Goal: Task Accomplishment & Management: Contribute content

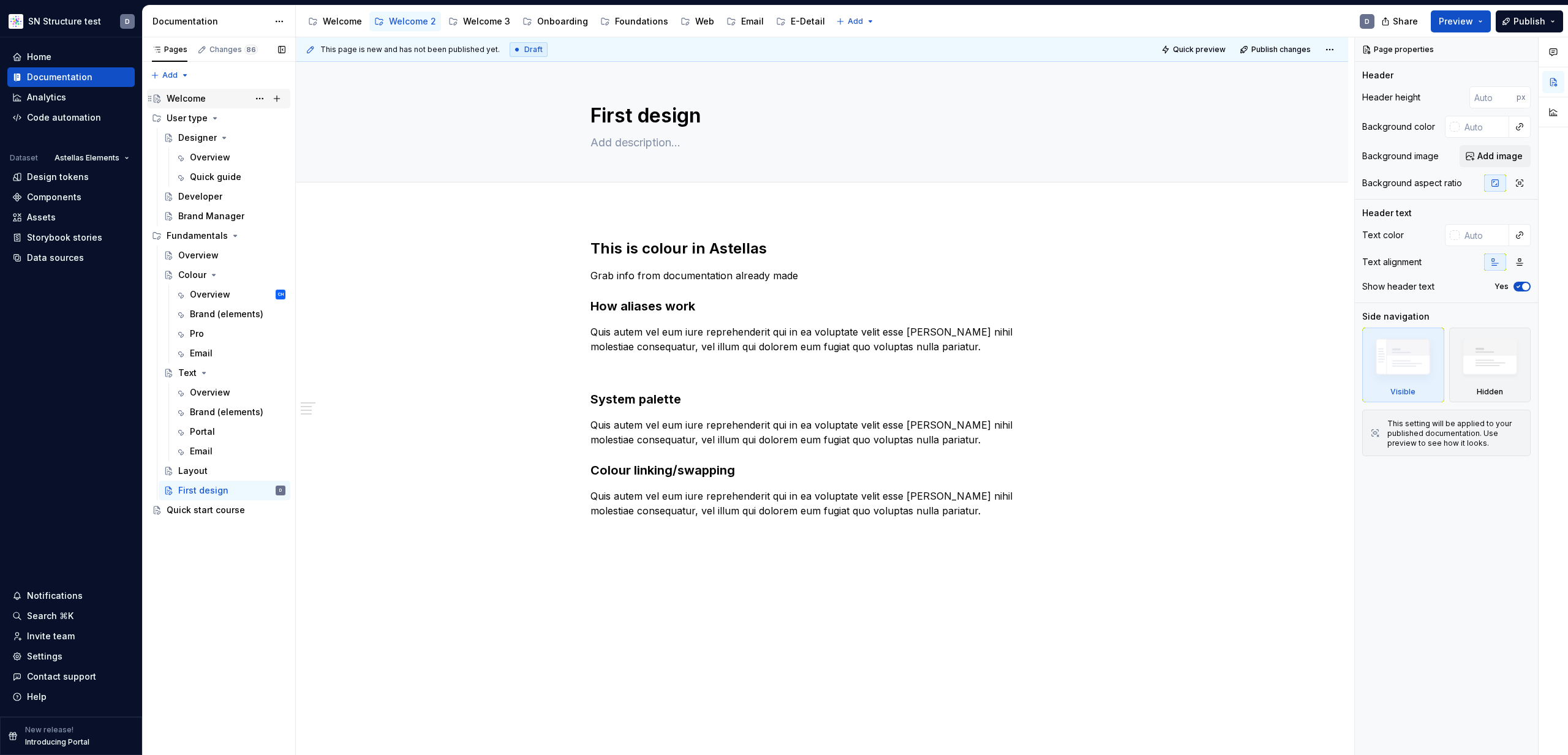
click at [194, 95] on div "Welcome" at bounding box center [186, 98] width 40 height 12
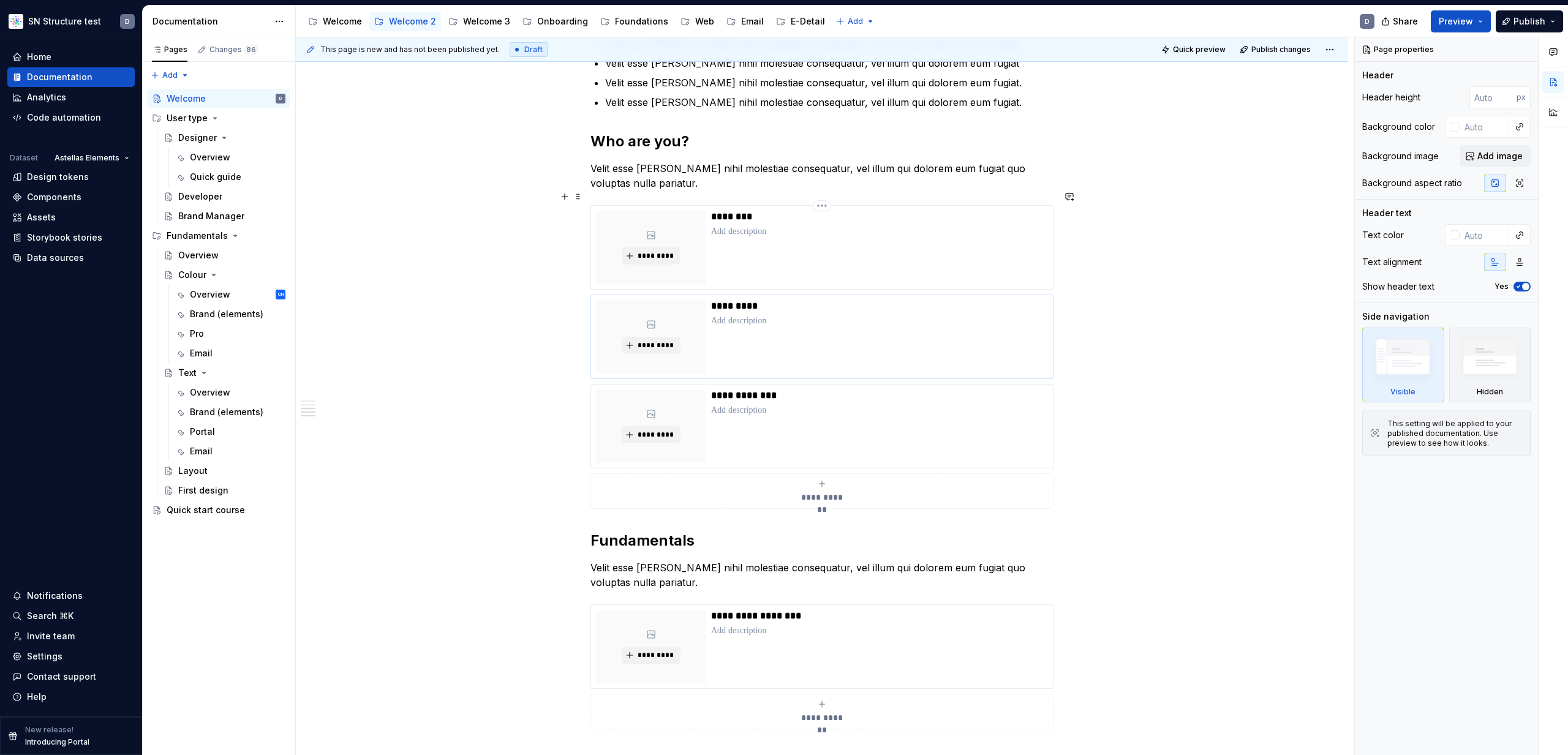
scroll to position [323, 0]
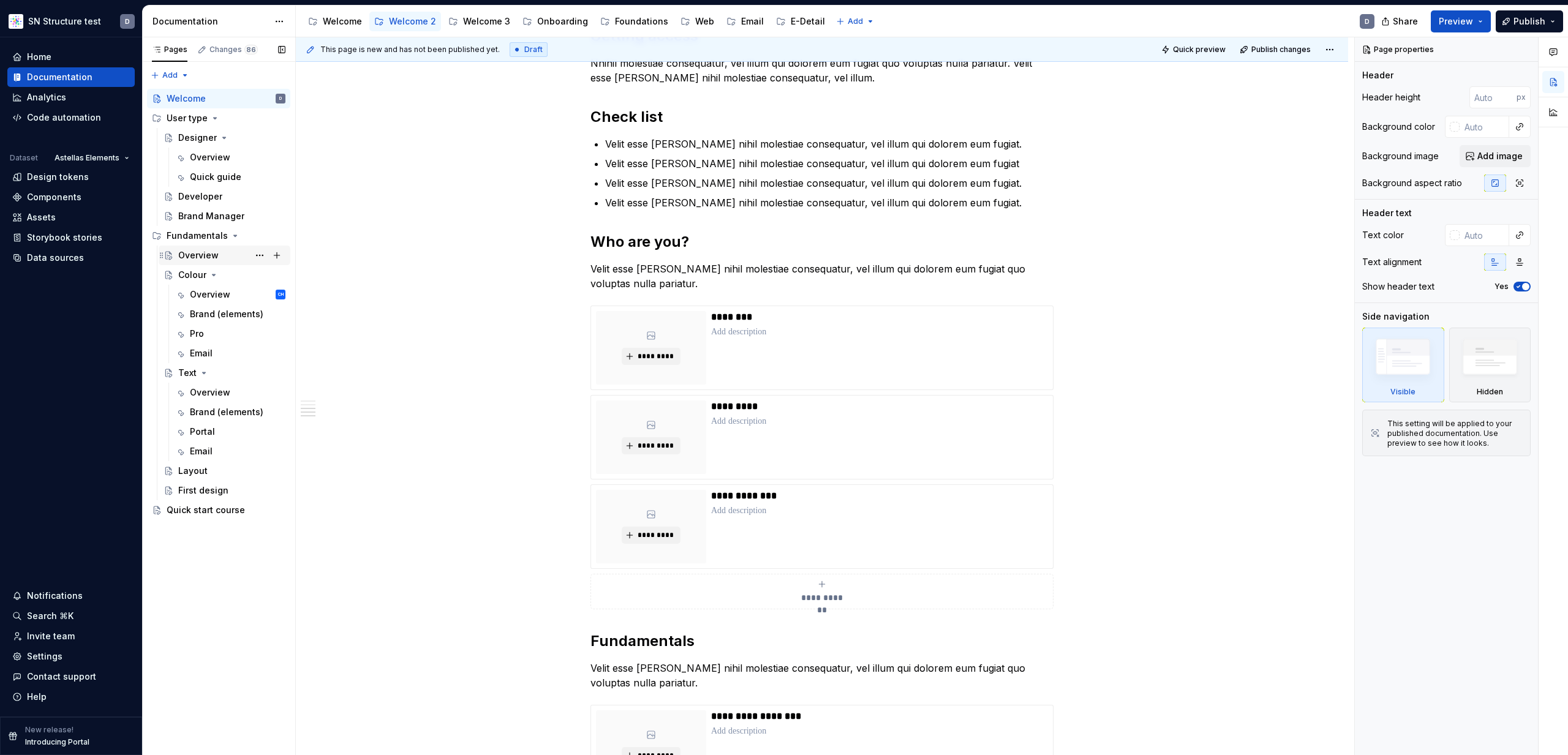
click at [190, 253] on div "Overview" at bounding box center [198, 255] width 40 height 12
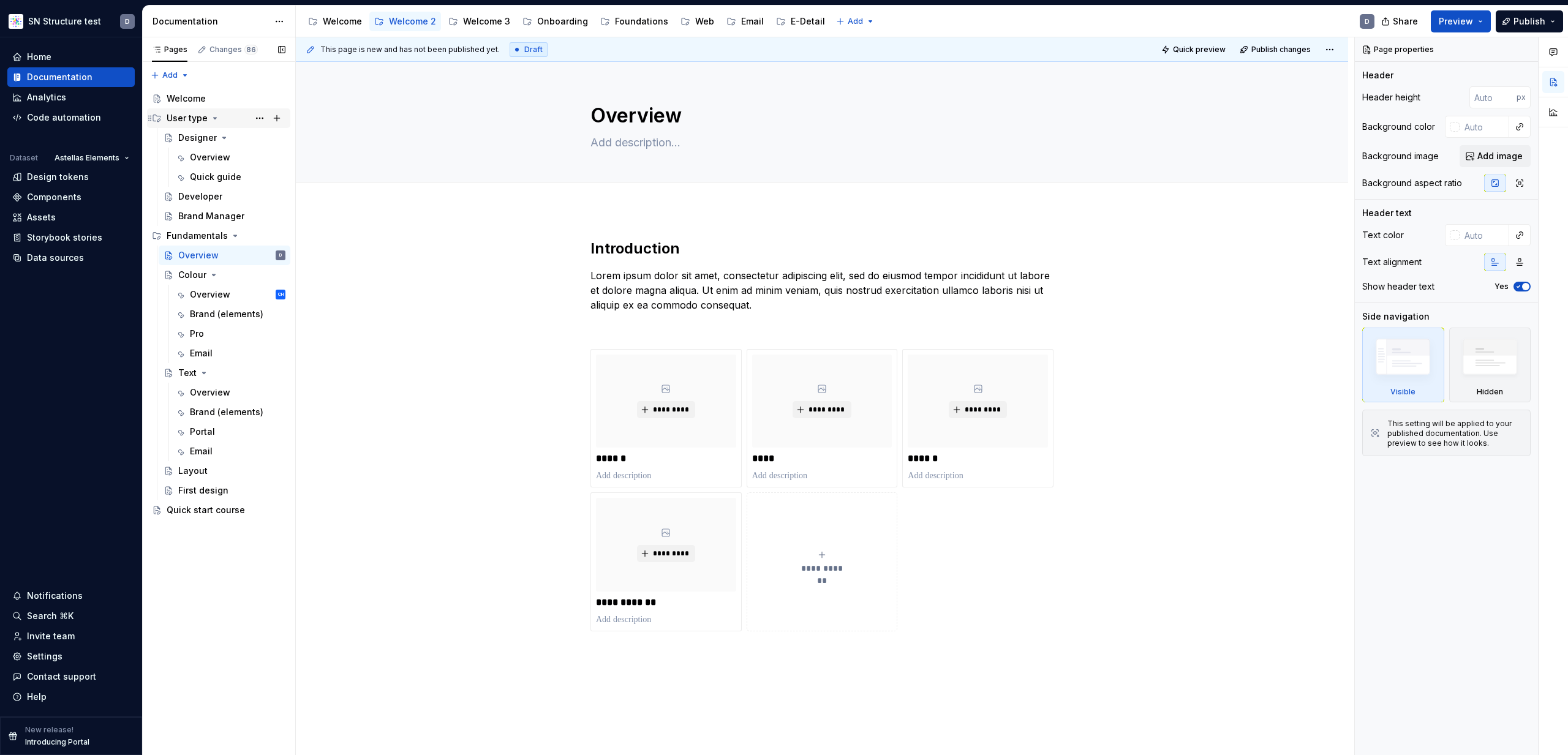
click at [193, 117] on div "User type" at bounding box center [187, 118] width 41 height 12
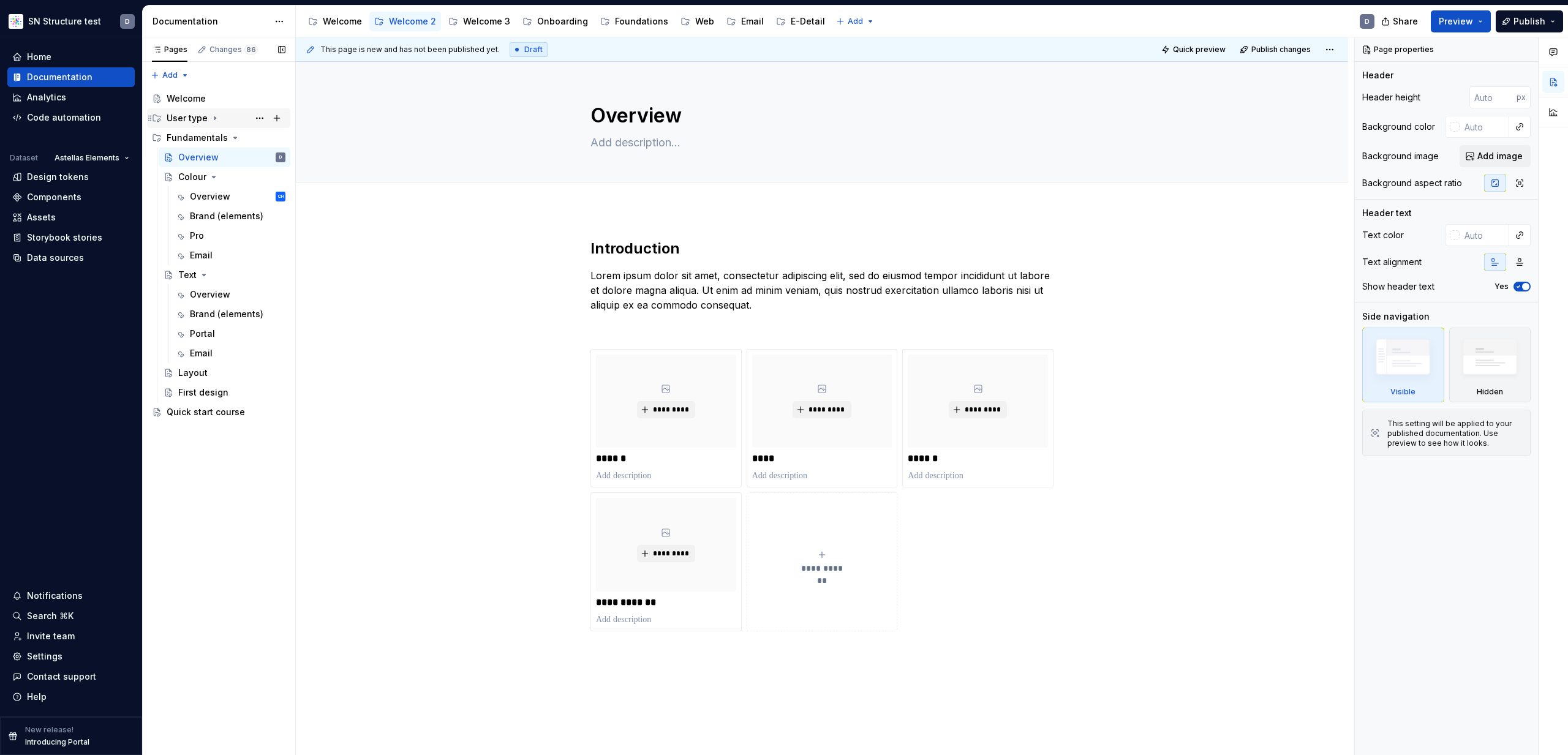
click at [195, 116] on div "User type" at bounding box center [187, 118] width 41 height 12
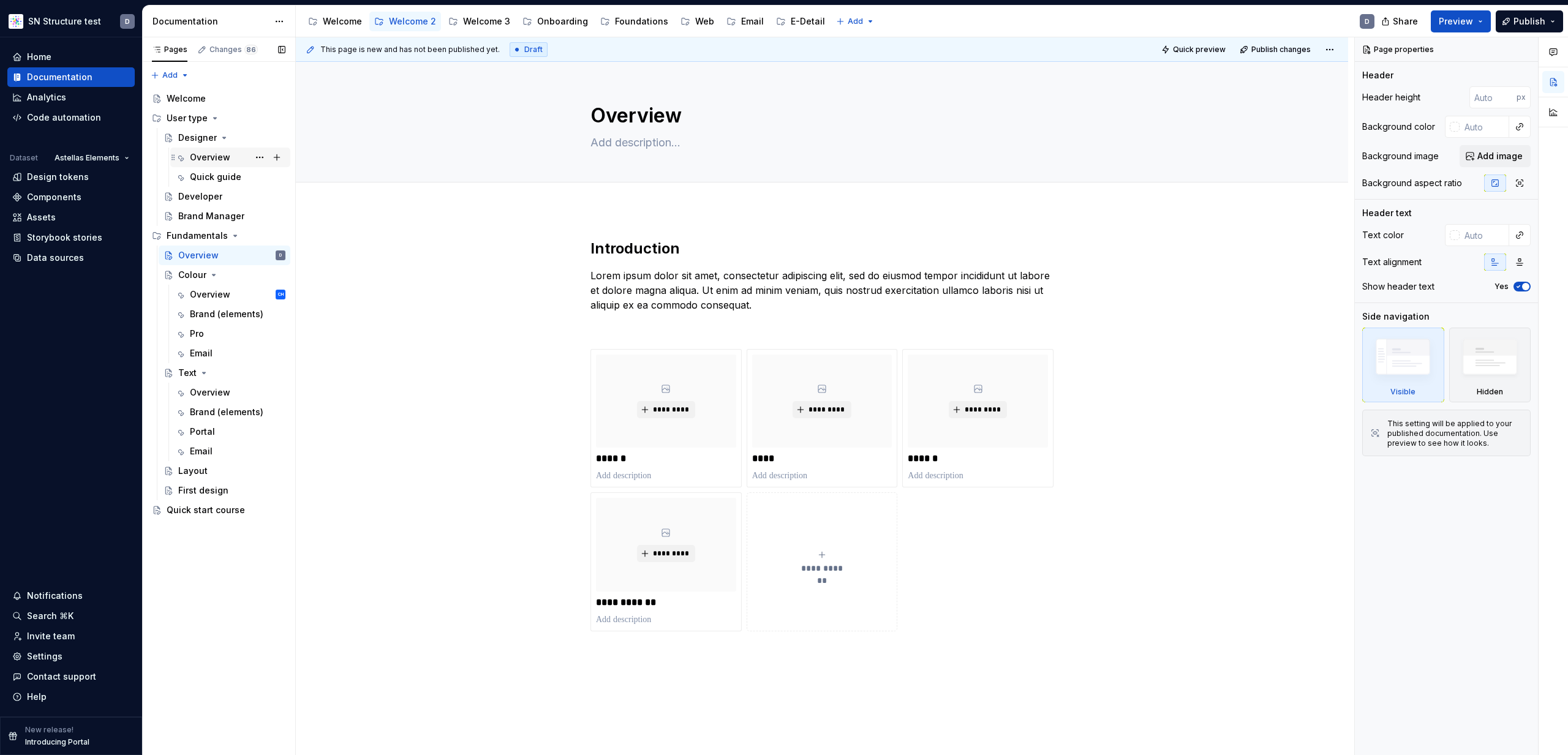
click at [214, 153] on div "Overview" at bounding box center [210, 157] width 40 height 12
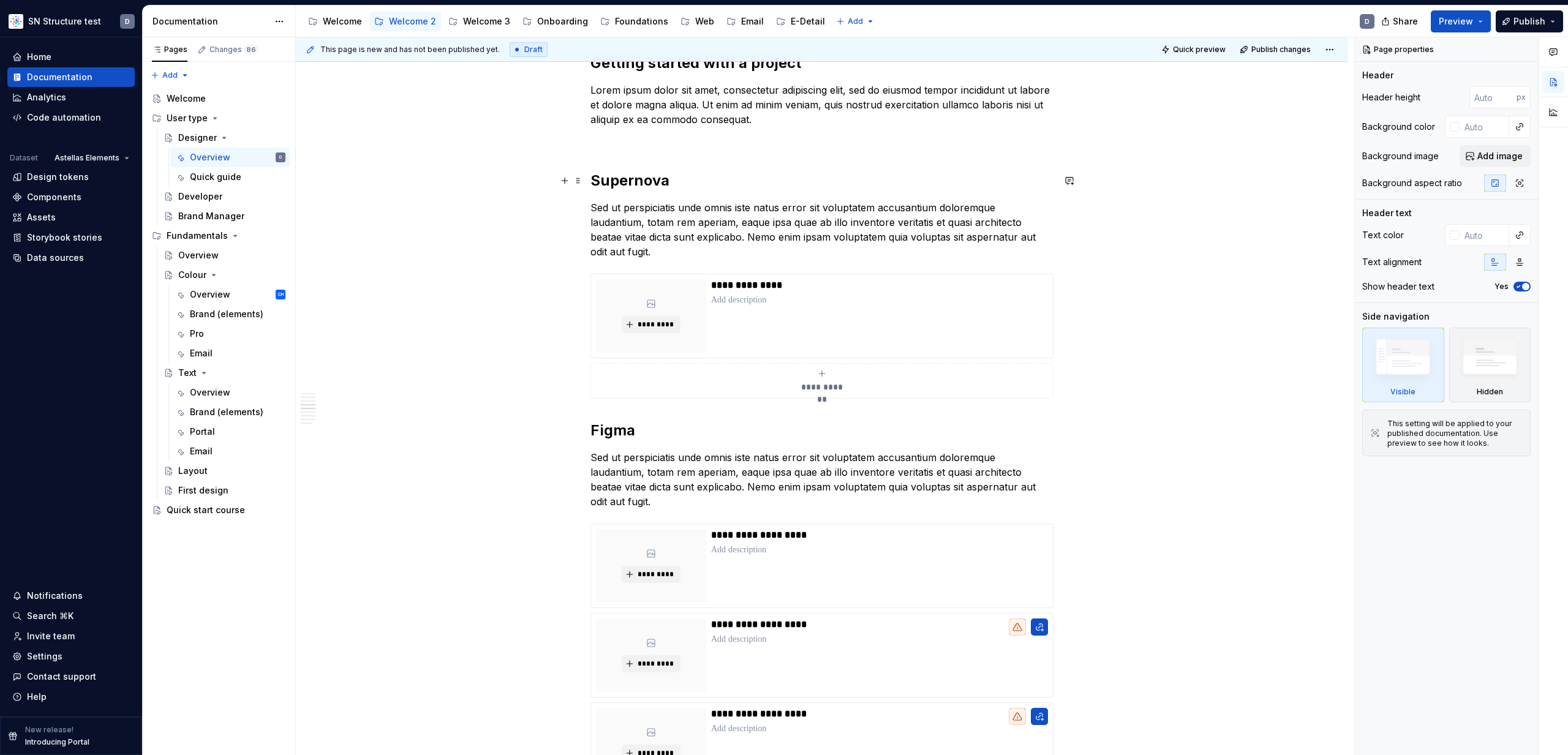
scroll to position [498, 0]
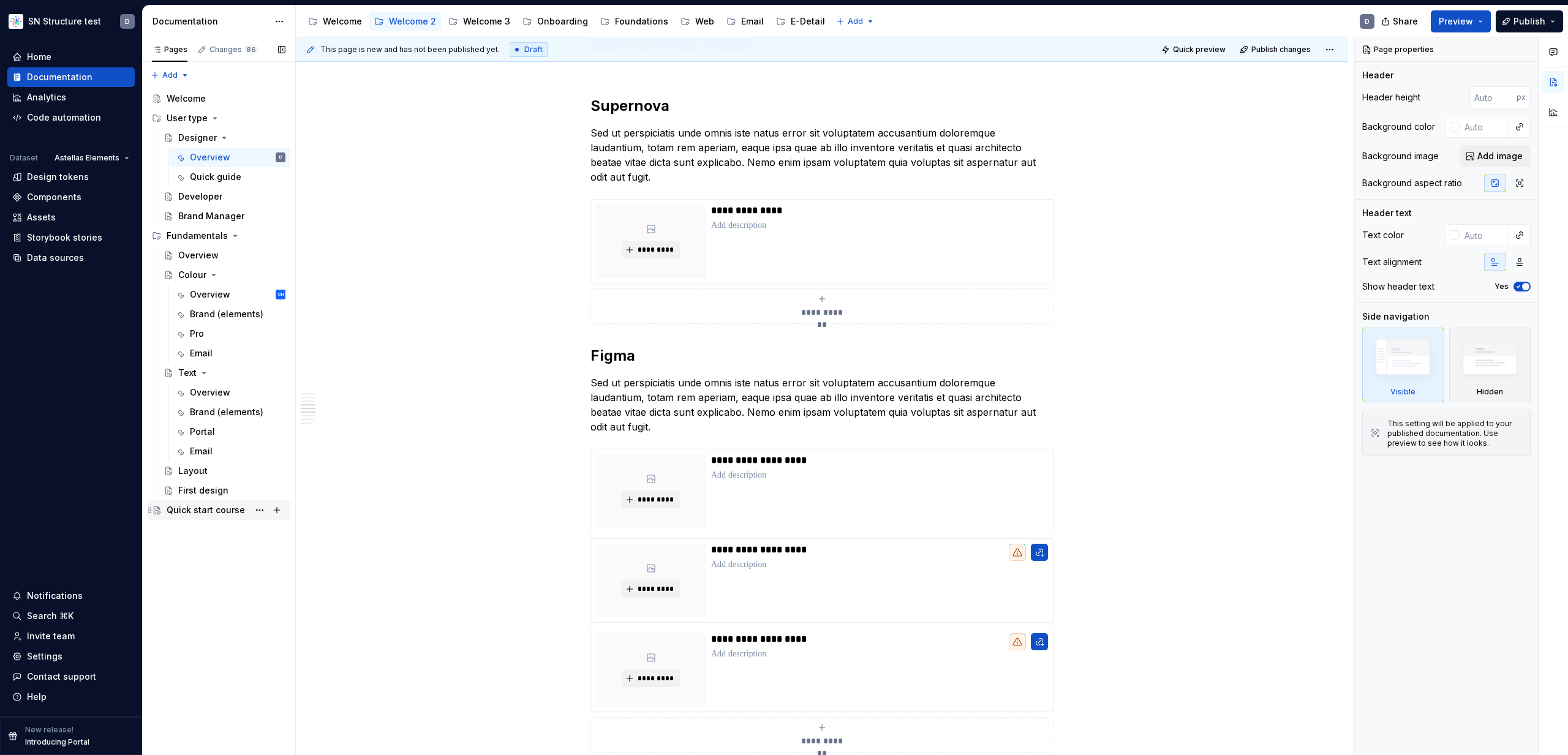
click at [222, 513] on div "Quick start course" at bounding box center [206, 510] width 78 height 12
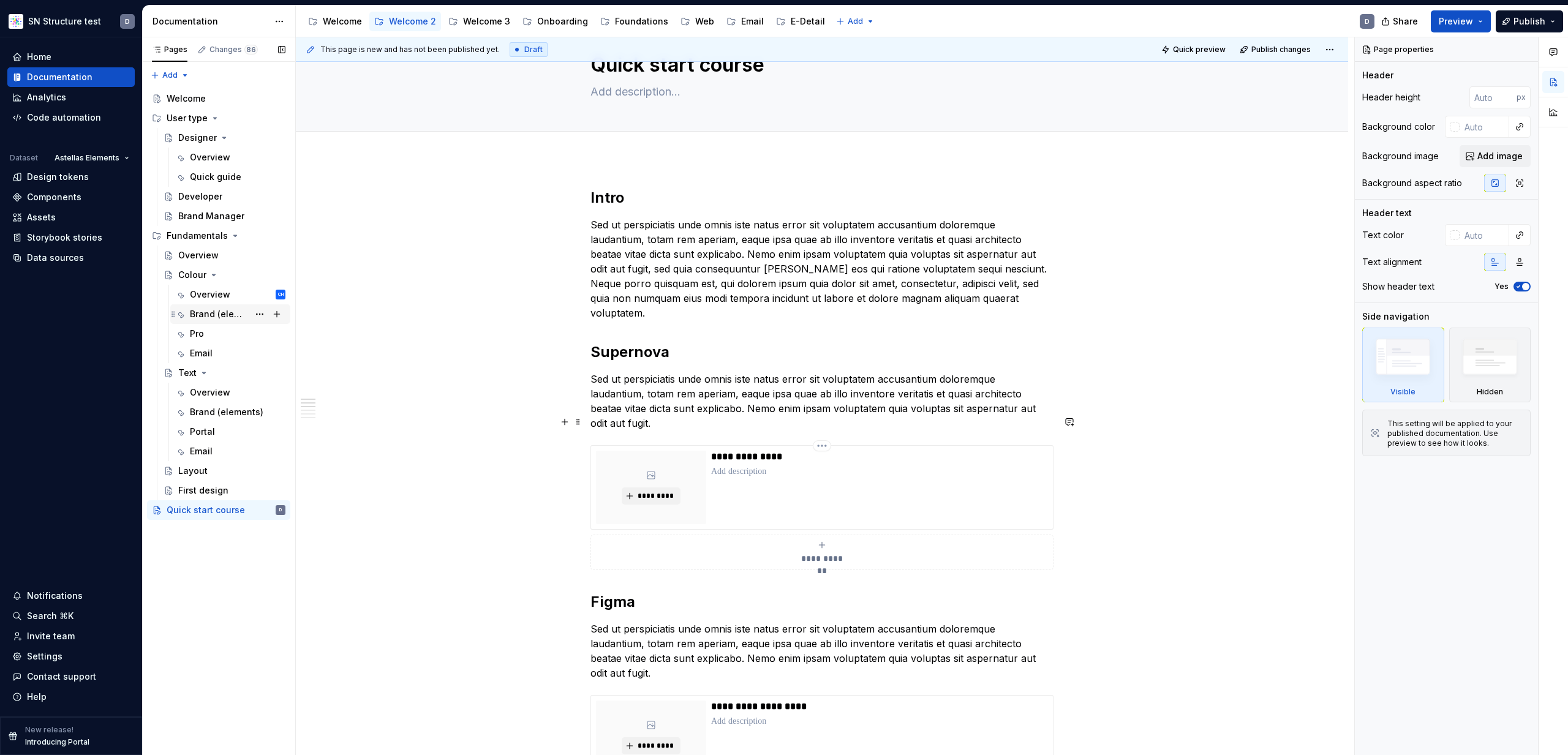
scroll to position [62, 0]
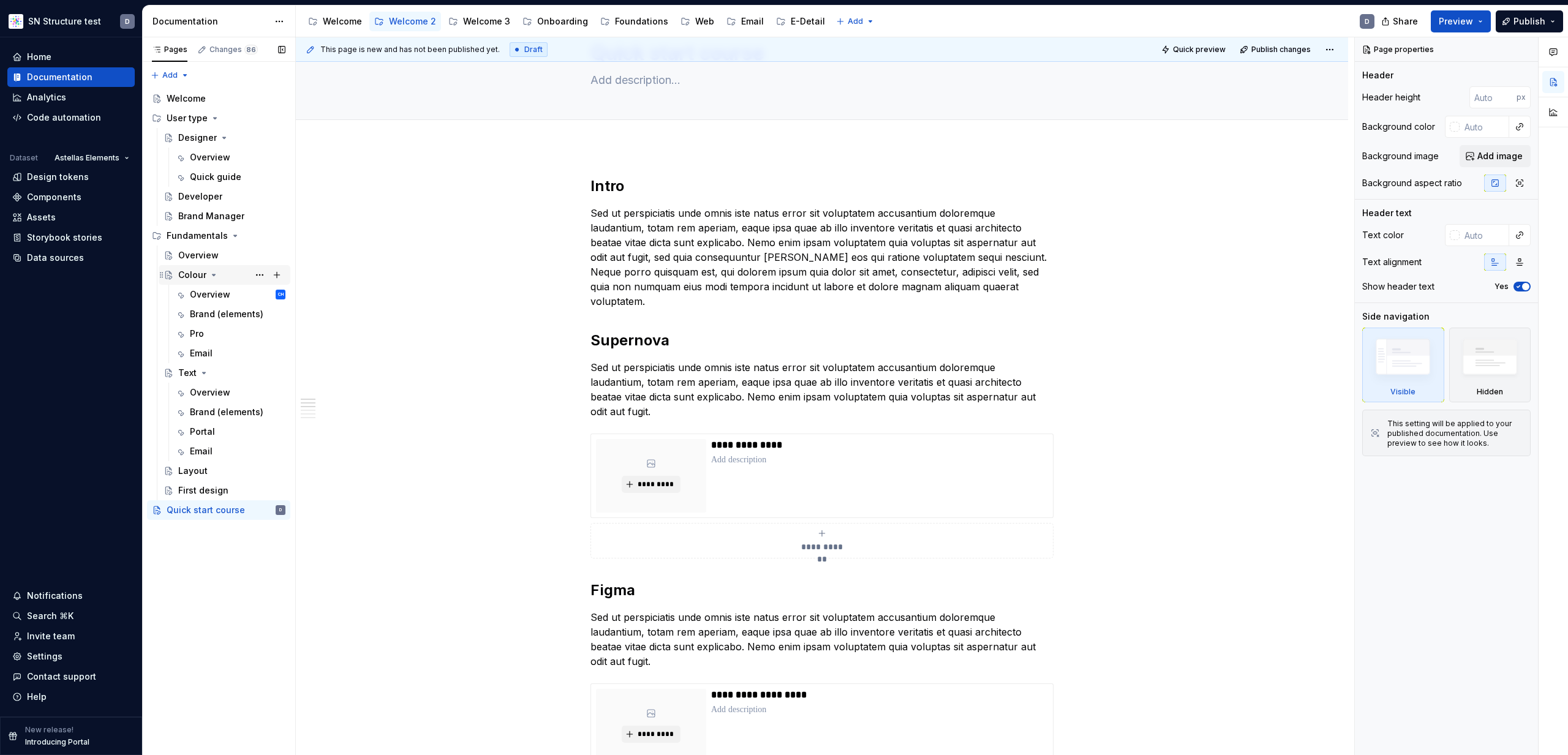
click at [194, 277] on div "Colour" at bounding box center [192, 274] width 28 height 12
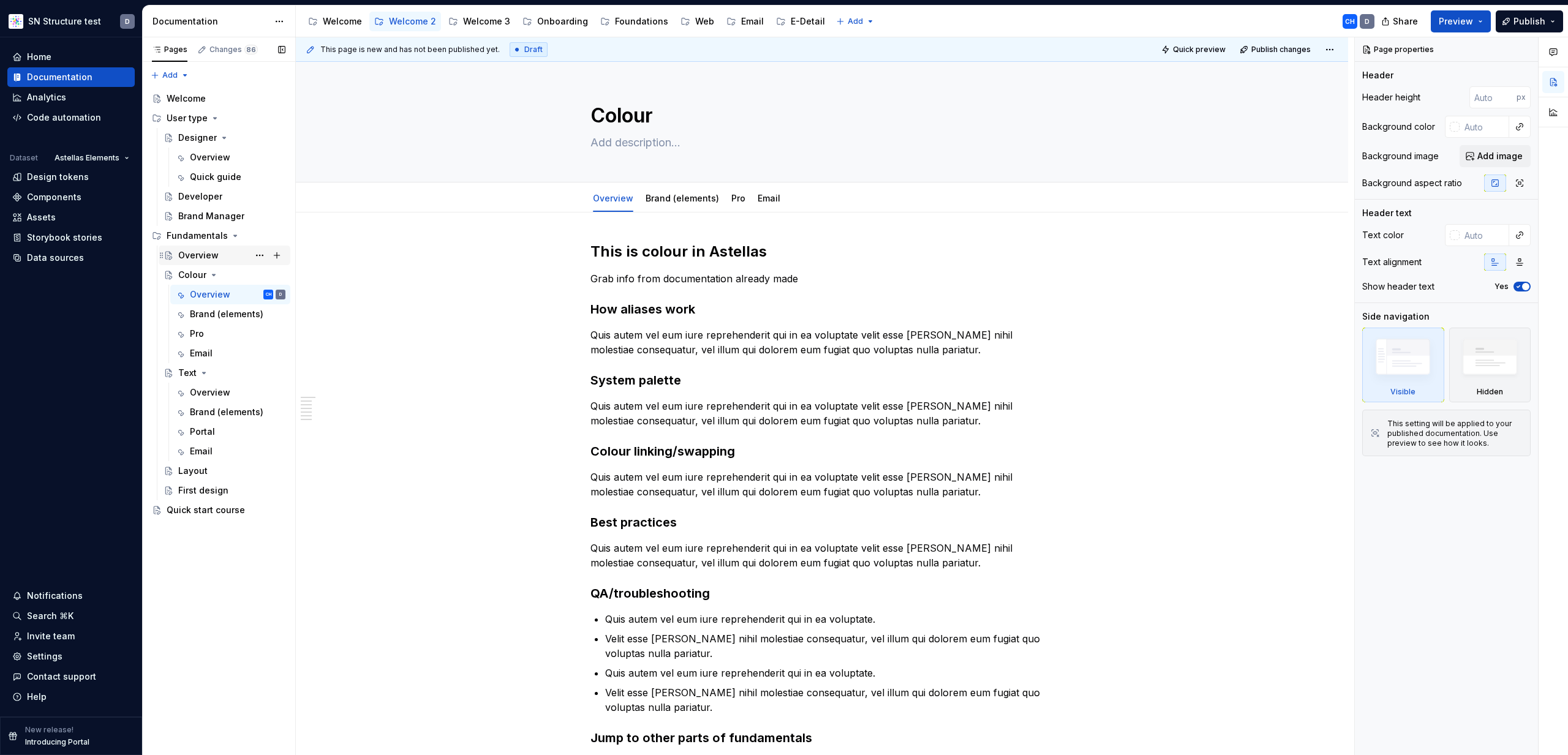
click at [207, 252] on div "Overview" at bounding box center [198, 255] width 40 height 12
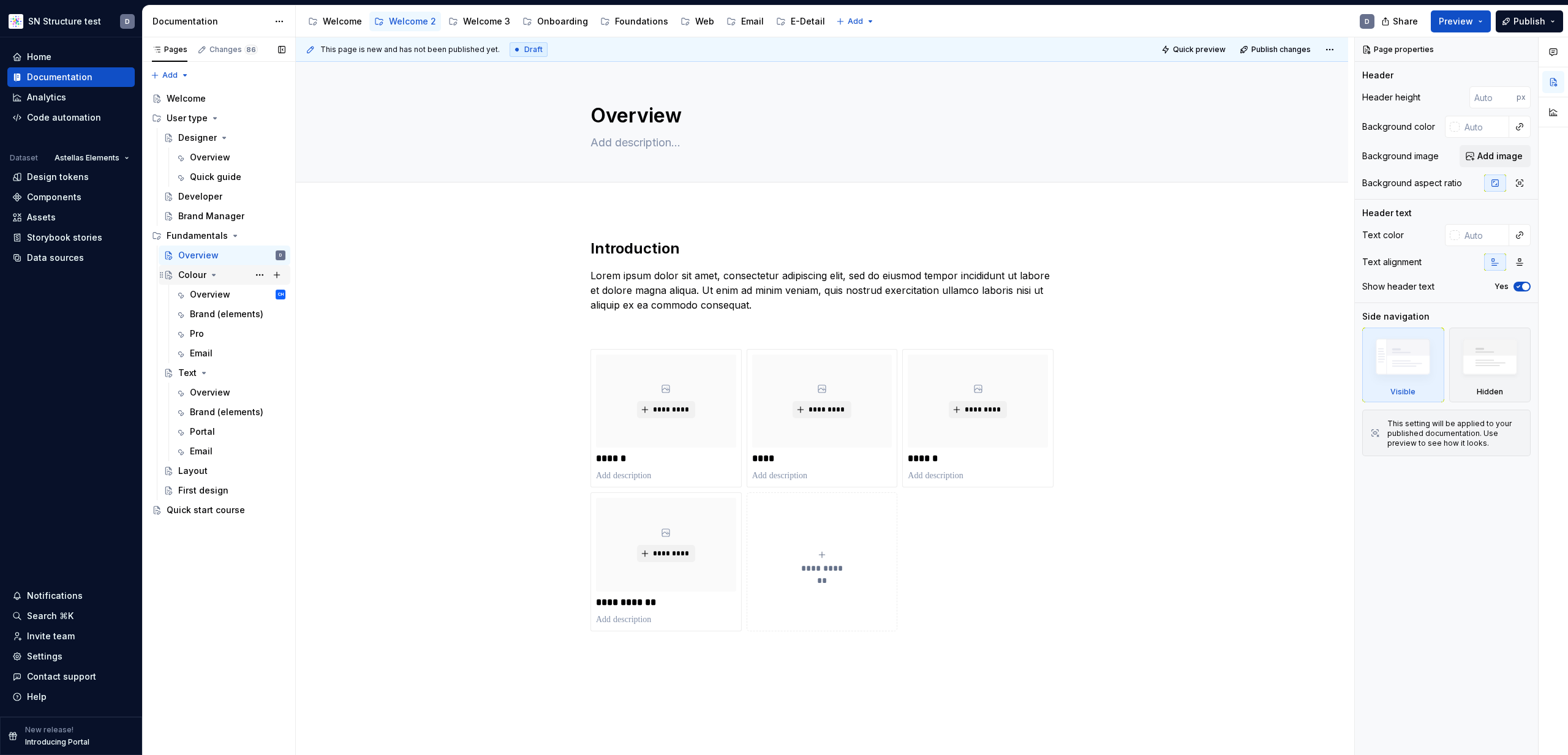
click at [182, 279] on div "Colour" at bounding box center [192, 274] width 28 height 12
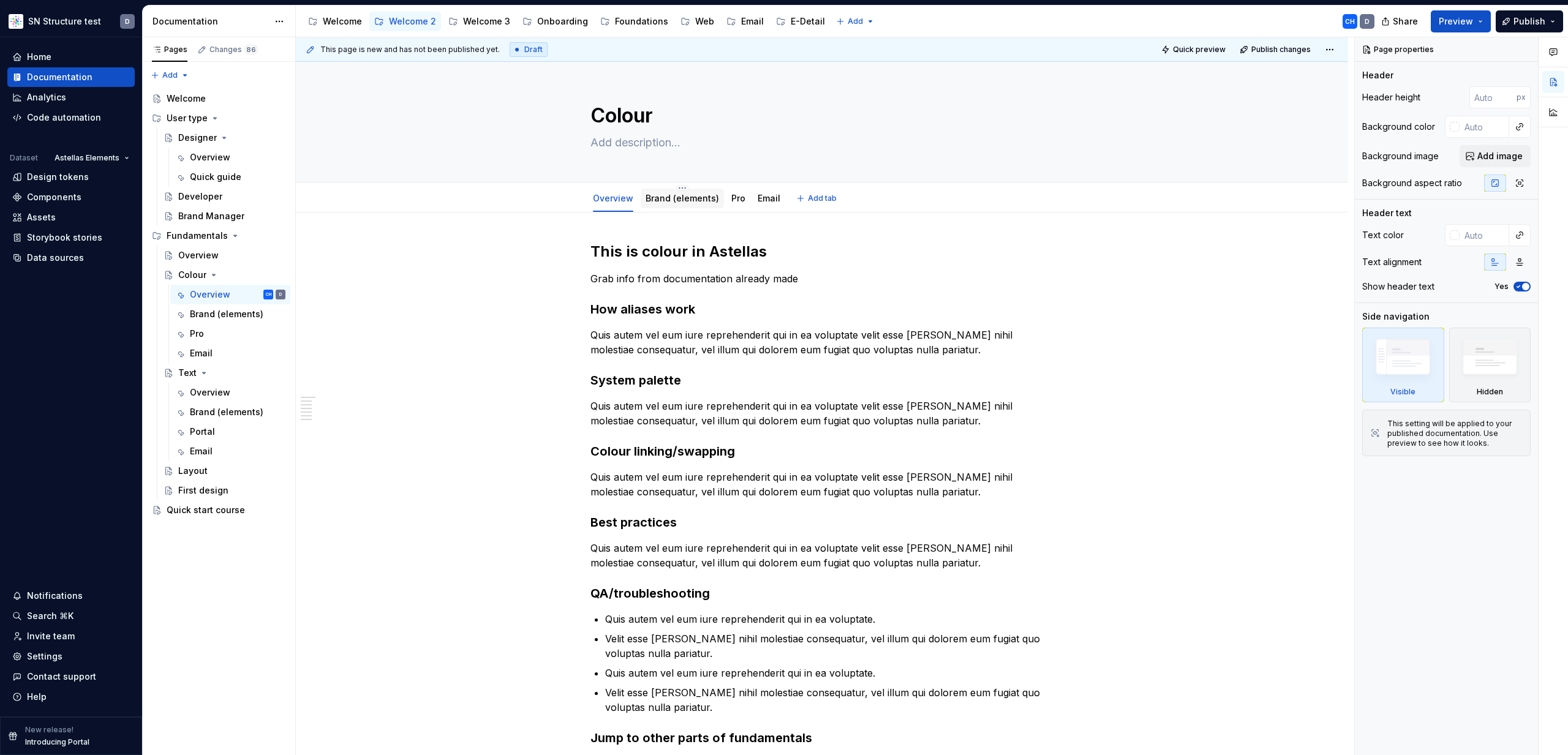
click at [673, 201] on link "Brand (elements)" at bounding box center [682, 198] width 73 height 10
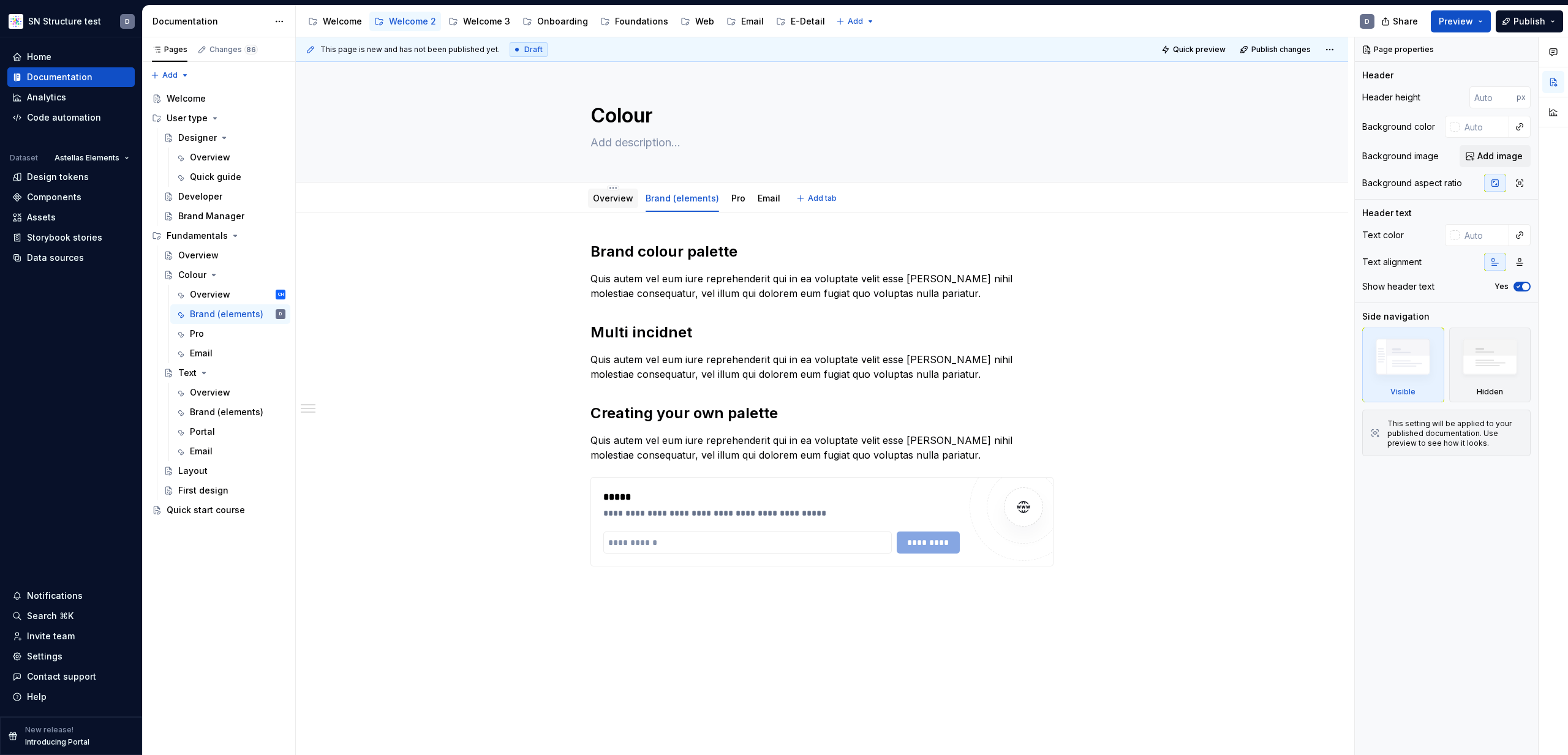
click at [623, 207] on div "Overview" at bounding box center [613, 198] width 50 height 19
click at [840, 22] on html "SN Structure test D Home Documentation Analytics Code automation Dataset Astell…" at bounding box center [784, 378] width 1568 height 755
click at [878, 47] on div "New page" at bounding box center [882, 45] width 80 height 12
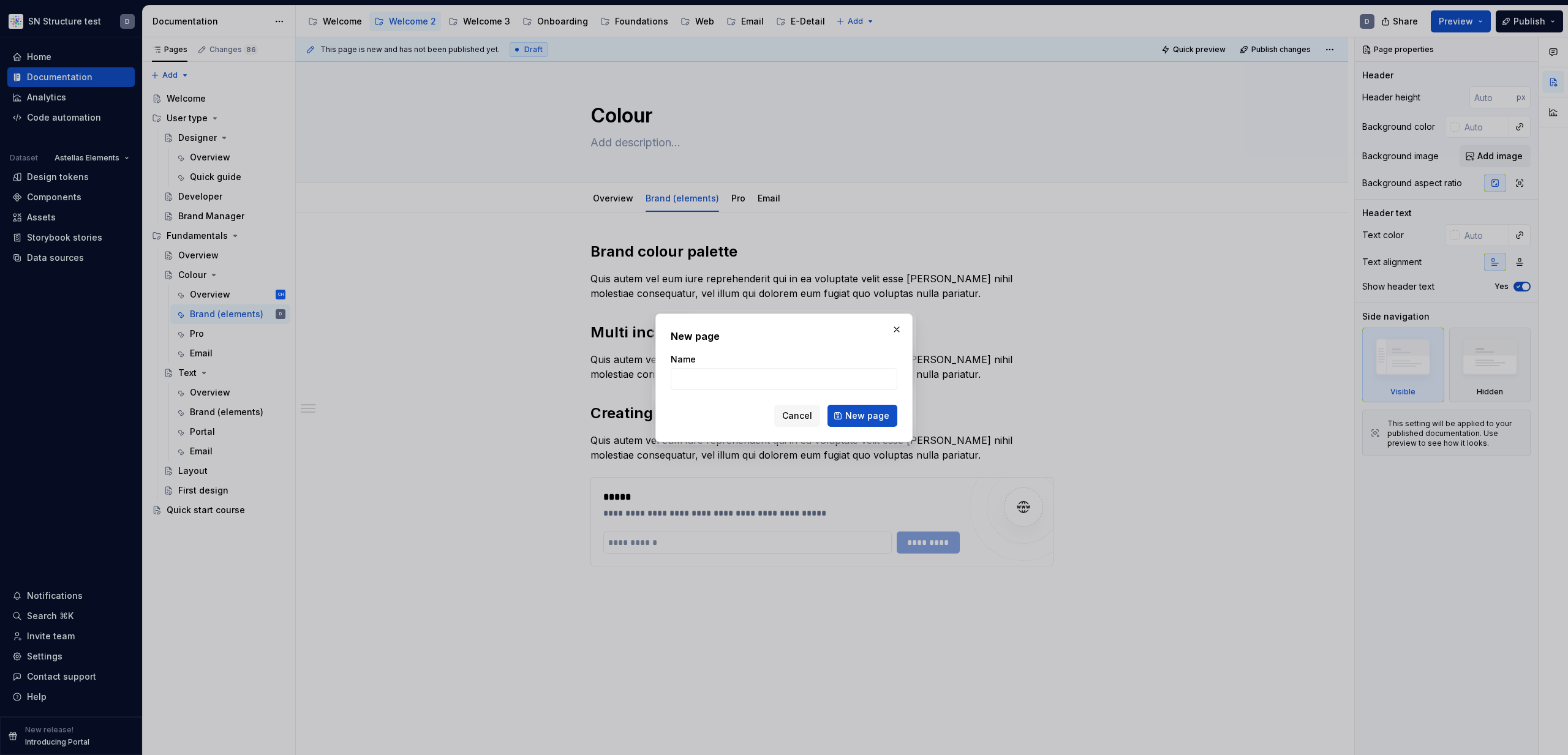
type textarea "*"
type input "Sandbpx"
click button "New page" at bounding box center [862, 415] width 70 height 22
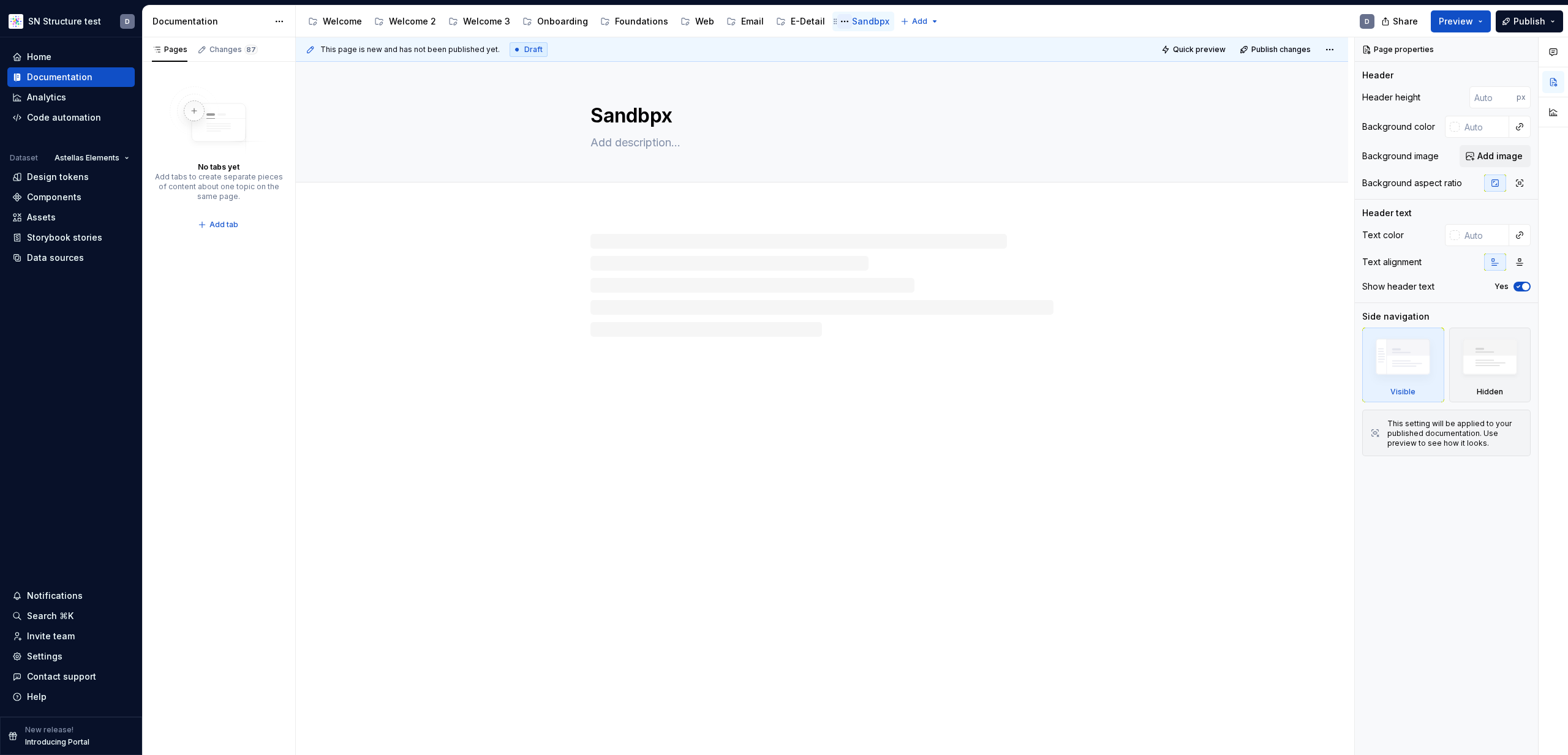
click at [837, 21] on button "Page tree" at bounding box center [844, 21] width 15 height 15
type textarea "*"
click at [881, 44] on div "Rename page" at bounding box center [907, 44] width 120 height 12
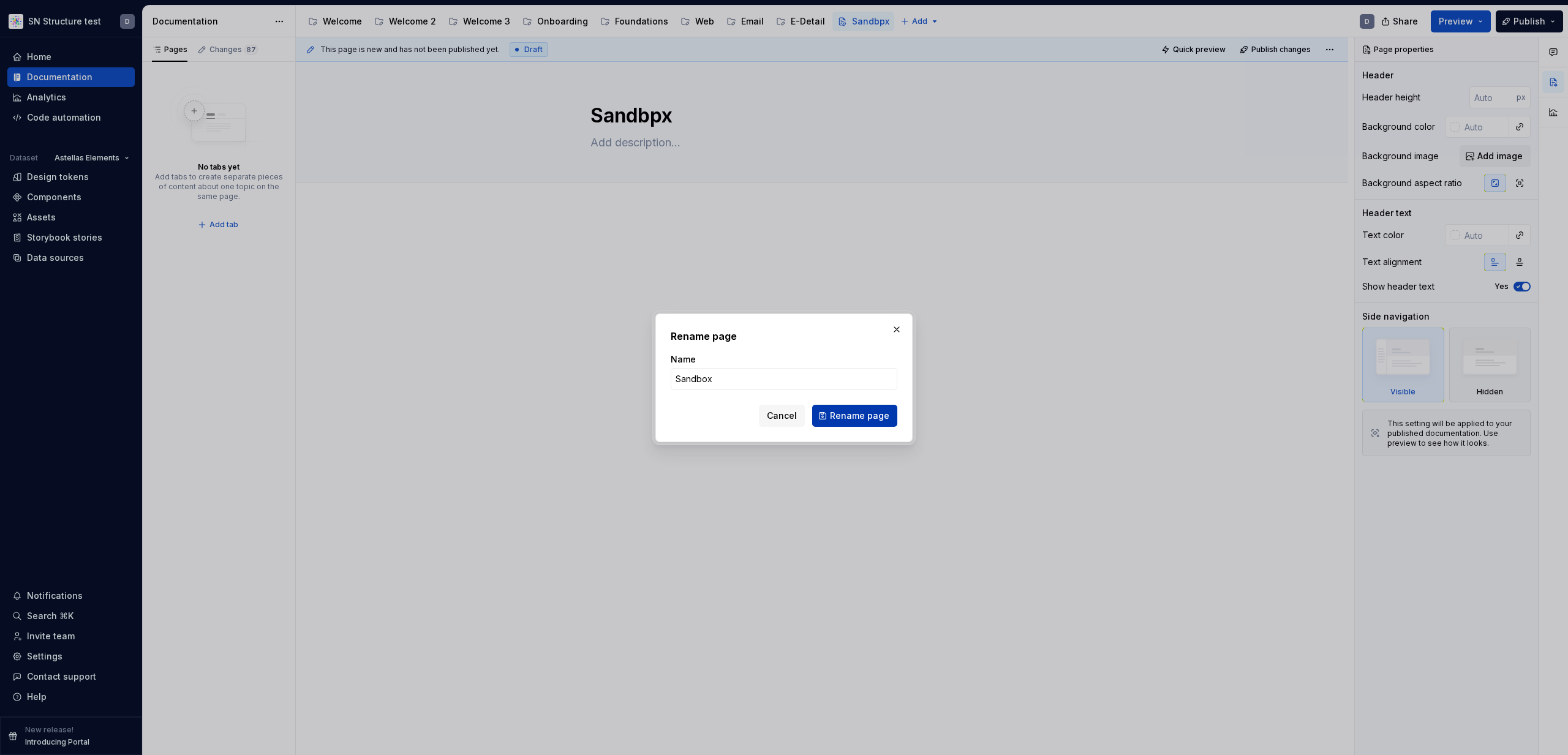
type input "Sandbox"
click at [872, 421] on span "Rename page" at bounding box center [860, 415] width 60 height 12
type textarea "*"
type textarea "Sandbox"
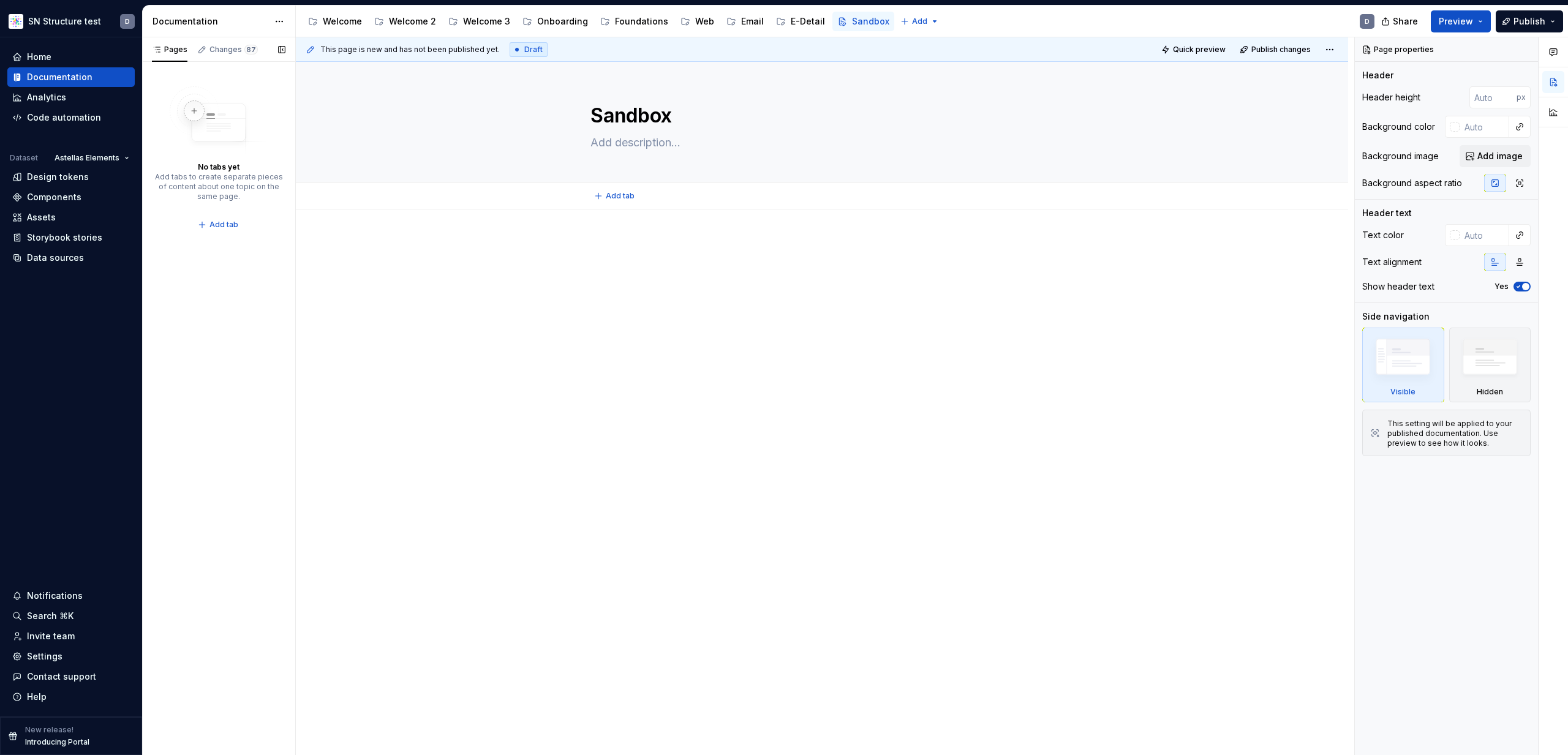
type textarea "*"
click at [237, 152] on img at bounding box center [219, 120] width 98 height 69
click at [227, 223] on span "Add tab" at bounding box center [224, 225] width 29 height 10
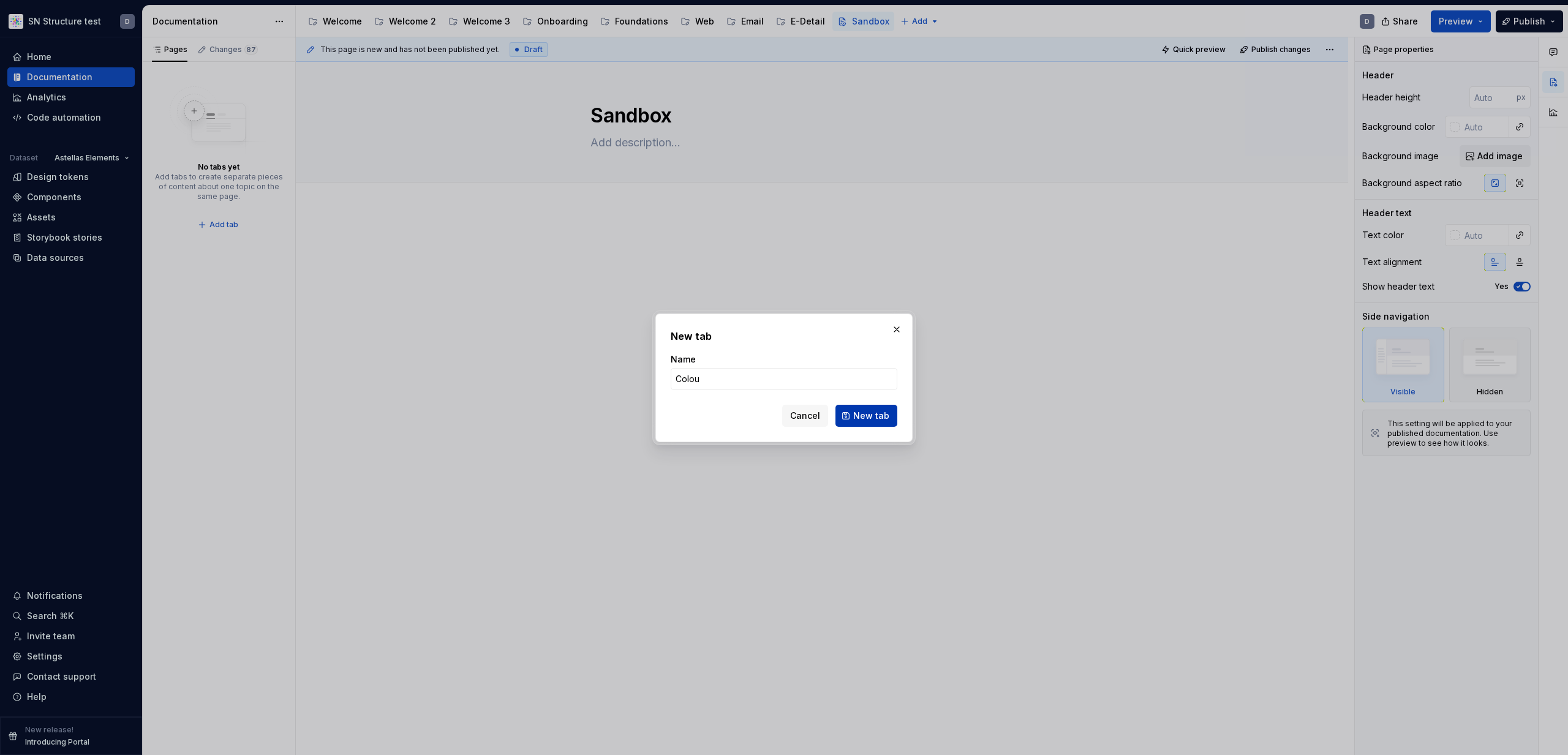
type input "Colour"
click button "New tab" at bounding box center [866, 415] width 62 height 22
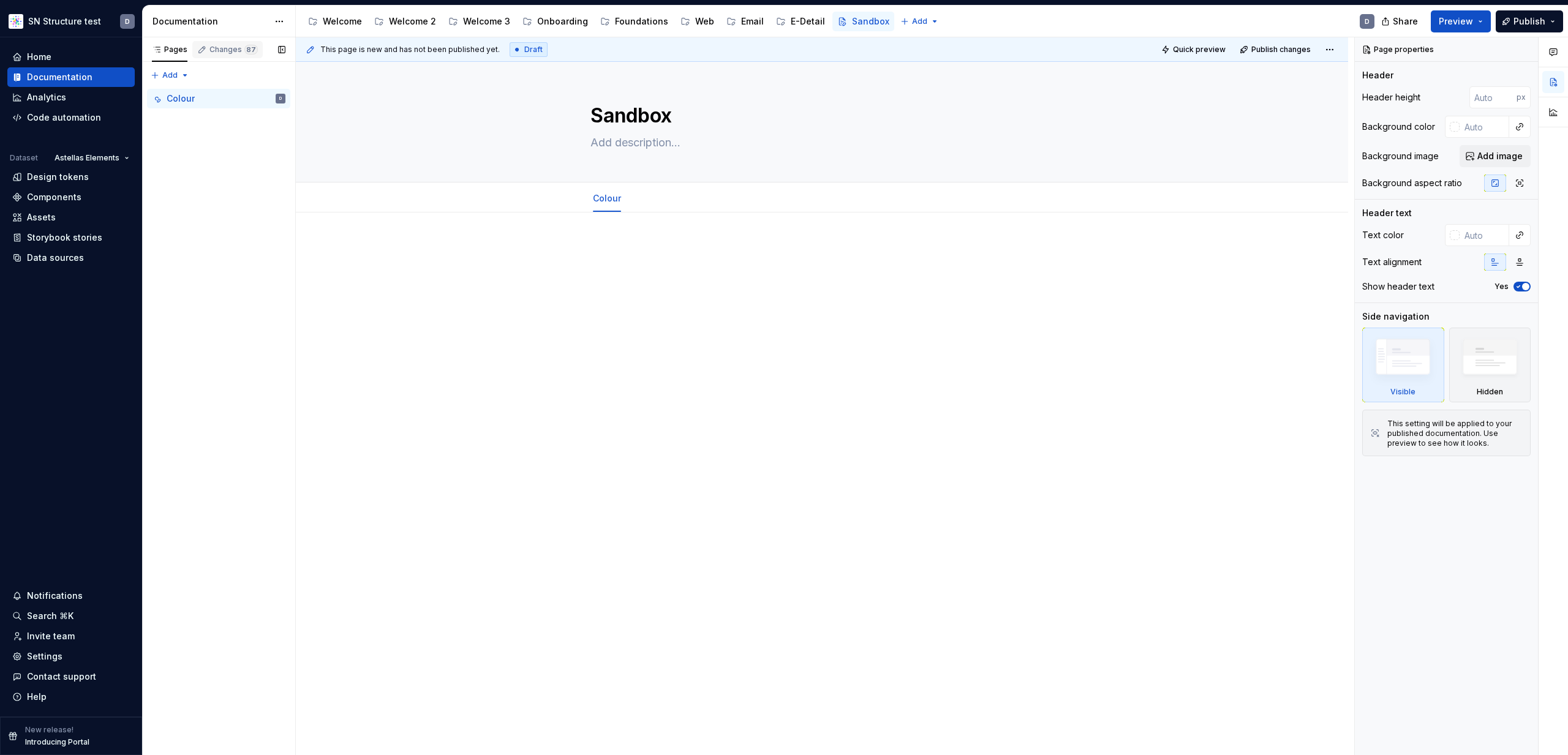
type textarea "*"
click at [180, 77] on div "Pages Changes 87 Add Accessibility guide for tree Page tree. Navigate the tree …" at bounding box center [219, 396] width 153 height 719
click at [193, 94] on div "New tab" at bounding box center [209, 98] width 80 height 12
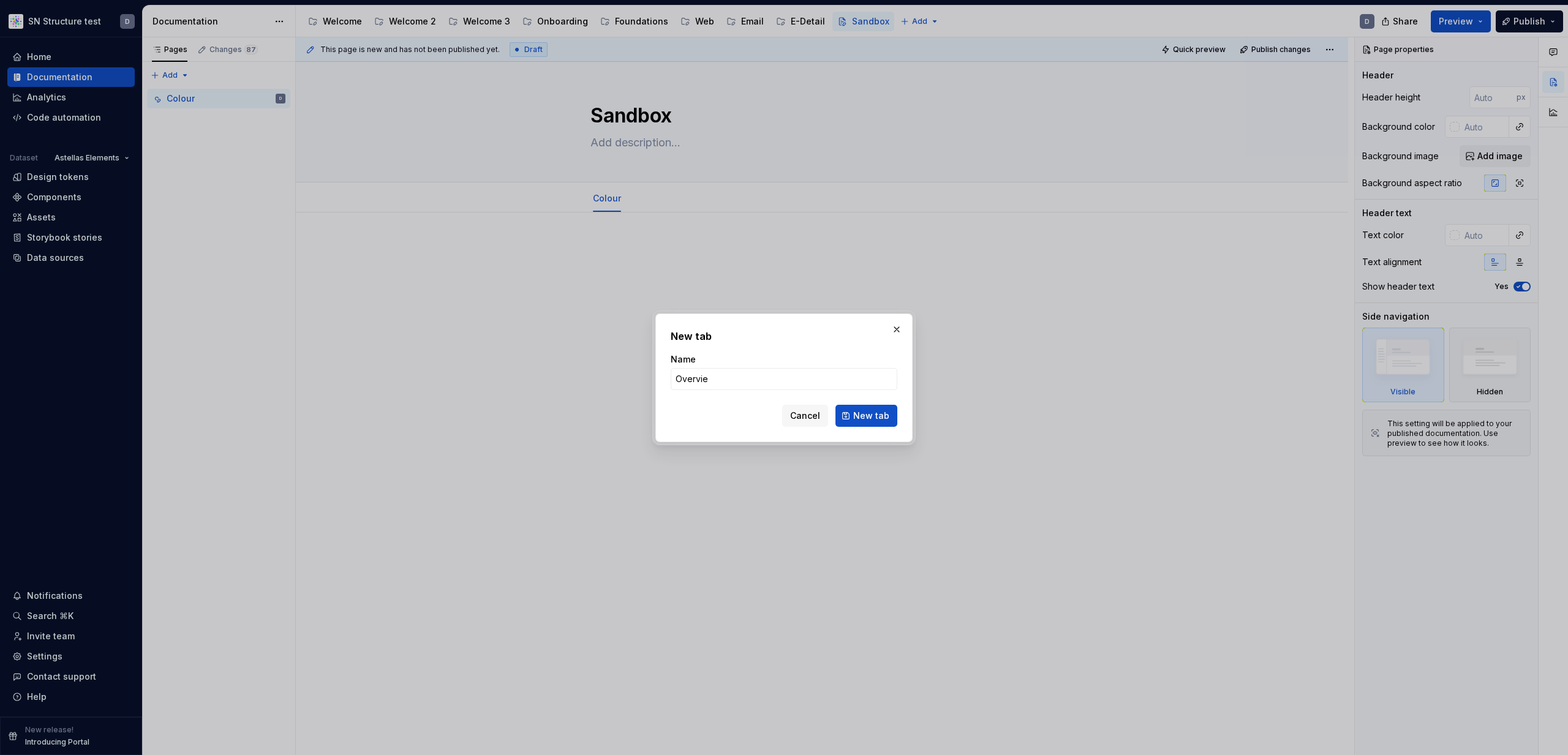
type input "Overview"
click button "New tab" at bounding box center [866, 415] width 62 height 22
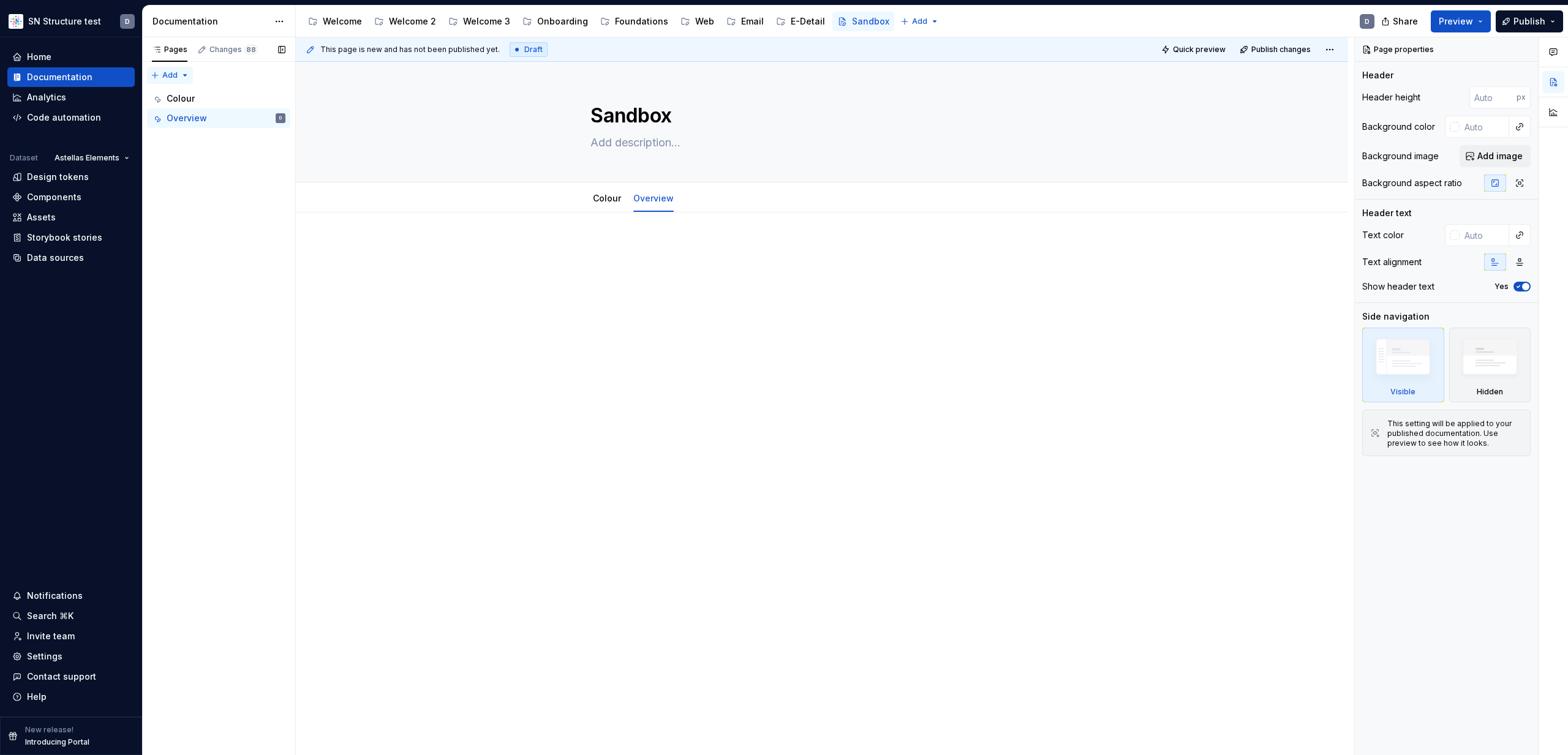
click at [170, 76] on div "Pages Changes 88 Add Accessibility guide for tree Page tree. Navigate the tree …" at bounding box center [219, 396] width 153 height 719
click at [208, 98] on div "New tab" at bounding box center [209, 98] width 80 height 12
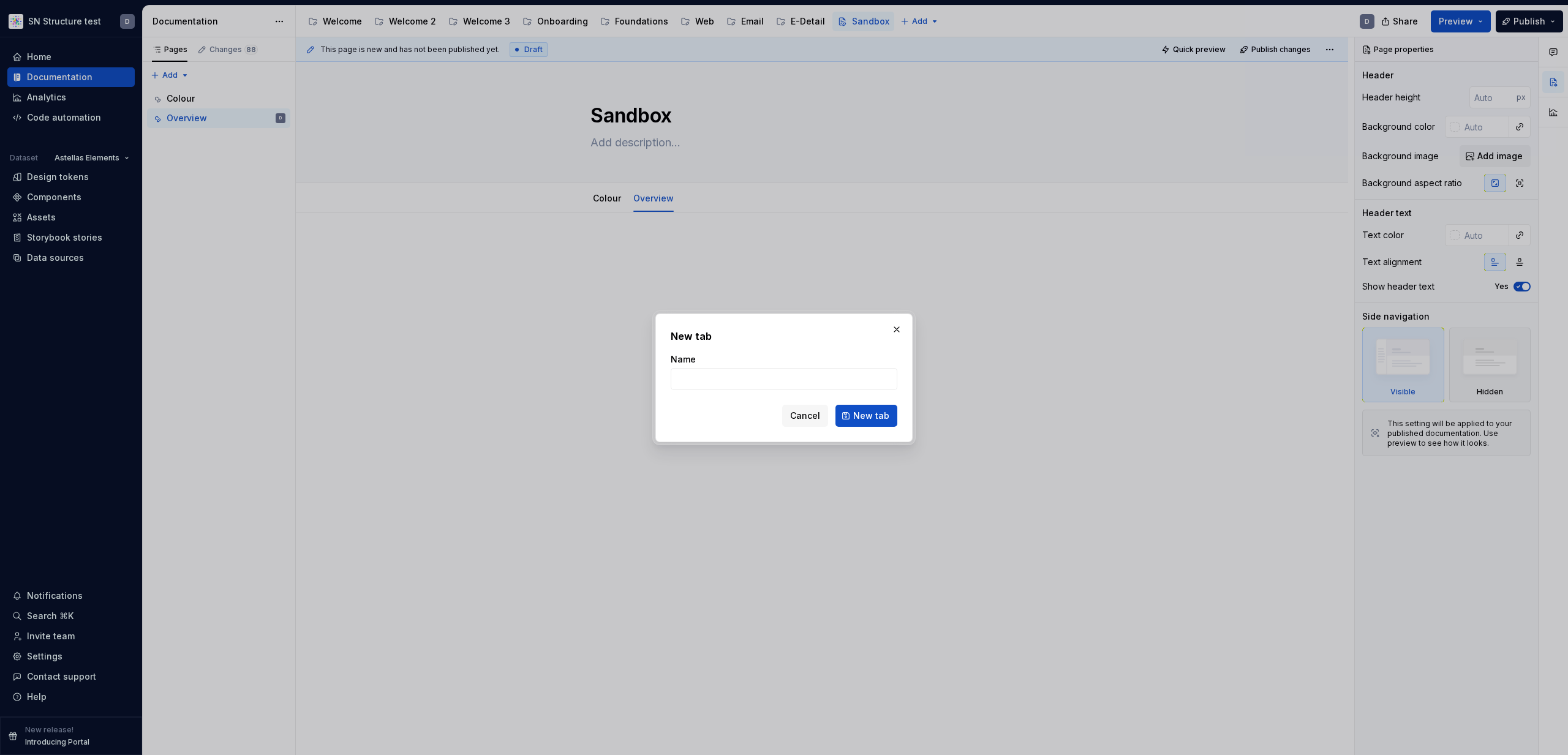
drag, startPoint x: 898, startPoint y: 327, endPoint x: 877, endPoint y: 323, distance: 21.4
click at [898, 327] on button "button" at bounding box center [896, 329] width 17 height 17
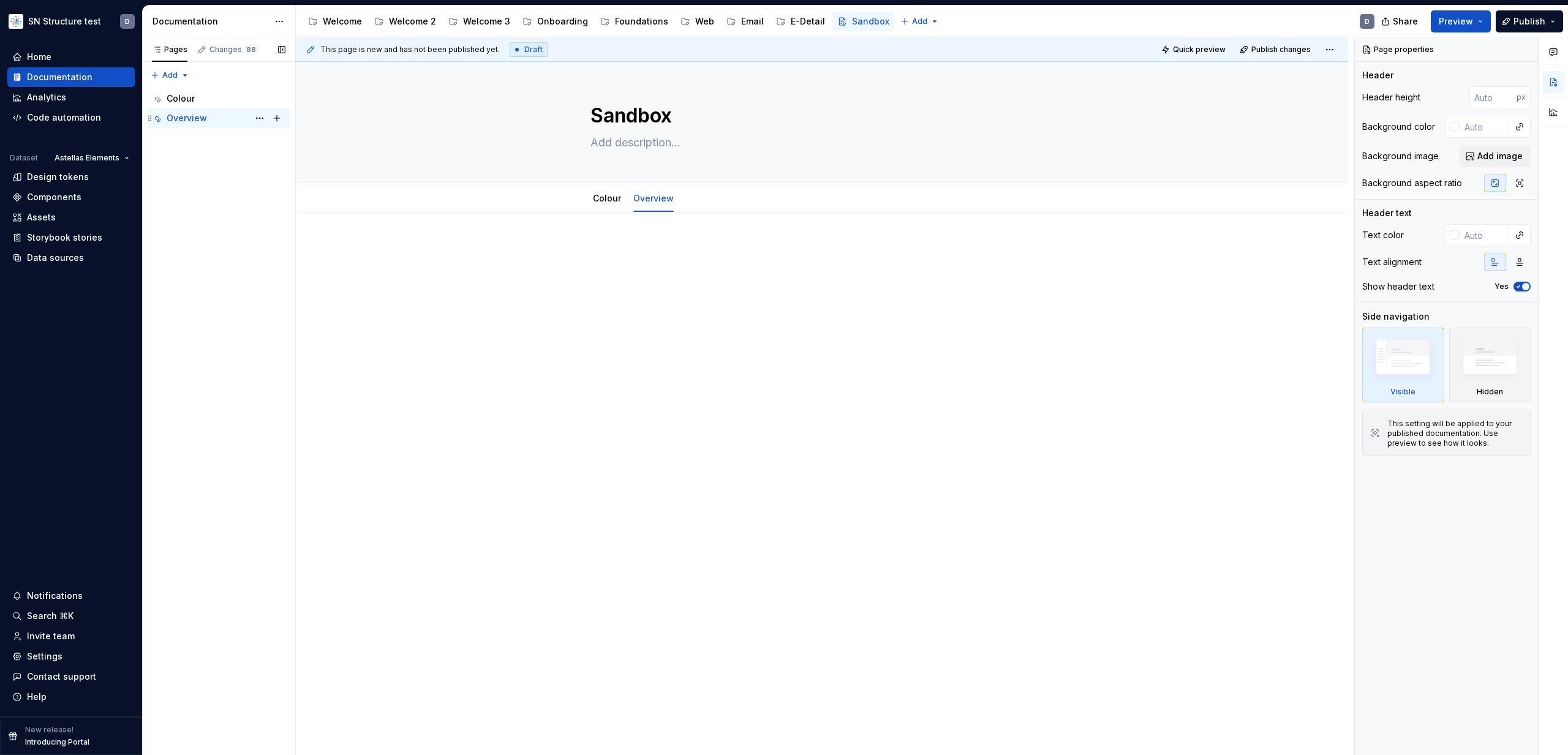
click at [152, 119] on icon "Page tree" at bounding box center [150, 118] width 10 height 10
click at [261, 121] on button "Page tree" at bounding box center [259, 118] width 17 height 17
drag, startPoint x: 271, startPoint y: 156, endPoint x: 269, endPoint y: 150, distance: 6.3
click at [271, 156] on div "Duplicate tab" at bounding box center [326, 159] width 144 height 19
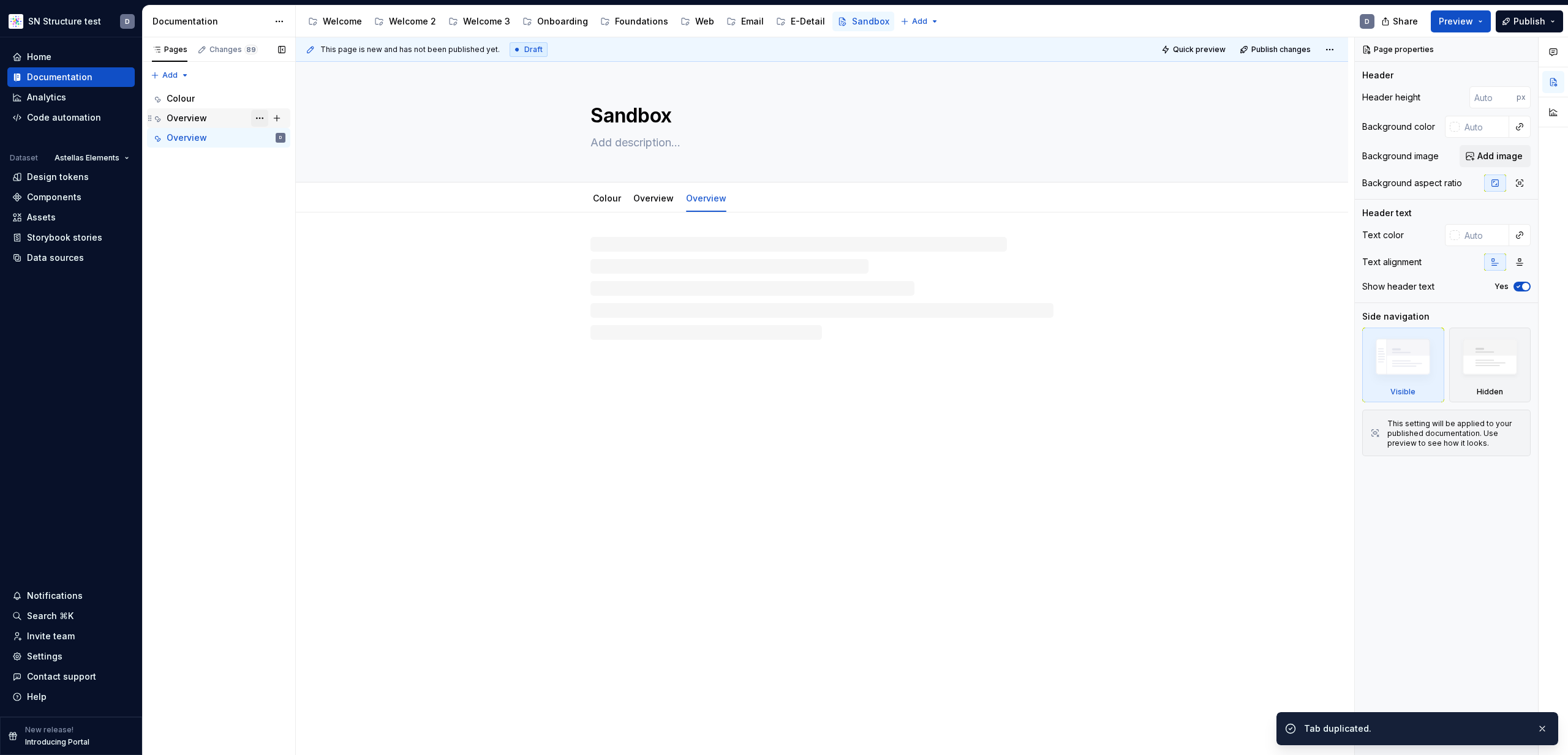
click at [261, 119] on button "Page tree" at bounding box center [259, 118] width 17 height 17
click at [281, 161] on div "Duplicate tab" at bounding box center [333, 159] width 120 height 12
click at [258, 136] on button "Page tree" at bounding box center [259, 137] width 17 height 17
click at [274, 180] on div "Duplicate tab" at bounding box center [333, 178] width 120 height 12
click at [192, 135] on div "Overview" at bounding box center [187, 137] width 40 height 12
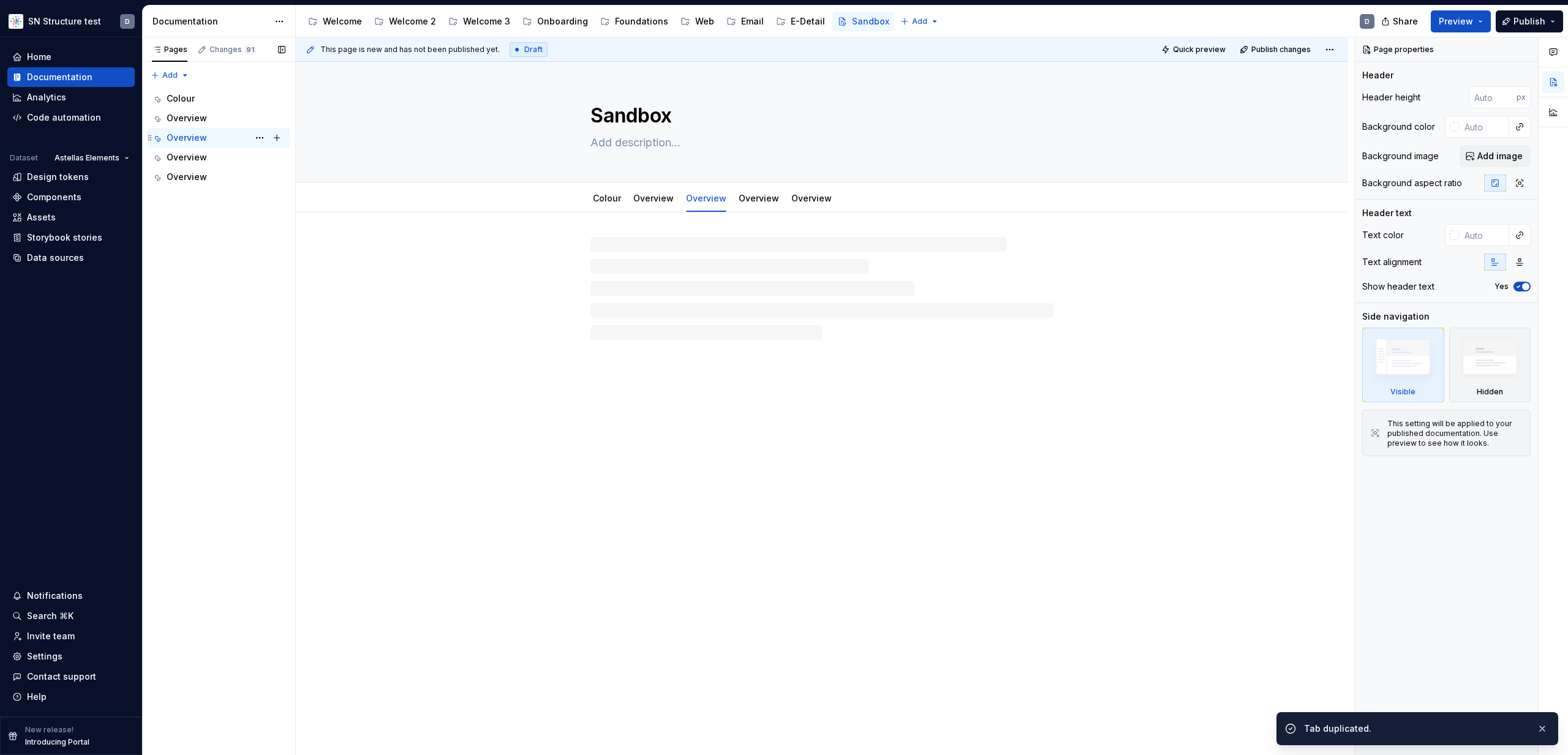
click at [192, 135] on div "Overview" at bounding box center [187, 137] width 40 height 12
click at [223, 52] on div "Changes 91" at bounding box center [233, 49] width 47 height 10
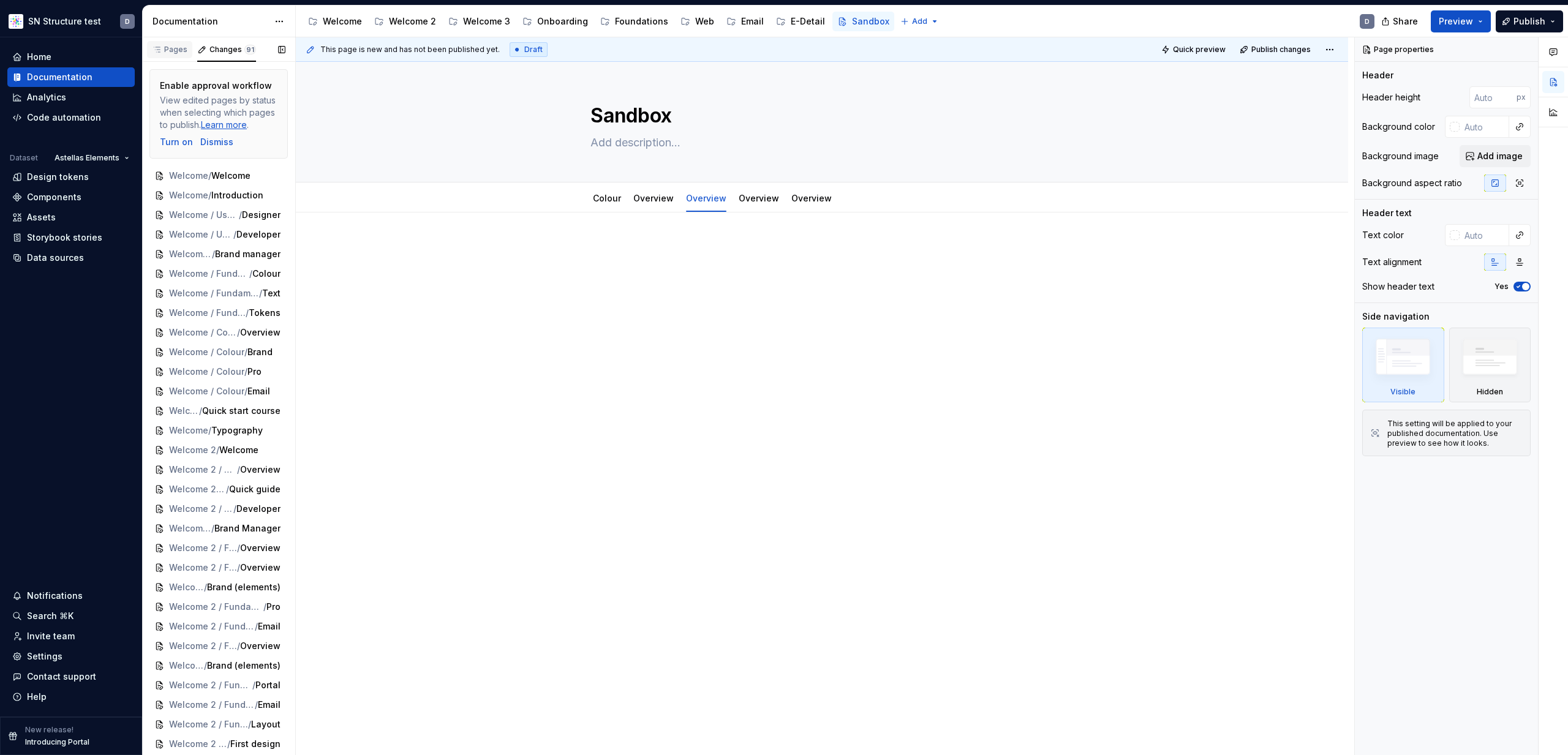
click at [167, 47] on div "Pages" at bounding box center [169, 49] width 35 height 10
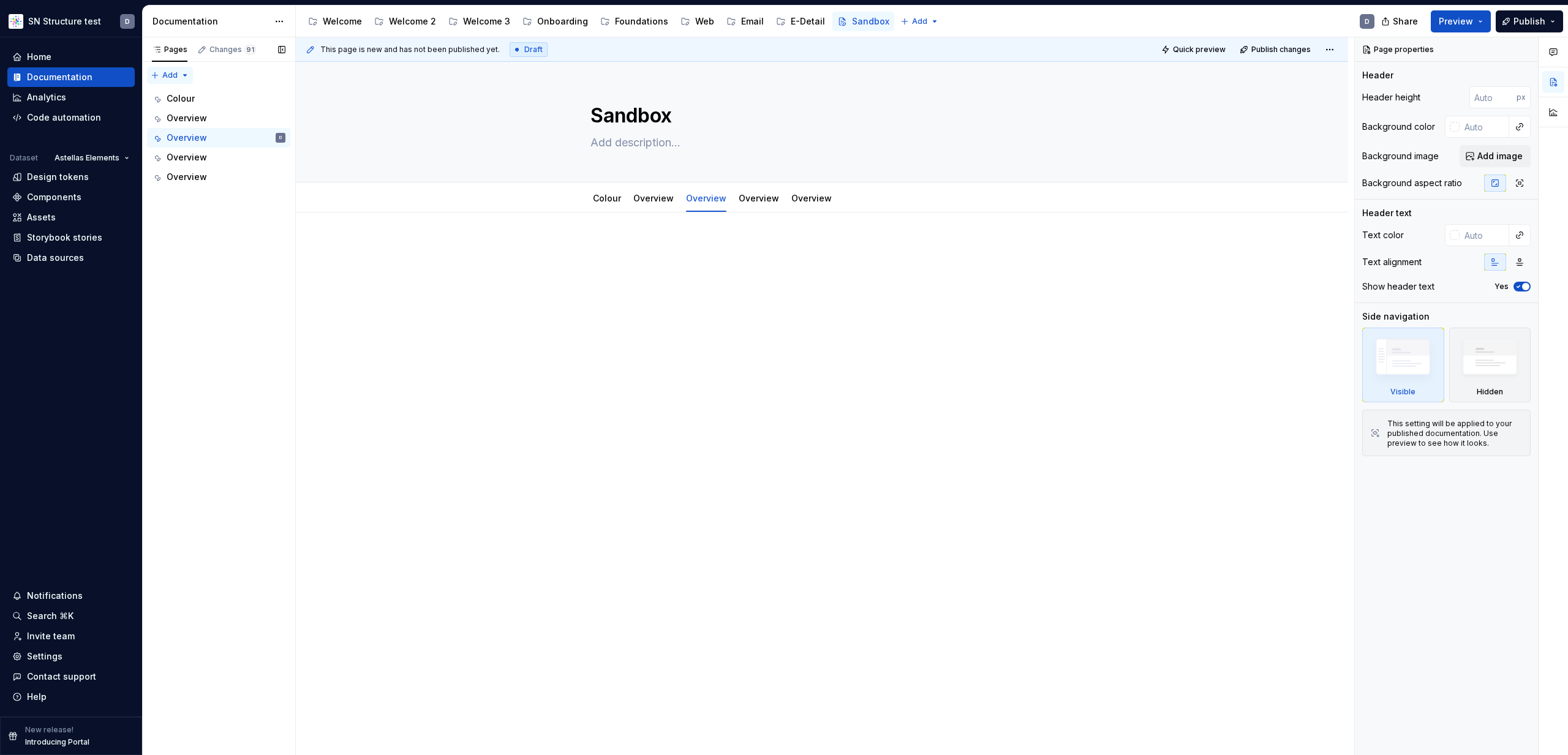
click at [185, 74] on div "Pages Changes 91 Add Accessibility guide for tree Page tree. Navigate the tree …" at bounding box center [219, 396] width 153 height 719
click at [180, 93] on div "Colour" at bounding box center [181, 98] width 28 height 12
click at [189, 173] on div "Overview" at bounding box center [187, 177] width 40 height 12
drag, startPoint x: 248, startPoint y: 212, endPoint x: 172, endPoint y: 94, distance: 140.4
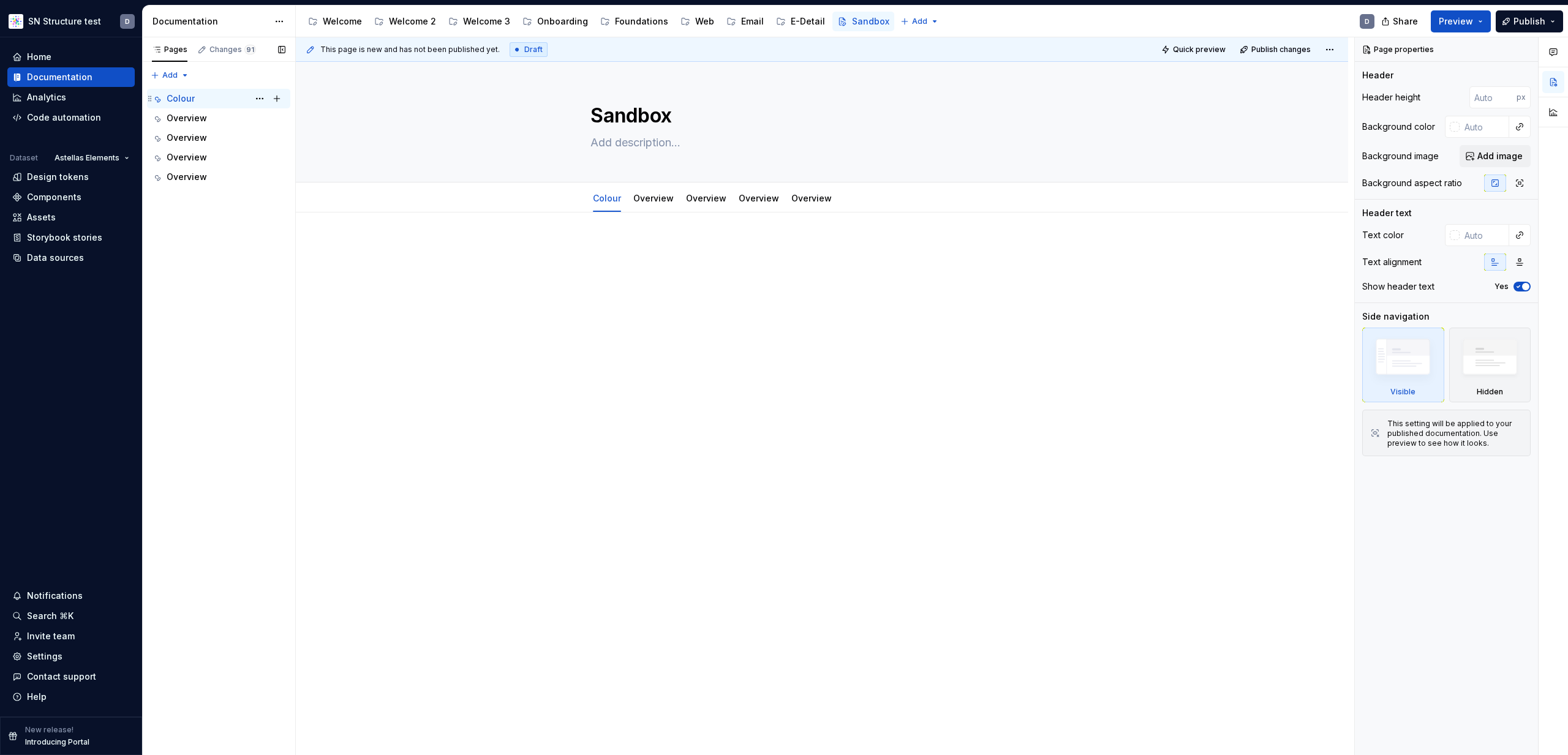
click at [172, 94] on div "Pages Changes 91 Add Accessibility guide for tree Page tree. Navigate the tree …" at bounding box center [219, 396] width 153 height 719
click at [256, 98] on button "Page tree" at bounding box center [259, 98] width 17 height 17
drag, startPoint x: 223, startPoint y: 234, endPoint x: 174, endPoint y: 183, distance: 70.7
click at [220, 230] on div "Pages Changes 91 Add Accessibility guide for tree Page tree. Navigate the tree …" at bounding box center [219, 396] width 153 height 719
click at [188, 171] on div "Overview" at bounding box center [187, 177] width 40 height 12
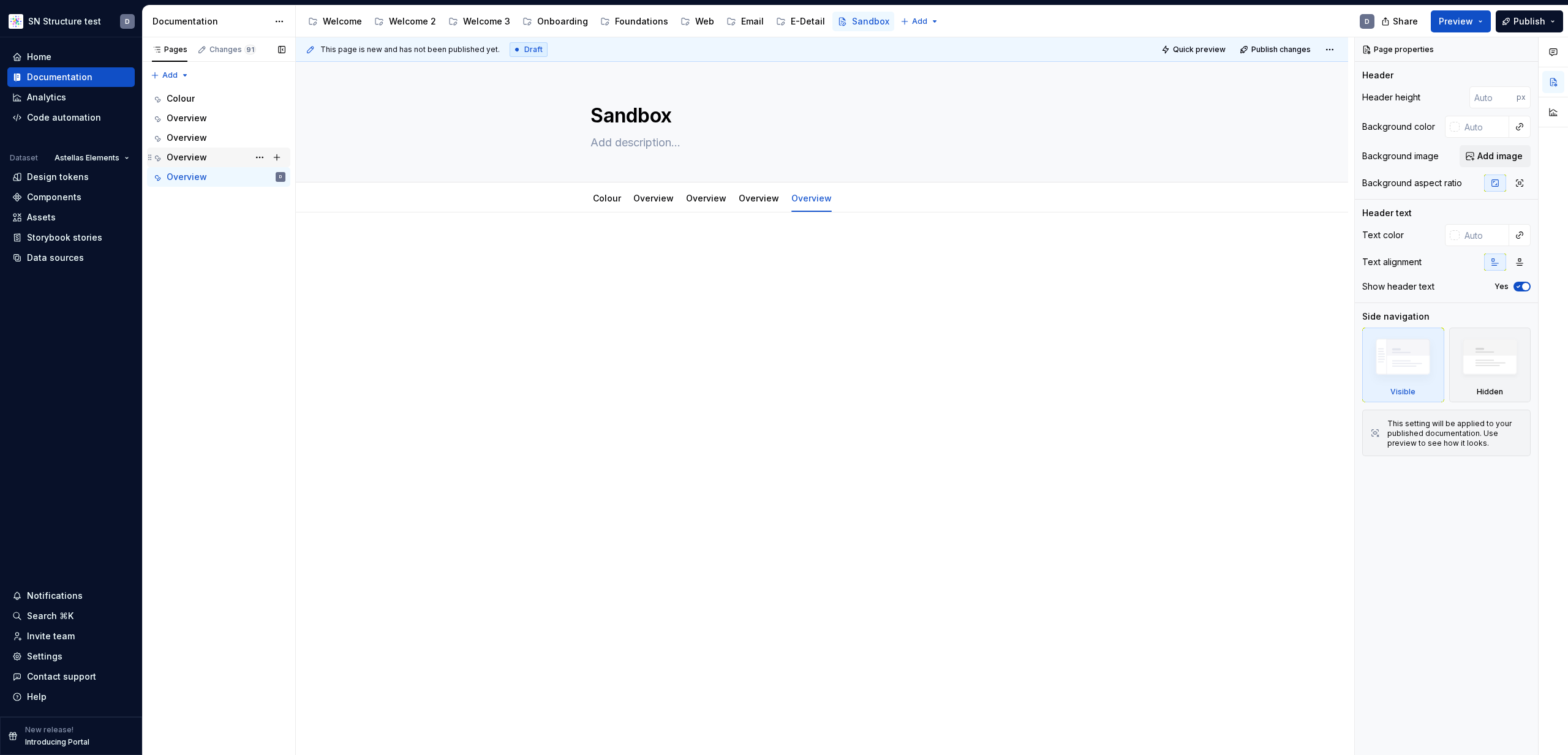
click at [194, 157] on div "Overview" at bounding box center [187, 157] width 40 height 12
click at [198, 96] on div "Colour" at bounding box center [226, 98] width 119 height 17
click at [276, 99] on button "Page tree" at bounding box center [277, 98] width 17 height 17
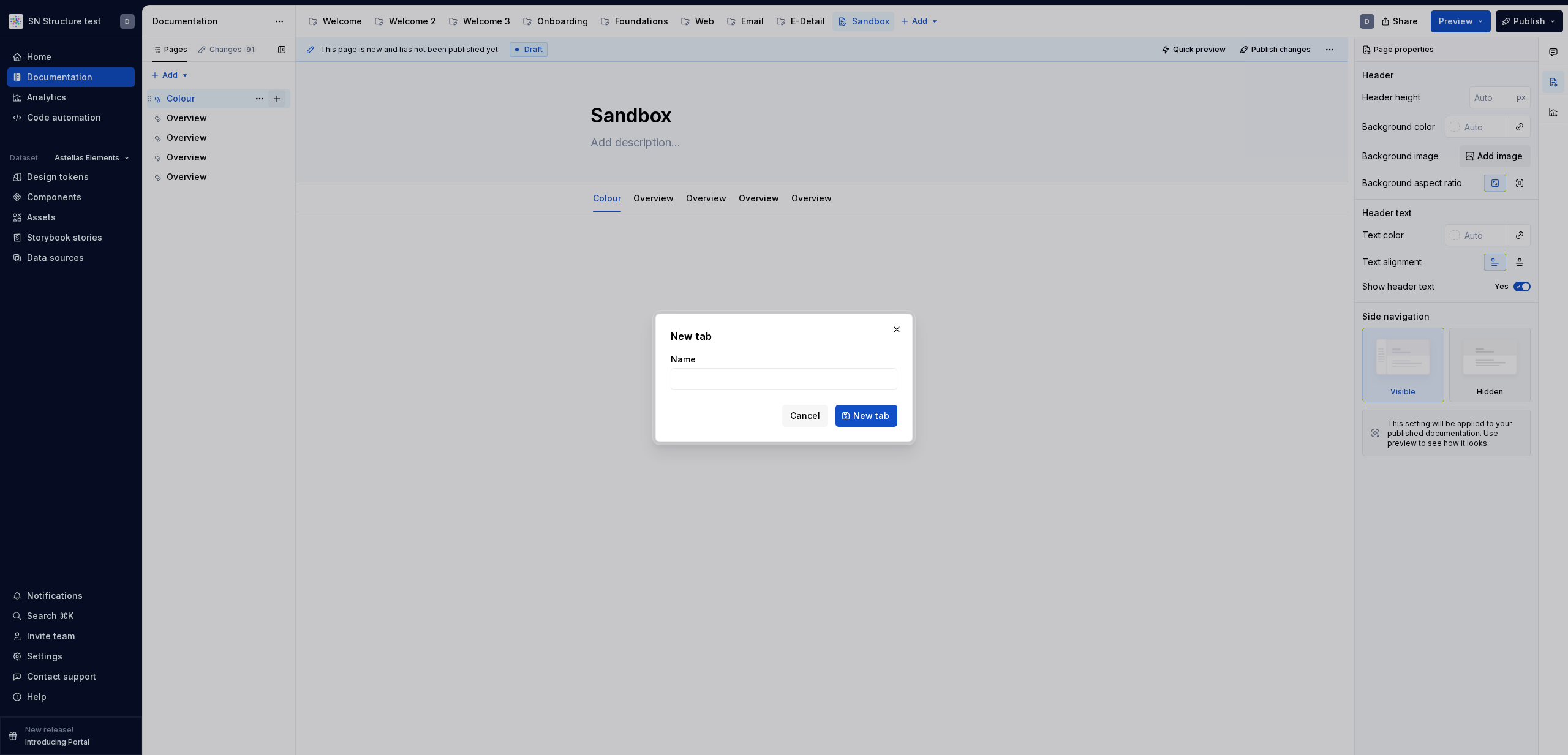
type textarea "*"
type input "abc"
click button "New tab" at bounding box center [866, 415] width 62 height 22
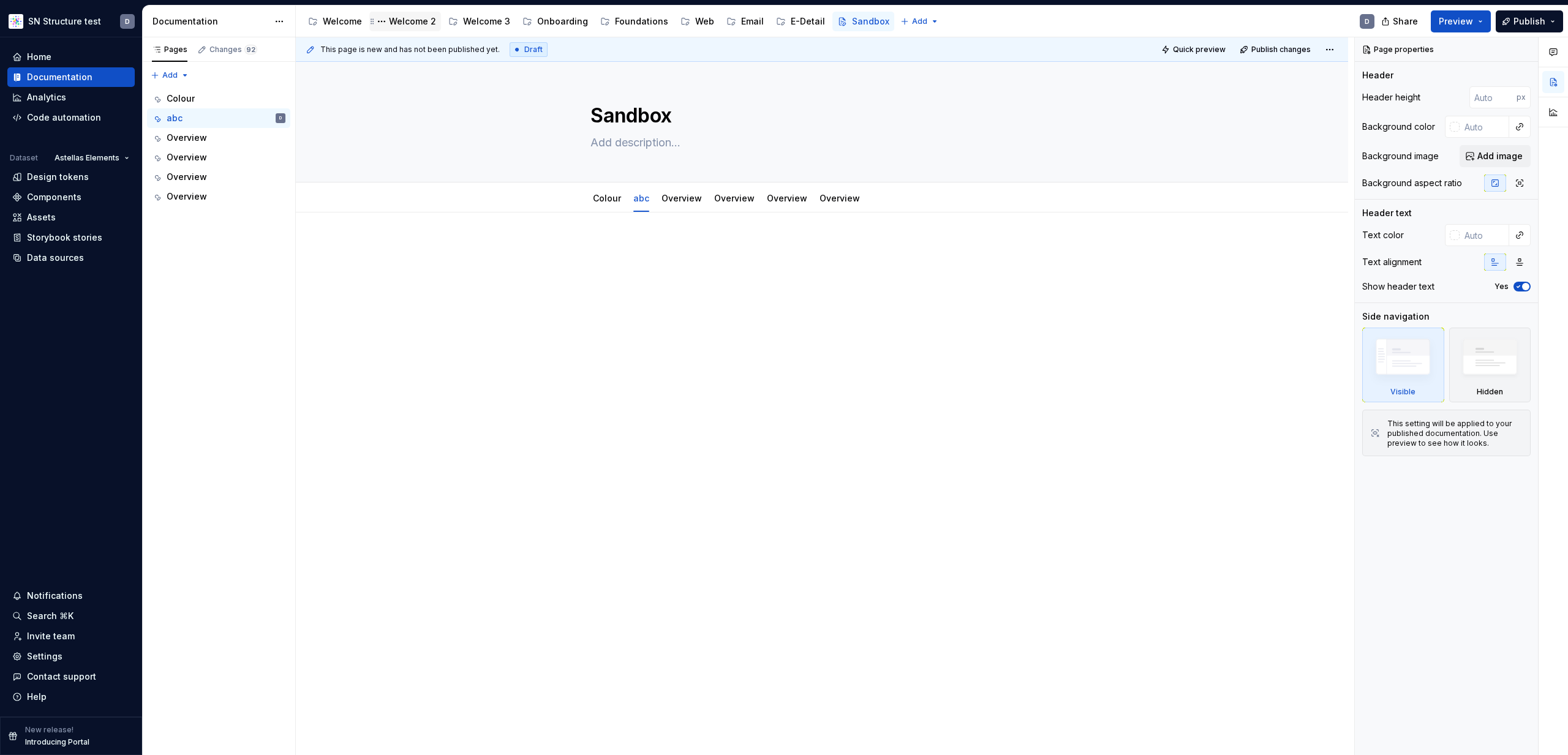
click at [399, 22] on div "Welcome 2" at bounding box center [412, 21] width 47 height 12
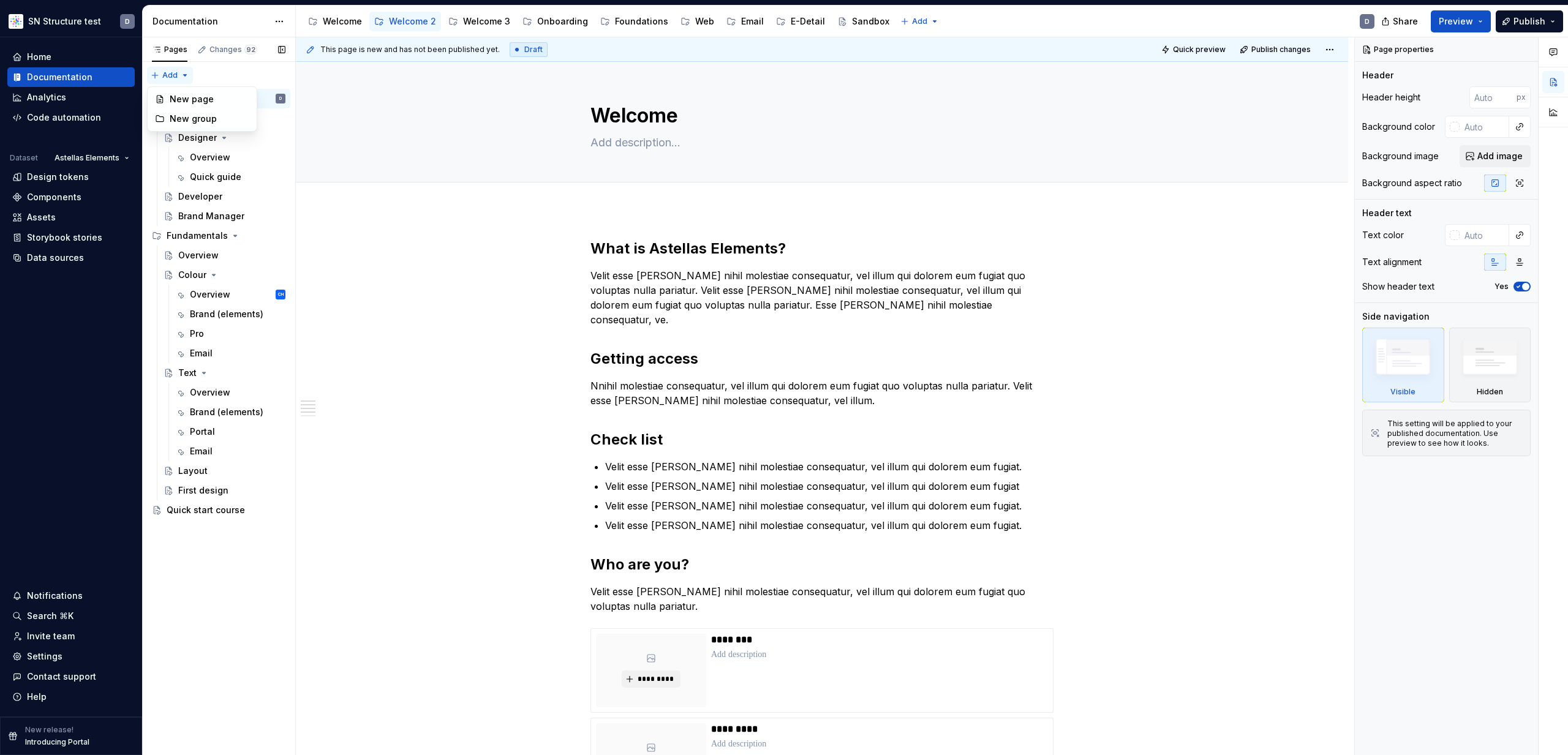
click at [187, 75] on div "Pages Changes 92 Add Accessibility guide for tree Page tree. Navigate the tree …" at bounding box center [219, 396] width 153 height 719
click at [852, 22] on div "Sandbox" at bounding box center [870, 21] width 37 height 12
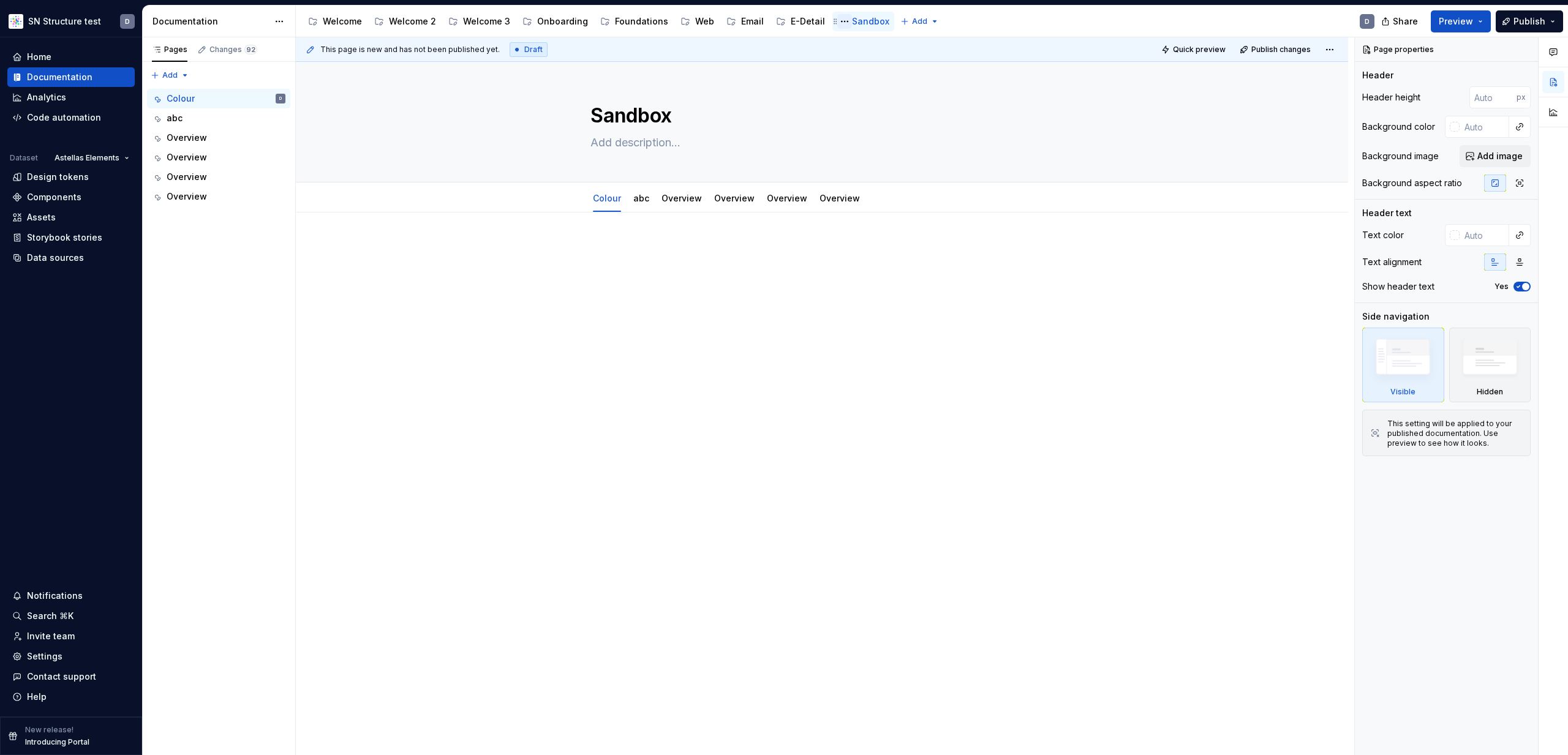
click at [837, 19] on button "Page tree" at bounding box center [844, 21] width 15 height 15
click at [202, 75] on div "Pages Changes 92 Add Accessibility guide for tree Page tree. Navigate the tree …" at bounding box center [219, 396] width 153 height 719
click at [186, 76] on div "Pages Changes 92 Add Accessibility guide for tree Page tree. Navigate the tree …" at bounding box center [219, 396] width 153 height 719
click at [186, 75] on div "Pages Changes 92 Add Accessibility guide for tree Page tree. Navigate the tree …" at bounding box center [219, 396] width 153 height 719
click at [383, 22] on button "Page tree" at bounding box center [382, 21] width 15 height 15
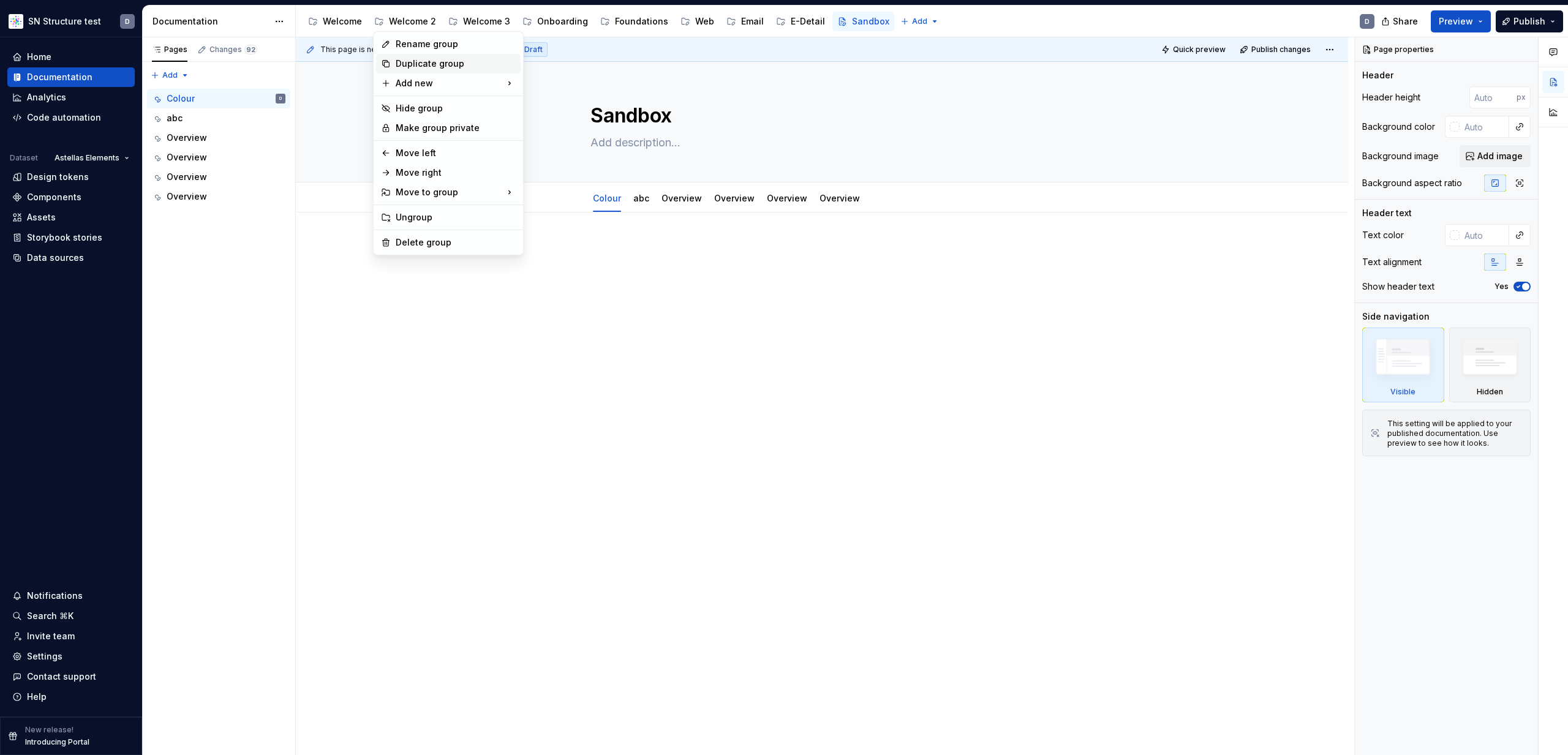
click at [419, 64] on div "Duplicate group" at bounding box center [456, 63] width 120 height 12
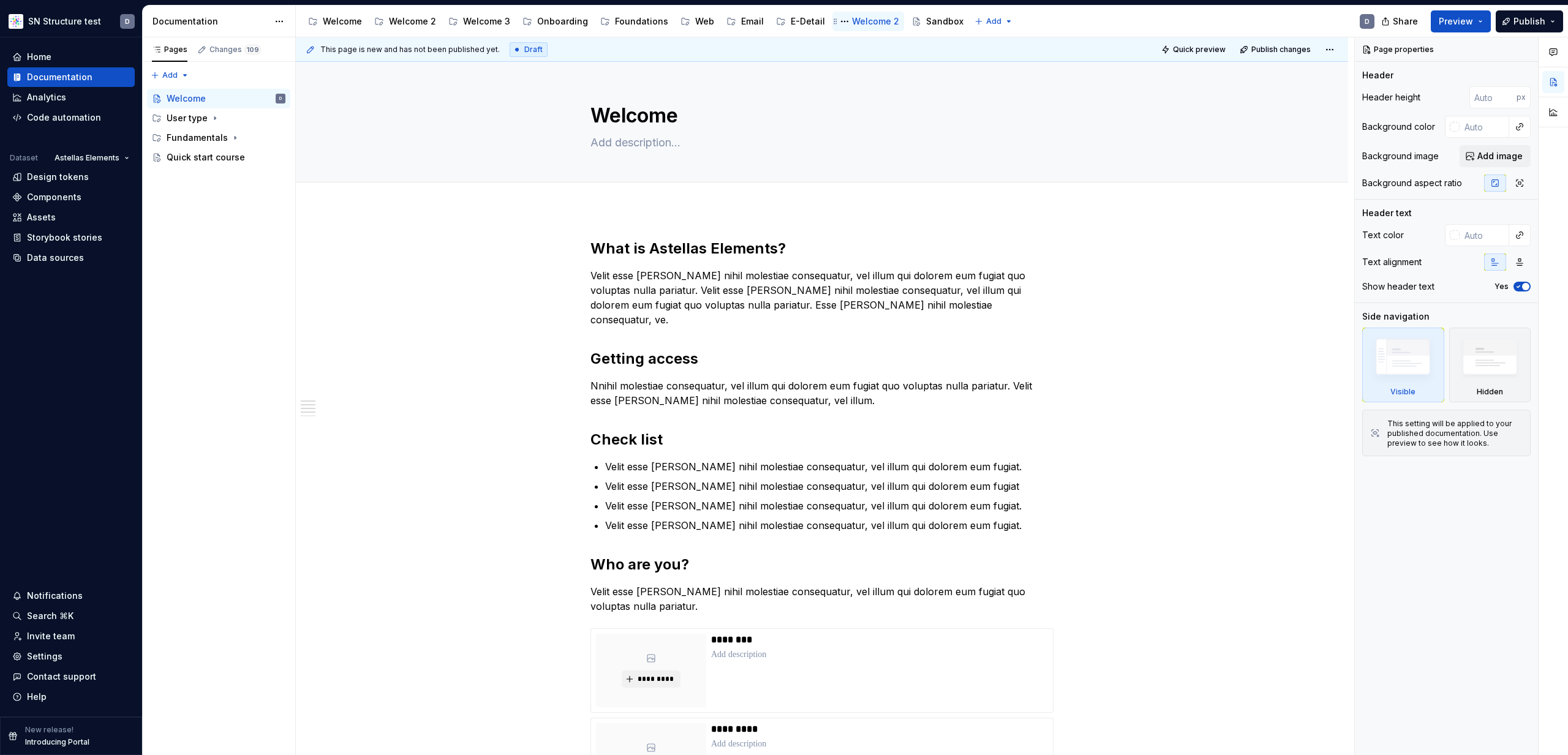
click at [859, 21] on div "Welcome 2" at bounding box center [875, 21] width 47 height 12
click at [905, 22] on icon "Page tree" at bounding box center [910, 22] width 10 height 10
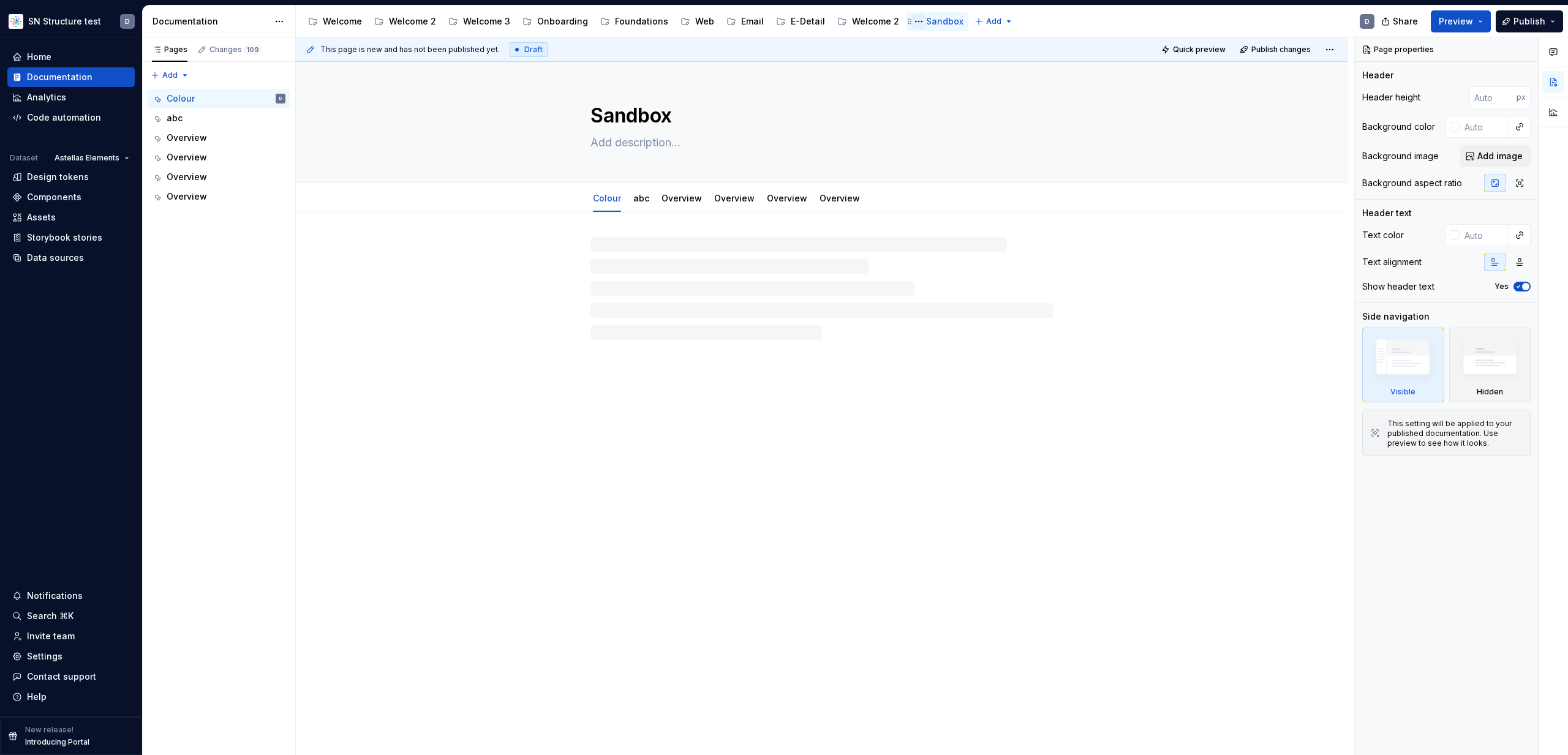
click at [911, 20] on button "Page tree" at bounding box center [919, 21] width 15 height 15
click at [950, 174] on div "Delete page" at bounding box center [980, 177] width 120 height 12
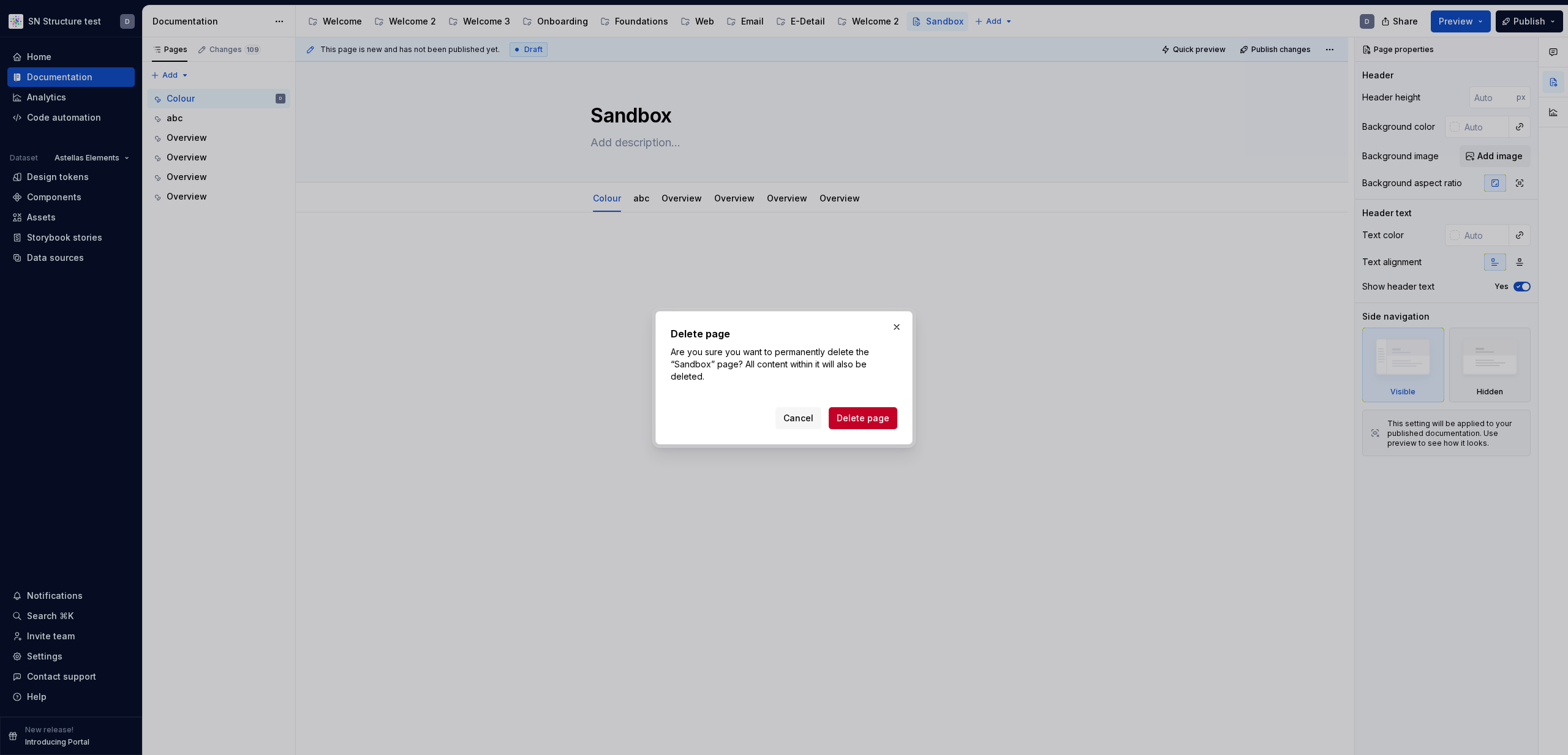
click at [881, 421] on span "Delete page" at bounding box center [862, 418] width 52 height 12
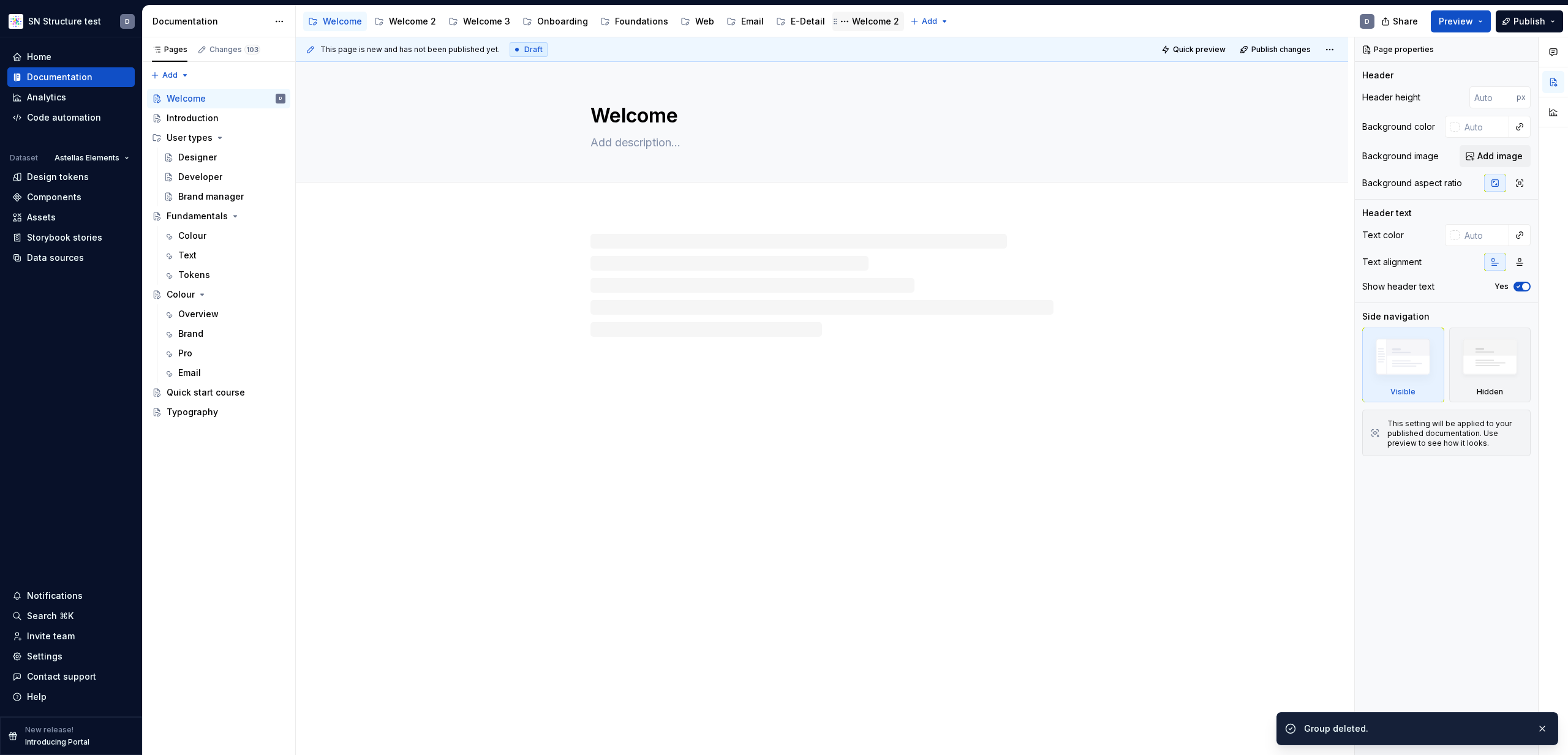
click at [862, 23] on div "Welcome 2" at bounding box center [875, 21] width 47 height 12
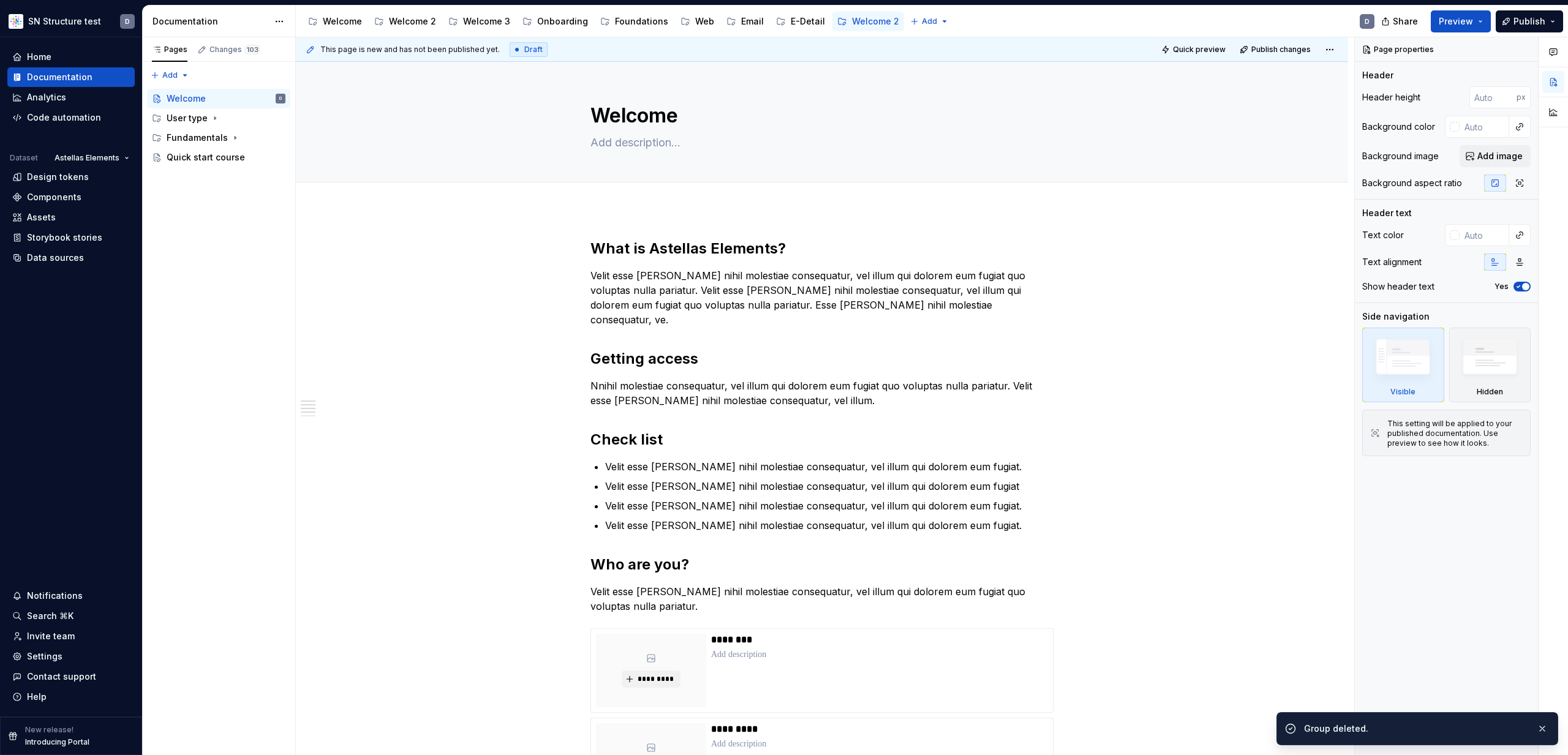
click at [0, 0] on button "Page tree" at bounding box center [0, 0] width 0 height 0
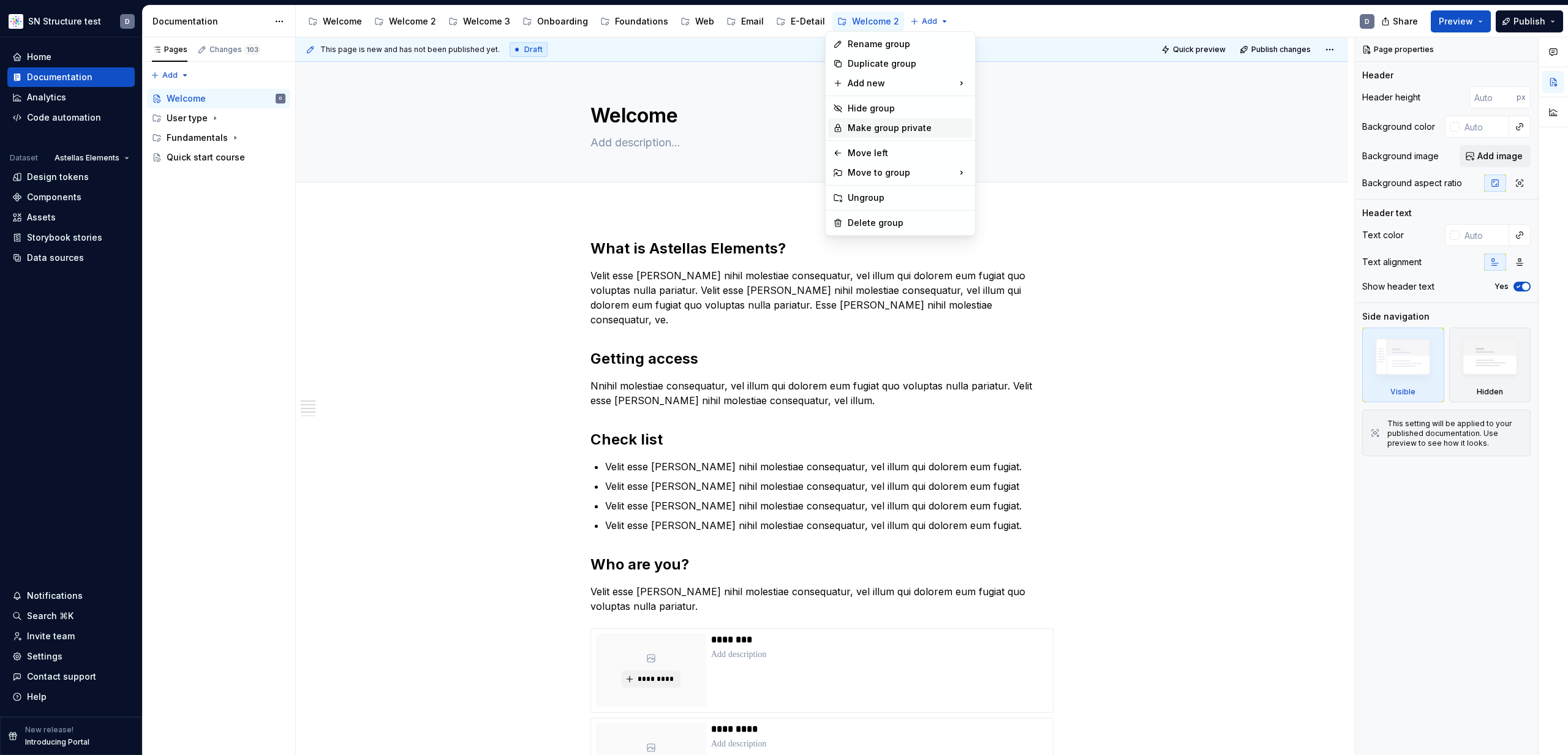
type textarea "*"
click at [907, 42] on div "Rename group" at bounding box center [907, 44] width 120 height 12
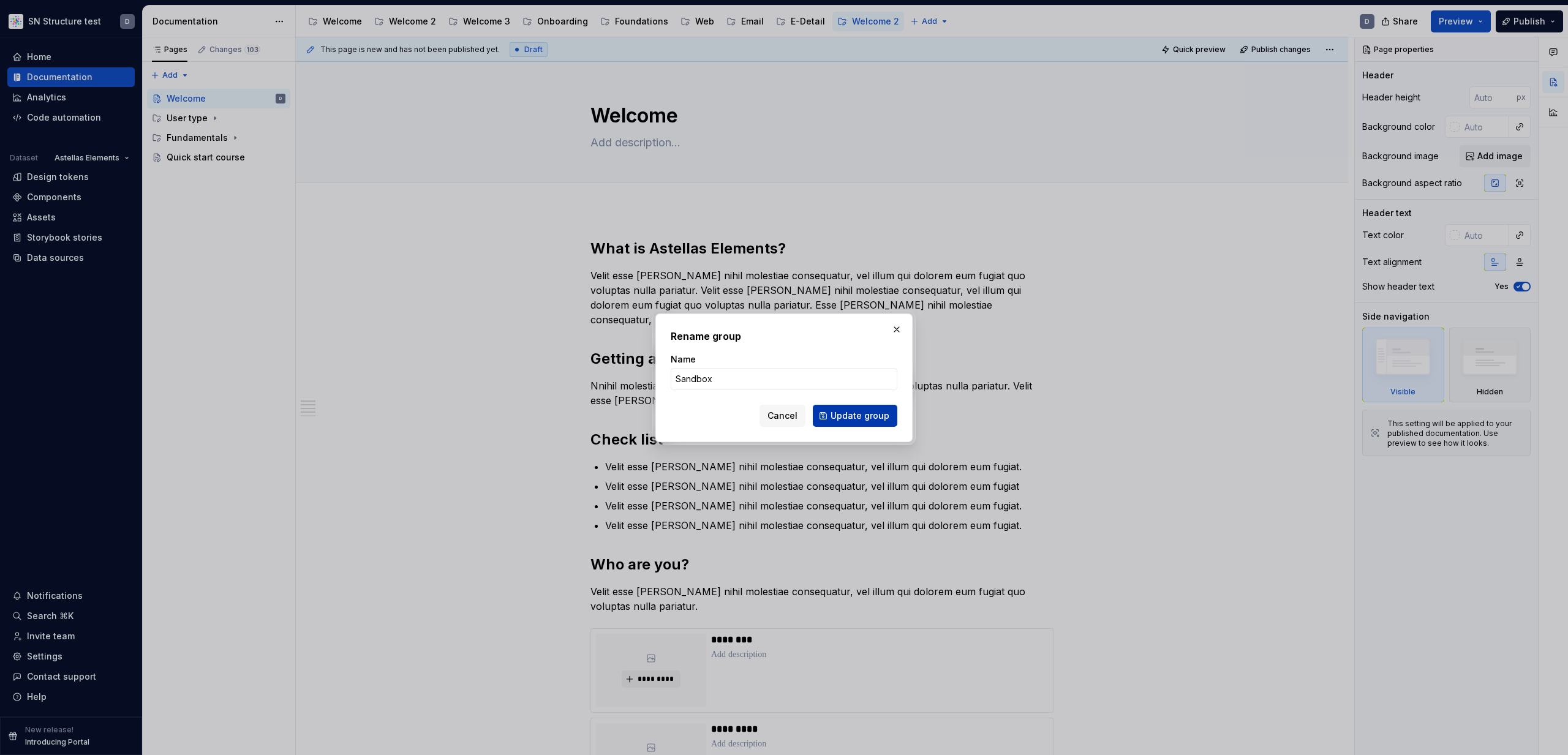
type input "Sandbox"
click at [857, 414] on span "Update group" at bounding box center [860, 415] width 59 height 12
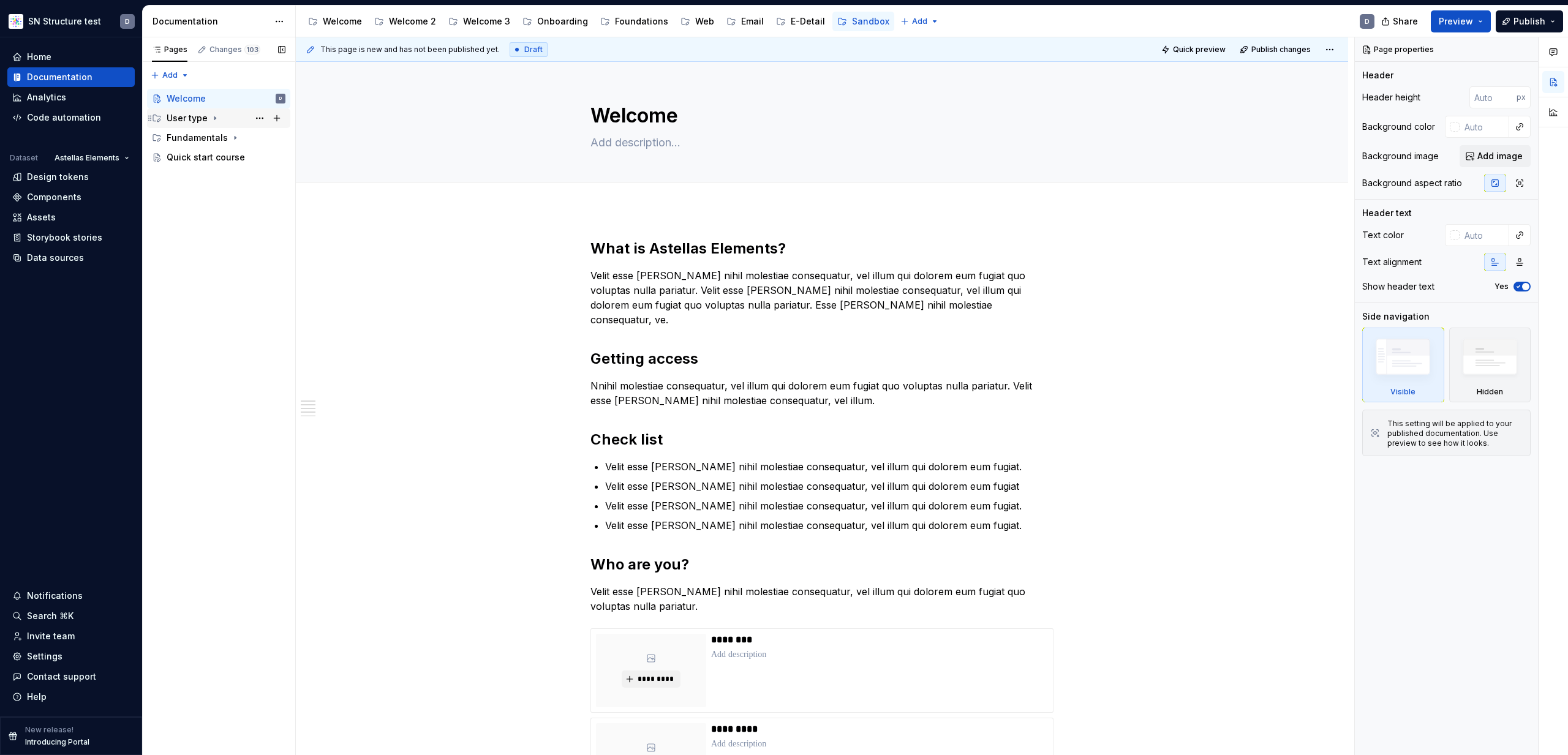
click at [211, 119] on icon "Page tree" at bounding box center [215, 118] width 10 height 10
click at [235, 195] on icon "Page tree" at bounding box center [236, 197] width 2 height 3
click at [213, 236] on icon "Page tree" at bounding box center [214, 236] width 2 height 3
click at [200, 195] on div "Fundamentals" at bounding box center [198, 196] width 61 height 12
type textarea "*"
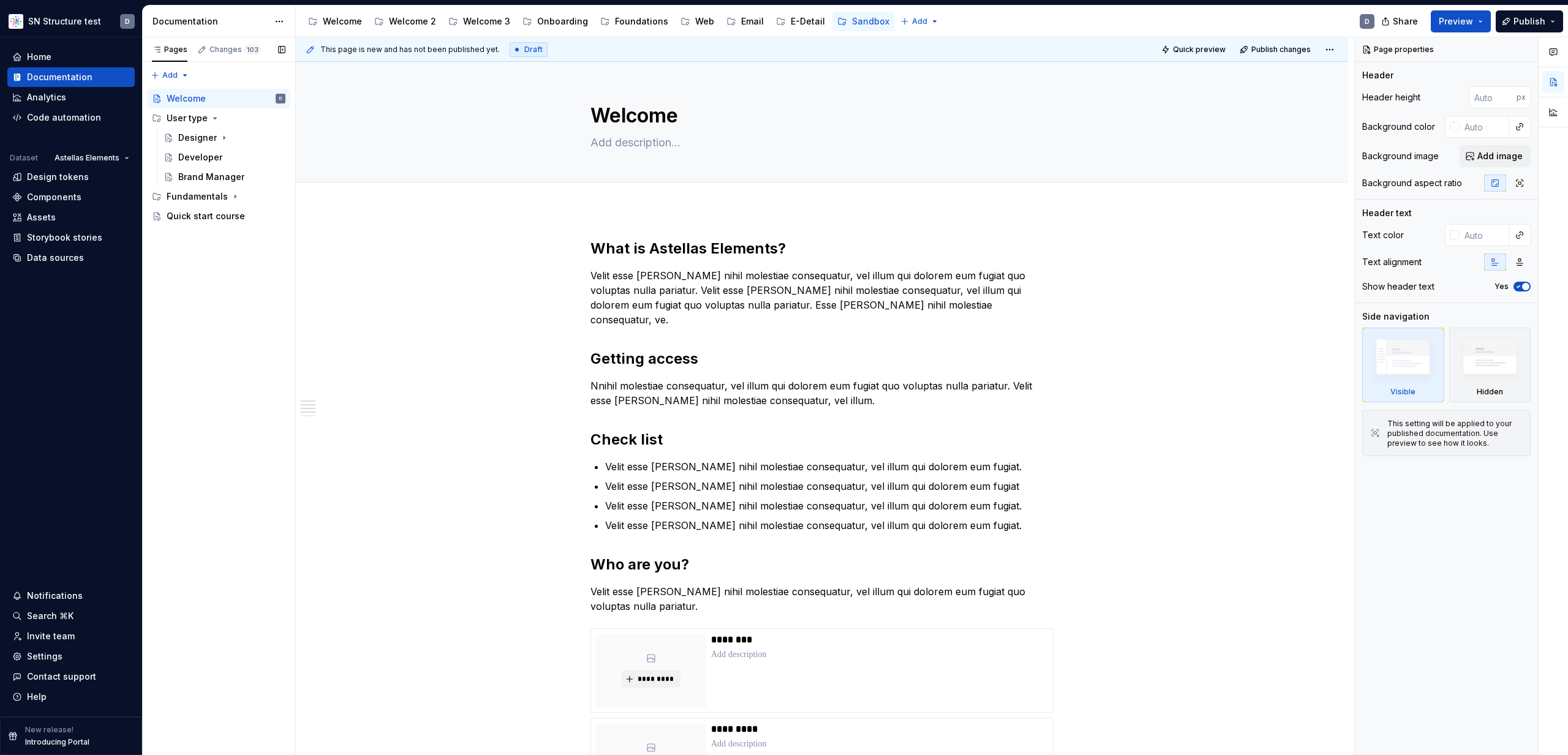
click at [231, 266] on div "Pages Changes 103 Add Accessibility guide for tree Page tree. Navigate the tree…" at bounding box center [219, 396] width 153 height 719
click at [183, 73] on div "Pages Changes 103 Add Accessibility guide for tree Page tree. Navigate the tree…" at bounding box center [219, 396] width 153 height 719
click at [200, 116] on div "New group" at bounding box center [209, 119] width 80 height 12
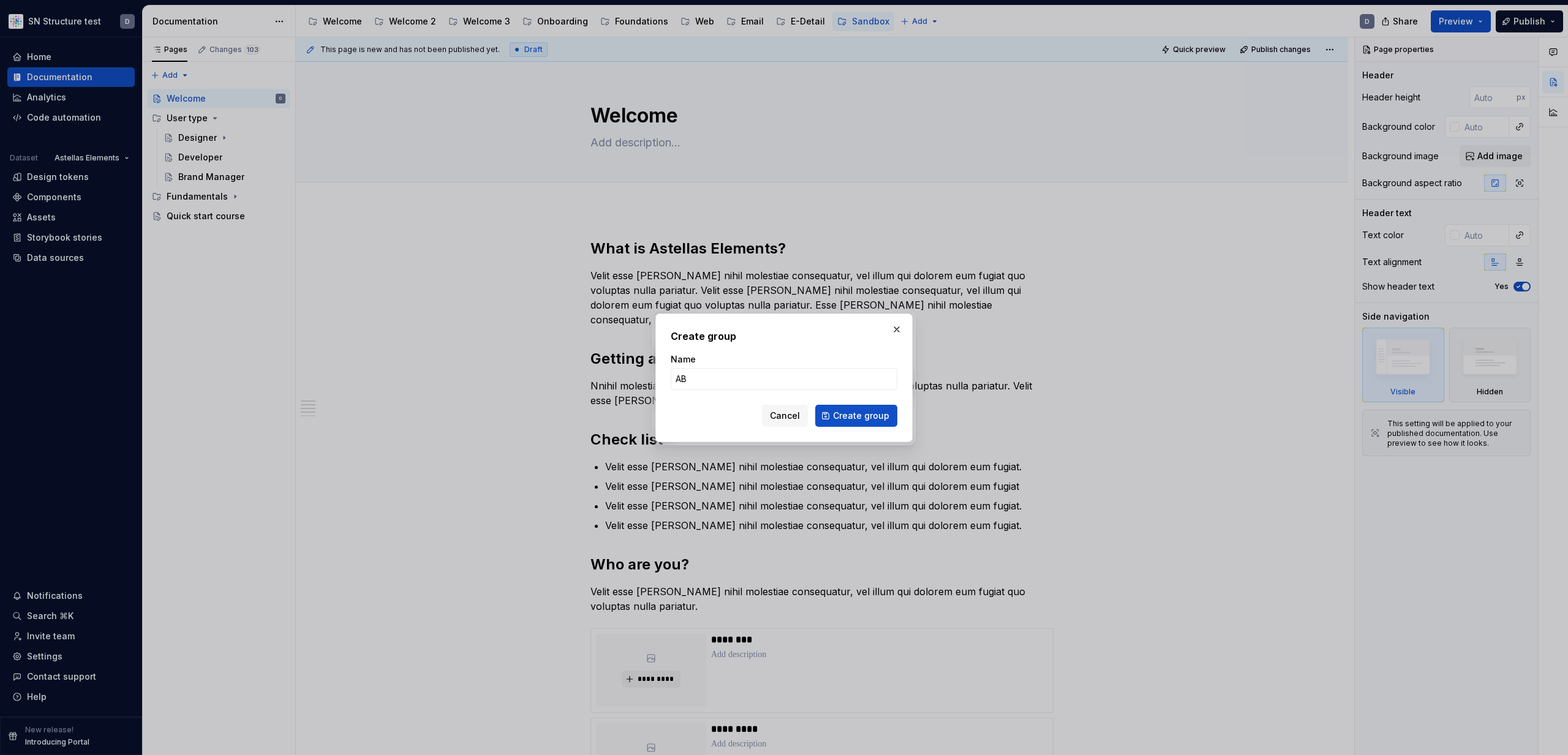
type input "ABC"
click button "Create group" at bounding box center [857, 415] width 82 height 22
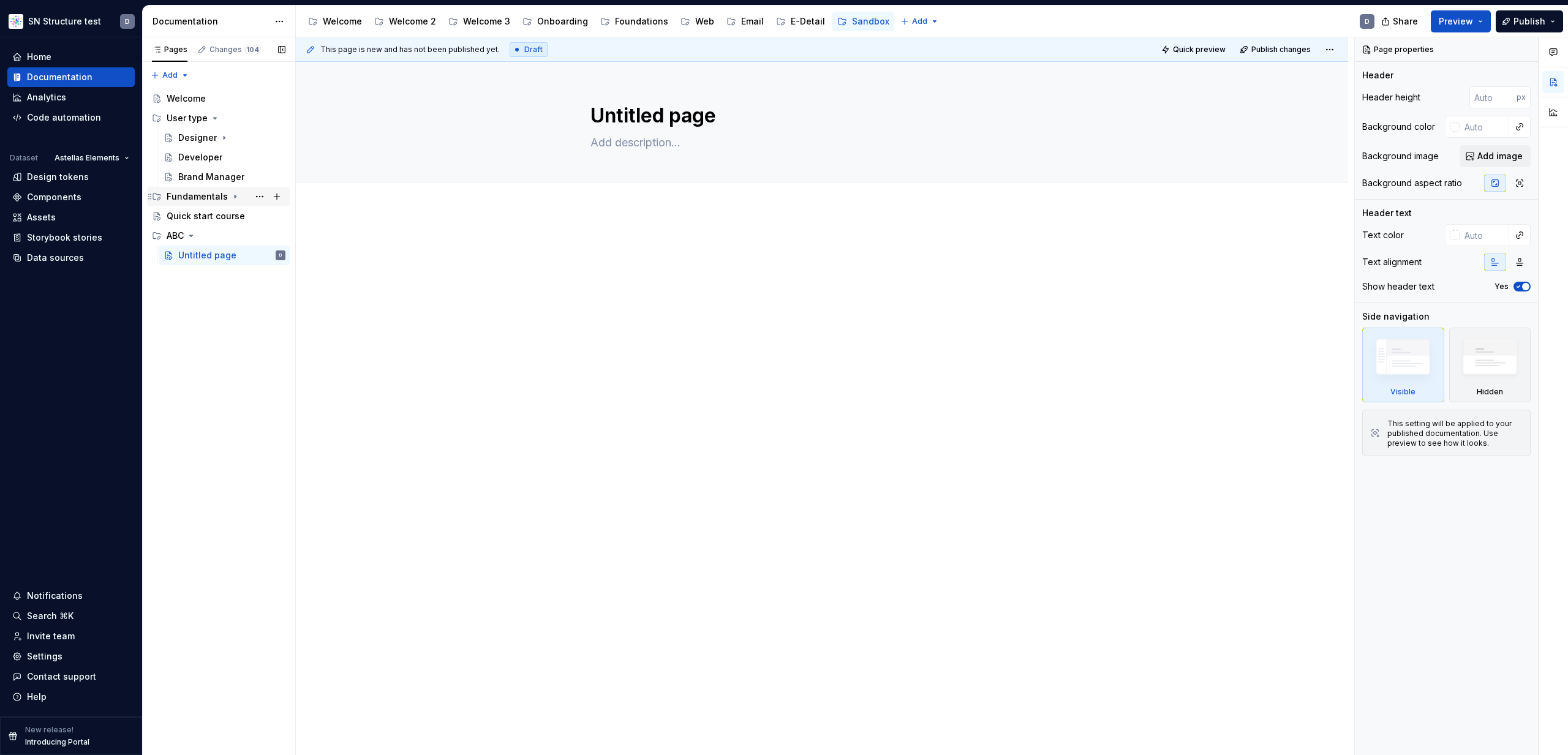
click at [231, 193] on icon "Page tree" at bounding box center [236, 197] width 10 height 10
click at [186, 235] on div "ABC" at bounding box center [186, 236] width 17 height 12
click at [256, 236] on button "Page tree" at bounding box center [259, 236] width 17 height 17
type textarea "*"
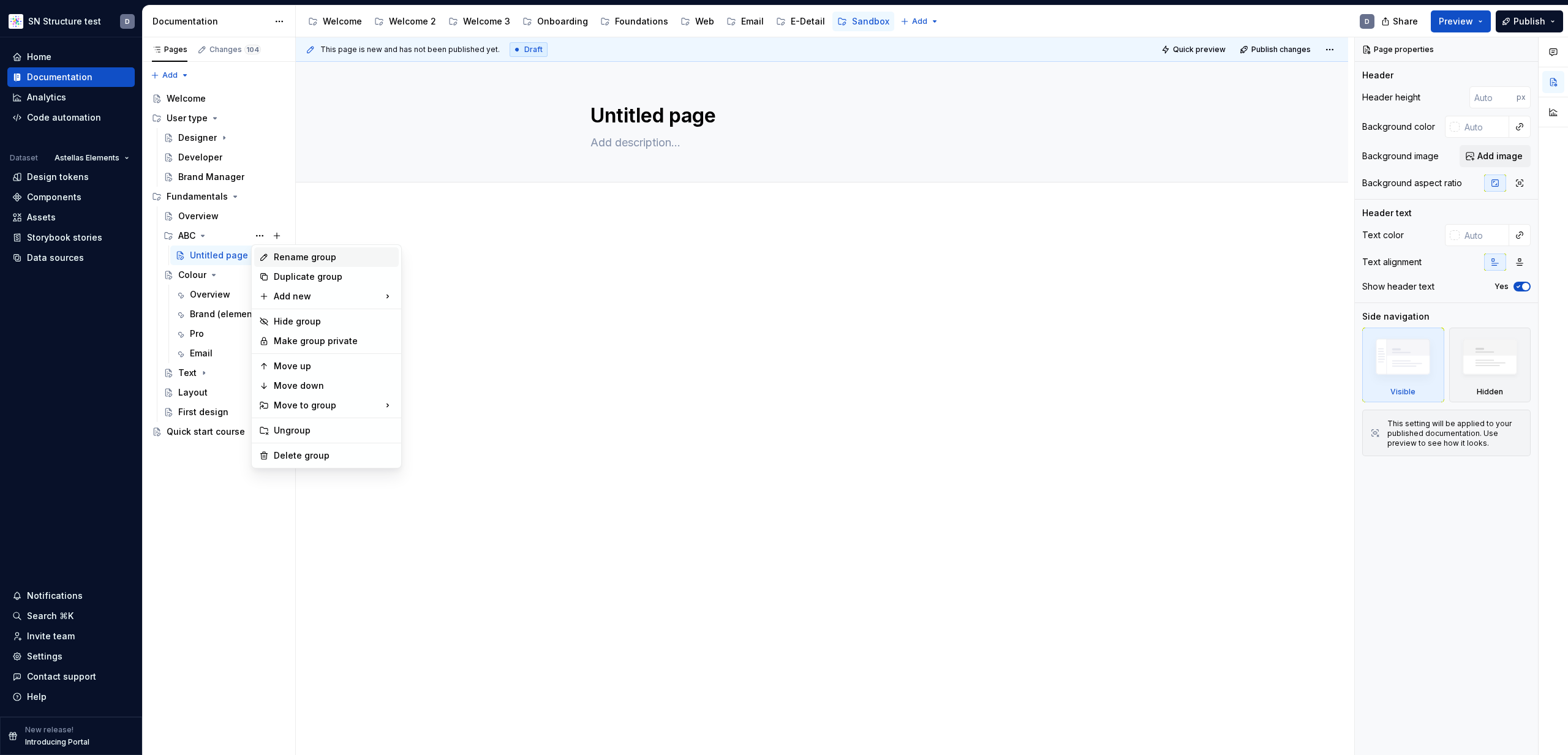
click at [286, 257] on div "Rename group" at bounding box center [333, 257] width 120 height 12
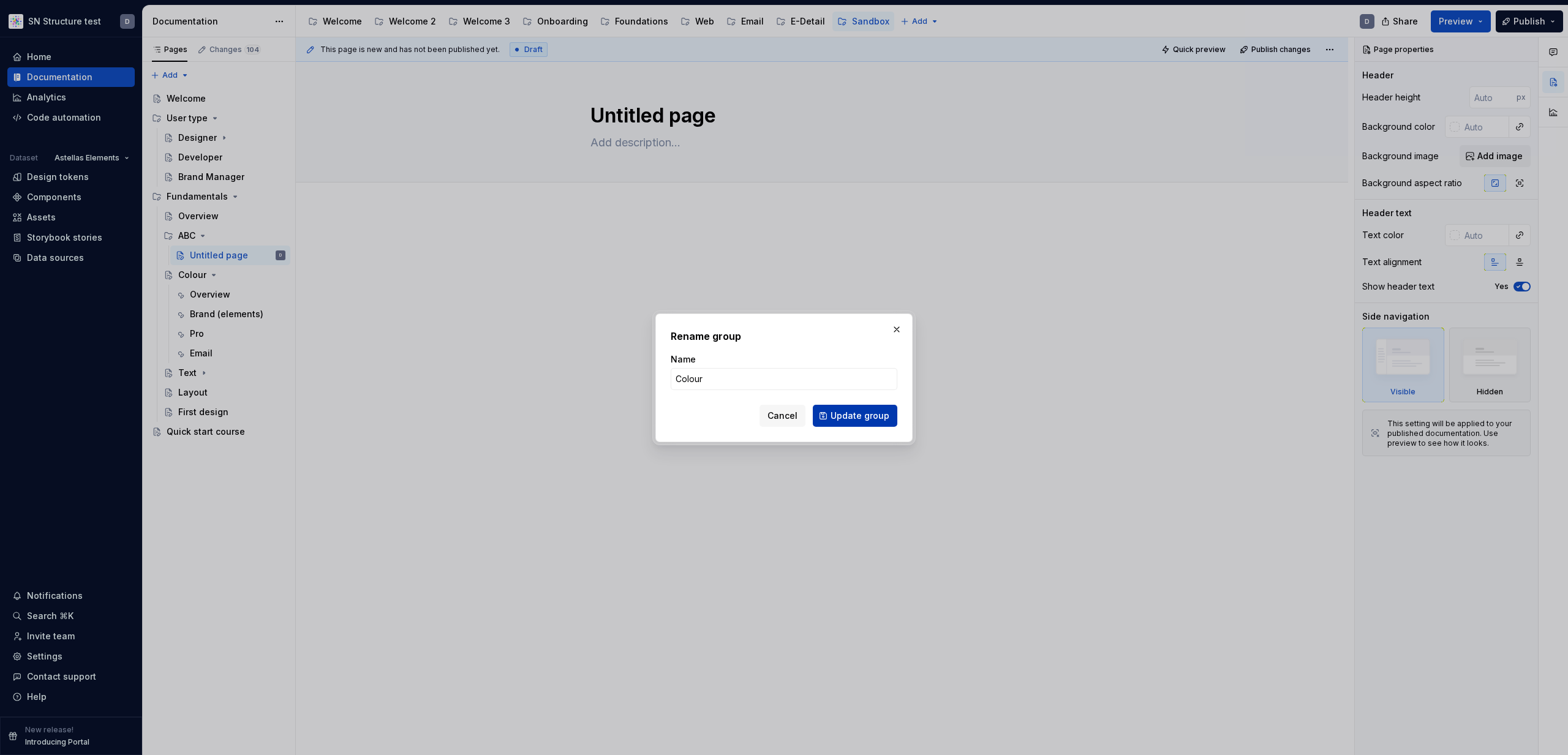
type input "Colour"
click at [842, 417] on span "Update group" at bounding box center [860, 415] width 59 height 12
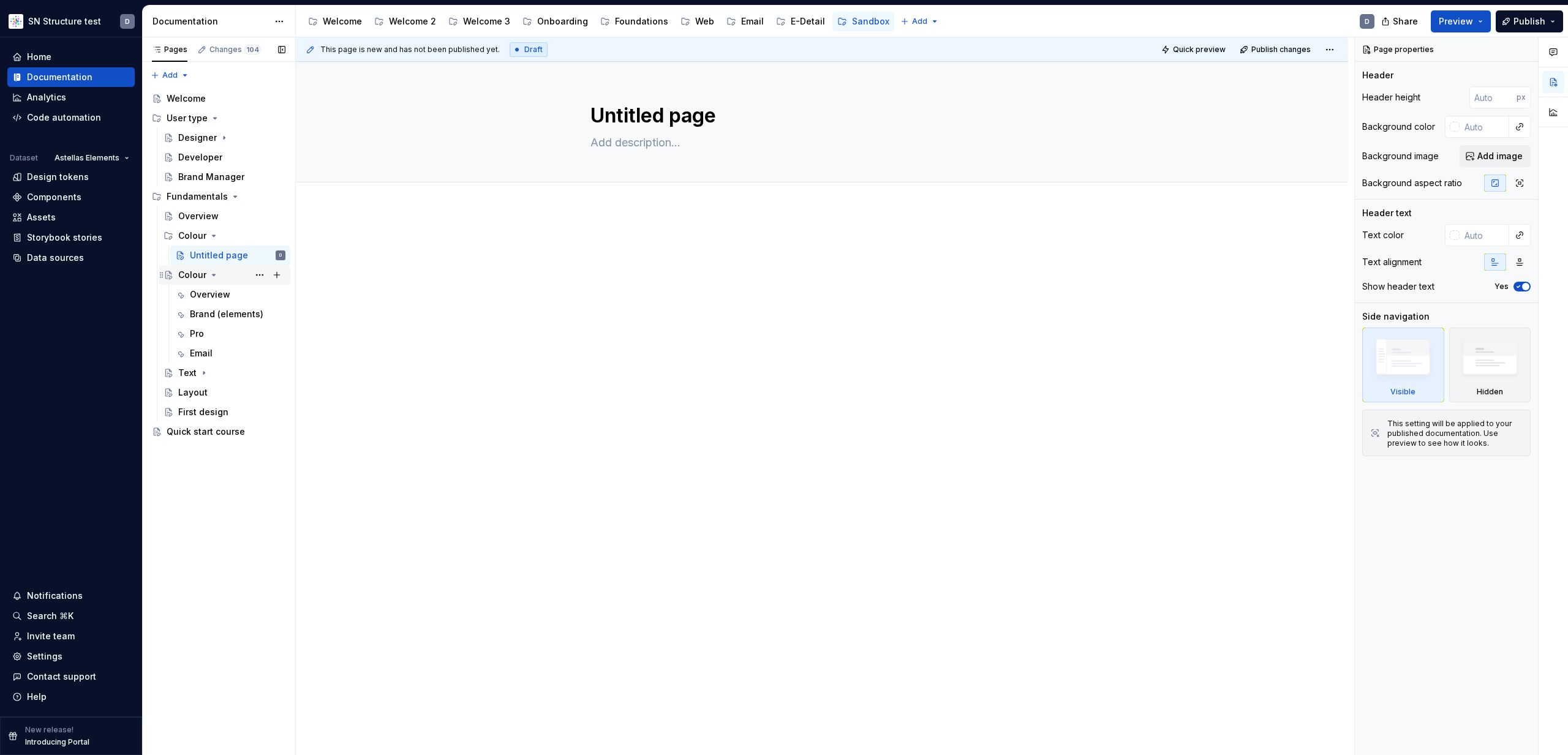
click at [194, 274] on div "Colour" at bounding box center [192, 274] width 28 height 12
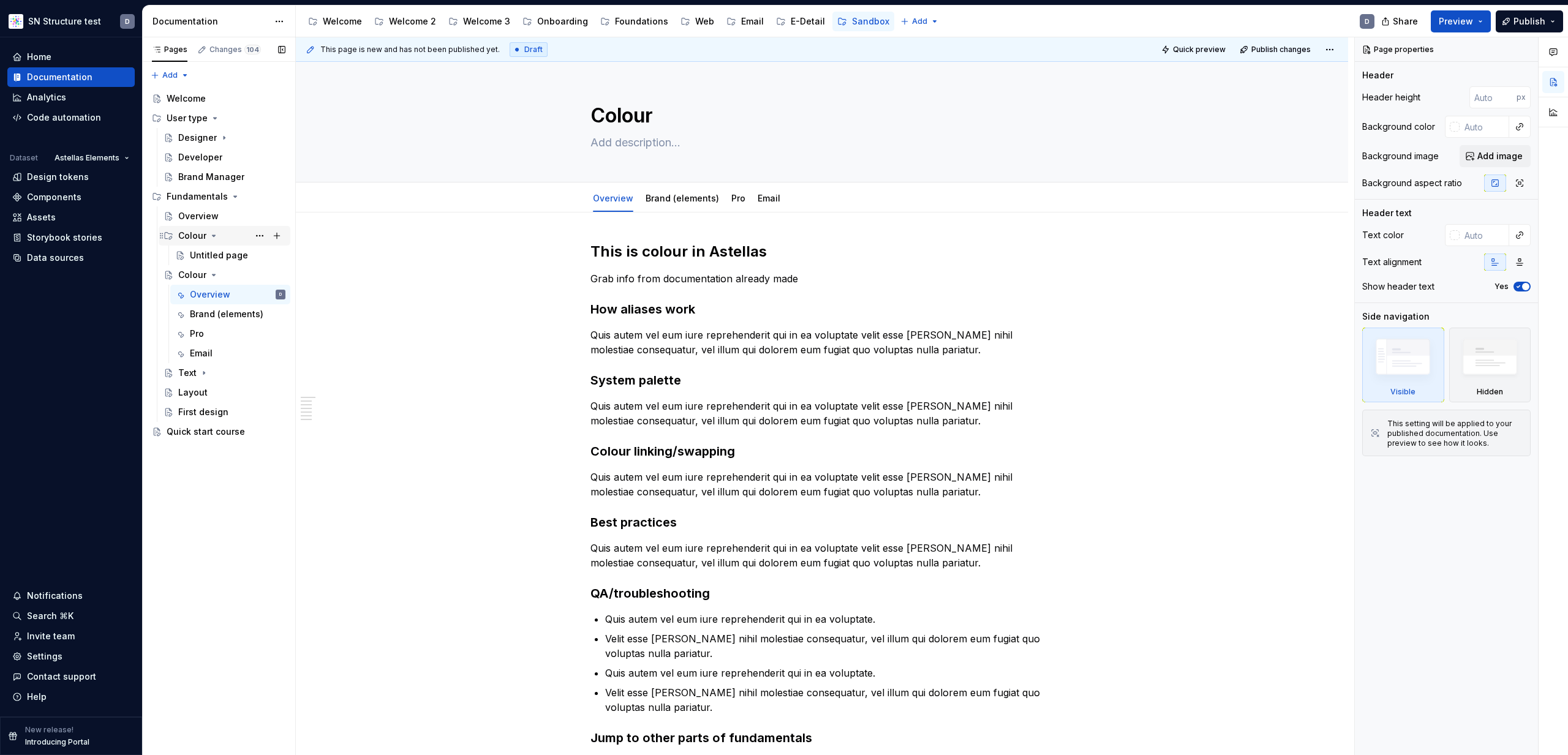
click at [194, 236] on div "Colour" at bounding box center [192, 236] width 28 height 12
click at [193, 234] on div "Colour" at bounding box center [192, 236] width 28 height 12
click at [256, 253] on button "Page tree" at bounding box center [259, 255] width 17 height 17
type textarea "*"
click at [284, 279] on div "Rename page" at bounding box center [333, 277] width 120 height 12
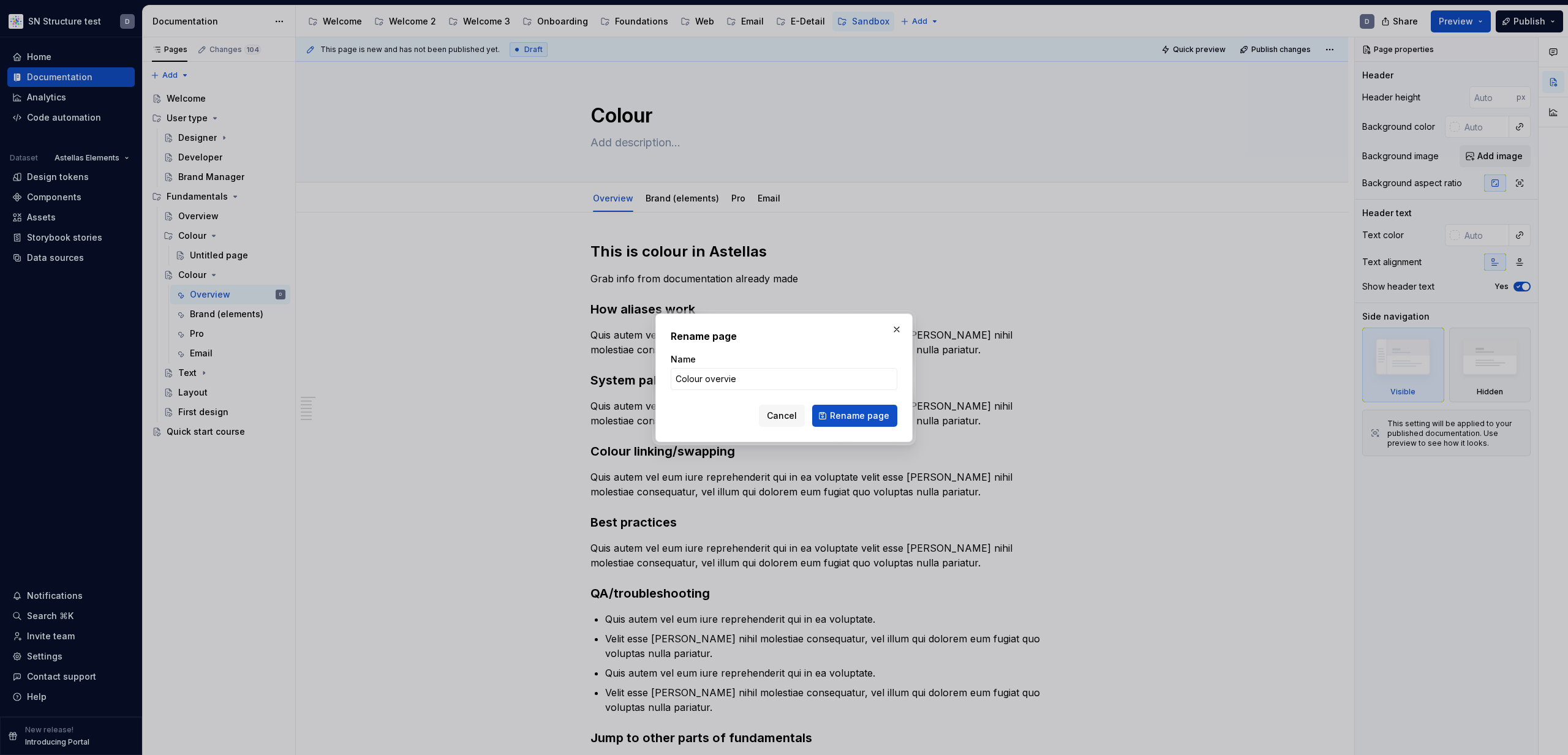
type input "Colour overview"
click button "Rename page" at bounding box center [855, 415] width 85 height 22
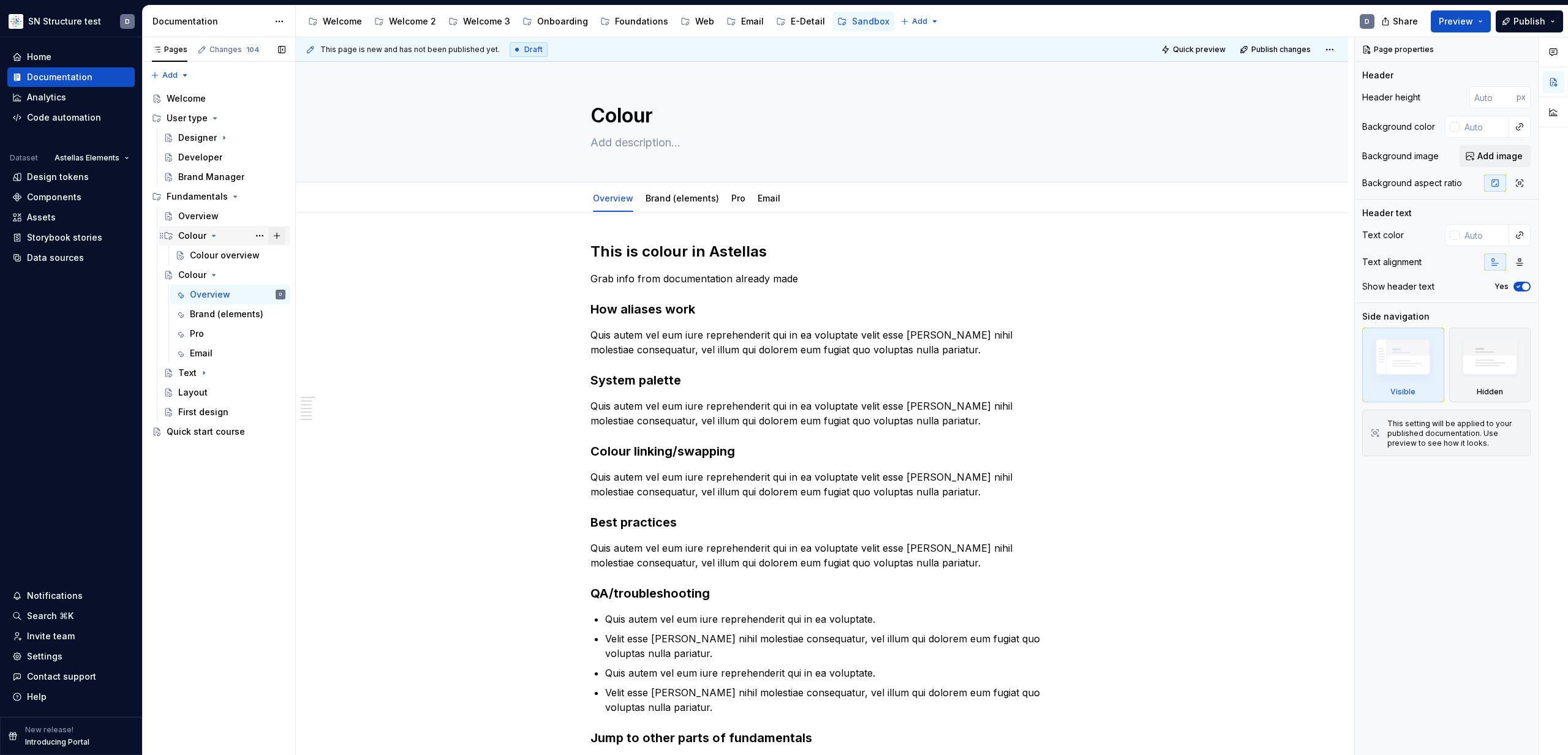
click at [278, 236] on button "Page tree" at bounding box center [277, 236] width 17 height 17
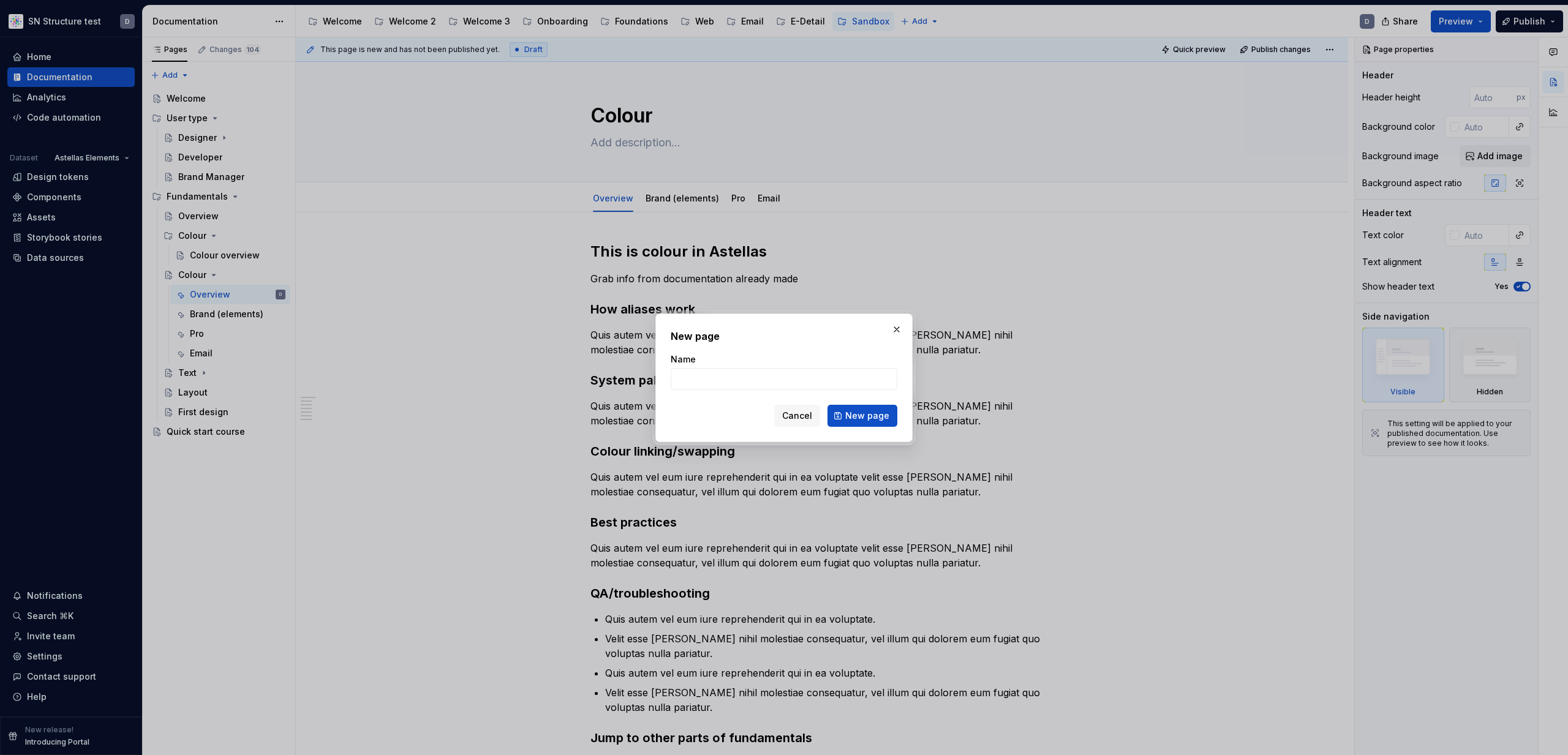
type textarea "*"
type input "AE Palette 2.0"
click at [861, 419] on span "New page" at bounding box center [867, 415] width 44 height 12
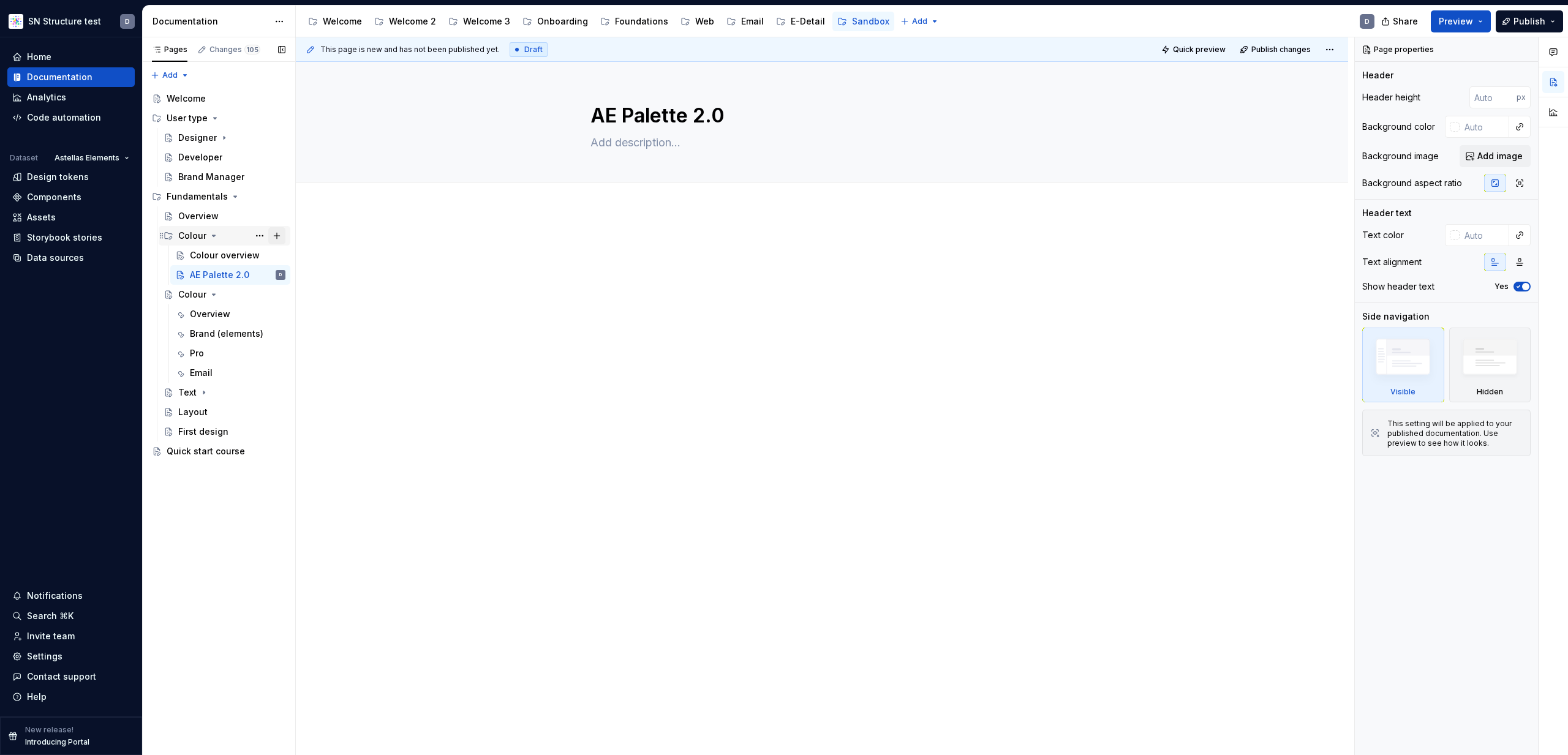
click at [276, 236] on button "Page tree" at bounding box center [277, 236] width 17 height 17
type textarea "*"
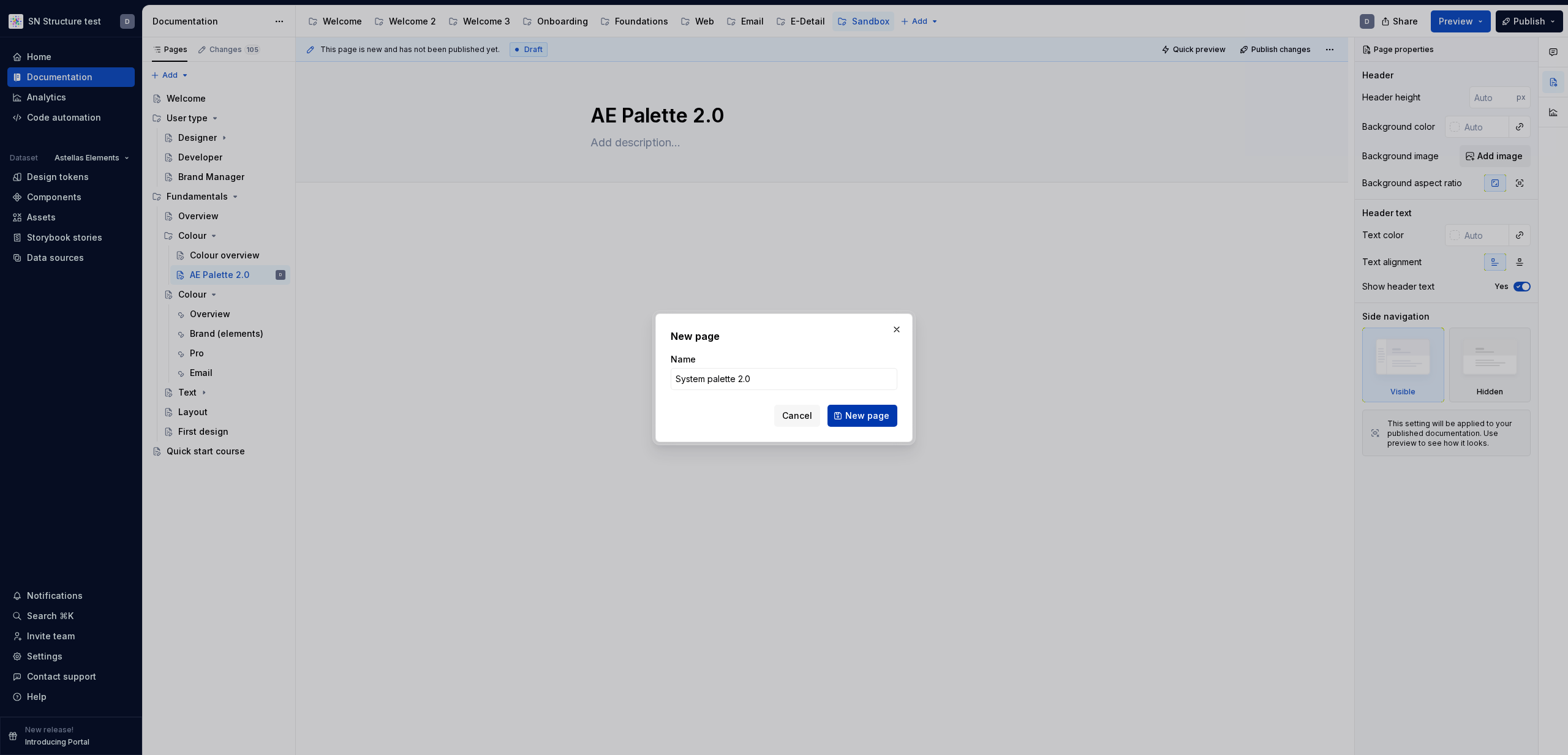
type input "System palette 2.0"
click at [892, 419] on button "New page" at bounding box center [862, 415] width 70 height 22
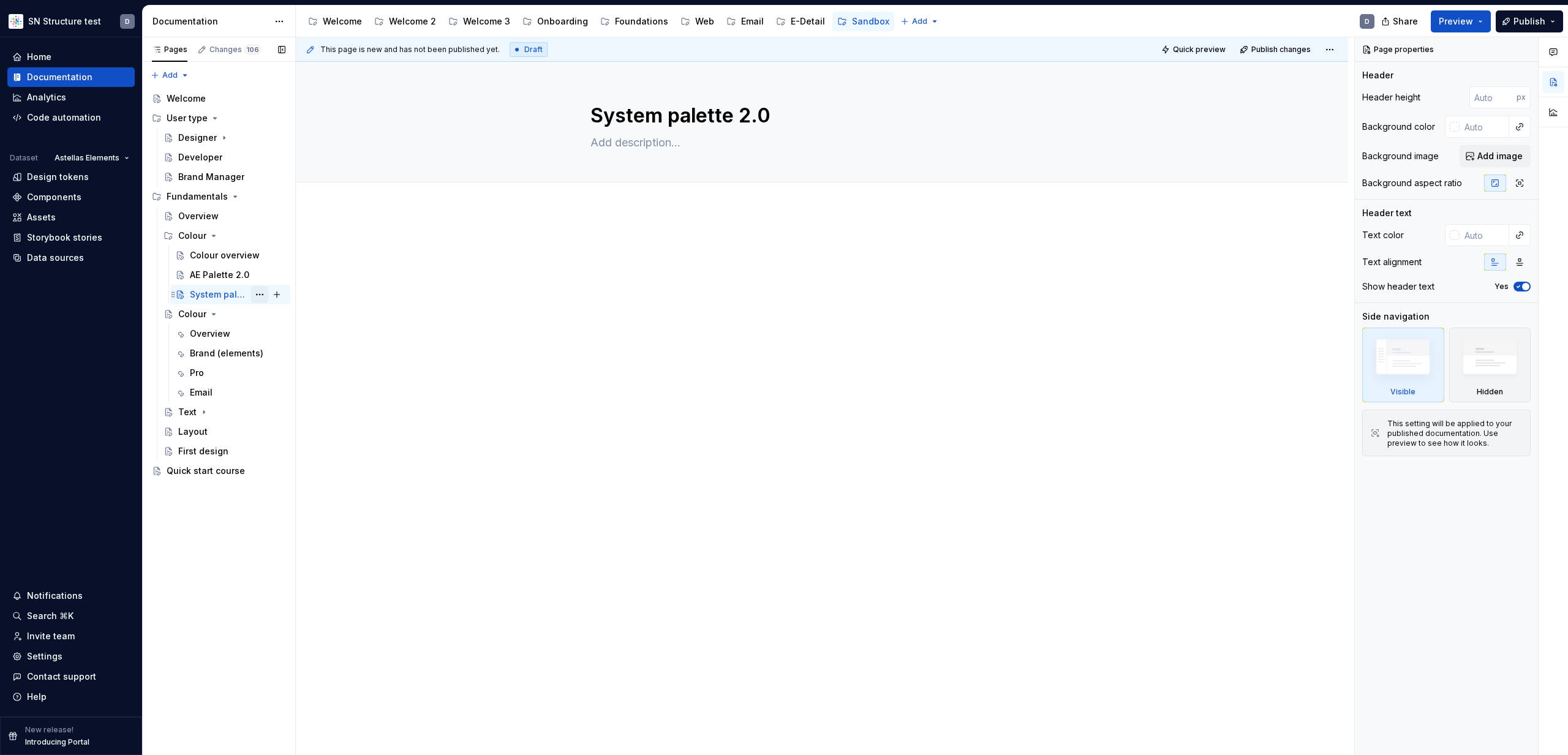
click at [256, 293] on button "Page tree" at bounding box center [259, 294] width 17 height 17
type textarea "*"
click at [297, 319] on div "Rename page" at bounding box center [333, 315] width 120 height 12
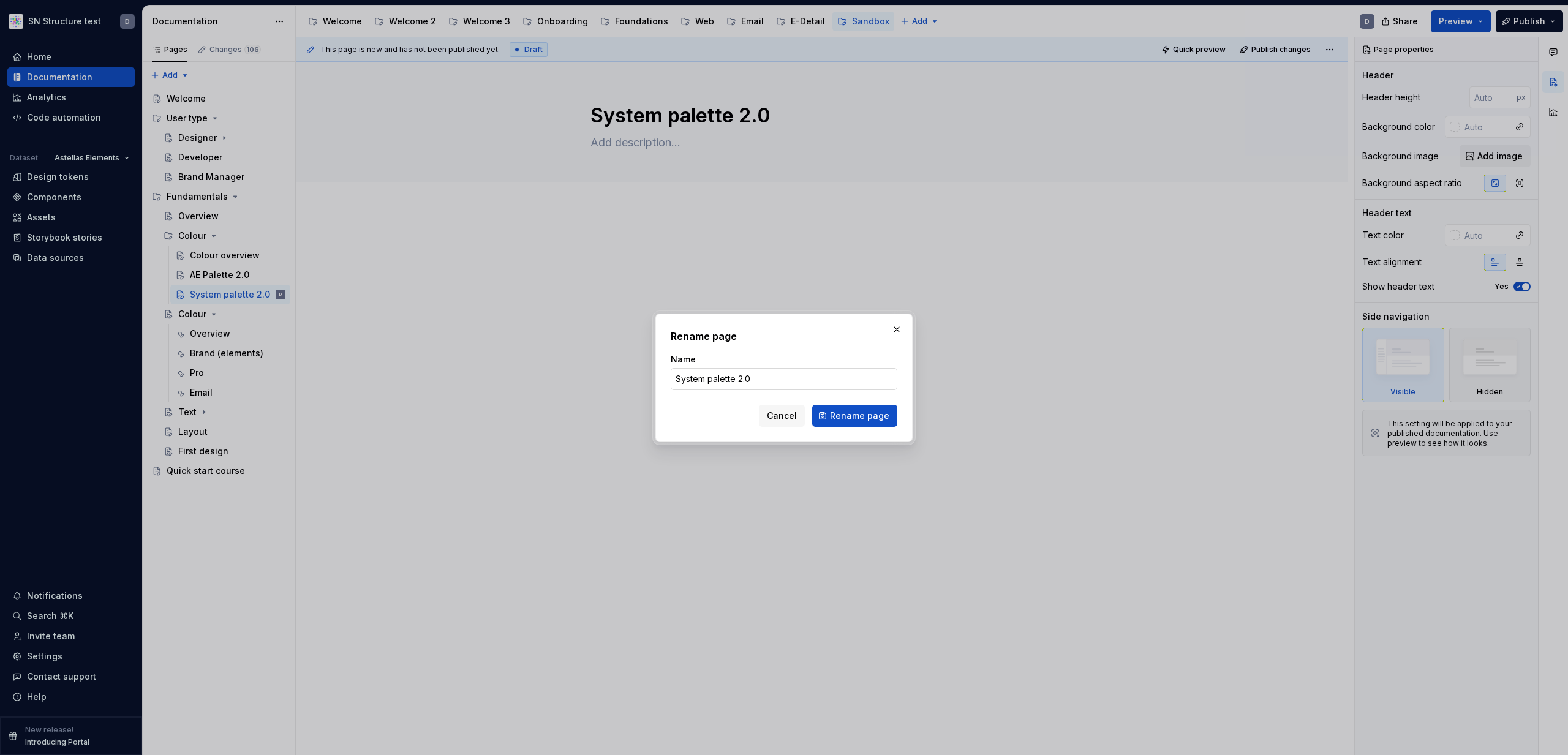
click at [715, 381] on input "System palette 2.0" at bounding box center [784, 378] width 227 height 22
type input "System Palette 2.0"
click at [843, 426] on button "Rename page" at bounding box center [855, 415] width 85 height 22
type textarea "*"
type textarea "System Palette 2.0"
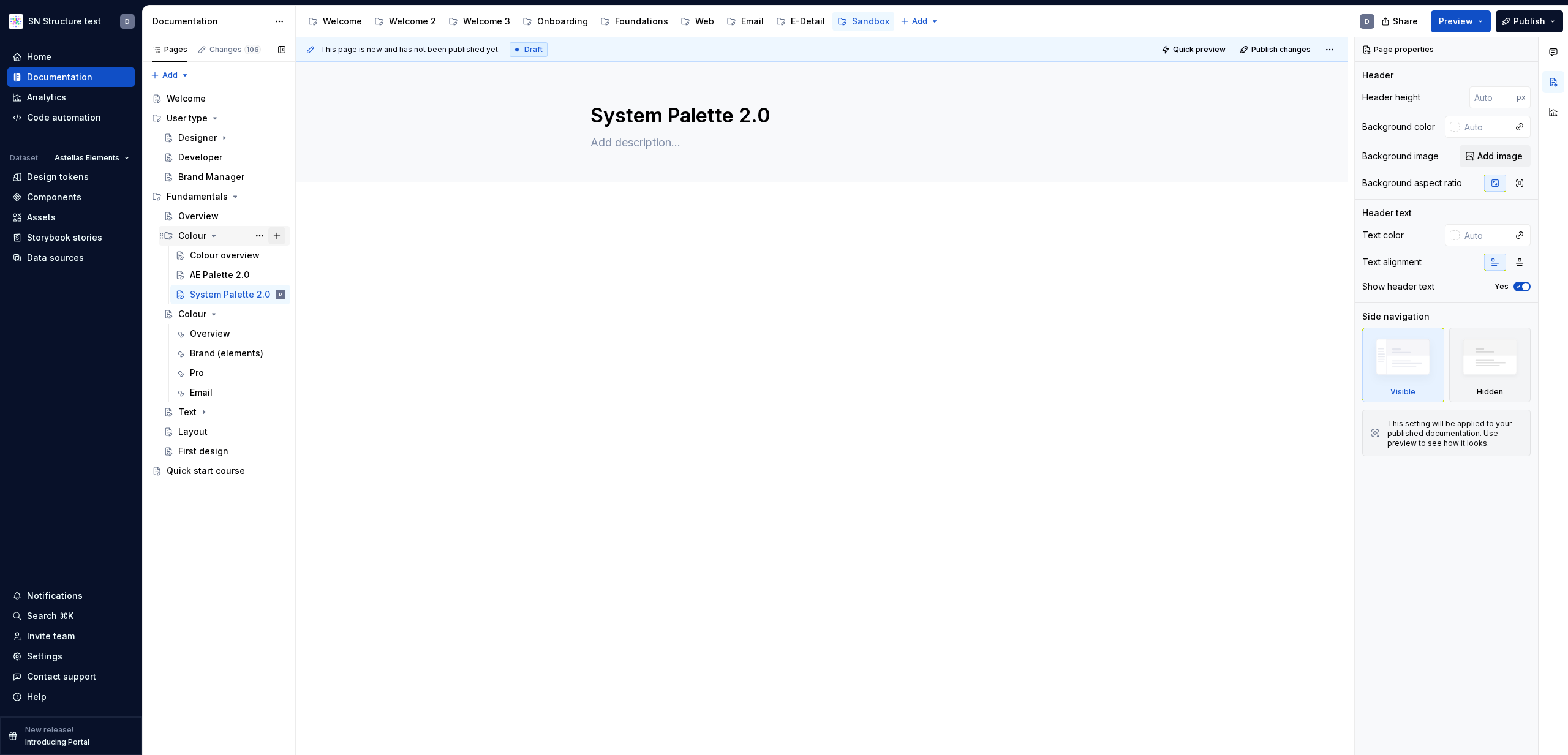
click at [278, 236] on button "Page tree" at bounding box center [277, 236] width 17 height 17
type textarea "*"
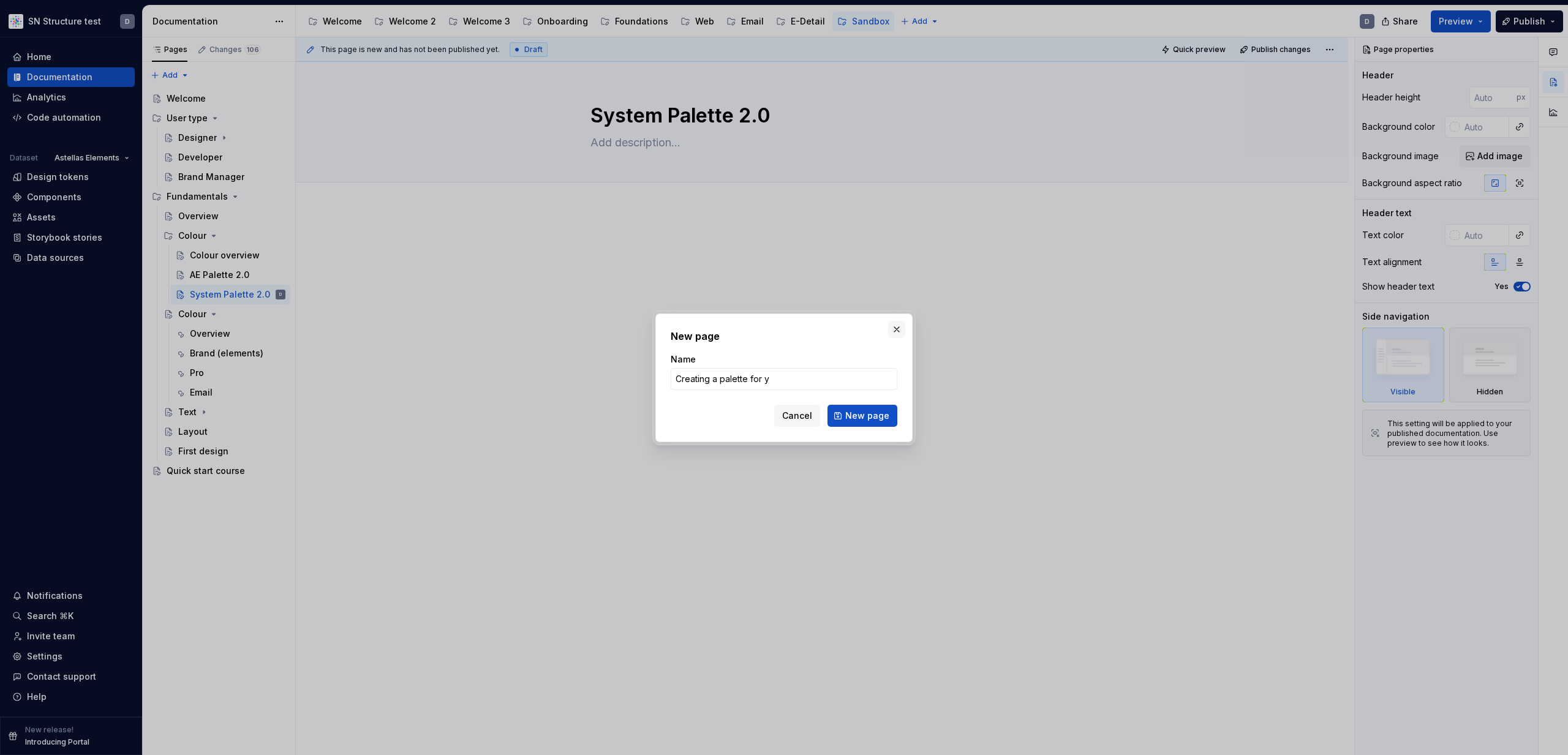
type input "Creating a palette for yo"
type textarea "*"
type input "Creating a palette for your brand"
click at [869, 415] on span "New page" at bounding box center [867, 415] width 44 height 12
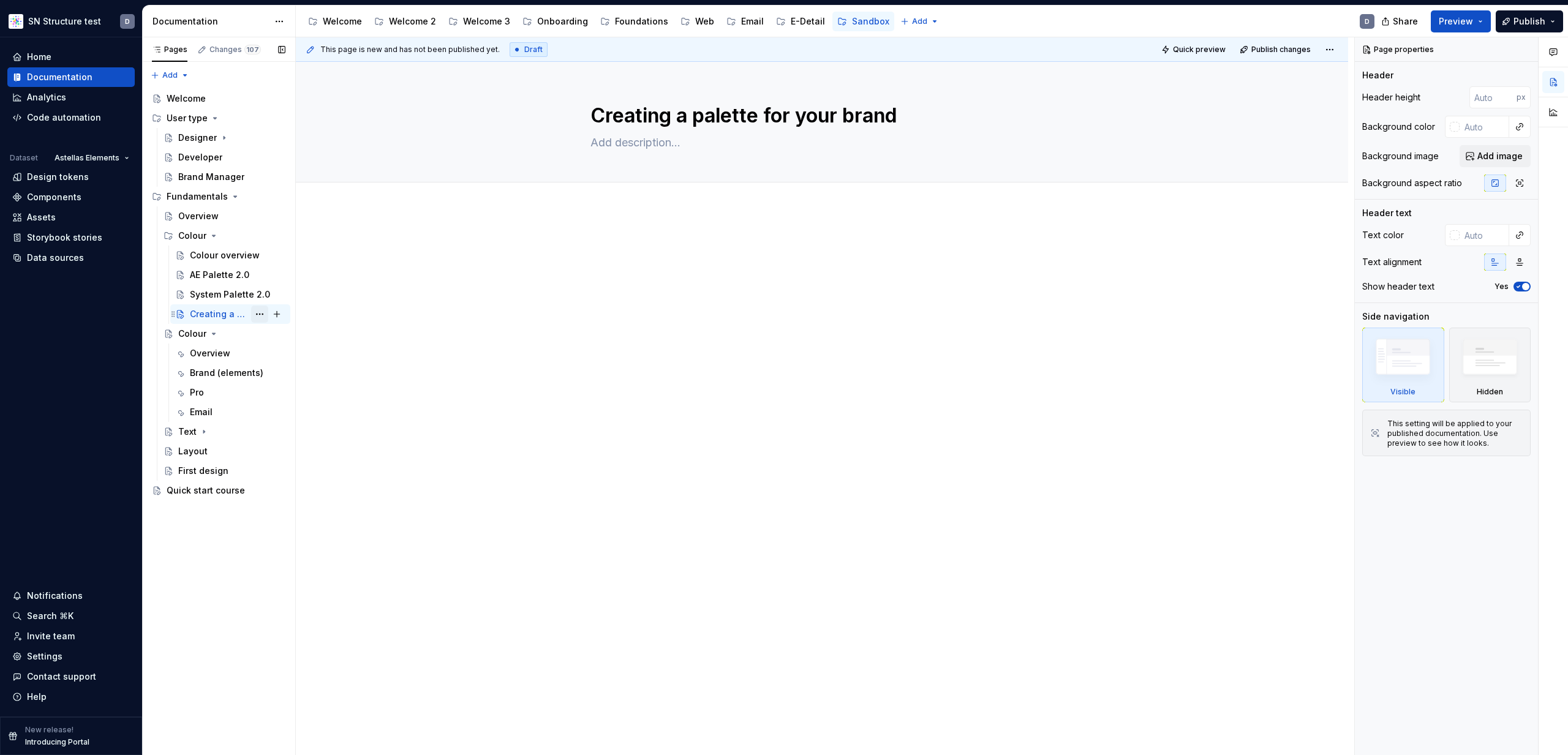
click at [258, 314] on button "Page tree" at bounding box center [259, 314] width 17 height 17
type textarea "*"
click at [289, 369] on div "Add tab" at bounding box center [333, 374] width 120 height 12
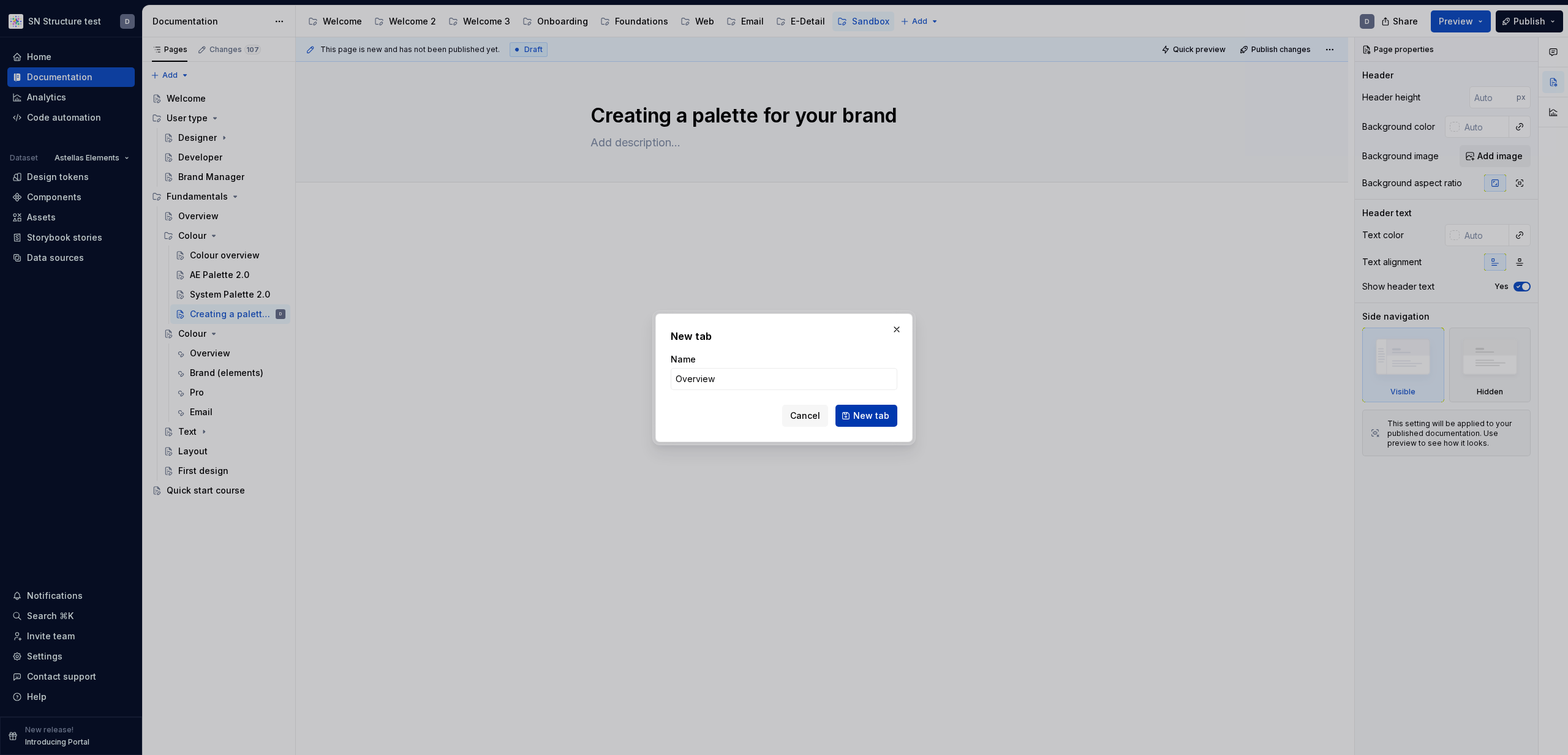
type input "Overview"
click at [873, 415] on span "New tab" at bounding box center [871, 415] width 36 height 12
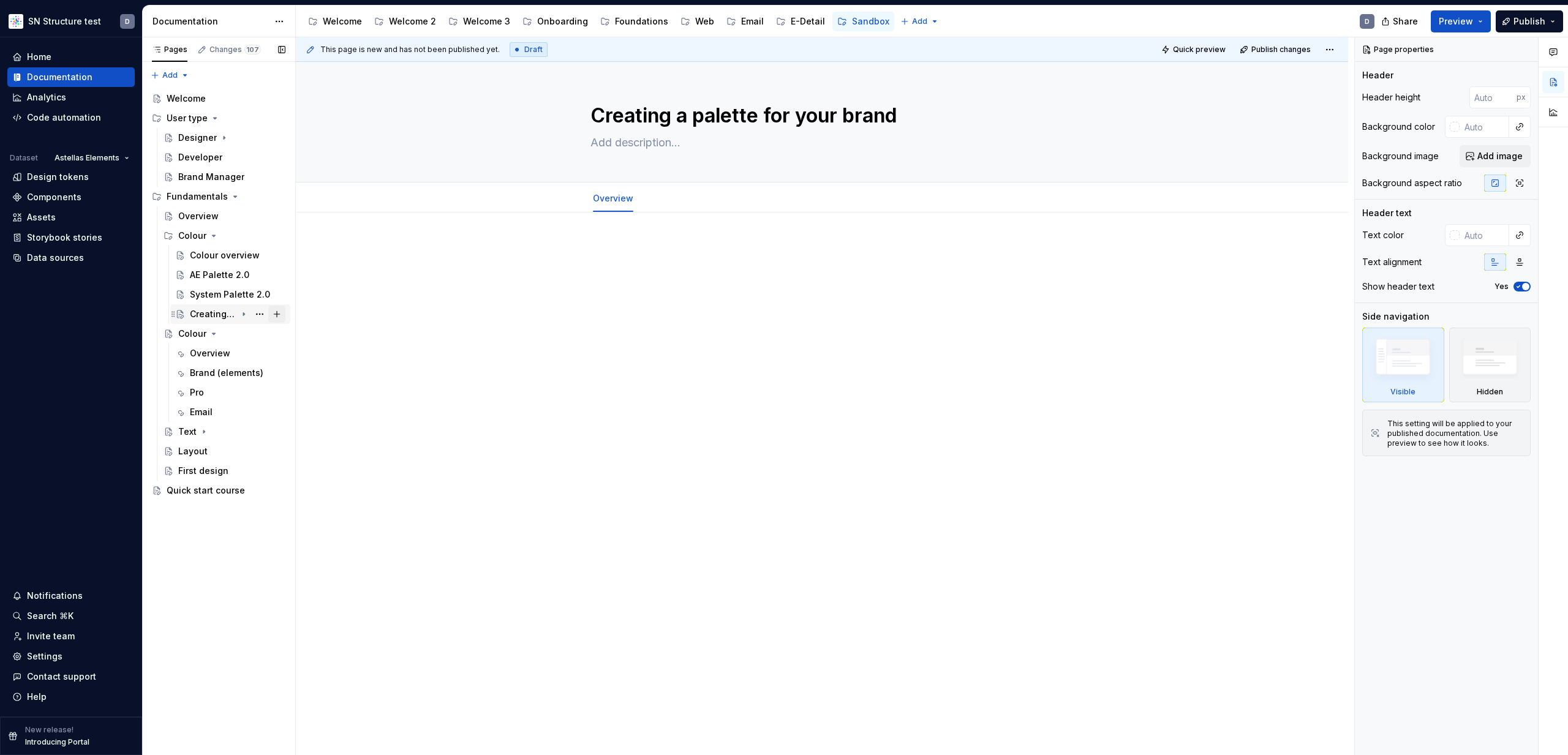
click at [275, 313] on button "Page tree" at bounding box center [277, 314] width 17 height 17
type textarea "*"
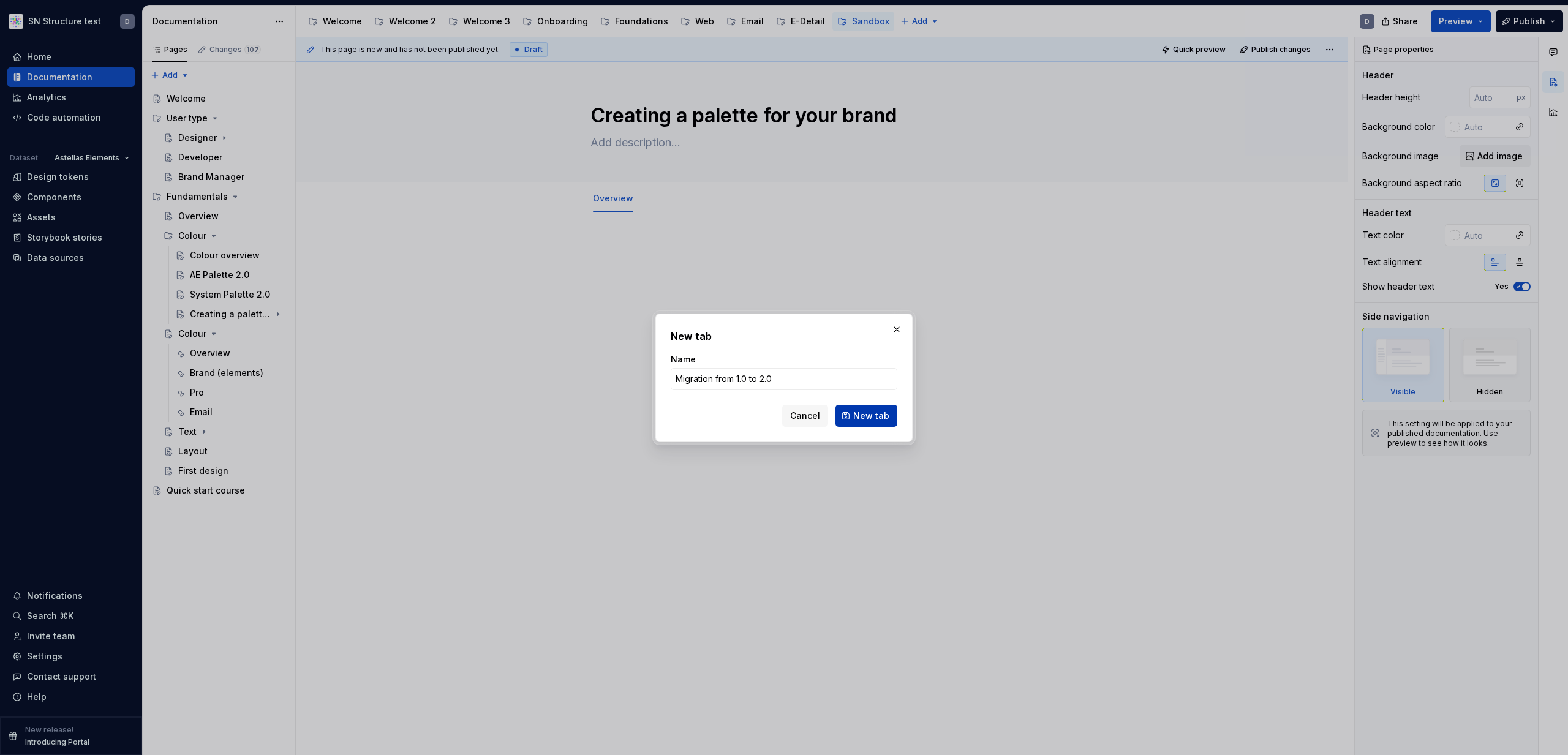
type input "Migration from 1.0 to 2.0"
click at [878, 417] on span "New tab" at bounding box center [871, 415] width 36 height 12
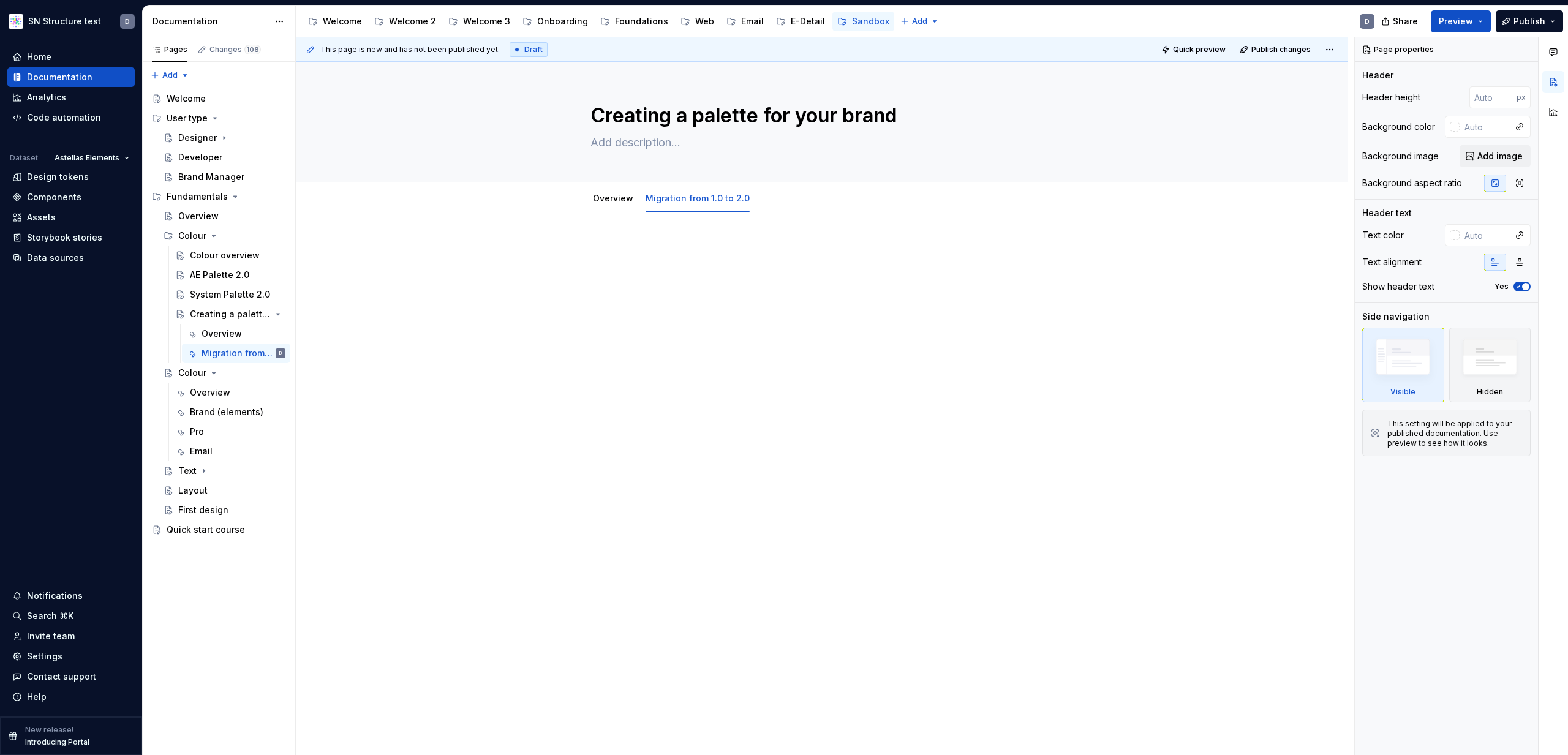
type textarea "*"
click at [782, 197] on span "Add tab" at bounding box center [792, 198] width 29 height 10
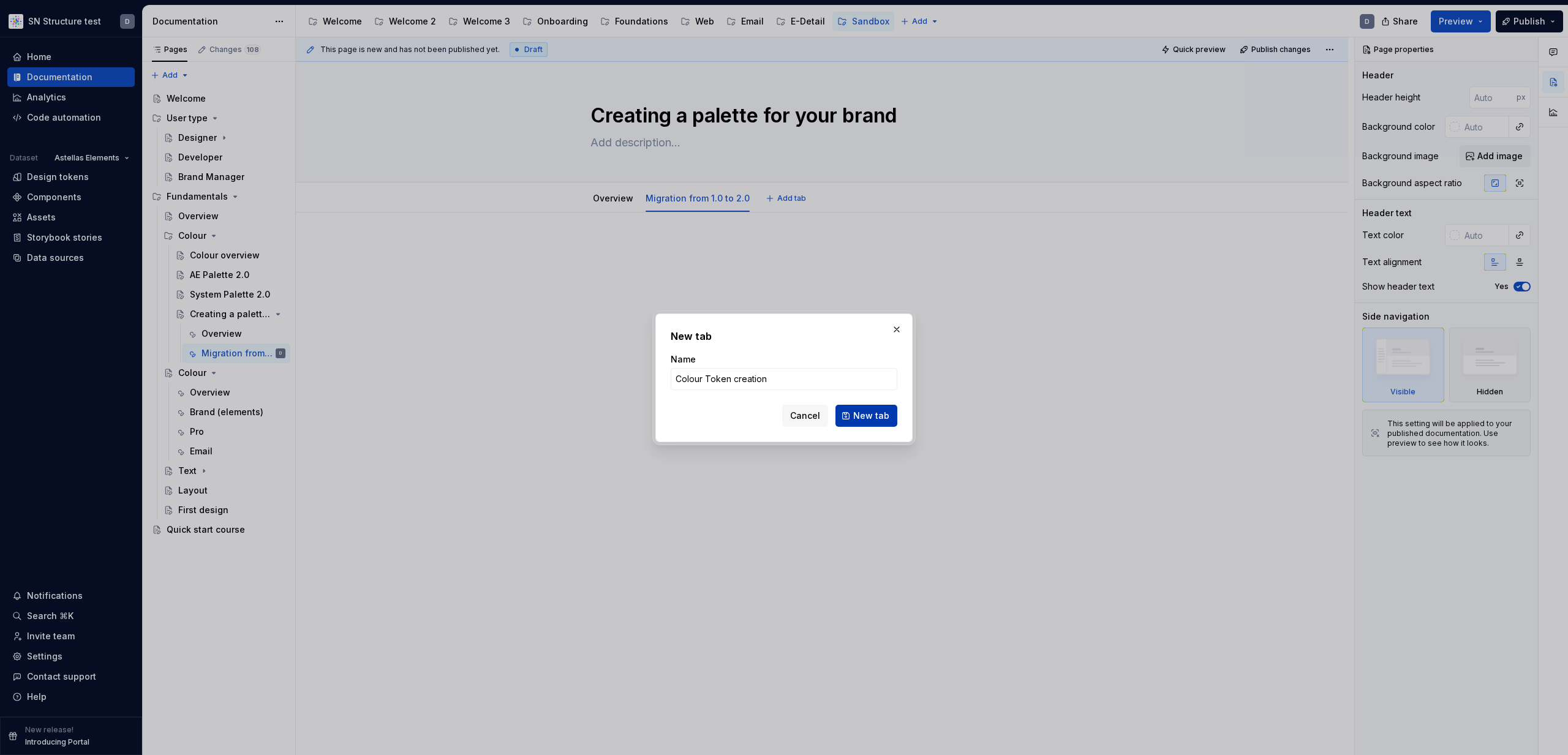
type input "Colour Token creation"
click at [859, 411] on span "New tab" at bounding box center [871, 415] width 36 height 12
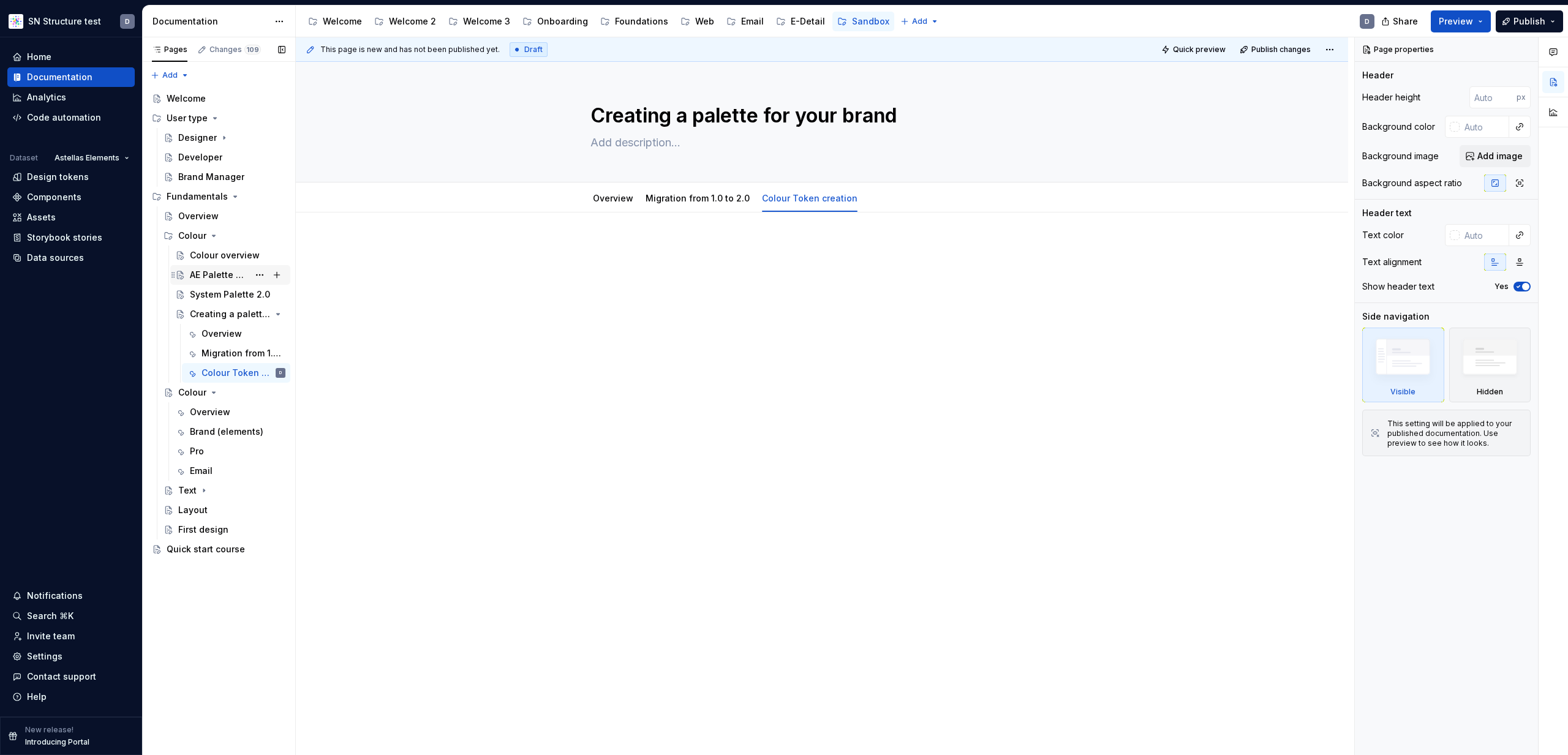
click at [215, 277] on div "AE Palette 2.0" at bounding box center [219, 274] width 59 height 12
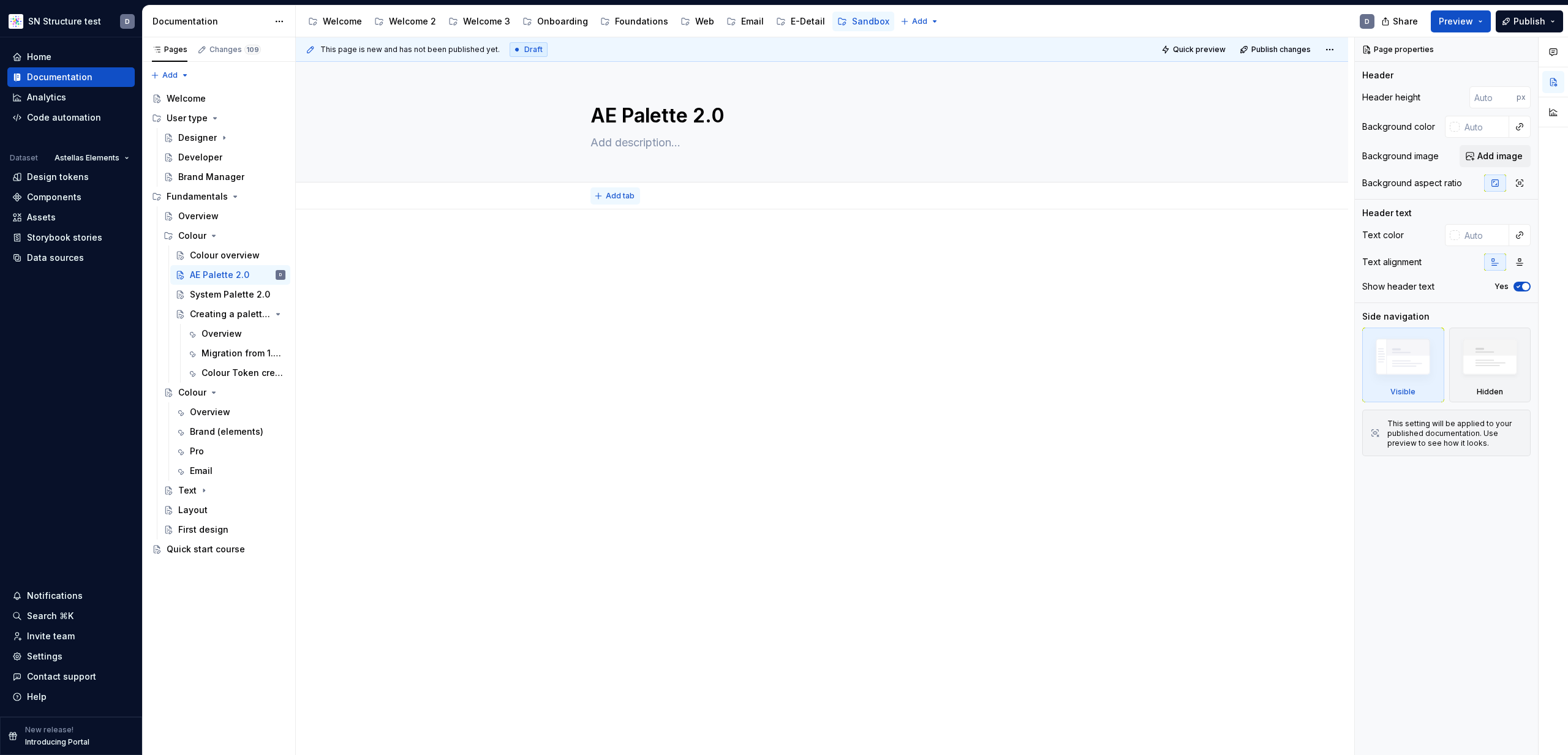
type textarea "*"
click at [623, 198] on span "Add tab" at bounding box center [620, 196] width 29 height 10
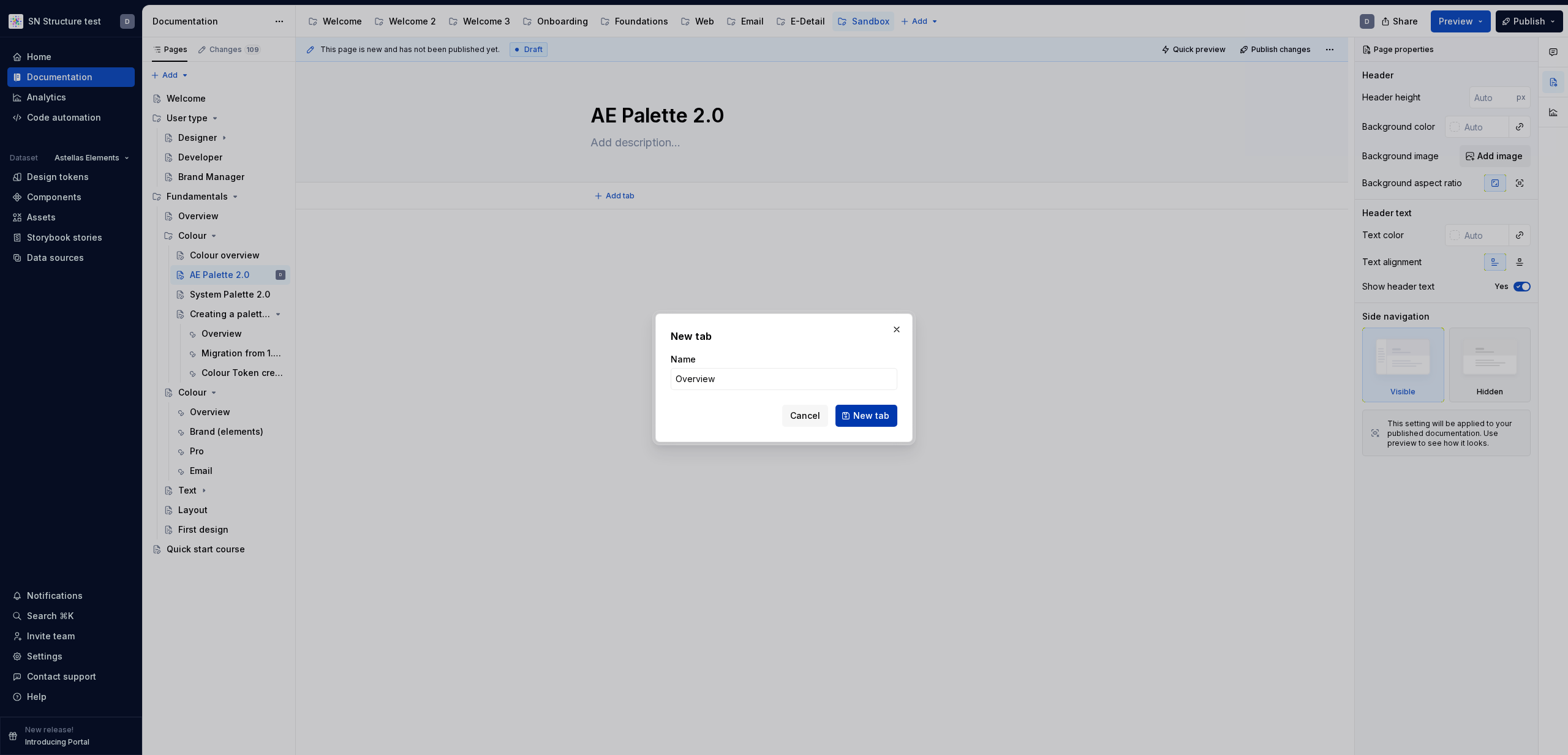
type input "Overview"
click at [865, 413] on span "New tab" at bounding box center [871, 415] width 36 height 12
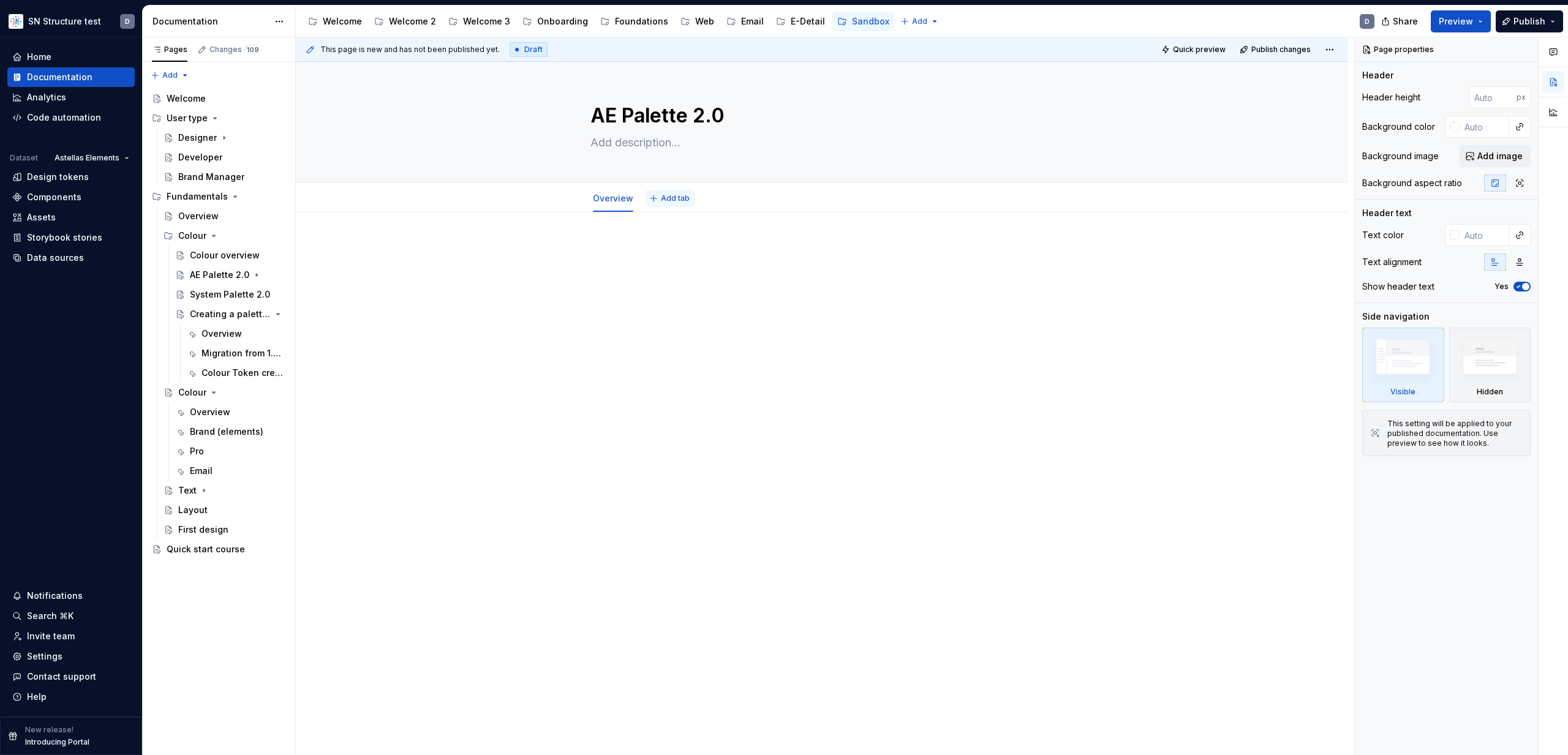
click at [673, 199] on span "Add tab" at bounding box center [675, 198] width 29 height 10
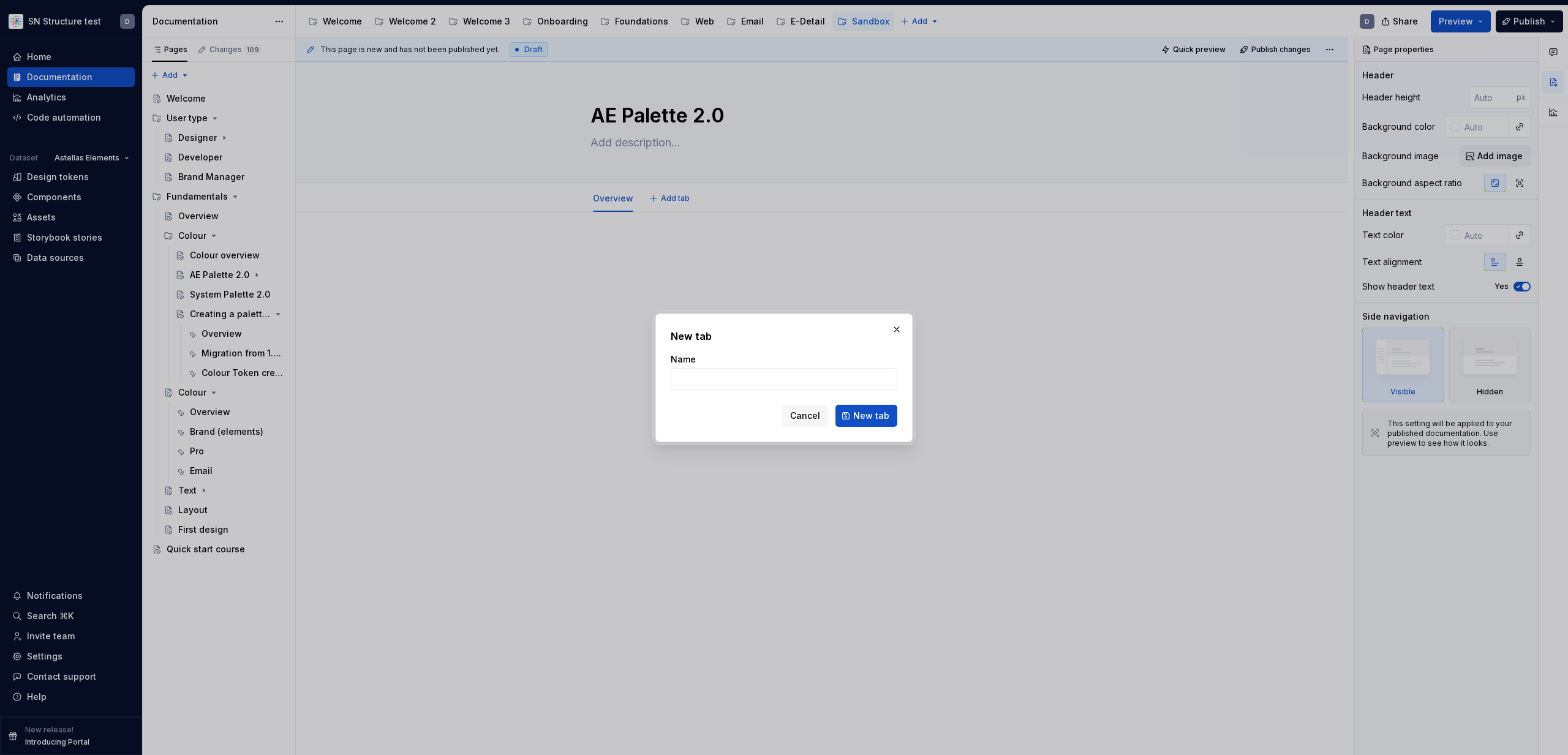
type textarea "*"
type input "B"
type input "Global specific"
click at [887, 419] on span "New tab" at bounding box center [871, 415] width 36 height 12
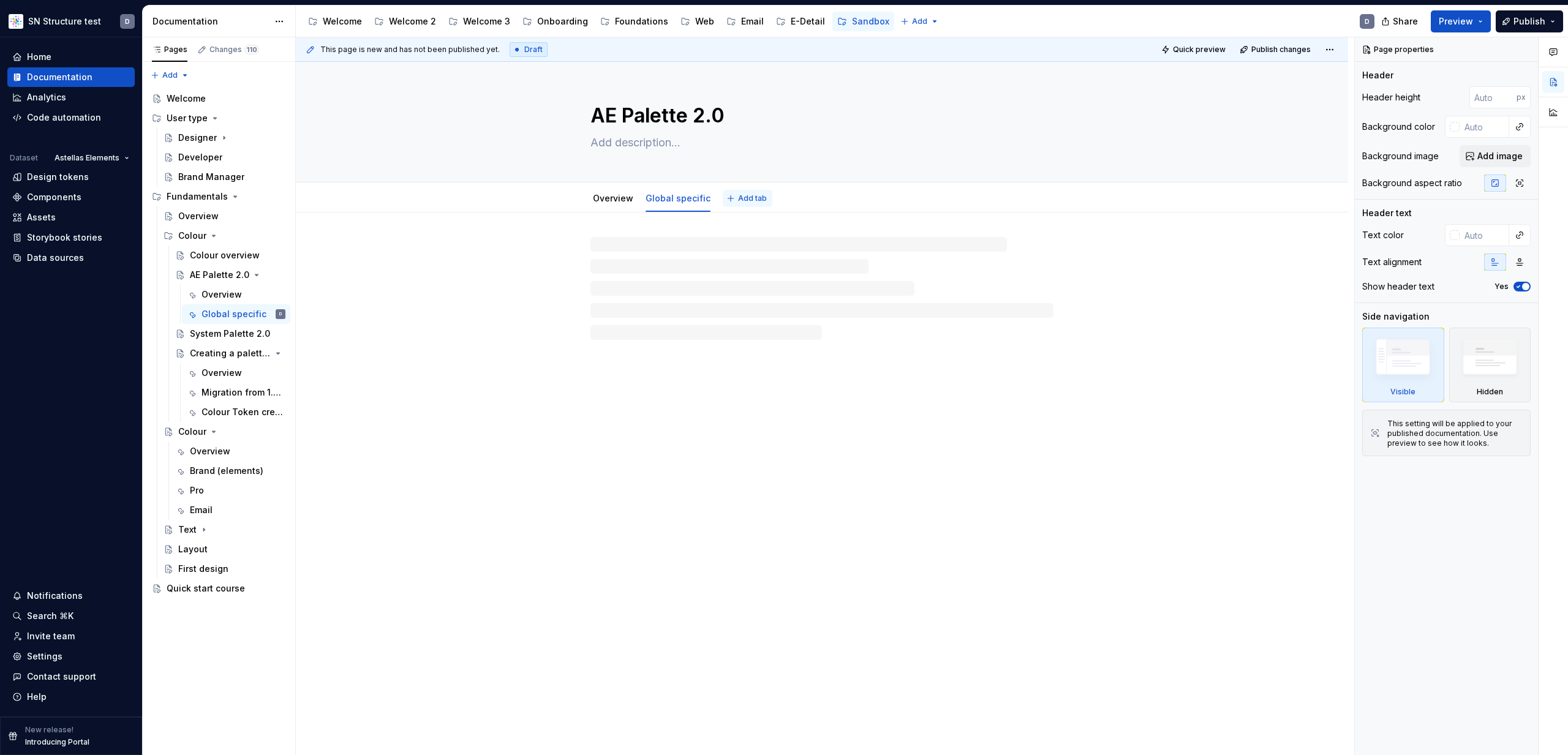
click at [750, 197] on span "Add tab" at bounding box center [753, 198] width 29 height 10
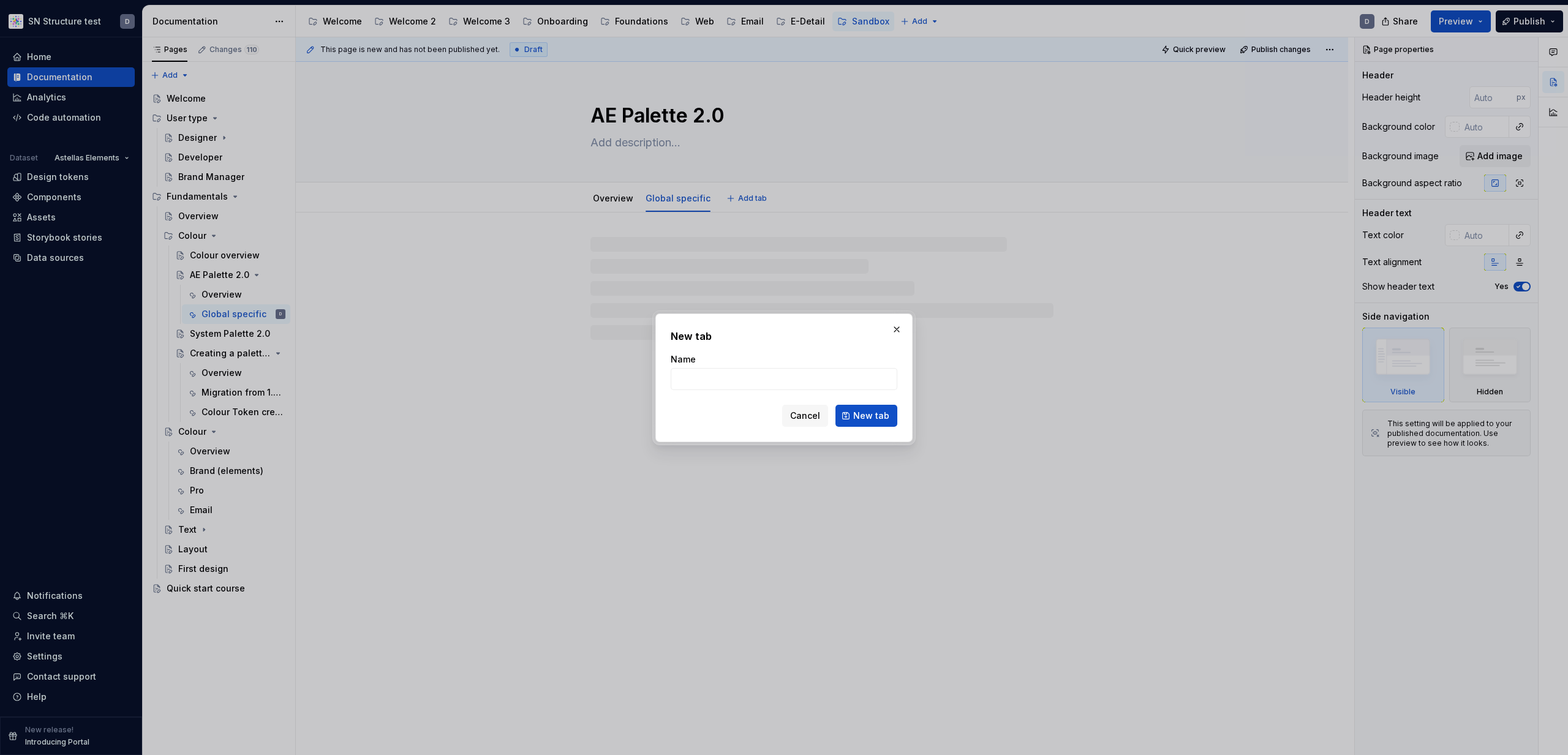
type textarea "*"
type input "Portal specific"
click at [882, 414] on span "New tab" at bounding box center [871, 415] width 36 height 12
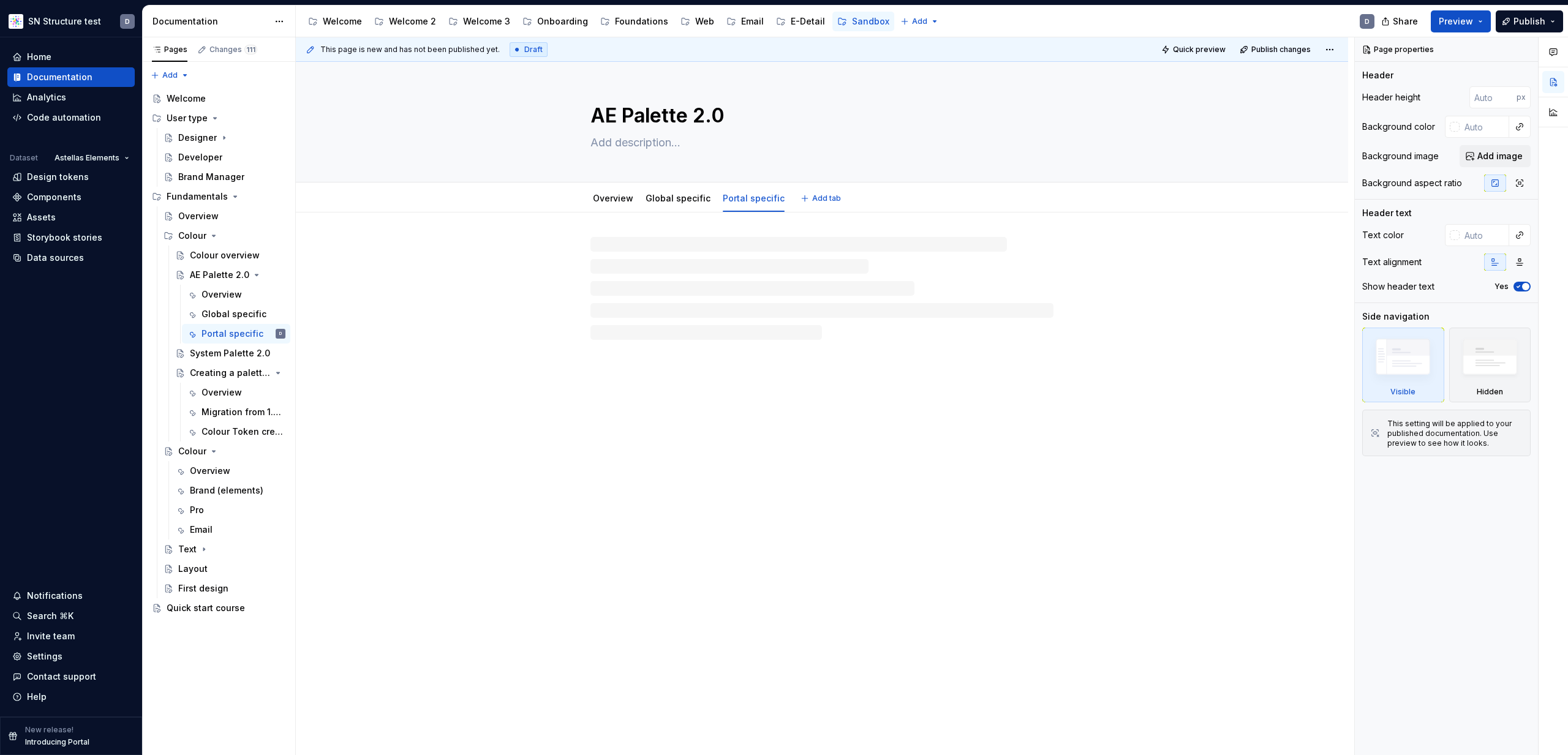
click at [814, 200] on span "Add tab" at bounding box center [827, 198] width 29 height 10
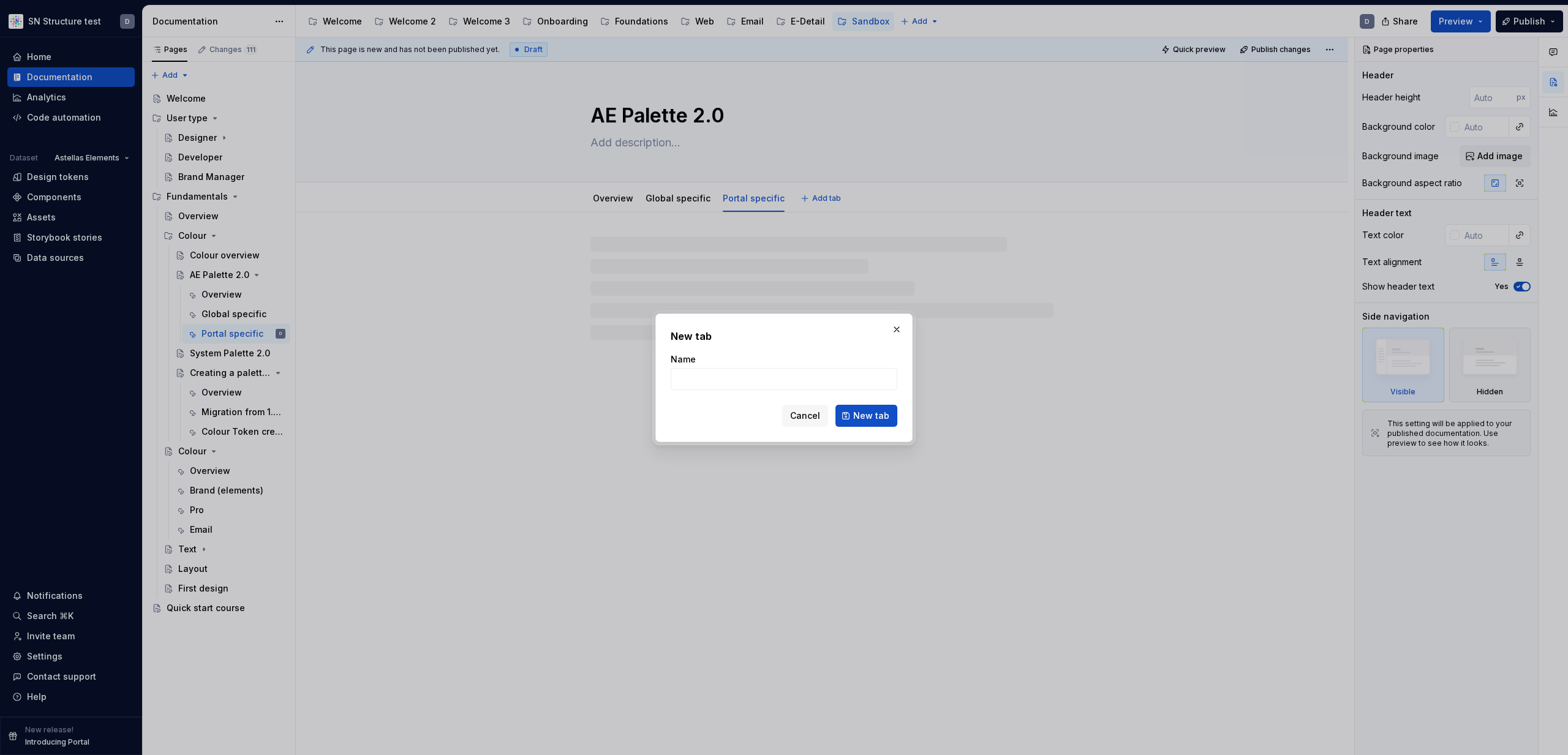
type textarea "*"
type input "HDS specific"
click at [863, 414] on span "New tab" at bounding box center [871, 415] width 36 height 12
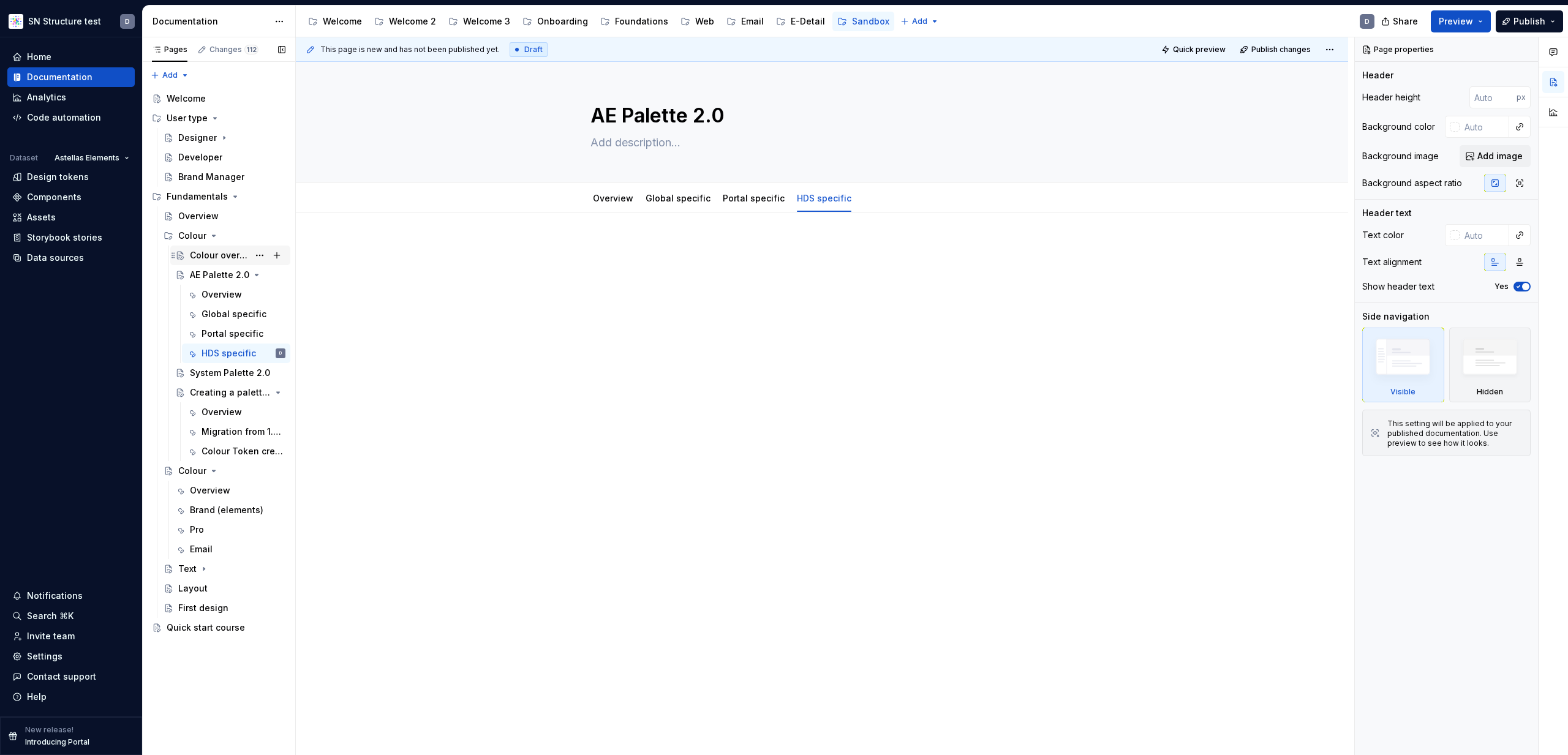
click at [223, 261] on div "Colour overview" at bounding box center [219, 255] width 59 height 12
click at [215, 271] on div "AE Palette 2.0" at bounding box center [213, 274] width 47 height 12
click at [225, 376] on div "System Palette 2.0" at bounding box center [219, 373] width 59 height 12
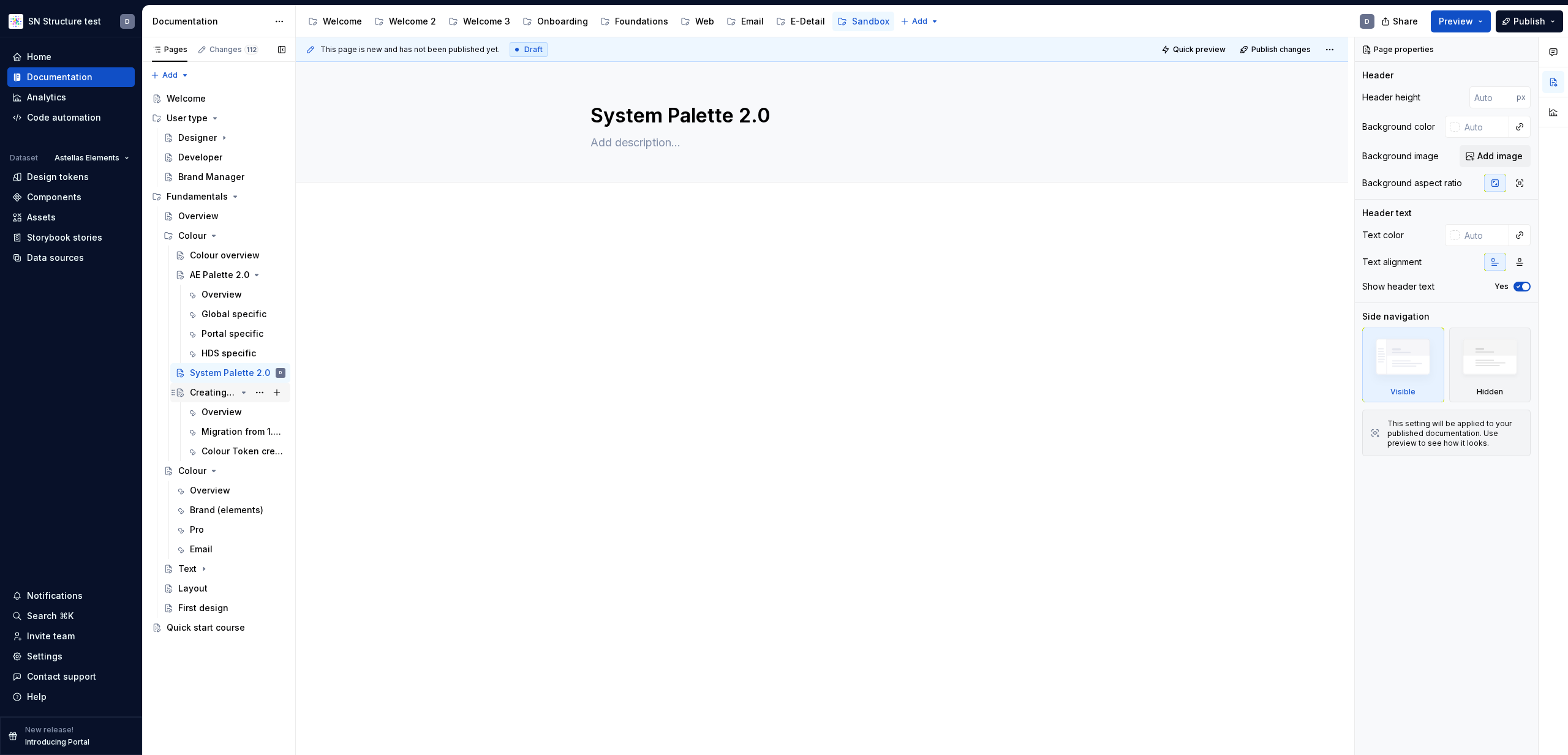
click at [202, 391] on div "Creating a palette for your brand" at bounding box center [213, 392] width 47 height 12
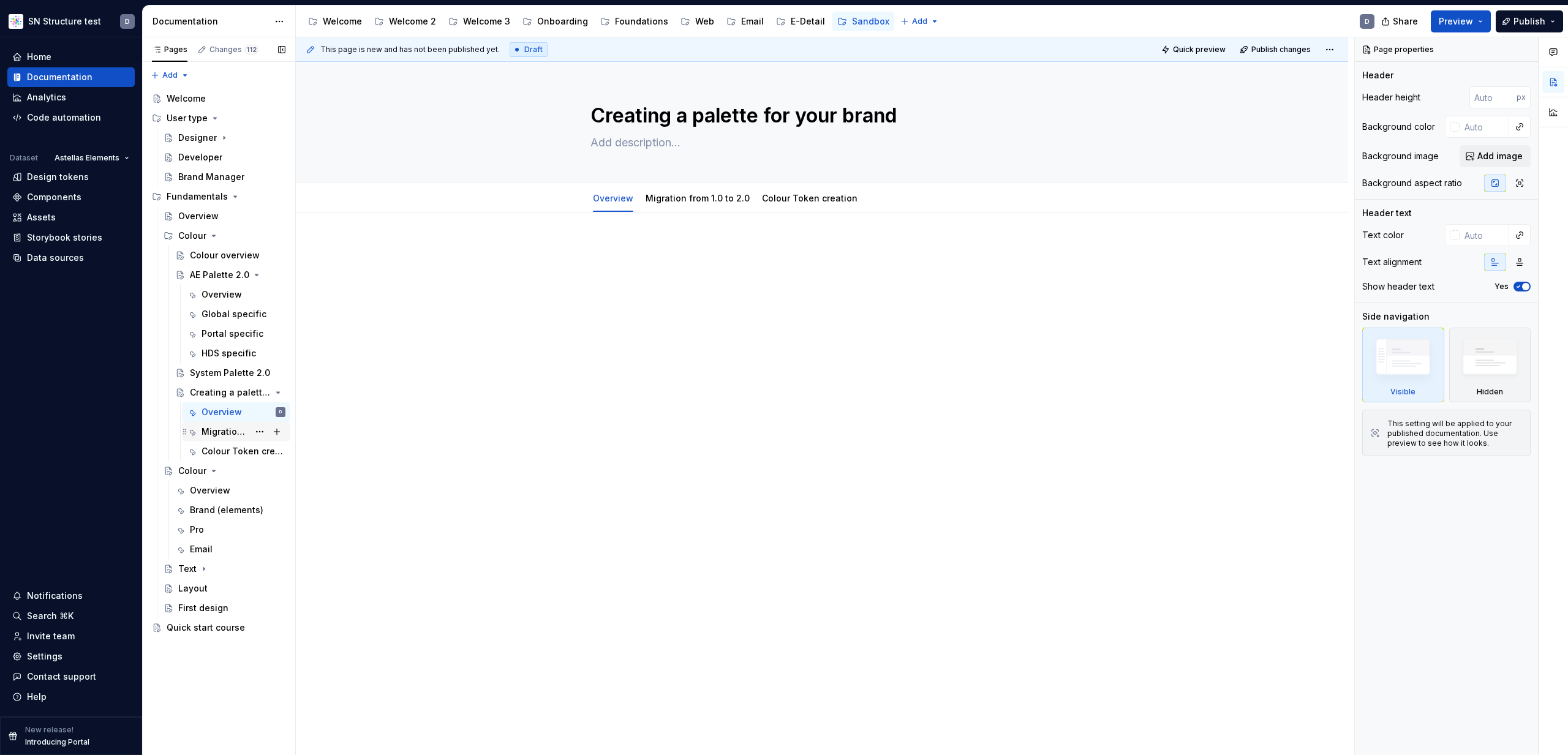
click at [225, 432] on div "Migration from 1.0 to 2.0" at bounding box center [225, 432] width 47 height 12
click at [223, 449] on div "Colour Token creation" at bounding box center [225, 451] width 47 height 12
click at [220, 410] on div "Overview" at bounding box center [222, 411] width 40 height 12
click at [202, 495] on div "Overview" at bounding box center [210, 490] width 40 height 12
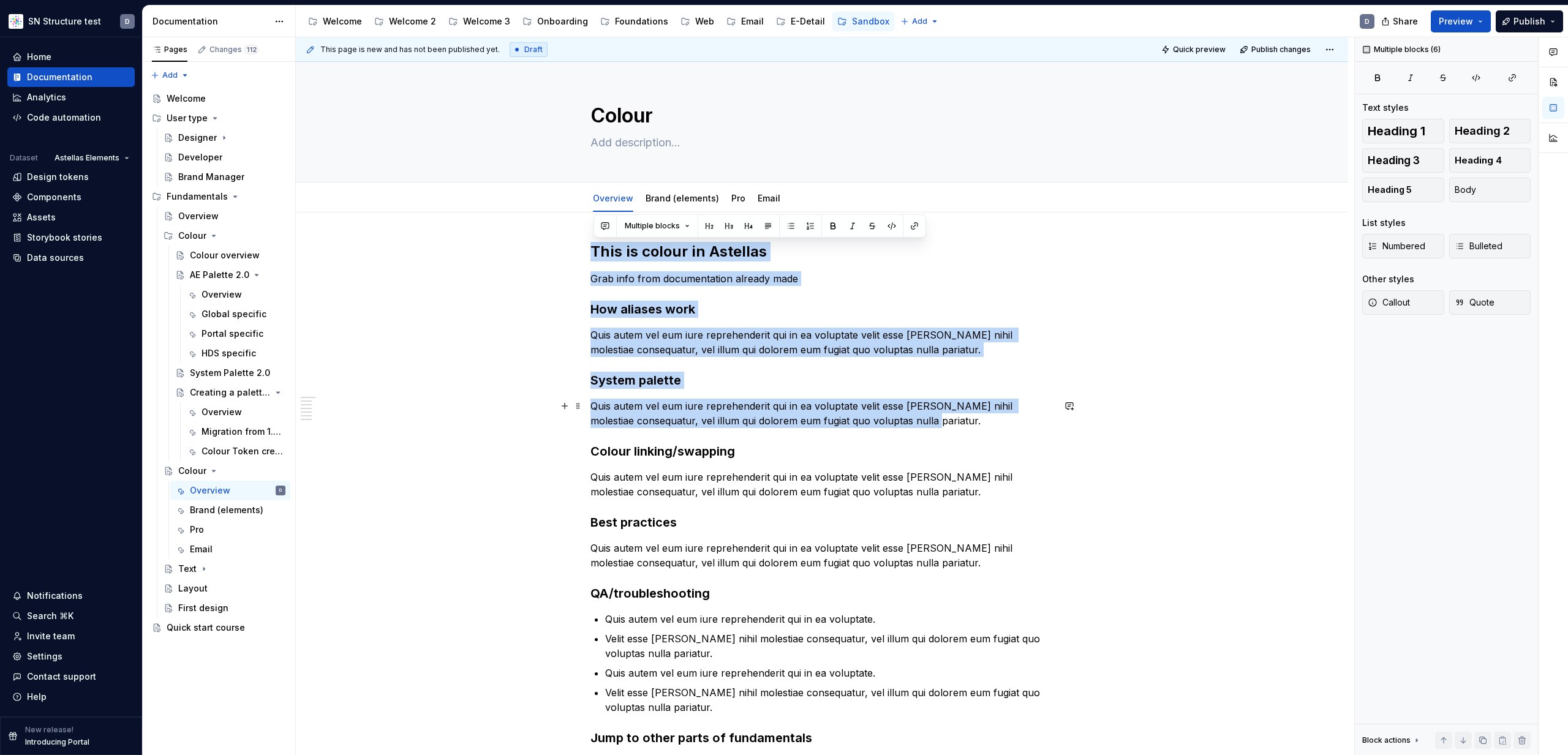
drag, startPoint x: 598, startPoint y: 251, endPoint x: 936, endPoint y: 427, distance: 381.1
click at [936, 427] on div "This is colour in Astellas Grab info from documentation already made How aliase…" at bounding box center [822, 640] width 463 height 797
copy div "This is colour in Astellas Grab info from documentation already made How aliase…"
drag, startPoint x: 699, startPoint y: 368, endPoint x: 682, endPoint y: 363, distance: 17.7
click at [699, 367] on div "This is colour in Astellas Grab info from documentation already made How aliase…" at bounding box center [822, 640] width 463 height 797
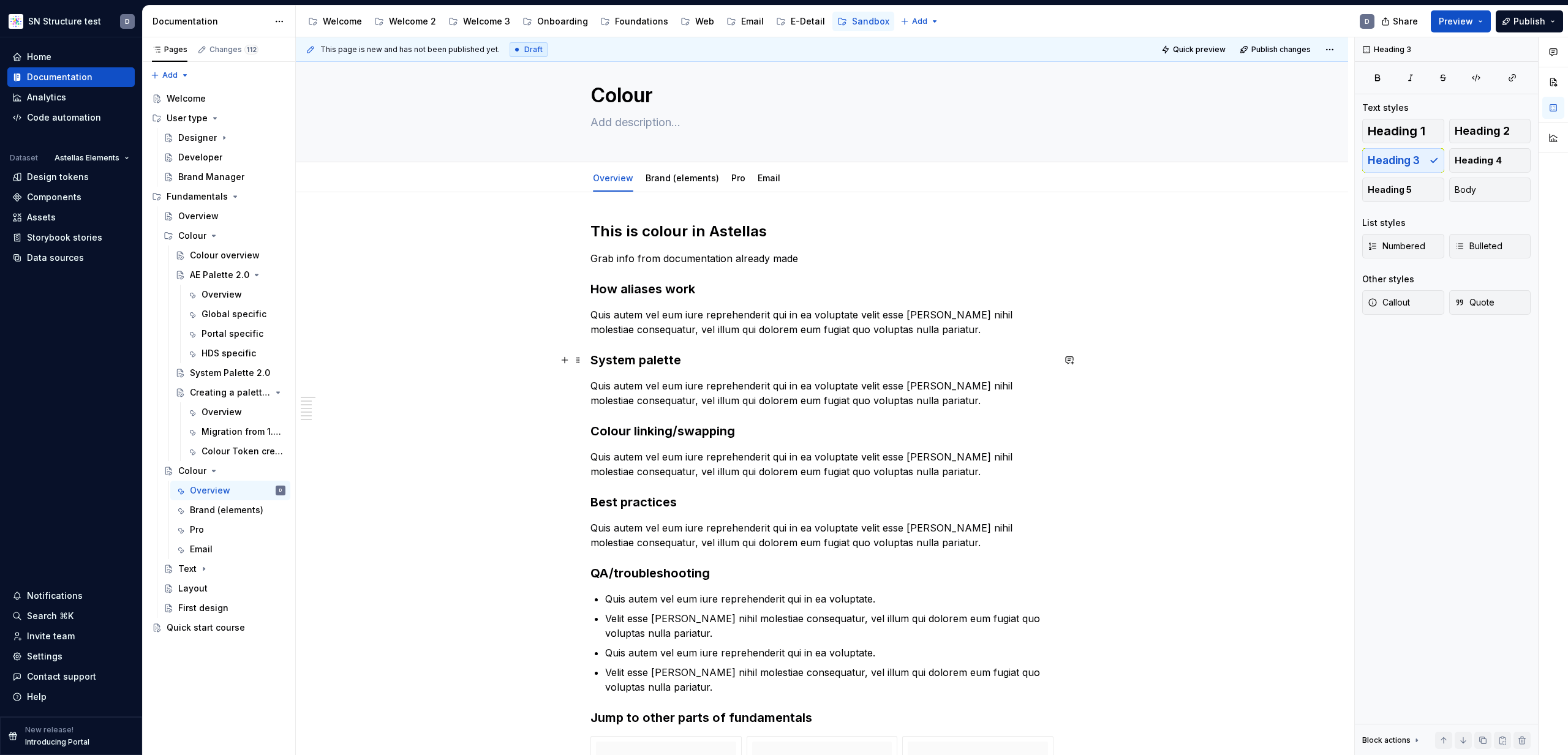
scroll to position [23, 0]
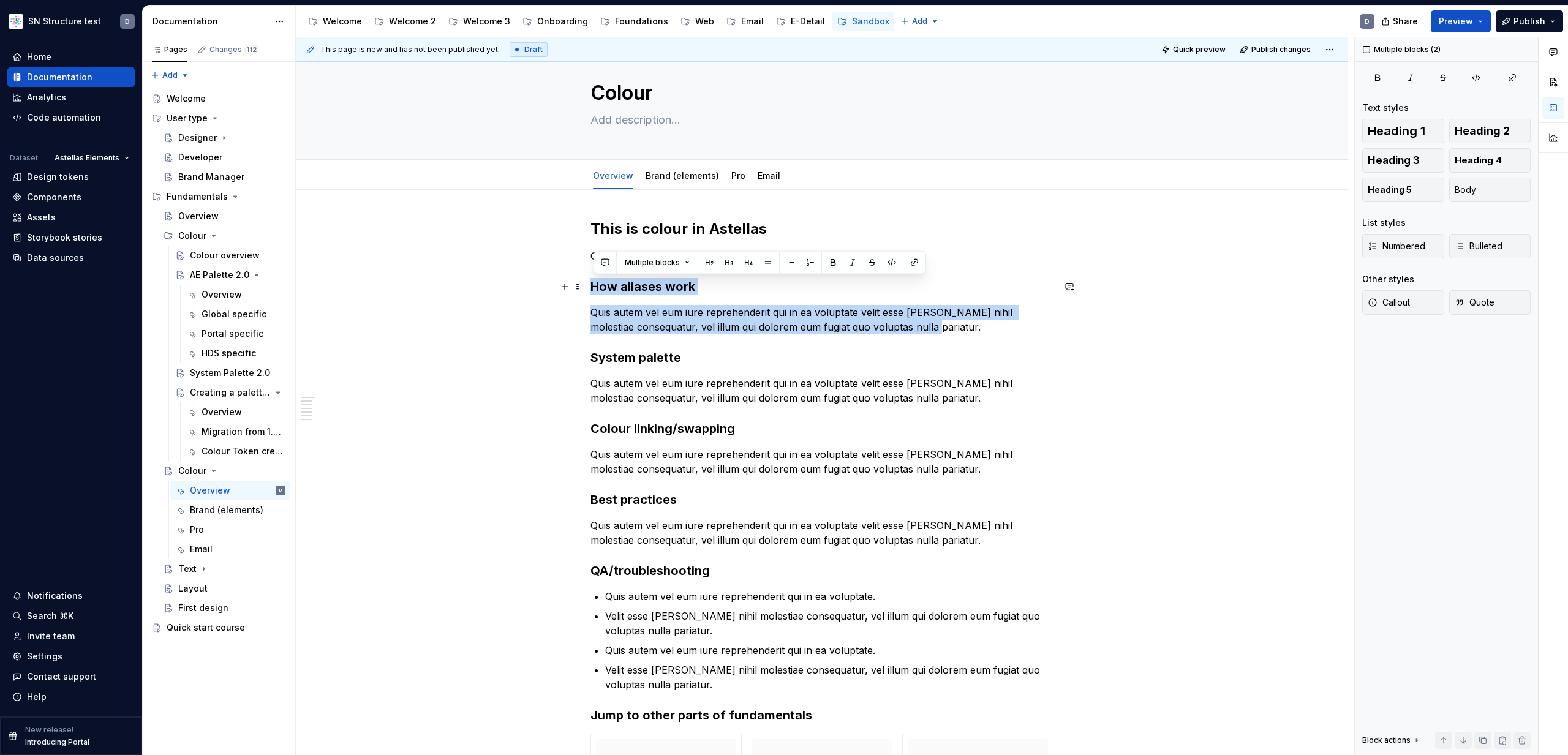
drag, startPoint x: 943, startPoint y: 330, endPoint x: 597, endPoint y: 284, distance: 349.0
click at [597, 284] on div "This is colour in Astellas Grab info from documentation already made How aliase…" at bounding box center [822, 618] width 463 height 797
copy div "How aliases work Quis autem vel eum iure reprehenderit qui in ea voluptate veli…"
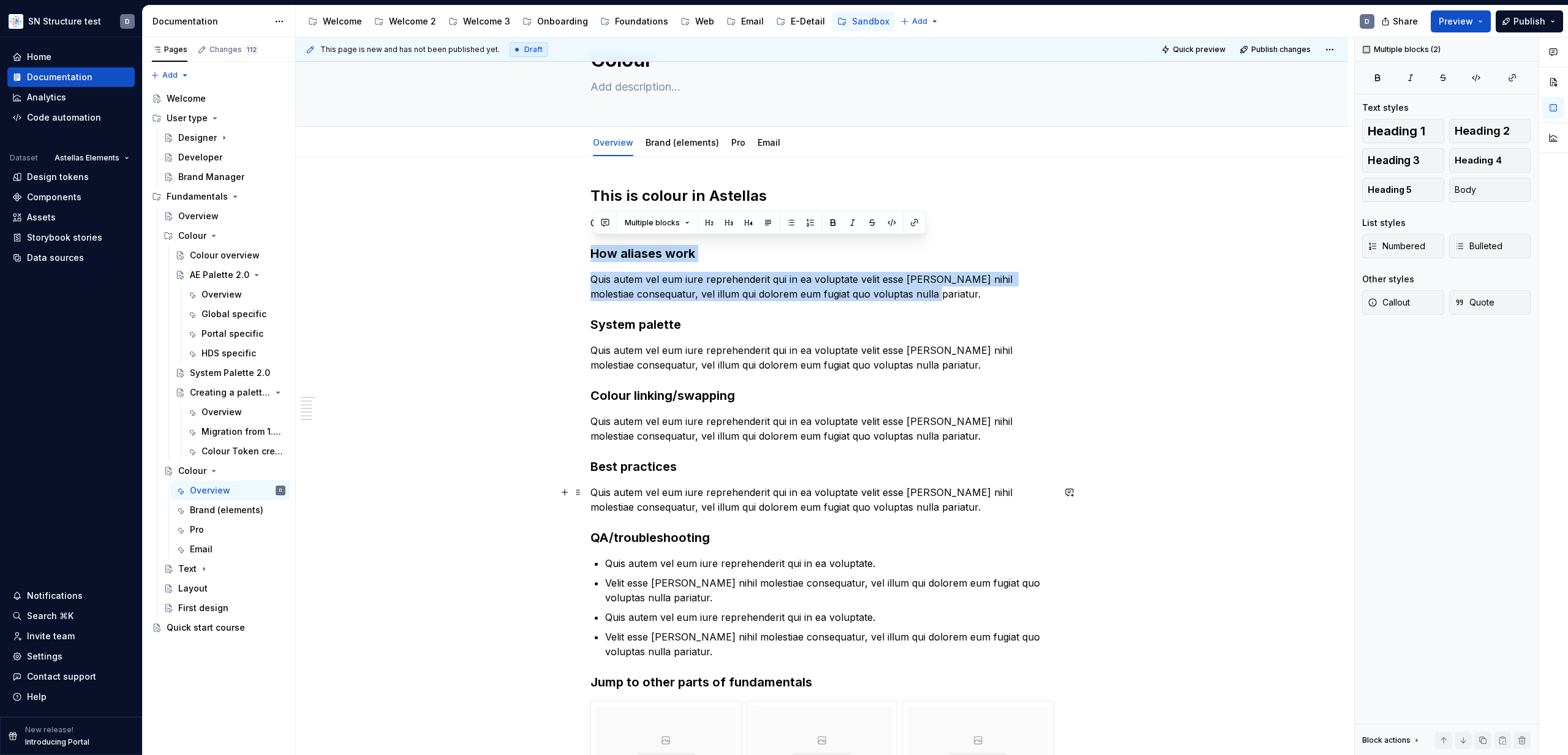
scroll to position [73, 0]
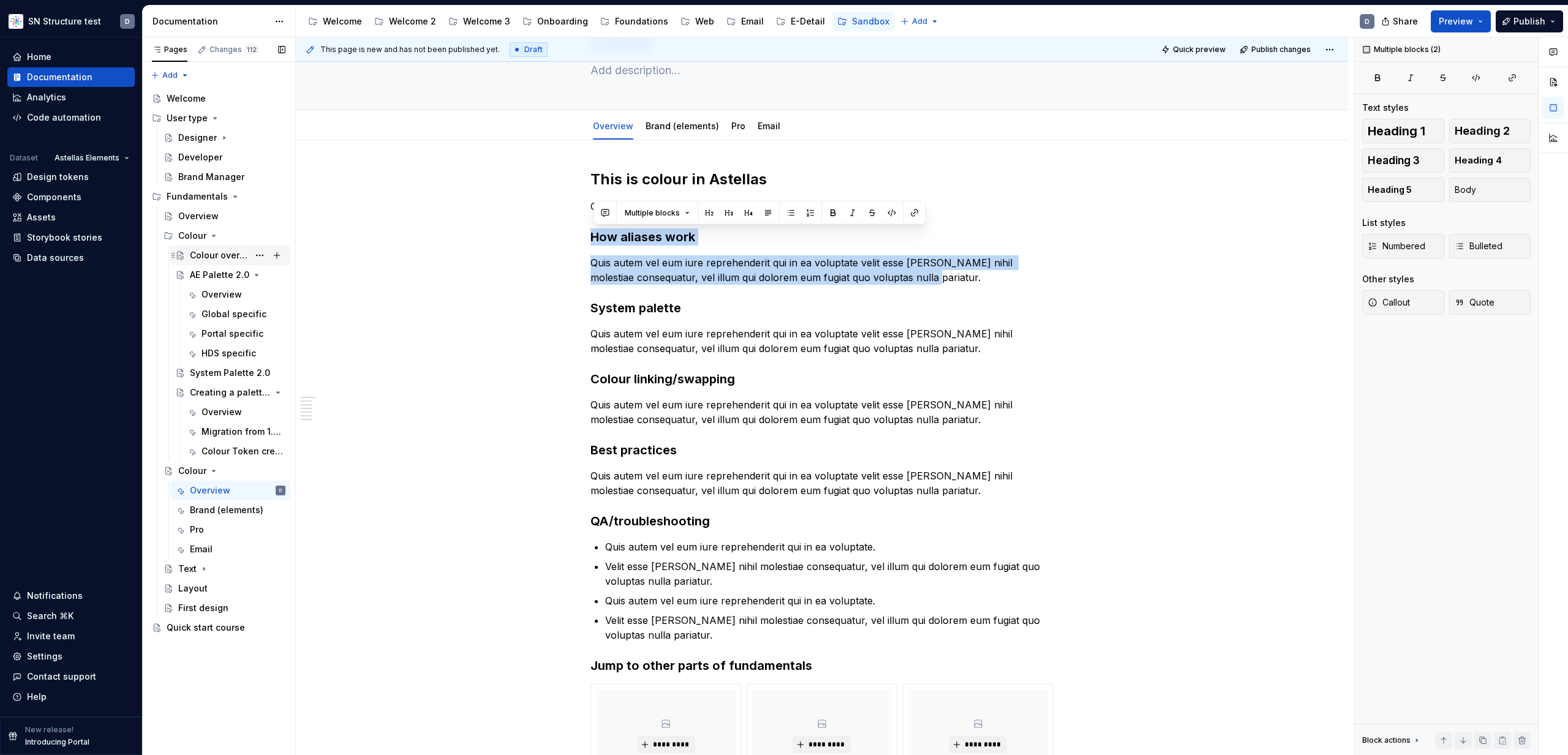
click at [207, 253] on div "Colour overview" at bounding box center [219, 255] width 59 height 12
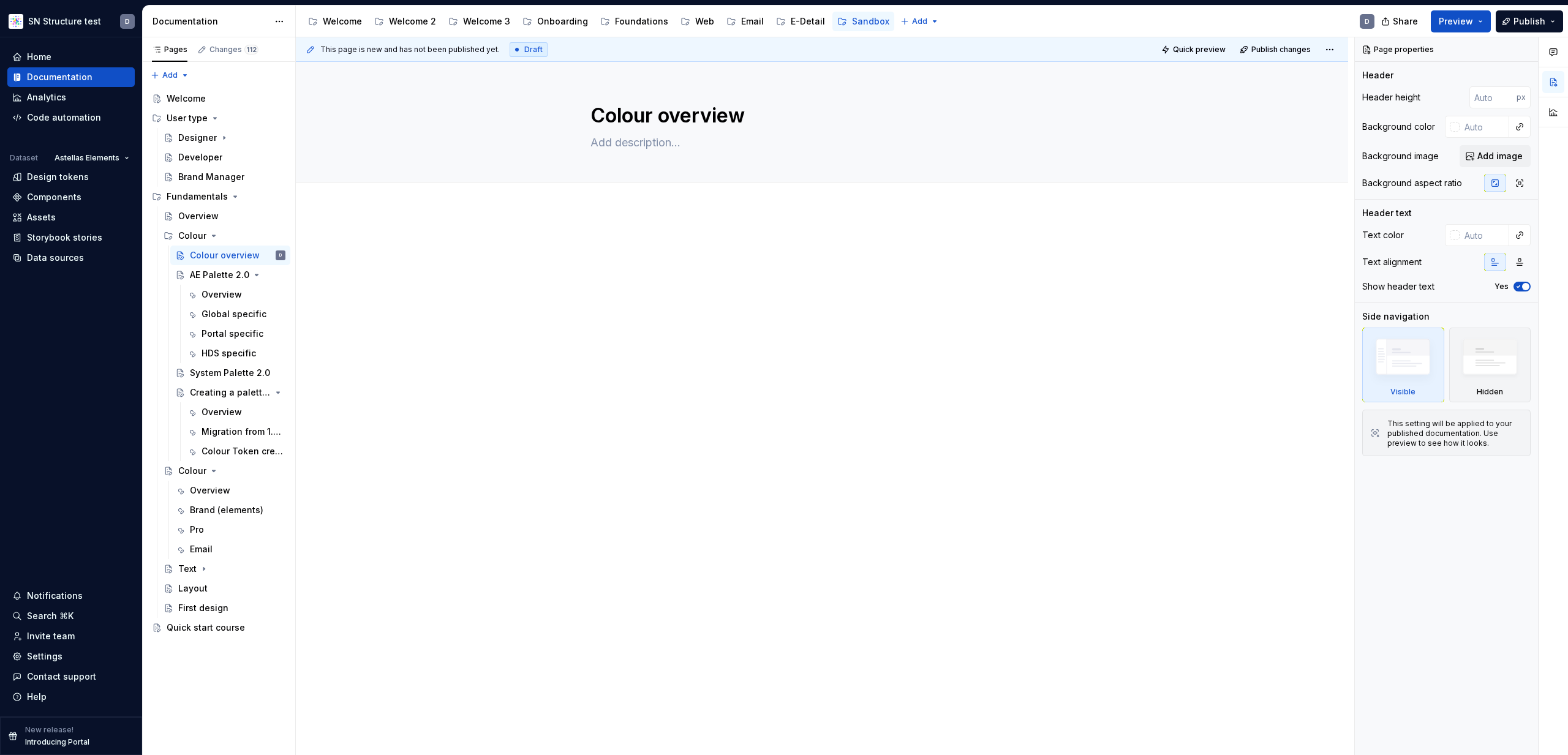
click at [690, 259] on div at bounding box center [822, 262] width 463 height 47
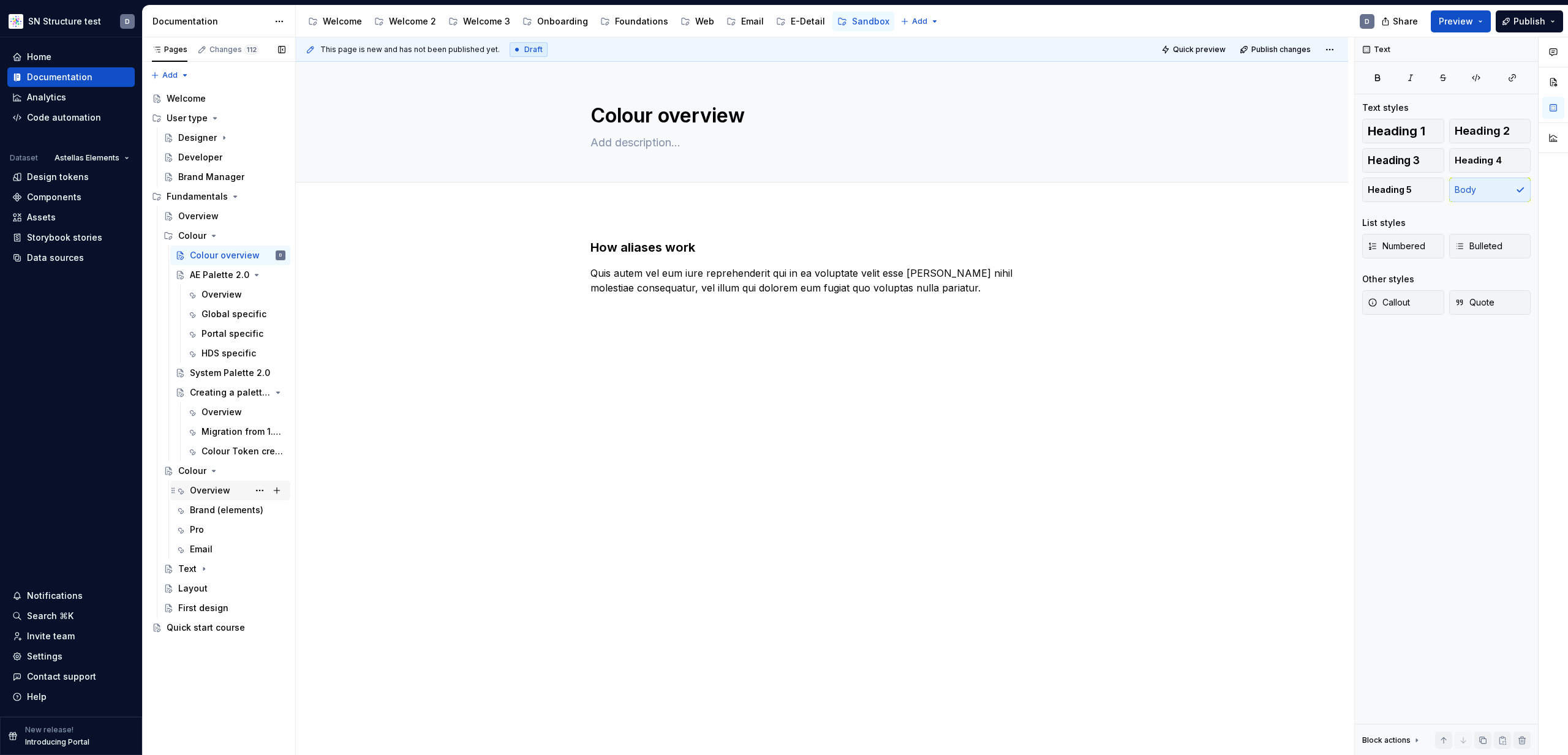
click at [208, 491] on div "Overview" at bounding box center [210, 490] width 40 height 12
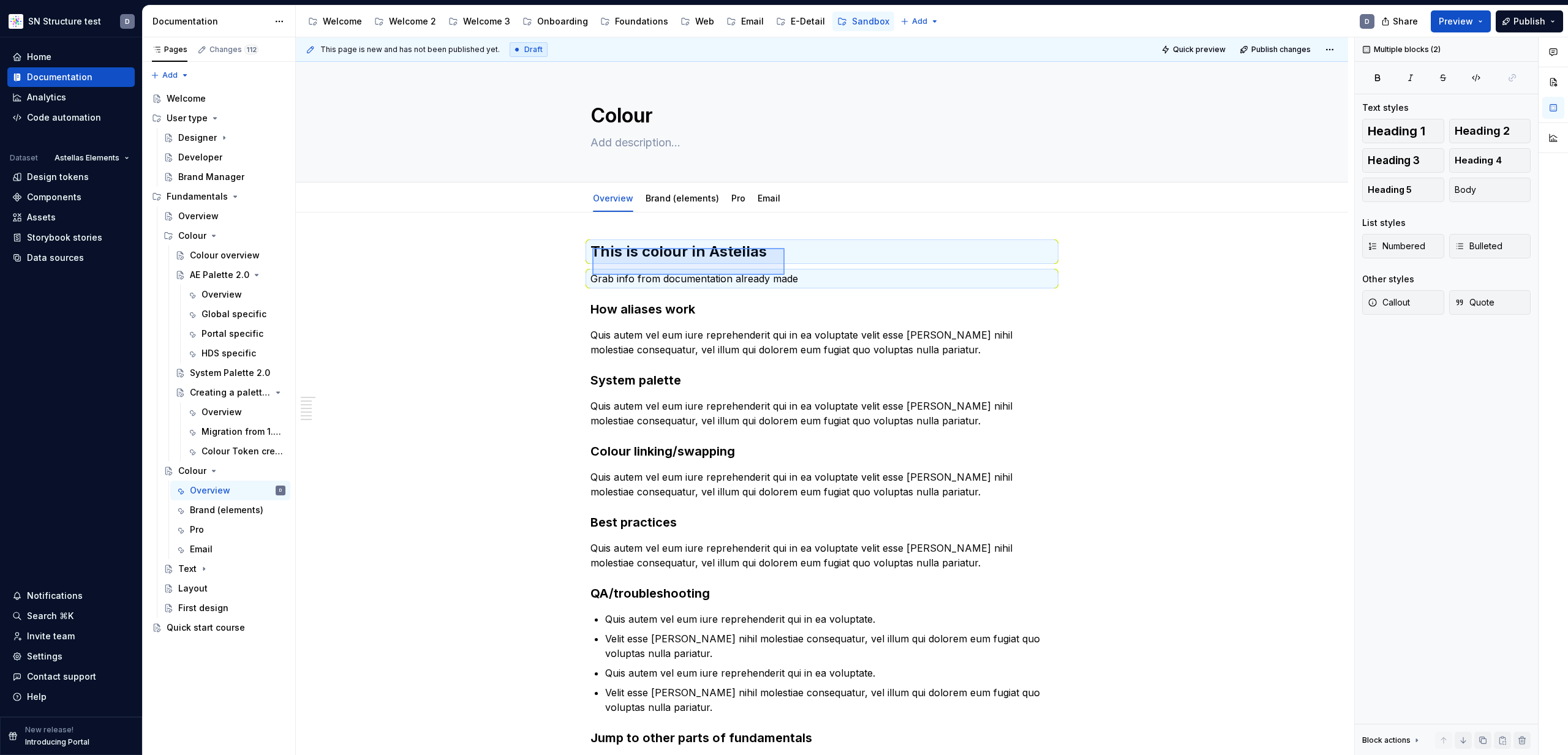
drag, startPoint x: 611, startPoint y: 252, endPoint x: 785, endPoint y: 275, distance: 175.5
click at [785, 275] on div "This page is new and has not been published yet. Draft Quick preview Publish ch…" at bounding box center [825, 396] width 1058 height 719
click at [219, 297] on div "Overview" at bounding box center [222, 294] width 40 height 12
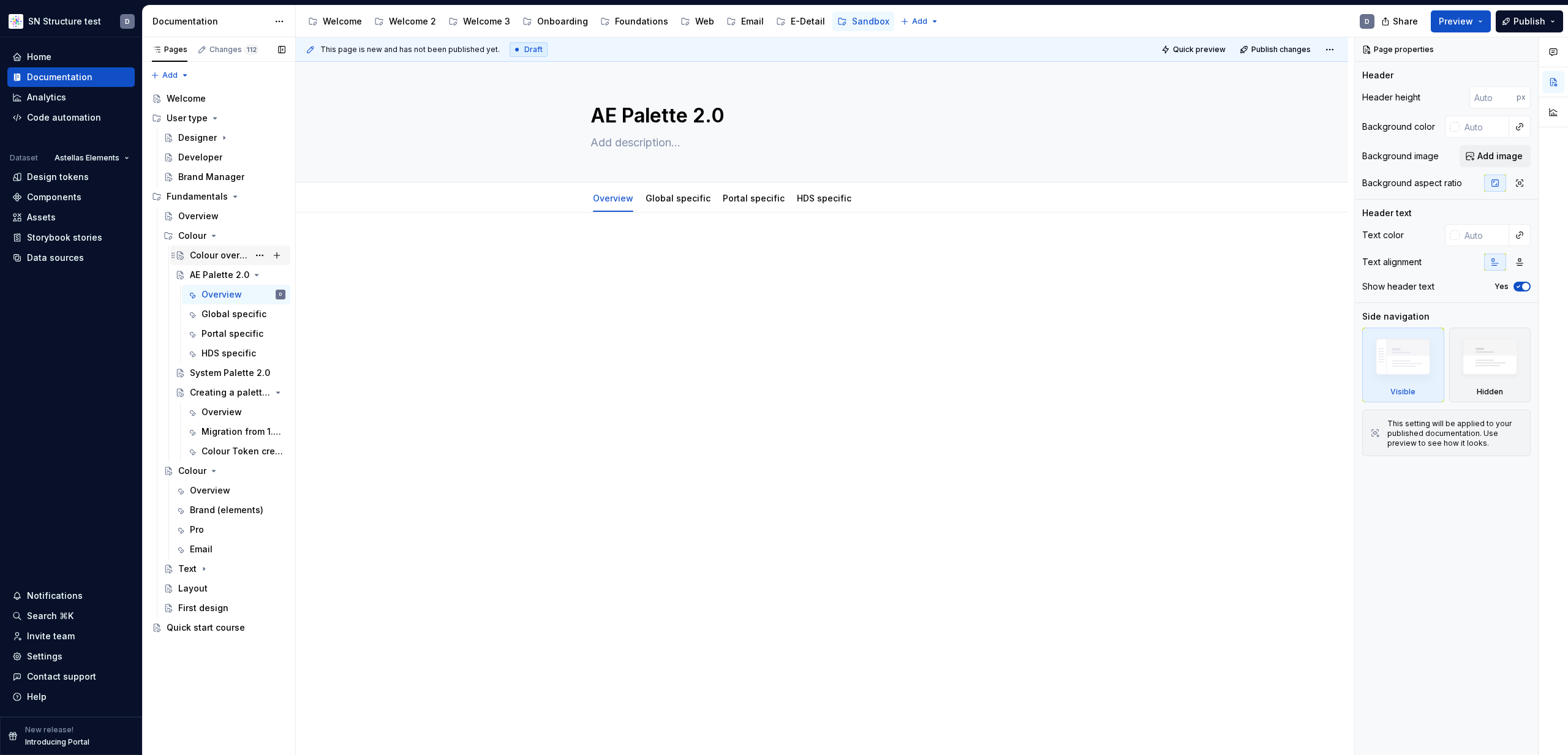
click at [220, 254] on div "Colour overview" at bounding box center [219, 255] width 59 height 12
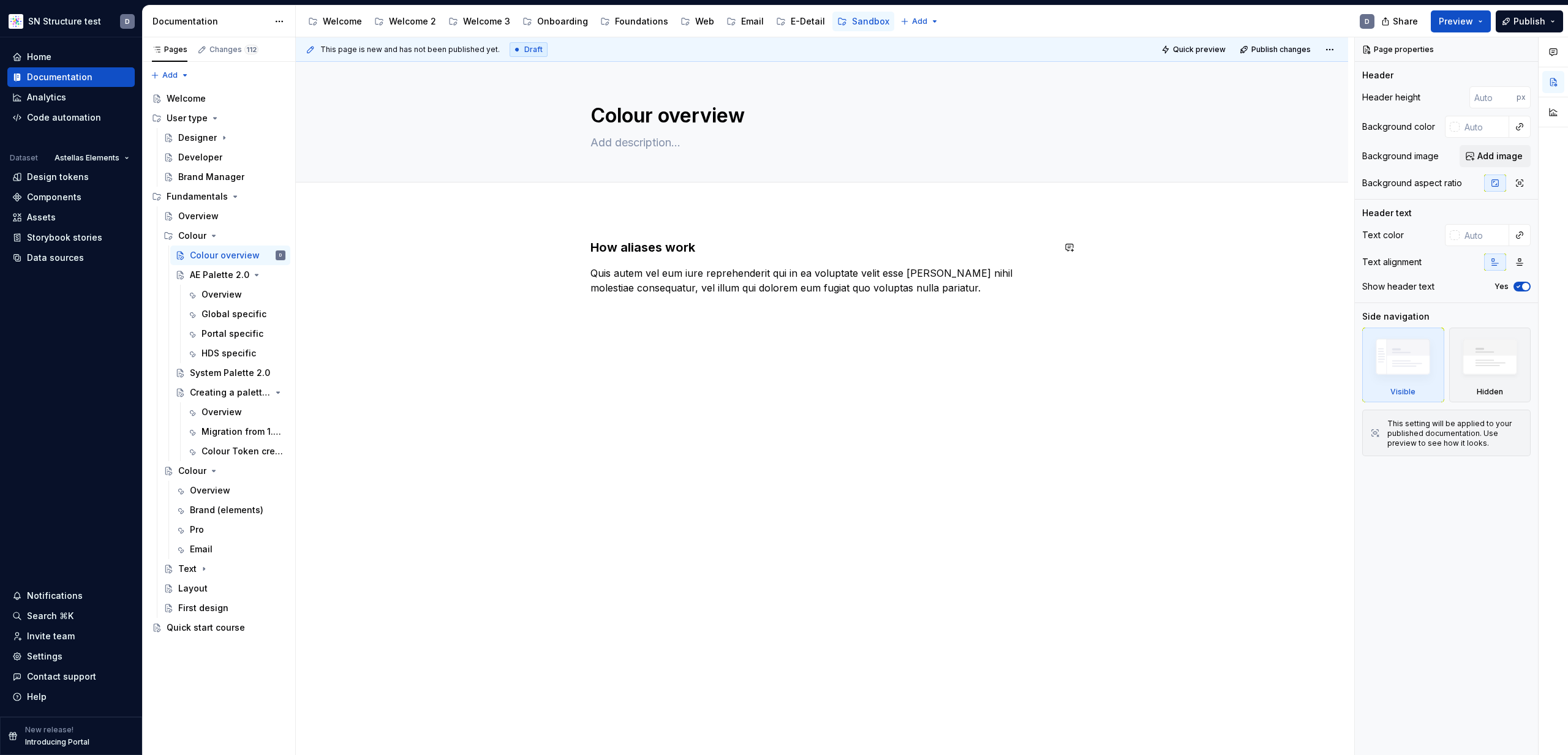
click at [607, 238] on div "How aliases work Quis autem vel eum iure reprehenderit qui in ea voluptate veli…" at bounding box center [822, 373] width 1053 height 327
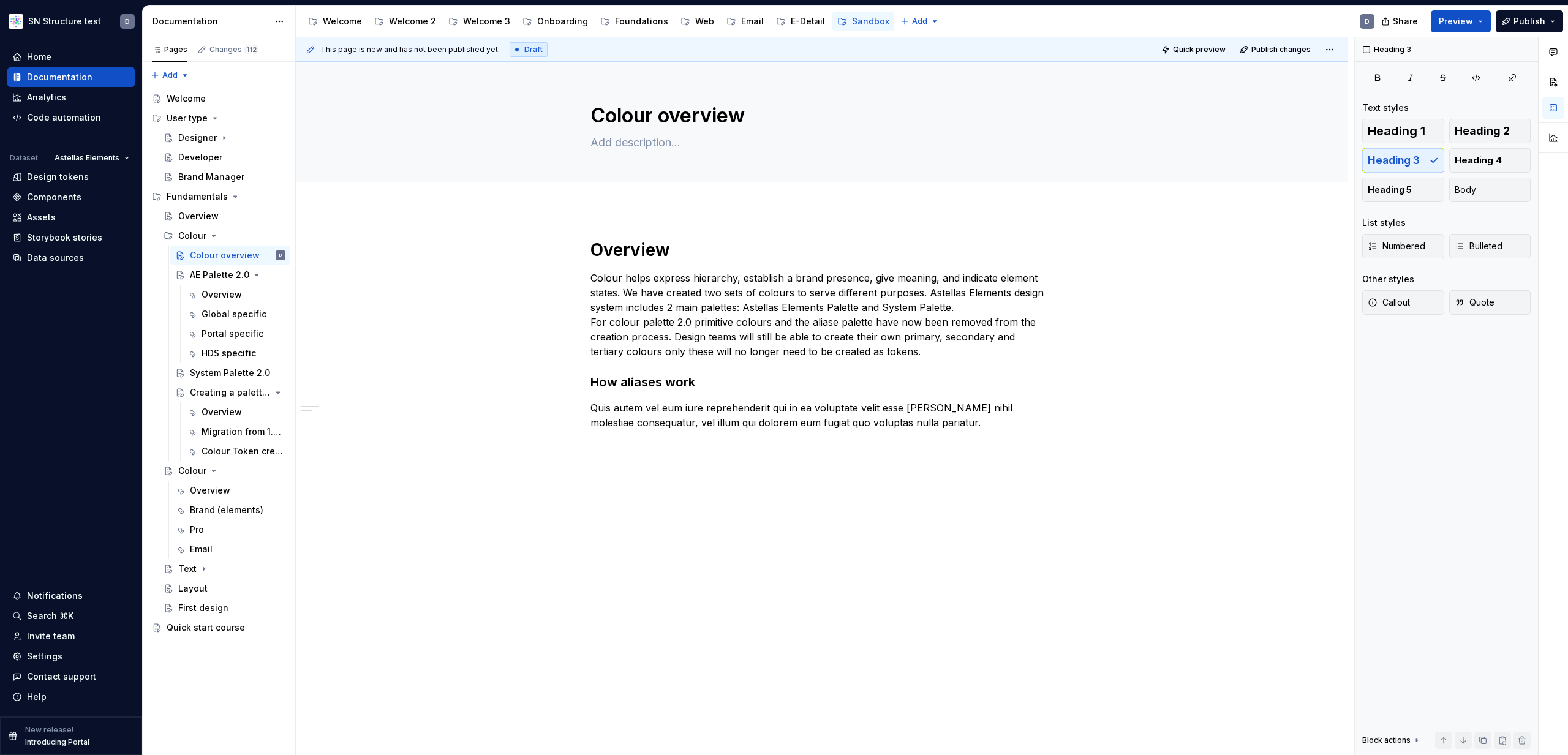
type textarea "*"
click at [711, 382] on h3 "How aliases work" at bounding box center [822, 382] width 463 height 17
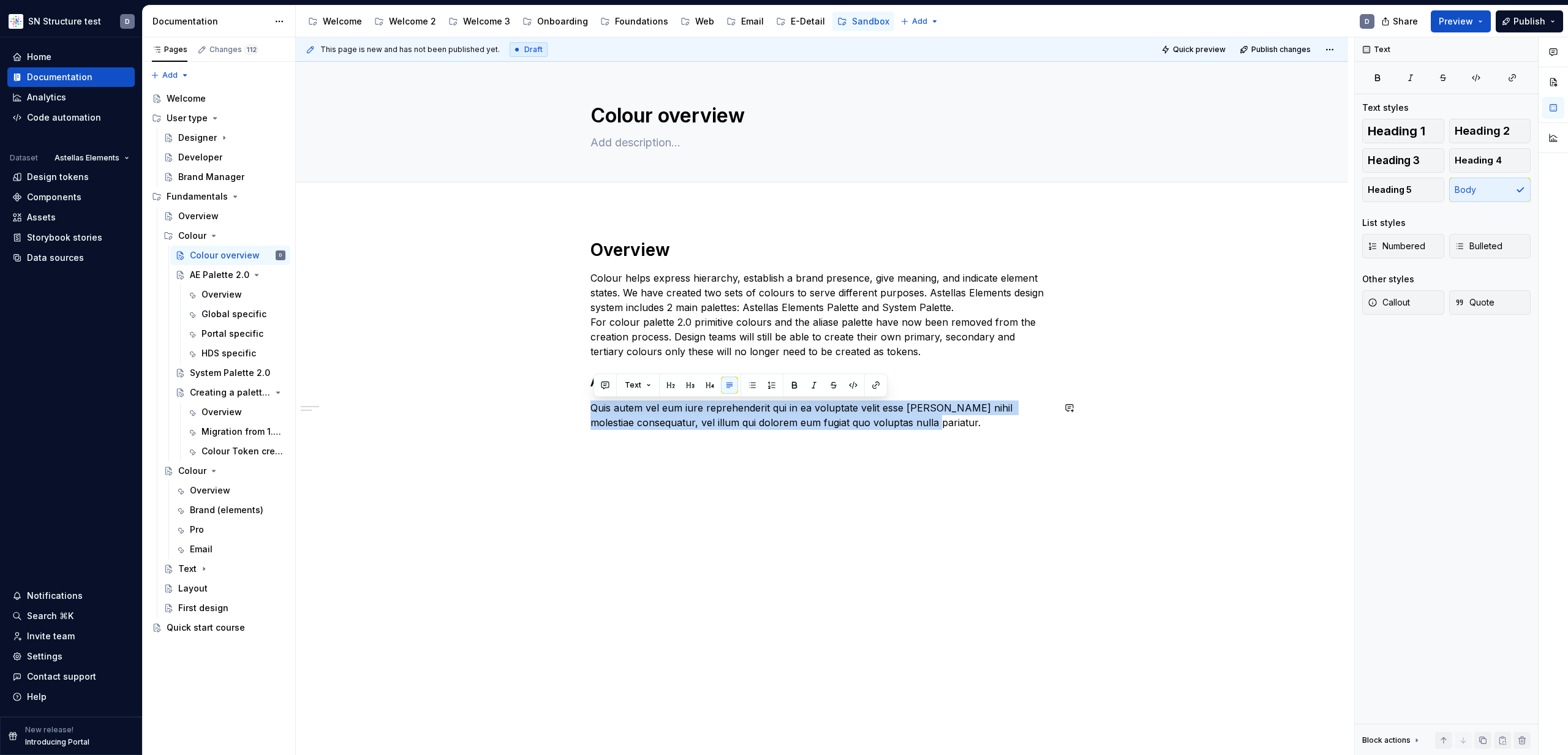
drag, startPoint x: 936, startPoint y: 423, endPoint x: 590, endPoint y: 400, distance: 346.8
click at [590, 400] on div "Overview Colour helps express hierarchy, establish a brand presence, give meani…" at bounding box center [822, 440] width 1053 height 462
copy p "Quis autem vel eum iure reprehenderit qui in ea voluptate velit esse quam nihil…"
click at [953, 426] on p "Quis autem vel eum iure reprehenderit qui in ea voluptate velit esse quam nihil…" at bounding box center [822, 415] width 463 height 29
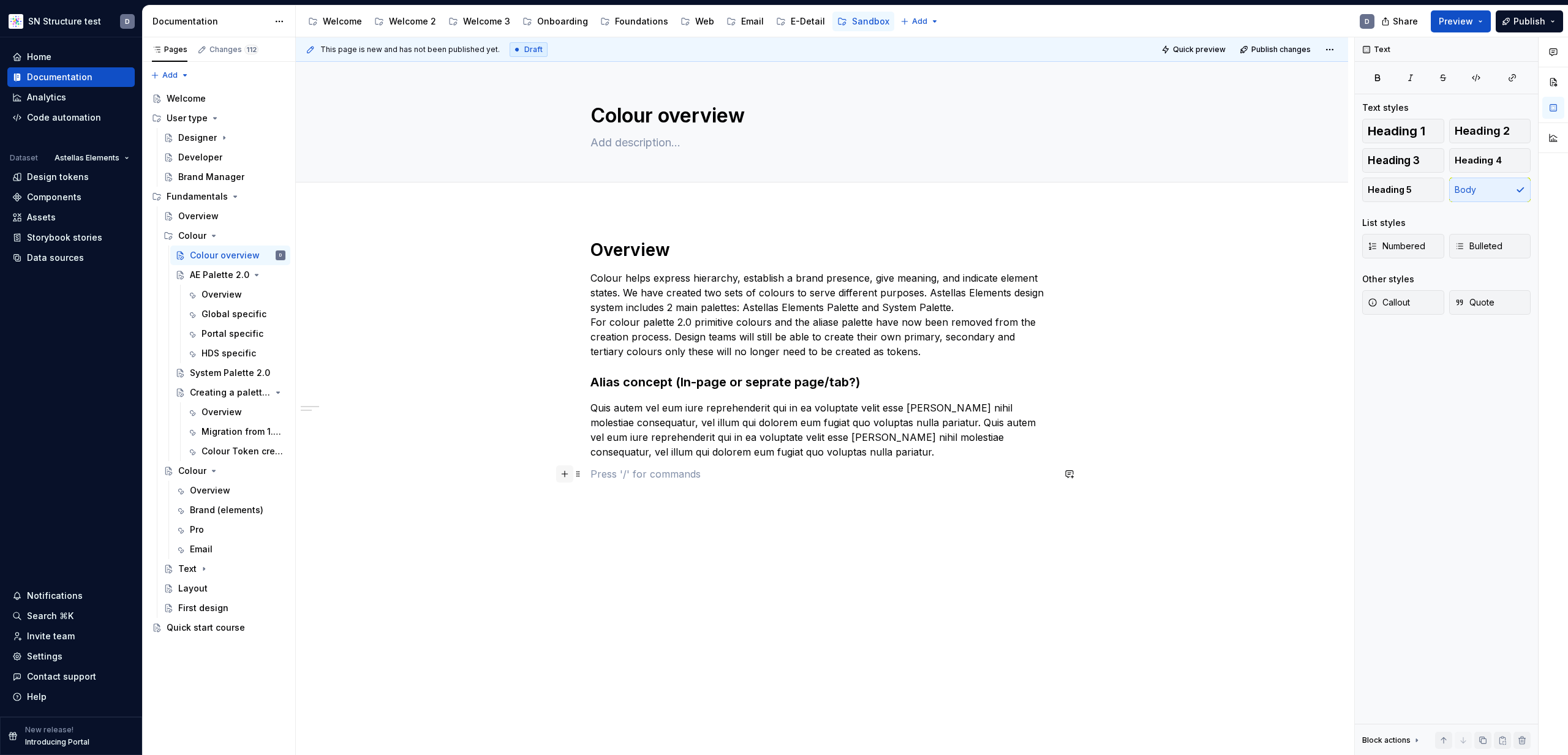
click at [569, 473] on button "button" at bounding box center [565, 473] width 17 height 17
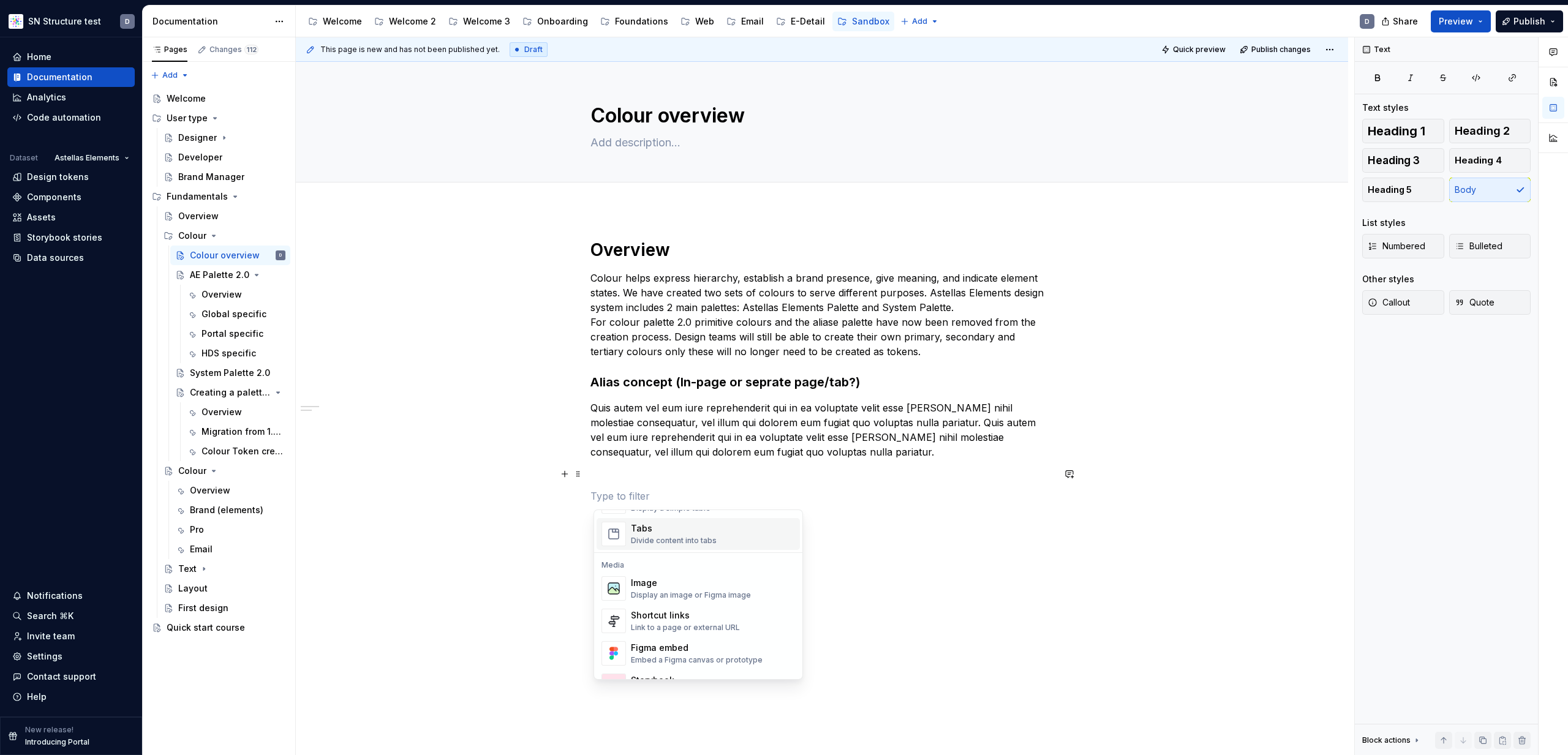
scroll to position [485, 0]
click at [674, 581] on div "Image" at bounding box center [690, 576] width 120 height 12
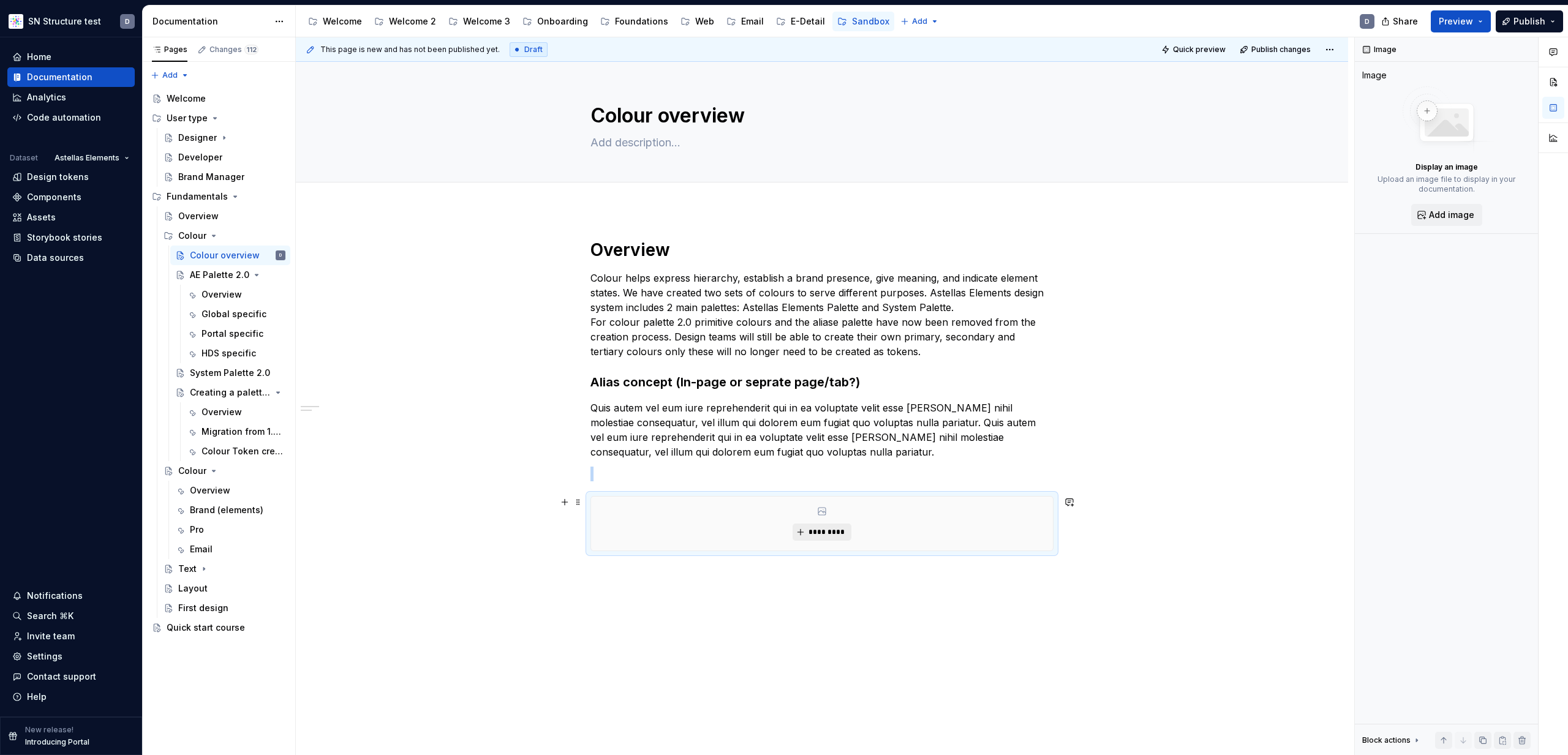
click at [834, 531] on span "*********" at bounding box center [827, 532] width 37 height 10
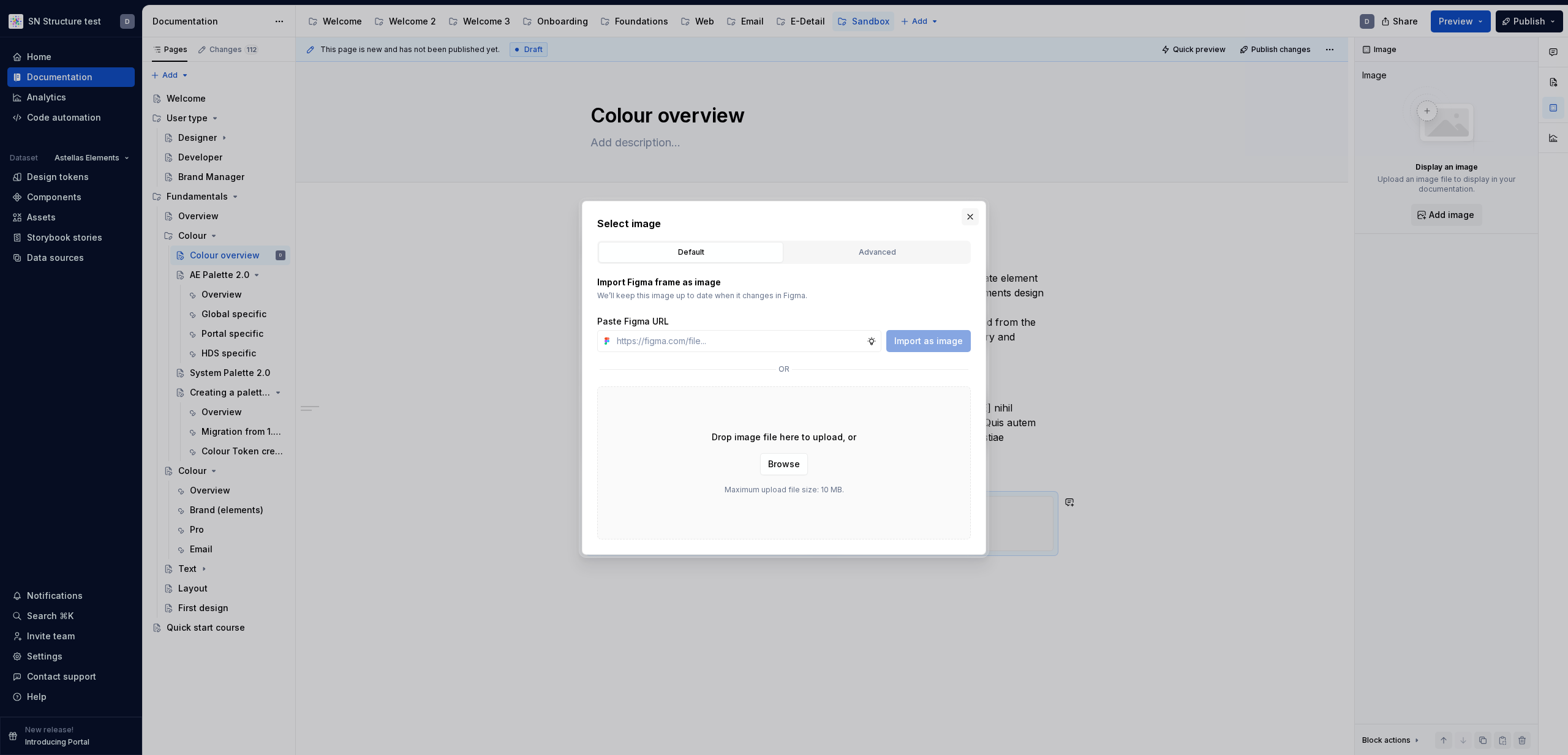
click at [978, 215] on button "button" at bounding box center [970, 216] width 17 height 17
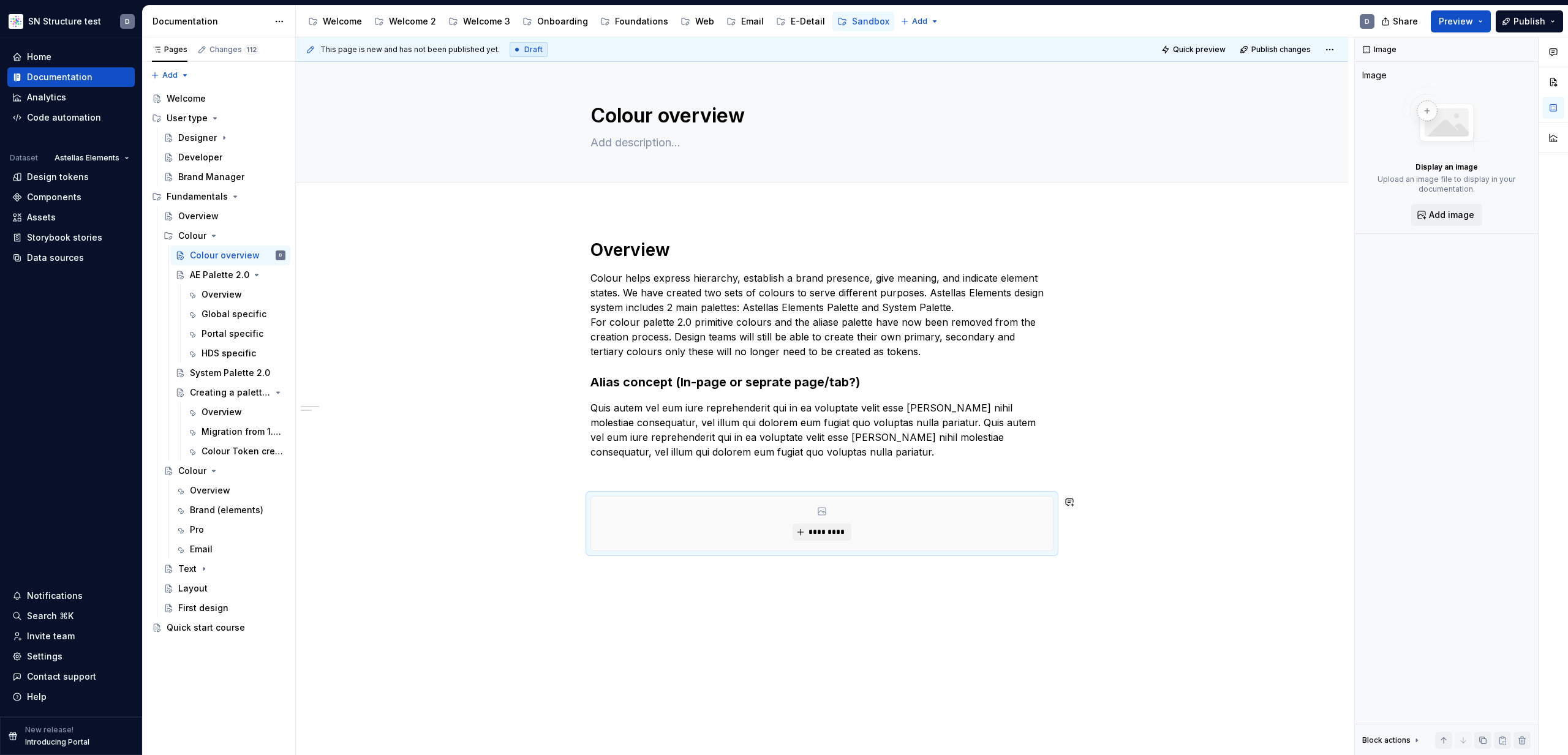
click at [933, 623] on div "Overview Colour helps express hierarchy, establish a brand presence, give meani…" at bounding box center [822, 501] width 1053 height 583
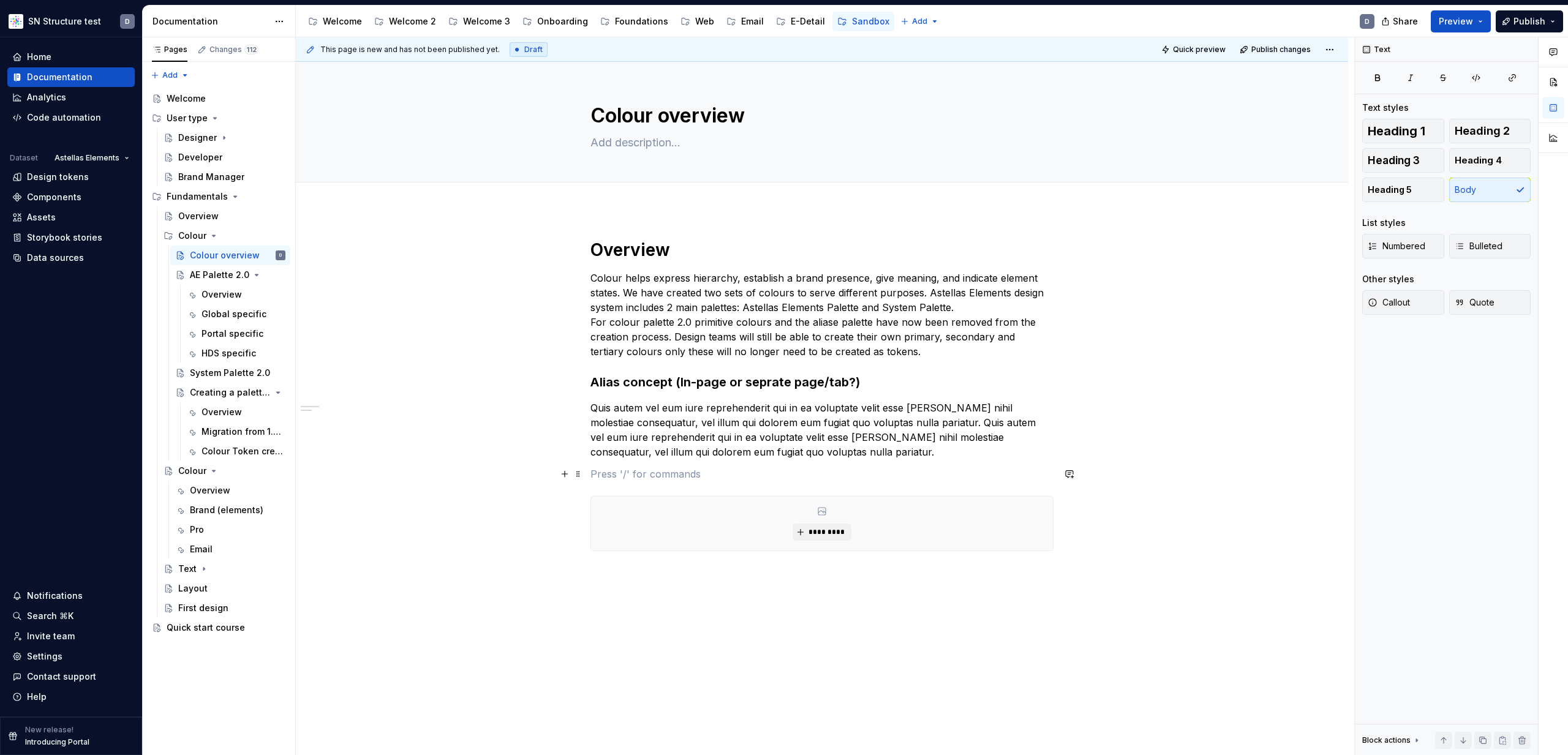
click at [679, 469] on p at bounding box center [822, 474] width 463 height 15
click at [727, 358] on p "Colour helps express hierarchy, establish a brand presence, give meaning, and i…" at bounding box center [822, 315] width 463 height 88
click at [597, 378] on h3 "Alias concept (In-page or seprate page/tab?)" at bounding box center [822, 382] width 463 height 17
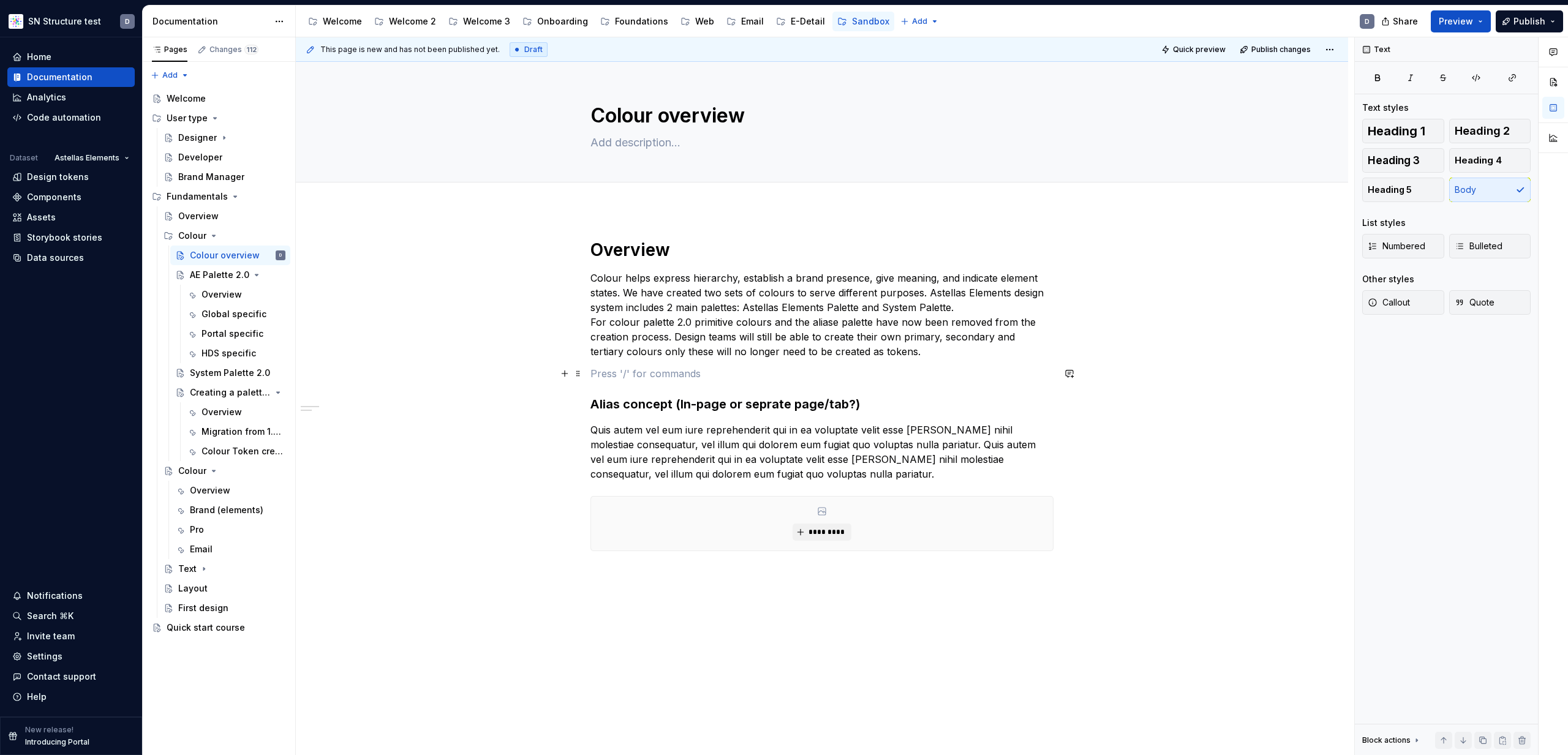
click at [678, 373] on p at bounding box center [822, 373] width 463 height 15
click at [570, 376] on button "button" at bounding box center [565, 373] width 17 height 17
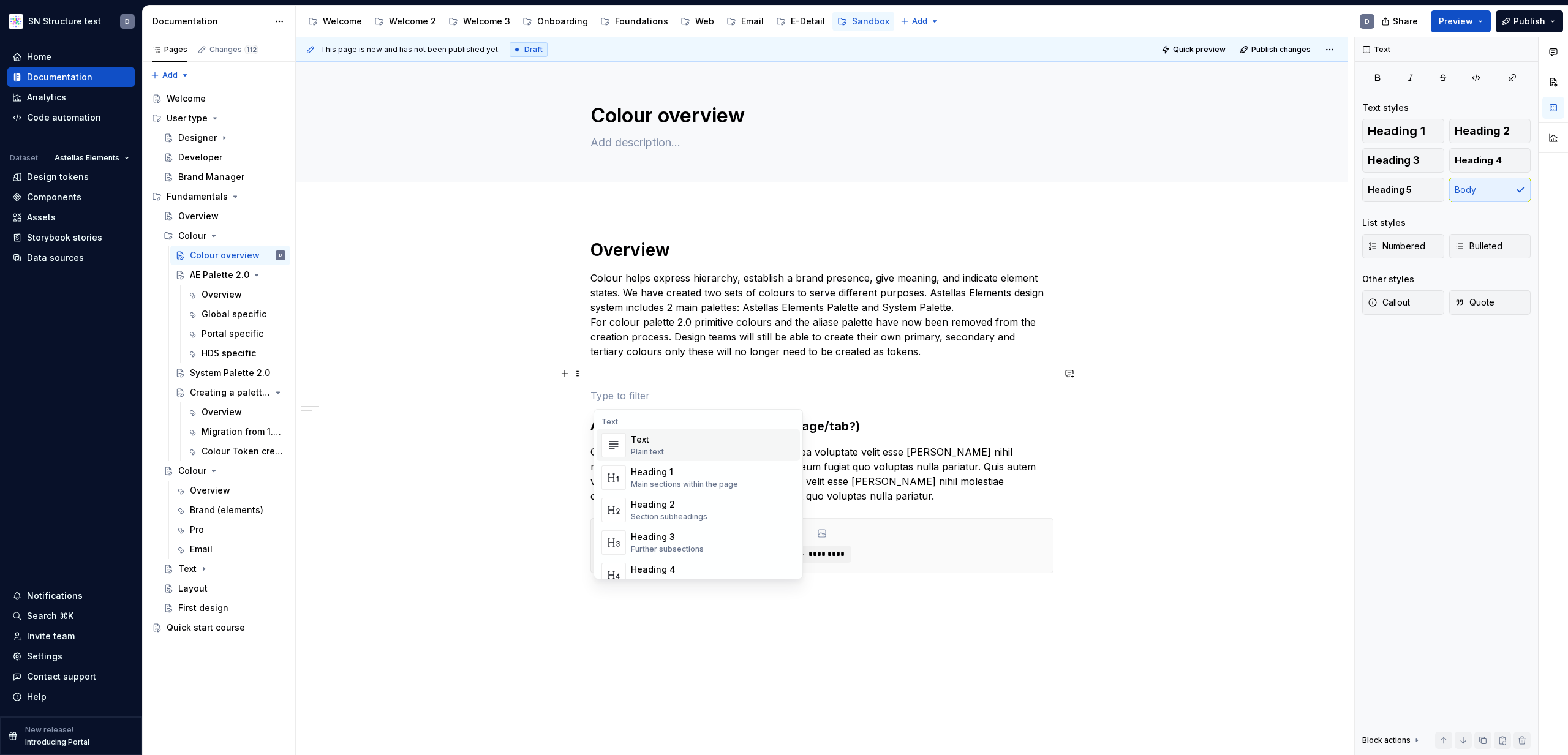
click at [513, 371] on div "Overview Colour helps express hierarchy, establish a brand presence, give meani…" at bounding box center [822, 512] width 1053 height 605
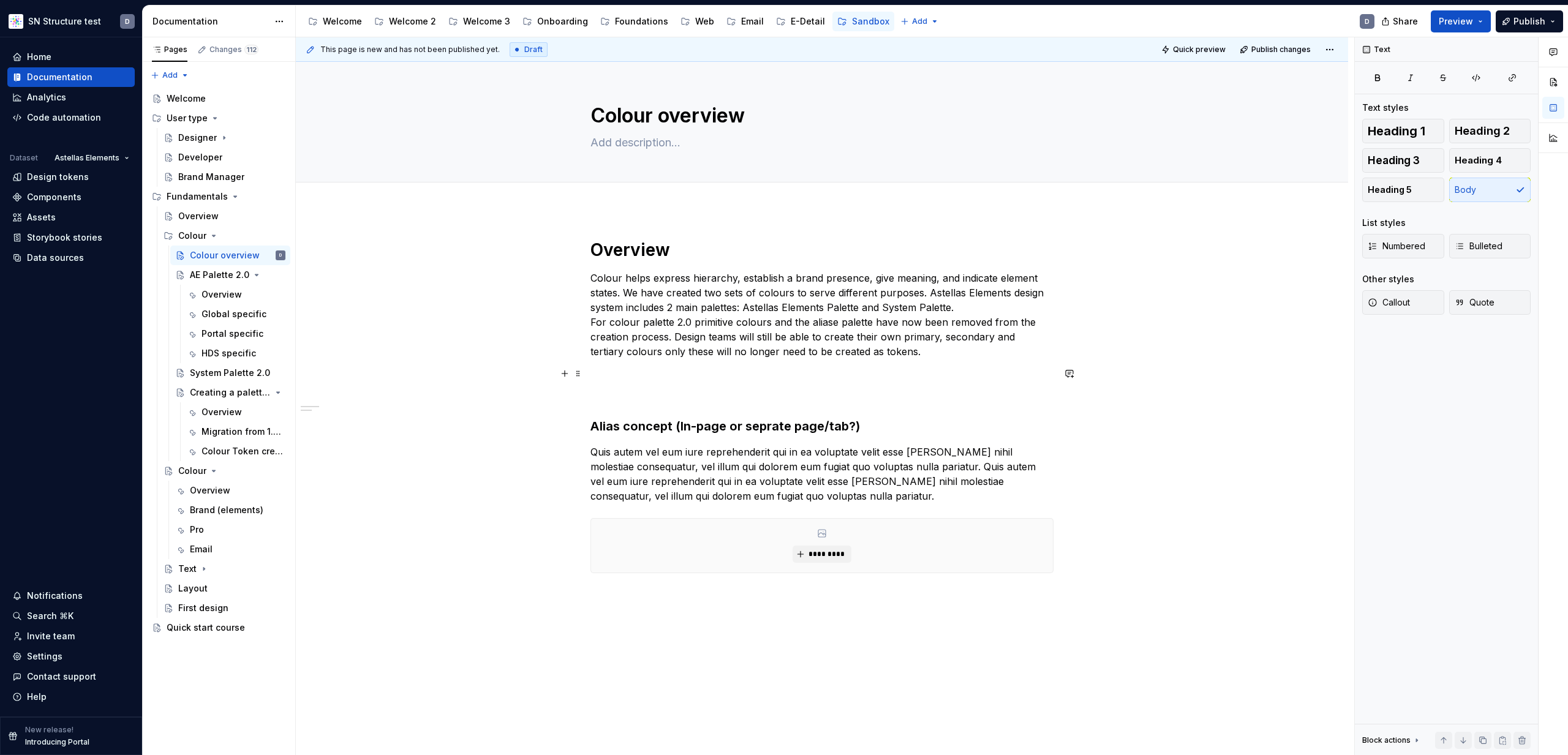
click at [628, 386] on div "Overview Colour helps express hierarchy, establish a brand presence, give meani…" at bounding box center [822, 406] width 463 height 335
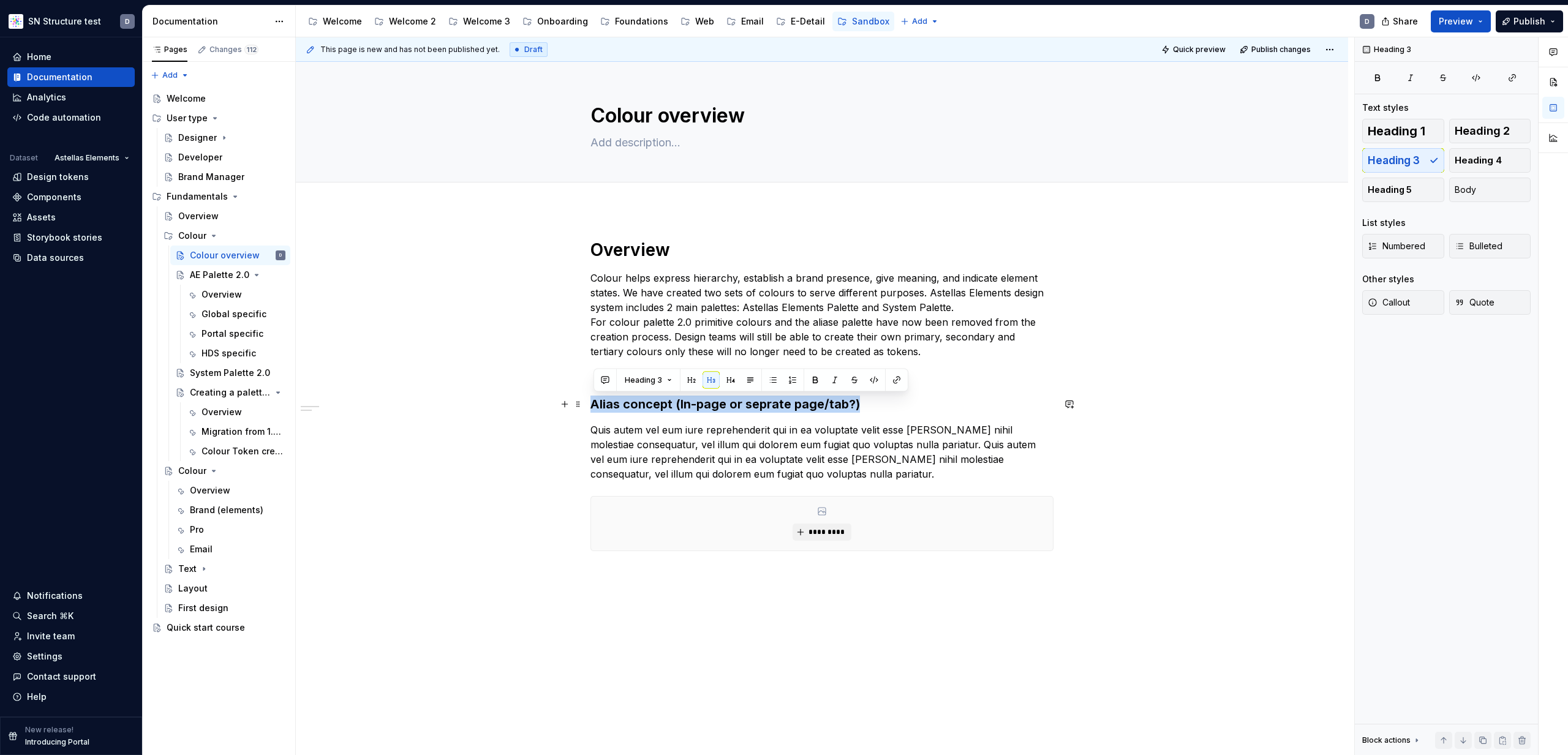
drag, startPoint x: 865, startPoint y: 405, endPoint x: 591, endPoint y: 401, distance: 274.0
click at [591, 401] on div "Overview Colour helps express hierarchy, establish a brand presence, give meani…" at bounding box center [822, 501] width 1053 height 583
copy h3 "Alias concept (In-page or seprate page/tab?)"
click at [863, 579] on div "Overview Colour helps express hierarchy, establish a brand presence, give meani…" at bounding box center [822, 501] width 1053 height 583
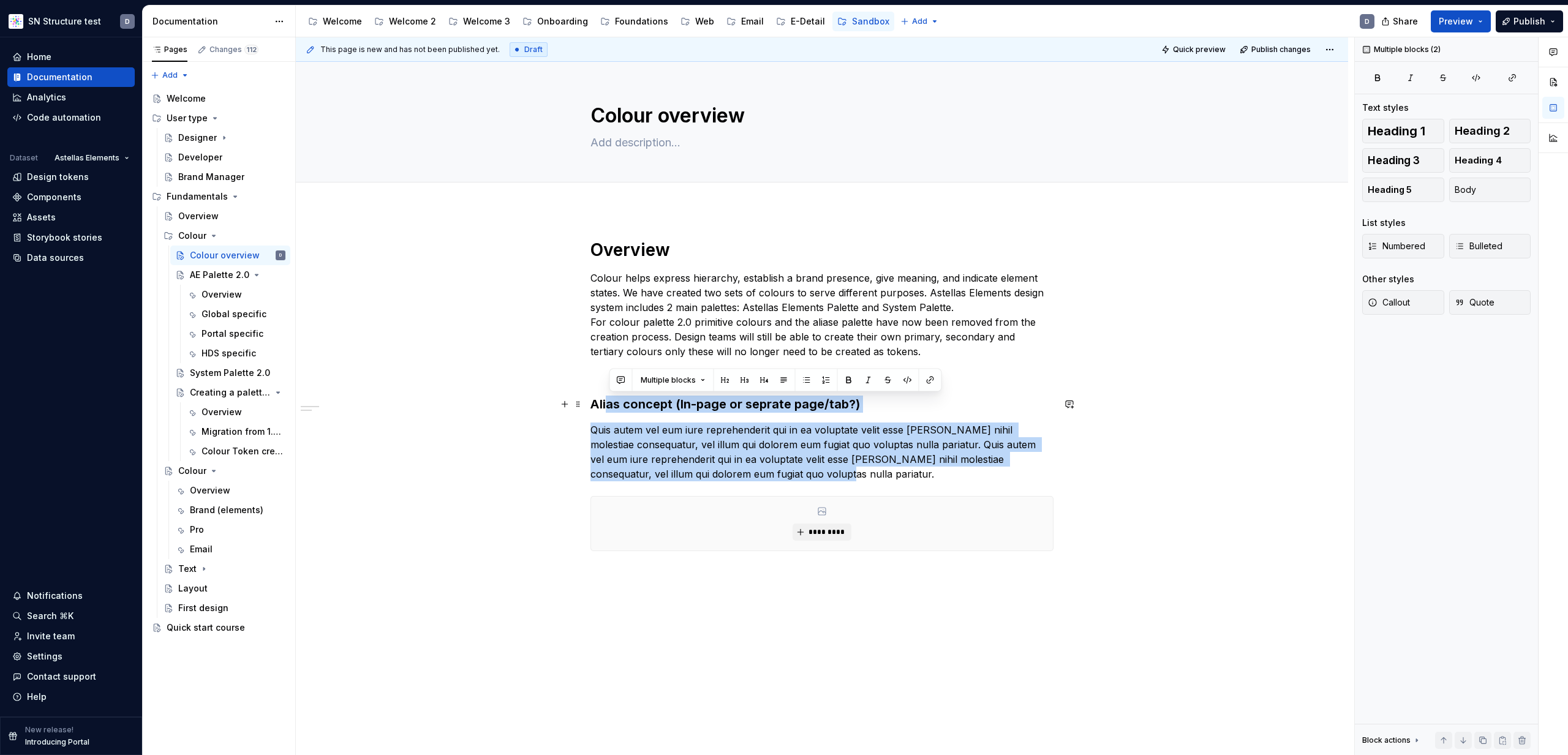
drag, startPoint x: 808, startPoint y: 473, endPoint x: 591, endPoint y: 402, distance: 228.3
click at [590, 402] on div "Overview Colour helps express hierarchy, establish a brand presence, give meani…" at bounding box center [822, 417] width 463 height 357
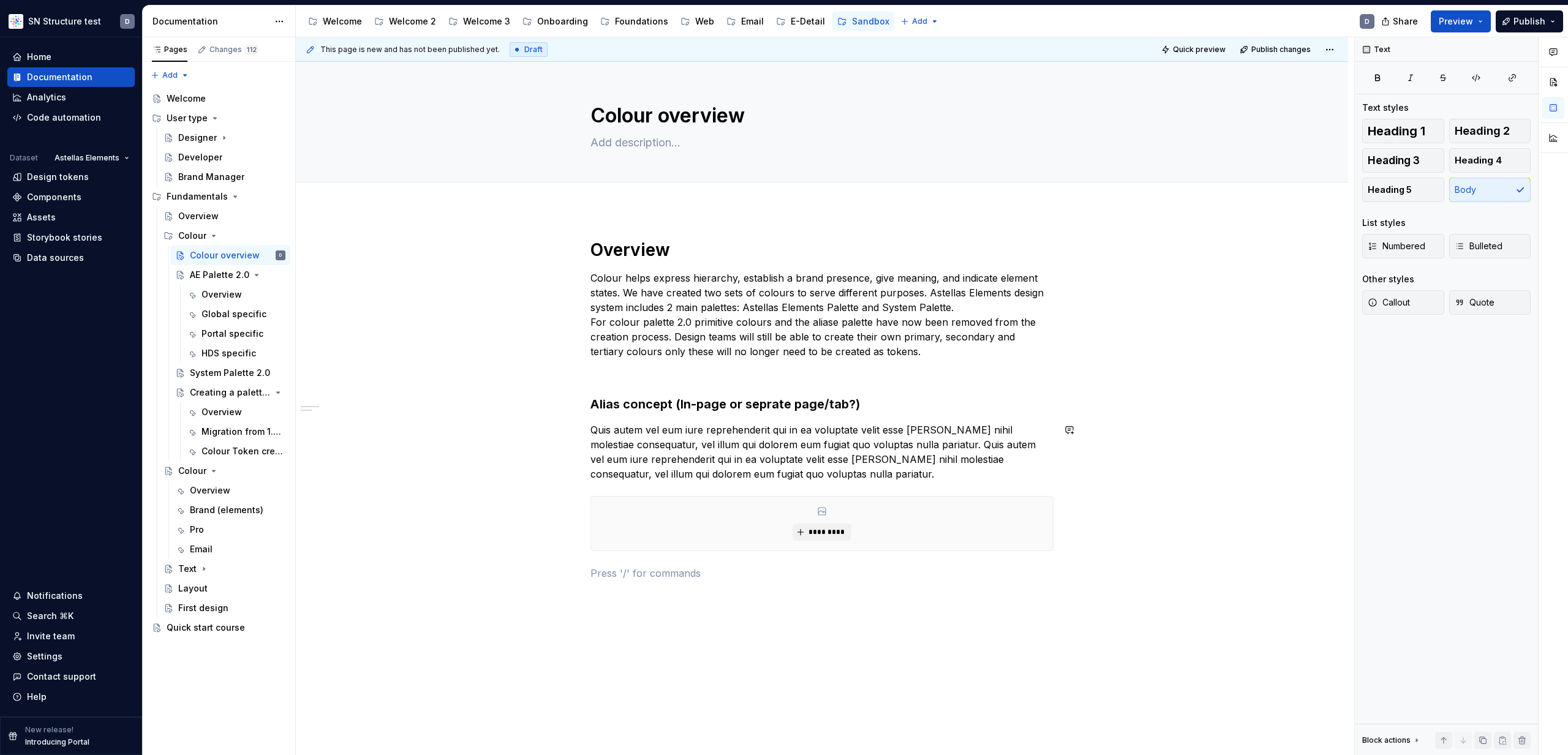
drag, startPoint x: 794, startPoint y: 482, endPoint x: 807, endPoint y: 479, distance: 13.3
click at [794, 482] on div "Overview Colour helps express hierarchy, establish a brand presence, give meani…" at bounding box center [822, 410] width 463 height 342
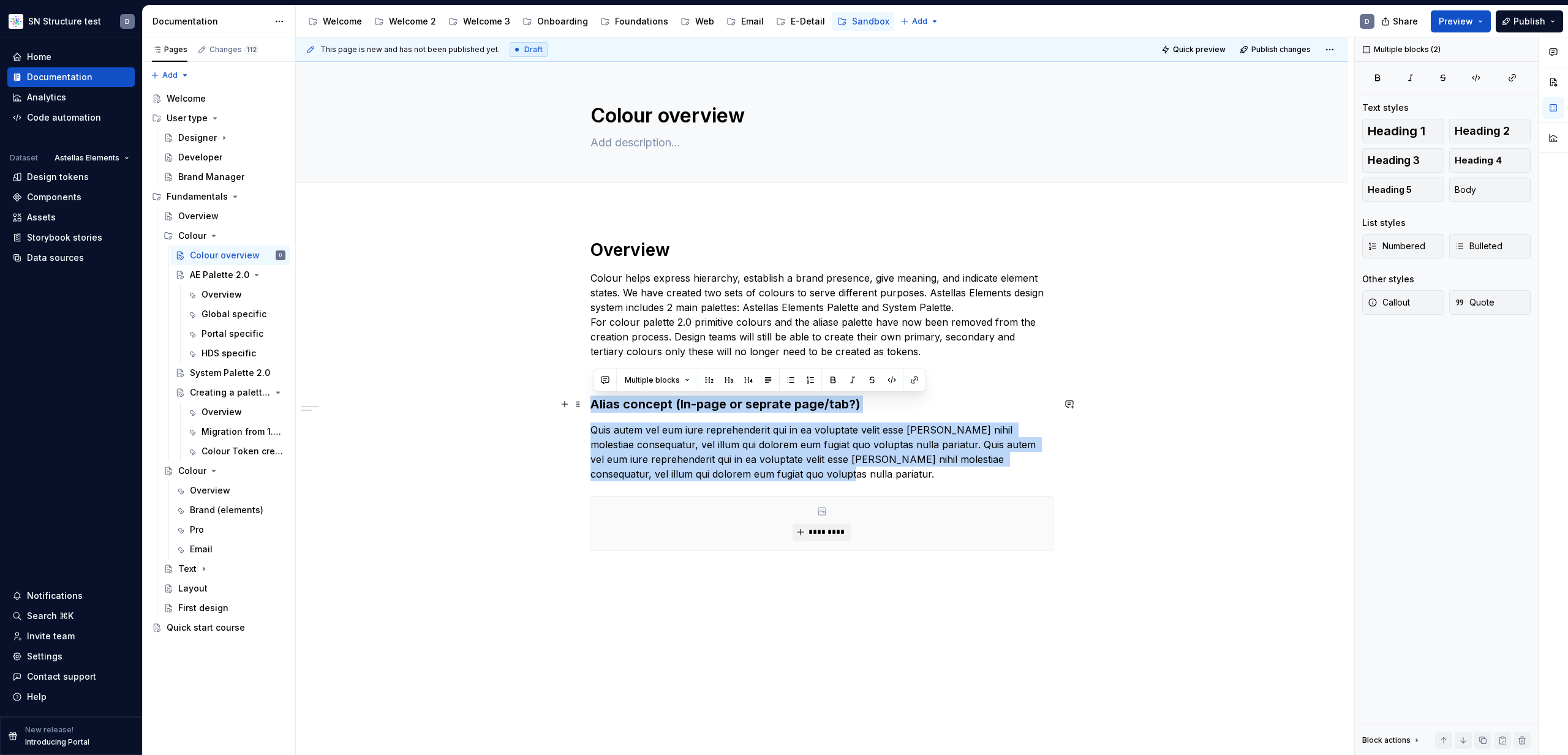
drag, startPoint x: 806, startPoint y: 477, endPoint x: 597, endPoint y: 407, distance: 220.4
click at [597, 407] on div "Overview Colour helps express hierarchy, establish a brand presence, give meani…" at bounding box center [822, 410] width 463 height 342
copy div "Alias concept (In-page or seprate page/tab?) Quis autem vel eum iure reprehende…"
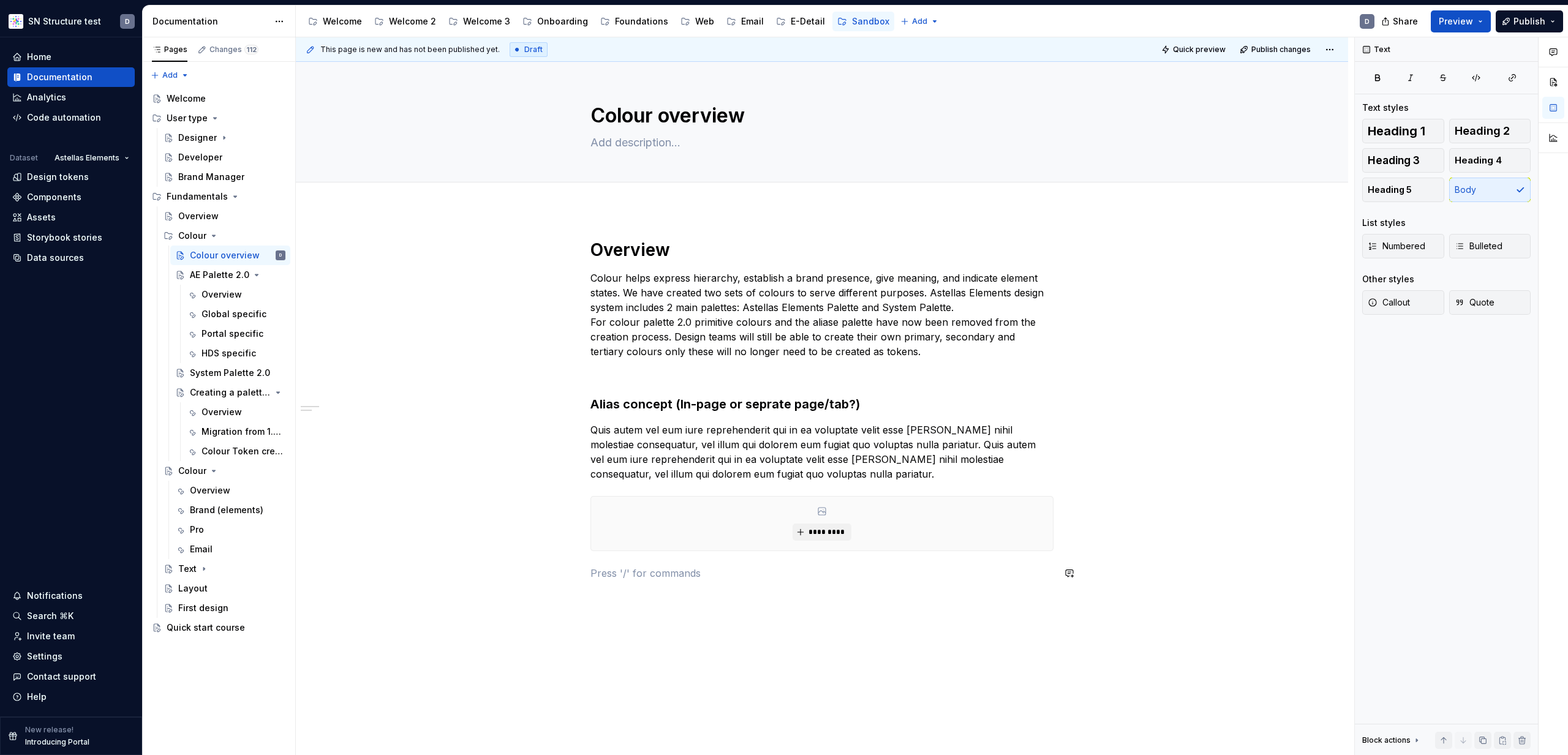
click at [721, 592] on div "Overview Colour helps express hierarchy, establish a brand presence, give meani…" at bounding box center [822, 417] width 463 height 357
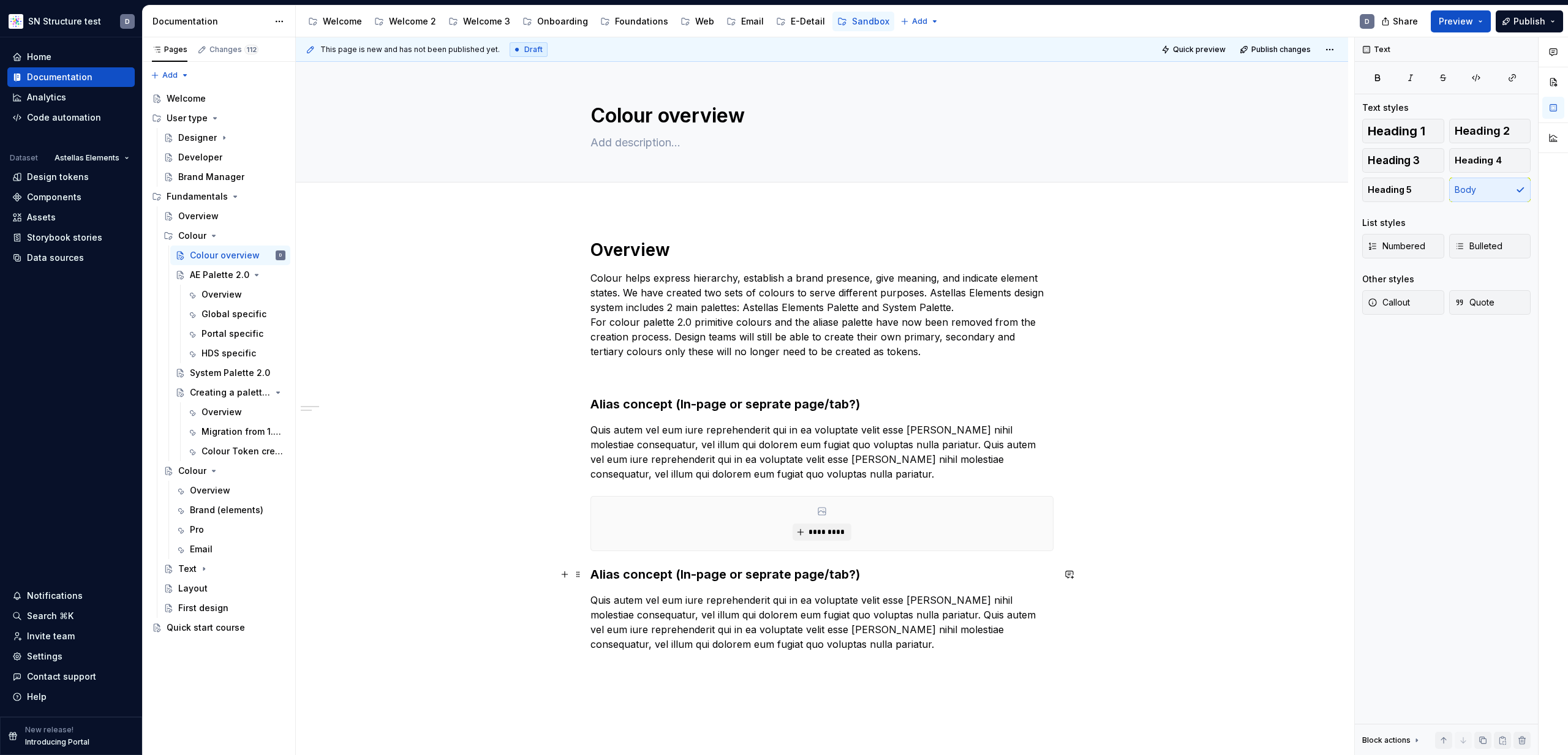
click at [864, 575] on h3 "Alias concept (In-page or seprate page/tab?)" at bounding box center [822, 574] width 463 height 17
click at [597, 576] on h3 "Colour linking/Swapping" at bounding box center [822, 574] width 463 height 17
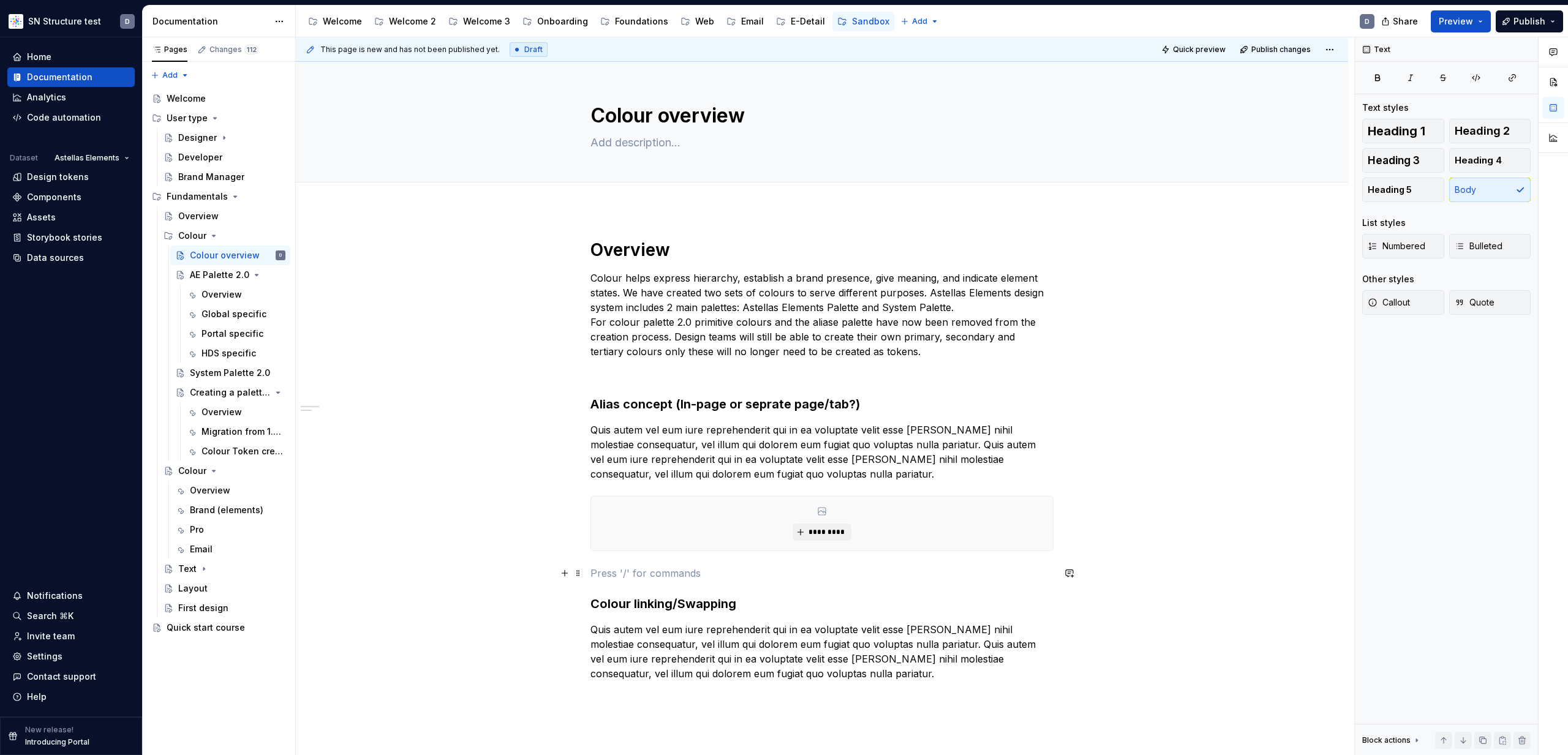
click at [665, 574] on p at bounding box center [822, 574] width 463 height 15
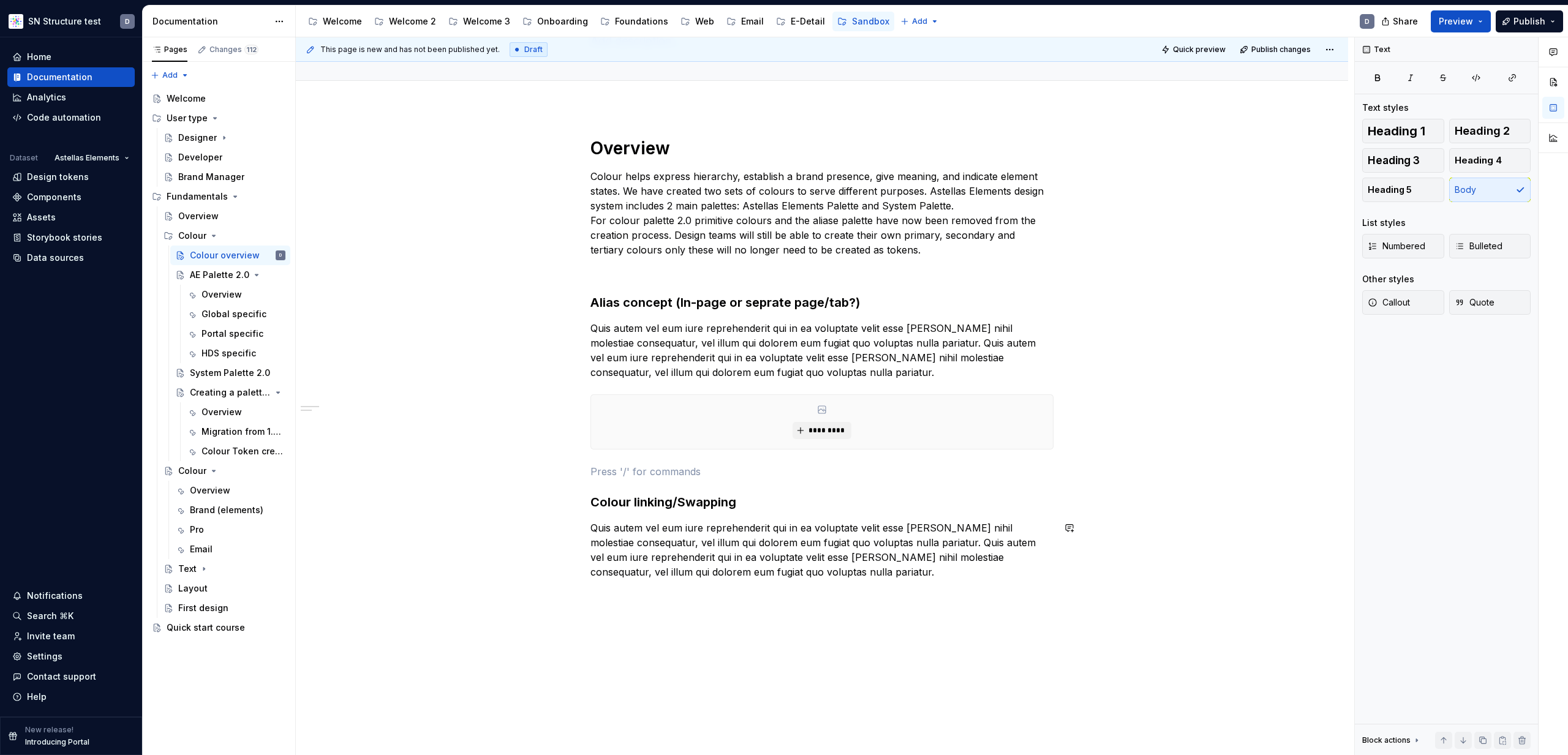
scroll to position [119, 0]
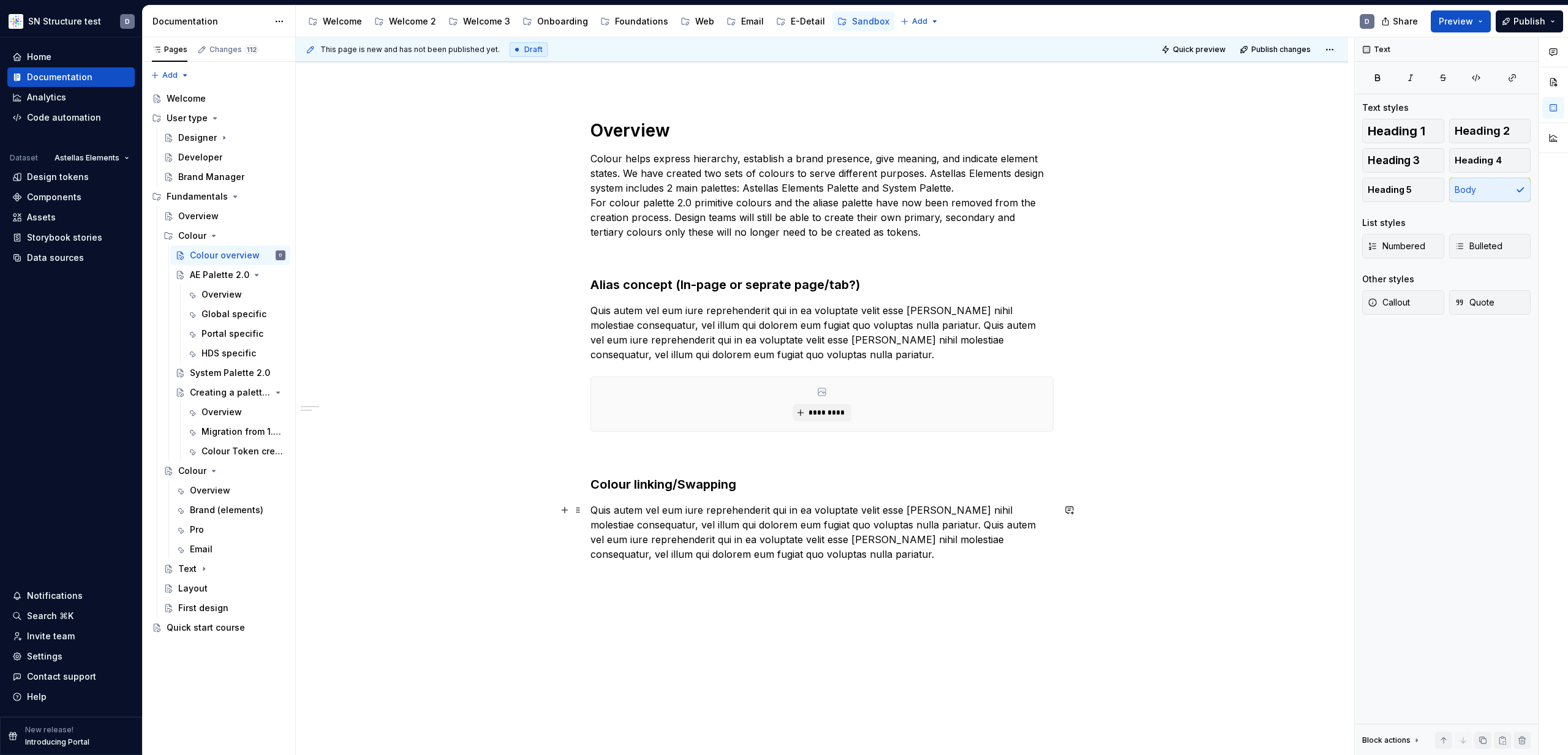
click at [803, 554] on p "Quis autem vel eum iure reprehenderit qui in ea voluptate velit esse quam nihil…" at bounding box center [822, 532] width 463 height 59
click at [569, 577] on button "button" at bounding box center [565, 576] width 17 height 17
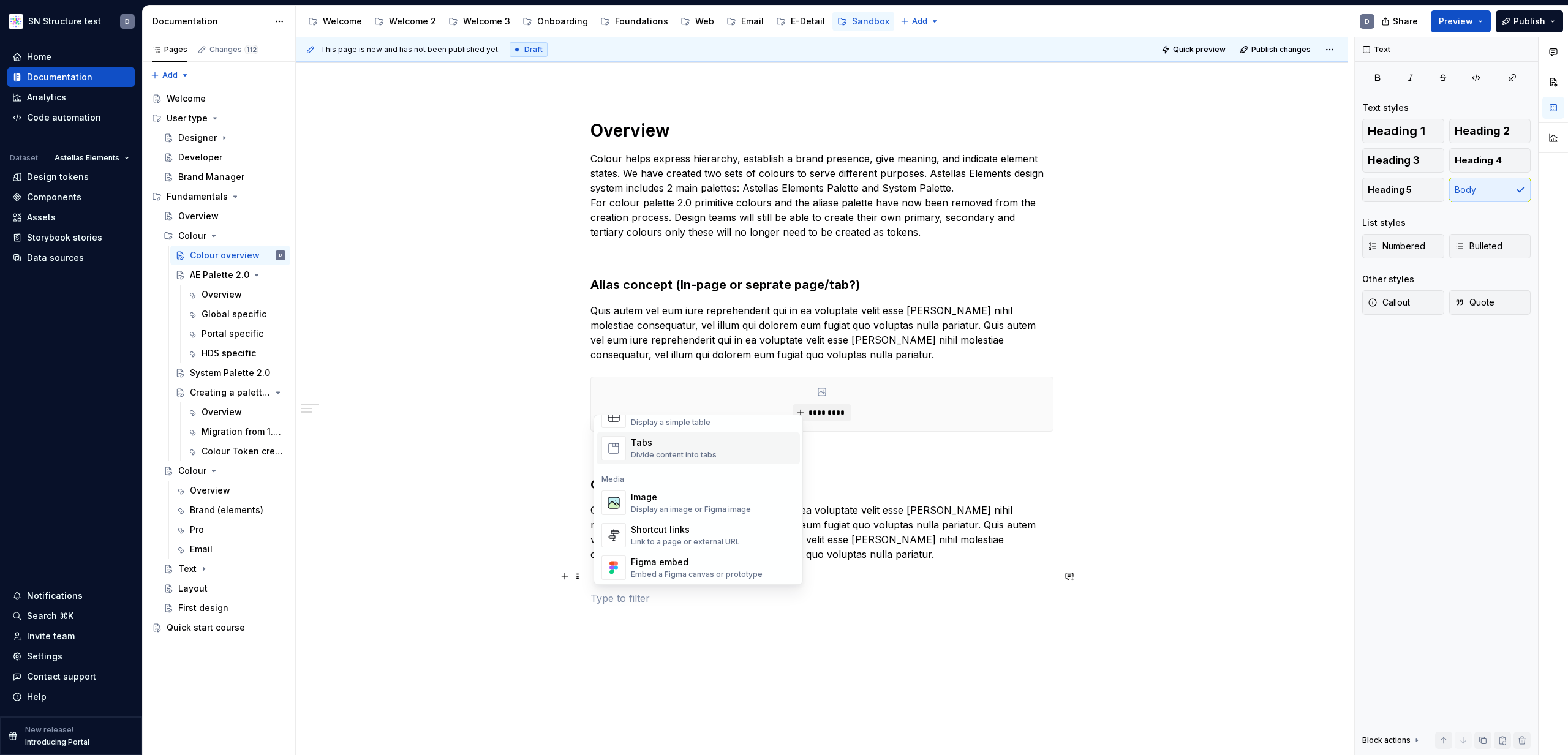
scroll to position [469, 0]
click at [703, 513] on div "Display an image or Figma image" at bounding box center [690, 509] width 120 height 10
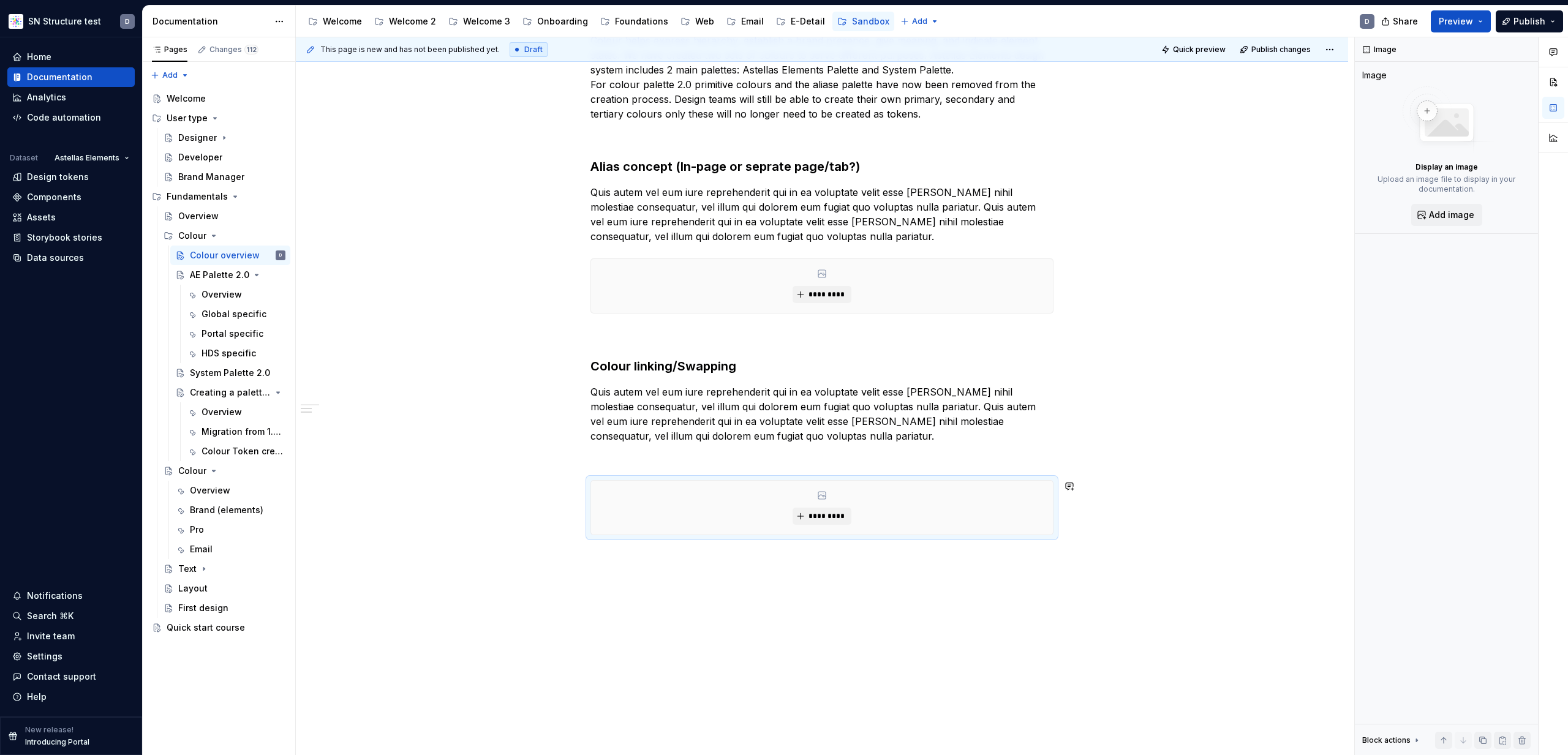
scroll to position [252, 0]
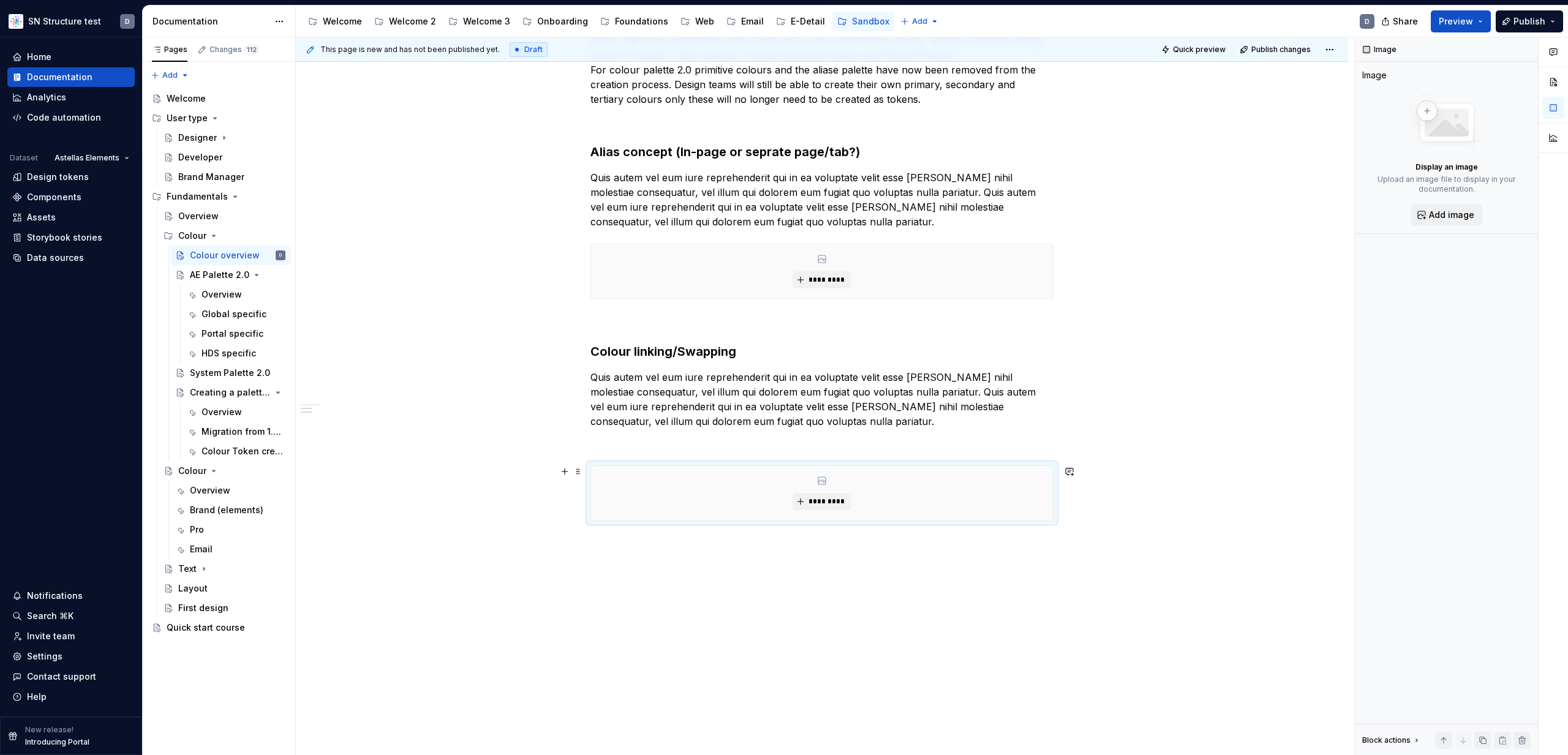
click at [874, 492] on div "*********" at bounding box center [822, 493] width 462 height 54
click at [778, 448] on p at bounding box center [822, 444] width 463 height 15
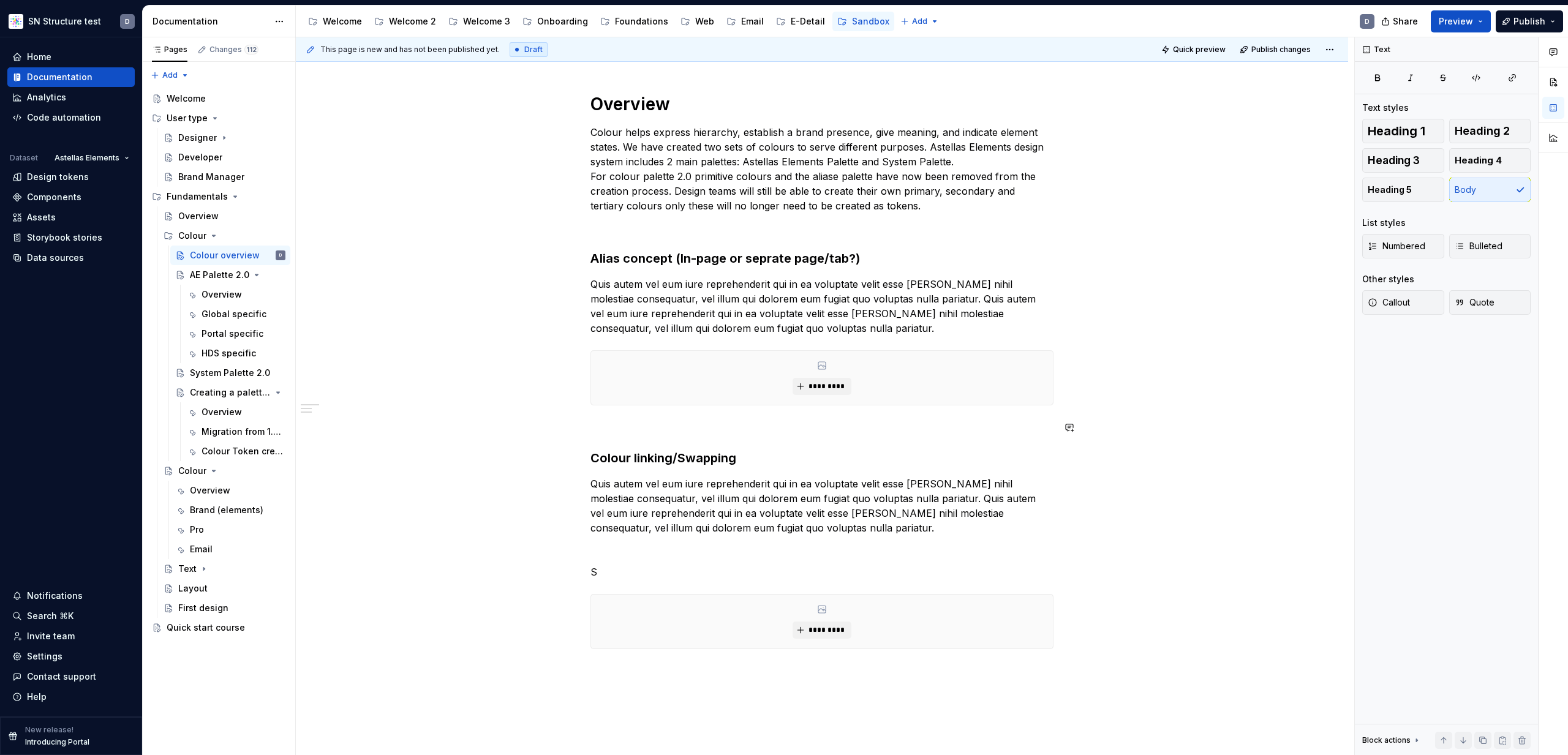
scroll to position [149, 0]
click at [770, 566] on p "S" at bounding box center [822, 569] width 463 height 15
click at [190, 101] on div "Welcome" at bounding box center [186, 98] width 40 height 12
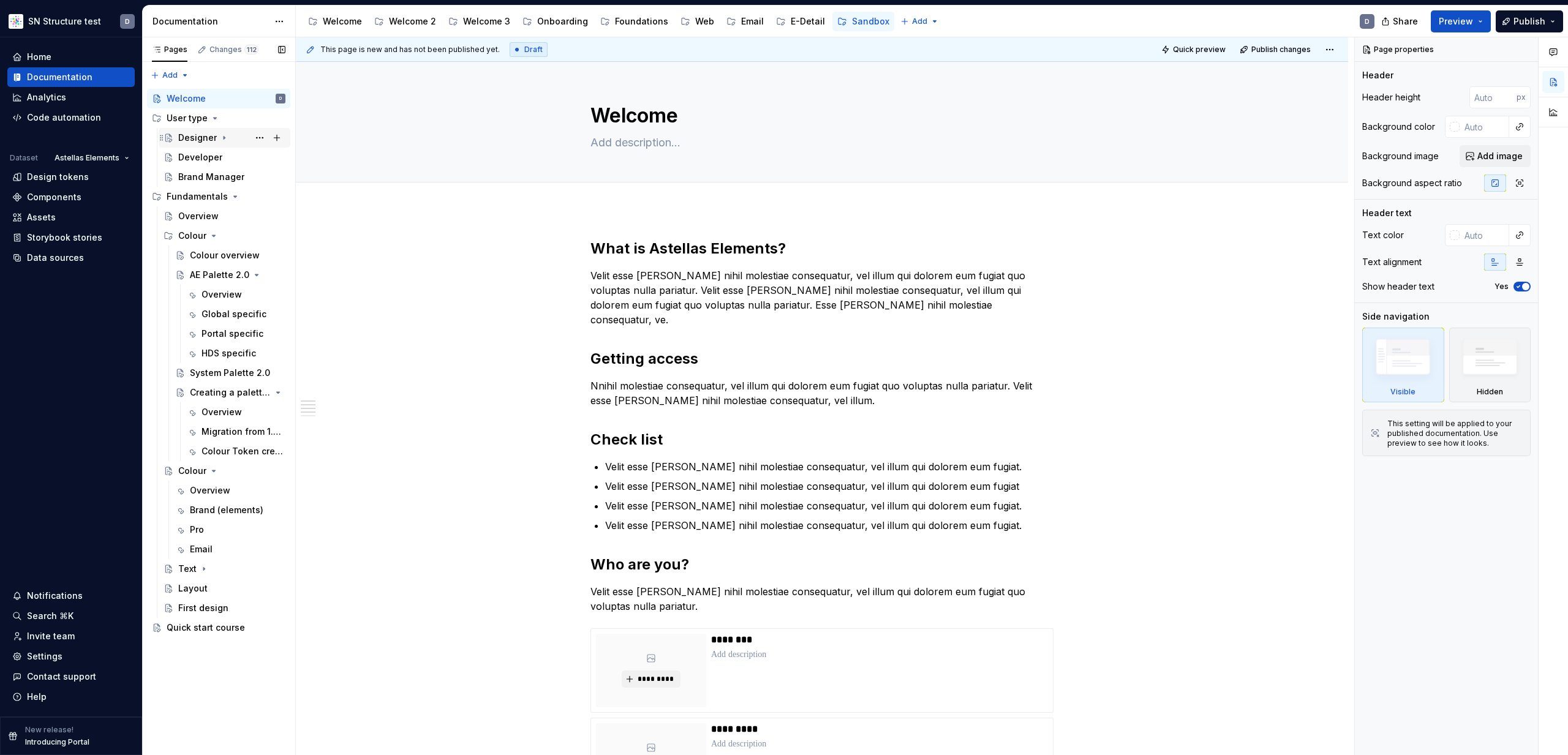
click at [202, 137] on div "Designer" at bounding box center [198, 137] width 39 height 12
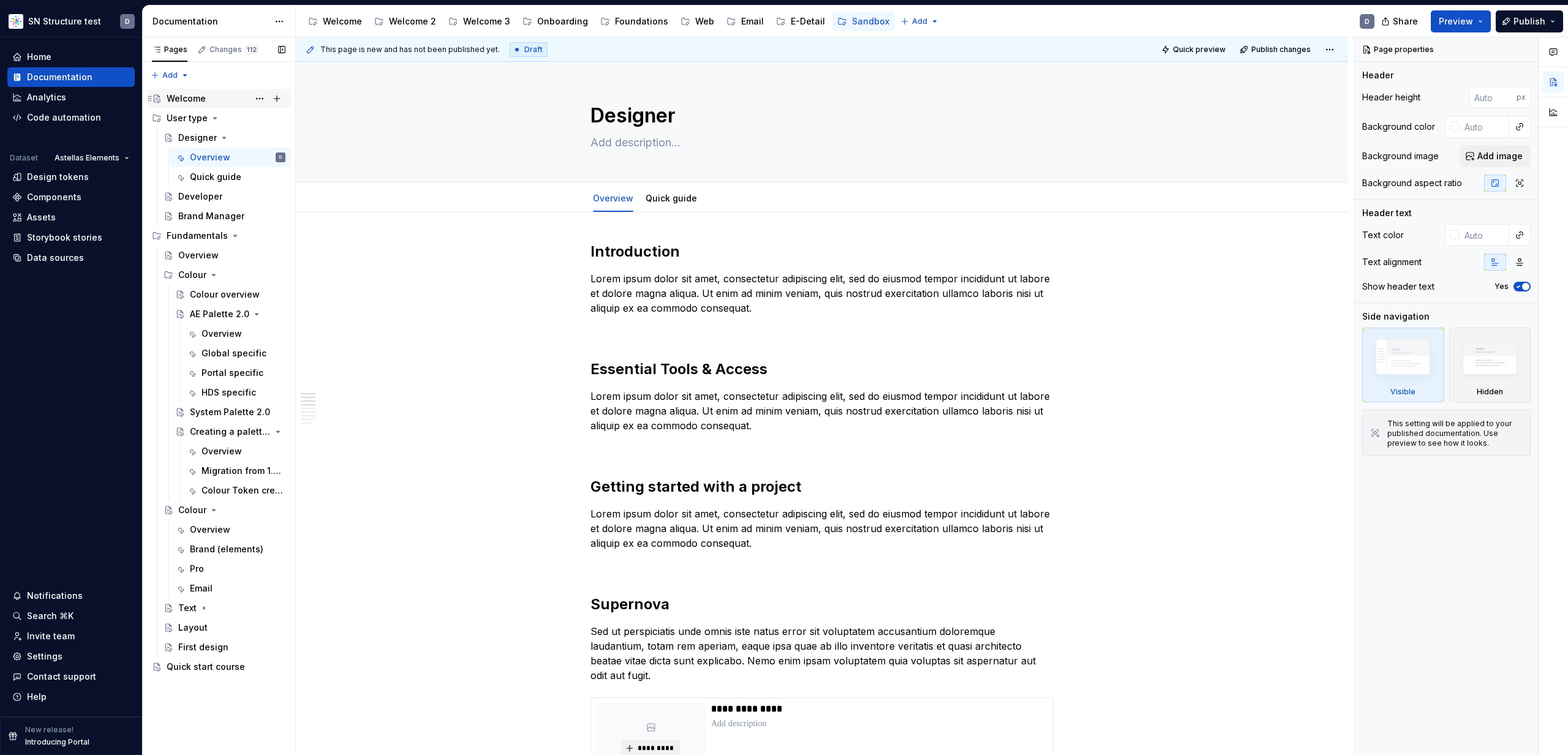
click at [198, 98] on div "Welcome" at bounding box center [186, 98] width 40 height 12
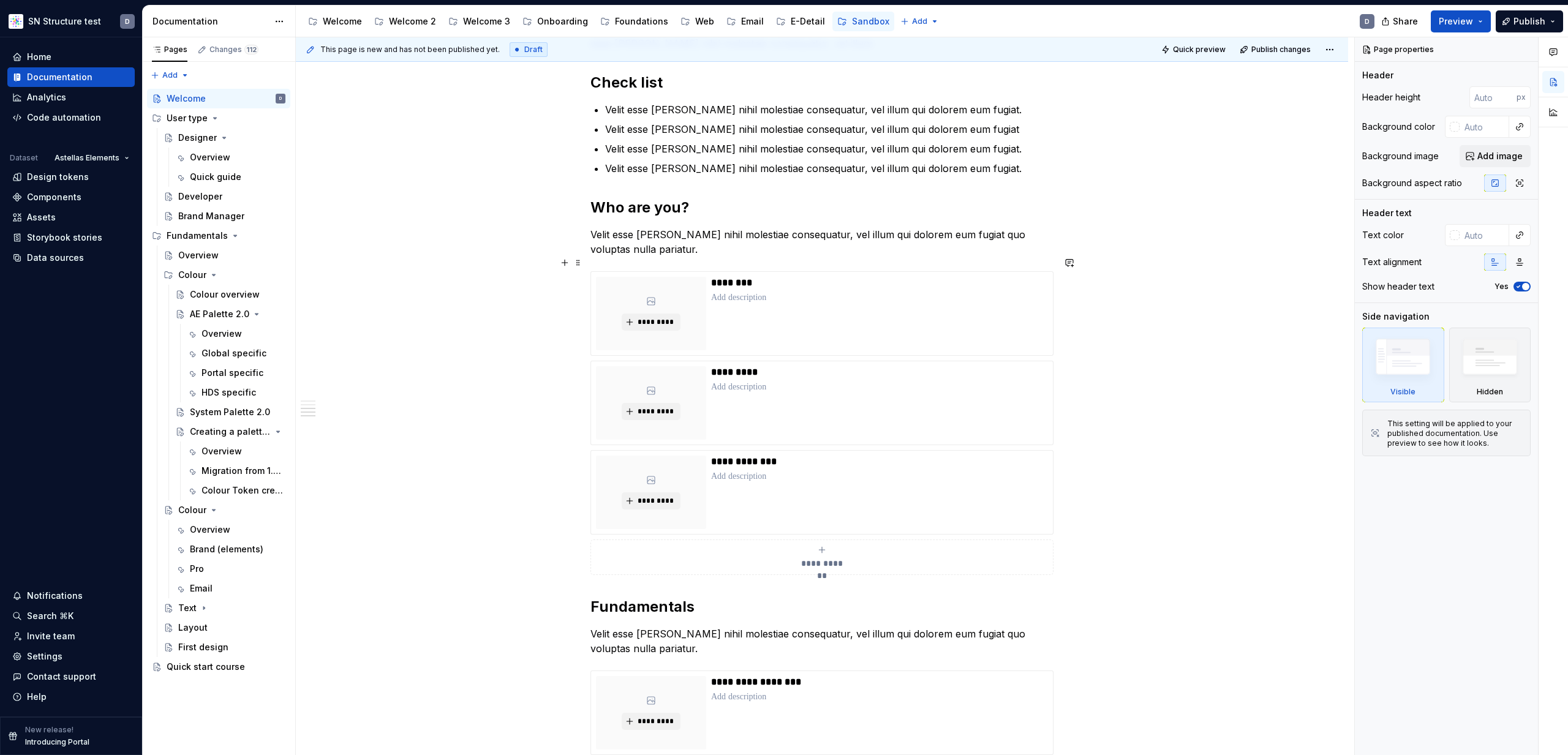
scroll to position [357, 0]
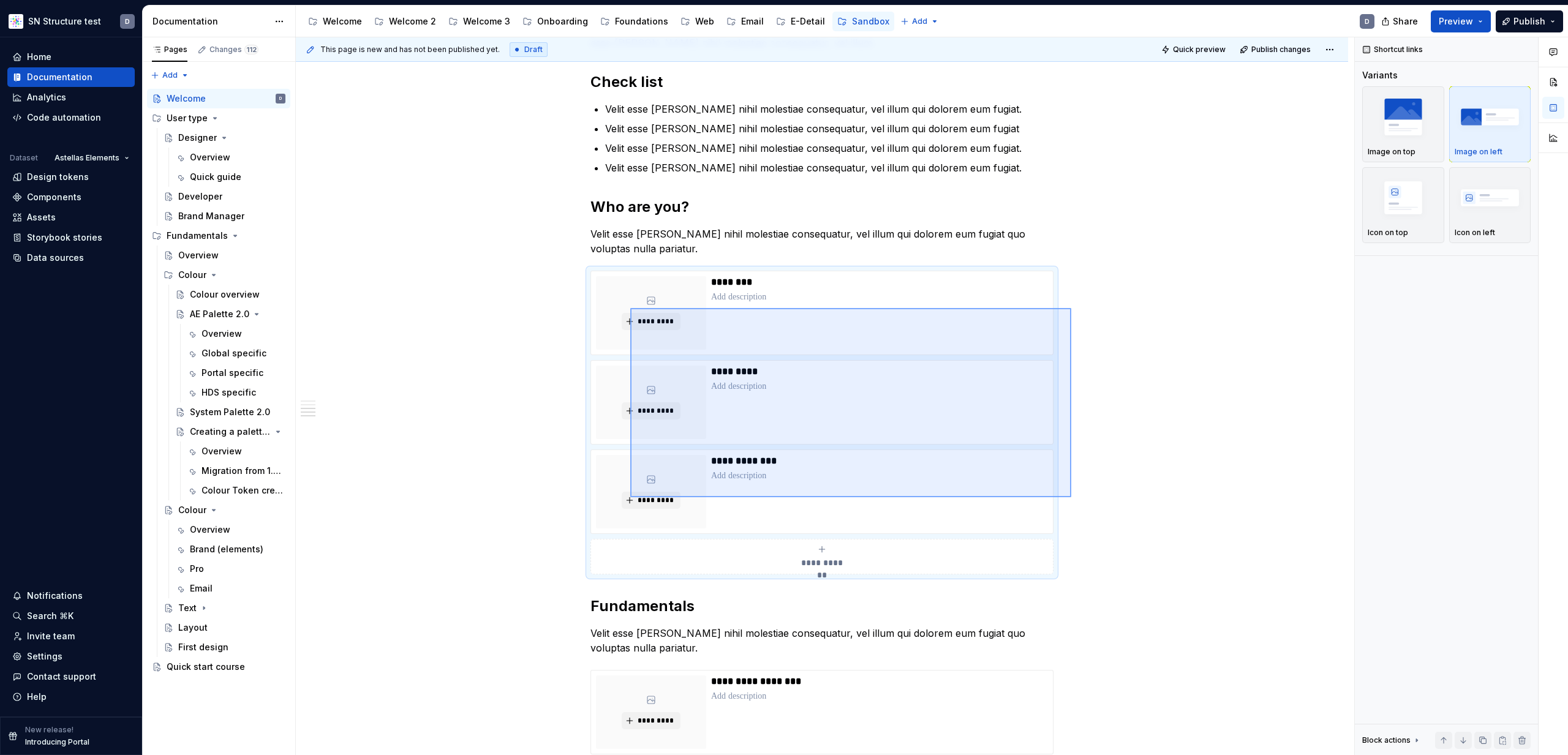
drag, startPoint x: 1071, startPoint y: 498, endPoint x: 620, endPoint y: 294, distance: 495.0
click at [620, 294] on div "This page is new and has not been published yet. Draft Quick preview Publish ch…" at bounding box center [825, 396] width 1058 height 719
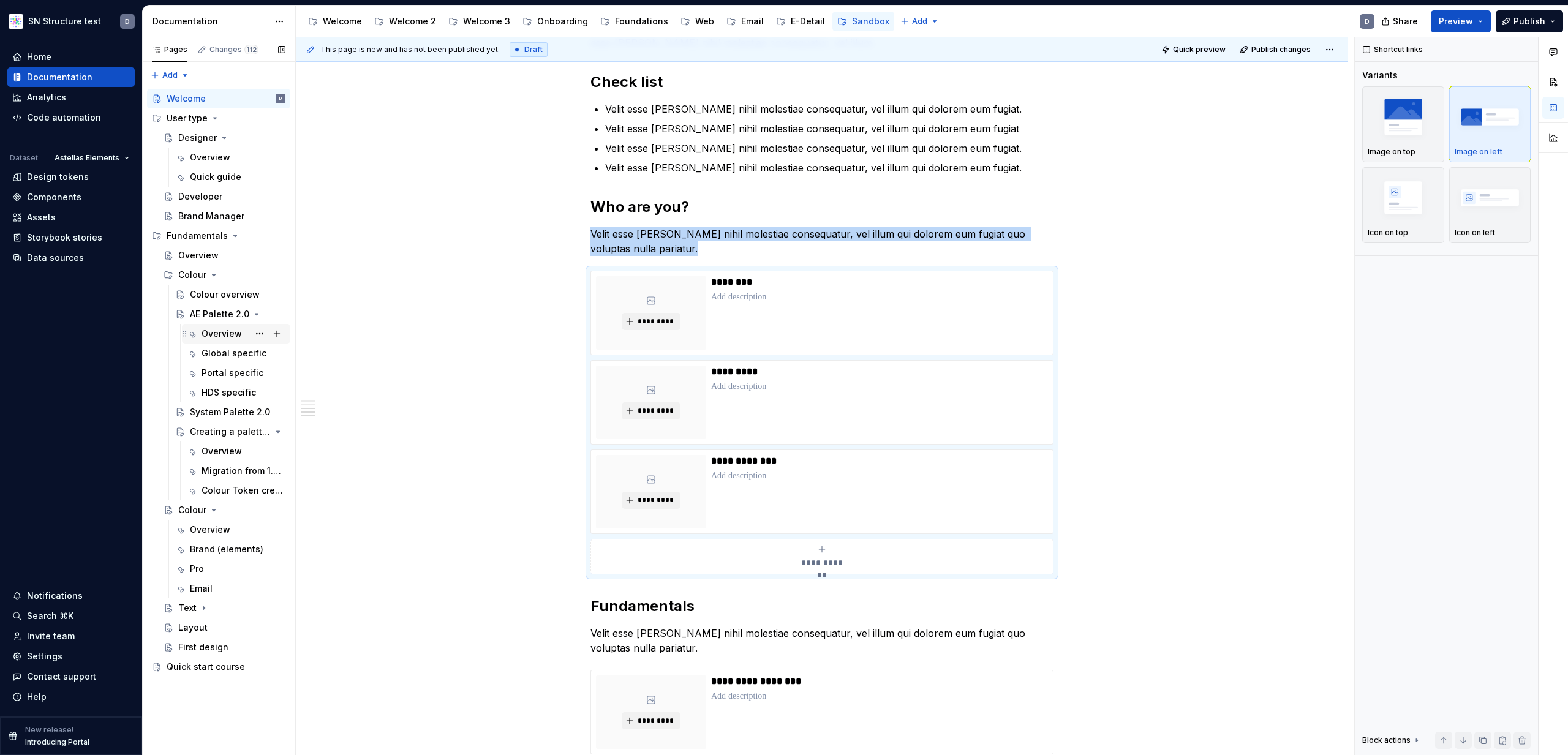
click at [206, 332] on div "Overview" at bounding box center [222, 333] width 40 height 12
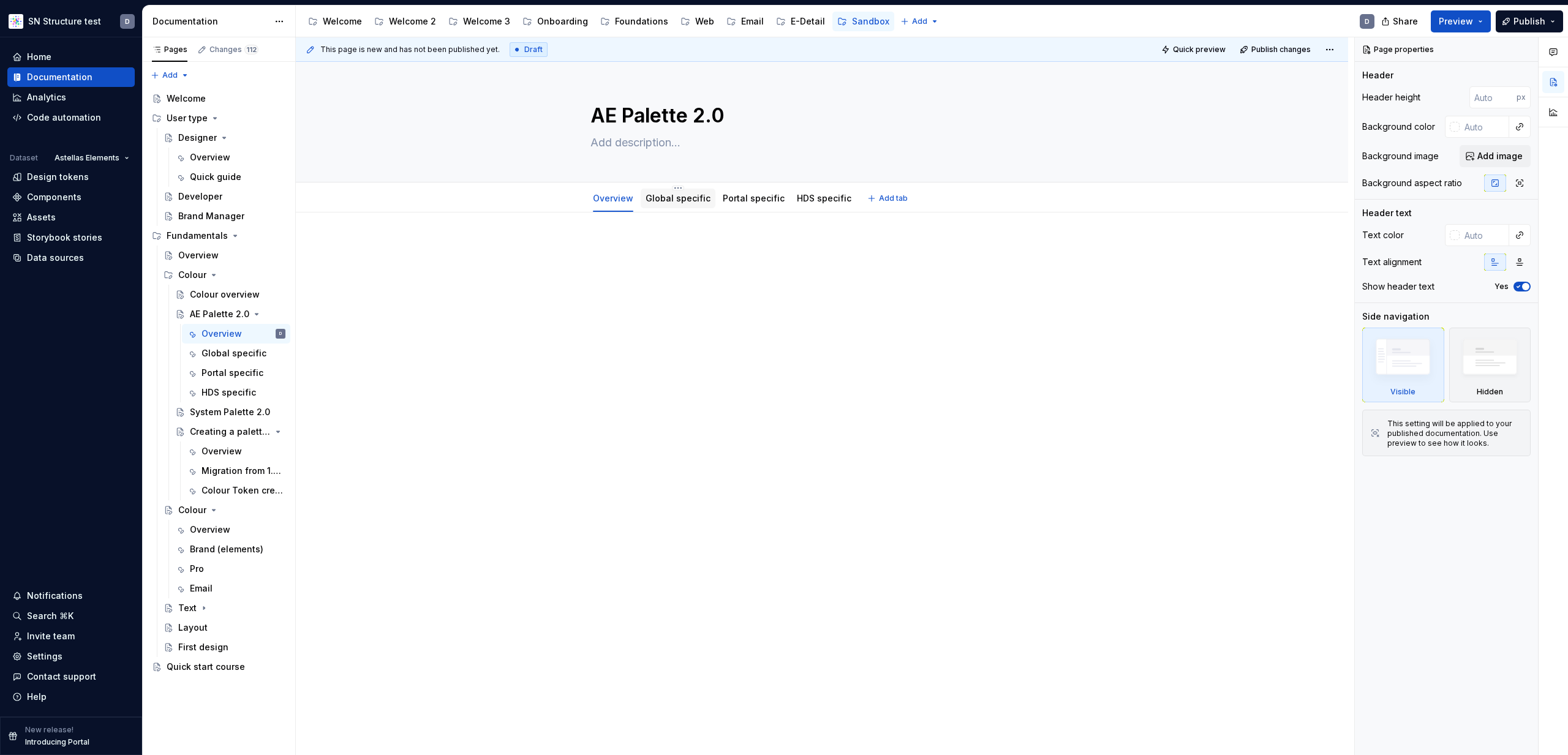
click at [676, 202] on link "Global specific" at bounding box center [678, 198] width 65 height 10
click at [615, 202] on link "Overview" at bounding box center [613, 198] width 40 height 10
click at [222, 294] on div "Colour overview" at bounding box center [219, 294] width 59 height 12
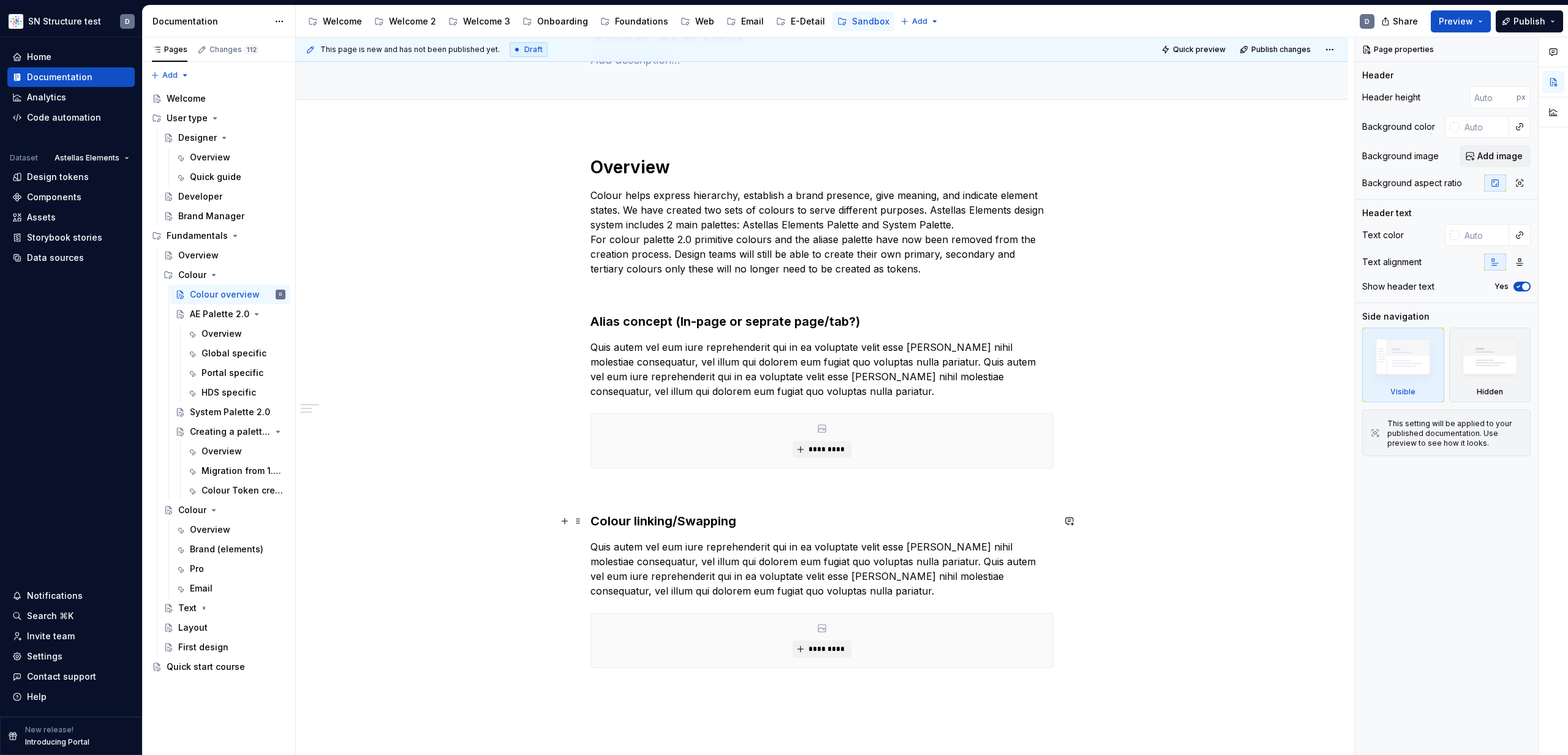
scroll to position [87, 0]
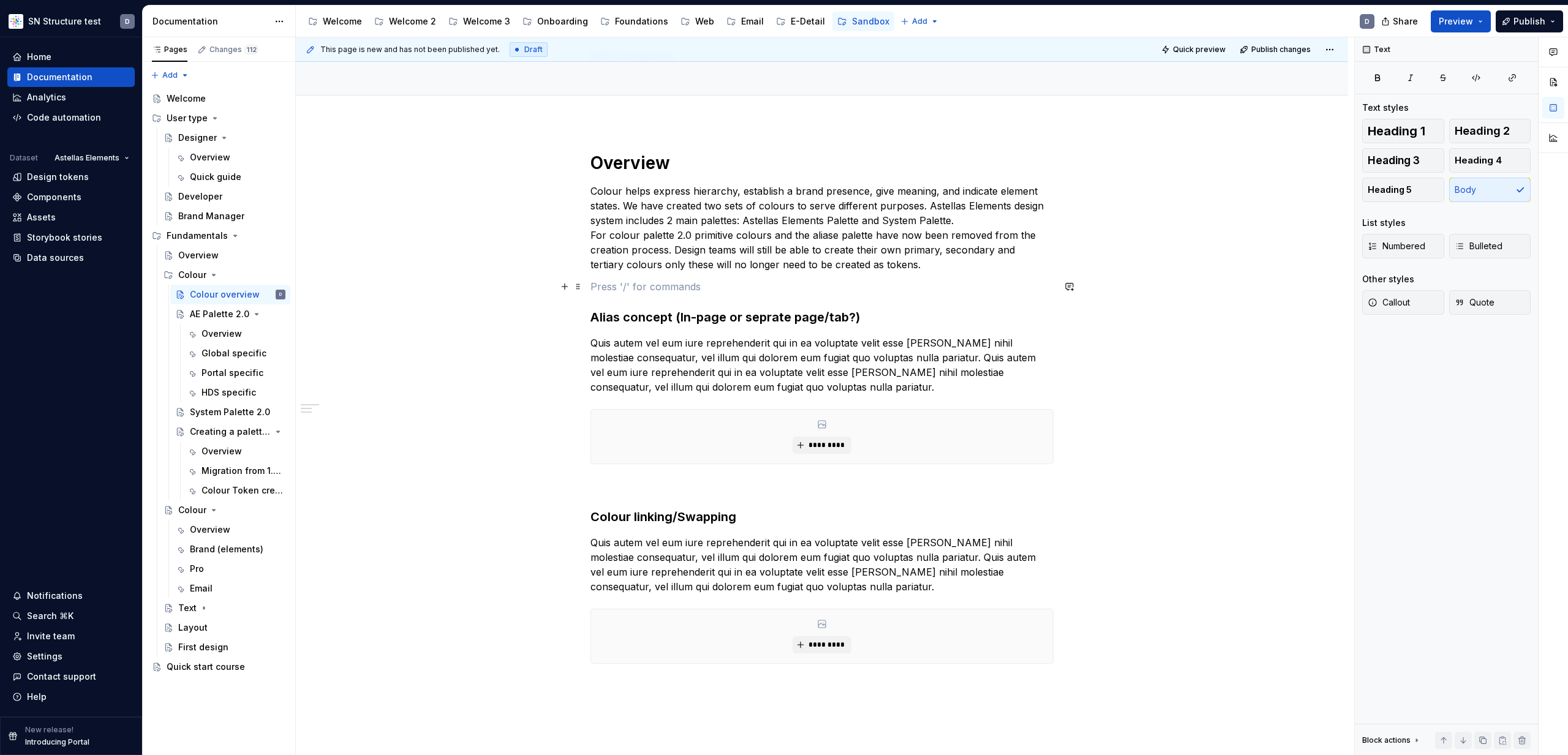
click at [859, 279] on p at bounding box center [822, 286] width 463 height 15
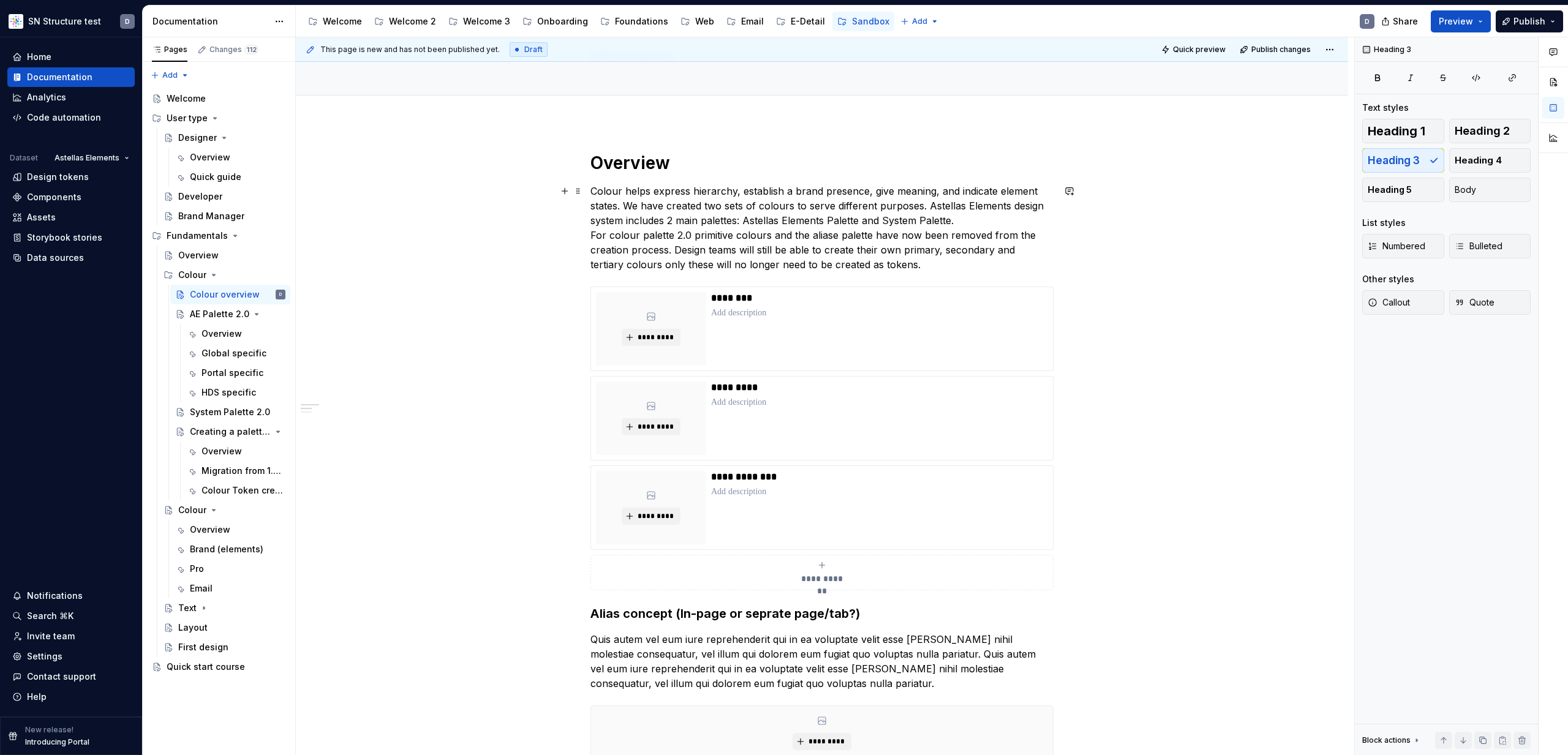
click at [920, 268] on p "Colour helps express hierarchy, establish a brand presence, give meaning, and i…" at bounding box center [822, 227] width 463 height 88
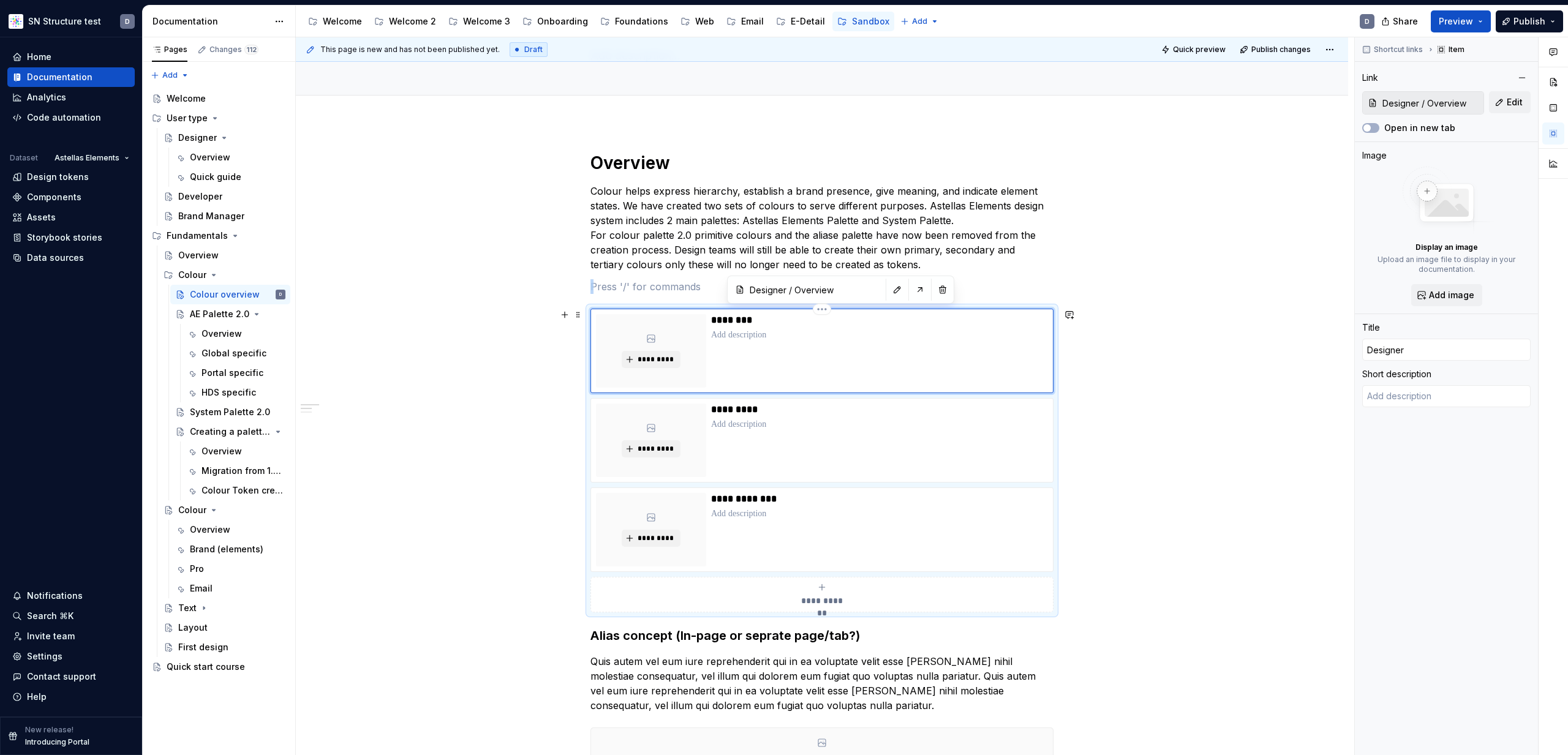
click at [905, 368] on div "********" at bounding box center [880, 351] width 337 height 73
drag, startPoint x: 991, startPoint y: 427, endPoint x: 979, endPoint y: 426, distance: 12.0
click at [991, 427] on p at bounding box center [880, 424] width 337 height 12
type textarea "*"
type input "User type / Developer"
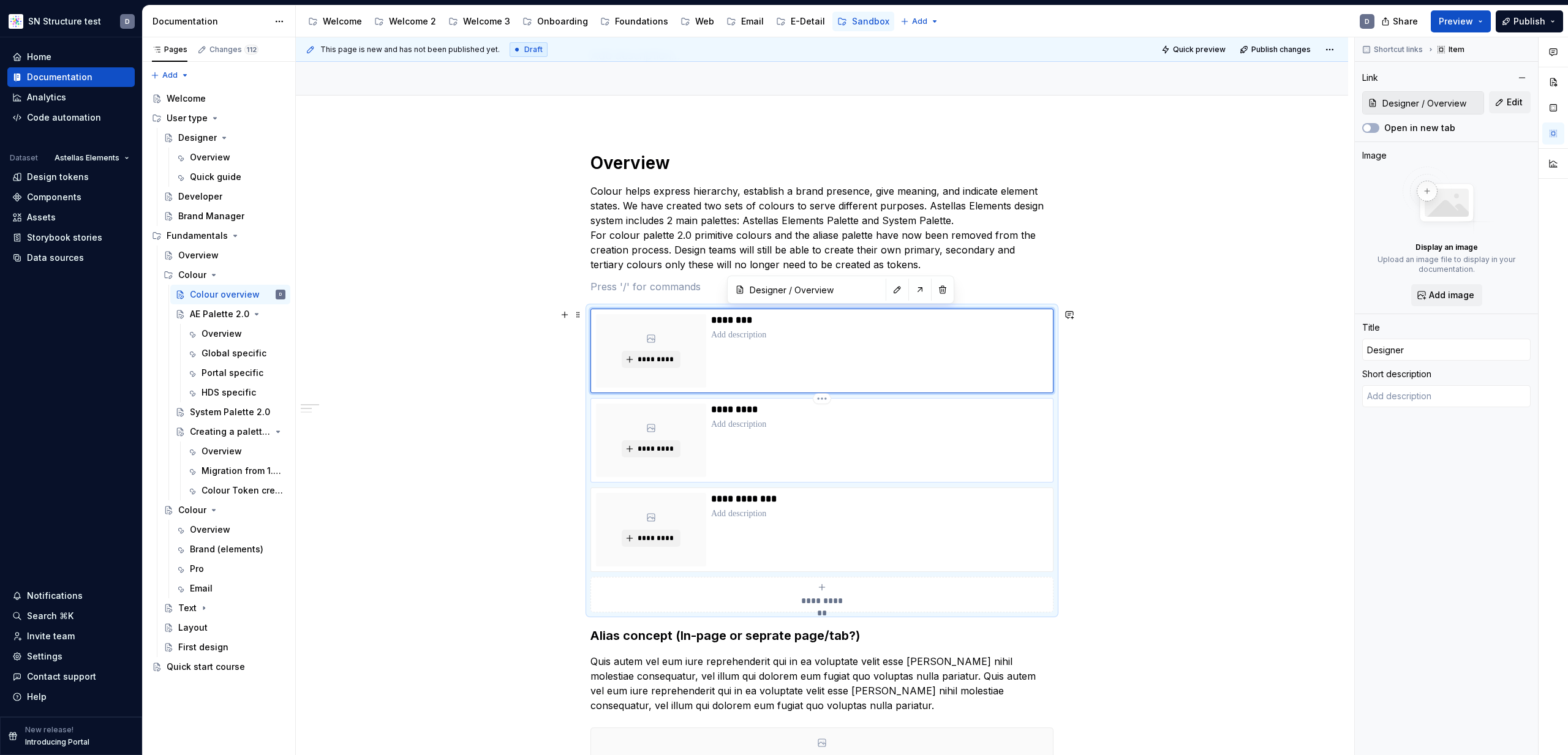
type input "User type / Developer"
type input "Developer"
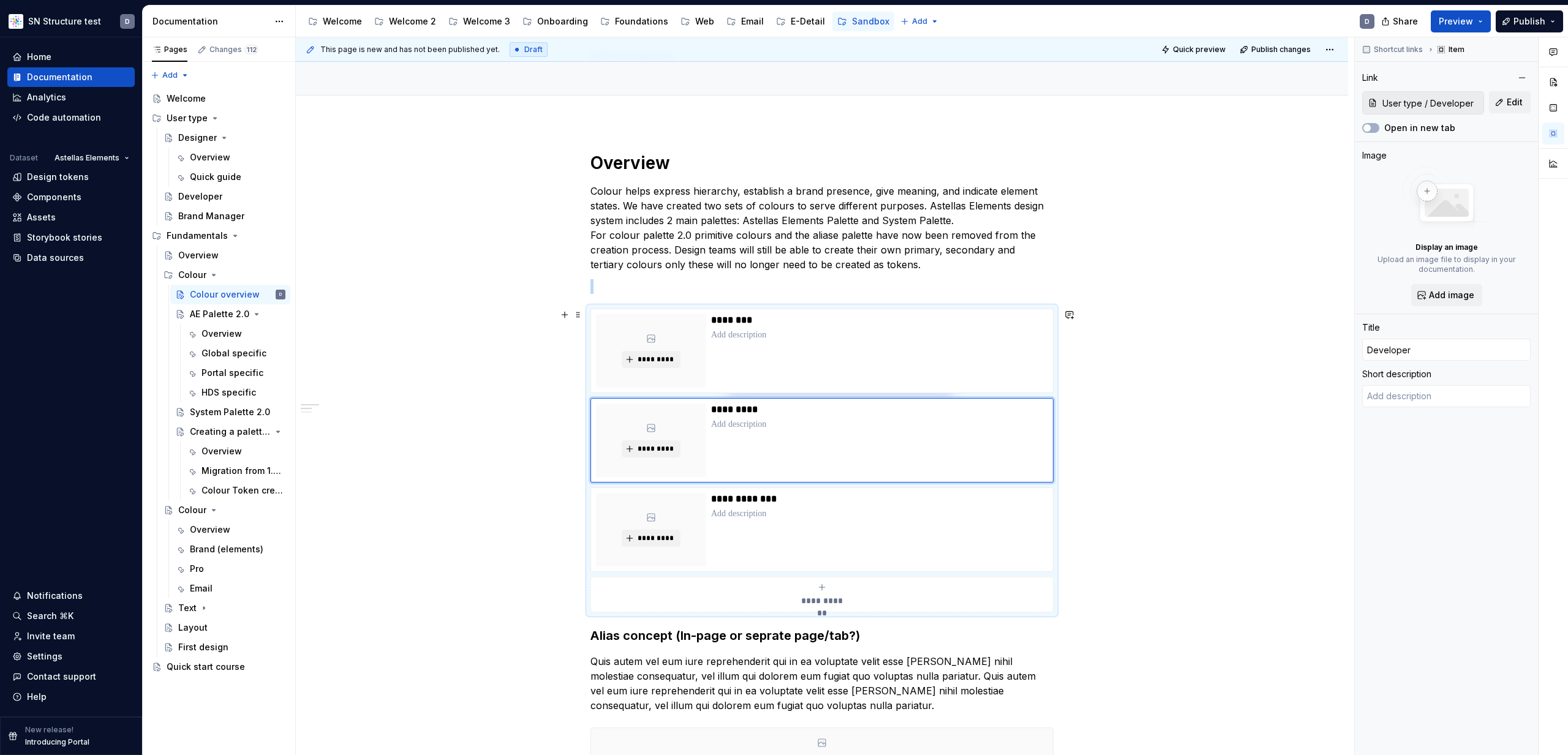
click at [1030, 612] on div "**********" at bounding box center [822, 461] width 463 height 304
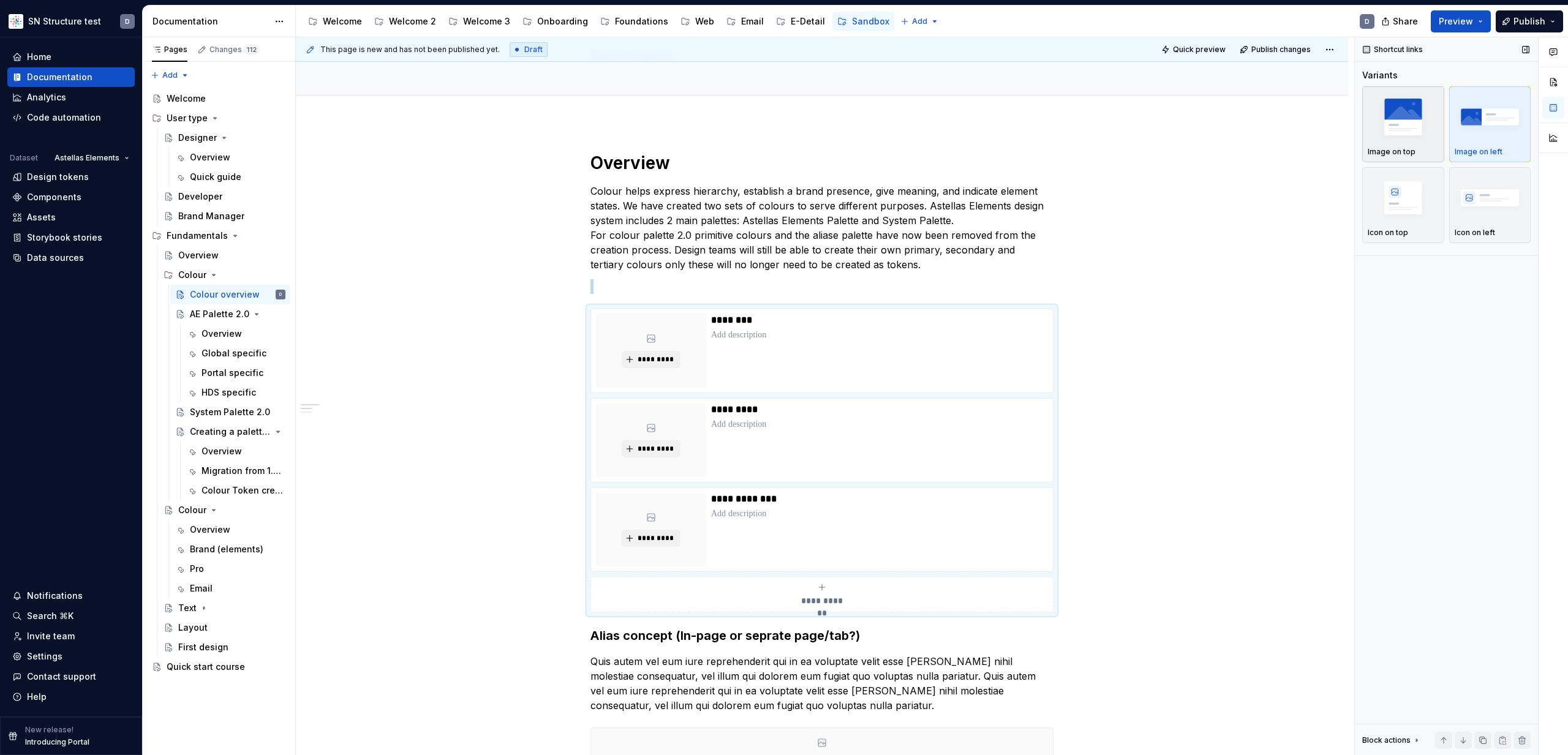
click at [1416, 123] on img "button" at bounding box center [1403, 116] width 71 height 44
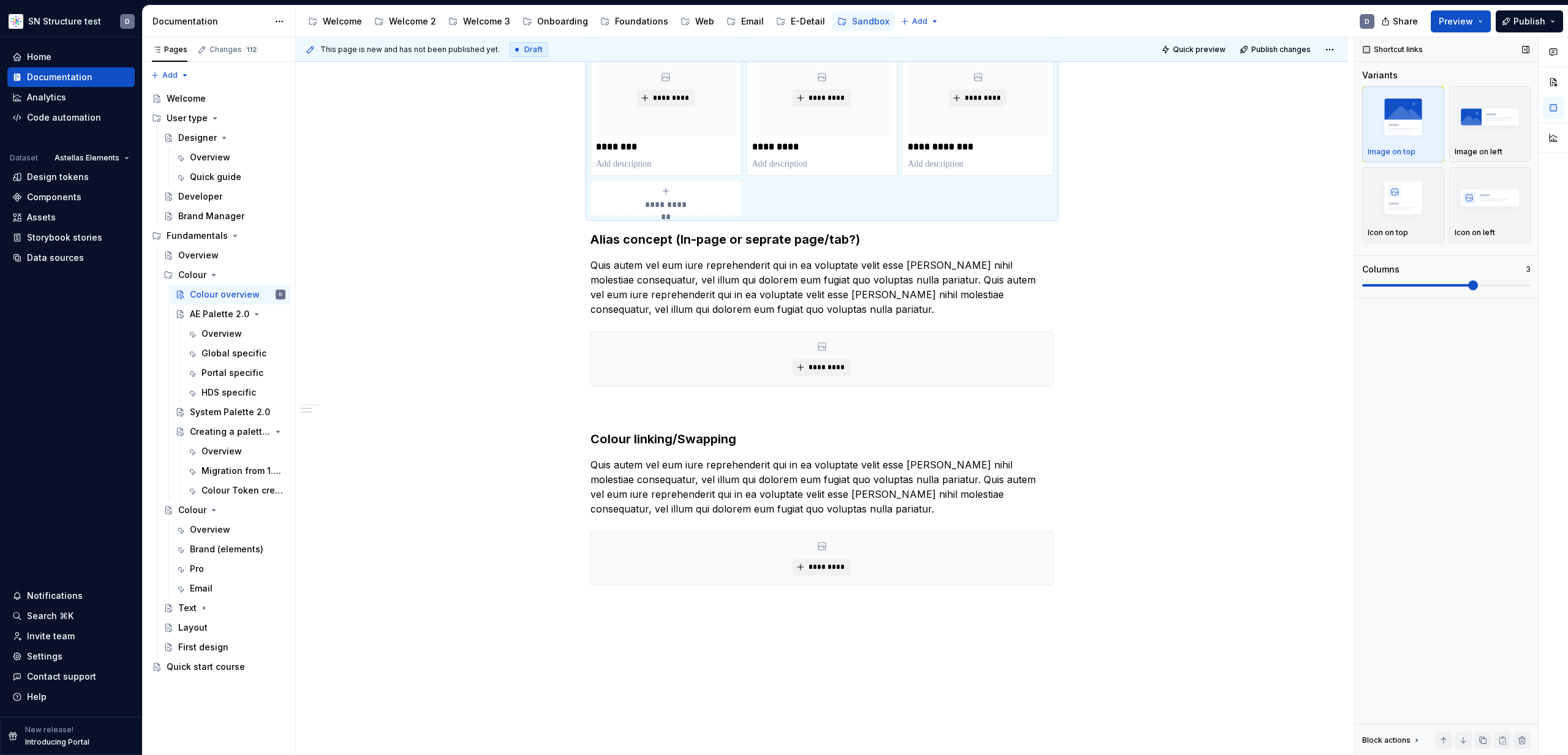
click at [1450, 279] on div "Columns 3" at bounding box center [1446, 277] width 169 height 27
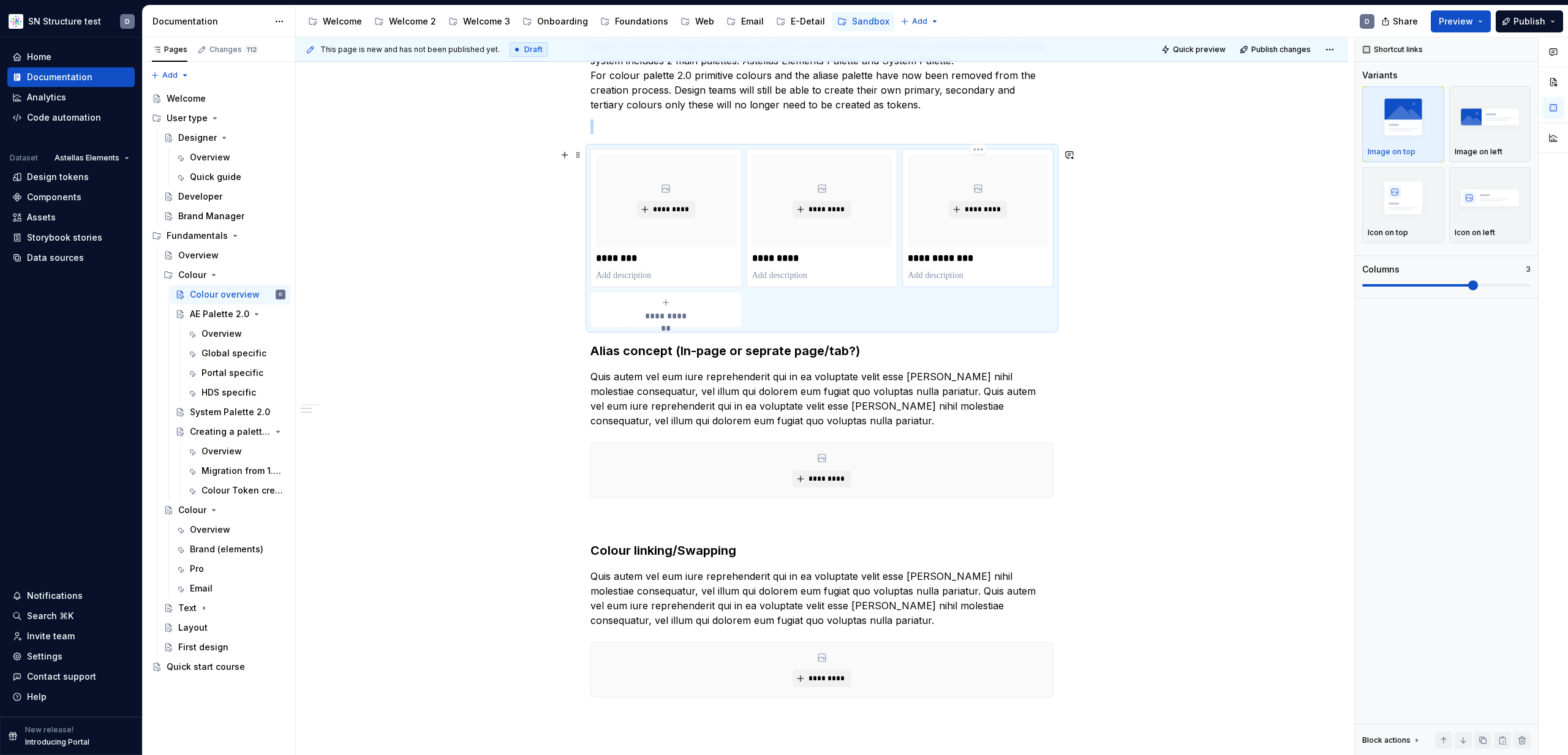
scroll to position [190, 0]
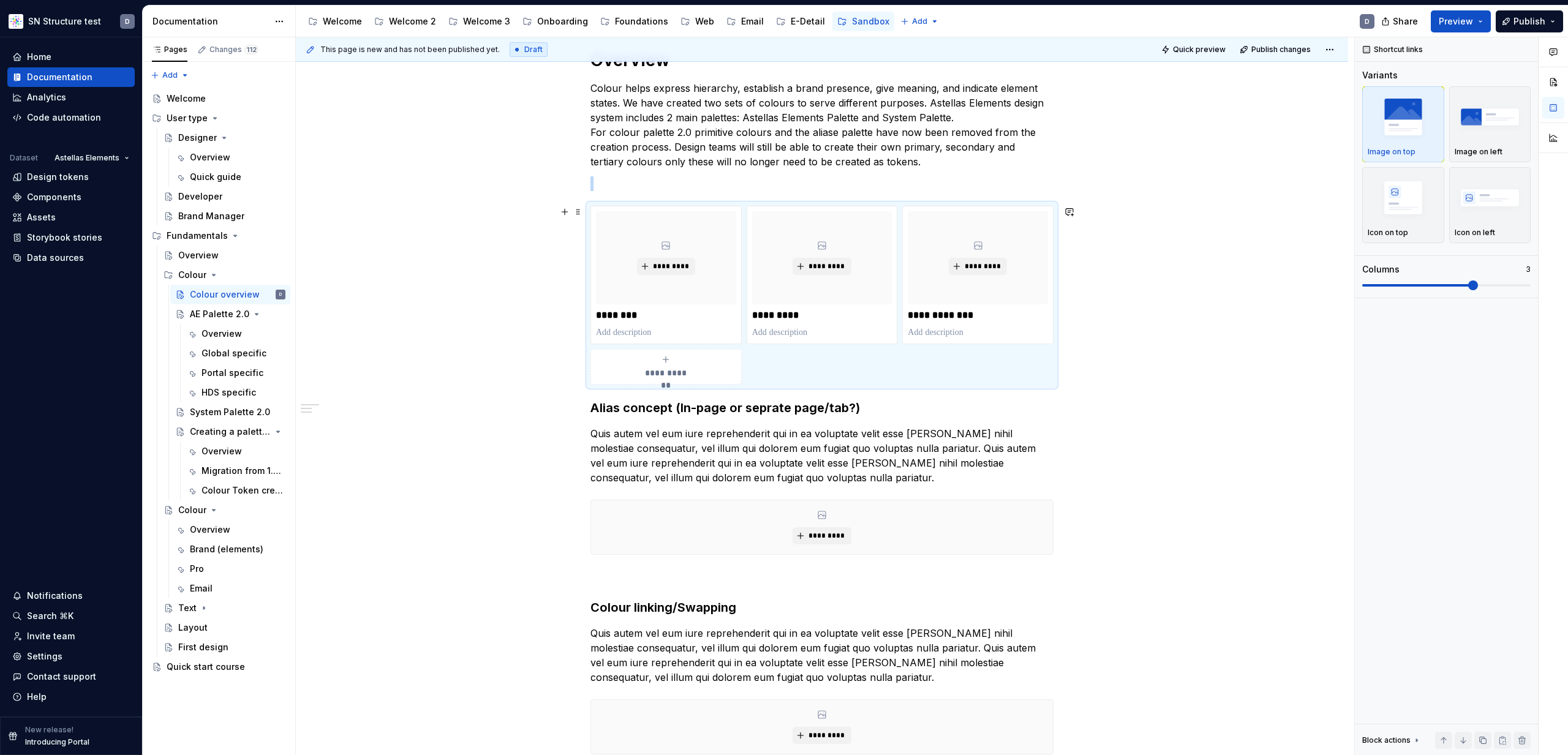
click at [1111, 310] on div "**********" at bounding box center [822, 507] width 1053 height 977
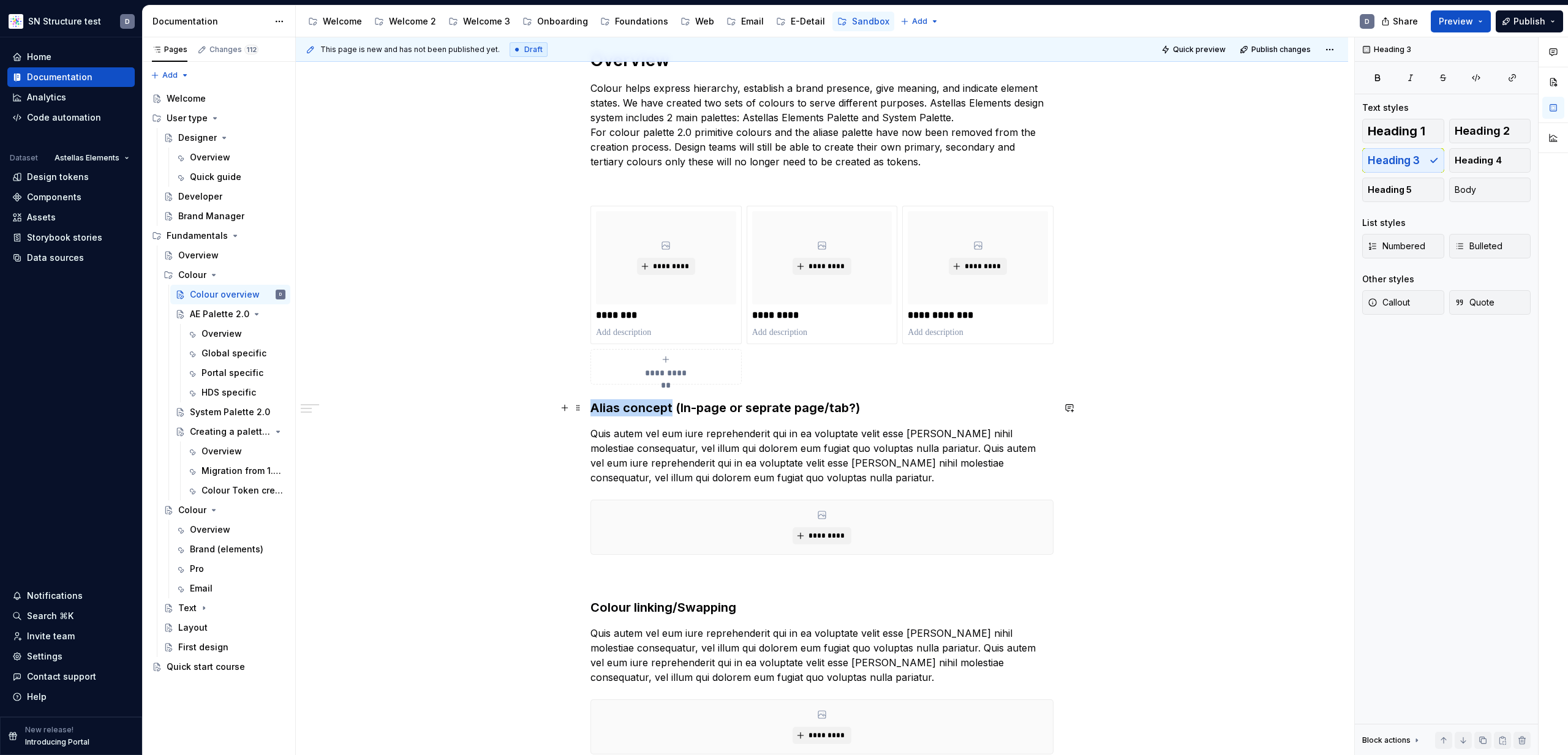
click at [676, 406] on h3 "Alias concept (In-page or seprate page/tab?)" at bounding box center [822, 407] width 463 height 17
copy h3 "Alias concept"
click at [632, 316] on p "********" at bounding box center [666, 315] width 140 height 12
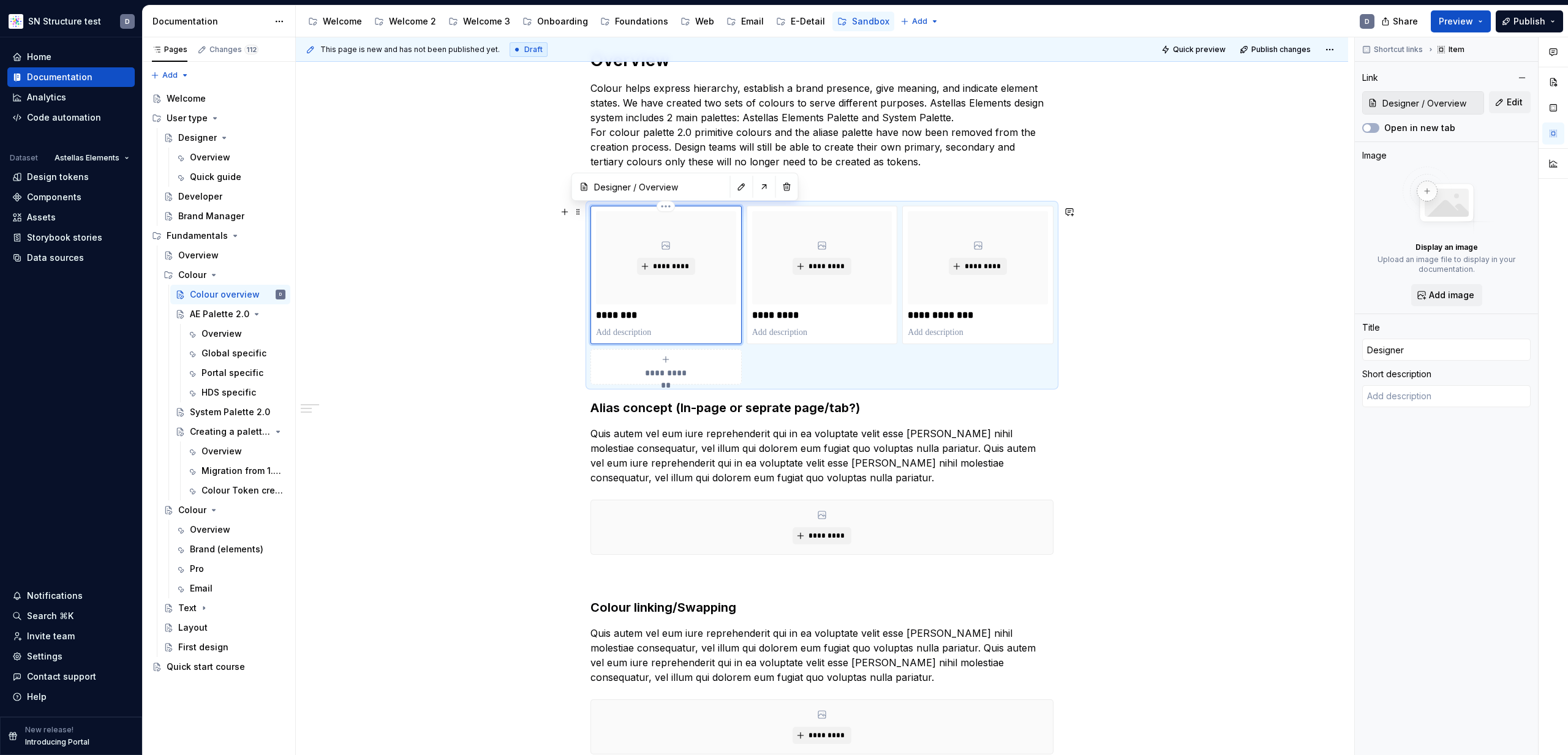
type textarea "*"
type input "Alias concept"
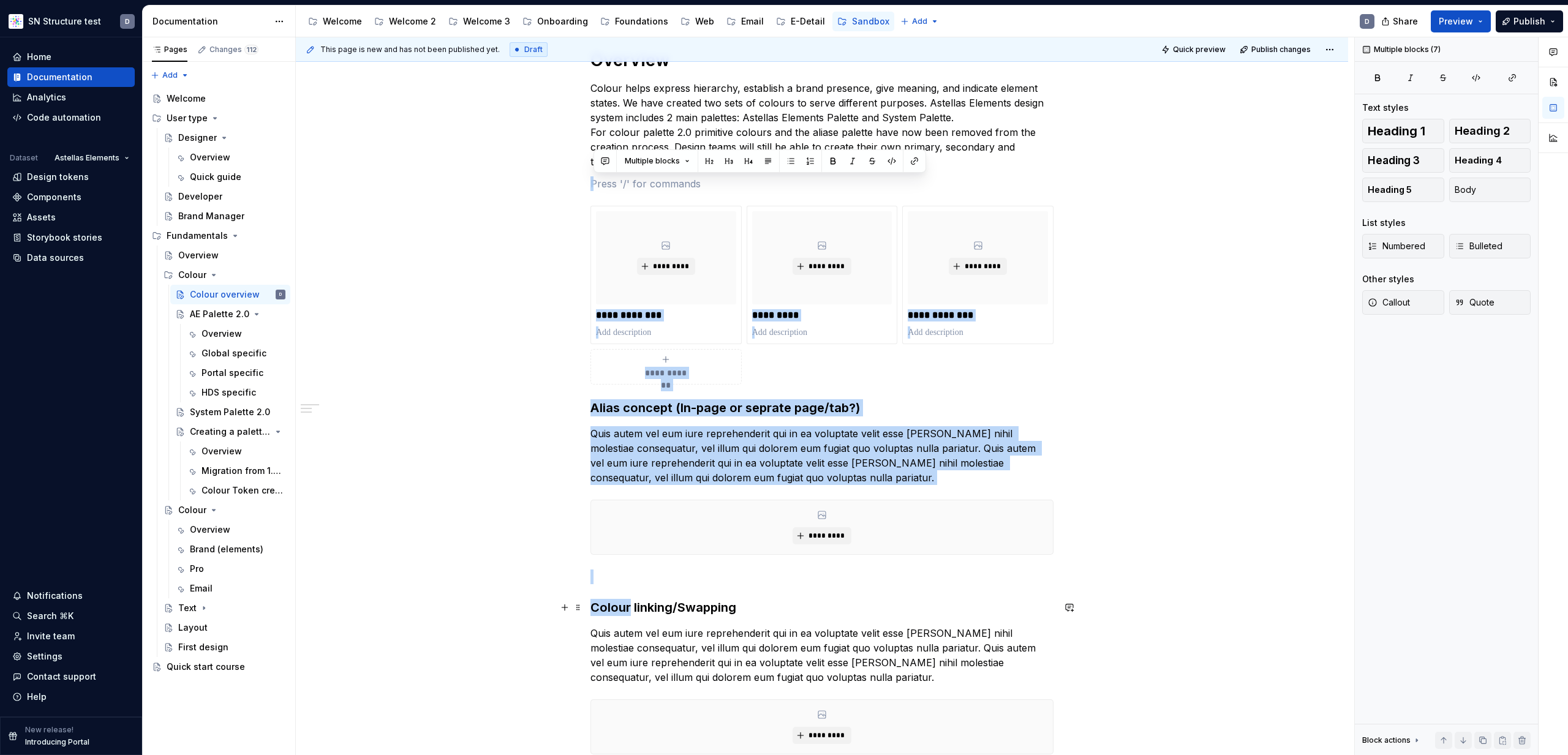
drag, startPoint x: 682, startPoint y: 605, endPoint x: 632, endPoint y: 608, distance: 50.1
click at [631, 607] on h3 "Colour linking/Swapping" at bounding box center [822, 607] width 463 height 17
click at [635, 608] on h3 "Colour linking/Swapping" at bounding box center [822, 607] width 463 height 17
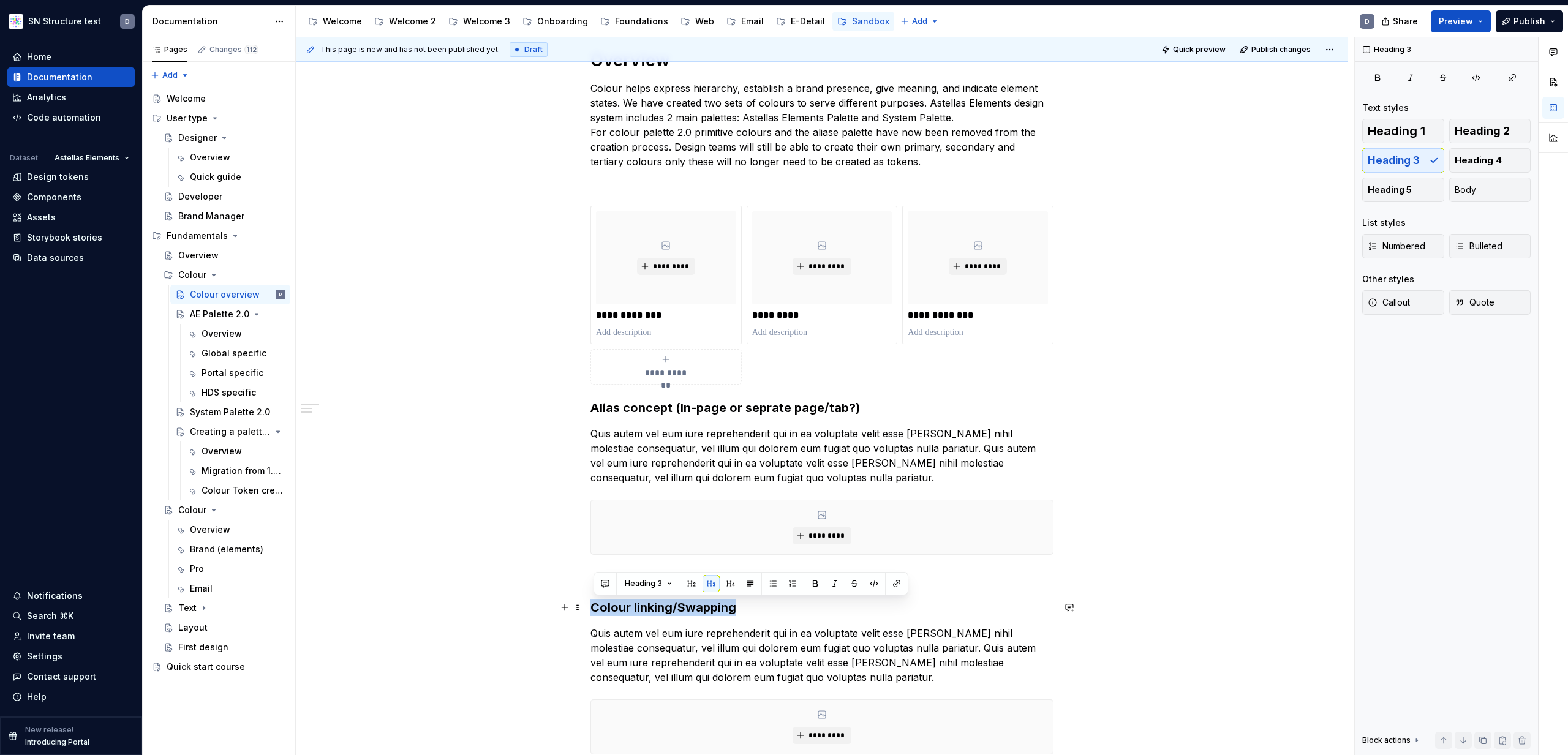
drag, startPoint x: 739, startPoint y: 610, endPoint x: 587, endPoint y: 607, distance: 152.0
click at [586, 607] on div "**********" at bounding box center [822, 507] width 1053 height 977
copy h3 "Colour linking/Swapping"
click at [786, 313] on p "*********" at bounding box center [823, 315] width 140 height 12
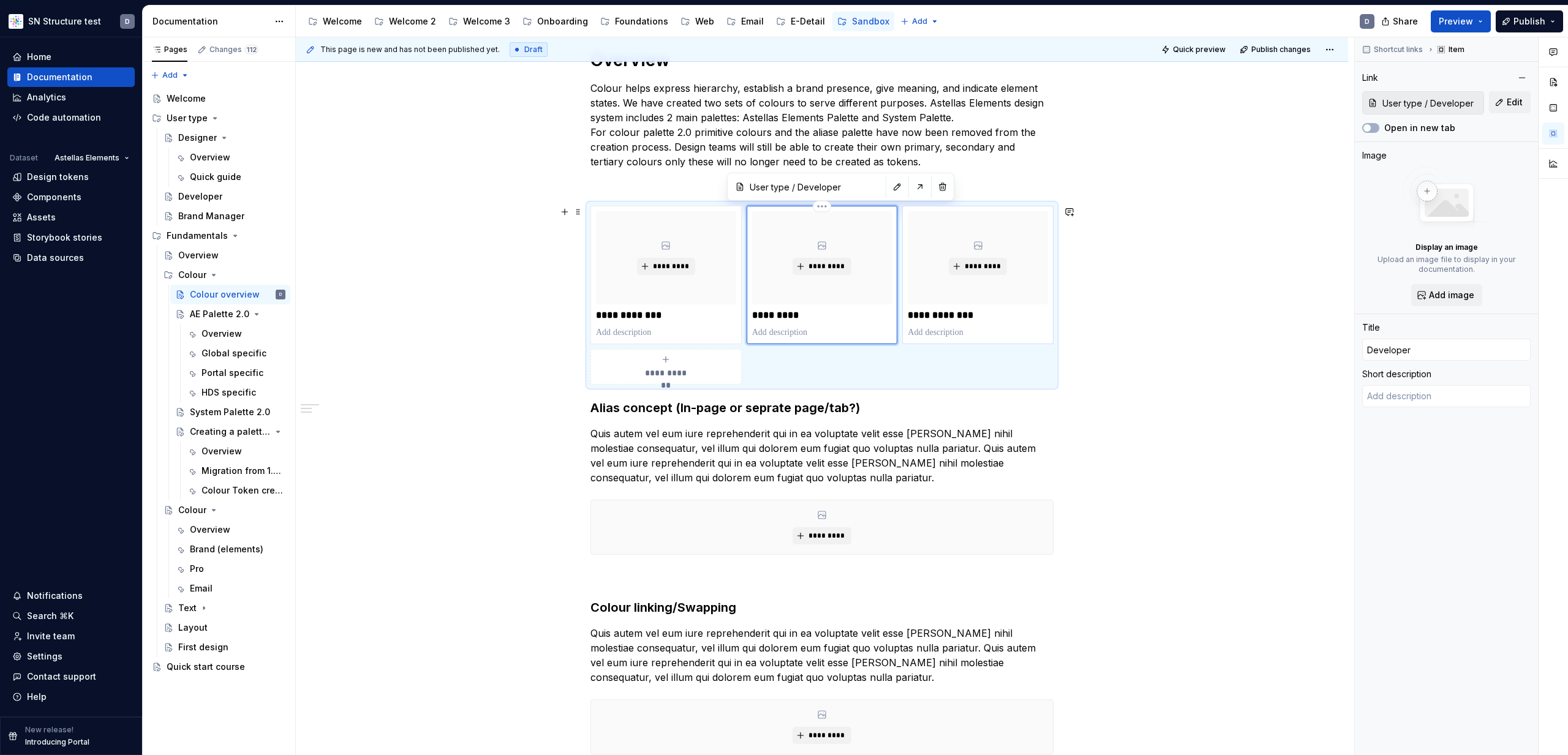
type textarea "*"
type input "Colour linking/Swapping"
drag, startPoint x: 1157, startPoint y: 374, endPoint x: 1107, endPoint y: 389, distance: 52.2
click at [1157, 375] on div "**********" at bounding box center [825, 396] width 1058 height 719
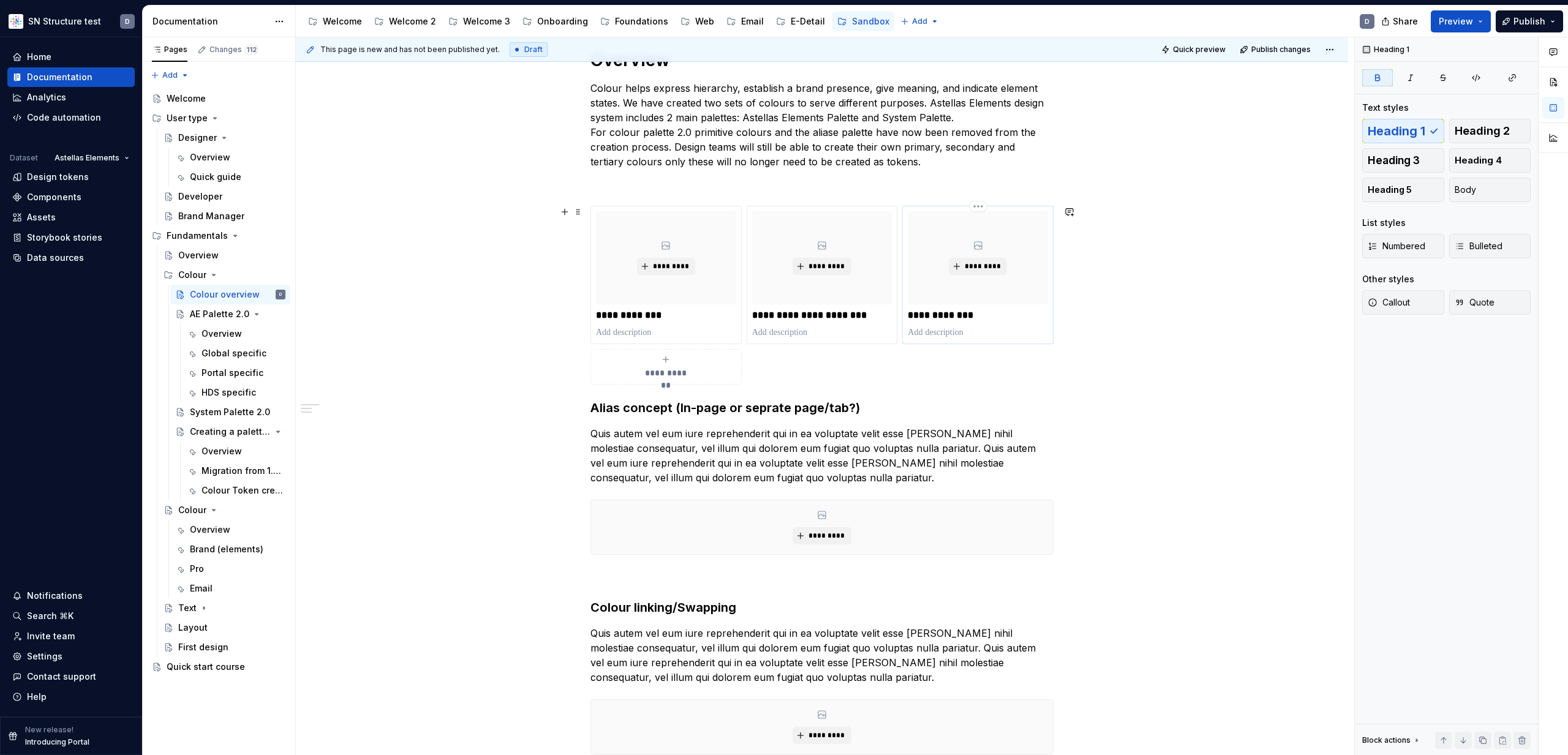
click at [986, 317] on p "**********" at bounding box center [978, 315] width 140 height 12
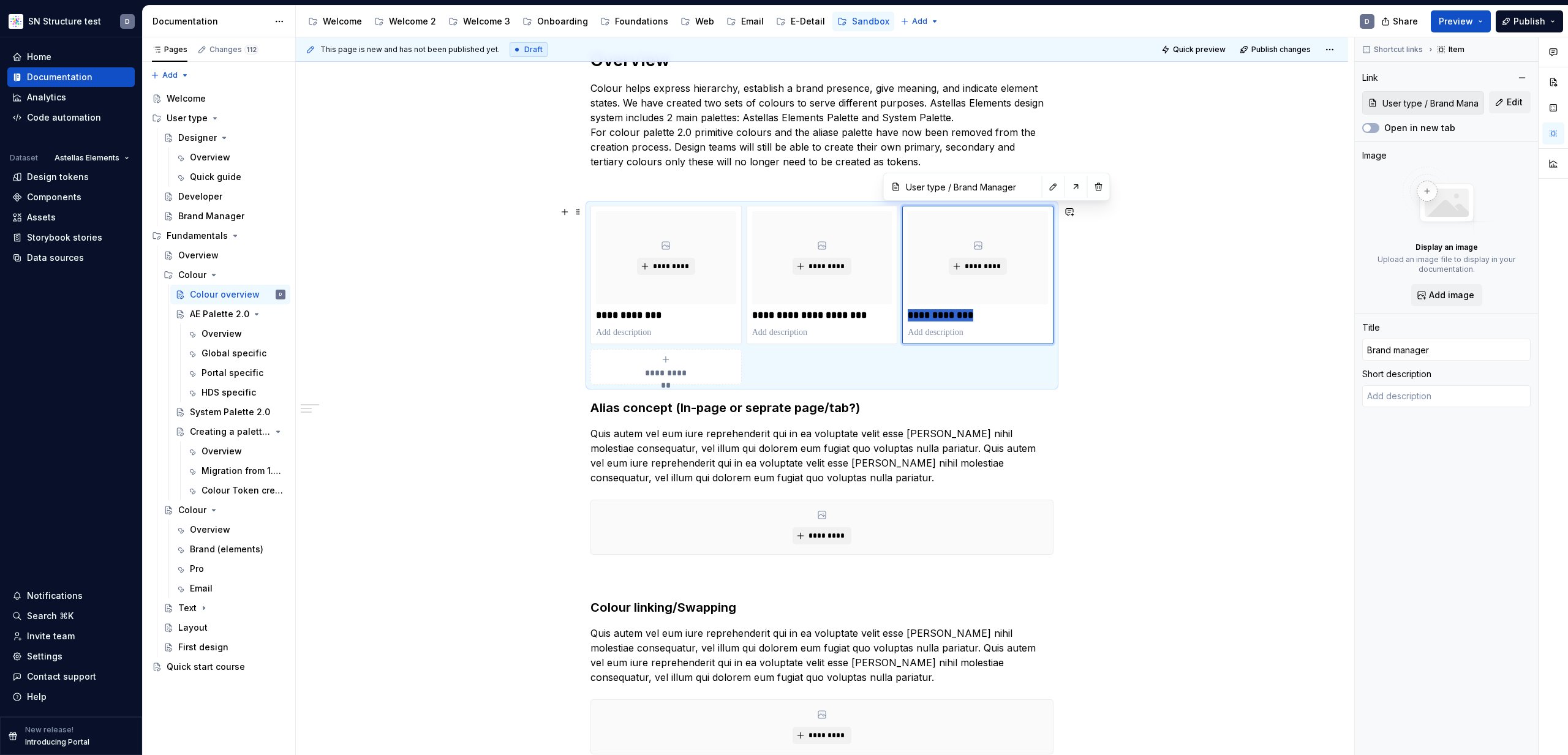
type textarea "*"
type input "B"
type textarea "*"
type input "Be"
type textarea "*"
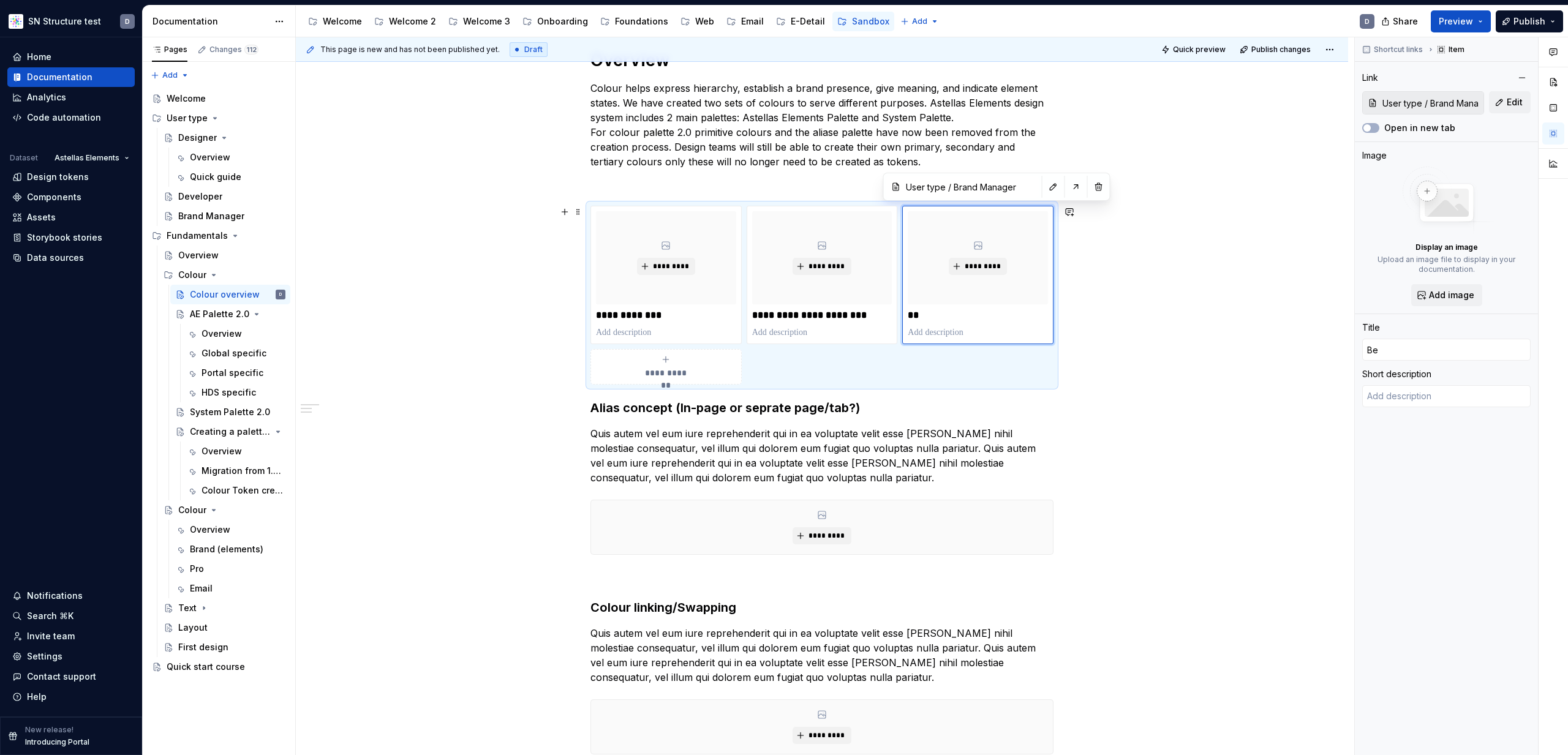
type input "Bes"
type textarea "*"
type input "Best"
type textarea "*"
type input "Best"
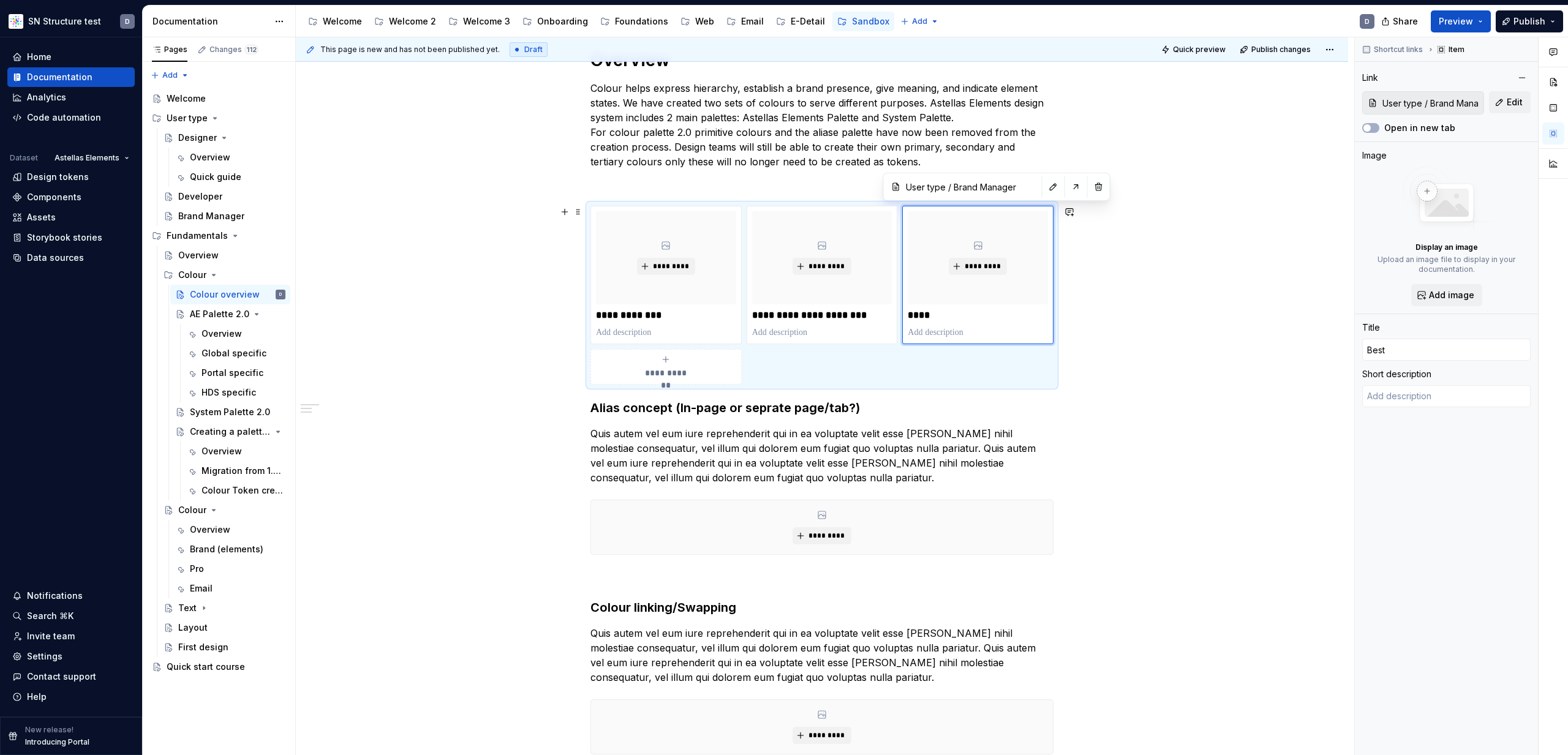
type textarea "*"
type input "Best p"
type textarea "*"
type input "Best pr"
type textarea "*"
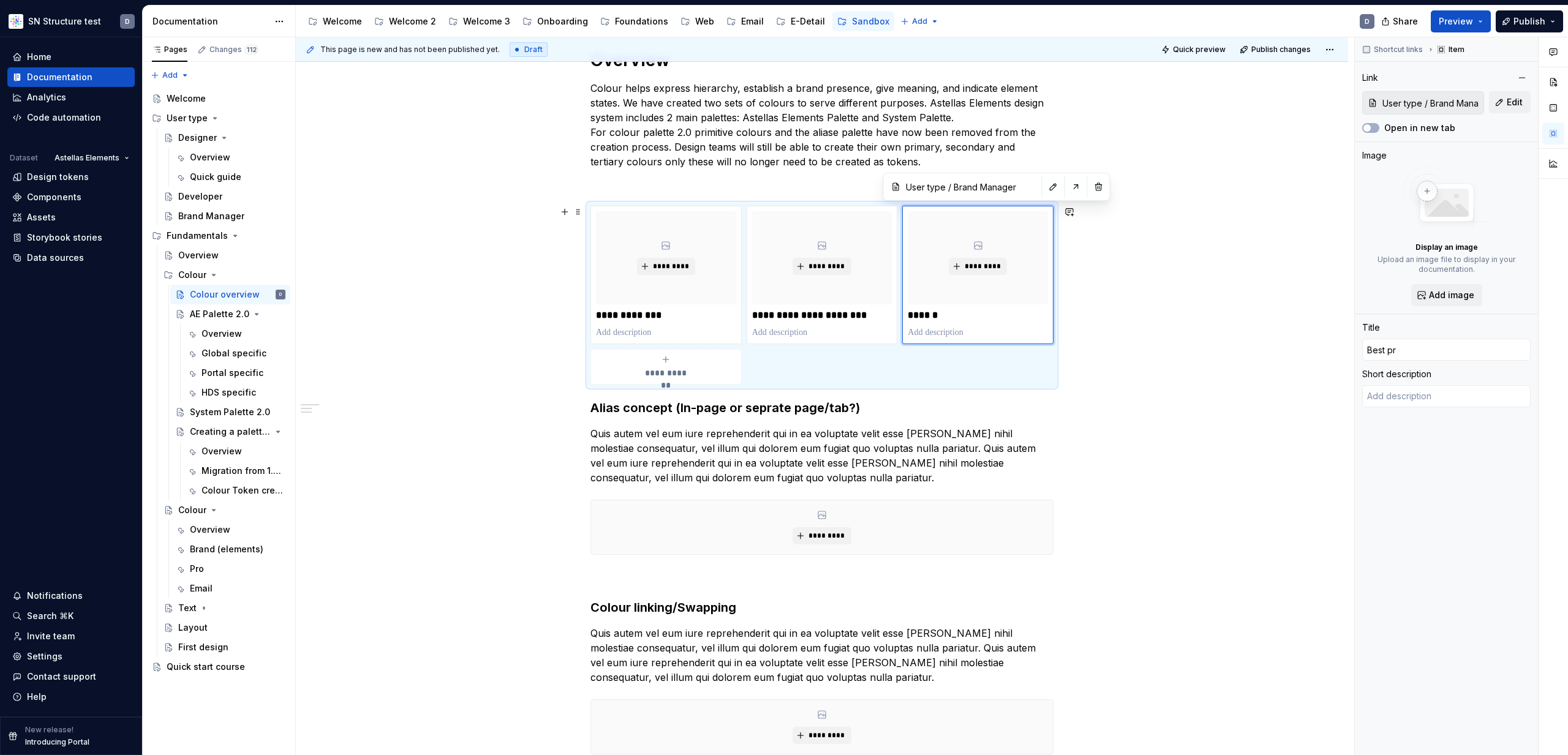
type input "Best pra"
type textarea "*"
type input "Best prac"
type textarea "*"
type input "Best pract"
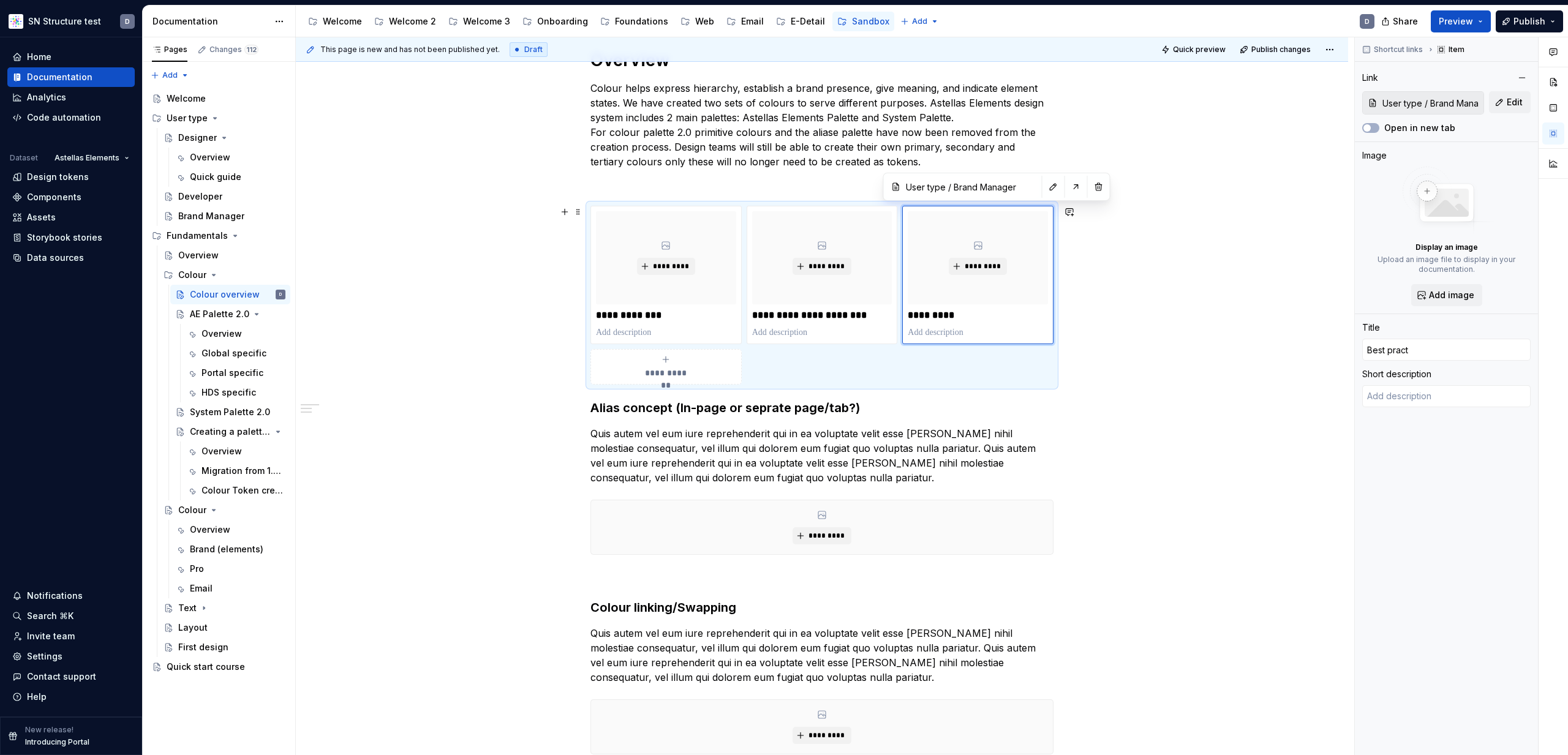
type textarea "*"
type input "Best practi"
type textarea "*"
type input "Best practic"
type textarea "*"
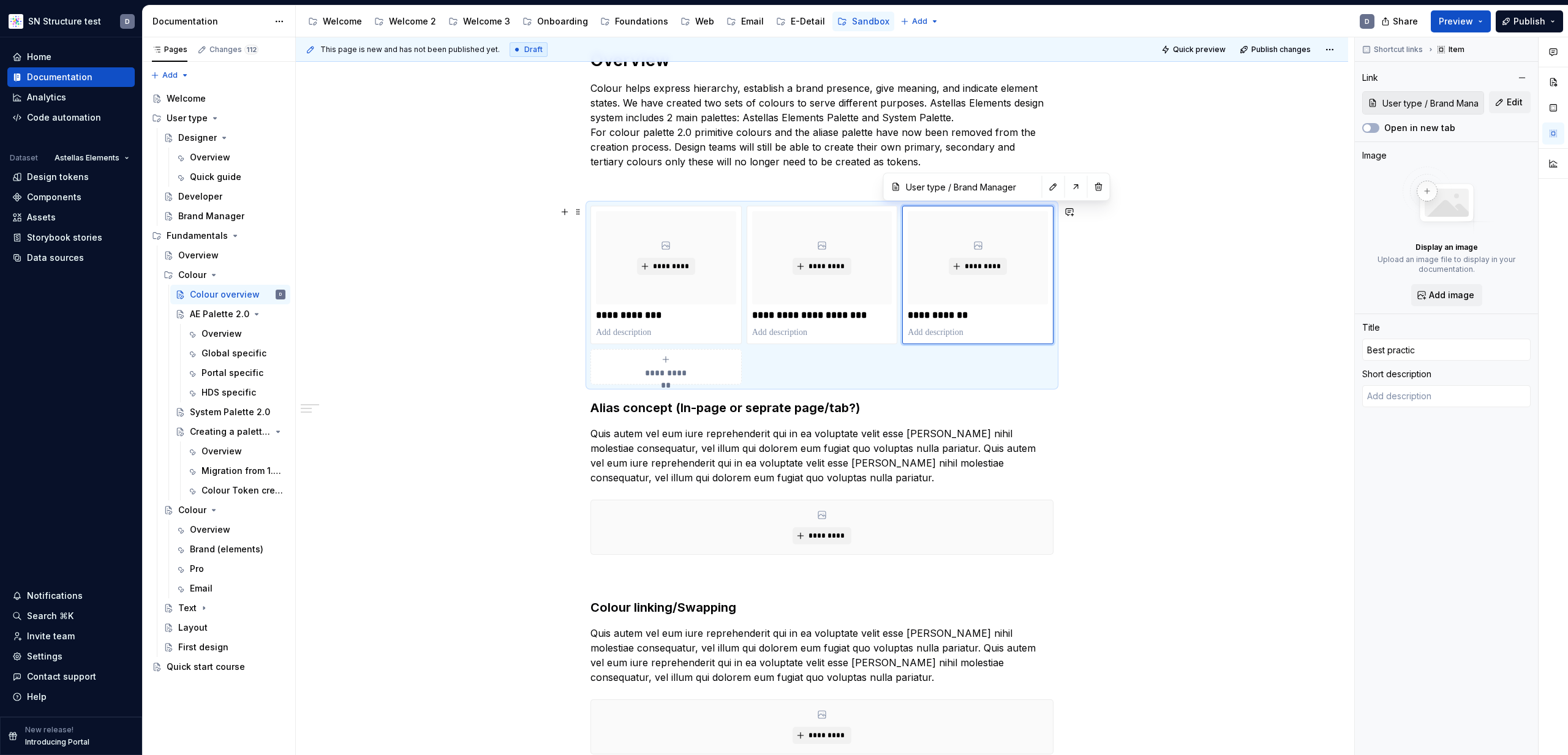
type input "Best practice"
type textarea "*"
type input "Best practices"
click at [1189, 329] on div "**********" at bounding box center [822, 507] width 1053 height 977
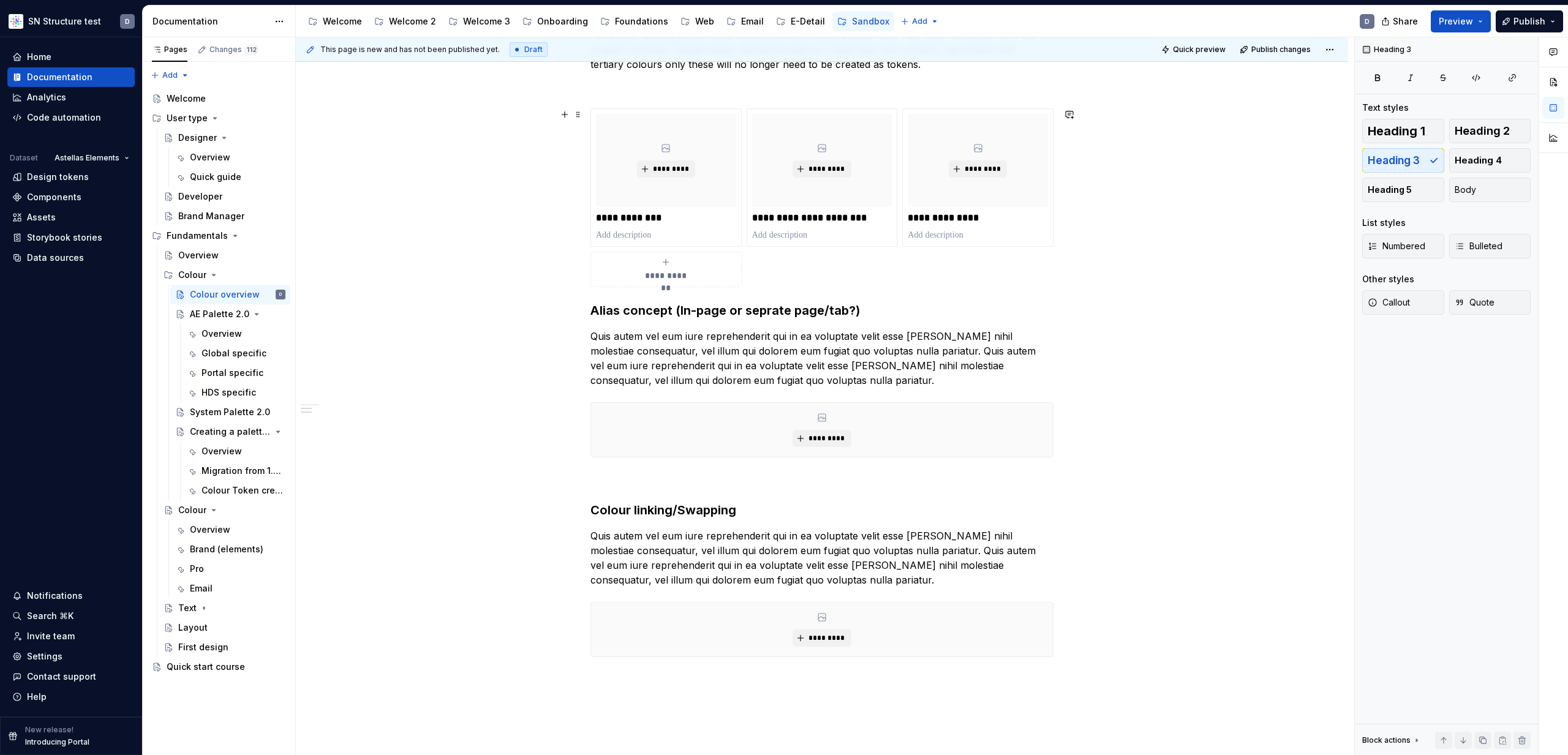
scroll to position [288, 0]
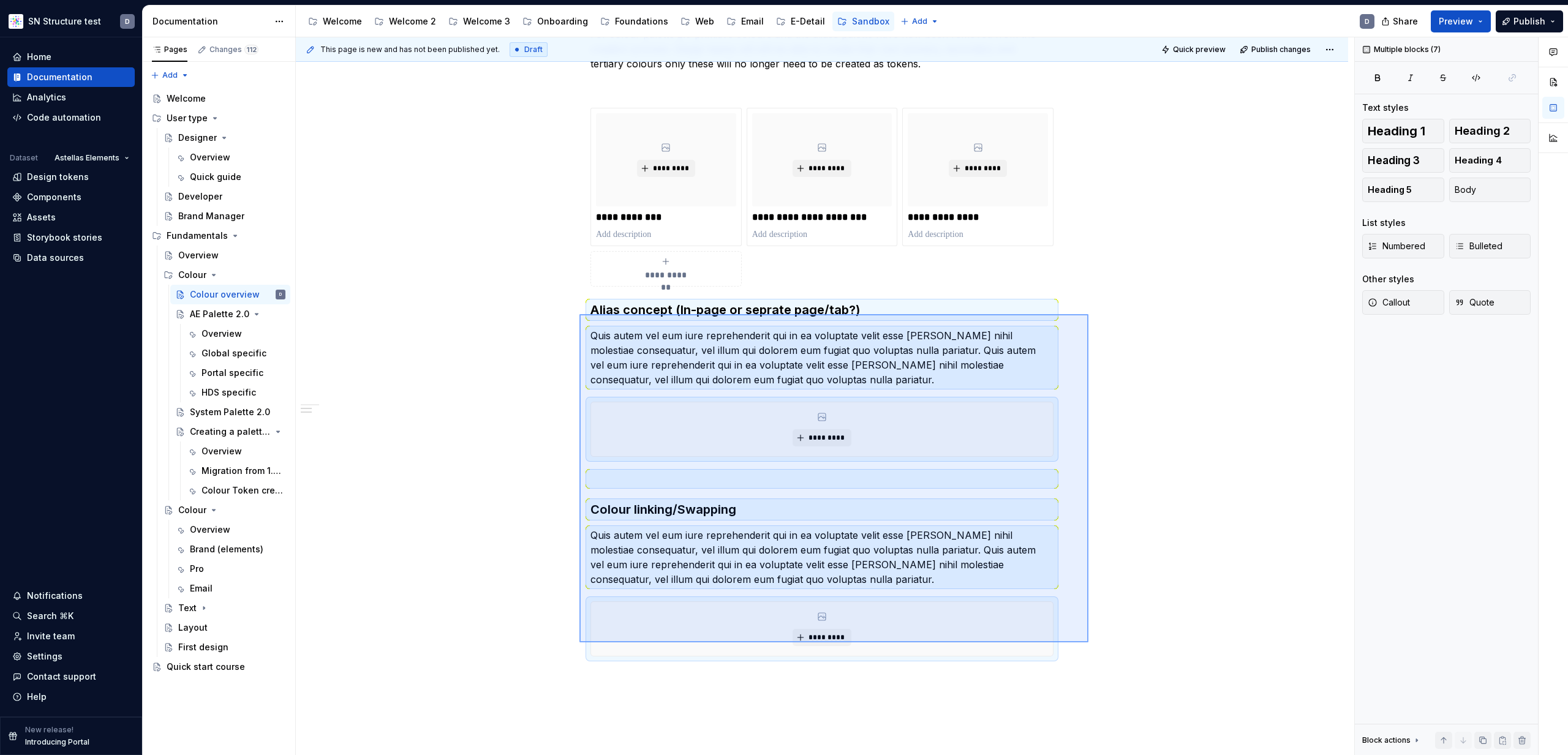
drag, startPoint x: 1079, startPoint y: 640, endPoint x: 581, endPoint y: 315, distance: 594.7
click at [581, 315] on div "**********" at bounding box center [825, 396] width 1058 height 719
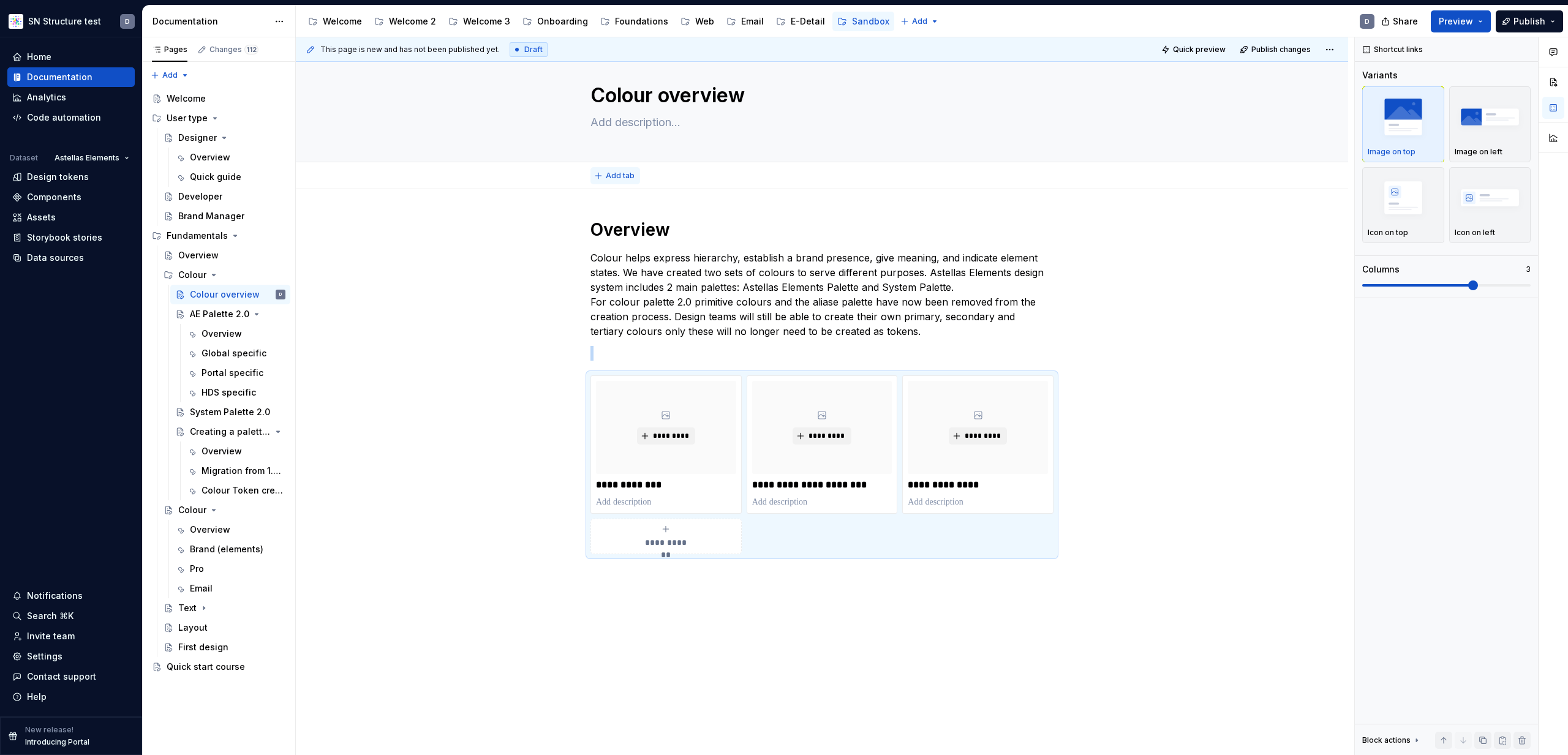
scroll to position [19, 0]
click at [628, 178] on span "Add tab" at bounding box center [620, 177] width 29 height 10
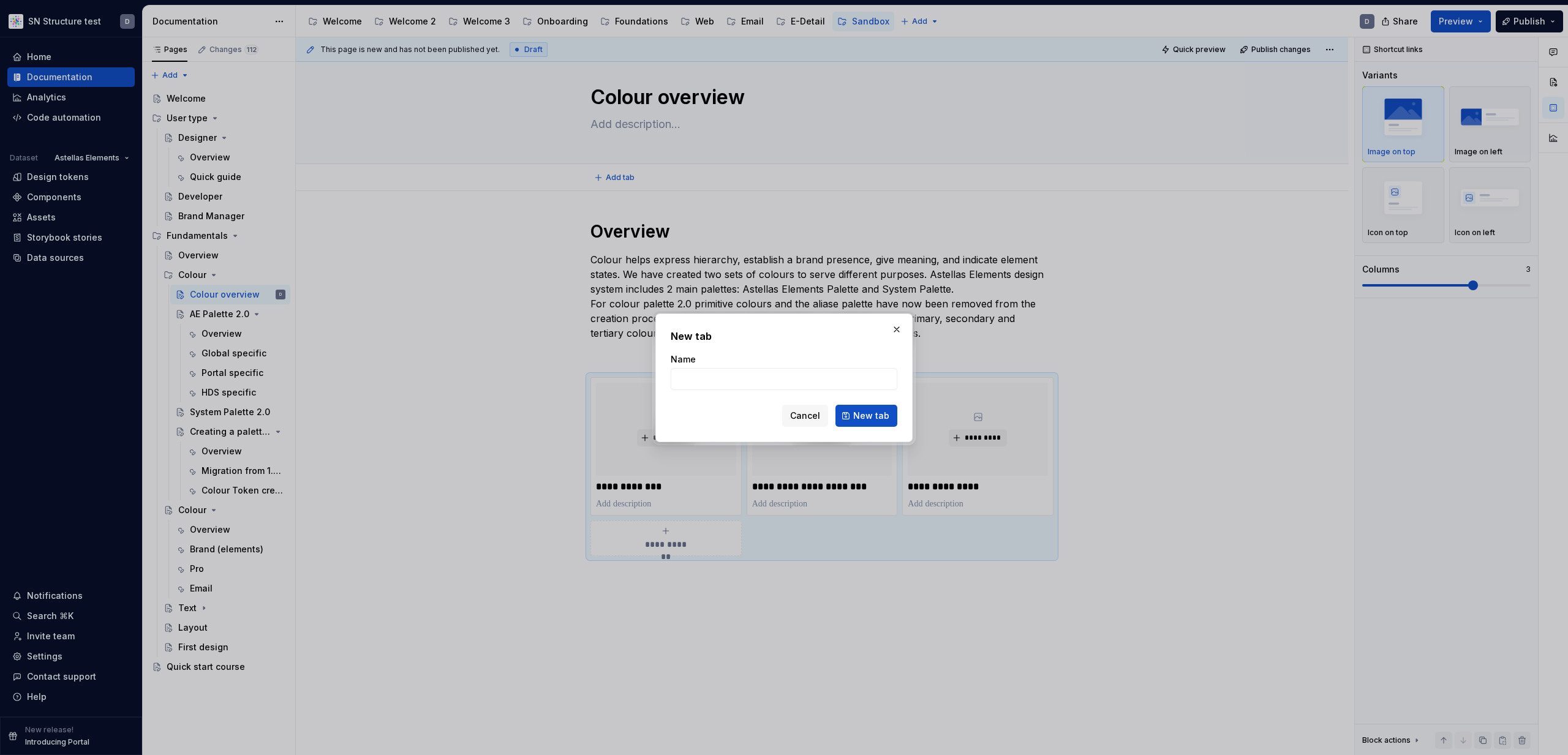
type textarea "*"
type input "Overview"
click button "New tab" at bounding box center [866, 415] width 62 height 22
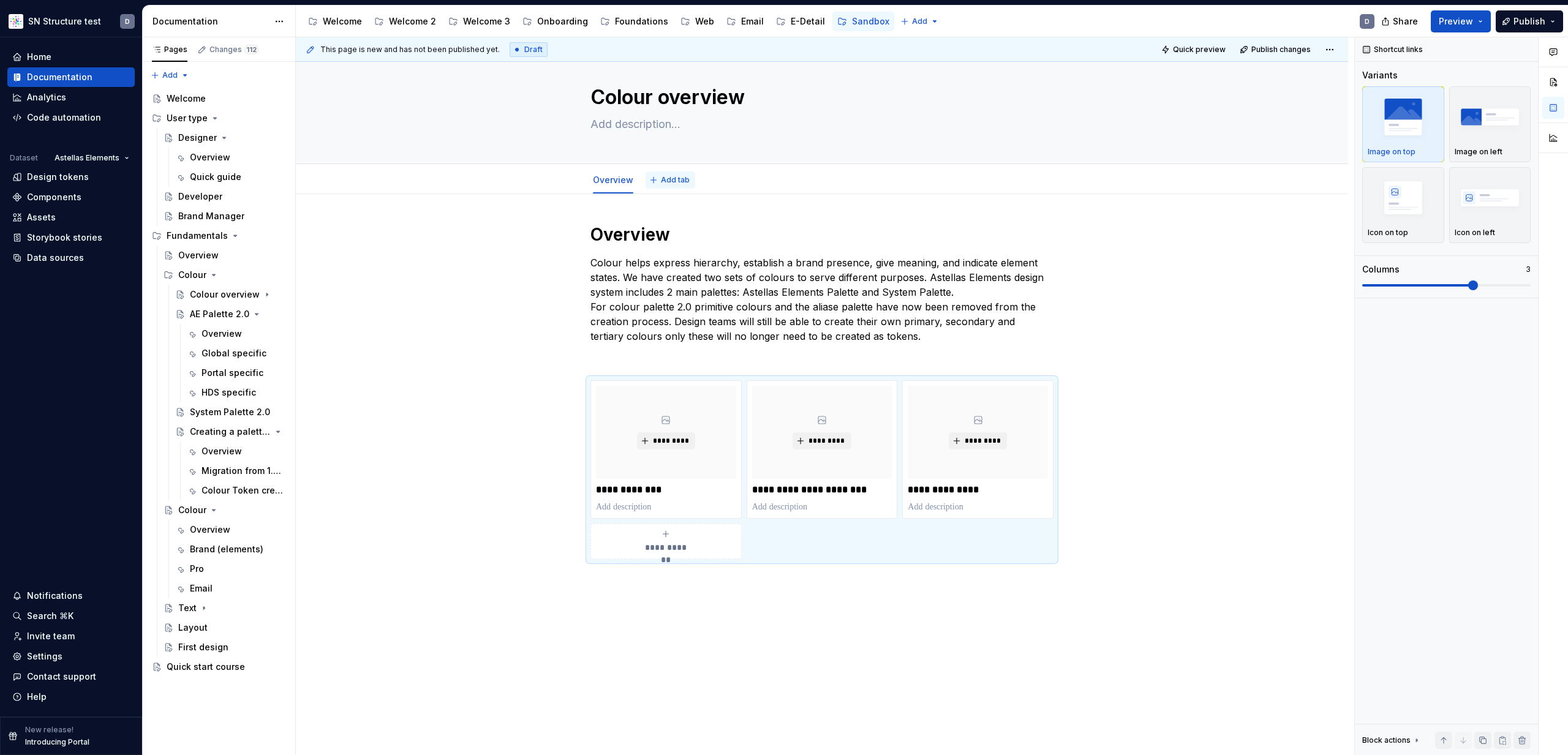
type textarea "*"
click at [686, 179] on span "Add tab" at bounding box center [675, 180] width 29 height 10
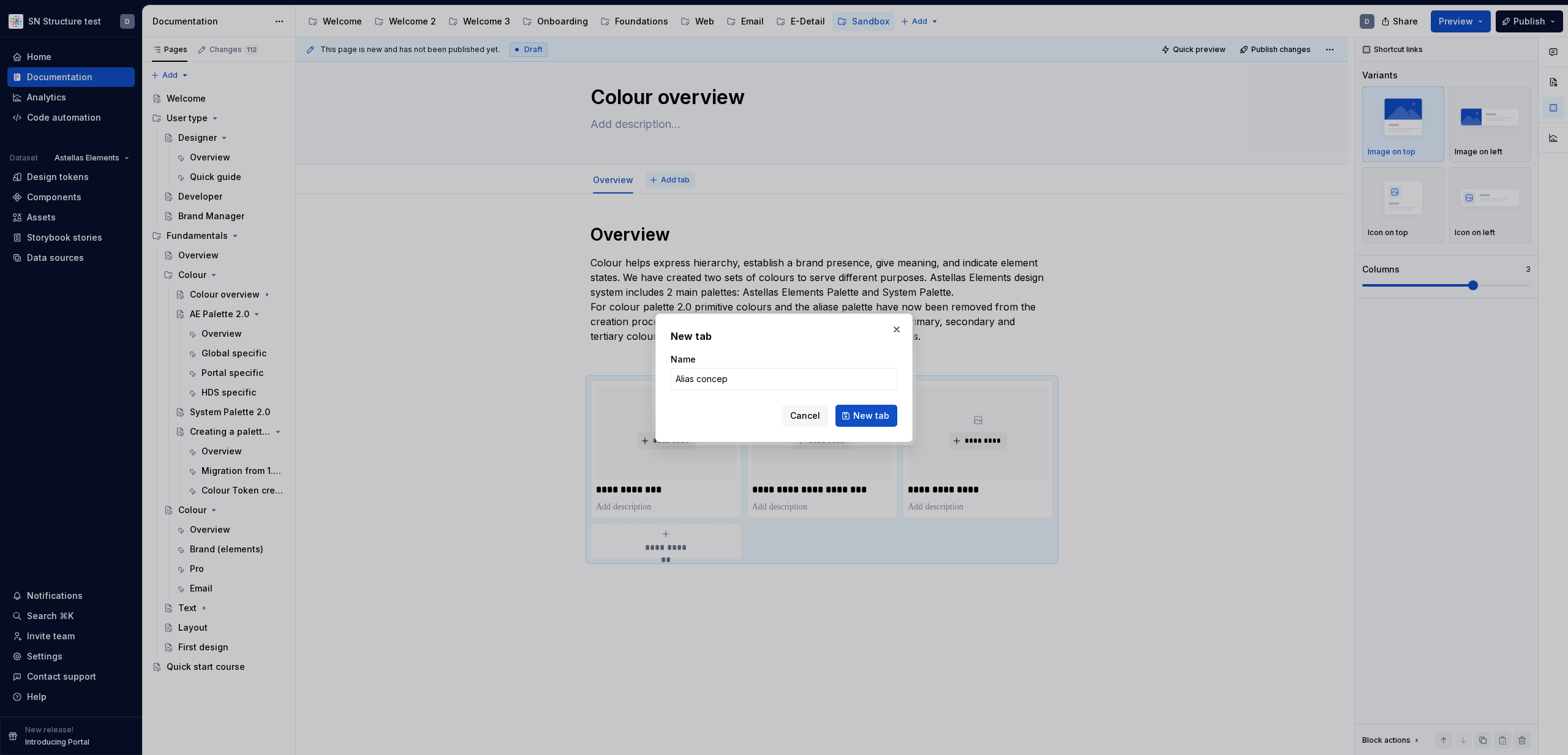
type input "Alias concept"
click button "New tab" at bounding box center [866, 415] width 62 height 22
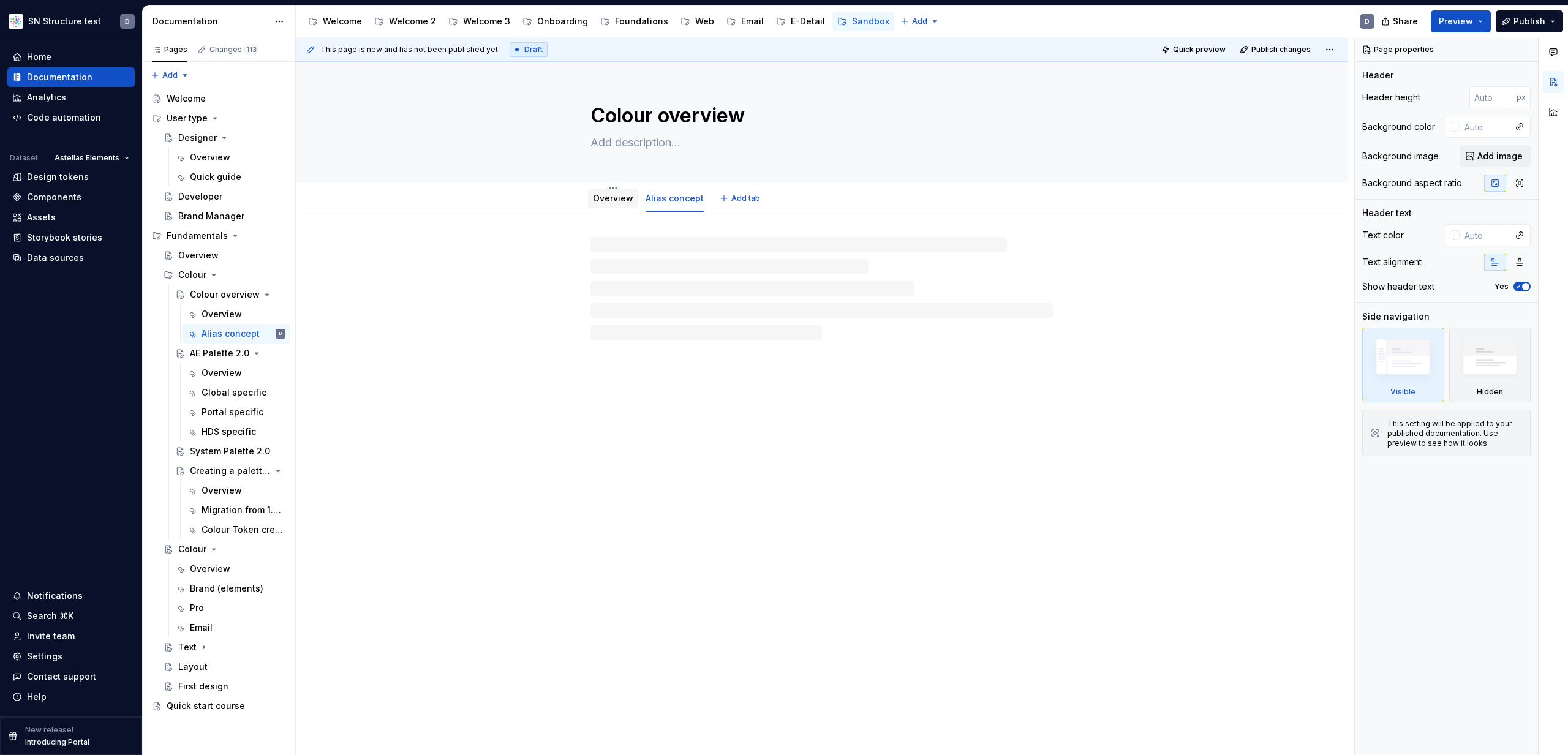
click at [621, 200] on link "Overview" at bounding box center [613, 198] width 40 height 10
type textarea "*"
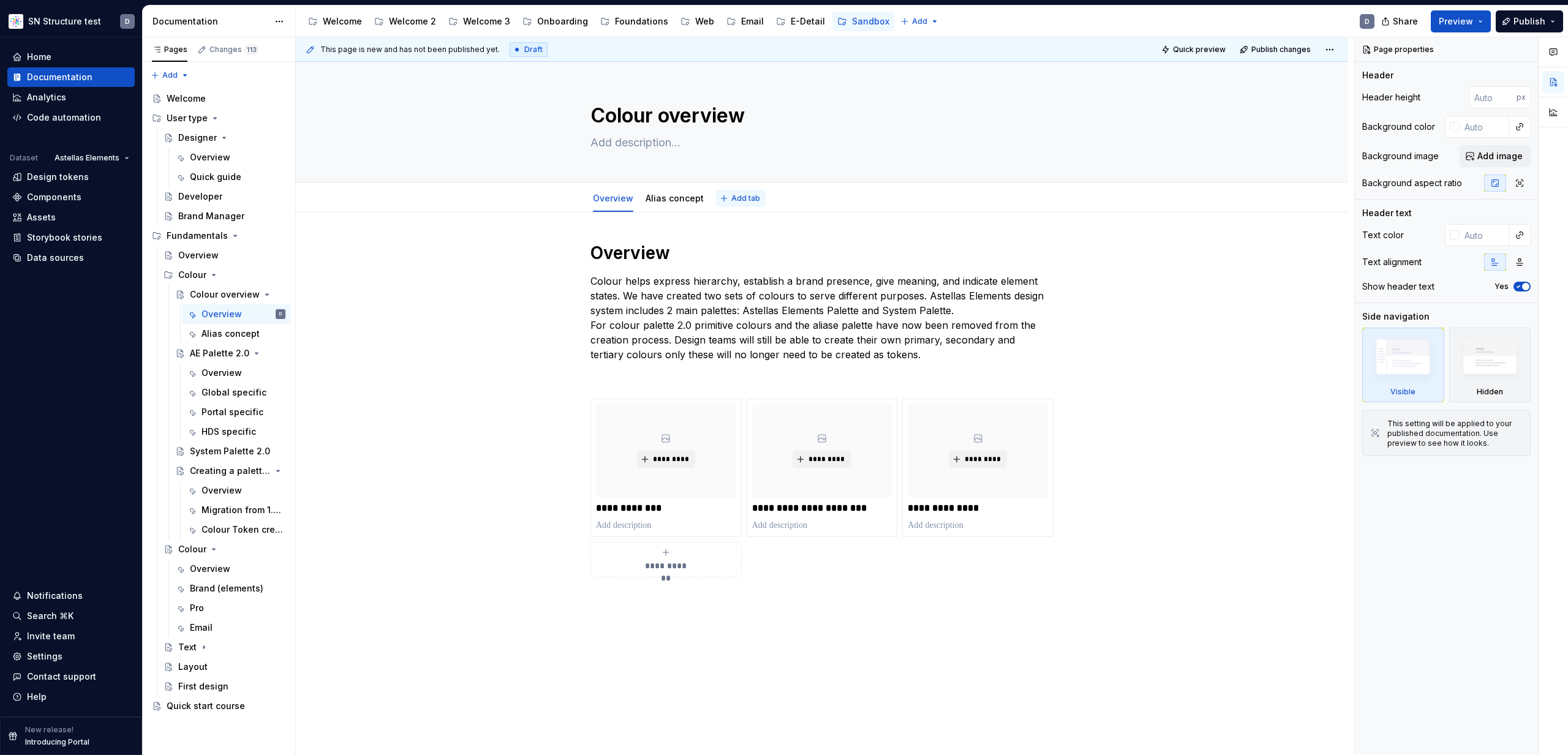
click at [740, 199] on span "Add tab" at bounding box center [746, 198] width 29 height 10
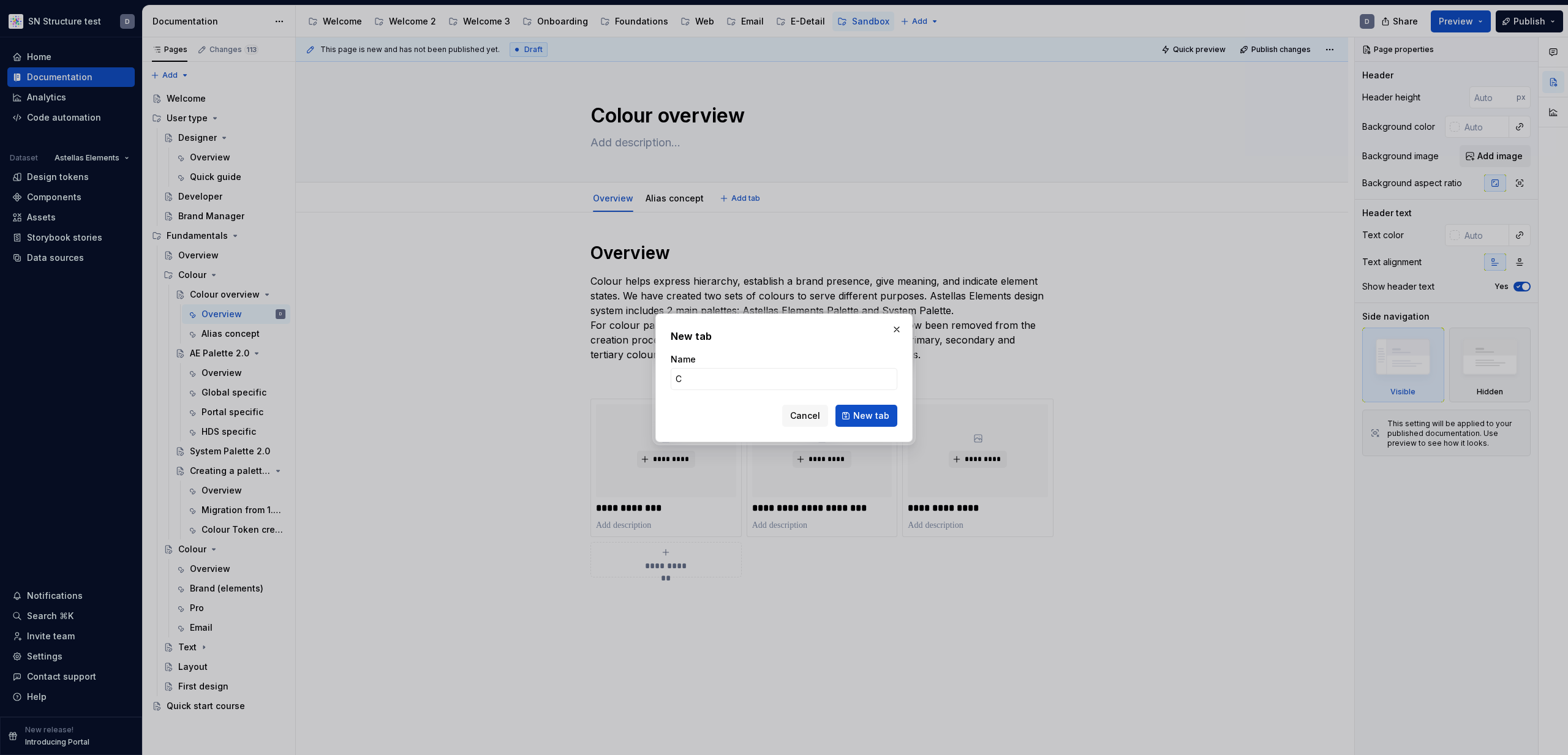
type input "Co"
type textarea "*"
type input "Colour linking/swapping"
click at [878, 414] on span "New tab" at bounding box center [871, 415] width 36 height 12
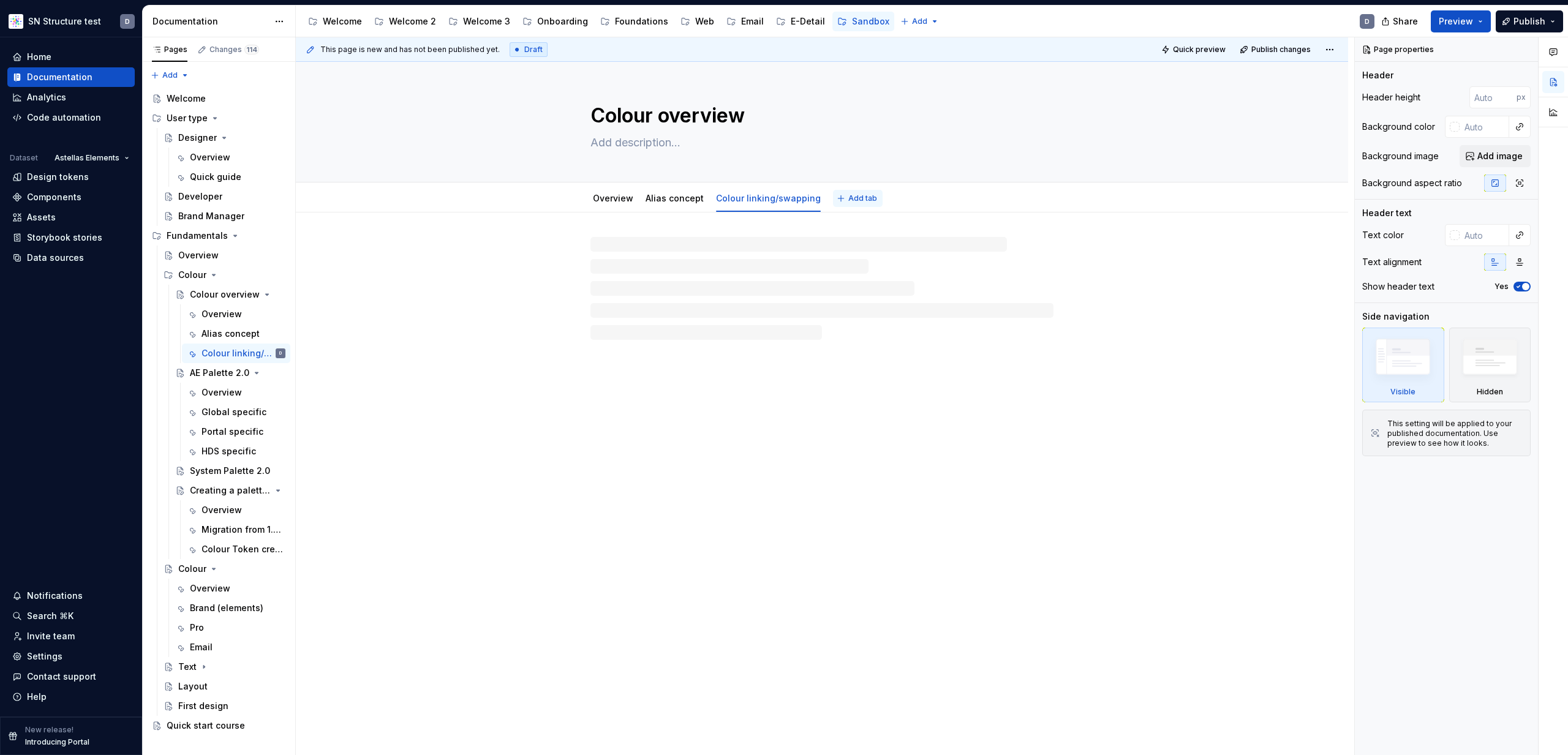
click at [849, 200] on span "Add tab" at bounding box center [863, 198] width 29 height 10
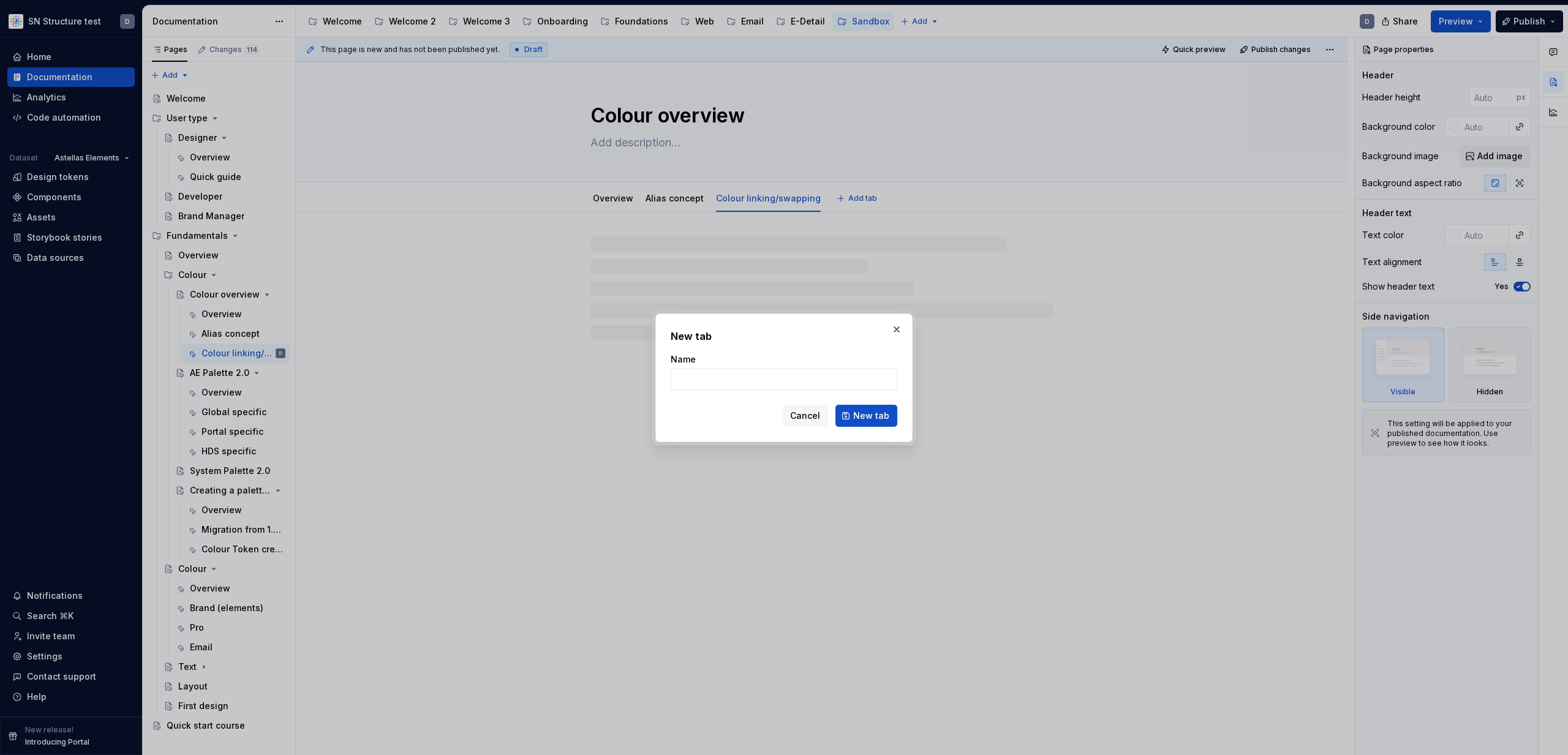
type textarea "*"
type input "B"
type textarea "*"
type input "Best practices"
click at [874, 416] on span "New tab" at bounding box center [871, 415] width 36 height 12
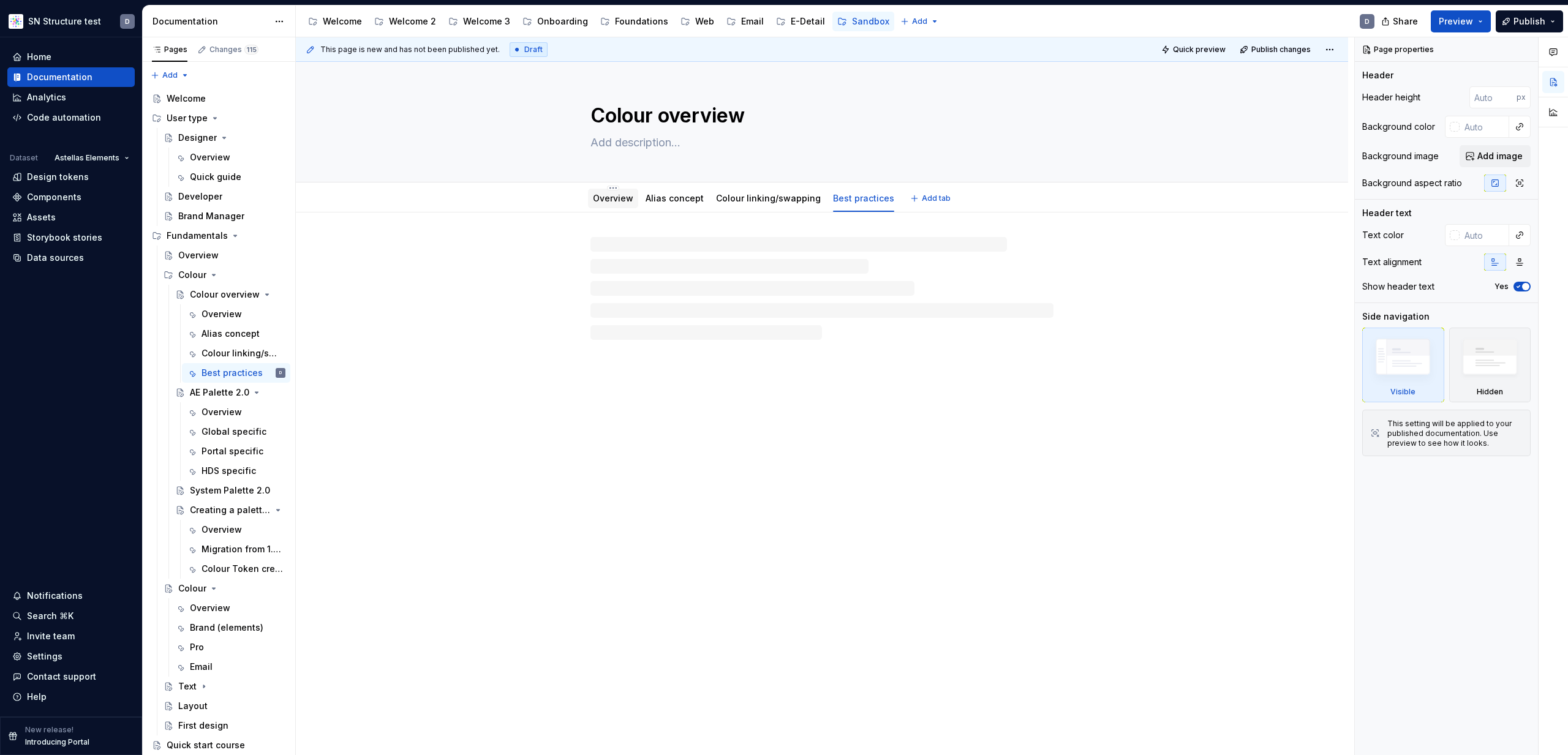
click at [616, 200] on link "Overview" at bounding box center [613, 198] width 40 height 10
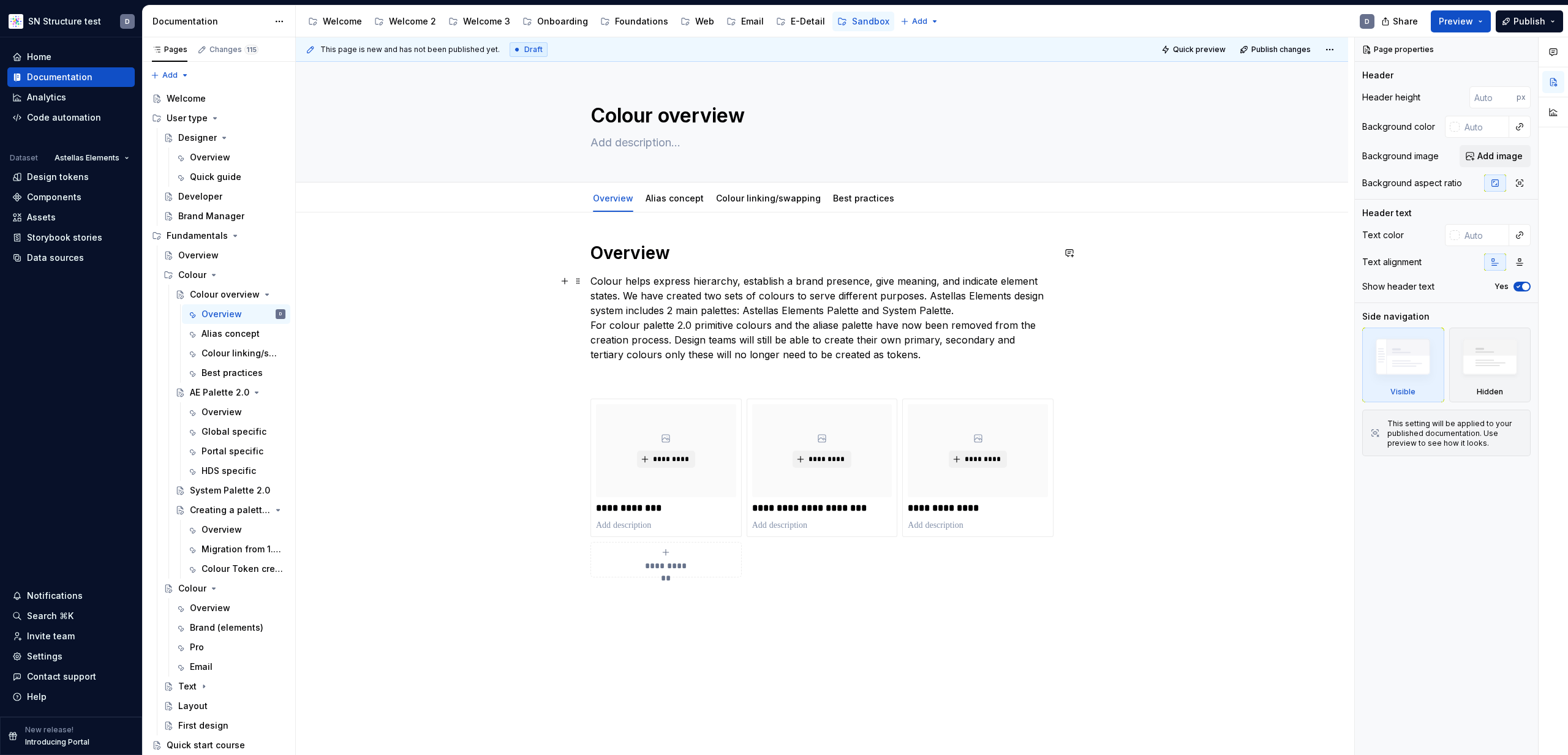
scroll to position [63, 0]
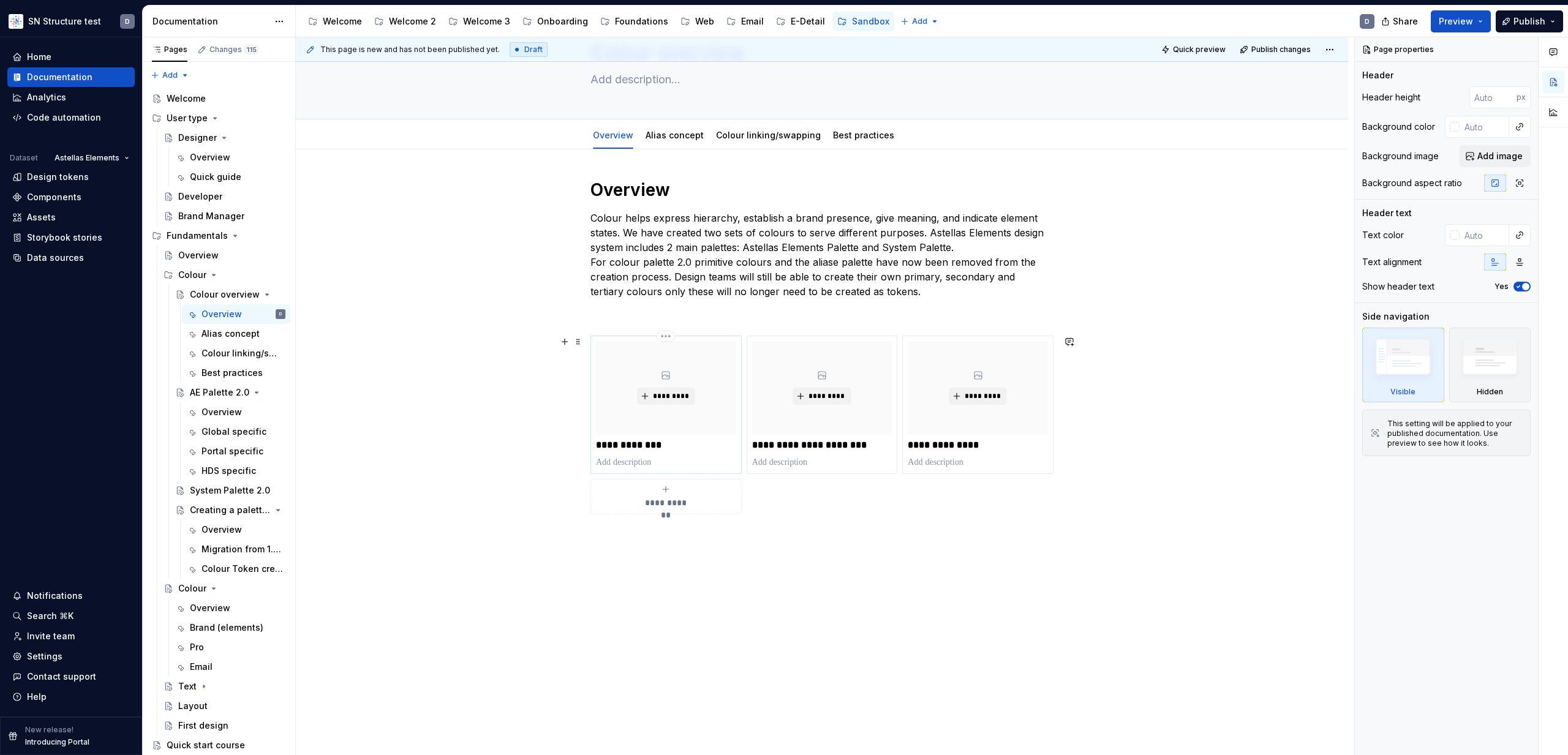
type textarea "*"
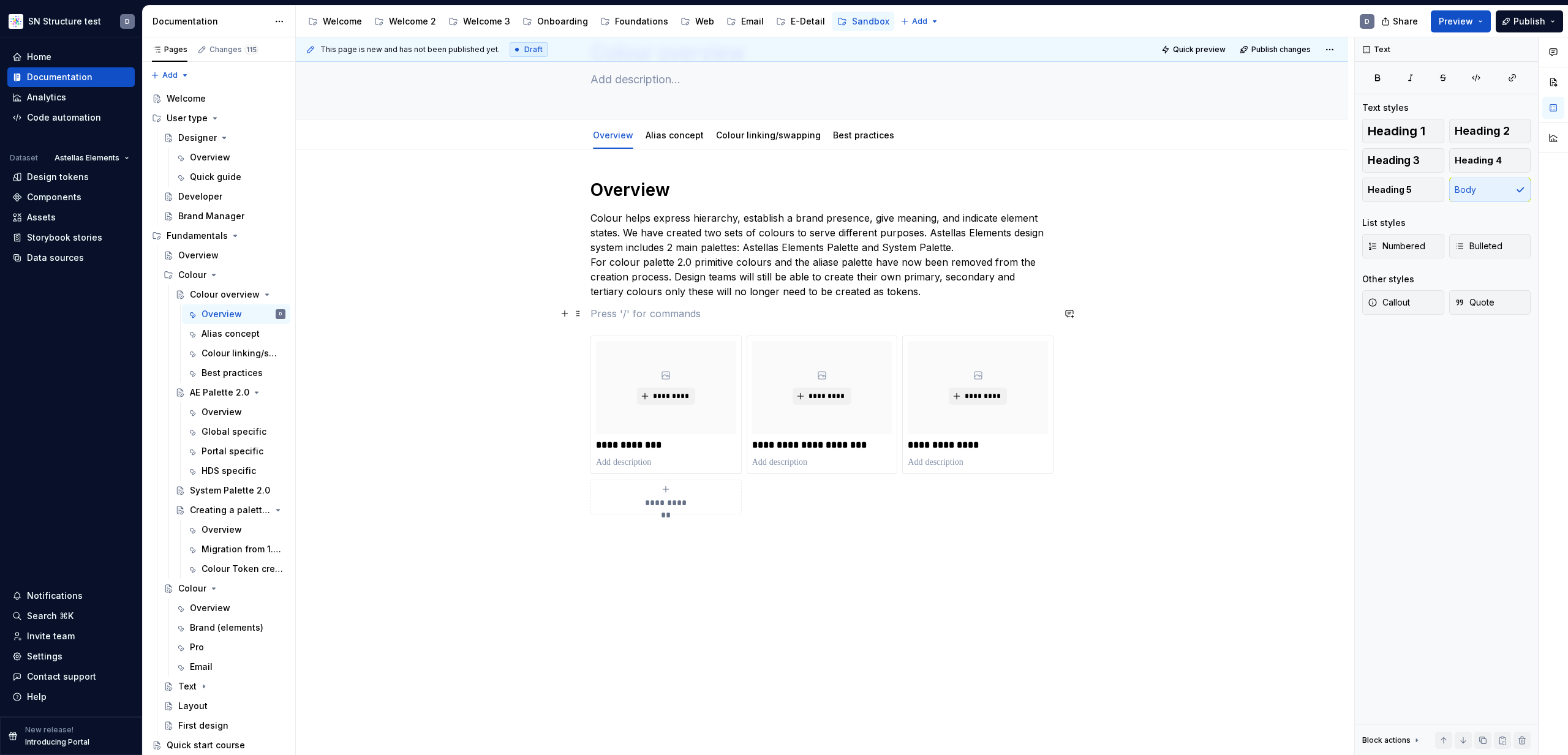
click at [801, 319] on p at bounding box center [822, 314] width 463 height 15
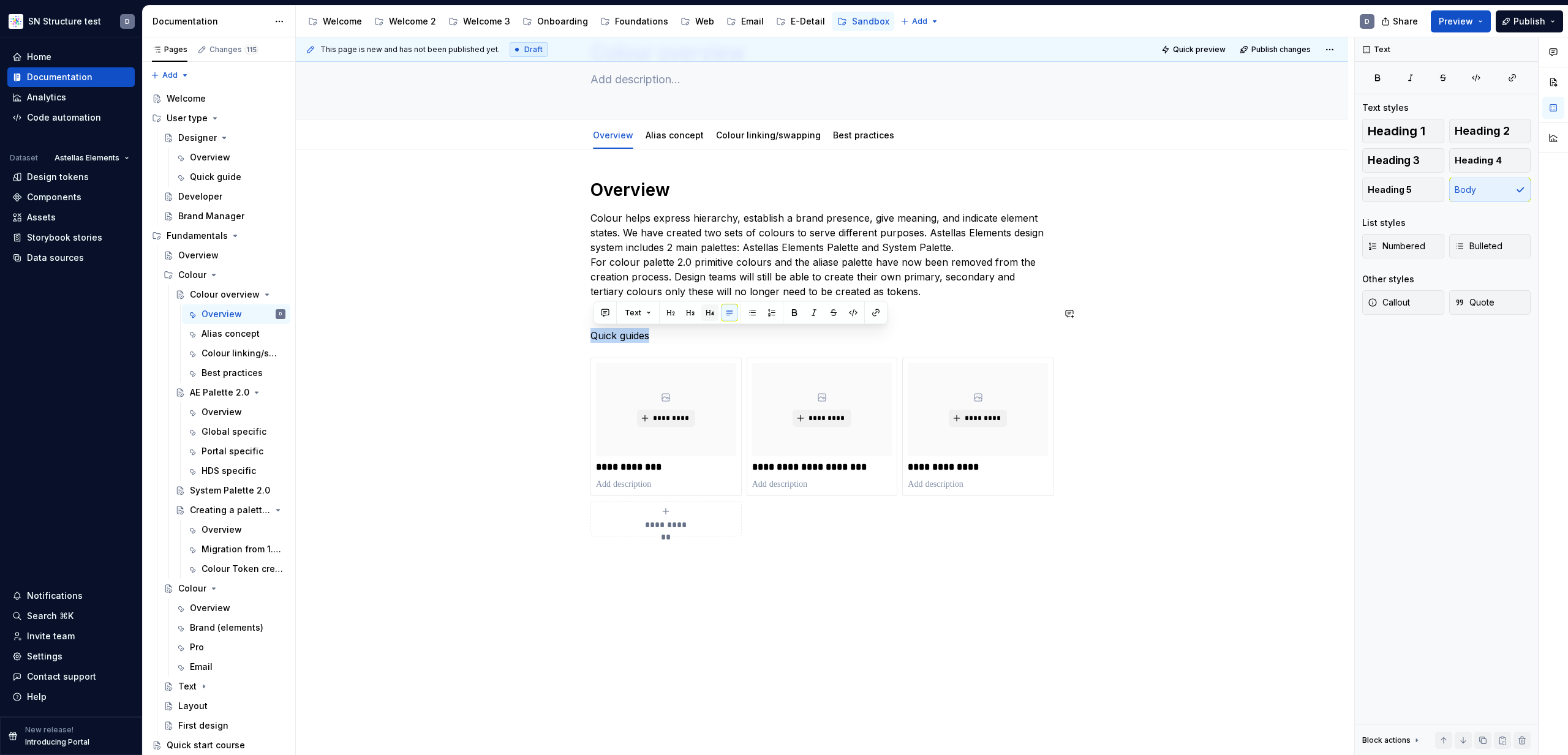
click at [707, 310] on button "button" at bounding box center [710, 312] width 17 height 17
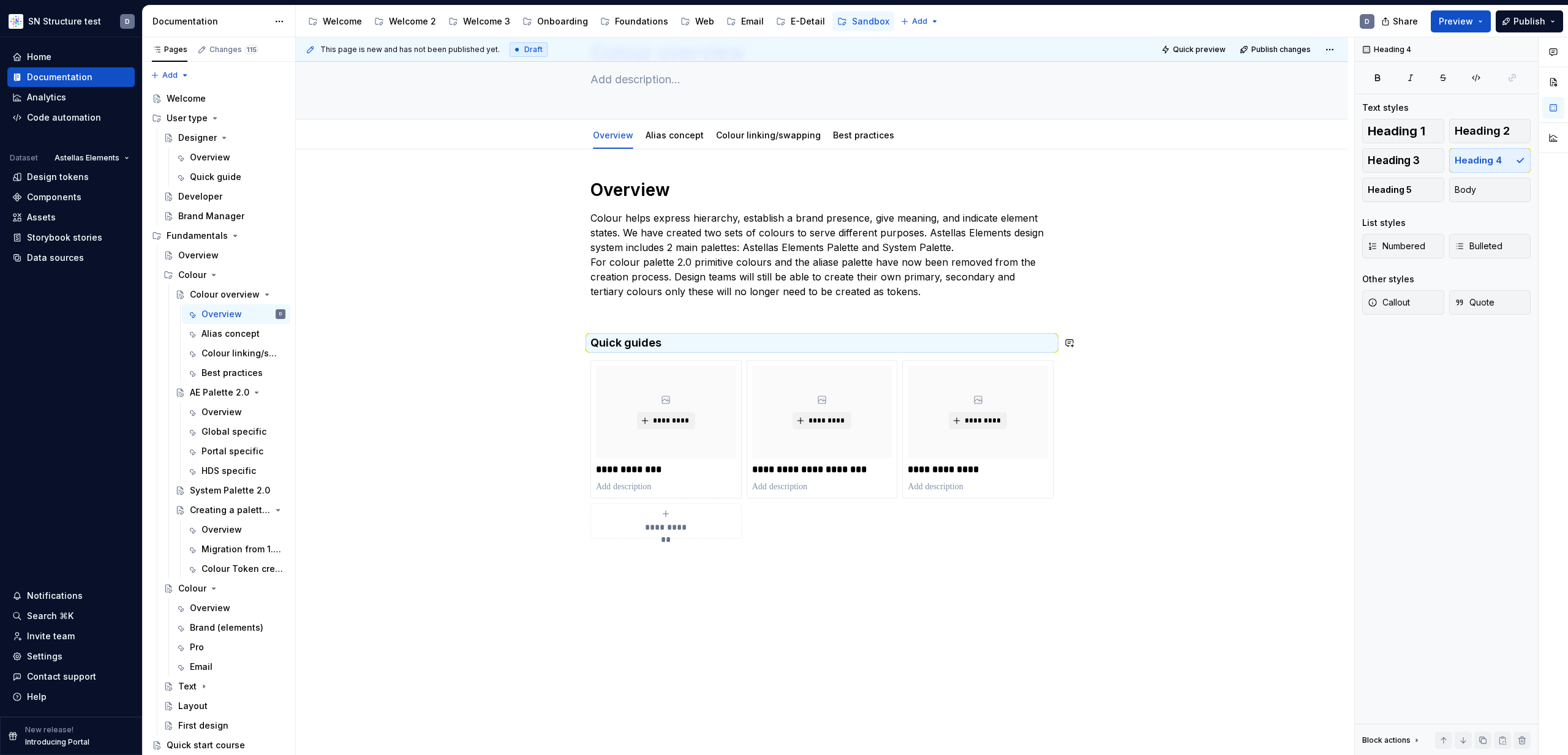
click at [682, 323] on div "**********" at bounding box center [822, 359] width 463 height 361
click at [711, 321] on button "button" at bounding box center [711, 319] width 17 height 17
drag, startPoint x: 714, startPoint y: 593, endPoint x: 719, endPoint y: 584, distance: 10.3
click at [715, 591] on div "**********" at bounding box center [825, 396] width 1058 height 719
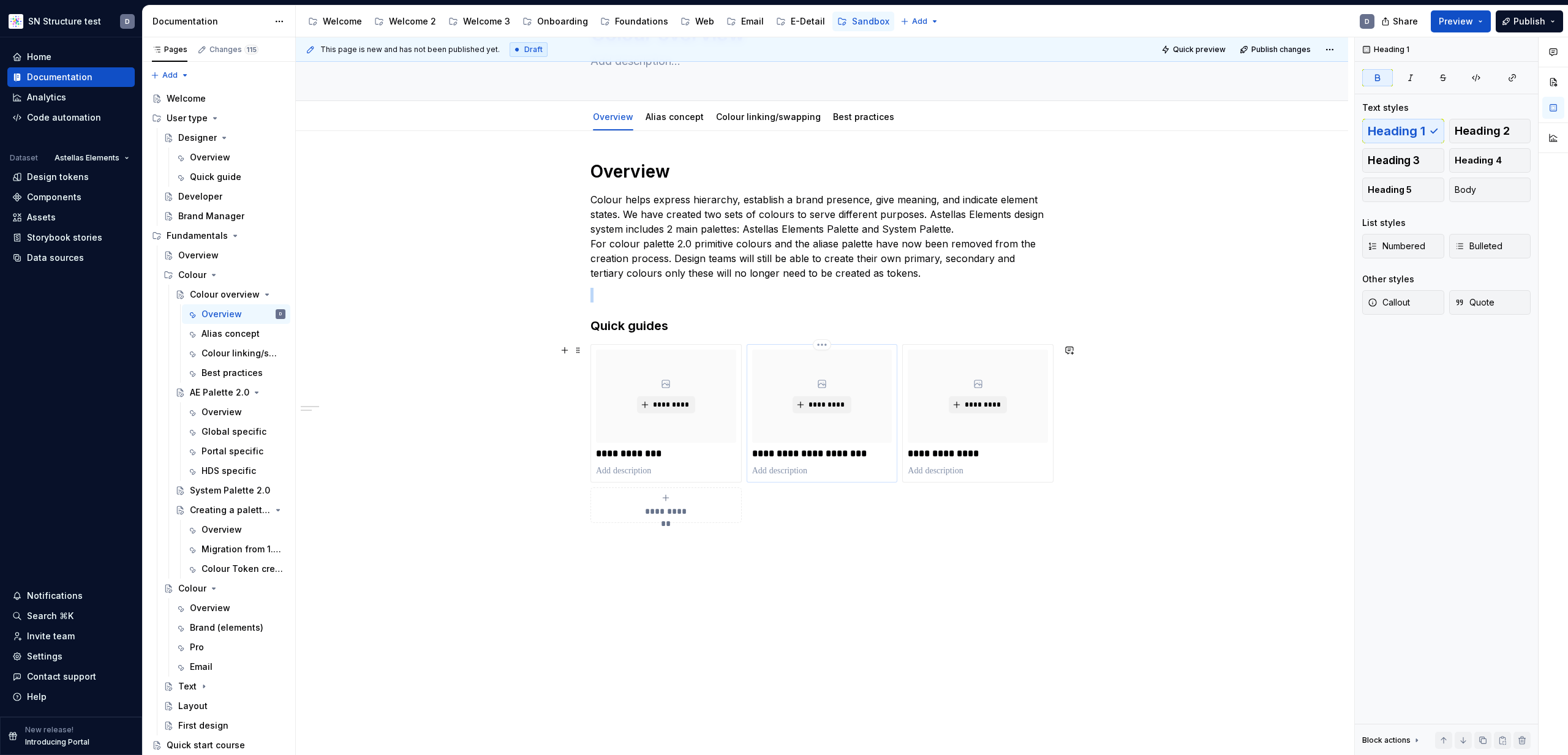
scroll to position [83, 0]
click at [798, 569] on div "**********" at bounding box center [822, 446] width 1053 height 633
click at [689, 539] on button "button" at bounding box center [690, 544] width 17 height 17
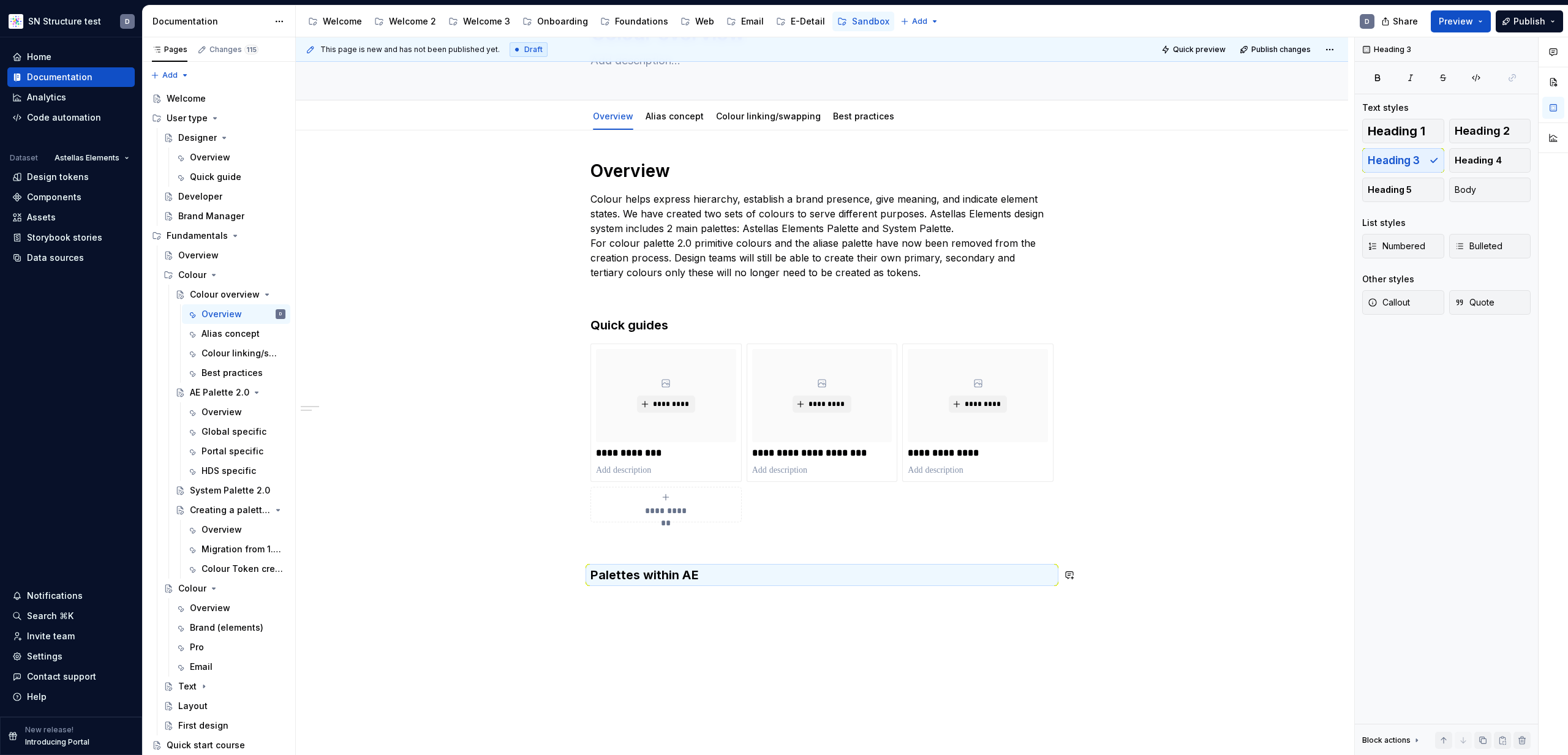
click at [716, 599] on div "**********" at bounding box center [825, 396] width 1058 height 719
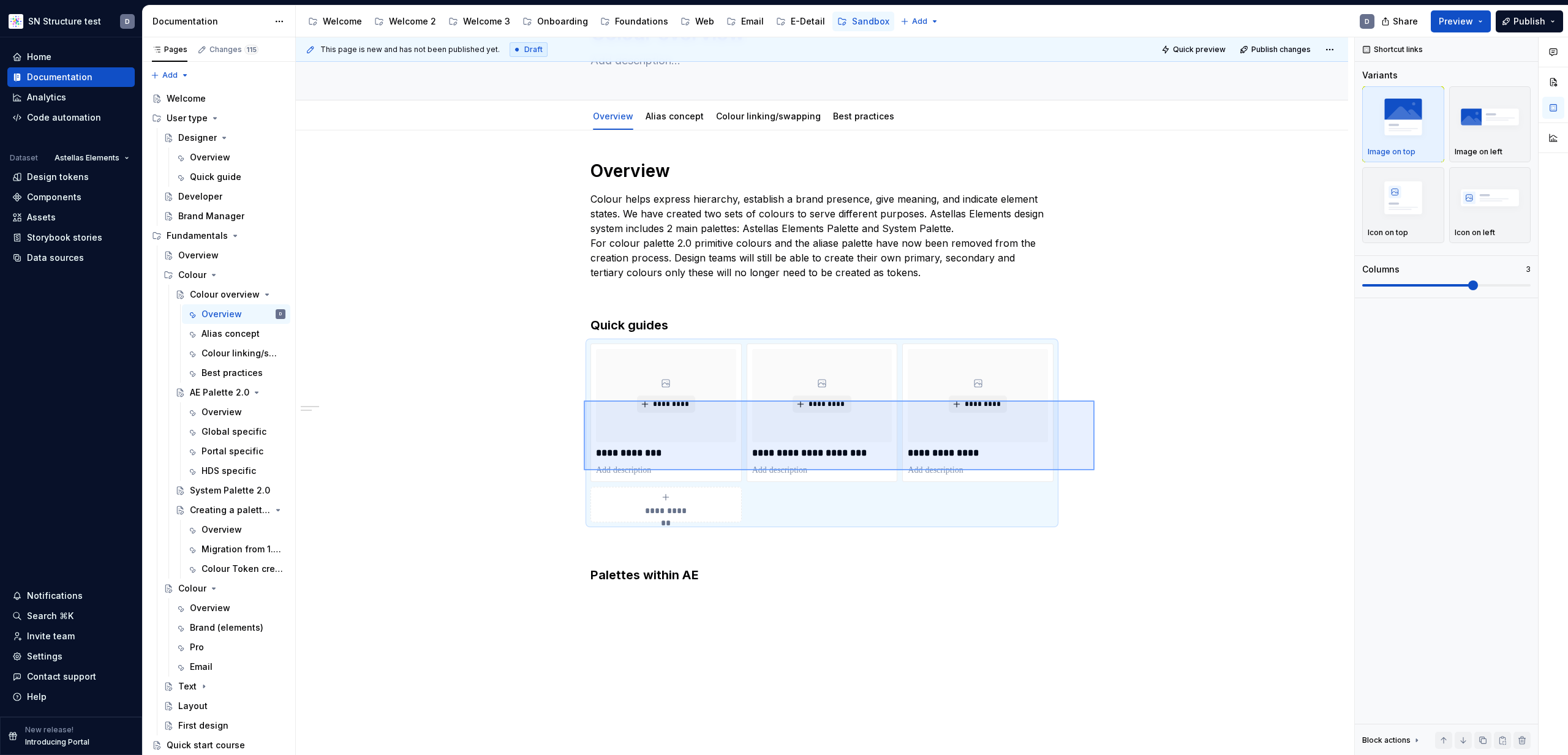
drag, startPoint x: 1095, startPoint y: 470, endPoint x: 577, endPoint y: 400, distance: 522.7
click at [577, 400] on div "**********" at bounding box center [825, 396] width 1058 height 719
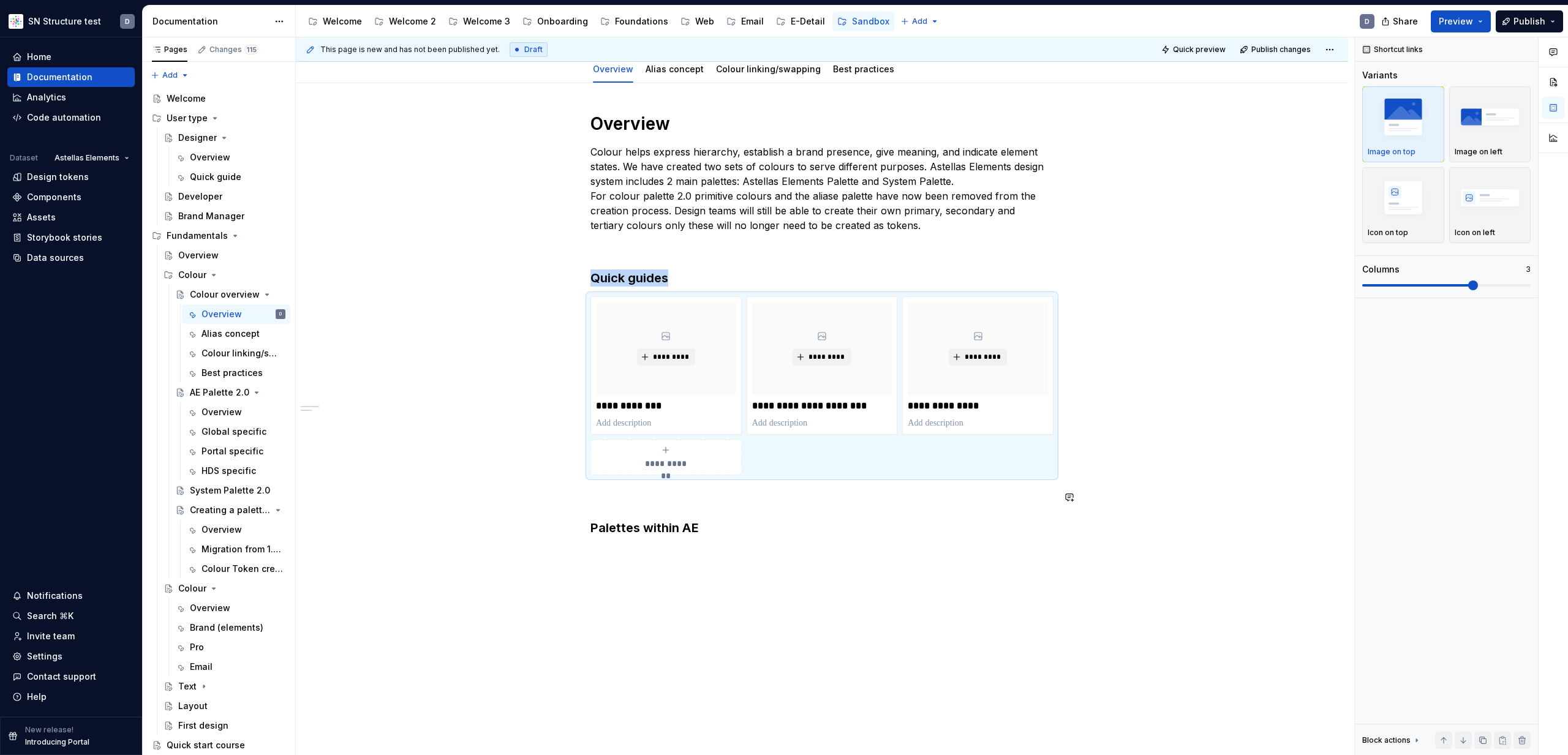
scroll to position [150, 0]
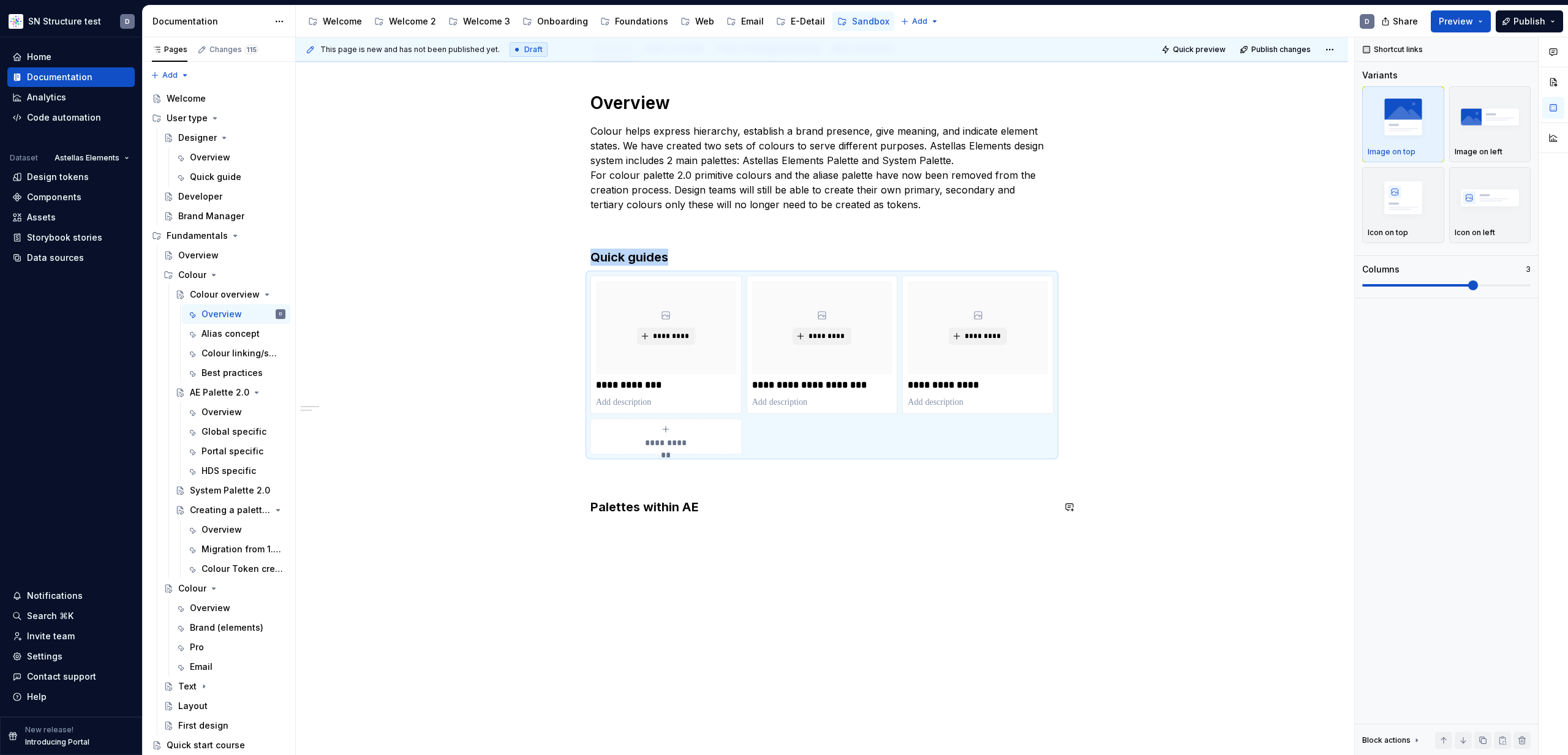
click at [653, 546] on div "**********" at bounding box center [825, 396] width 1058 height 719
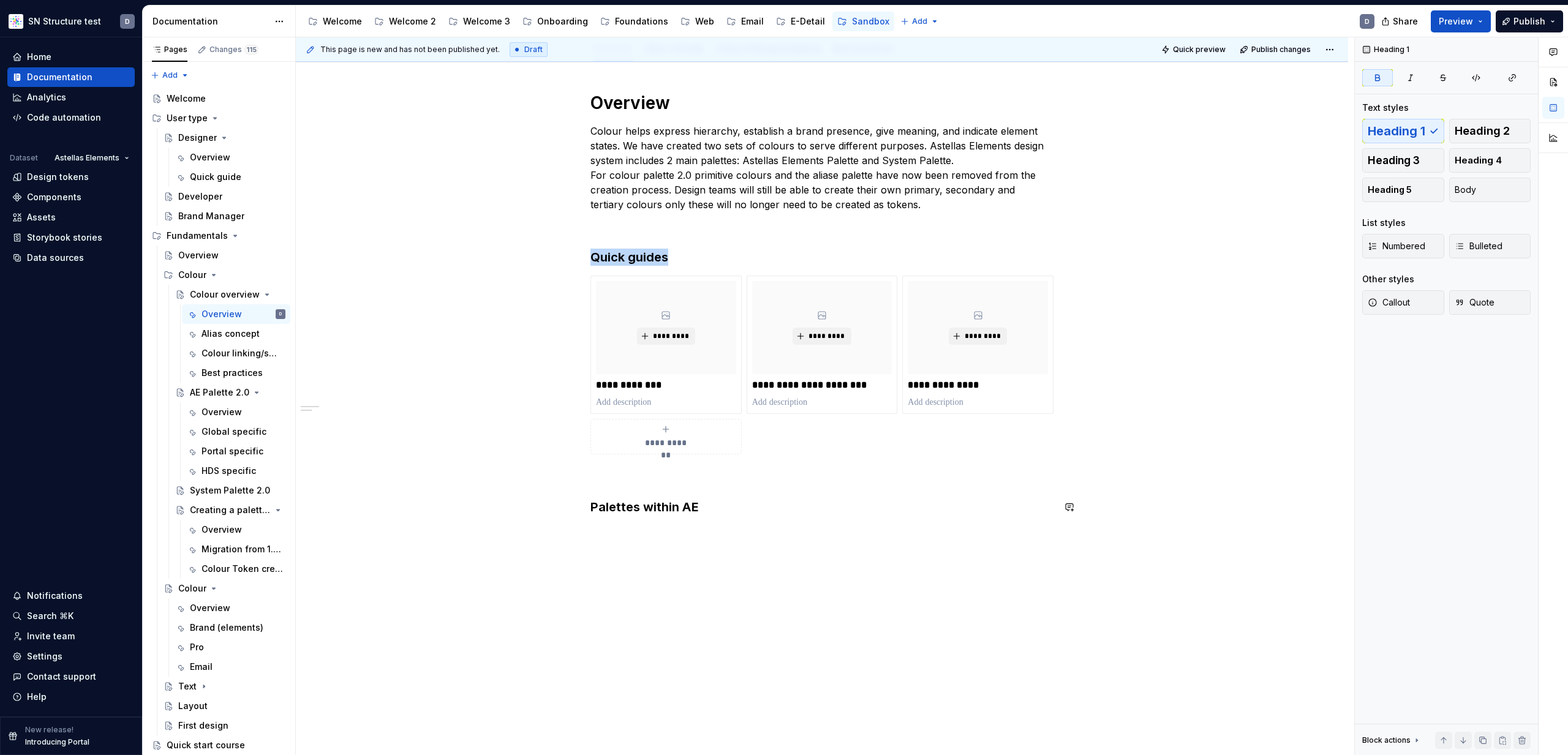
click at [639, 533] on div "**********" at bounding box center [822, 409] width 1053 height 695
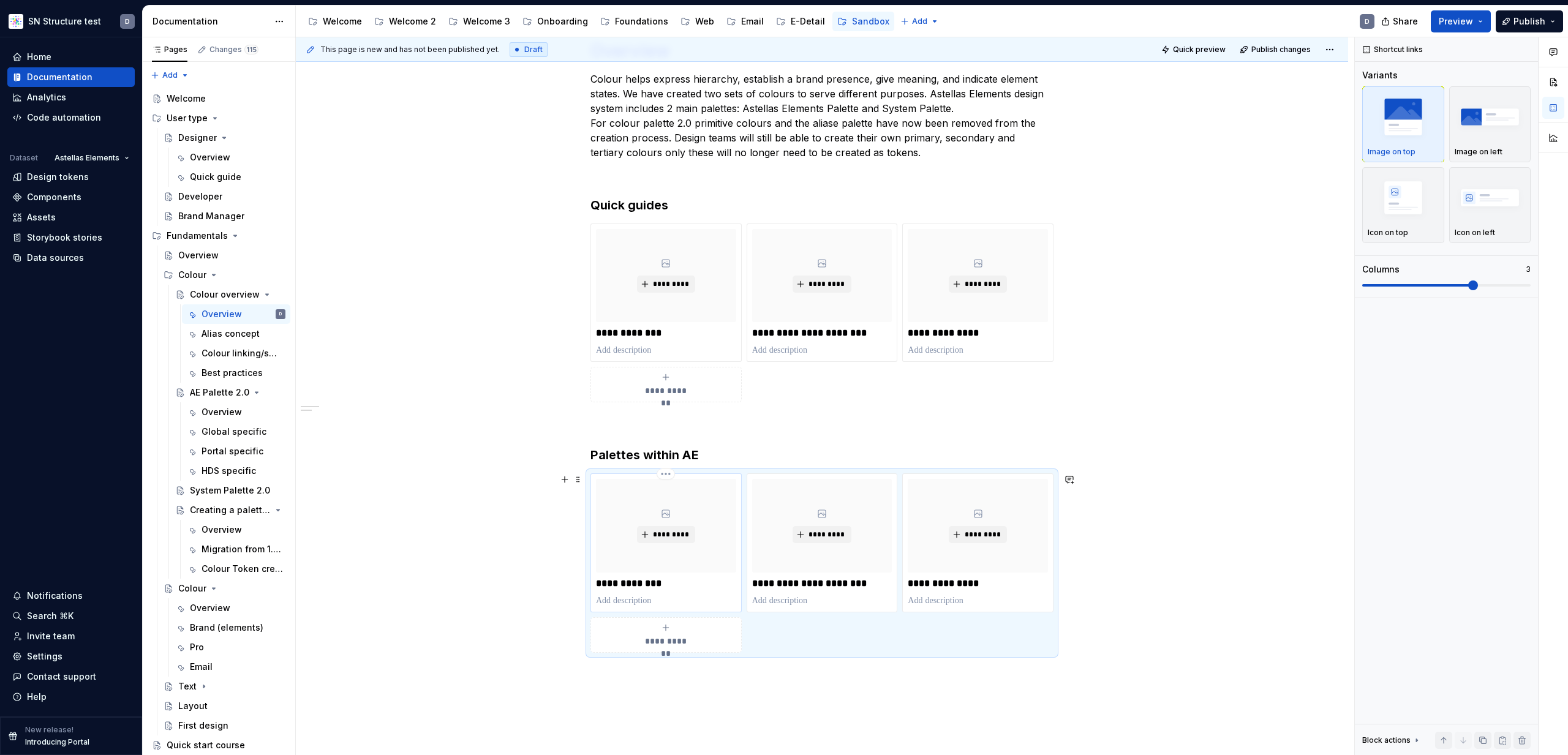
scroll to position [204, 0]
click at [204, 391] on div "AE Palette 2.0" at bounding box center [213, 392] width 47 height 12
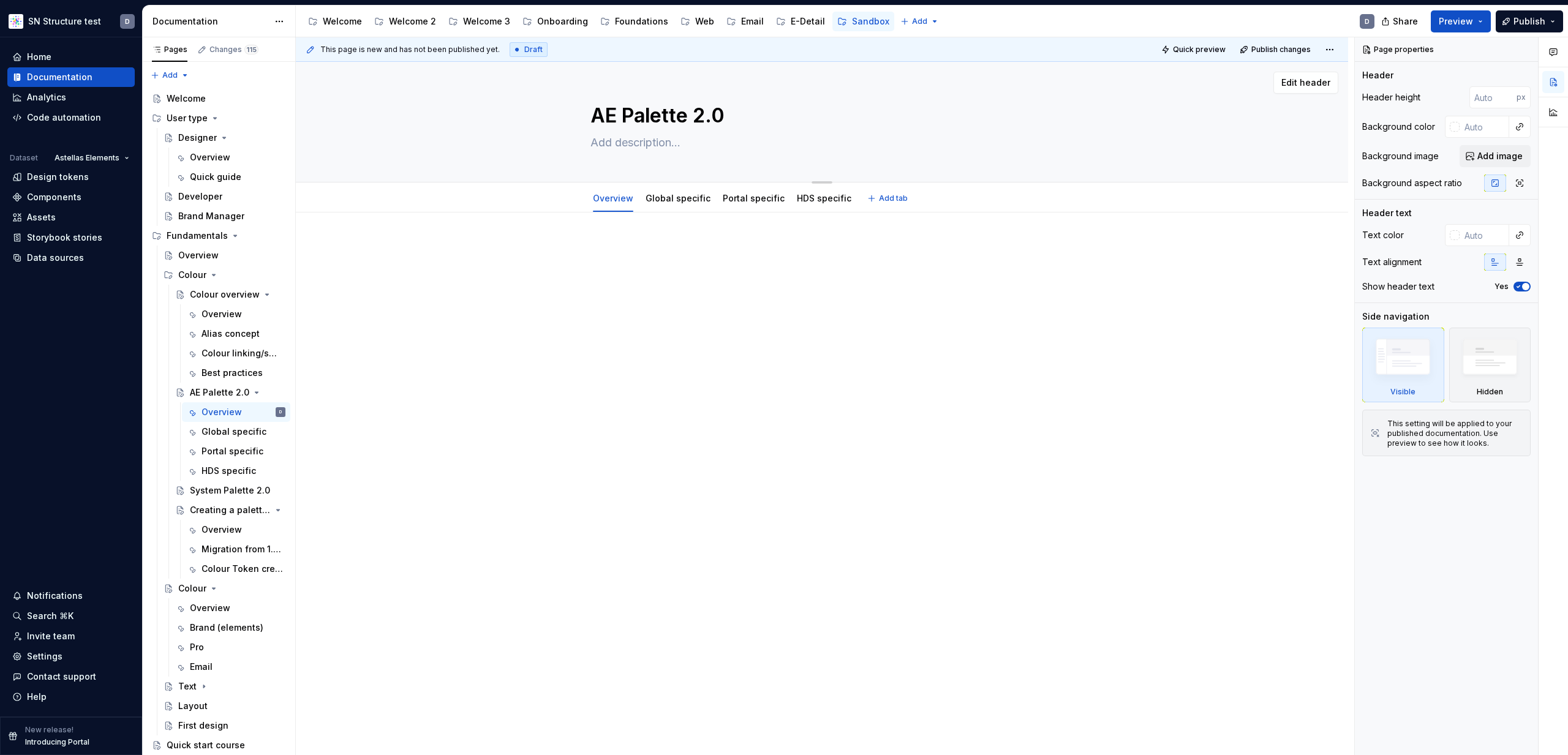
click at [737, 122] on textarea "AE Palette 2.0" at bounding box center [819, 115] width 463 height 29
click at [214, 312] on div "Overview" at bounding box center [222, 314] width 40 height 12
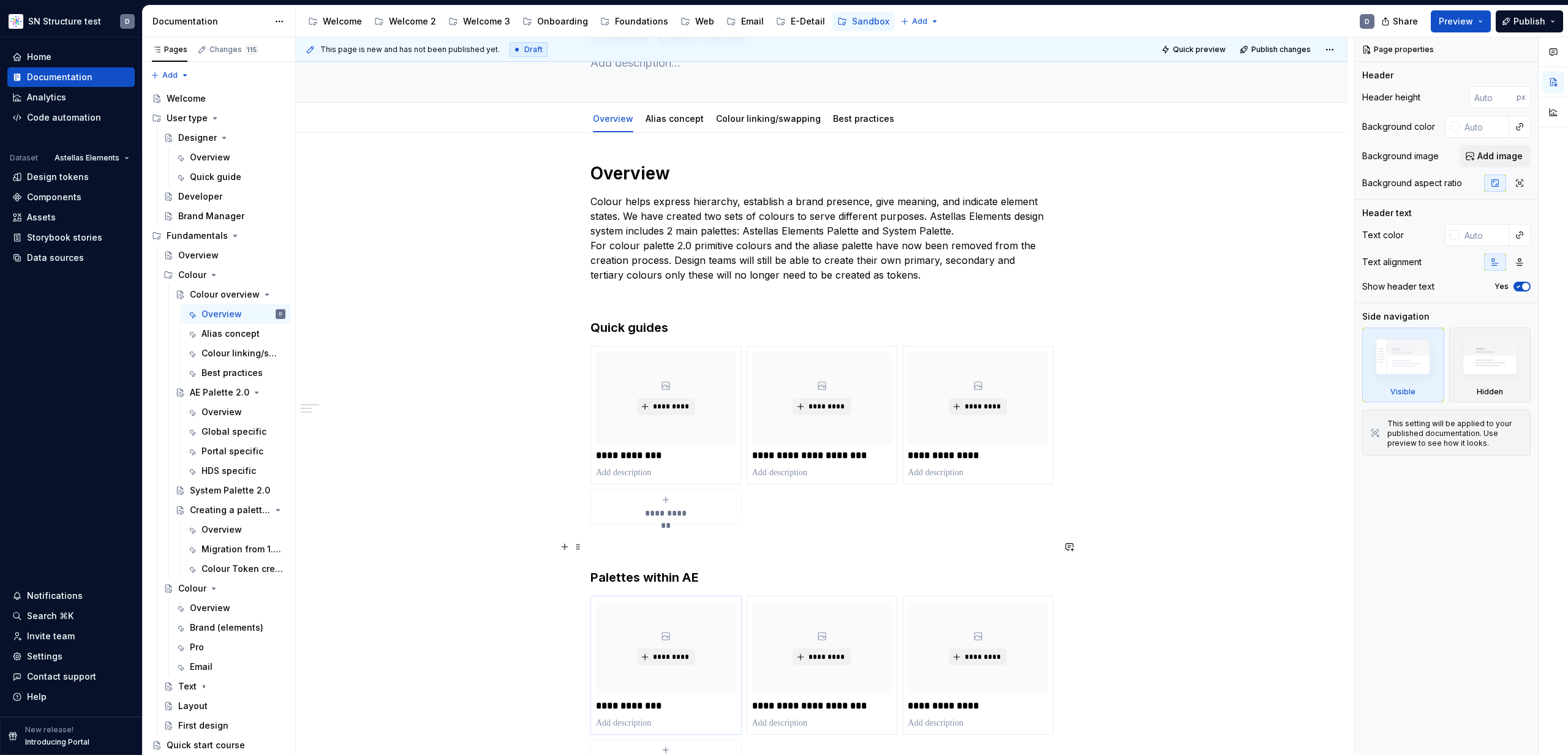
scroll to position [102, 0]
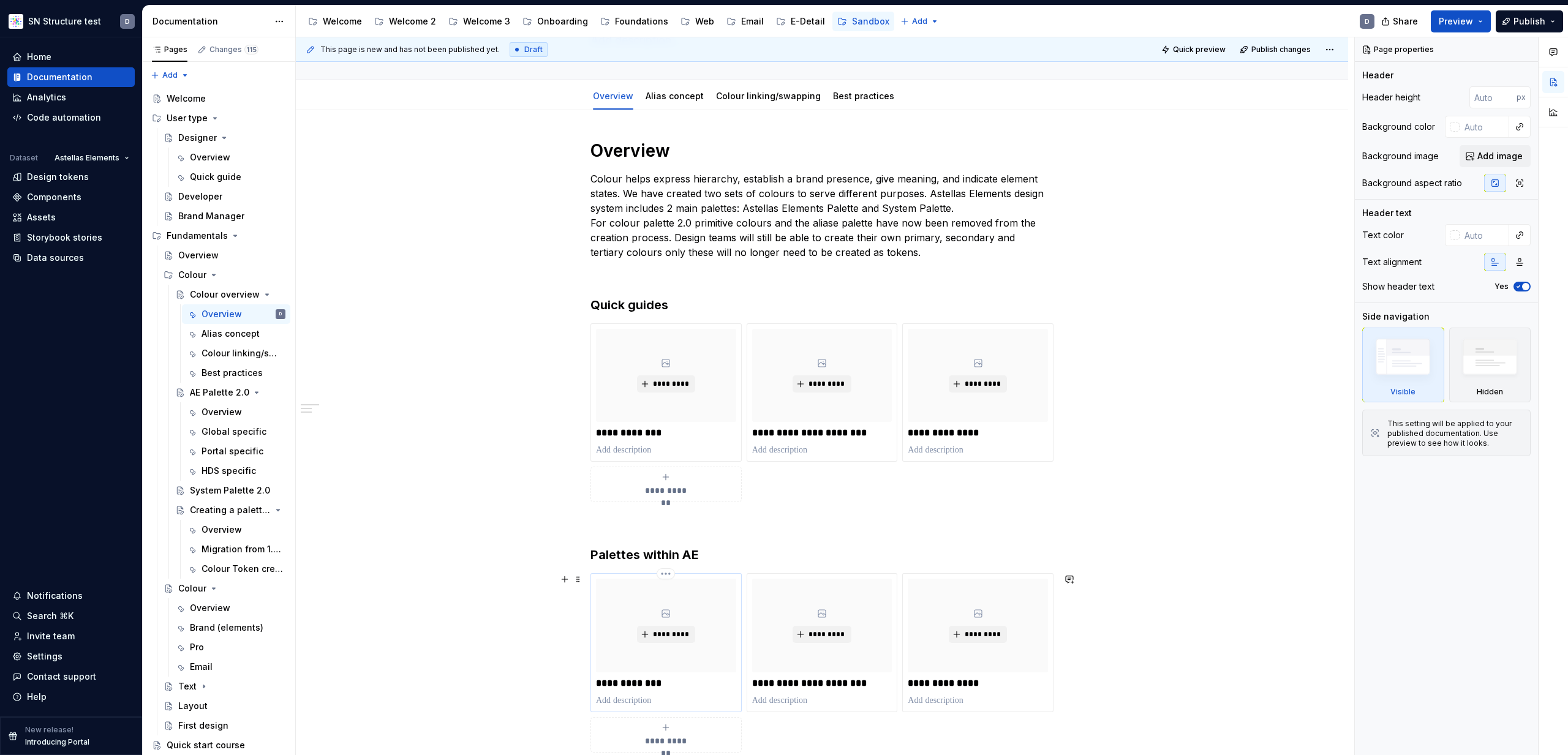
click at [662, 684] on p "**********" at bounding box center [666, 683] width 140 height 12
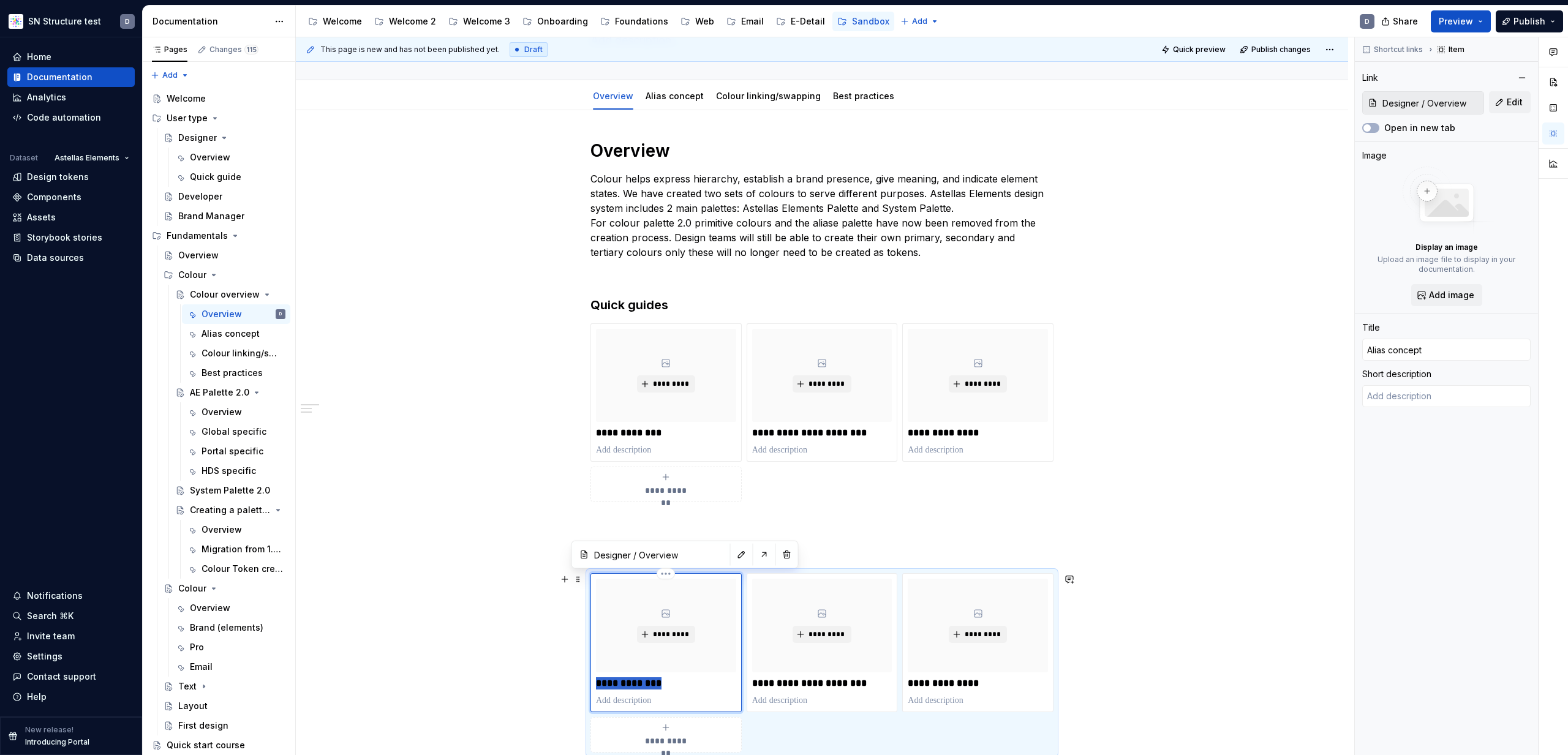
type textarea "*"
type input "AE Palette 2.0"
click at [215, 490] on div "System Palette 2.0" at bounding box center [219, 490] width 59 height 12
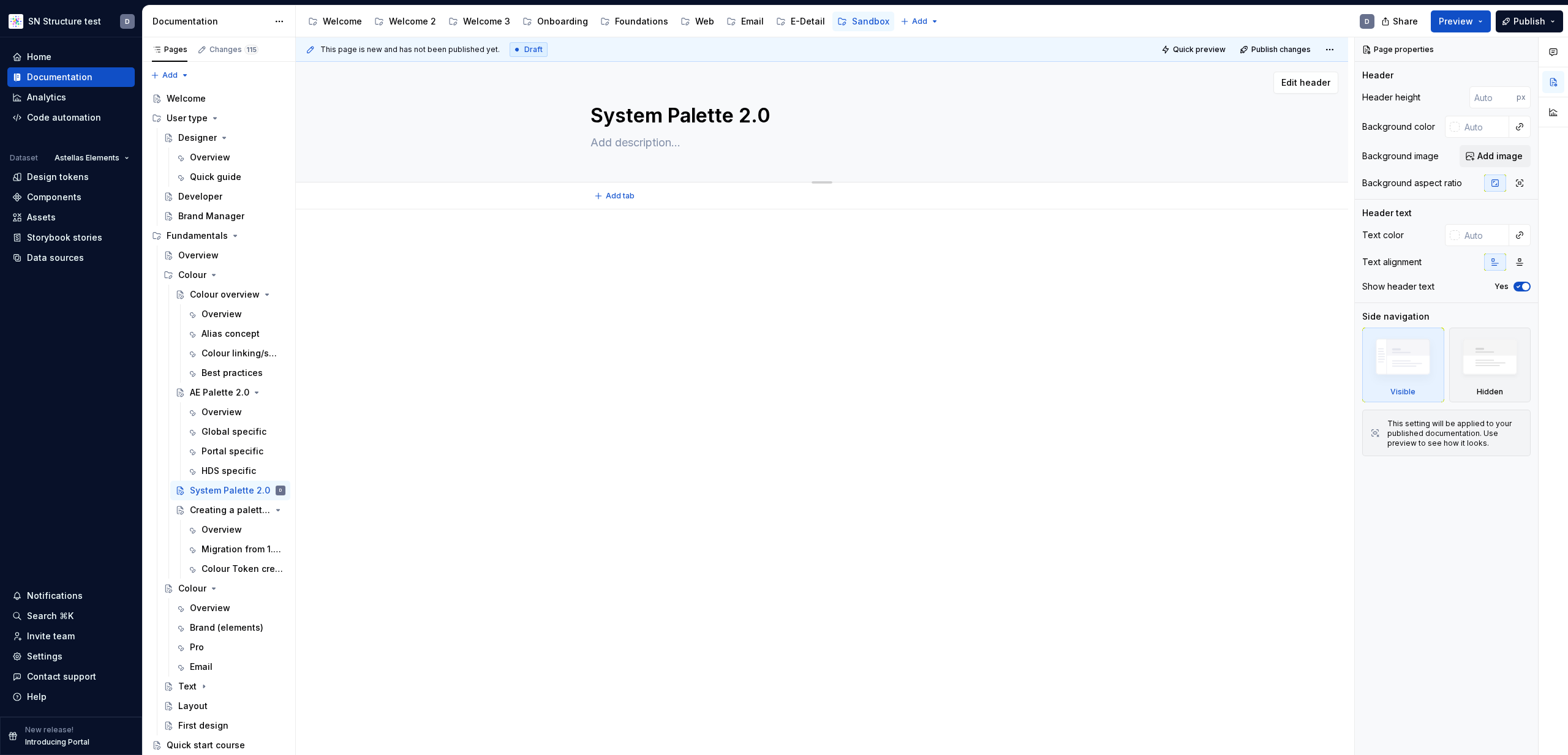
click at [776, 117] on textarea "System Palette 2.0" at bounding box center [819, 115] width 463 height 29
click at [220, 392] on div "AE Palette 2.0" at bounding box center [213, 392] width 47 height 12
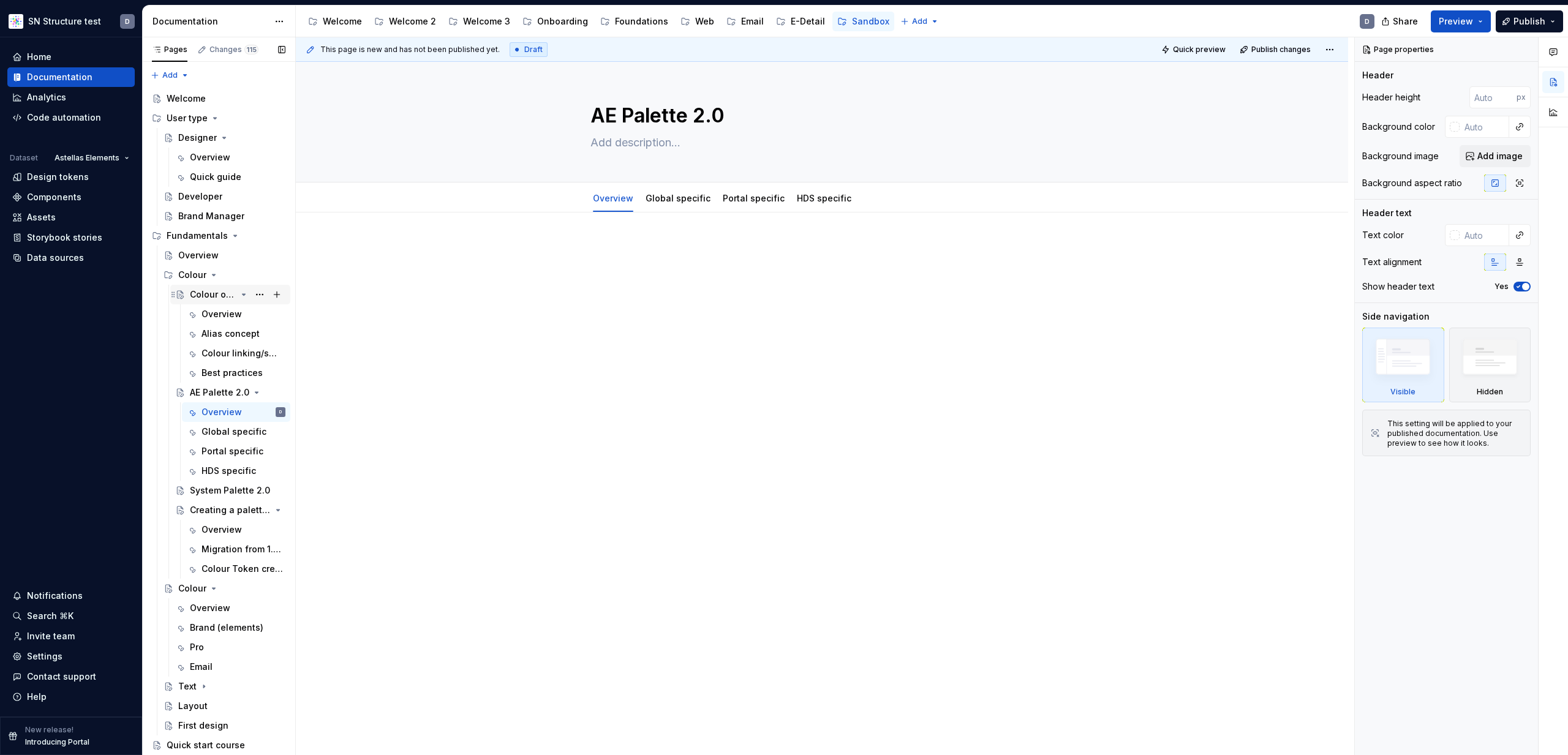
click at [211, 292] on div "Colour overview" at bounding box center [213, 294] width 47 height 12
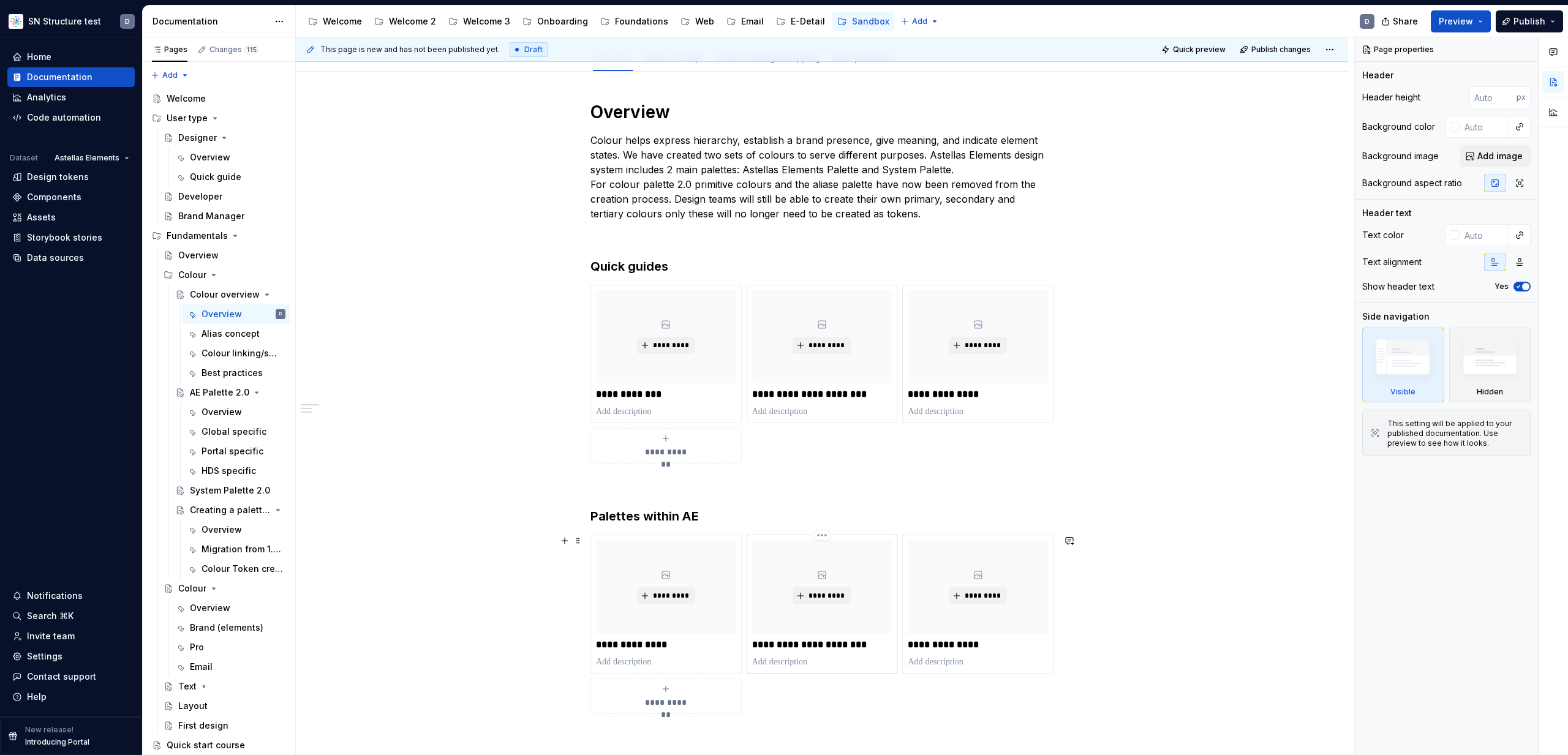
scroll to position [144, 0]
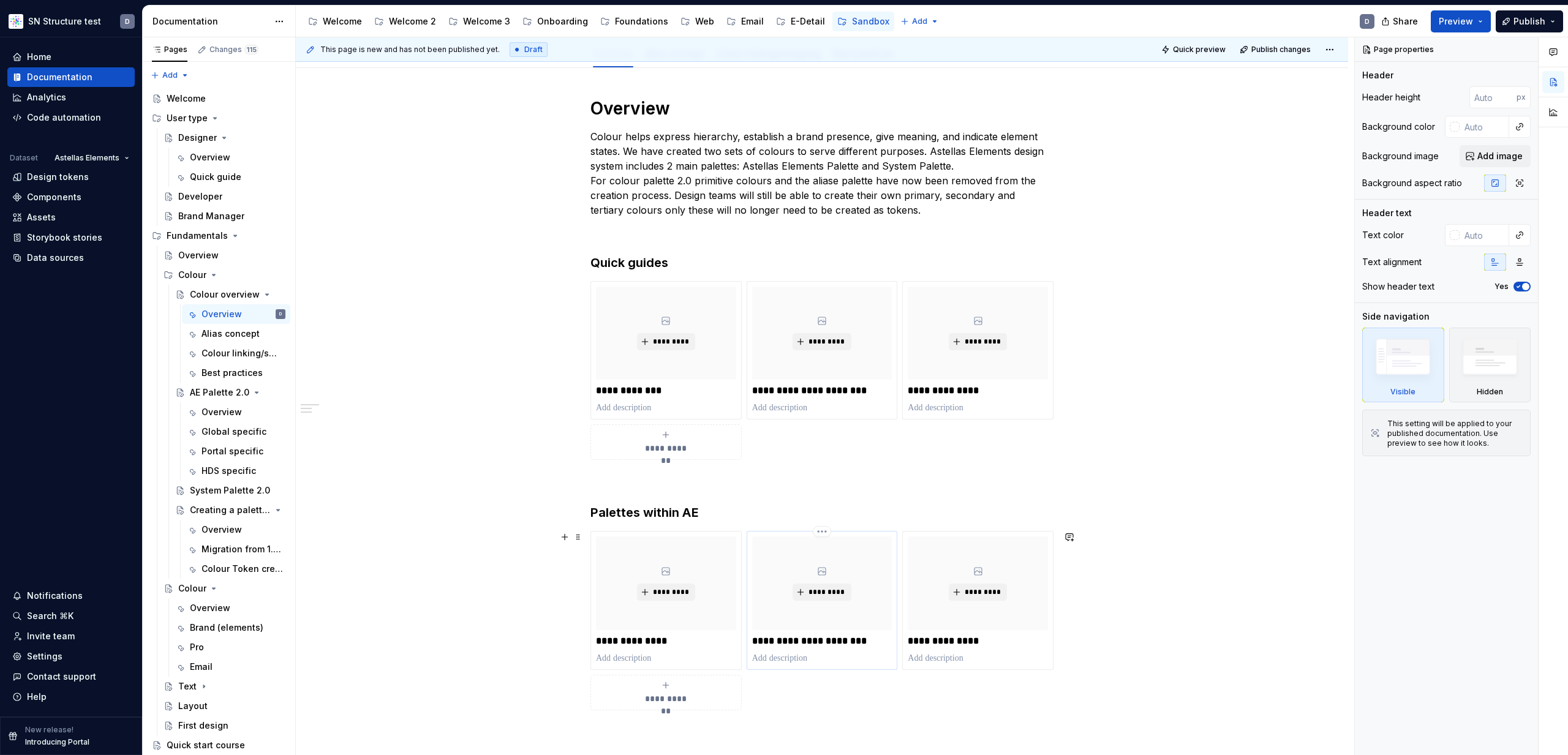
click at [846, 636] on p "**********" at bounding box center [823, 641] width 140 height 12
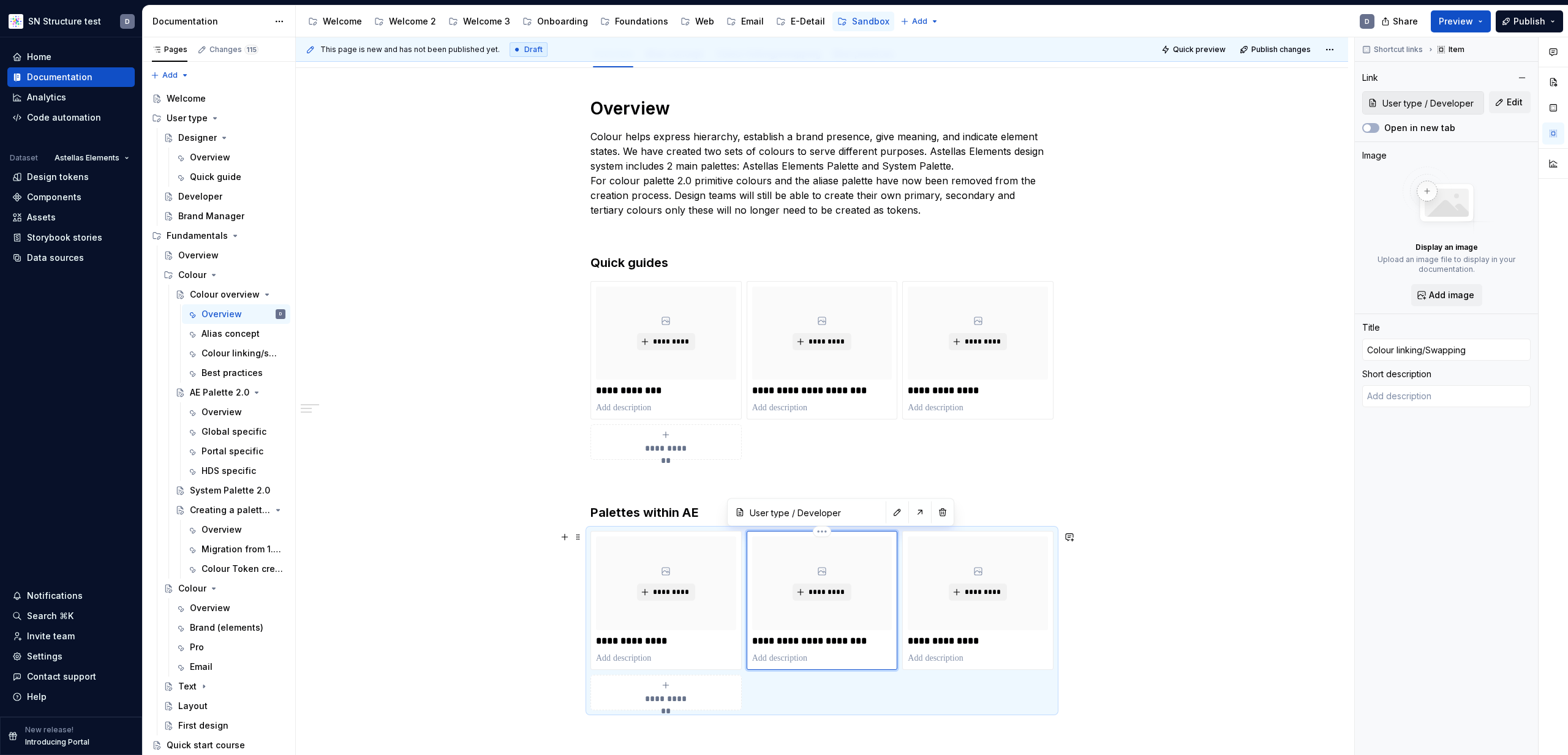
type textarea "*"
type input "System Palette 2.0"
click at [665, 511] on h3 "Palettes within AE" at bounding box center [822, 512] width 463 height 17
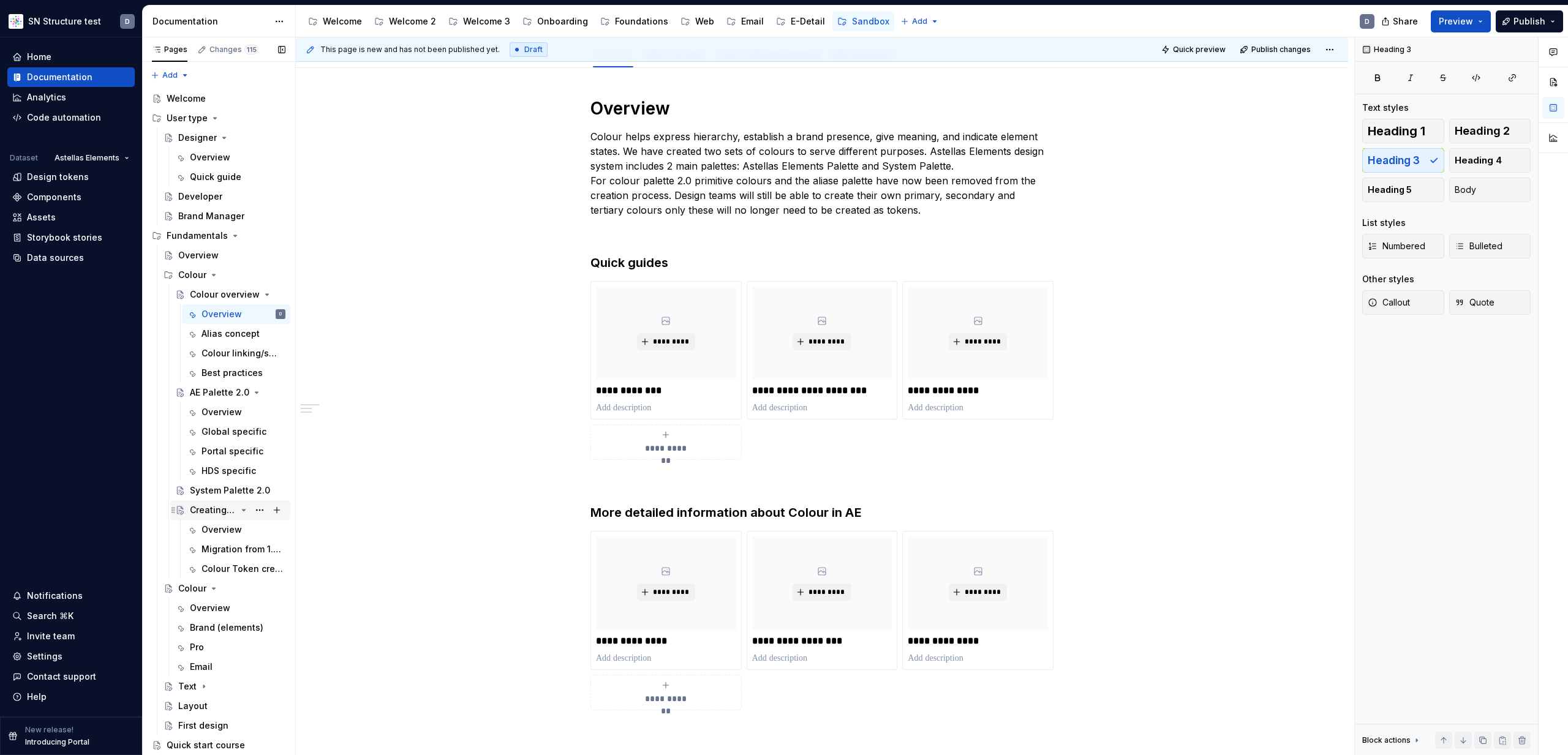
click at [202, 513] on div "Creating a palette for your brand" at bounding box center [213, 510] width 47 height 12
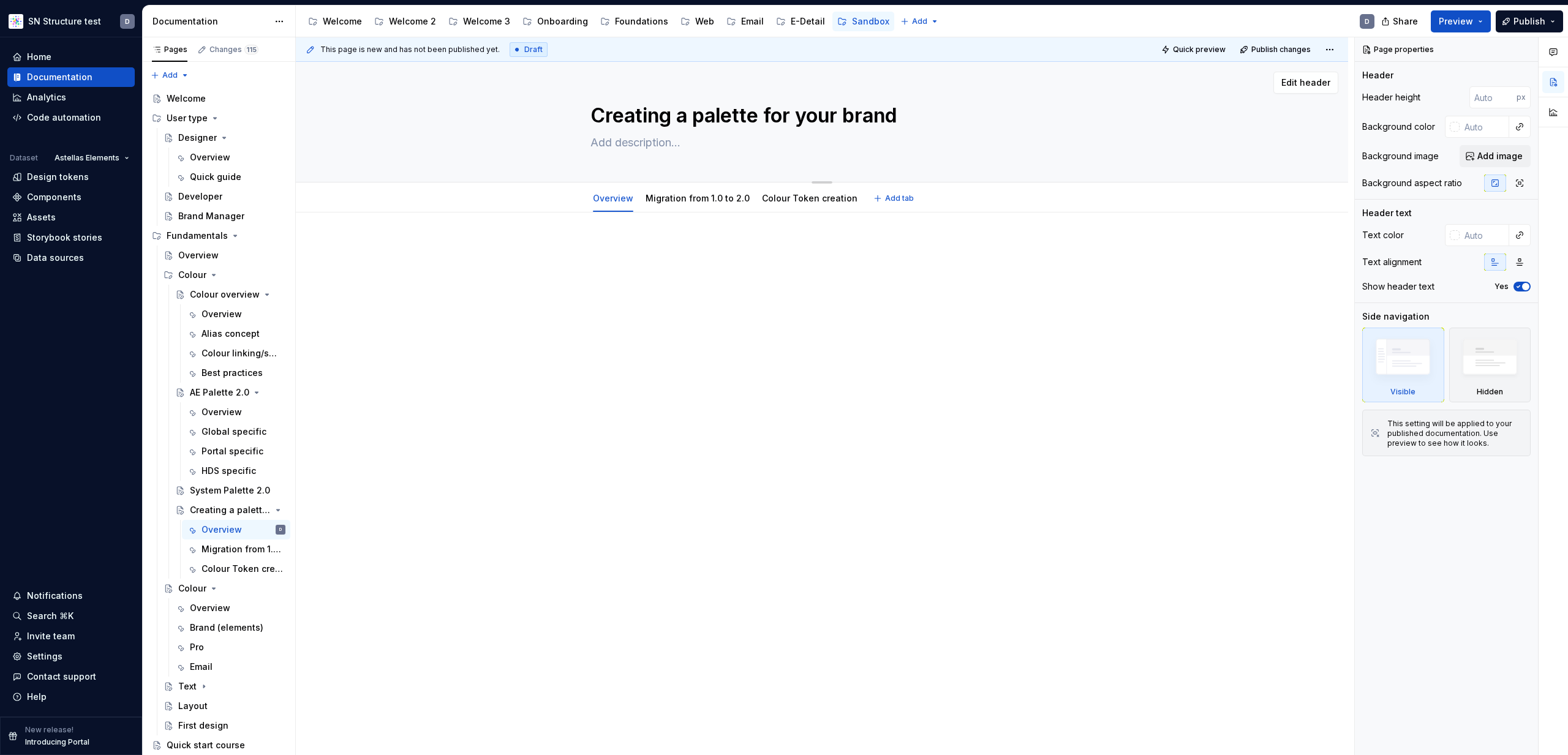
drag, startPoint x: 917, startPoint y: 118, endPoint x: 547, endPoint y: 128, distance: 370.1
click at [584, 117] on div "Creating a palette for your brand" at bounding box center [822, 122] width 954 height 120
click at [221, 391] on div "AE Palette 2.0" at bounding box center [213, 392] width 47 height 12
click at [202, 292] on div "Colour overview" at bounding box center [213, 294] width 47 height 12
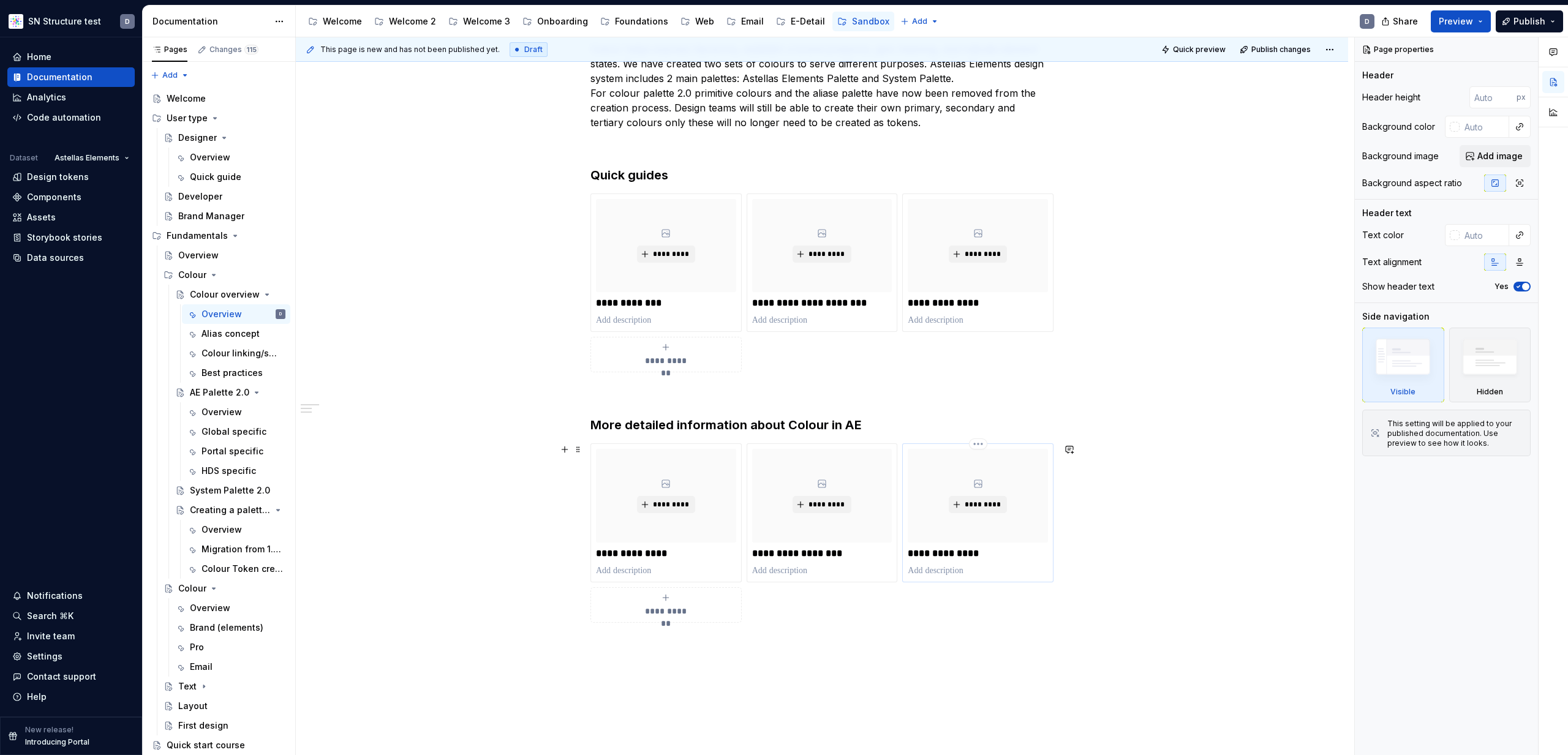
scroll to position [248, 0]
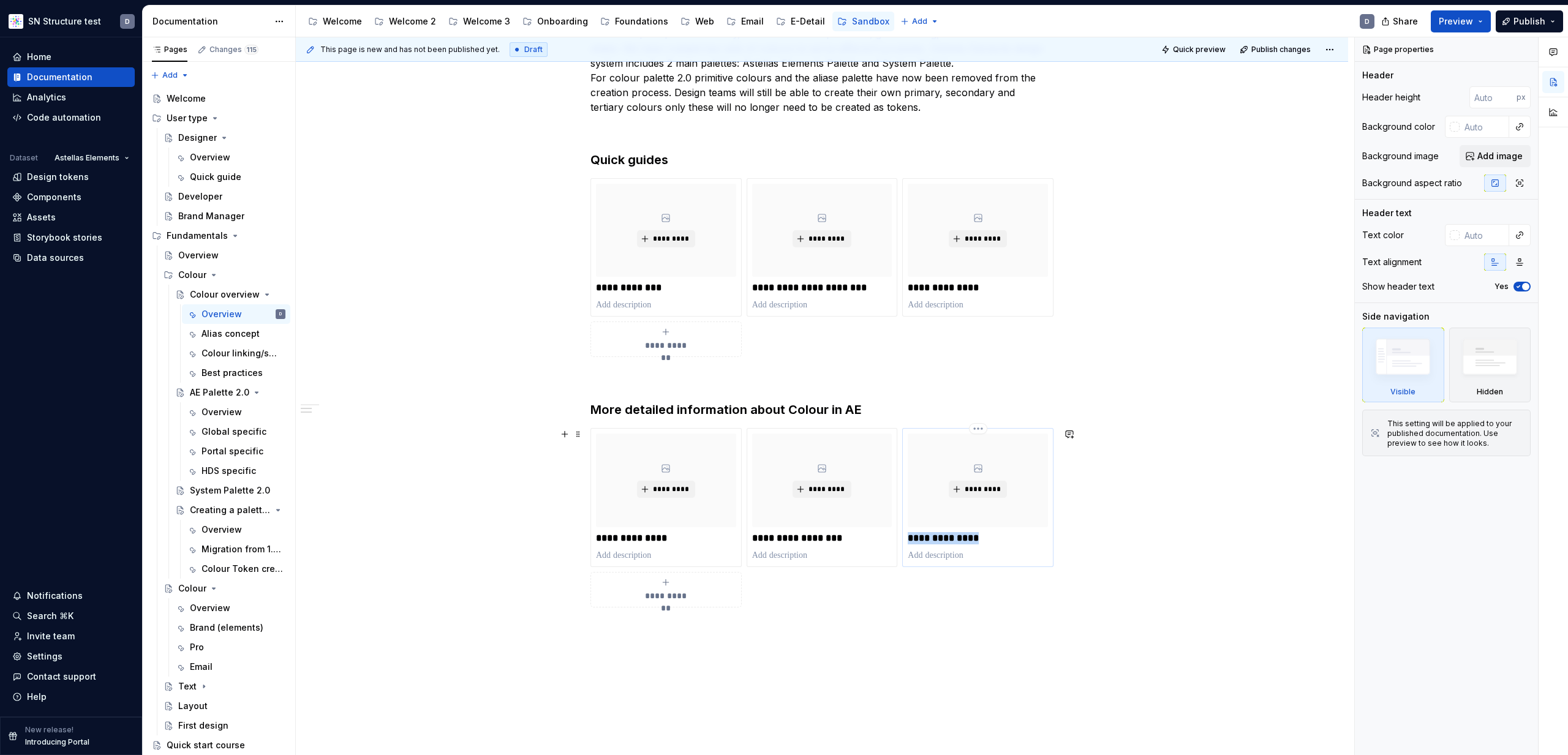
drag, startPoint x: 984, startPoint y: 540, endPoint x: 910, endPoint y: 539, distance: 74.0
click at [909, 539] on div "**********" at bounding box center [978, 498] width 152 height 139
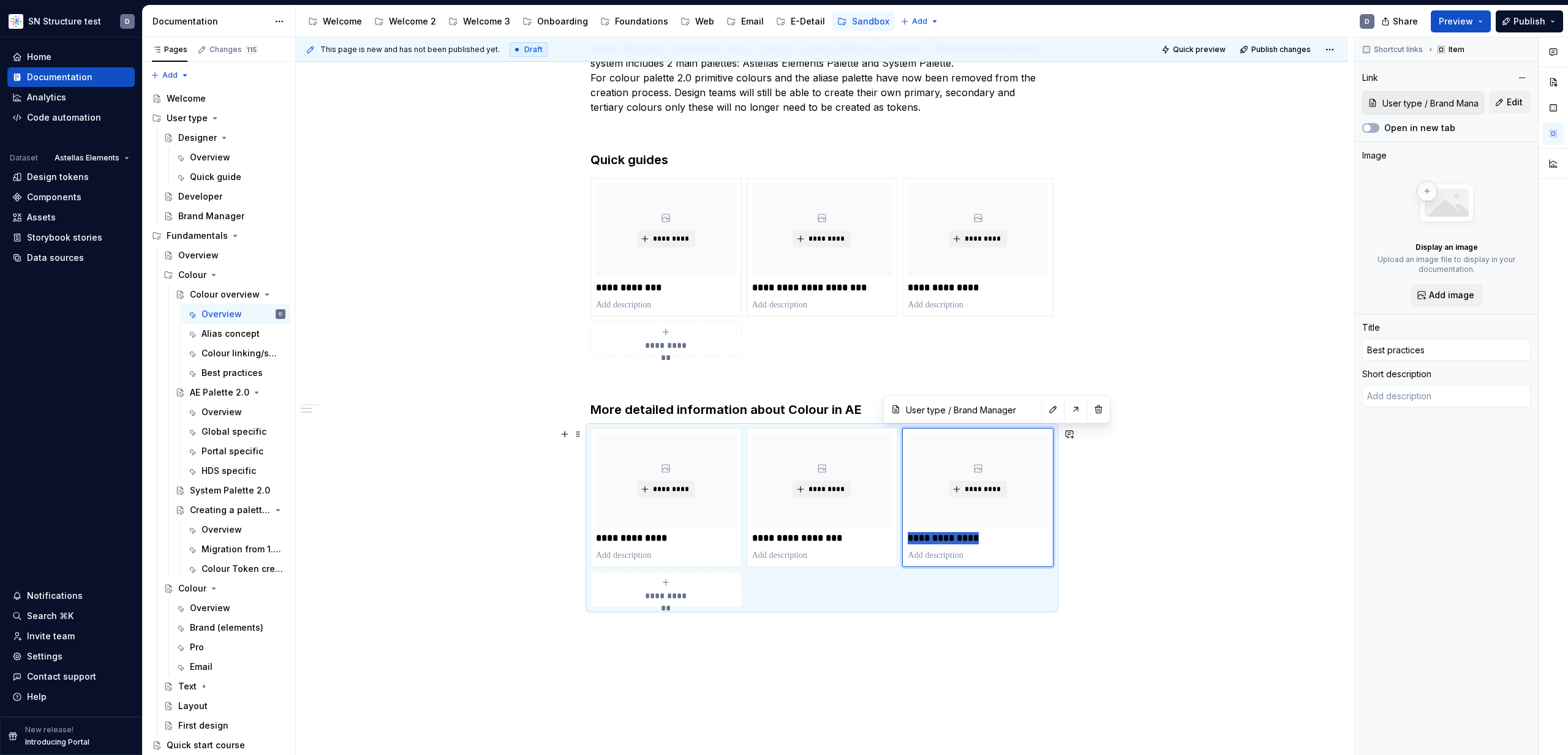
type textarea "*"
type input "Creating a palette for your brand"
click at [1167, 517] on div "**********" at bounding box center [822, 413] width 1053 height 896
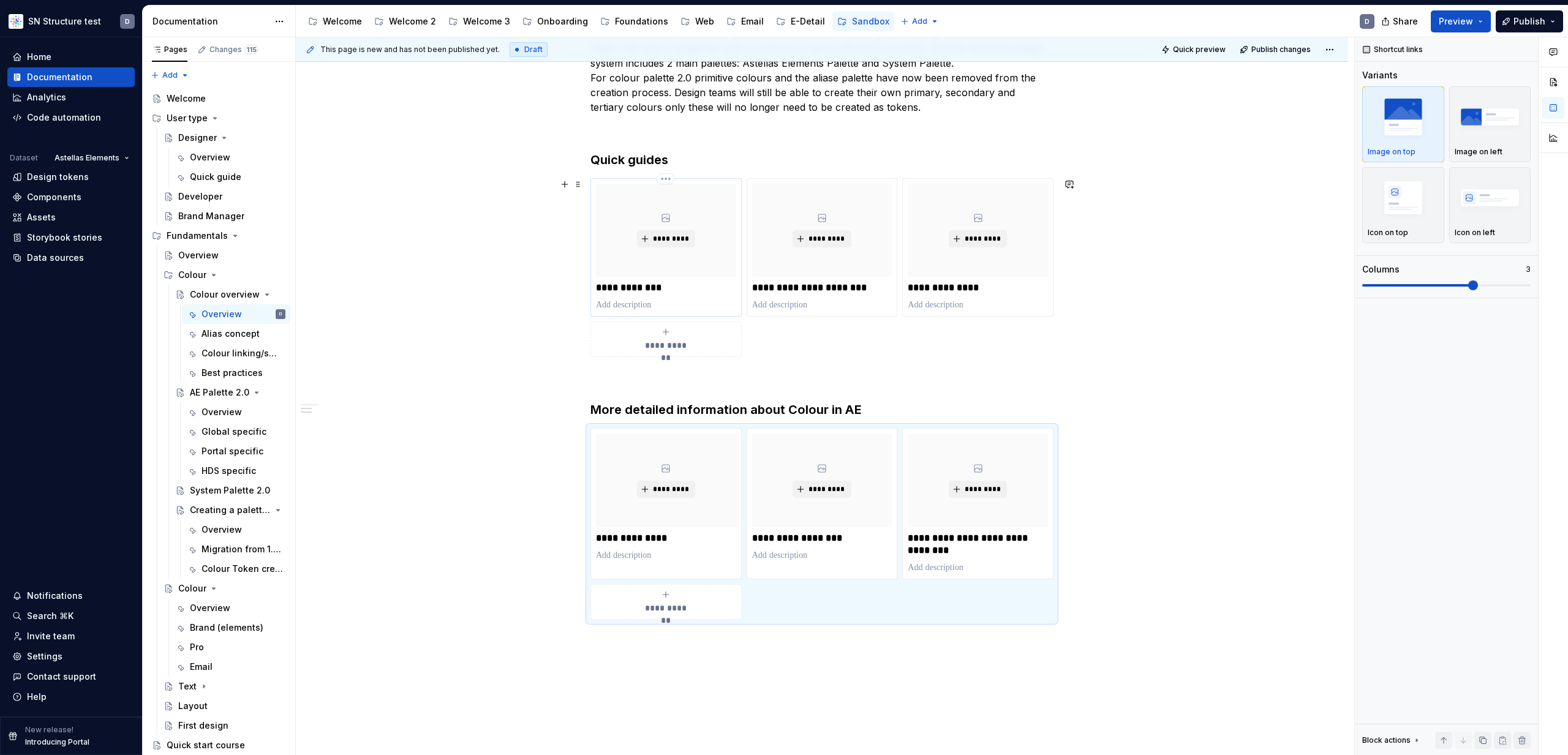
click at [650, 302] on p at bounding box center [666, 305] width 140 height 12
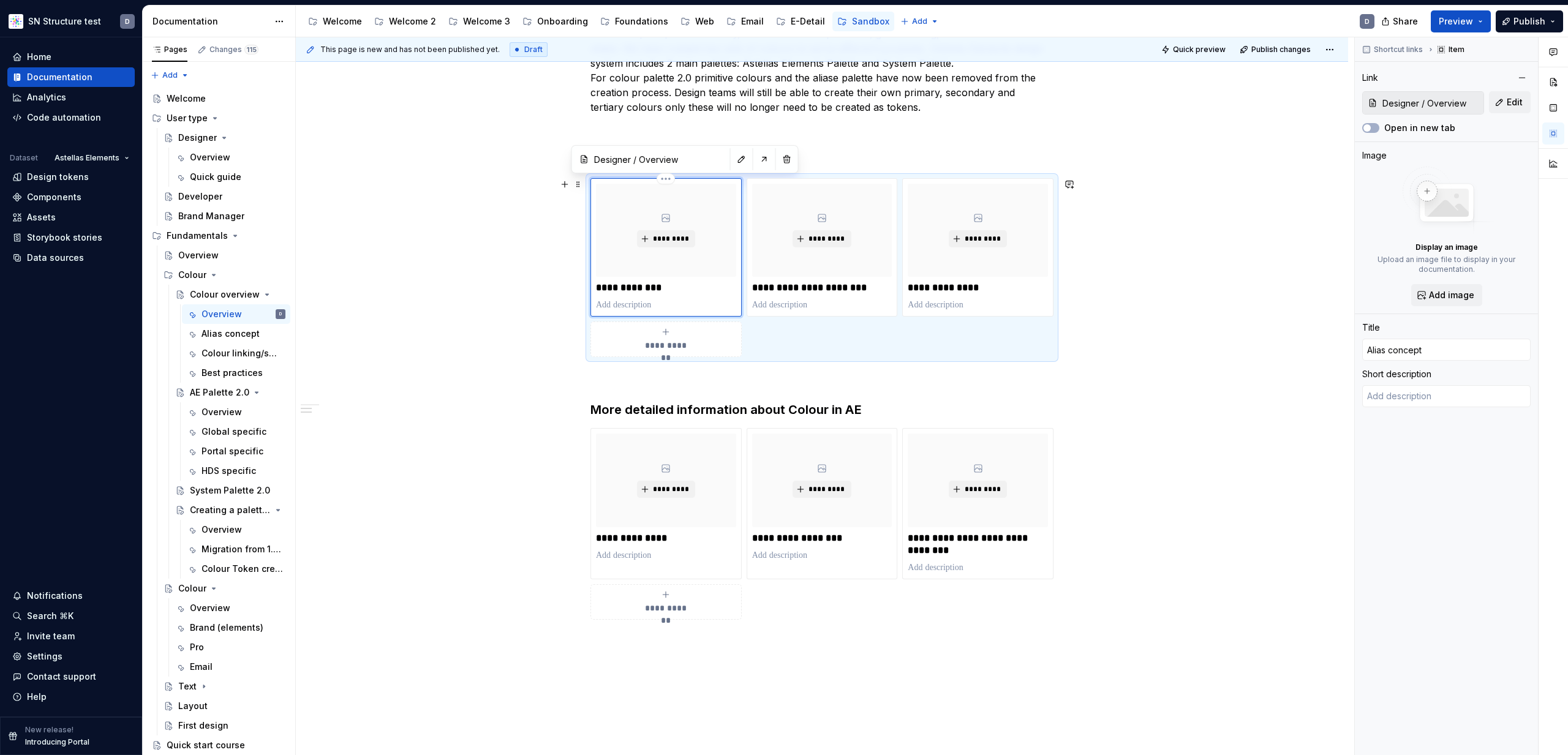
type textarea "*"
type textarea "D"
type textarea "*"
type textarea "De"
type textarea "*"
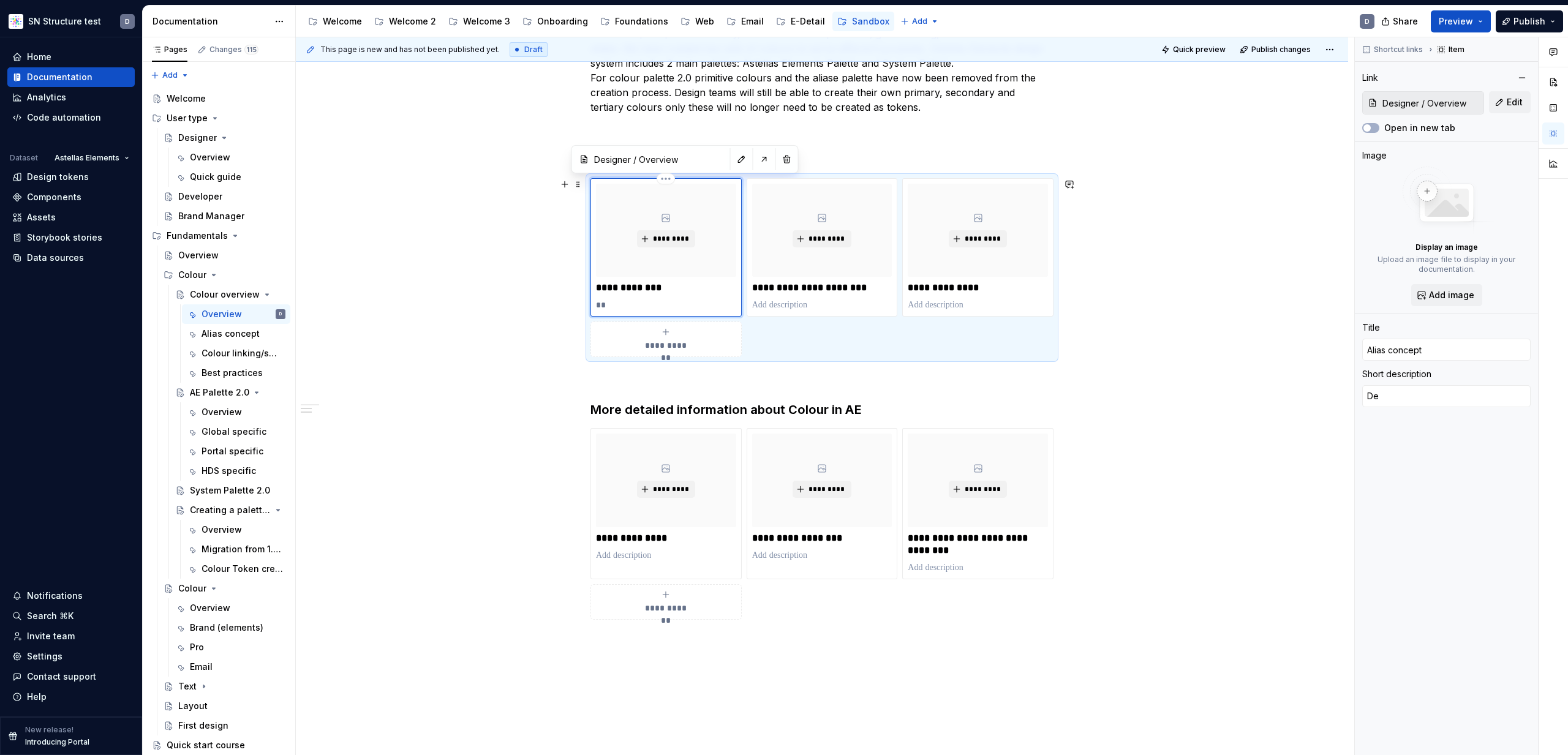
type textarea "Des"
type textarea "*"
type textarea "Desc"
type textarea "*"
type textarea "Descr"
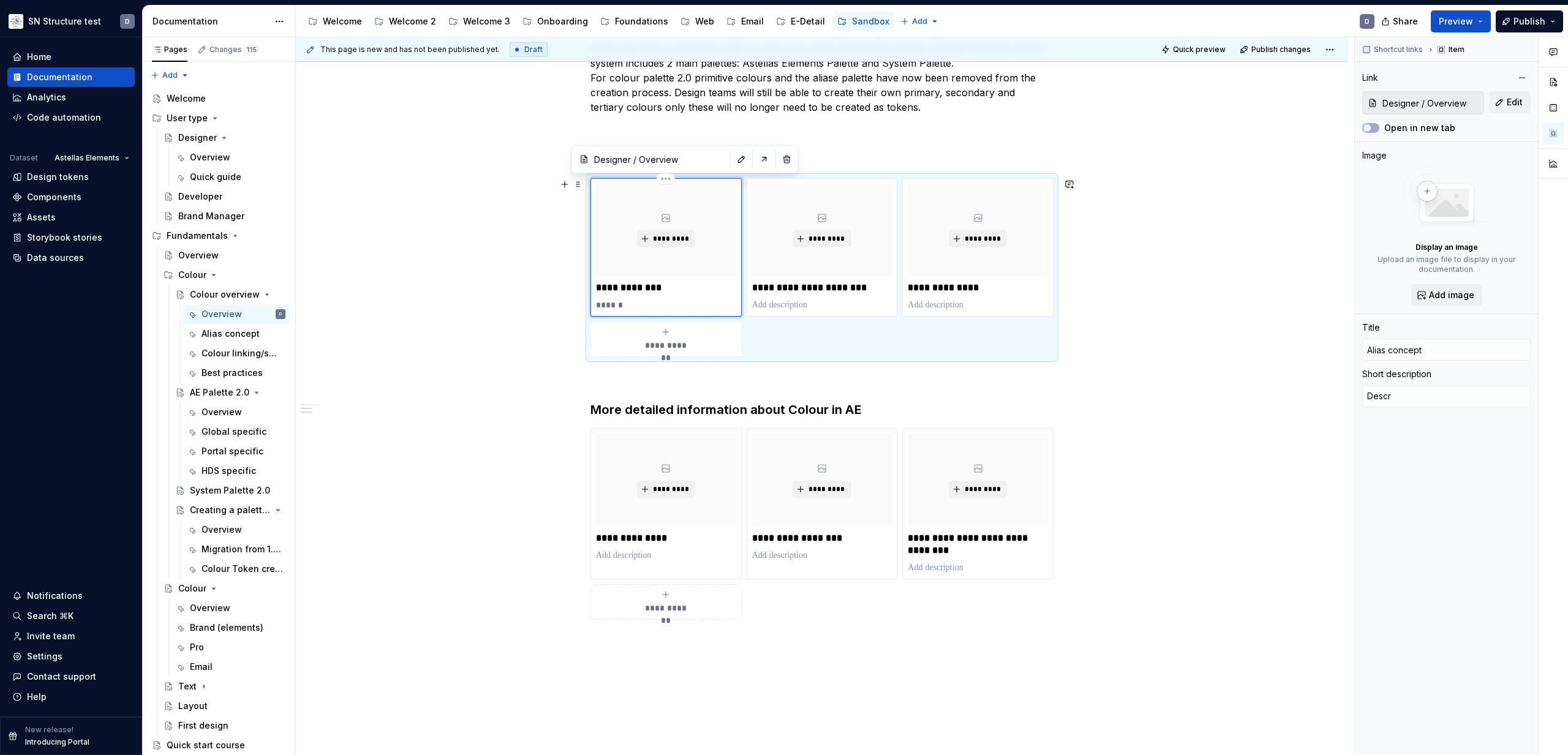
type textarea "*"
type textarea "Descri"
type textarea "*"
type textarea "Descrip"
type textarea "*"
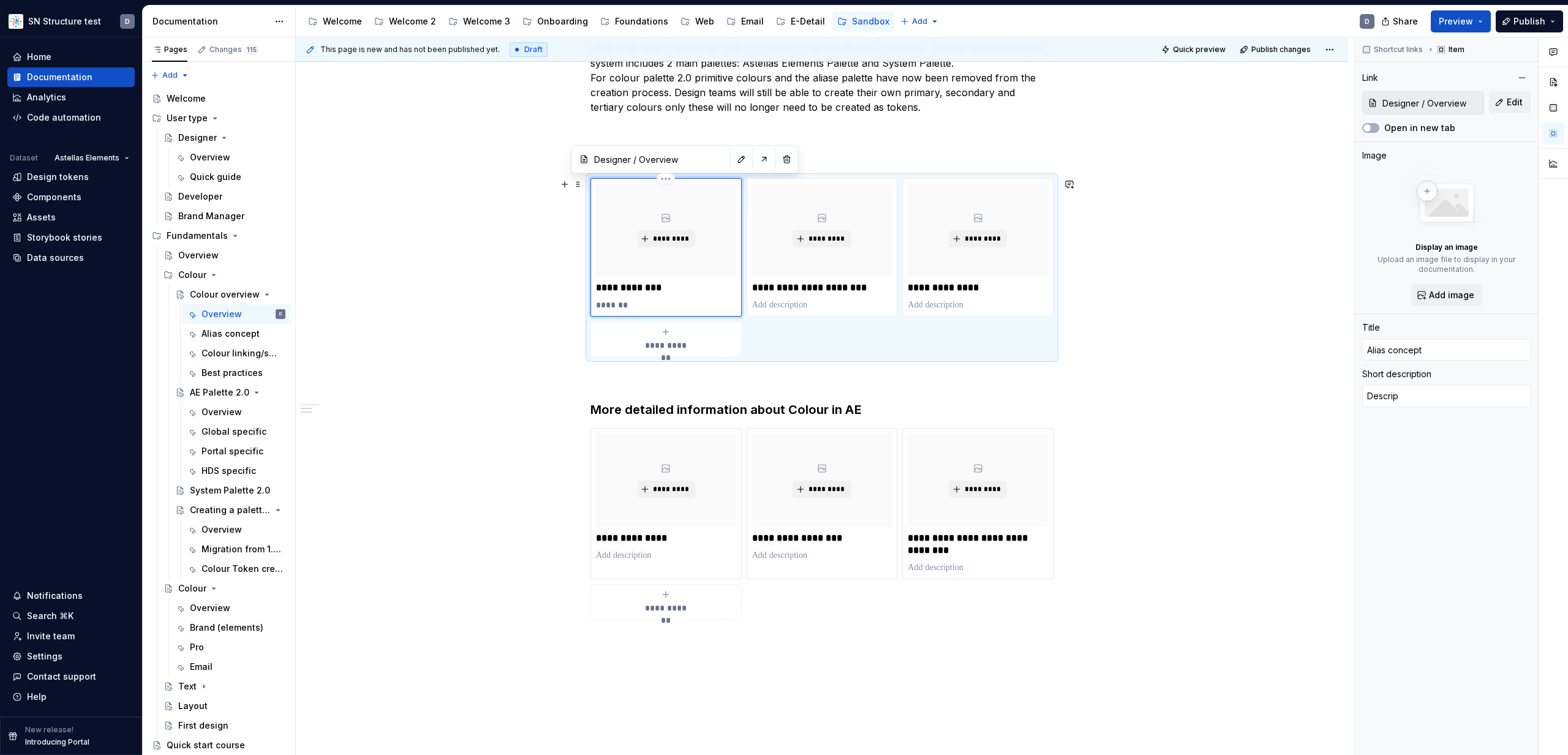
type textarea "Descript"
type textarea "*"
type textarea "Descripti"
type textarea "*"
type textarea "Descriptio"
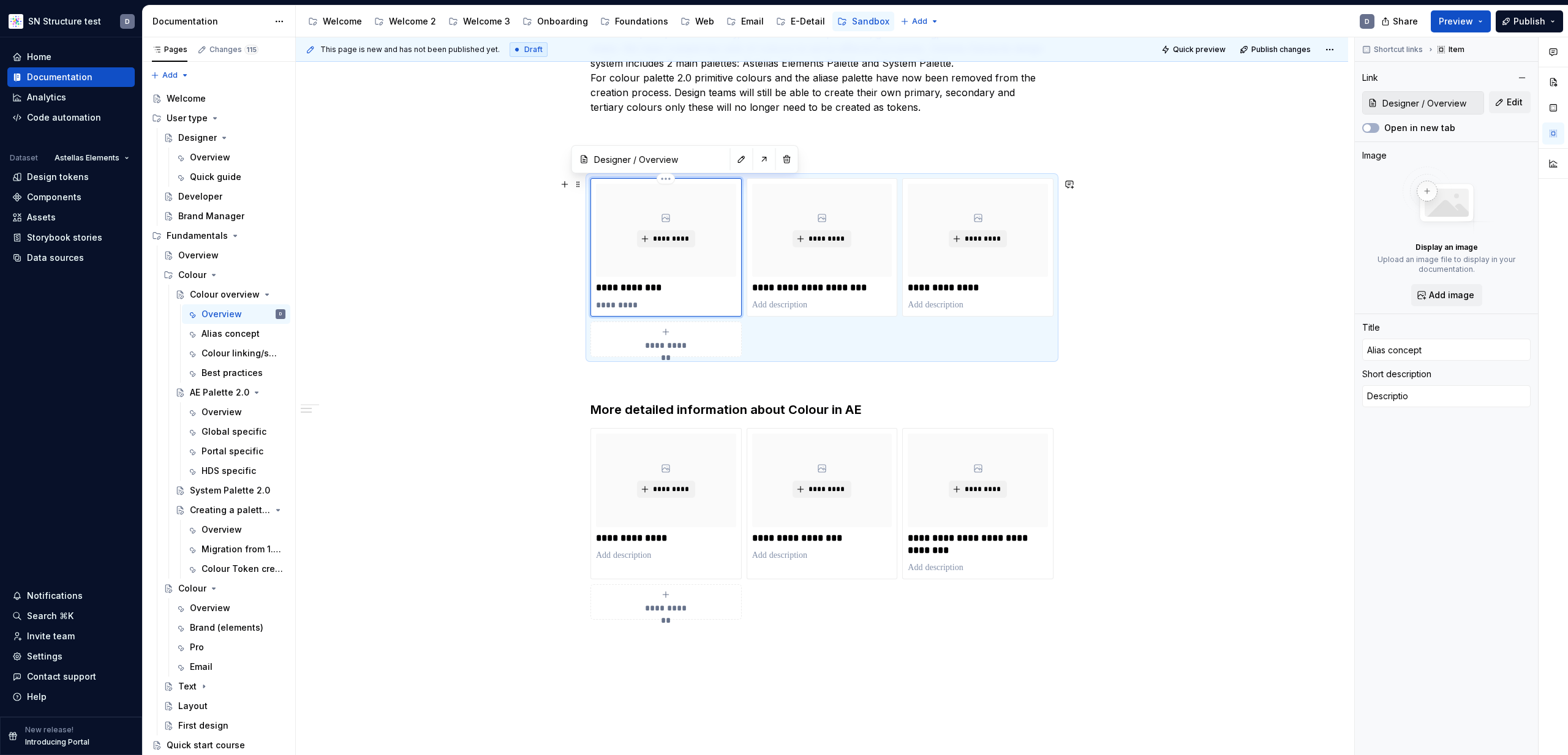
type textarea "*"
type textarea "Description"
type textarea "*"
type textarea "Description"
type textarea "*"
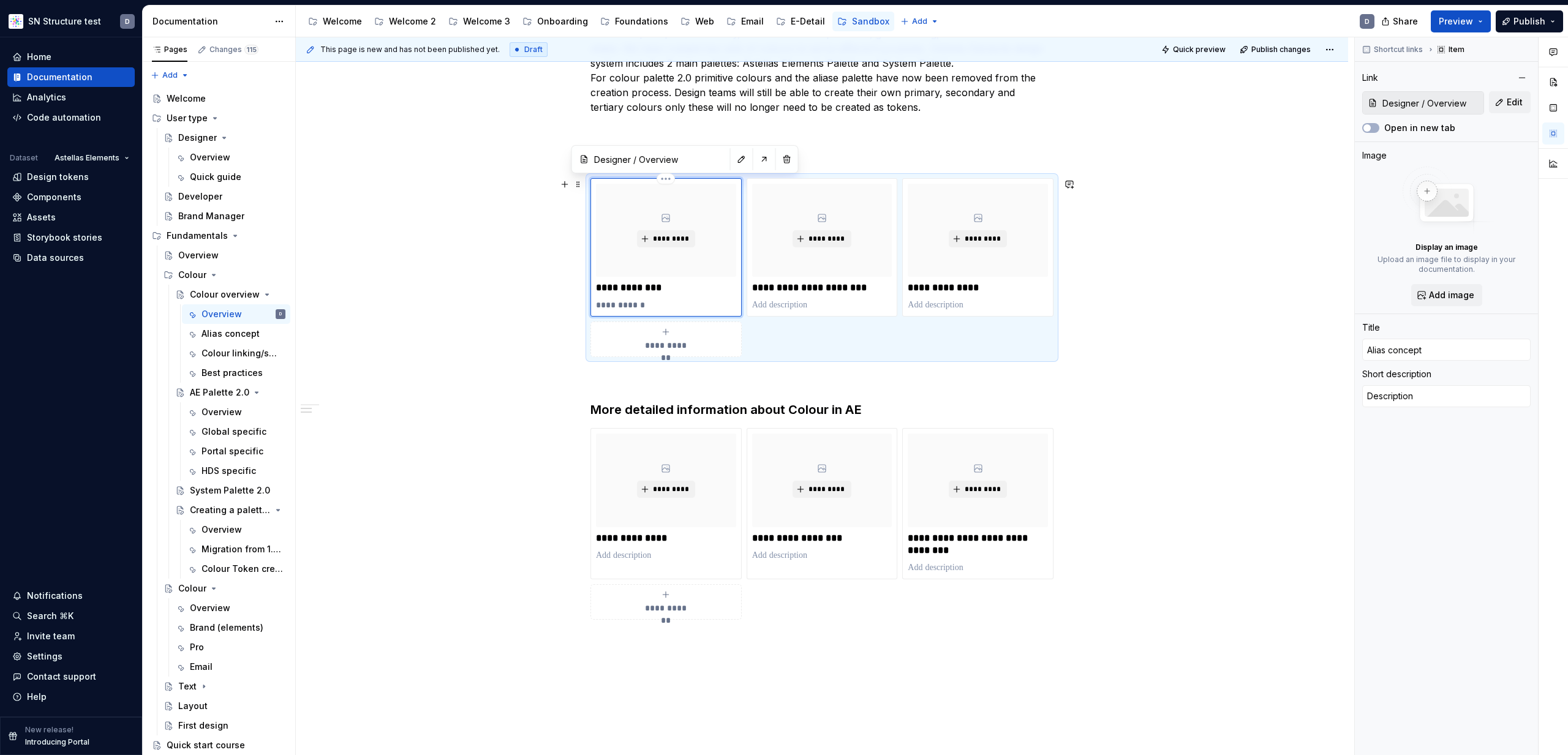
type textarea "Description h"
type textarea "*"
type textarea "Description he"
type textarea "*"
type textarea "Description her"
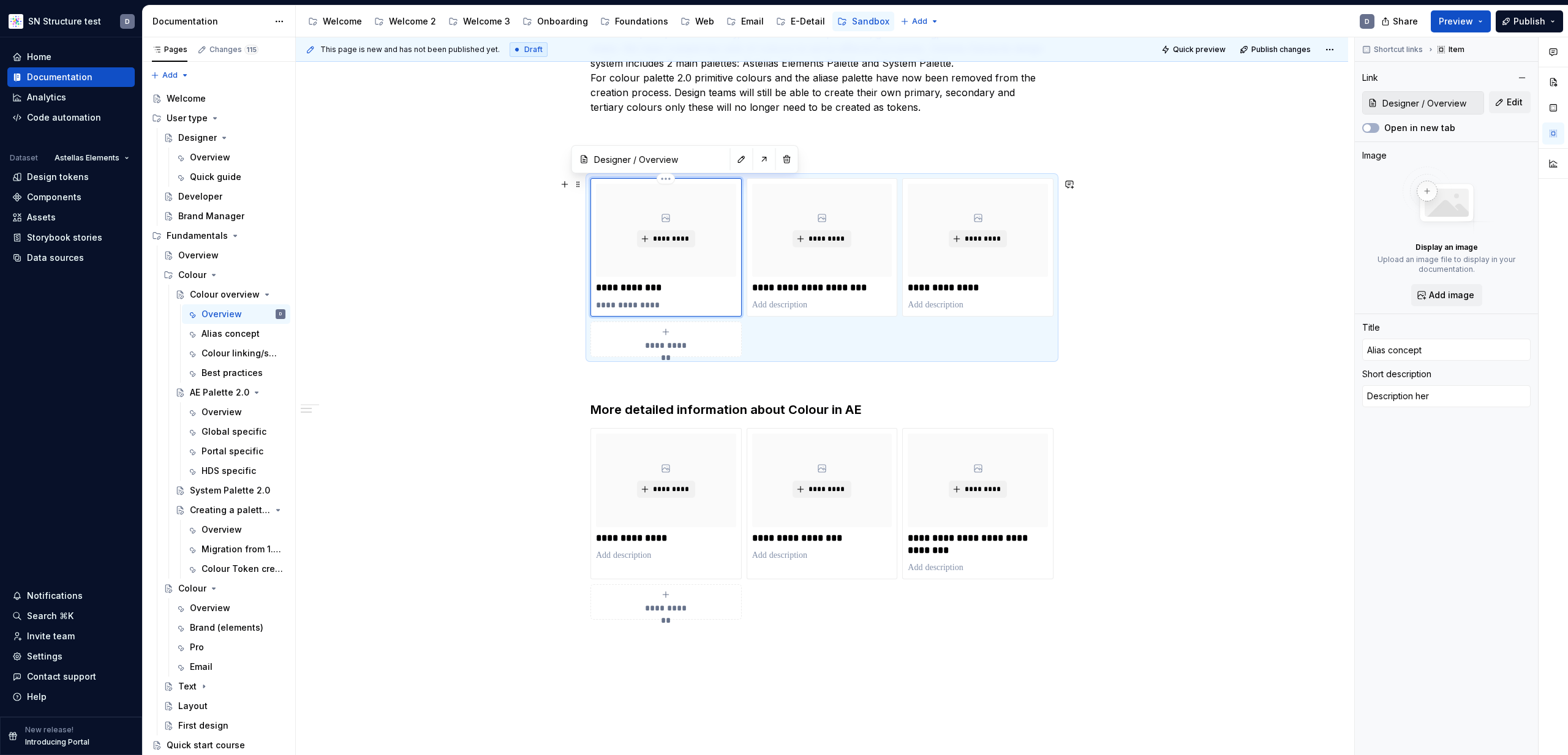
type textarea "*"
type textarea "Description here"
click at [812, 302] on p at bounding box center [823, 305] width 140 height 12
type textarea "*"
type input "User type / Developer"
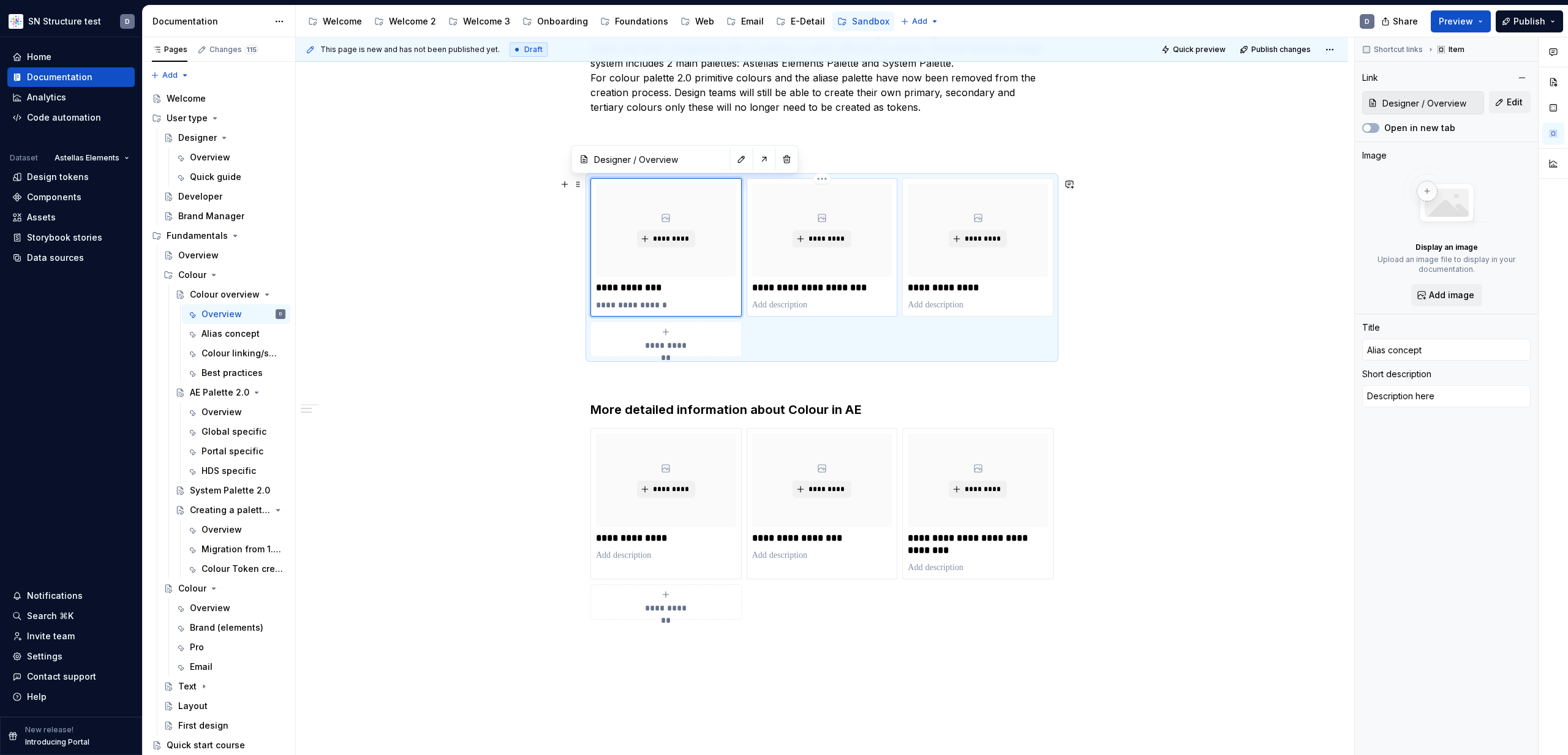
type input "User type / Developer"
type input "Colour linking/Swapping"
type textarea "*"
type textarea "Description here"
click at [957, 302] on p at bounding box center [978, 305] width 140 height 12
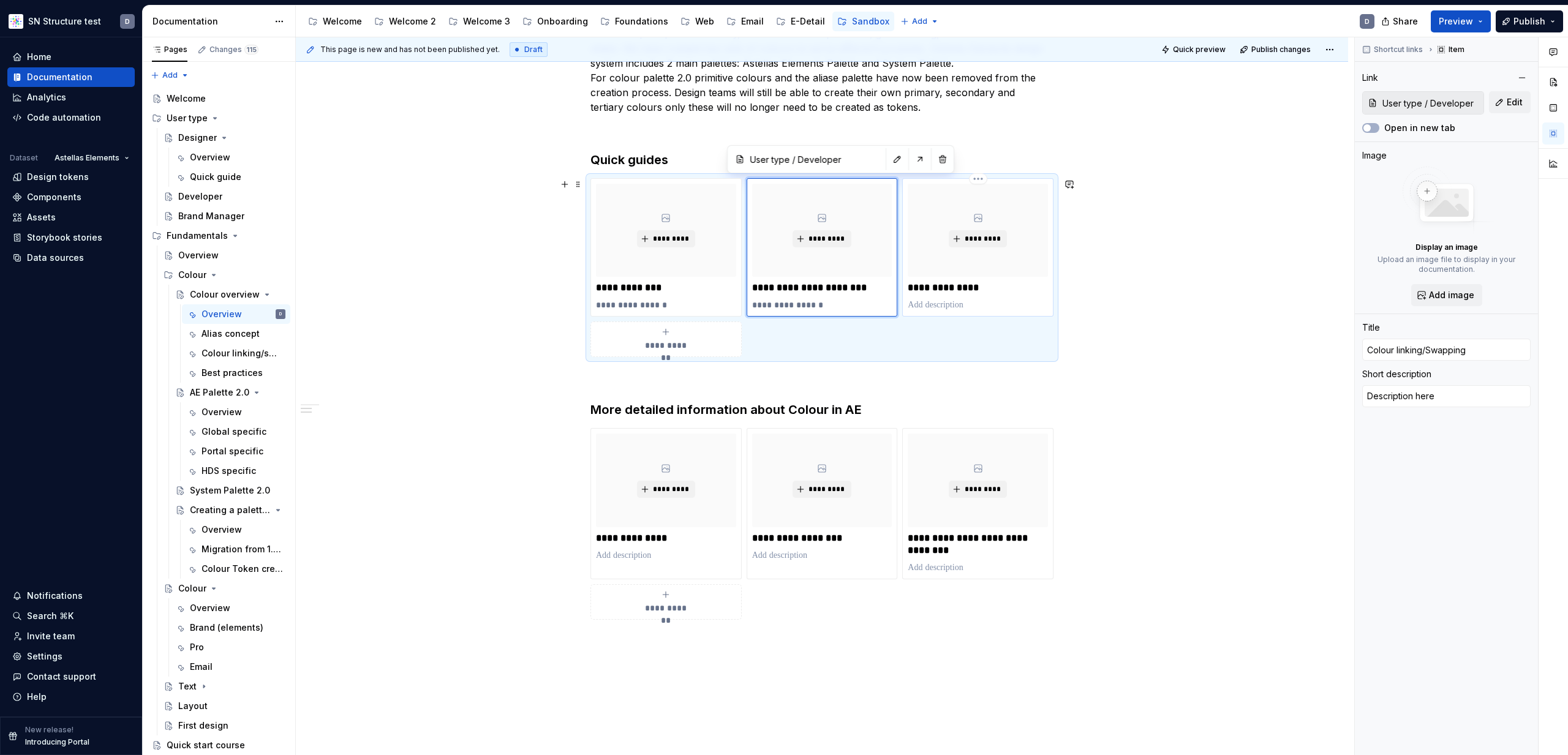
type textarea "*"
type input "User type / Brand Manager"
type input "Best practices"
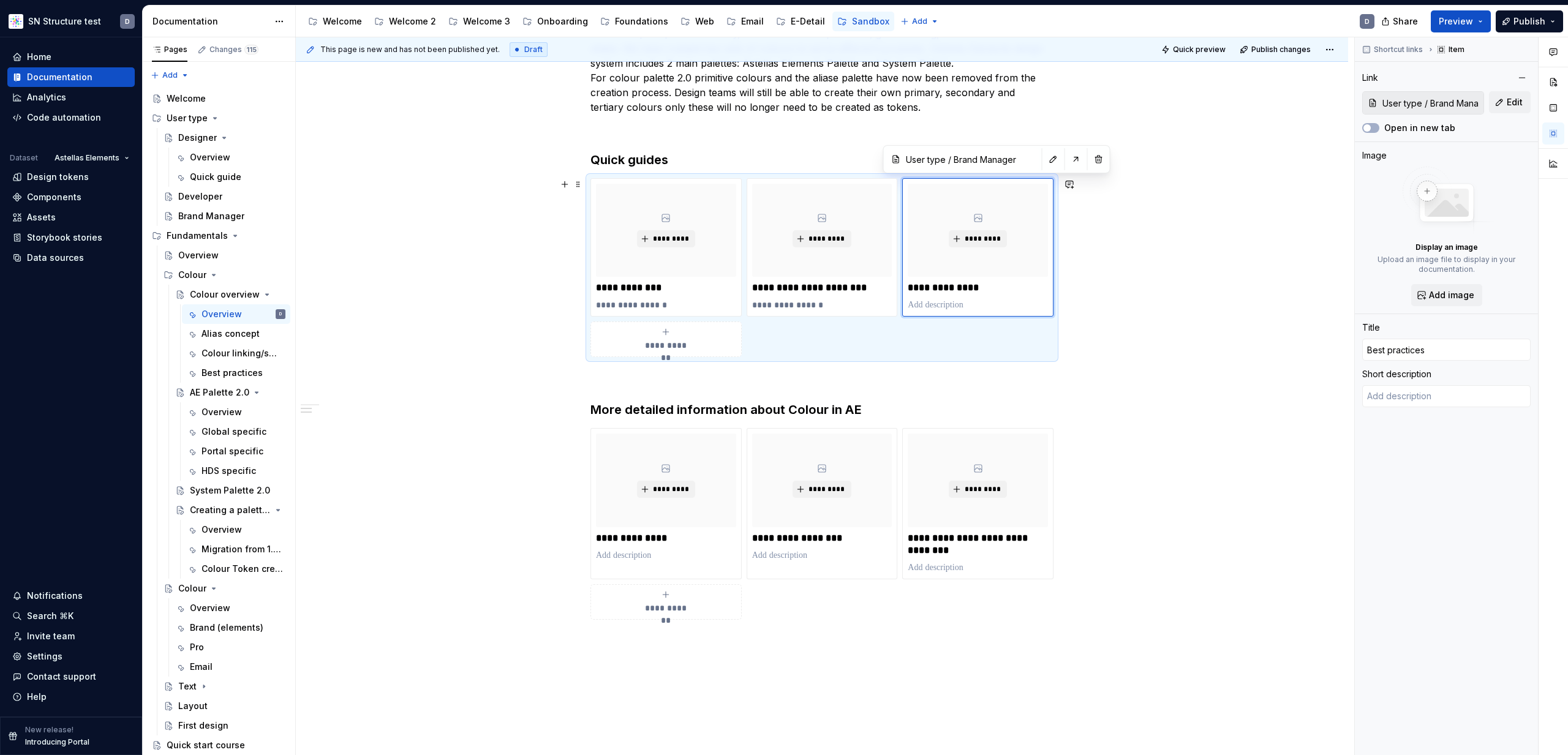
type textarea "*"
type textarea "Description here"
click at [646, 557] on p at bounding box center [666, 555] width 140 height 12
type textarea "*"
type input "Designer / Overview"
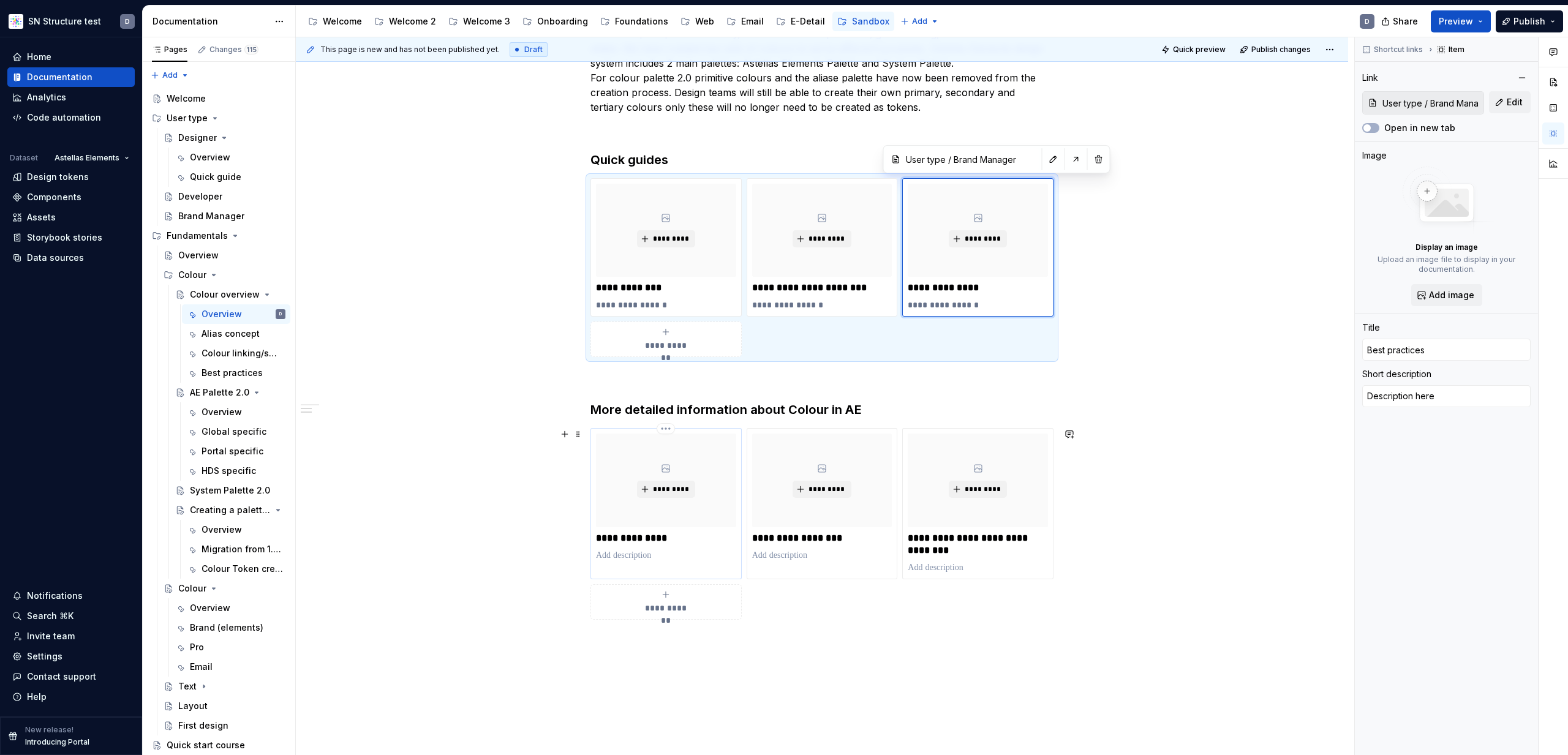
type input "Designer / Overview"
type input "AE Palette 2.0"
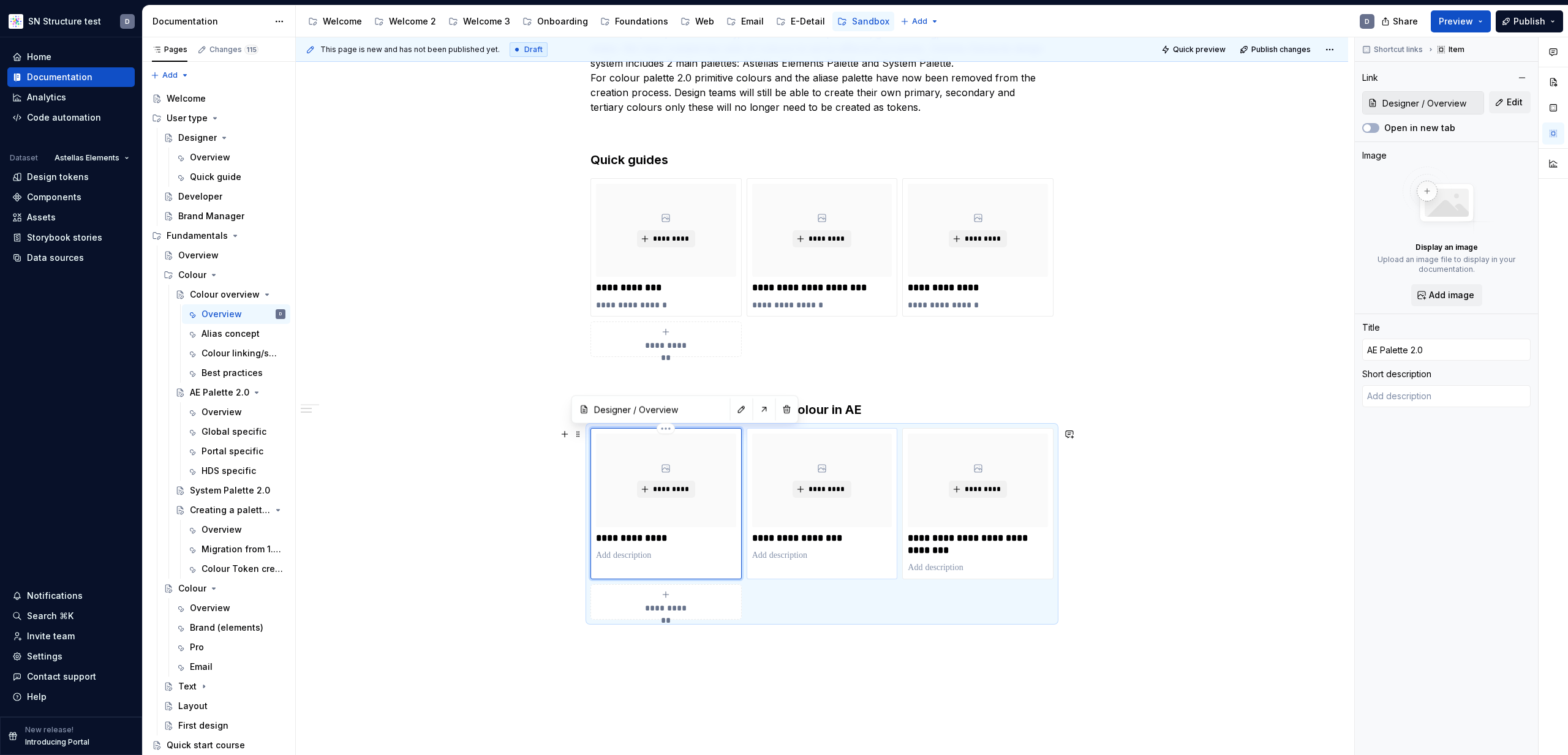
type textarea "*"
type textarea "Description here"
click at [819, 557] on p at bounding box center [823, 555] width 140 height 12
type textarea "*"
type input "User type / Developer"
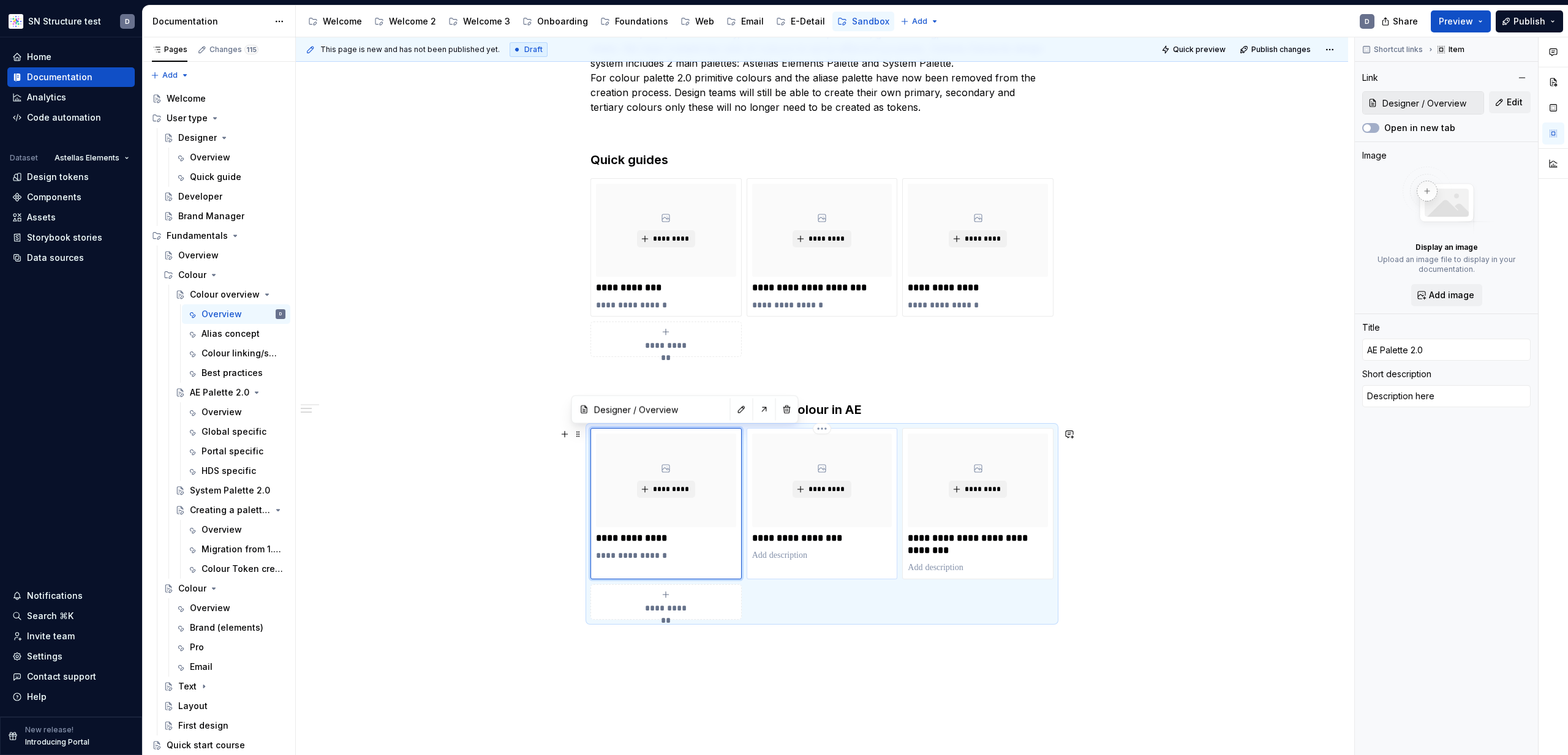
type input "User type / Developer"
type input "System Palette 2.0"
type textarea "*"
type textarea "Description here"
click at [957, 566] on p at bounding box center [978, 567] width 140 height 12
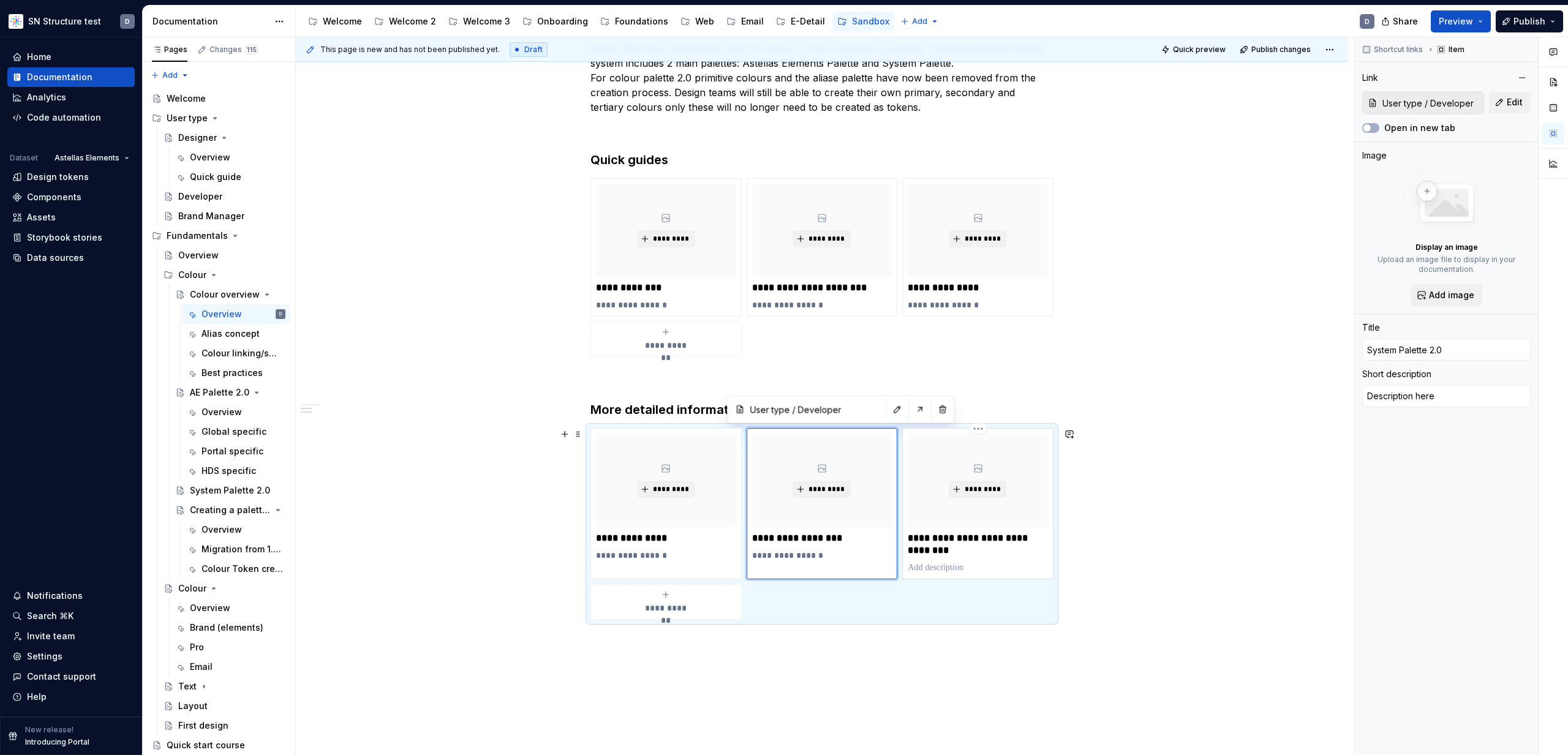
type textarea "*"
type input "User type / Brand Manager"
type input "Creating a palette for your brand"
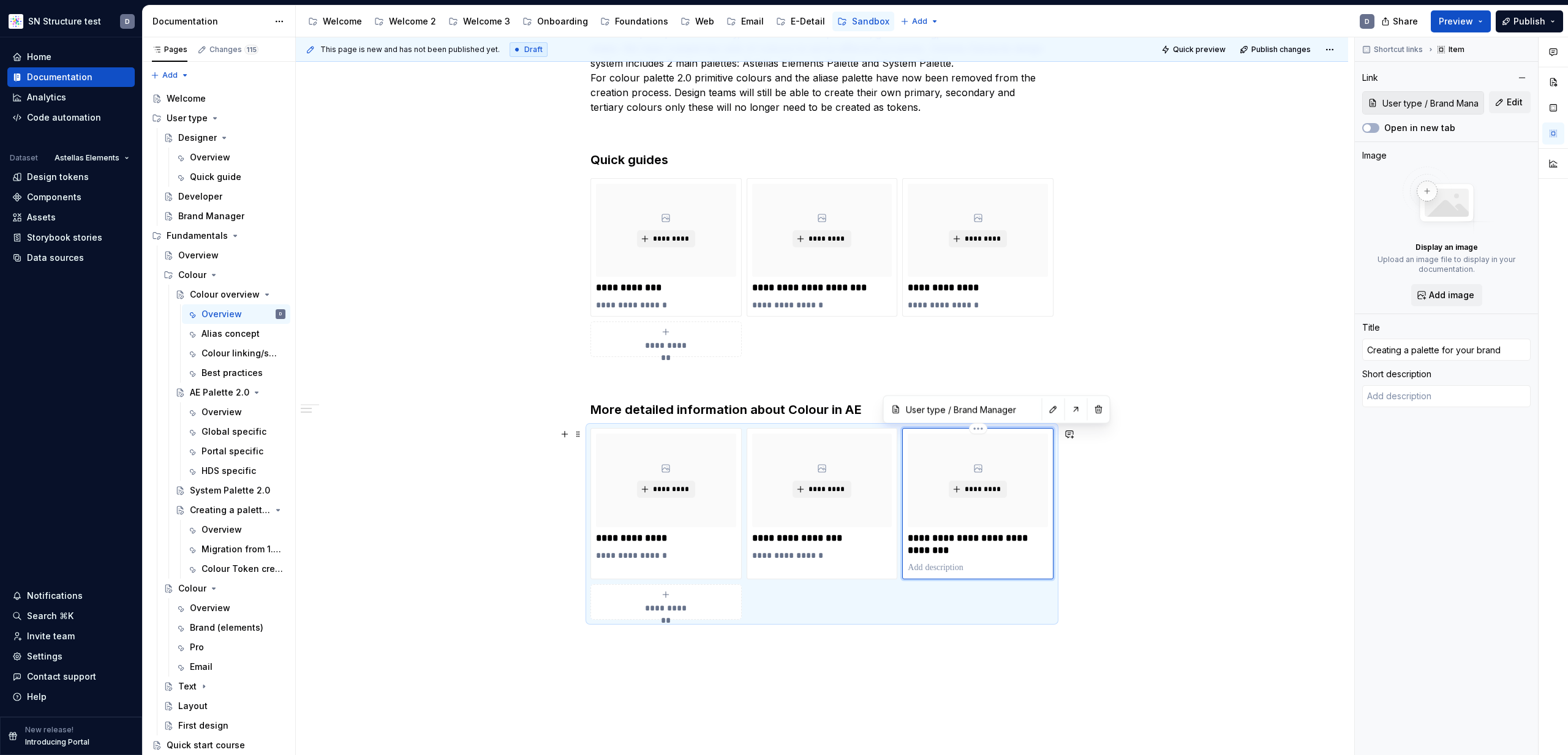
type textarea "*"
type textarea "Description here"
click at [1122, 554] on div "**********" at bounding box center [822, 413] width 1053 height 896
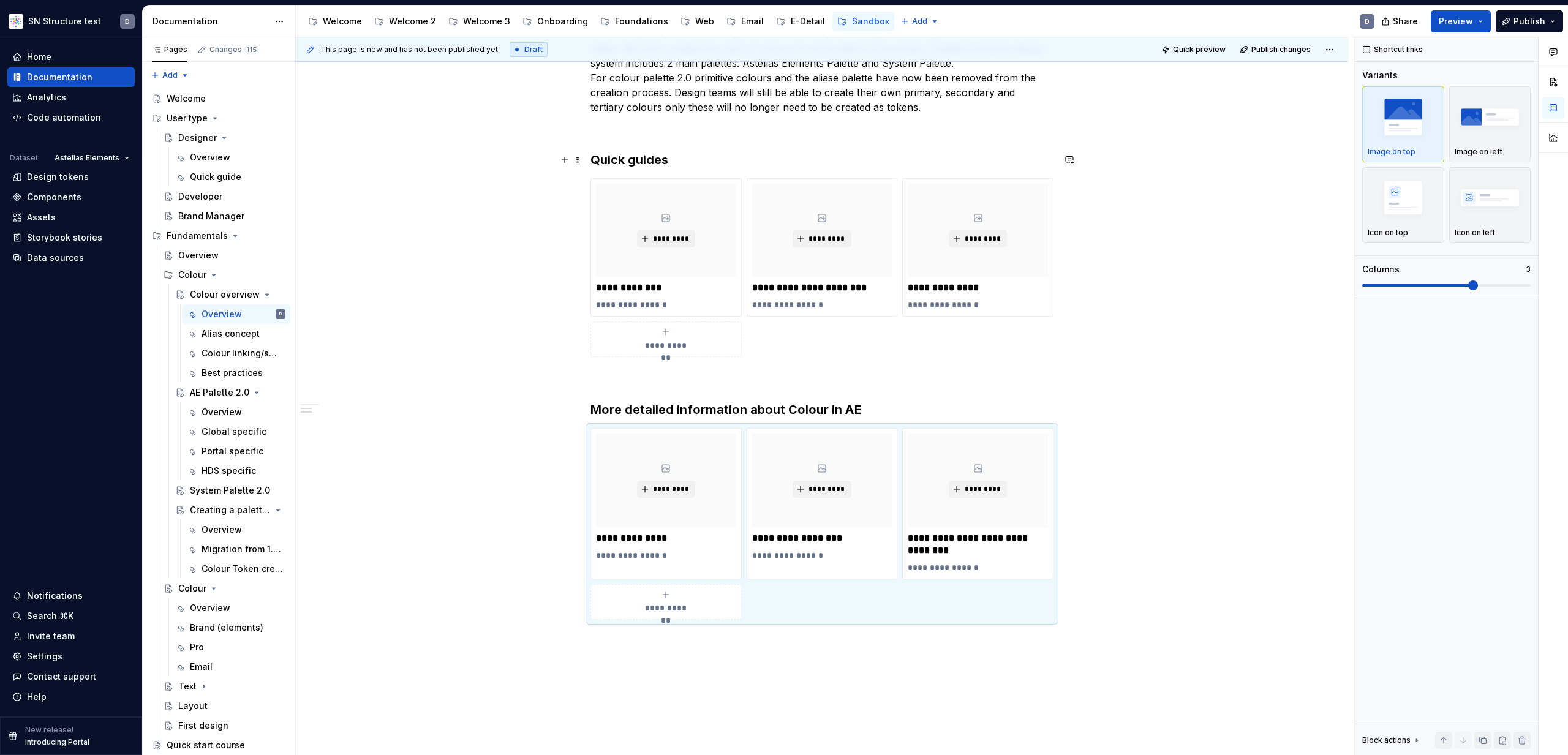
click at [706, 165] on h3 "Quick guides" at bounding box center [822, 160] width 463 height 17
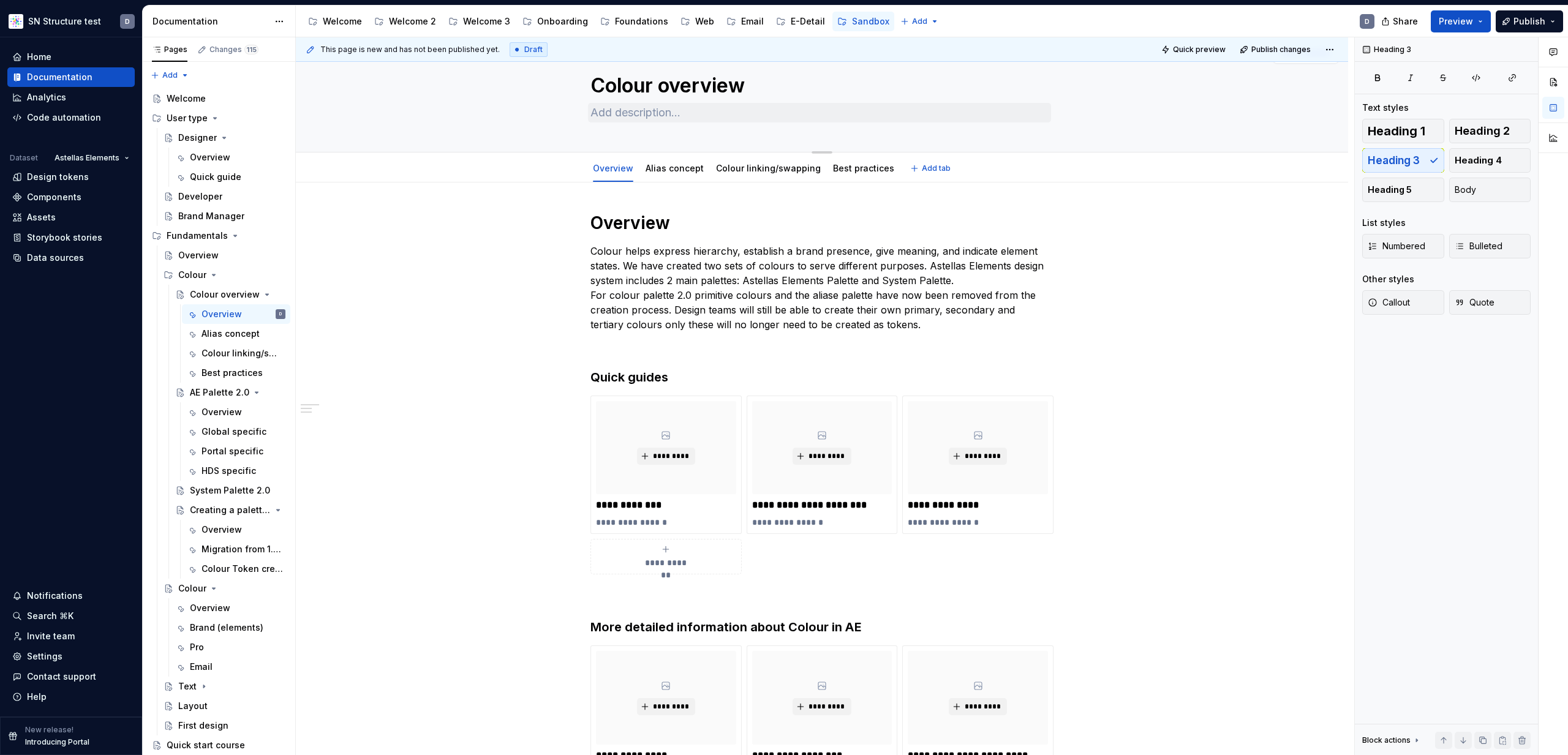
scroll to position [0, 0]
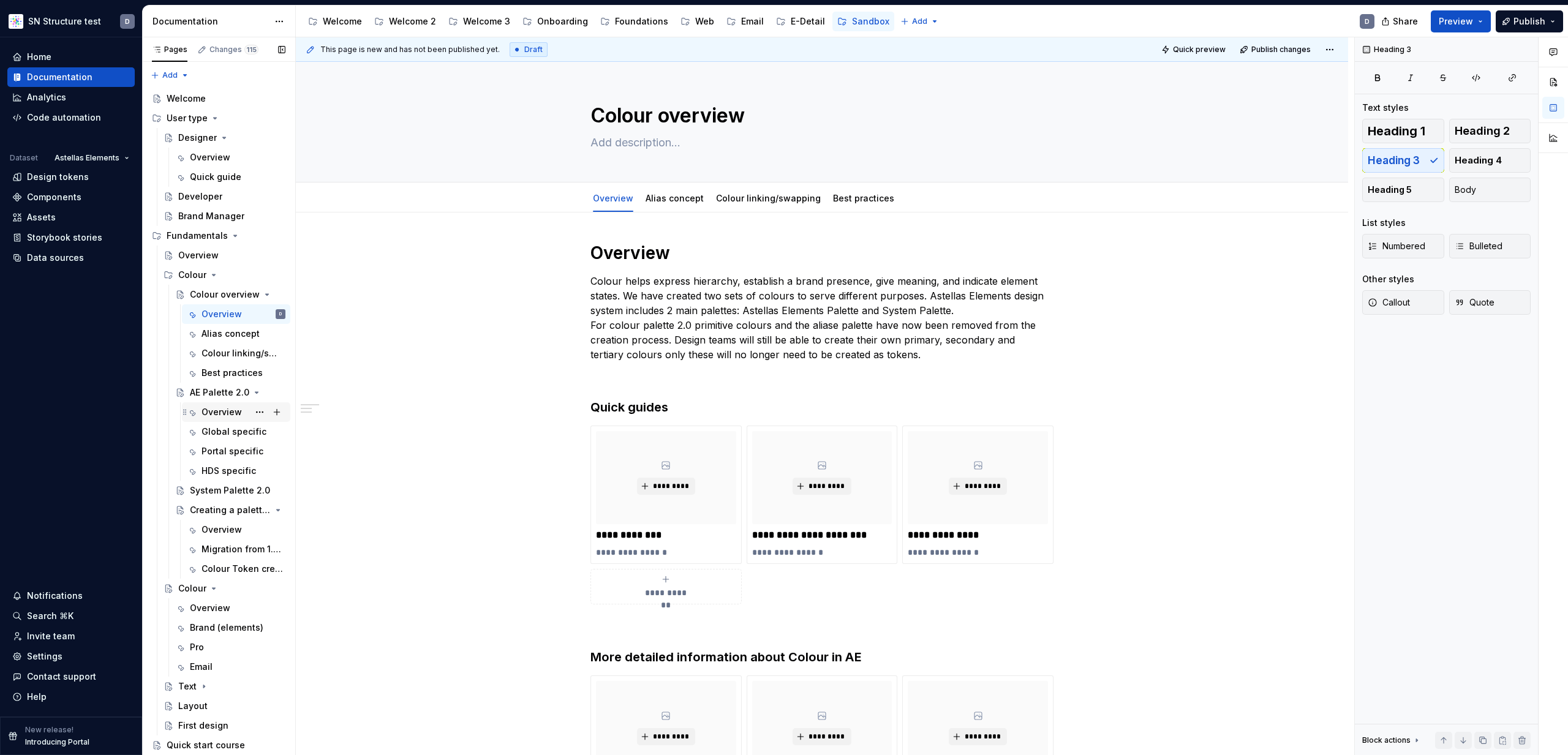
click at [215, 411] on div "Overview" at bounding box center [222, 411] width 40 height 12
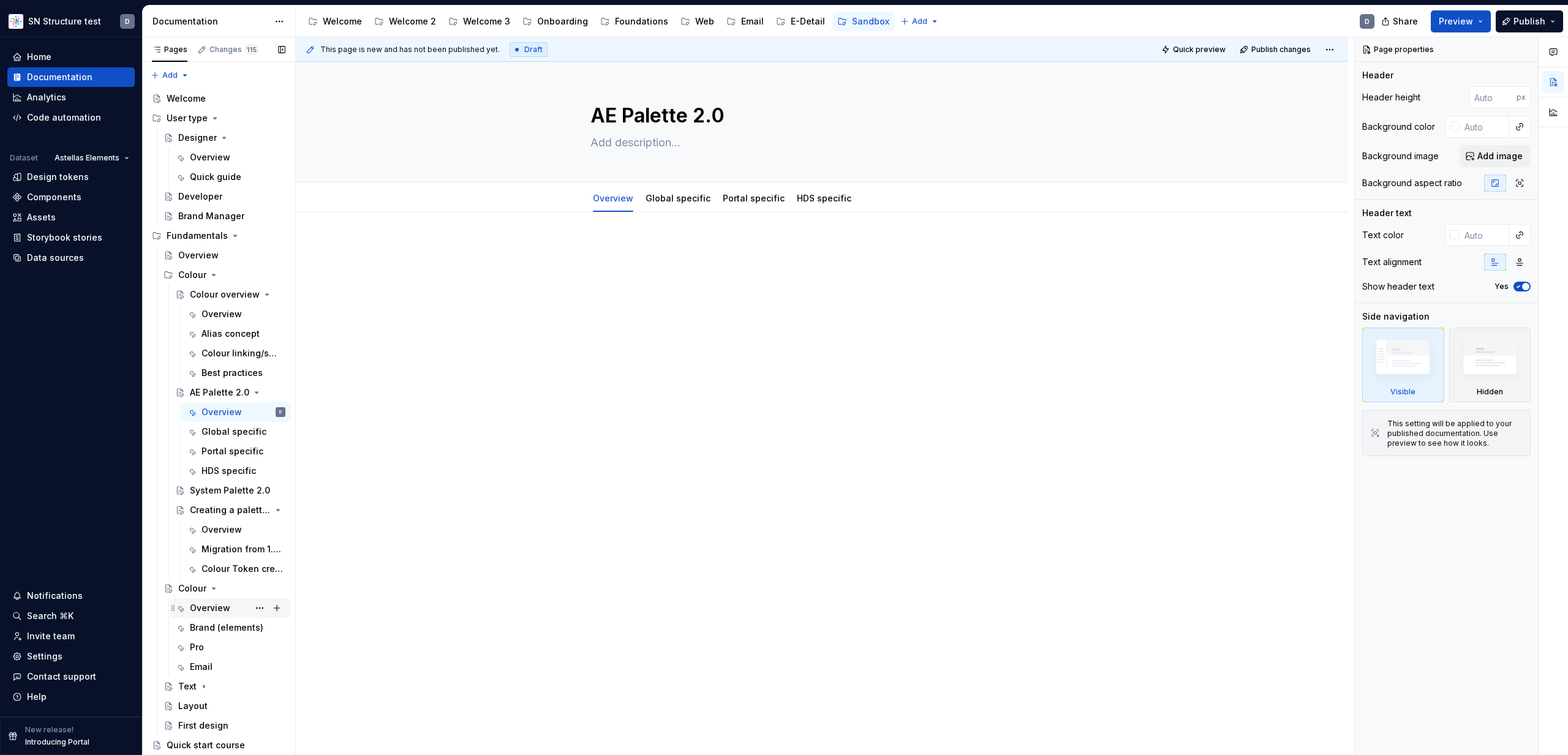
click at [200, 608] on div "Overview" at bounding box center [210, 608] width 40 height 12
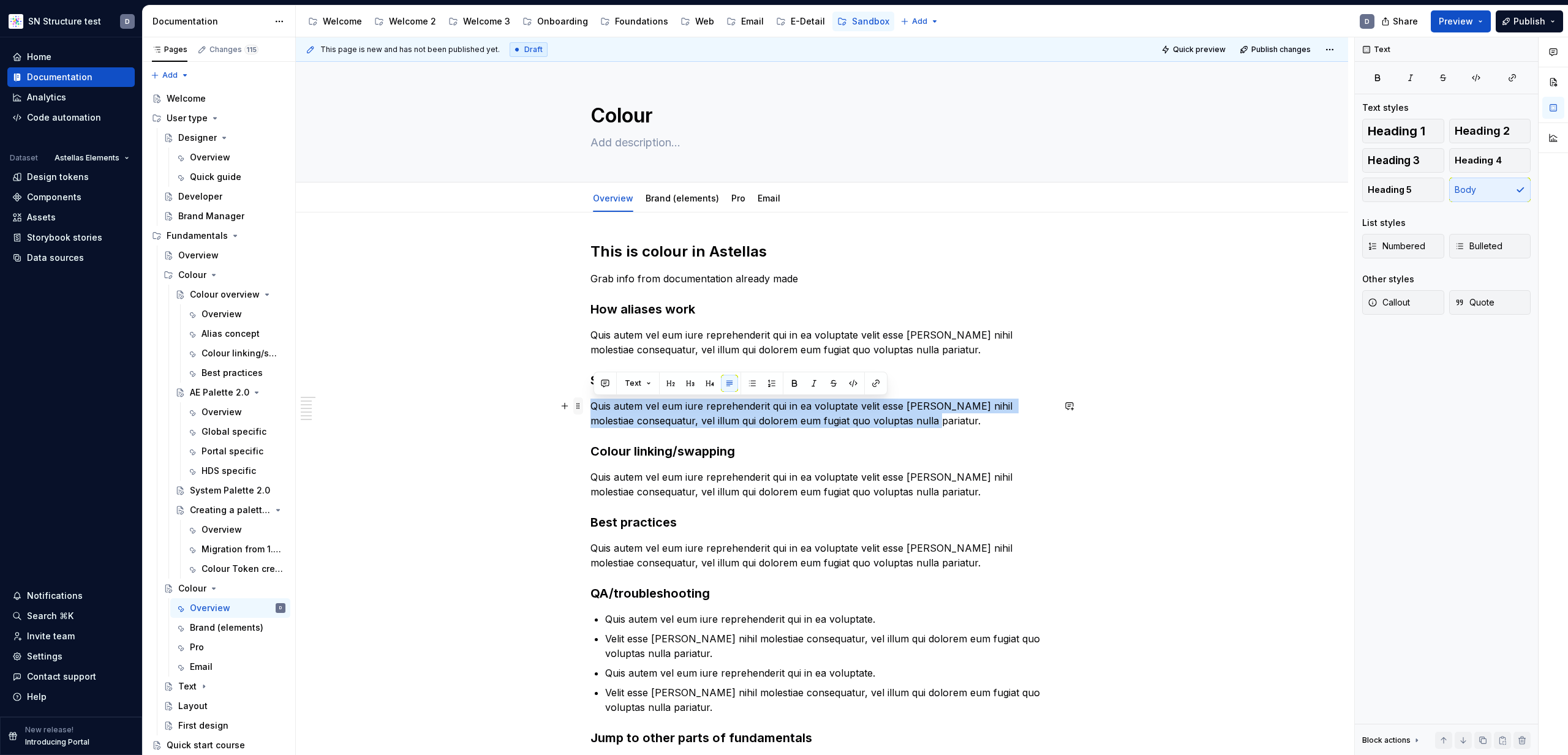
drag, startPoint x: 951, startPoint y: 419, endPoint x: 581, endPoint y: 401, distance: 370.4
click at [590, 402] on div "This is colour in Astellas Grab info from documentation already made How aliase…" at bounding box center [822, 648] width 463 height 811
click at [212, 317] on div "Overview" at bounding box center [222, 314] width 40 height 12
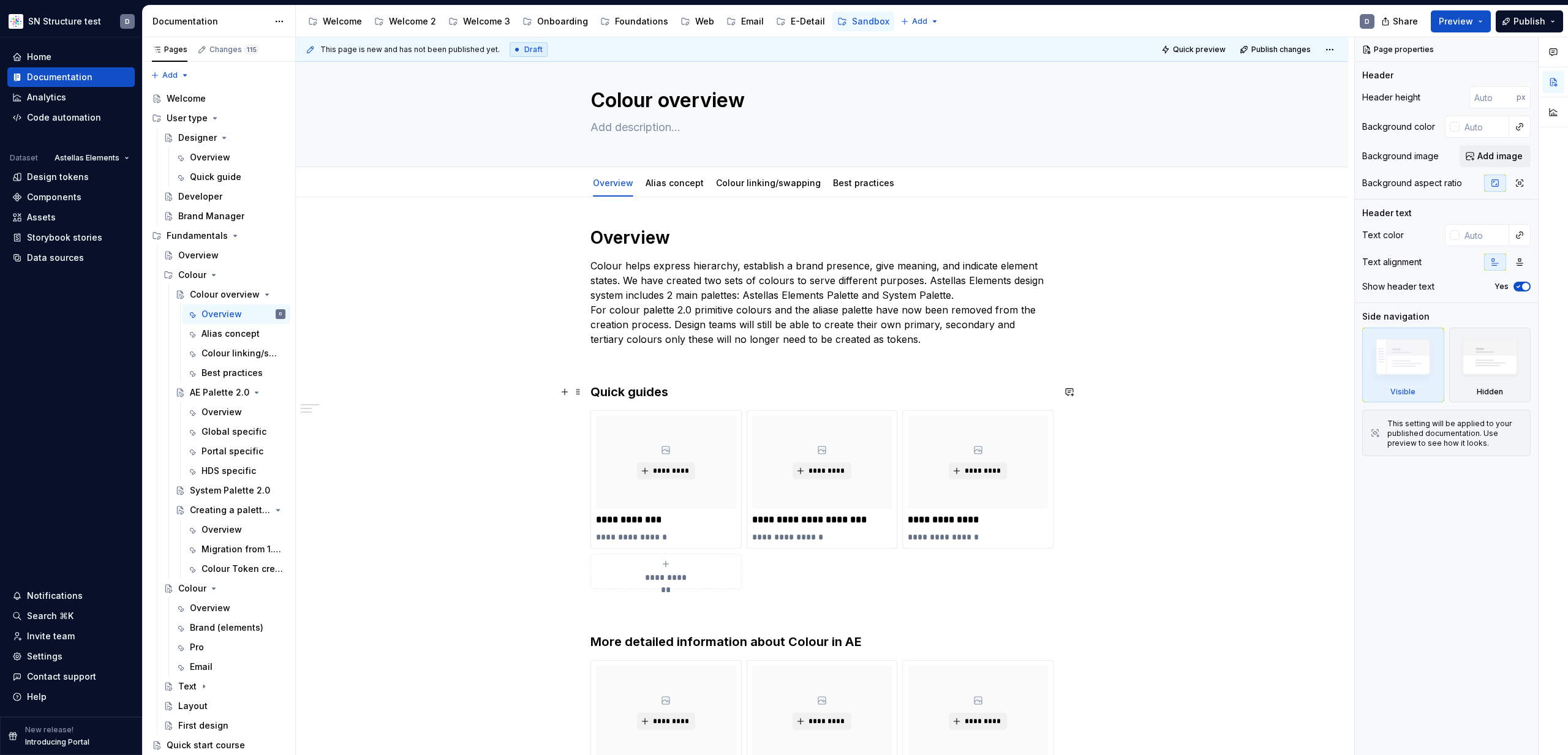
scroll to position [16, 0]
type textarea "*"
click at [696, 392] on h3 "Quick guides" at bounding box center [822, 391] width 463 height 17
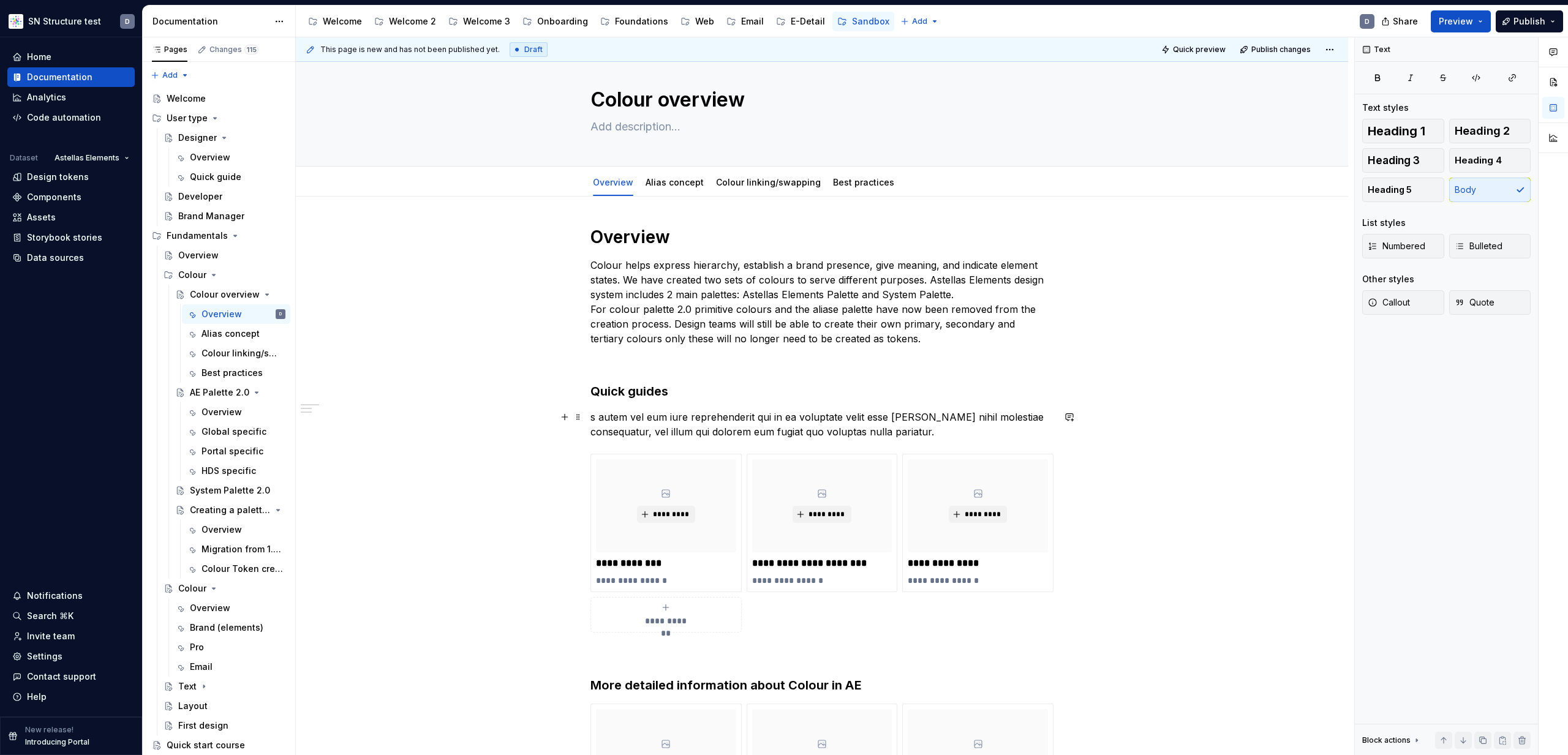
click at [619, 414] on p "s autem vel eum iure reprehenderit qui in ea voluptate velit esse quam nihil mo…" at bounding box center [822, 424] width 463 height 29
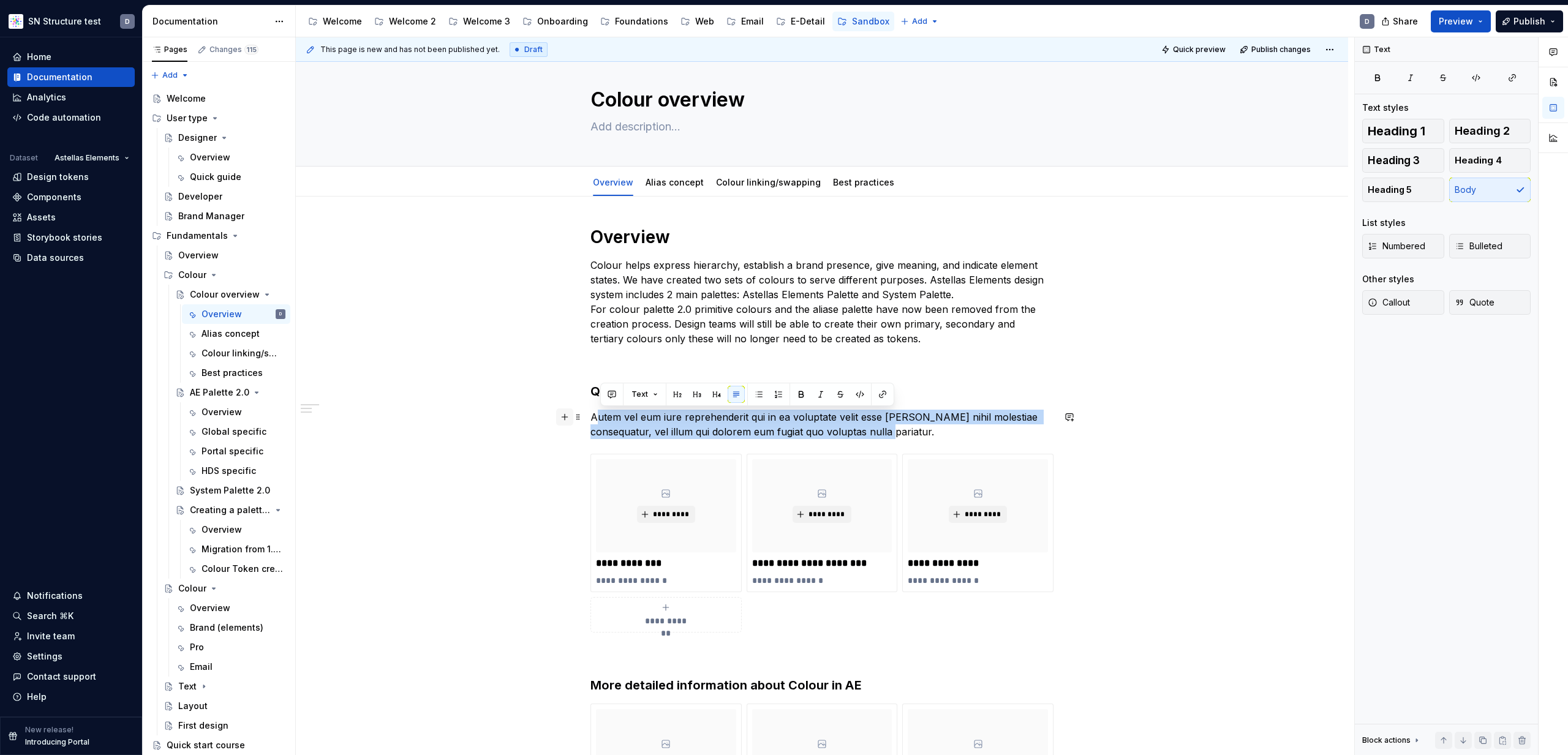
drag, startPoint x: 871, startPoint y: 432, endPoint x: 575, endPoint y: 419, distance: 296.3
click at [590, 419] on div "**********" at bounding box center [822, 568] width 463 height 684
click at [600, 419] on p "Autem vel eum iure reprehenderit qui in ea voluptate velit esse quam nihil mole…" at bounding box center [822, 424] width 463 height 29
drag, startPoint x: 594, startPoint y: 417, endPoint x: 885, endPoint y: 434, distance: 291.5
click at [885, 434] on p "Autem vel eum iure reprehenderit qui in ea voluptate velit esse quam nihil mole…" at bounding box center [822, 424] width 463 height 29
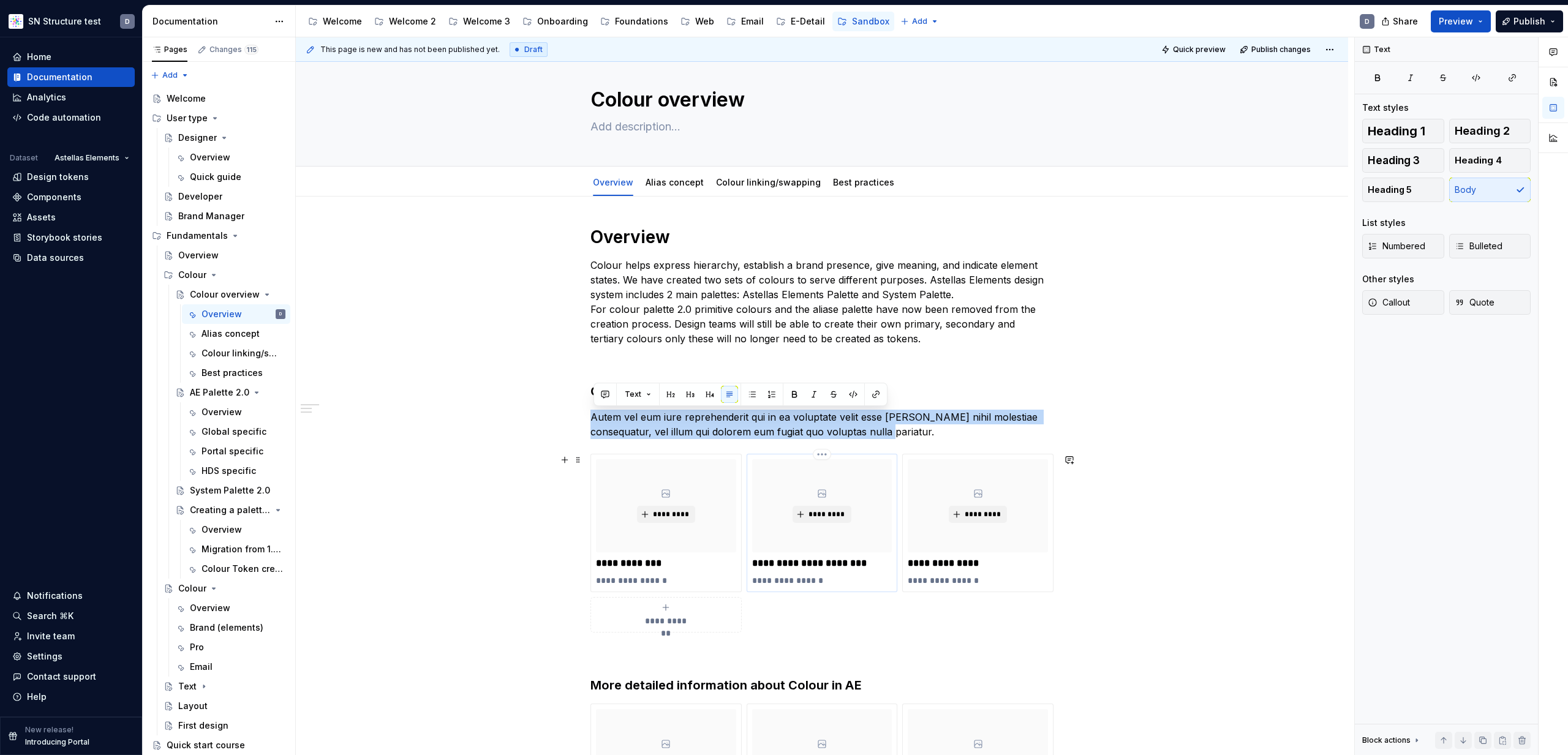
copy p "Autem vel eum iure reprehenderit qui in ea voluptate velit esse quam nihil mole…"
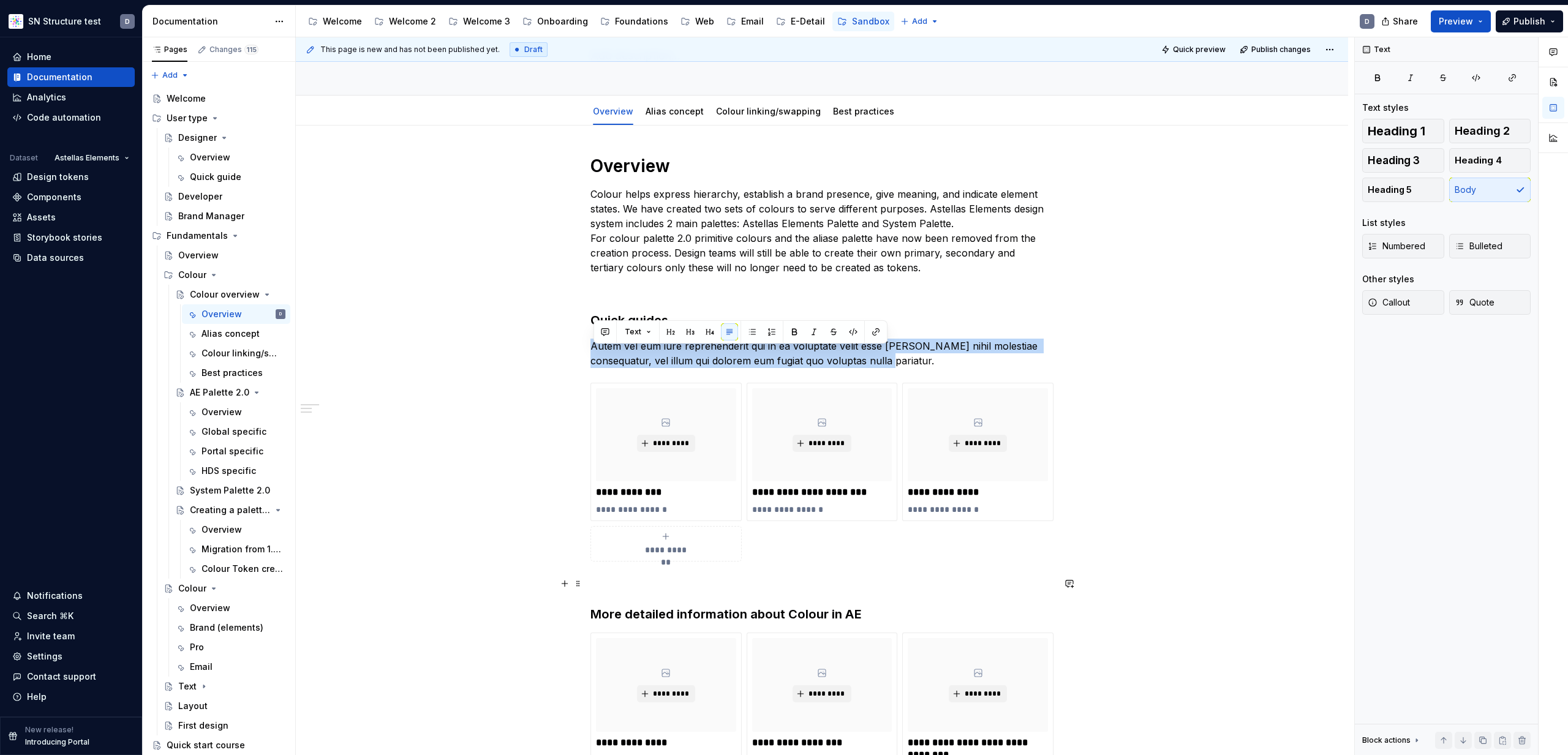
scroll to position [111, 0]
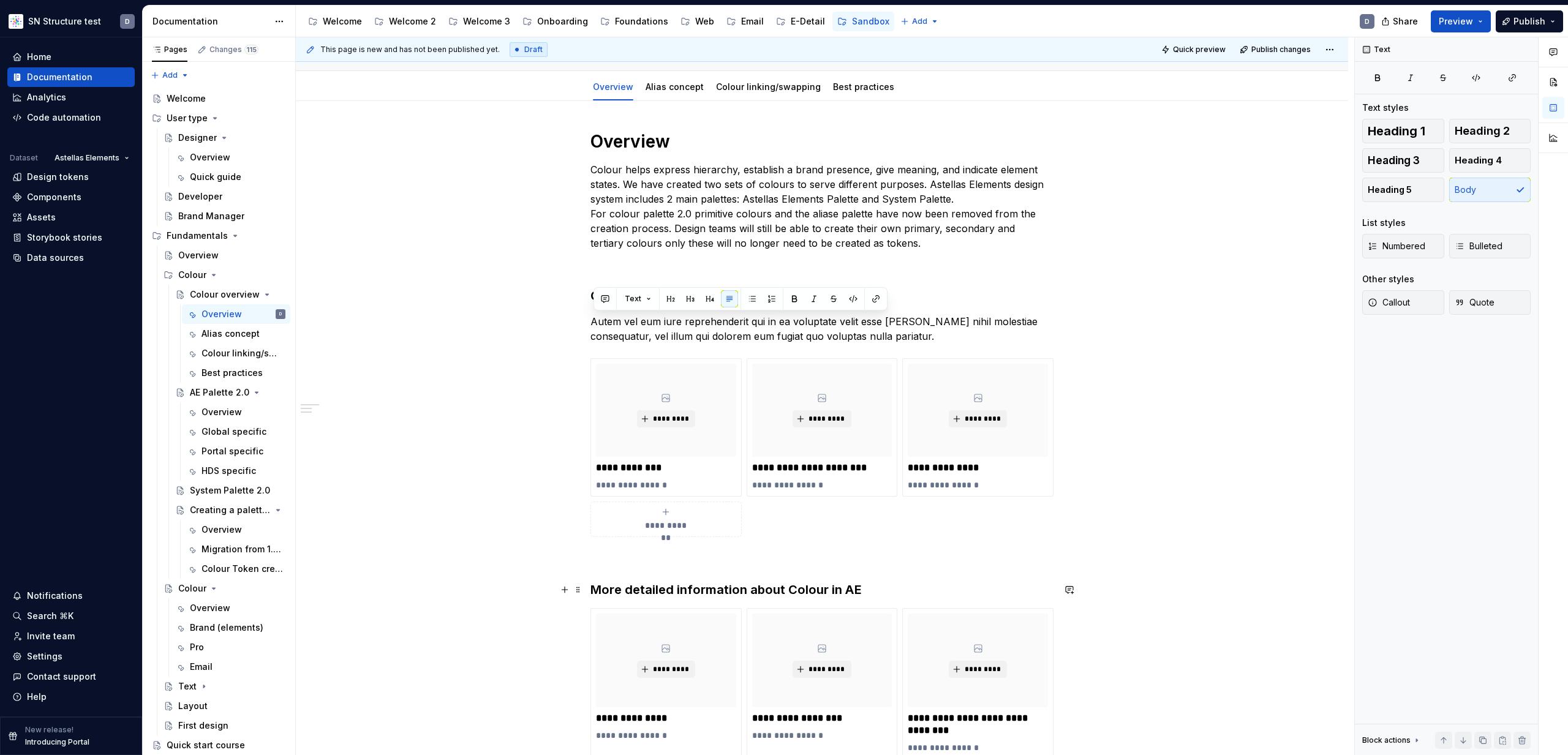
click at [882, 594] on h3 "More detailed information about Colour in AE" at bounding box center [822, 590] width 463 height 17
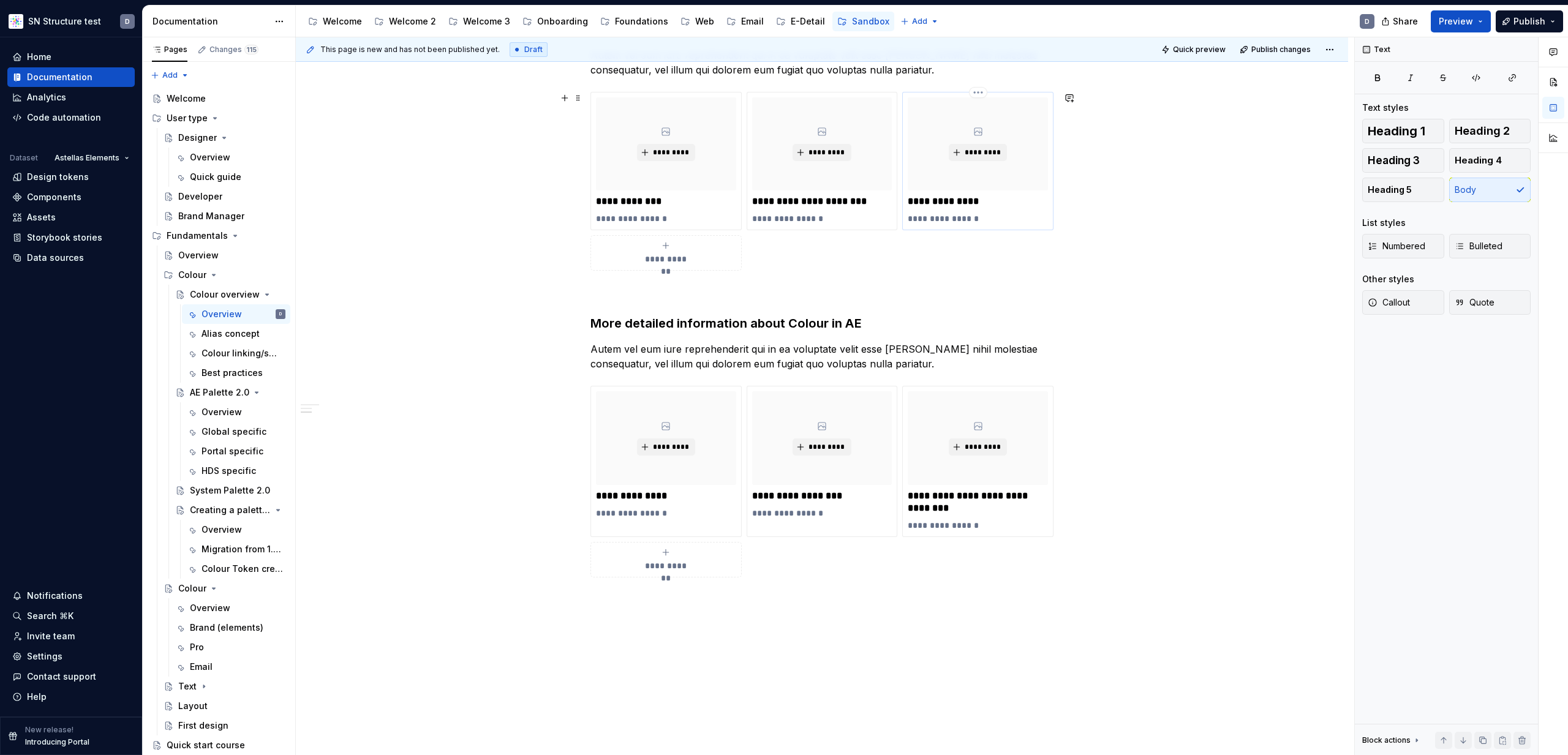
scroll to position [377, 0]
click at [995, 200] on p "**********" at bounding box center [978, 202] width 140 height 12
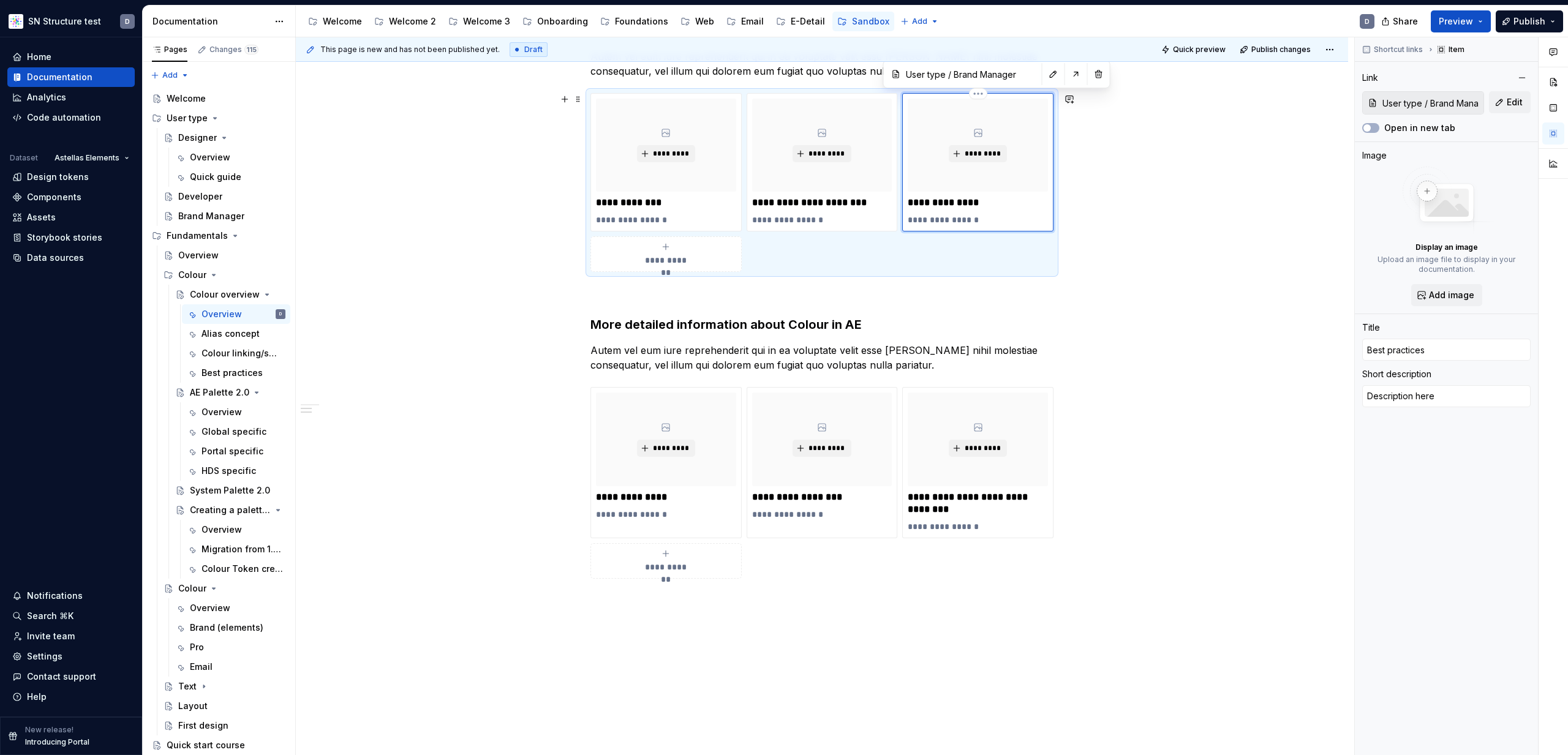
type textarea "*"
type input "Best practices/"
type textarea "*"
type input "Best practices/A"
type textarea "*"
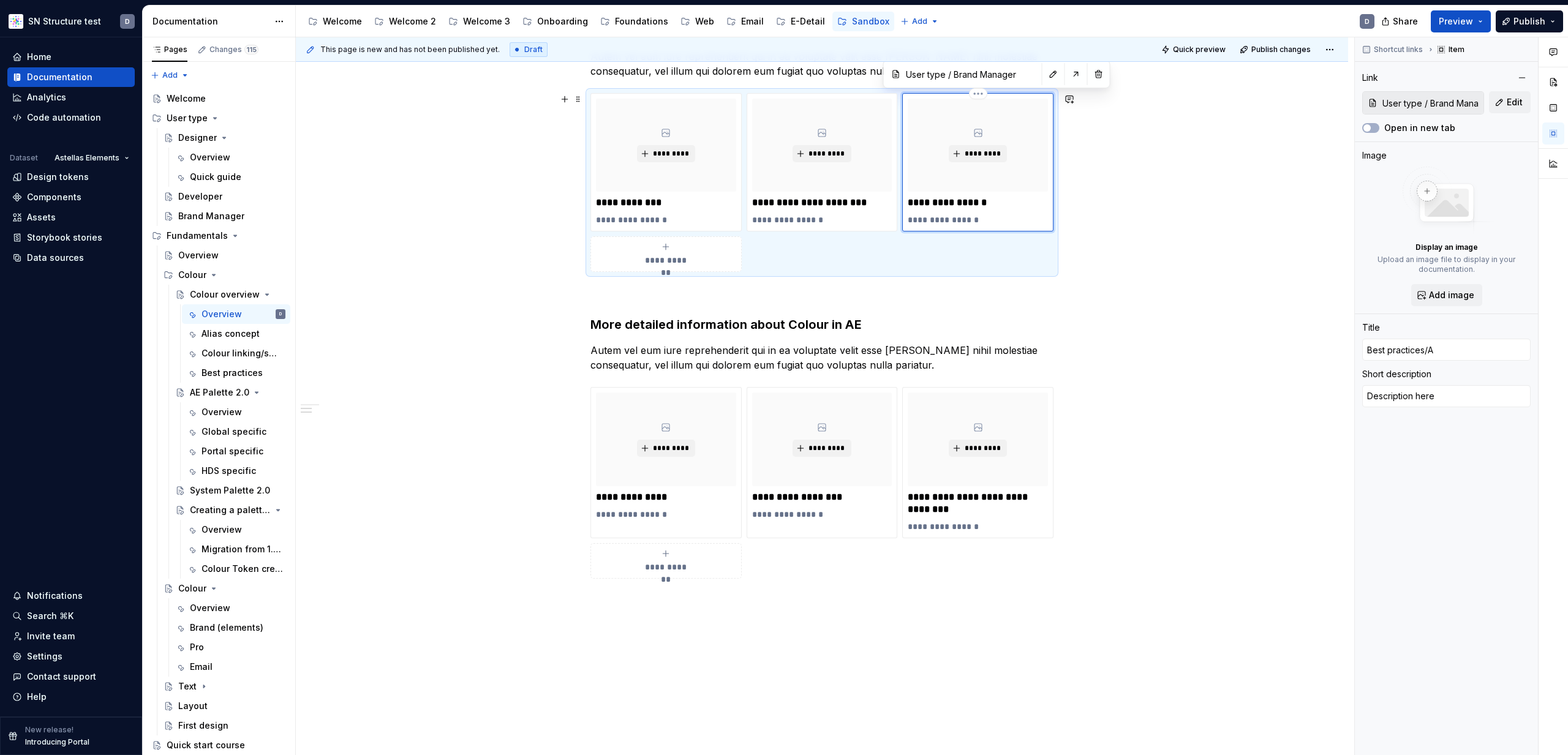
type input "Best practices/Ac"
type textarea "*"
type input "Best practices/Acc"
type textarea "*"
type input "Best practices/Acce"
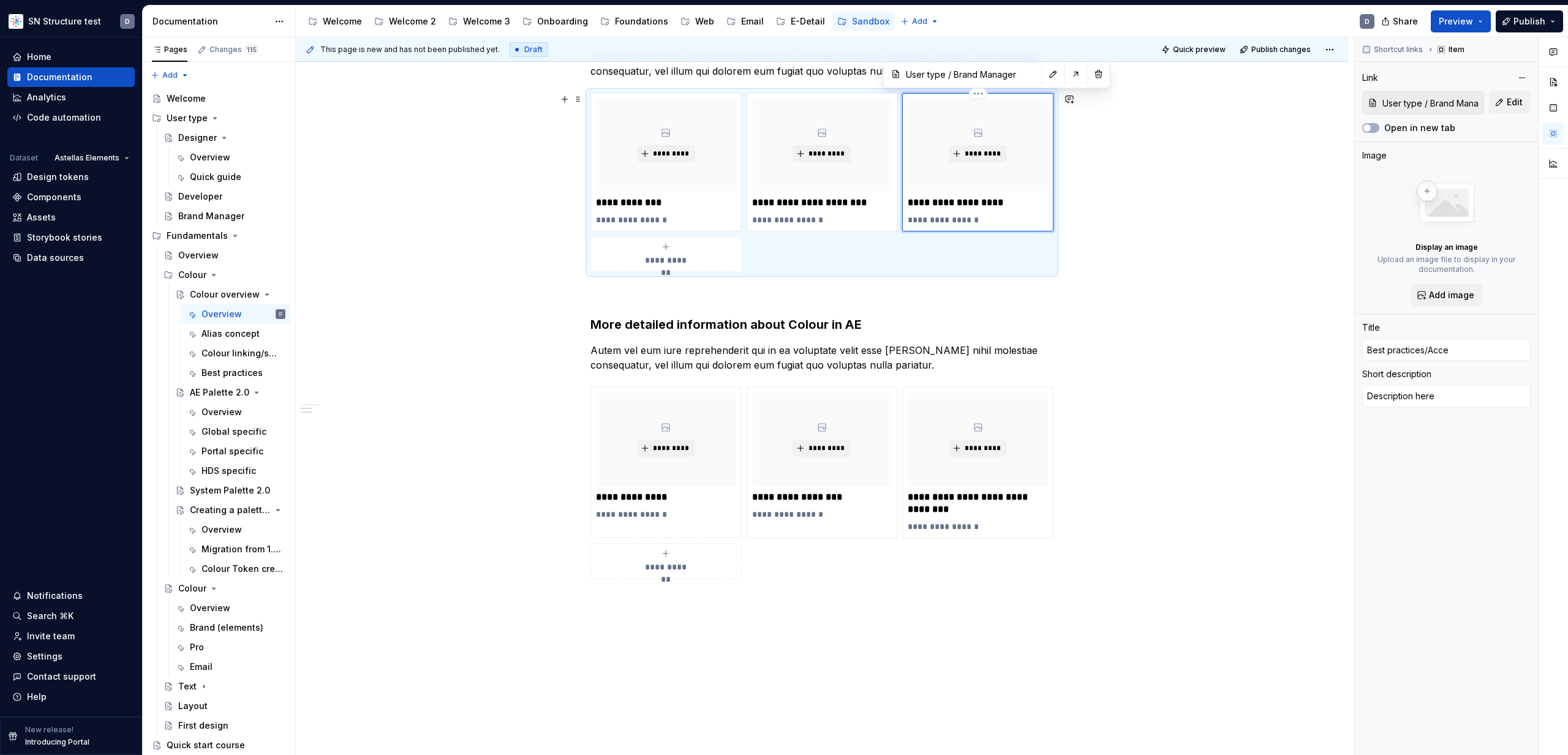
type textarea "*"
type input "Best practices/Acces"
type textarea "*"
type input "Best practices/Access"
type textarea "*"
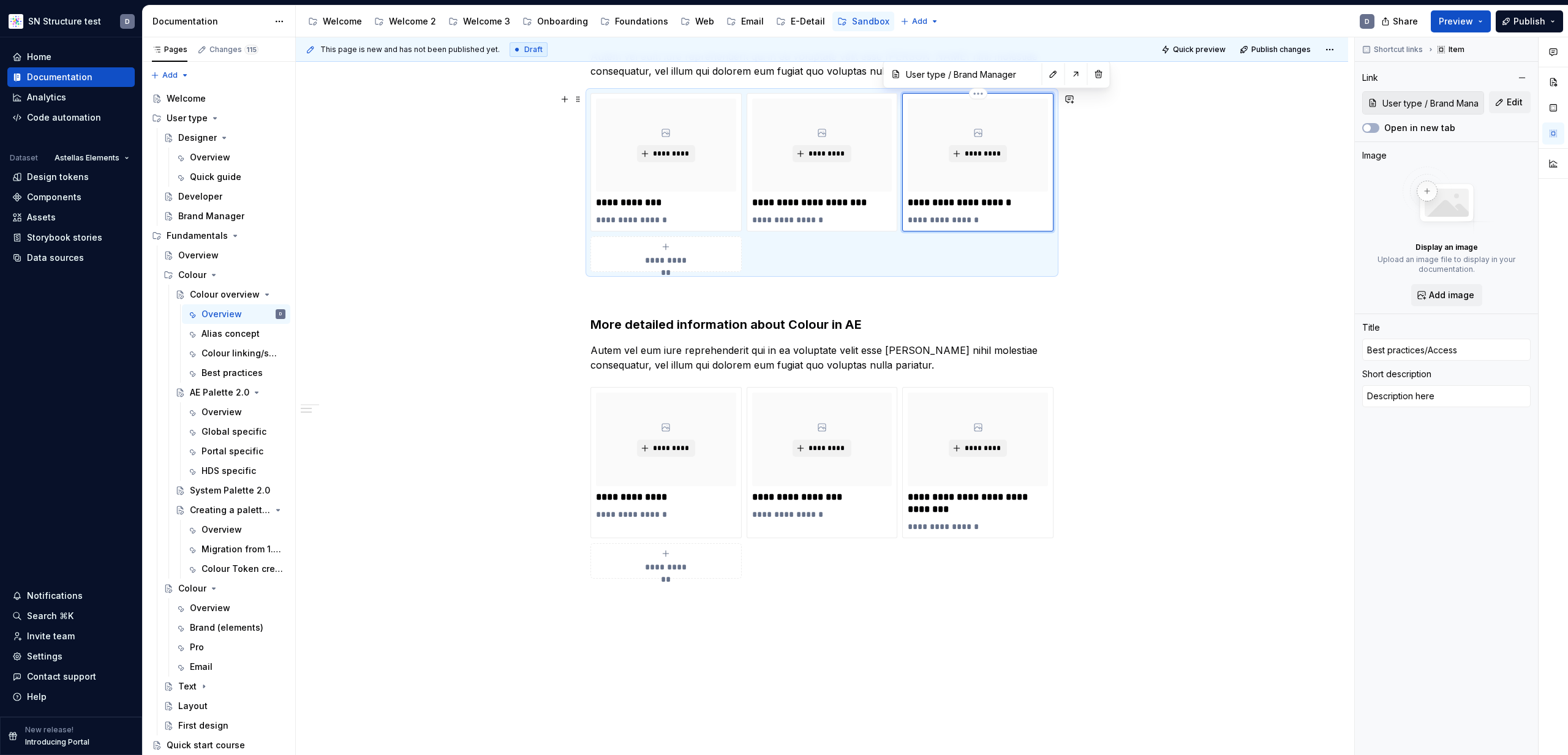
type input "Best practices/Accessi"
type textarea "*"
type input "Best practices/Accessib"
type textarea "*"
type input "Best practices/Accessibi"
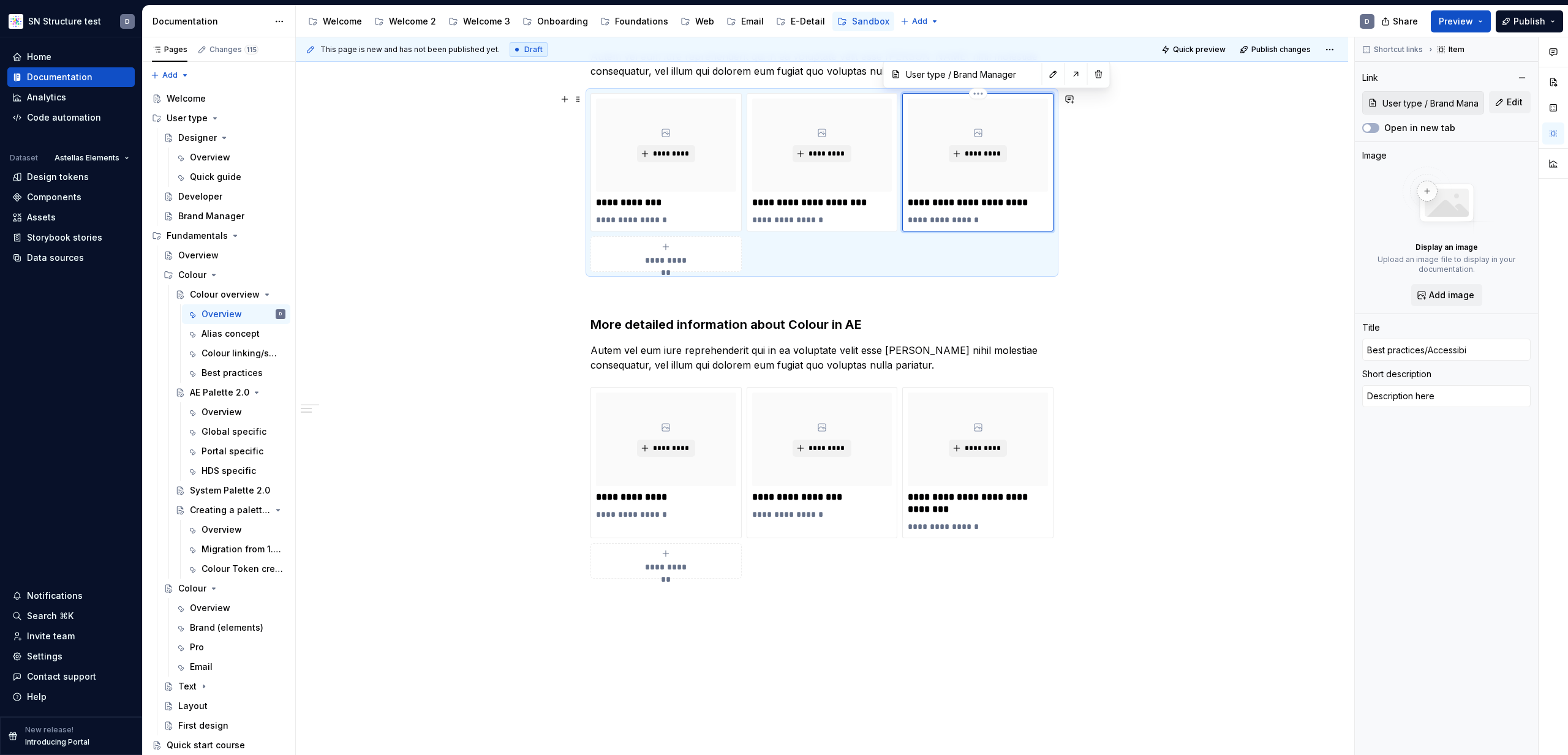
type textarea "*"
type input "Best practices/Accessibil"
click at [1224, 302] on div "**********" at bounding box center [822, 327] width 1053 height 984
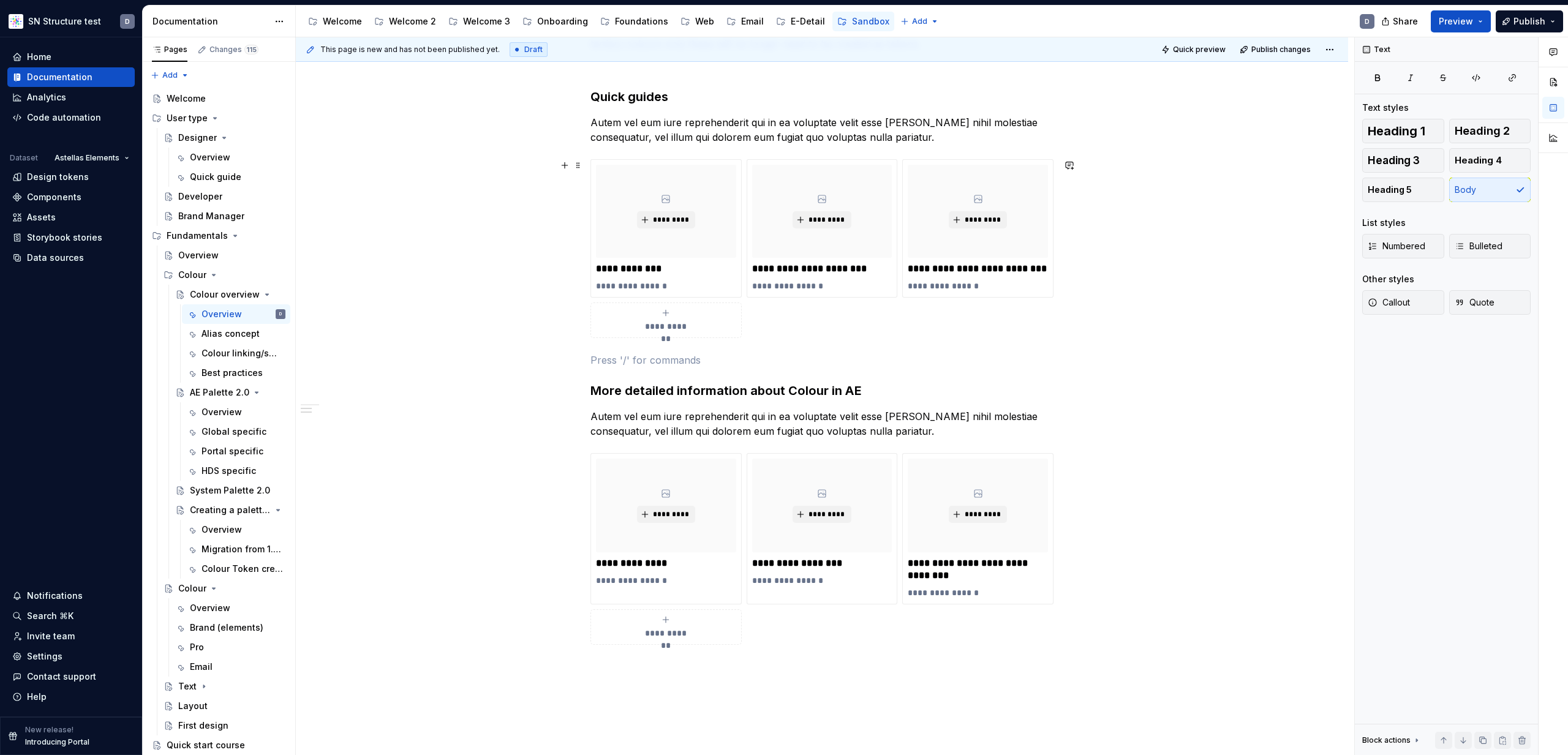
scroll to position [291, 0]
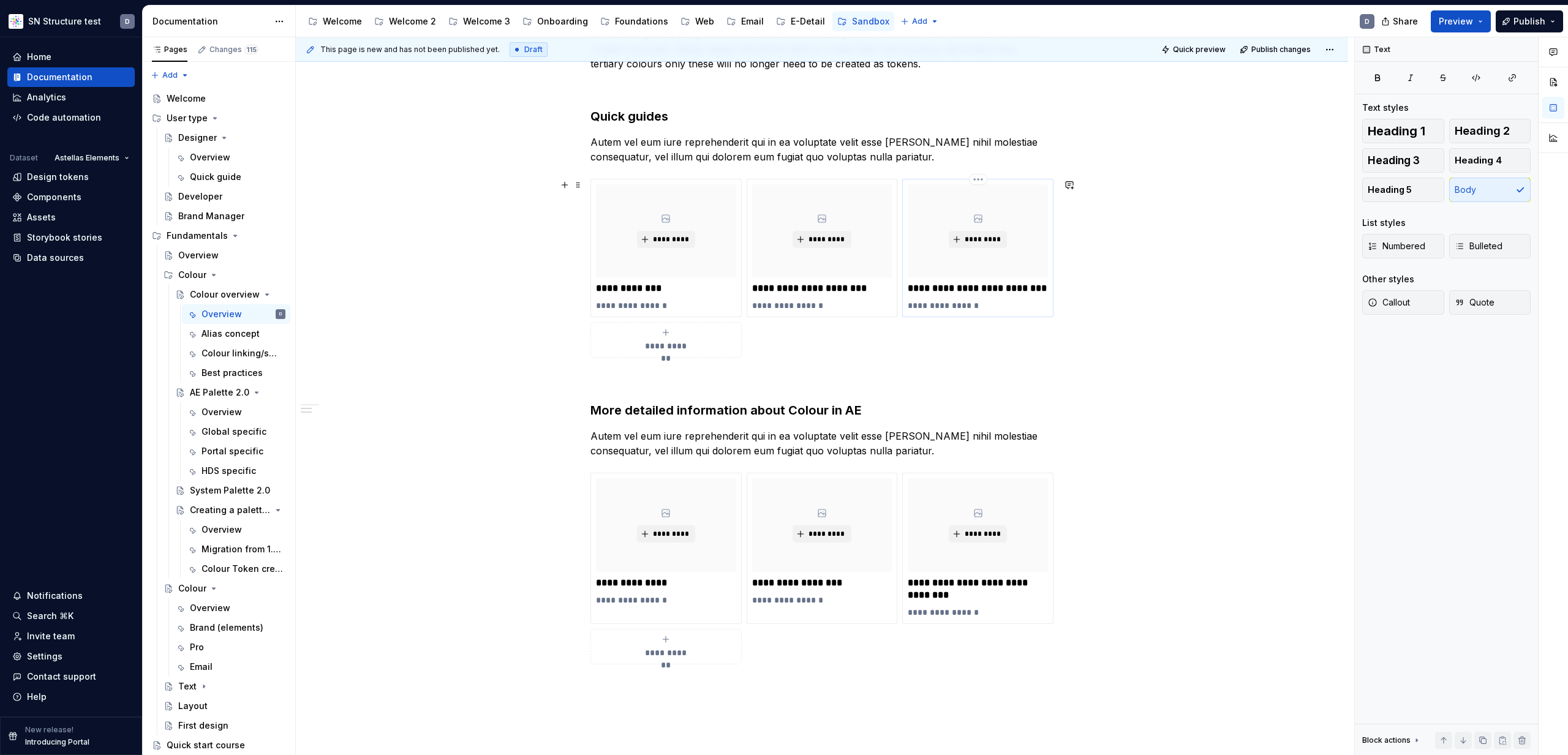
click at [1022, 290] on p "**********" at bounding box center [978, 288] width 140 height 12
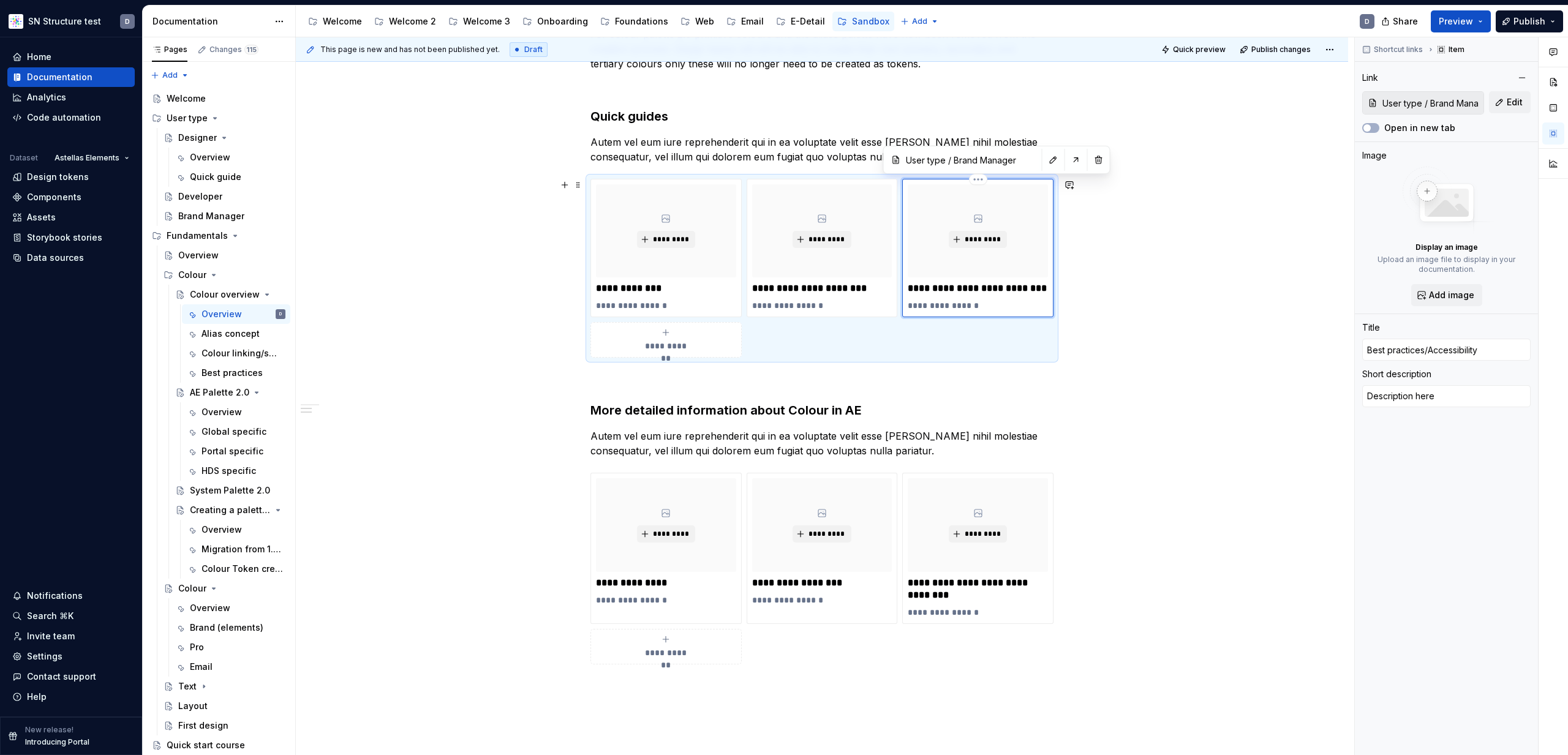
click at [988, 291] on p "**********" at bounding box center [978, 288] width 140 height 12
click at [1171, 309] on div "**********" at bounding box center [822, 414] width 1053 height 984
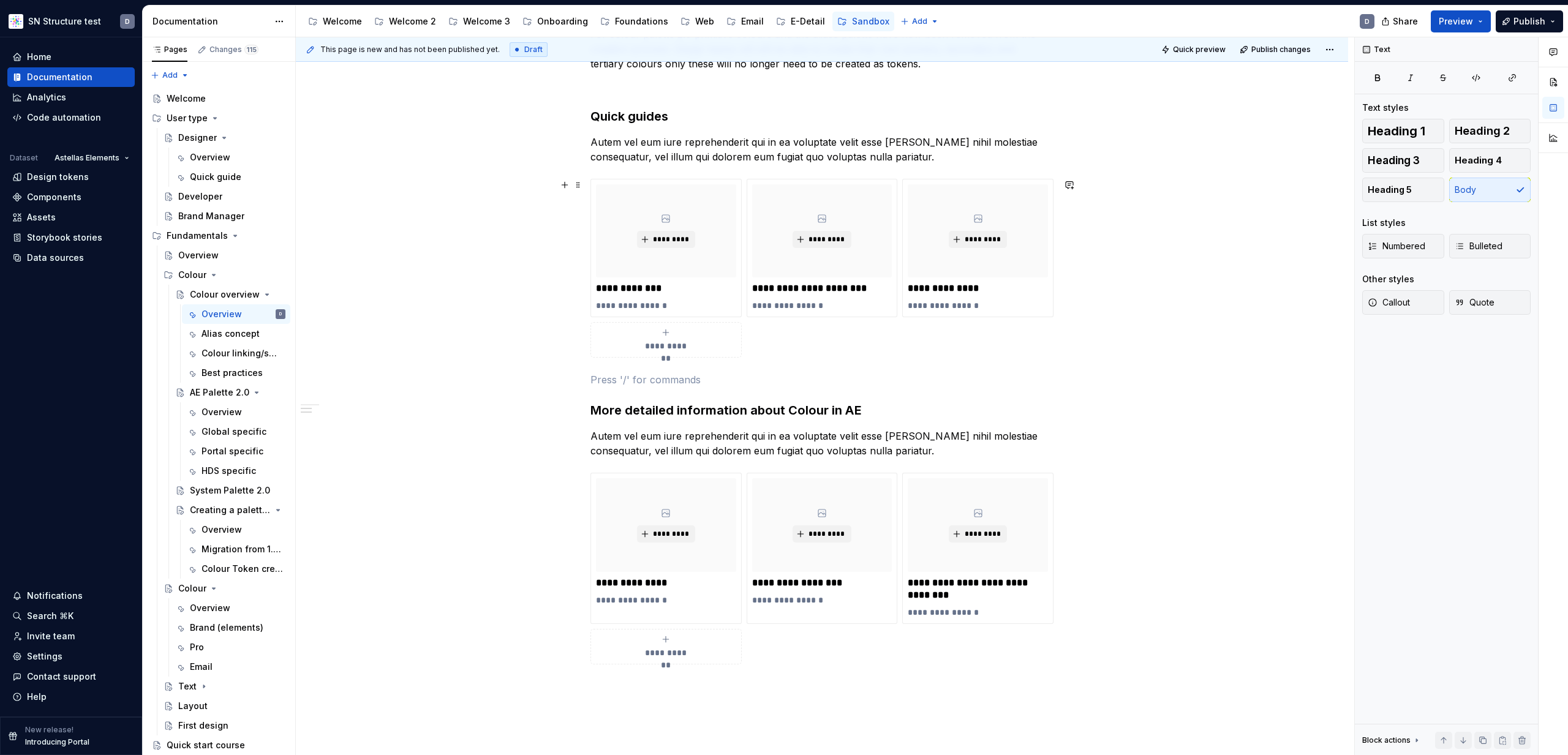
click at [1052, 349] on div "**********" at bounding box center [822, 269] width 463 height 179
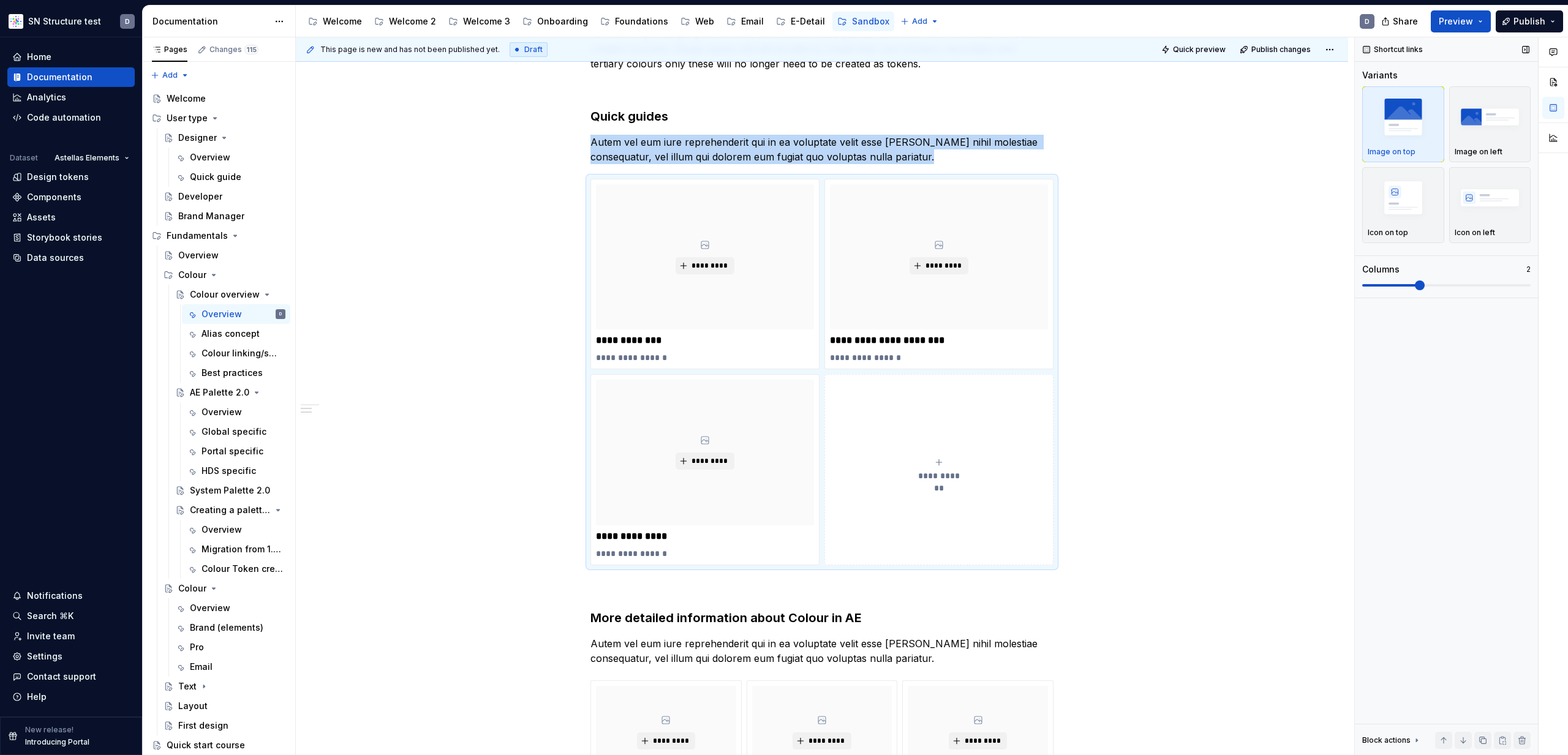
click at [1424, 288] on span at bounding box center [1420, 286] width 10 height 10
click at [936, 467] on div "**********" at bounding box center [939, 469] width 218 height 24
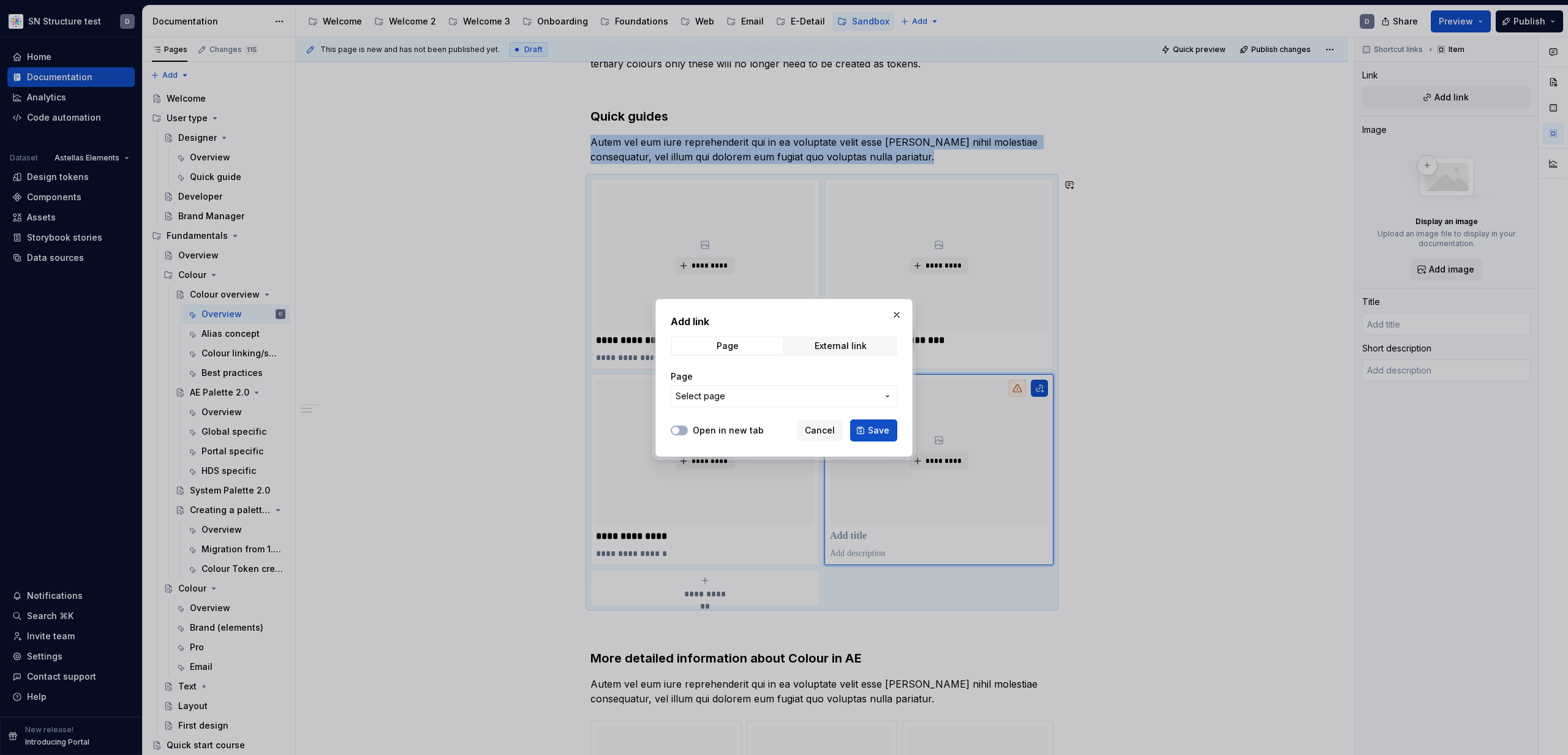
drag, startPoint x: 821, startPoint y: 432, endPoint x: 897, endPoint y: 490, distance: 95.6
click at [821, 432] on span "Cancel" at bounding box center [819, 430] width 30 height 12
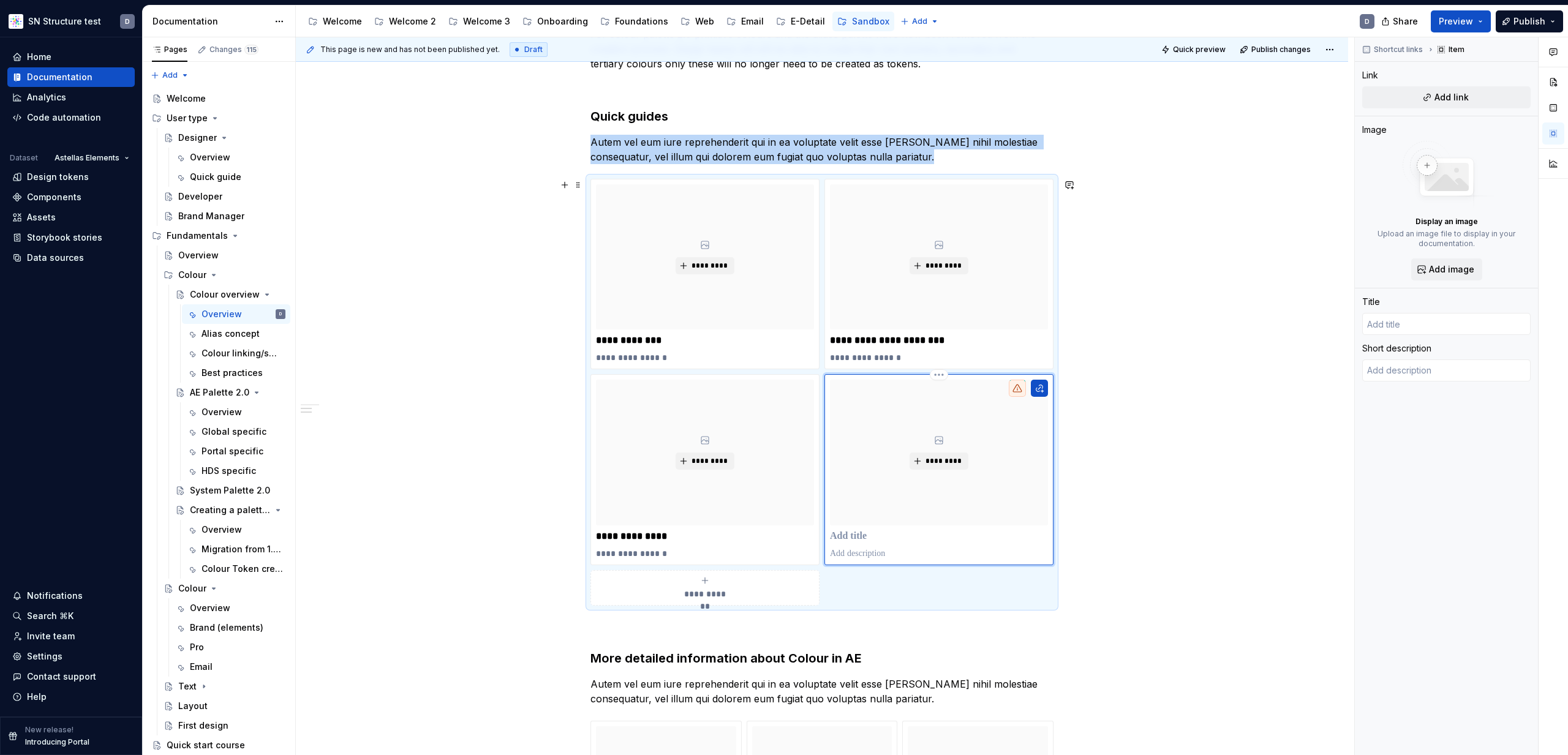
click at [867, 533] on p at bounding box center [939, 536] width 218 height 12
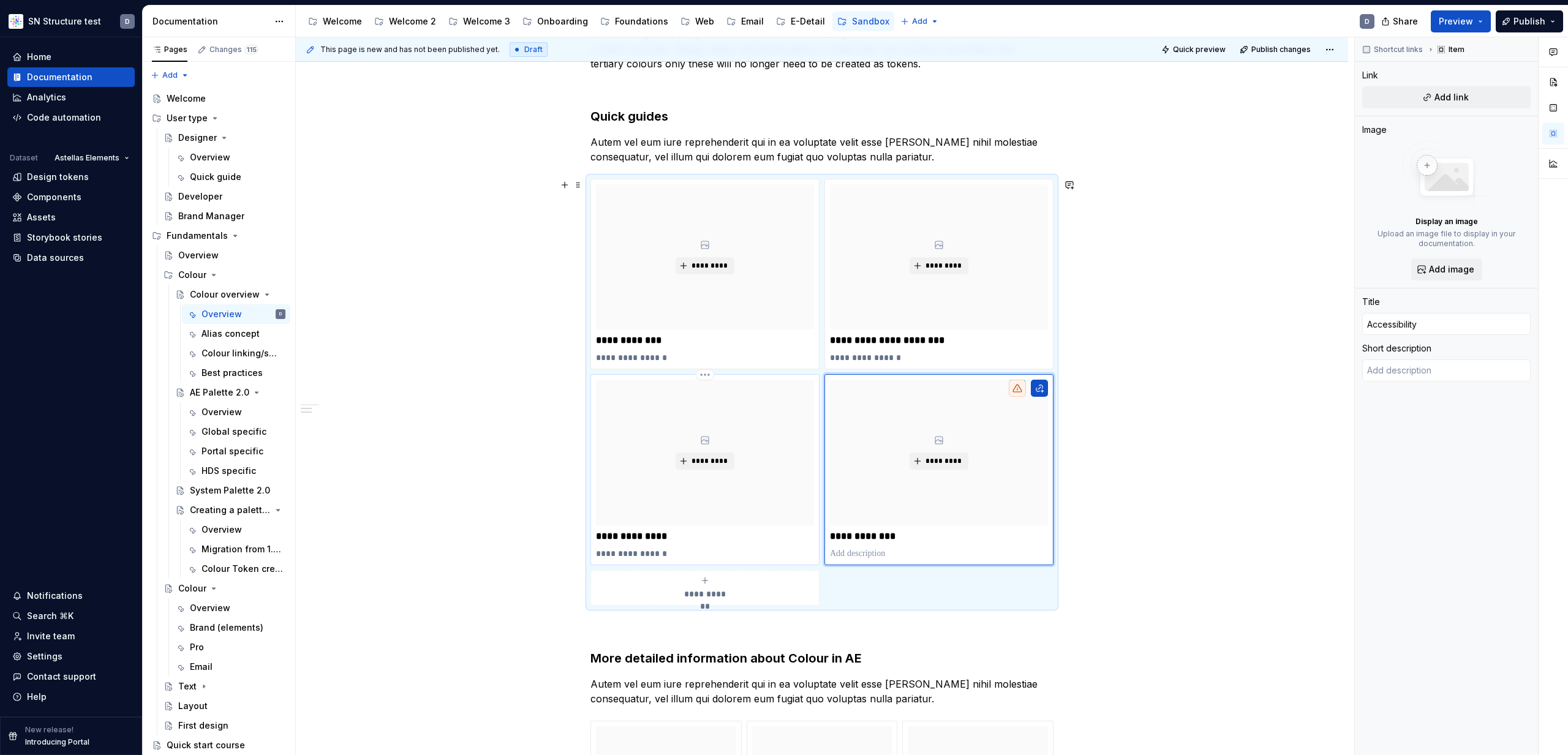
click at [663, 553] on p "**********" at bounding box center [705, 553] width 218 height 12
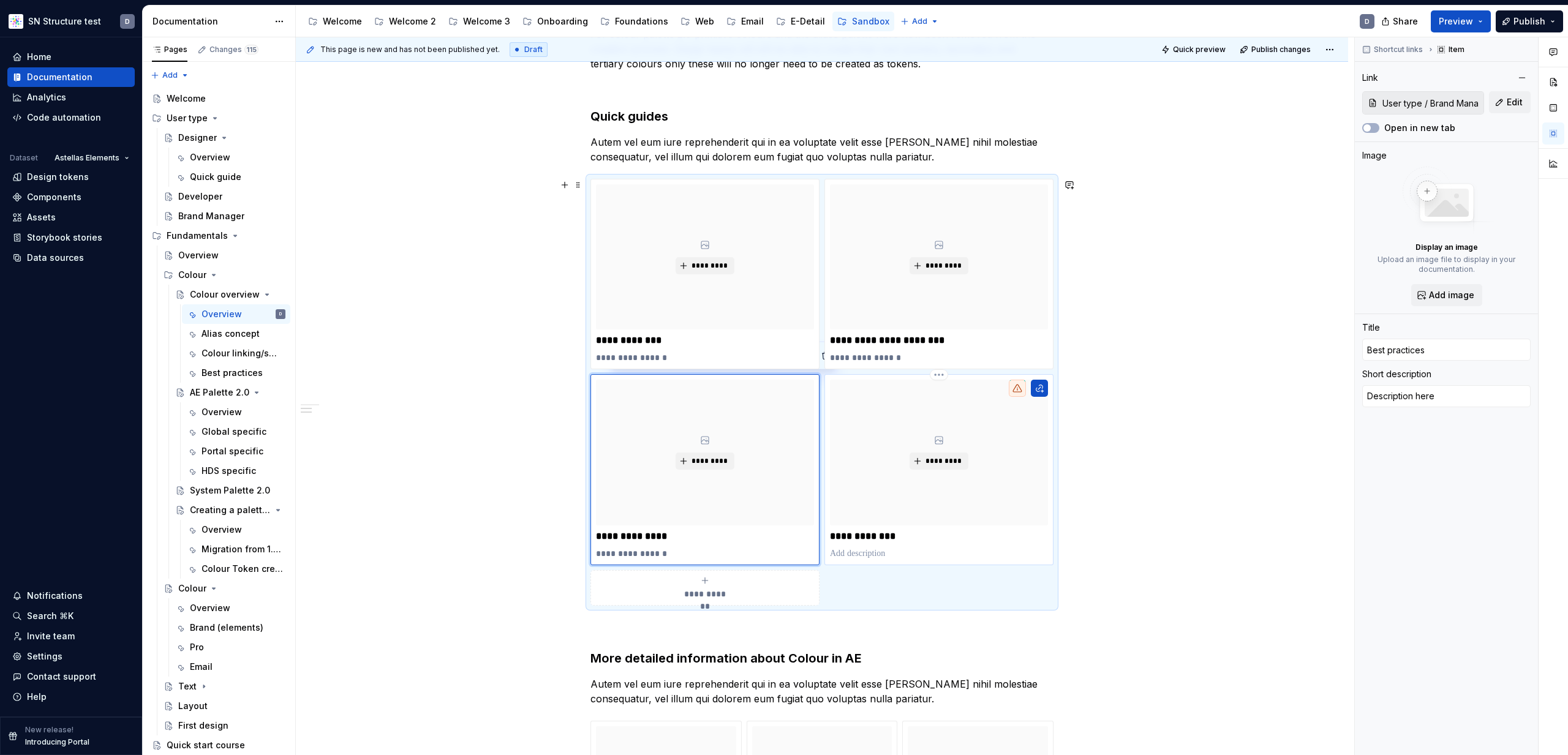
click at [847, 552] on p at bounding box center [939, 553] width 218 height 12
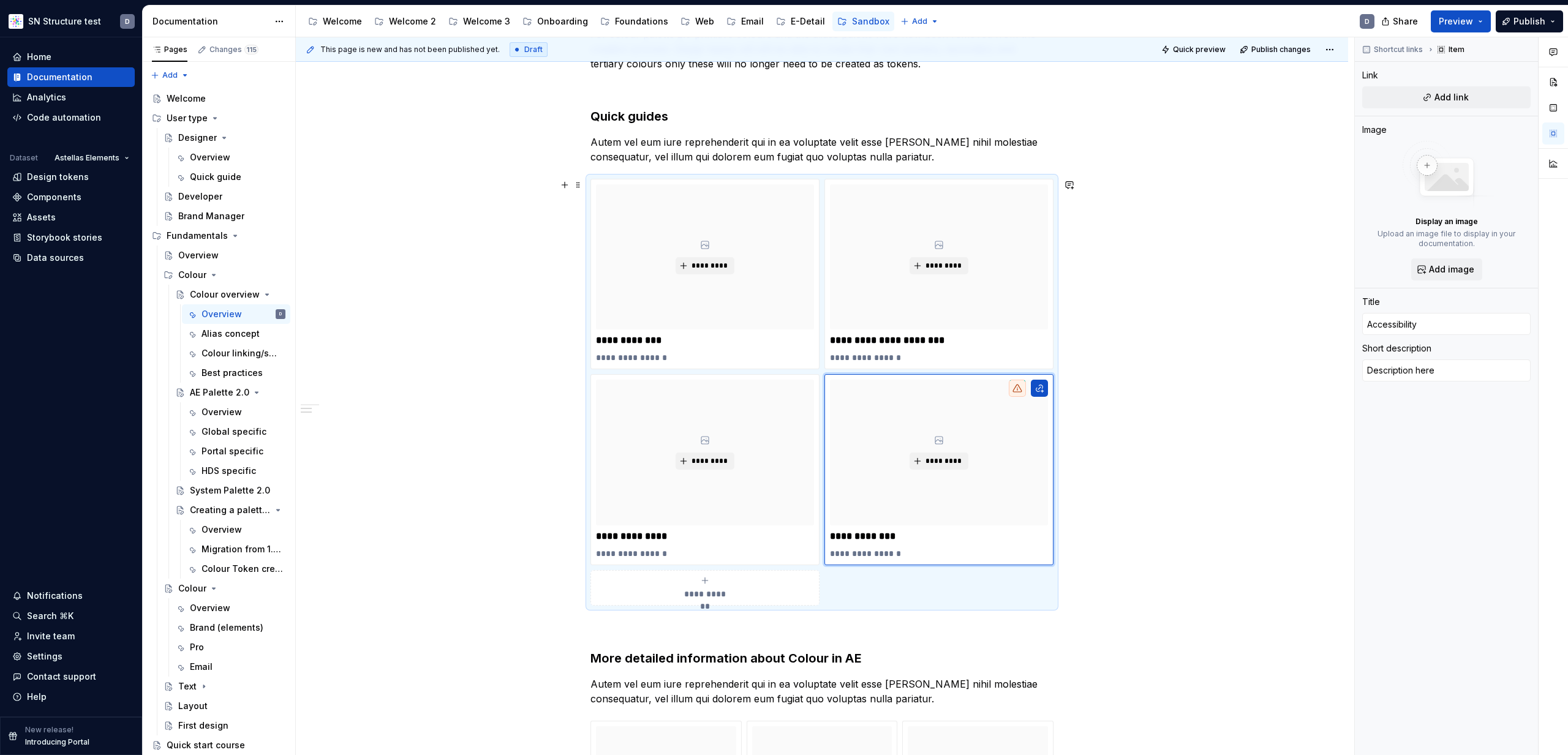
click at [1107, 568] on div "**********" at bounding box center [825, 396] width 1058 height 719
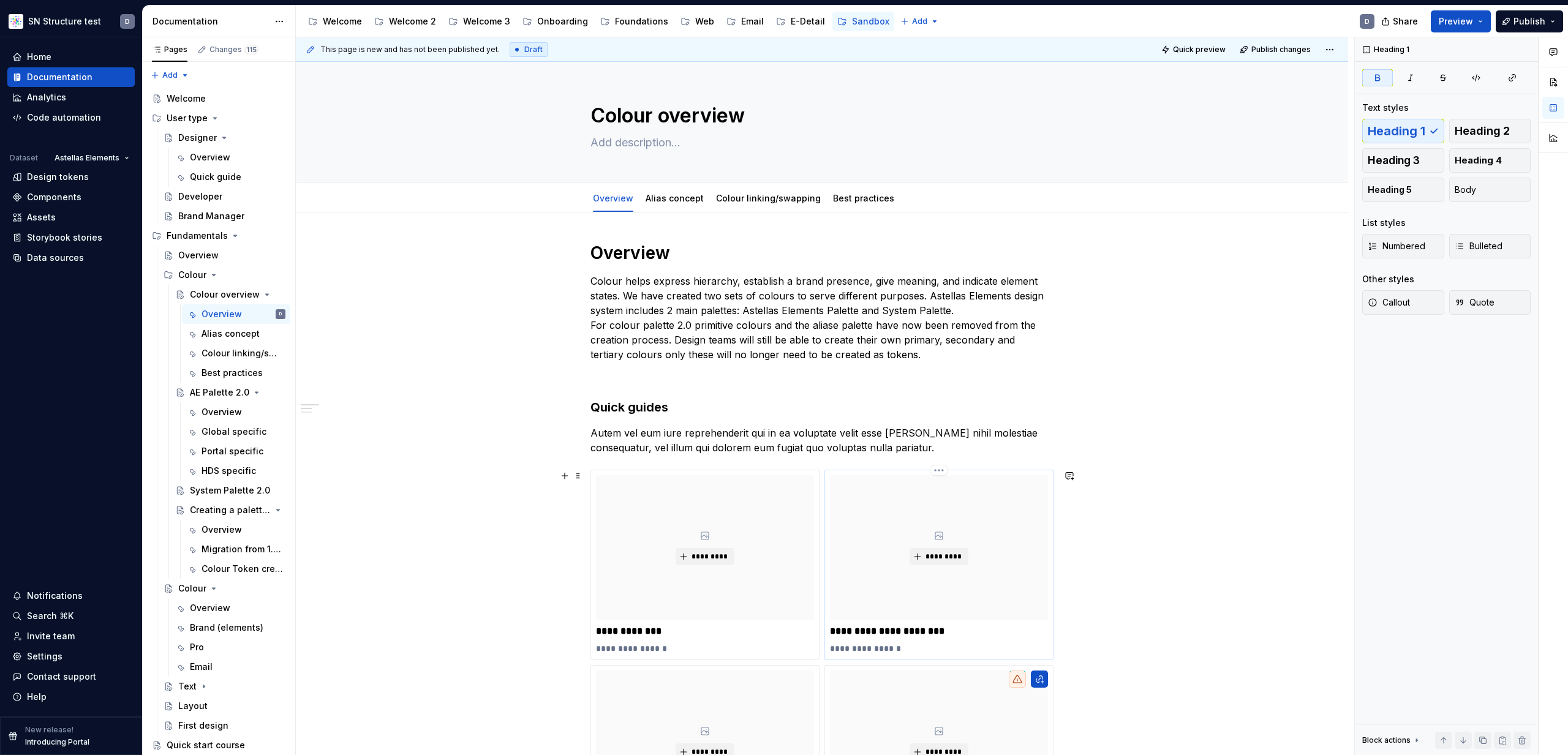
scroll to position [21, 0]
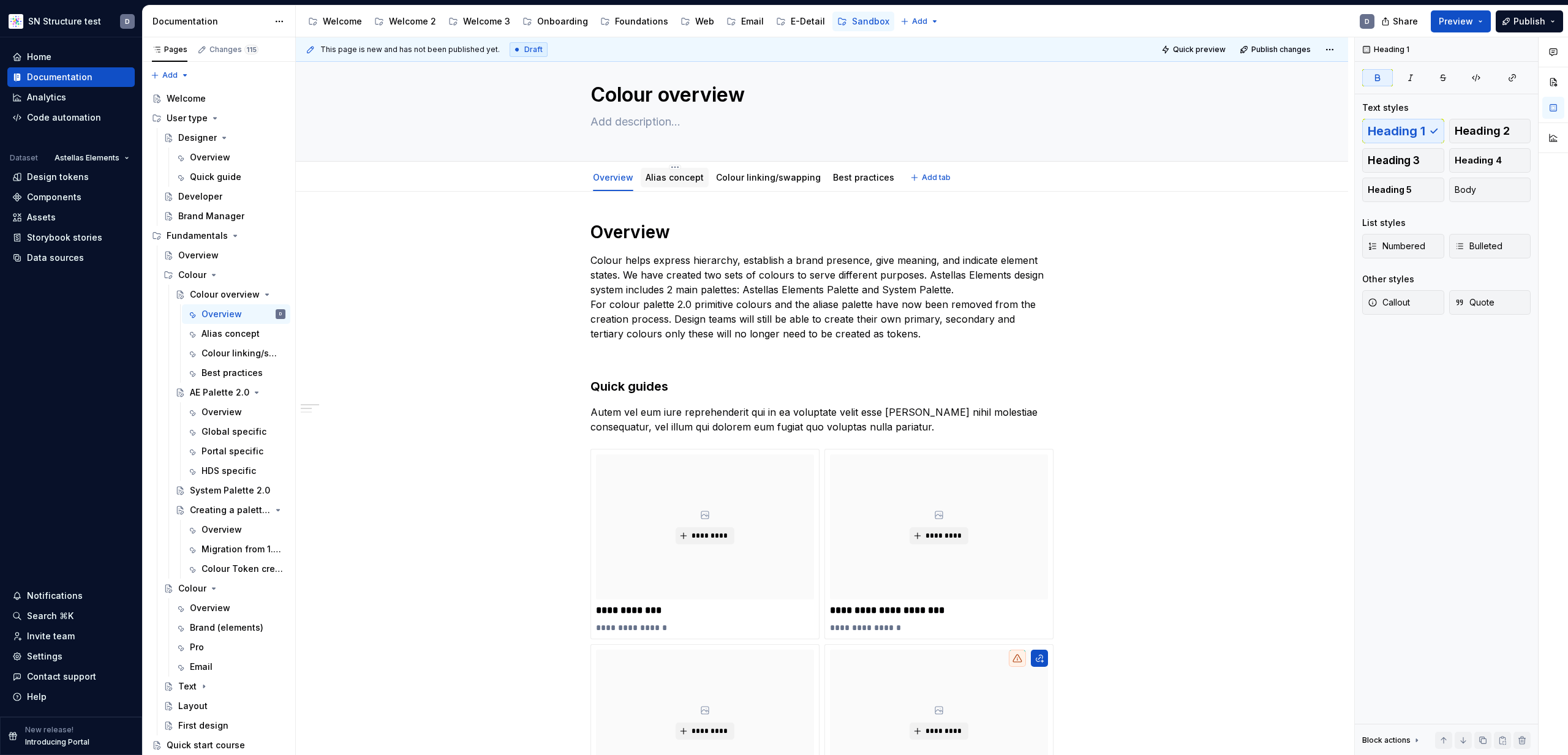
click at [686, 175] on link "Alias concept" at bounding box center [674, 177] width 58 height 10
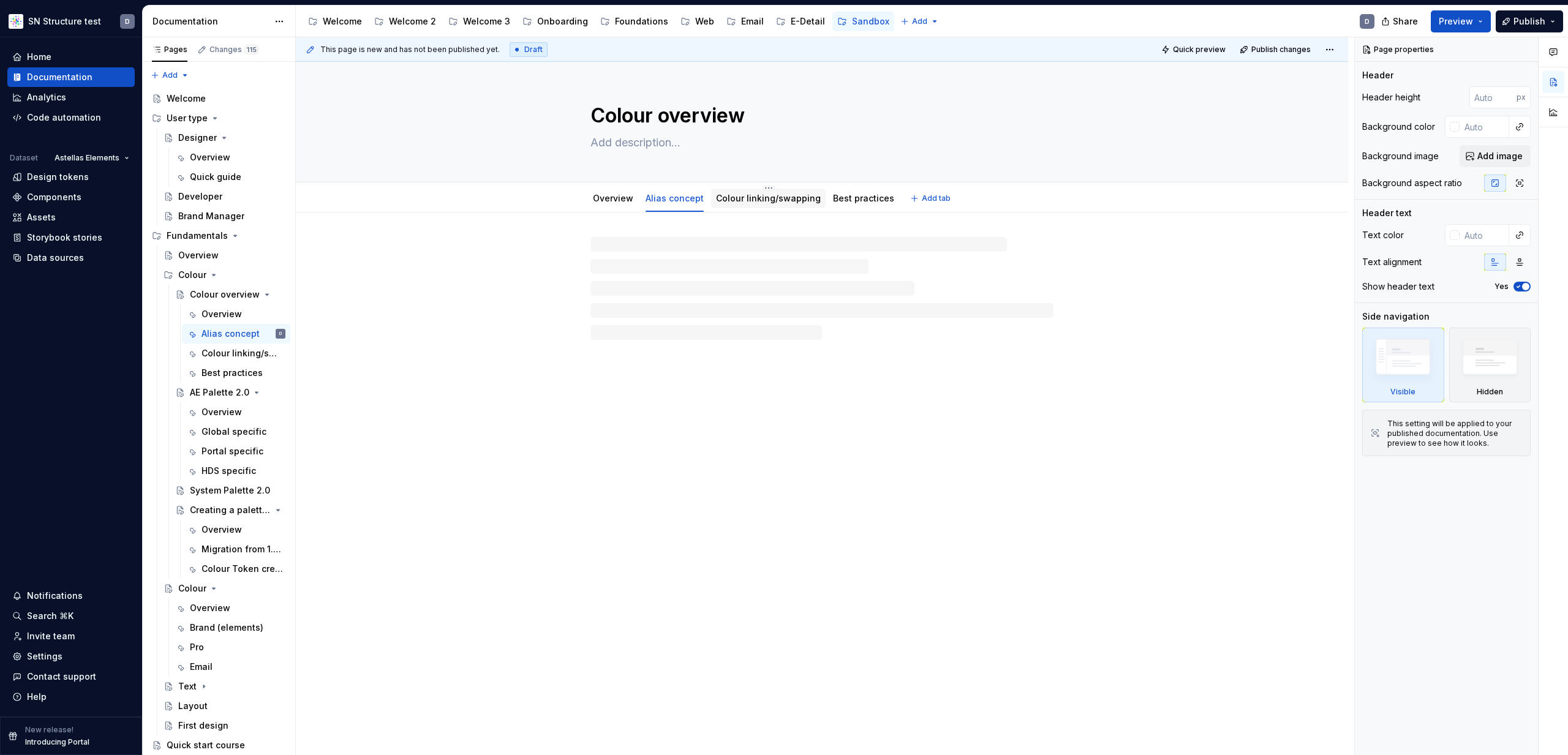
click at [774, 198] on link "Colour linking/swapping" at bounding box center [769, 198] width 105 height 10
click at [861, 195] on link "Best practices" at bounding box center [864, 198] width 61 height 10
click at [929, 199] on span "Add tab" at bounding box center [936, 198] width 29 height 10
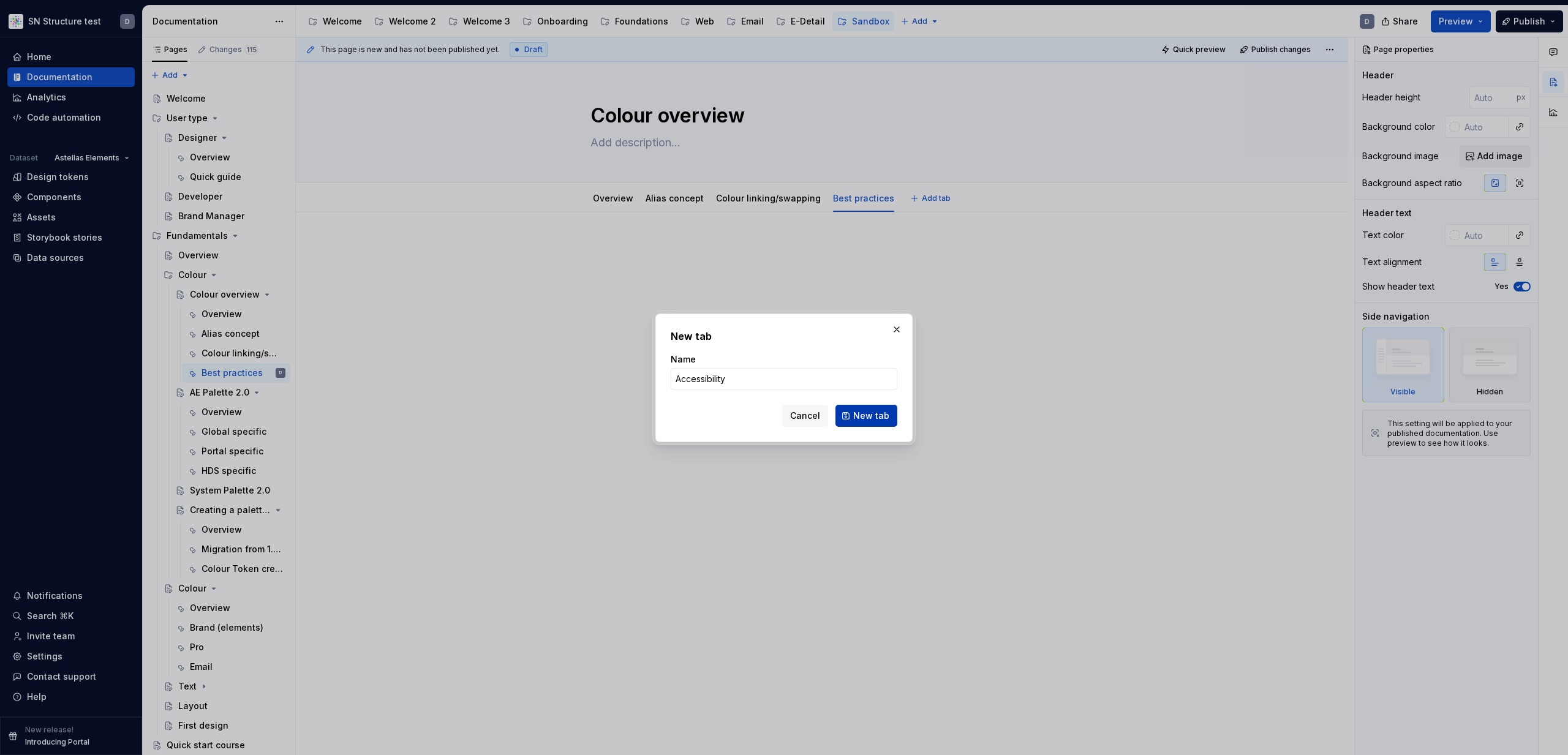
click at [862, 415] on span "New tab" at bounding box center [871, 415] width 36 height 12
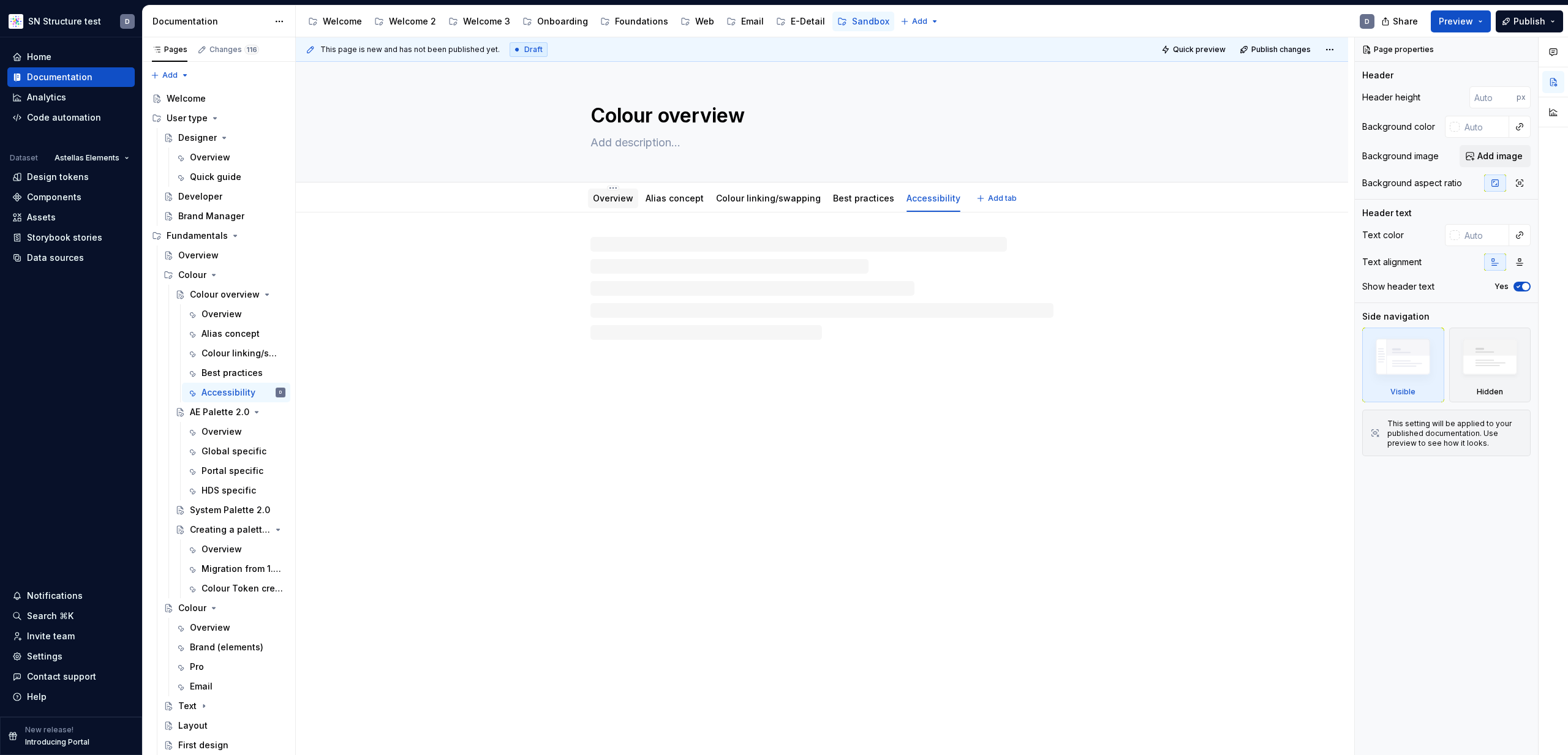
click at [622, 200] on link "Overview" at bounding box center [613, 198] width 40 height 10
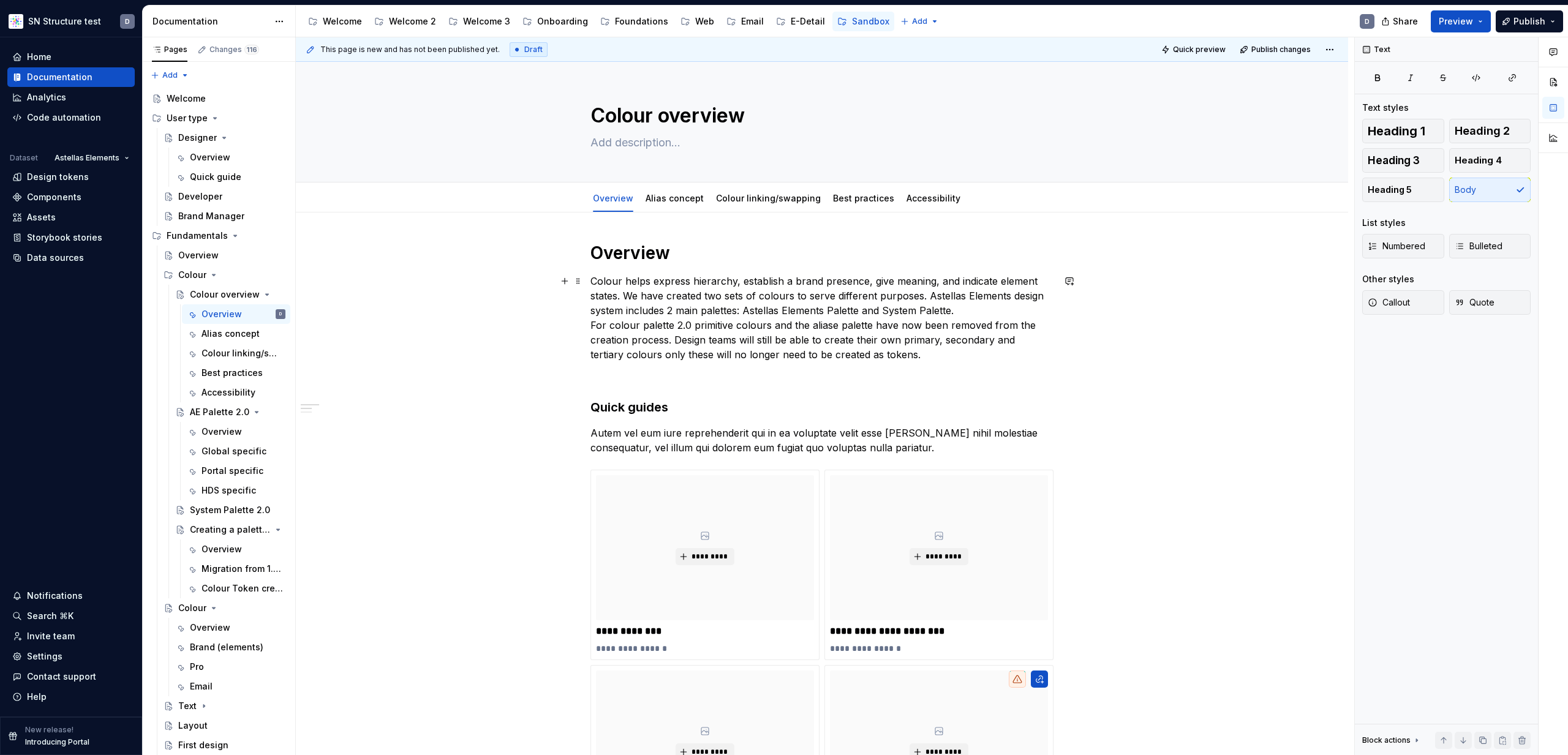
click at [995, 312] on p "Colour helps express hierarchy, establish a brand presence, give meaning, and i…" at bounding box center [822, 317] width 463 height 88
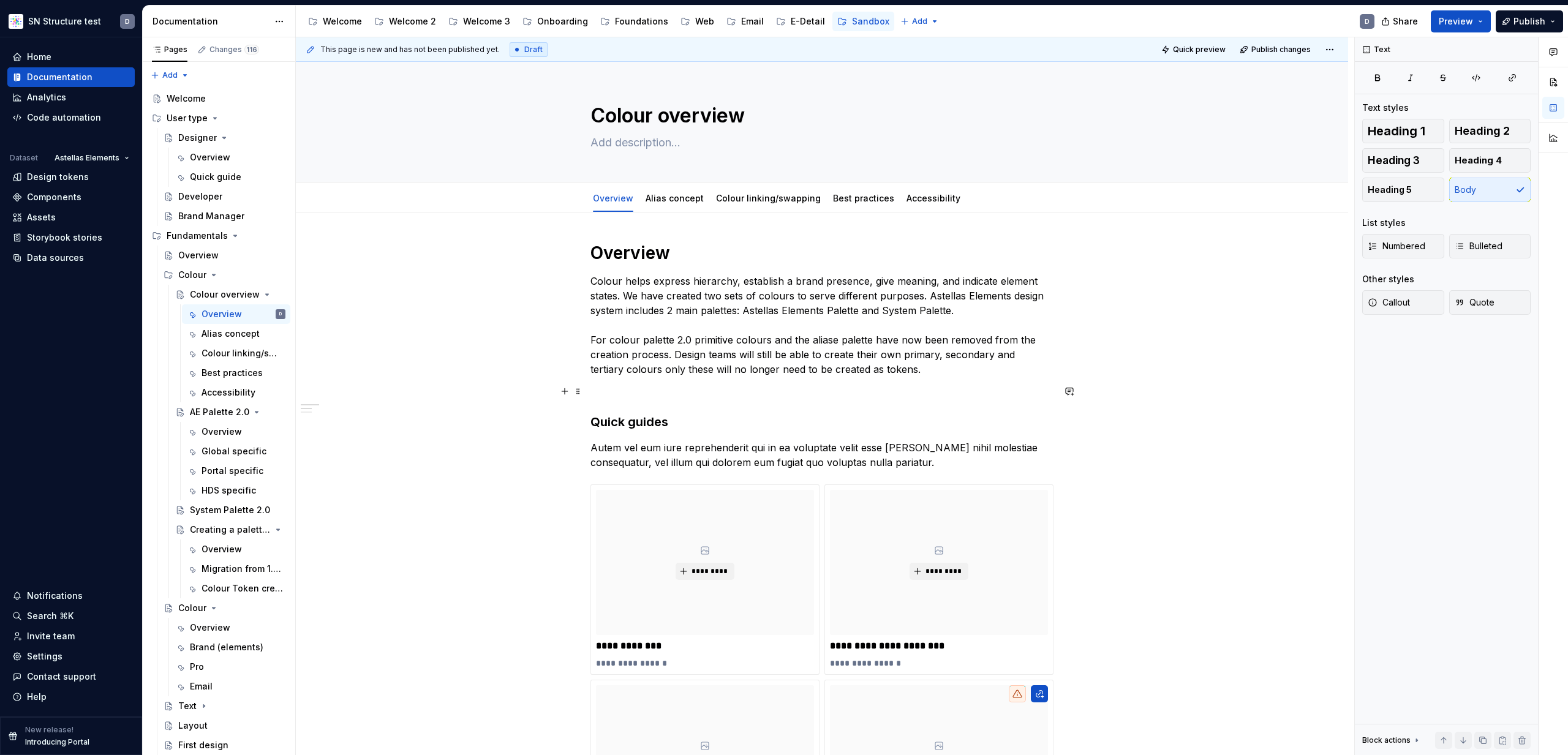
click at [686, 376] on p "Colour helps express hierarchy, establish a brand presence, give meaning, and i…" at bounding box center [822, 325] width 463 height 103
click at [648, 328] on p "Colour helps express hierarchy, establish a brand presence, give meaning, and i…" at bounding box center [822, 325] width 463 height 103
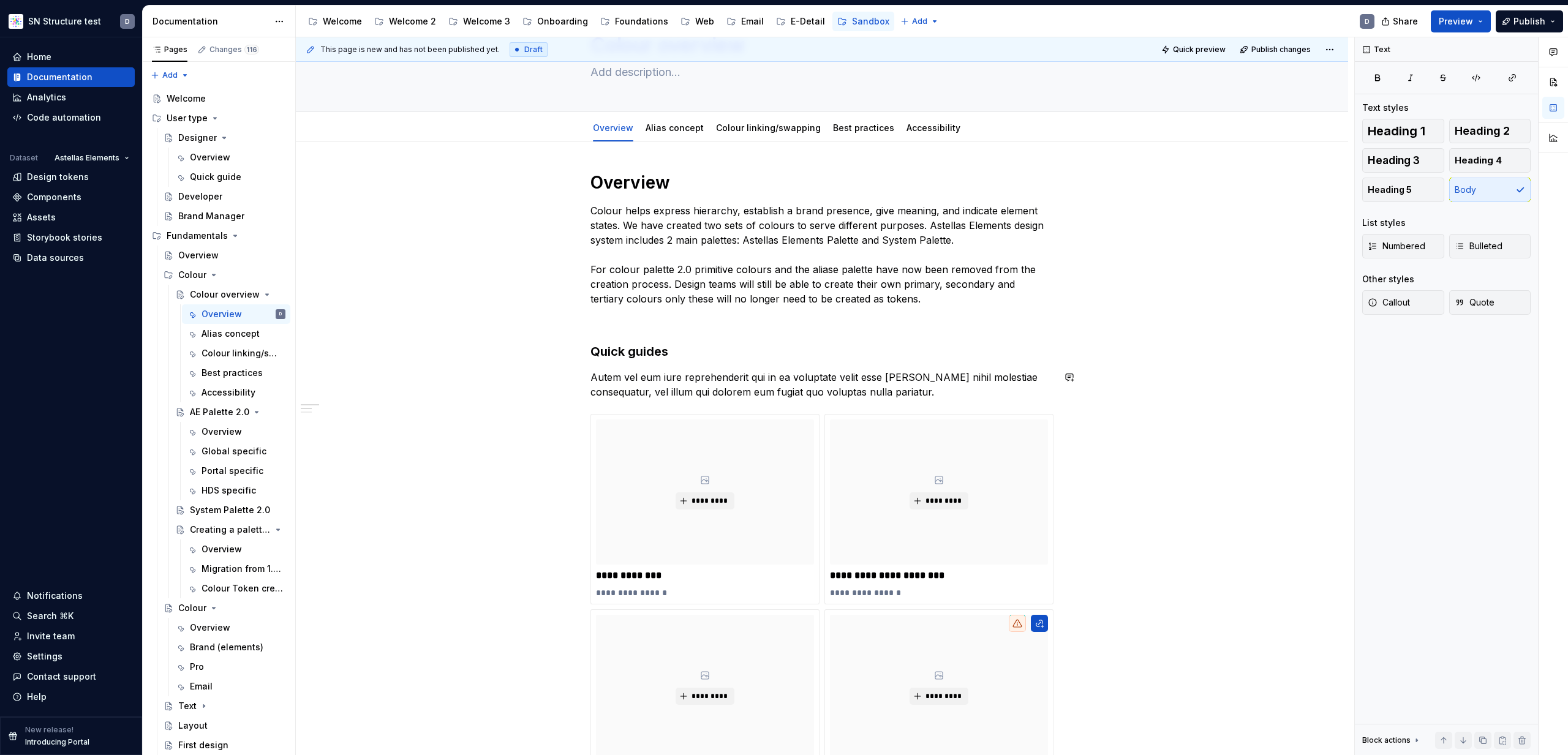
scroll to position [69, 0]
click at [841, 270] on p "Colour helps express hierarchy, establish a brand presence, give meaning, and i…" at bounding box center [822, 257] width 463 height 103
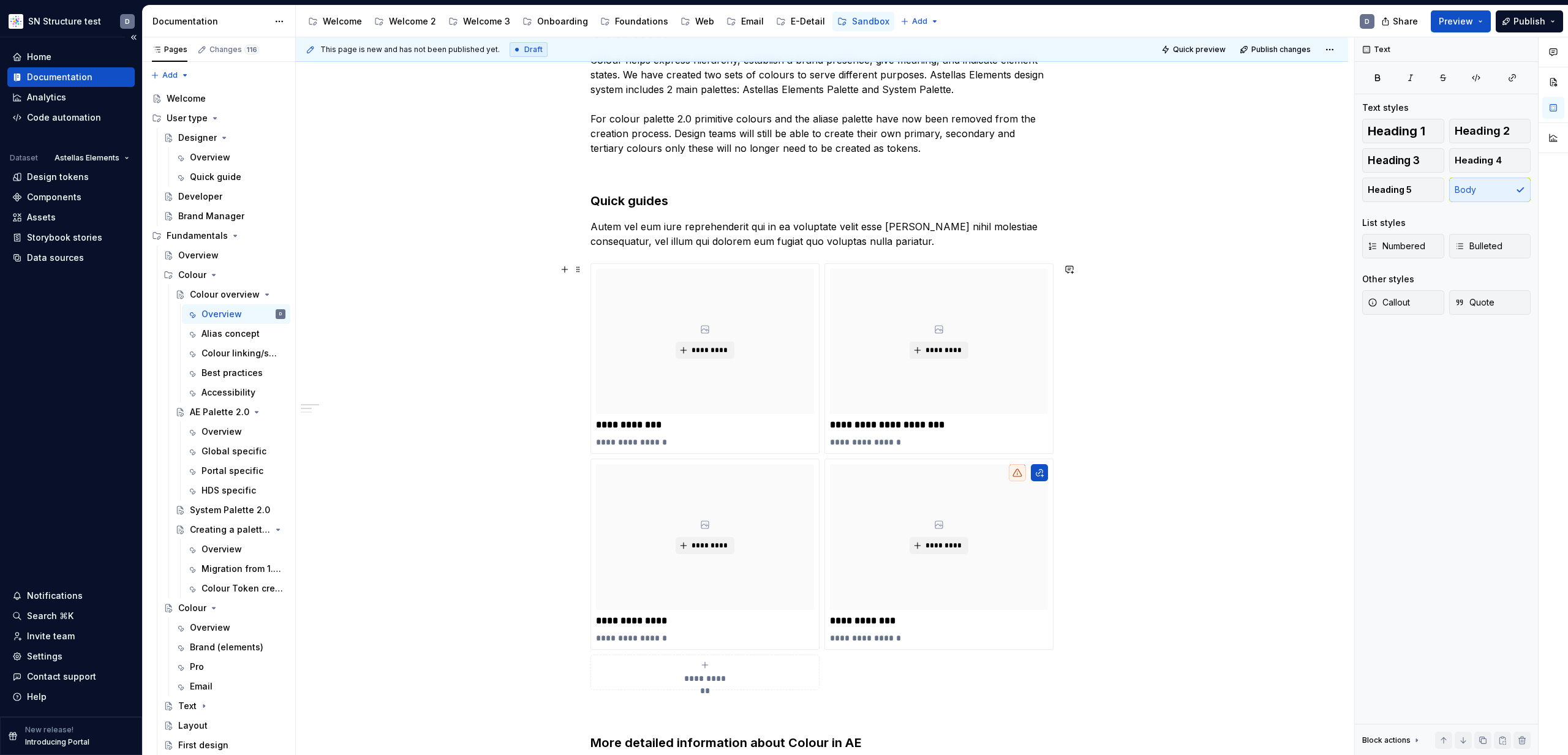
scroll to position [0, 0]
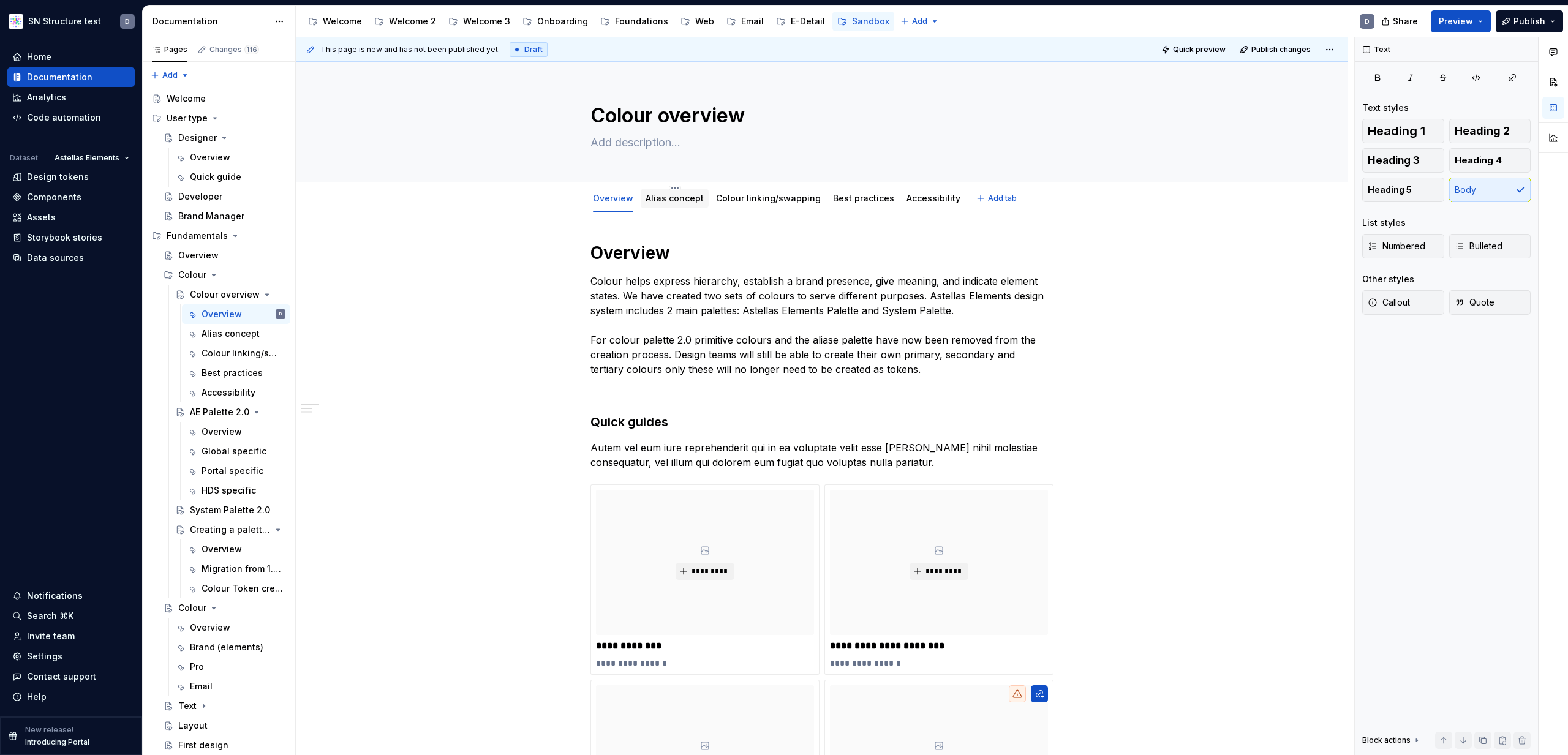
click at [694, 200] on link "Alias concept" at bounding box center [674, 198] width 58 height 10
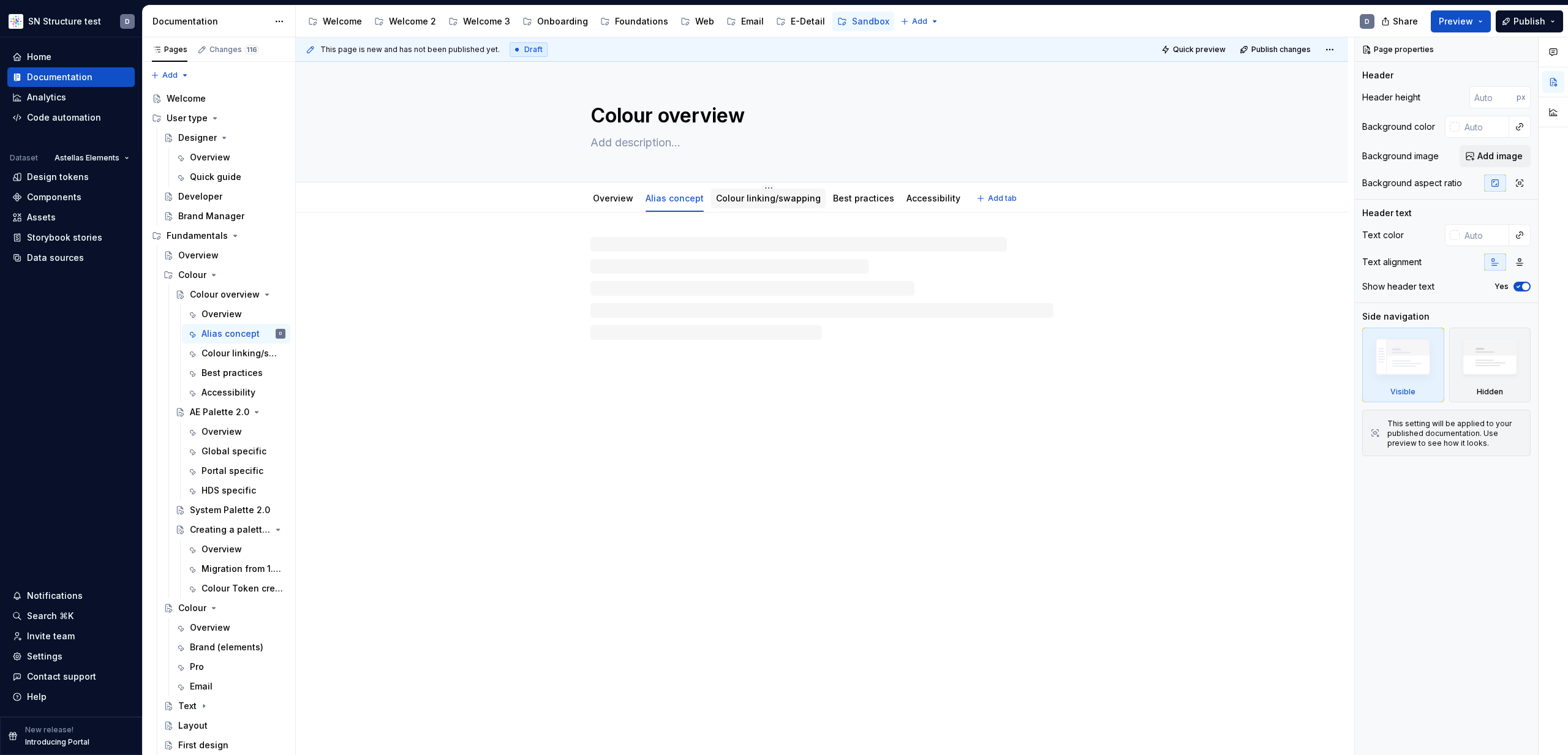
click at [764, 200] on link "Colour linking/swapping" at bounding box center [769, 198] width 105 height 10
click at [853, 198] on link "Best practices" at bounding box center [864, 198] width 61 height 10
click at [920, 199] on link "Accessibility" at bounding box center [933, 198] width 54 height 10
click at [617, 200] on link "Overview" at bounding box center [613, 198] width 40 height 10
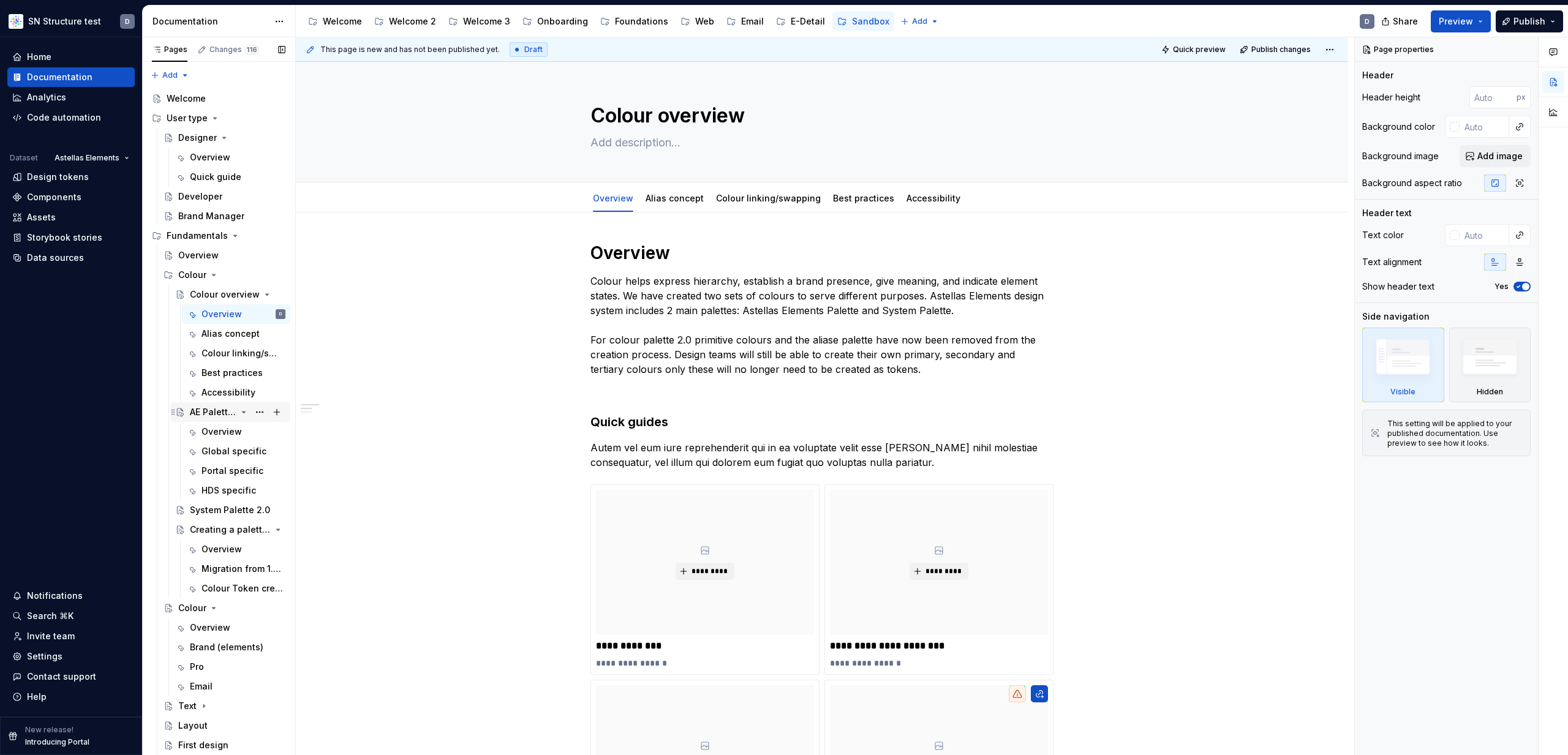
click at [219, 416] on div "AE Palette 2.0" at bounding box center [213, 411] width 47 height 12
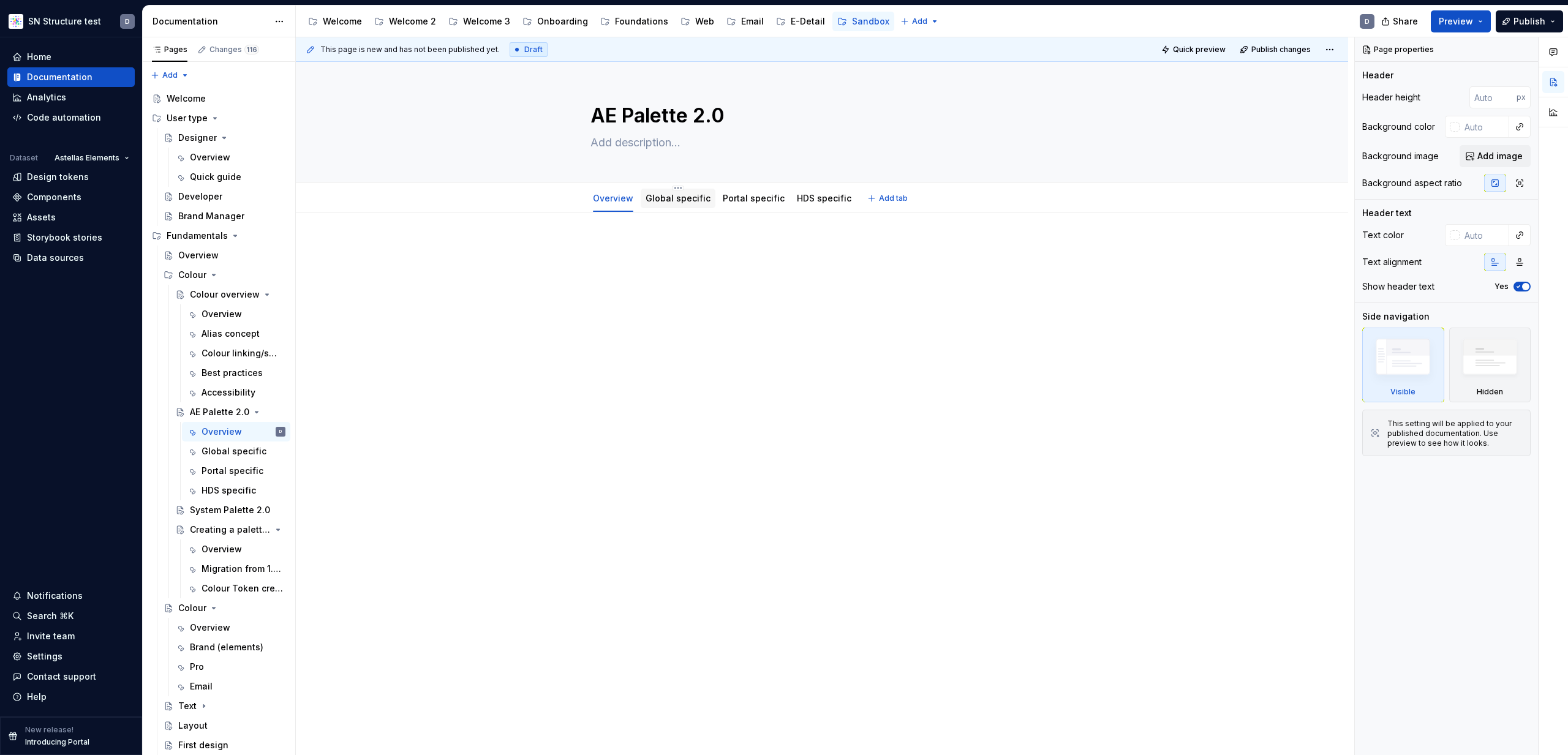
click at [680, 201] on link "Global specific" at bounding box center [678, 198] width 65 height 10
click at [676, 186] on html "SN Structure test D Home Documentation Analytics Code automation Dataset Astell…" at bounding box center [784, 378] width 1568 height 755
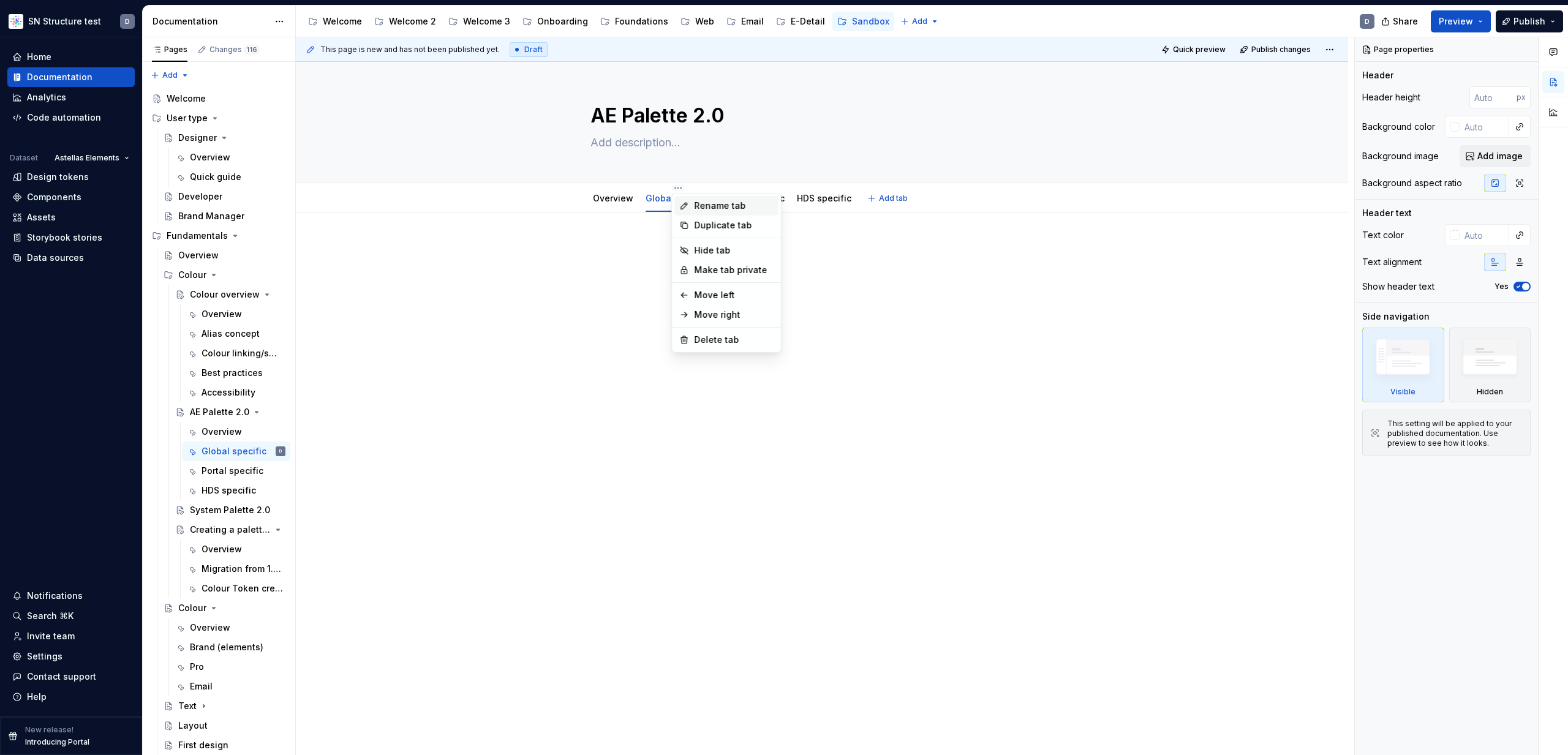
click at [703, 207] on div "Rename tab" at bounding box center [733, 206] width 80 height 12
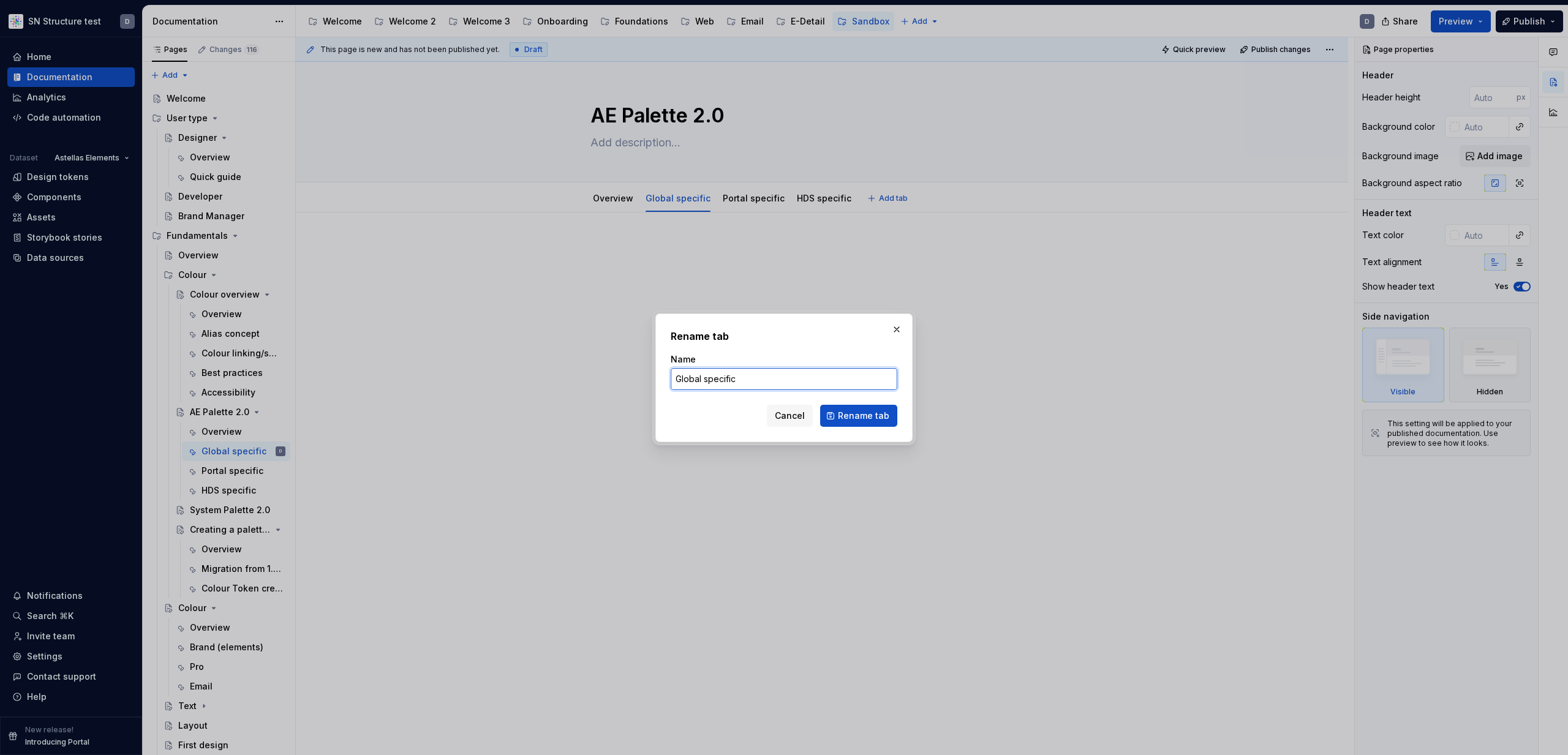
click at [687, 376] on input "Global specific" at bounding box center [784, 378] width 227 height 22
click at [864, 418] on span "Rename tab" at bounding box center [864, 415] width 52 height 12
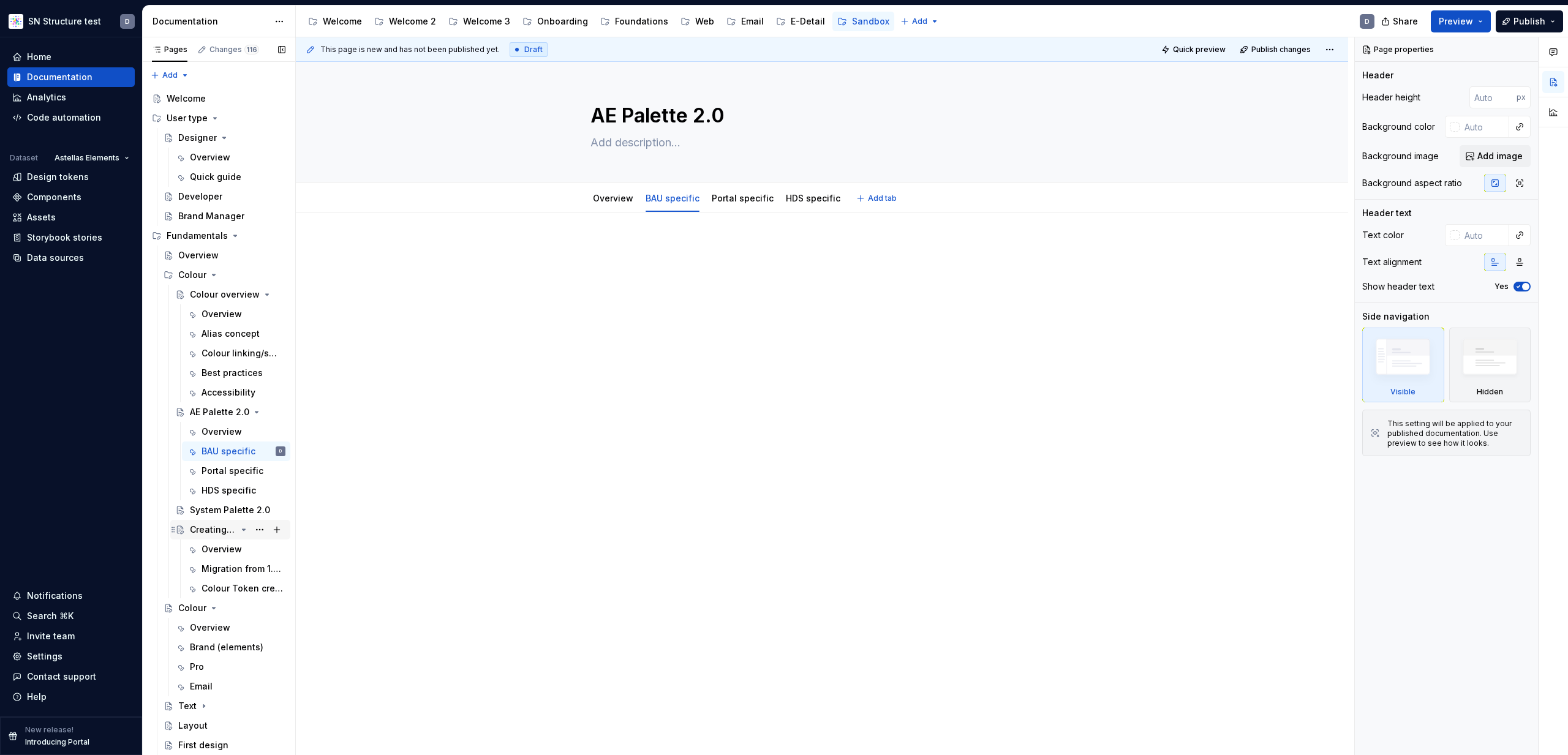
click at [220, 528] on div "Creating a palette for your brand" at bounding box center [213, 529] width 47 height 12
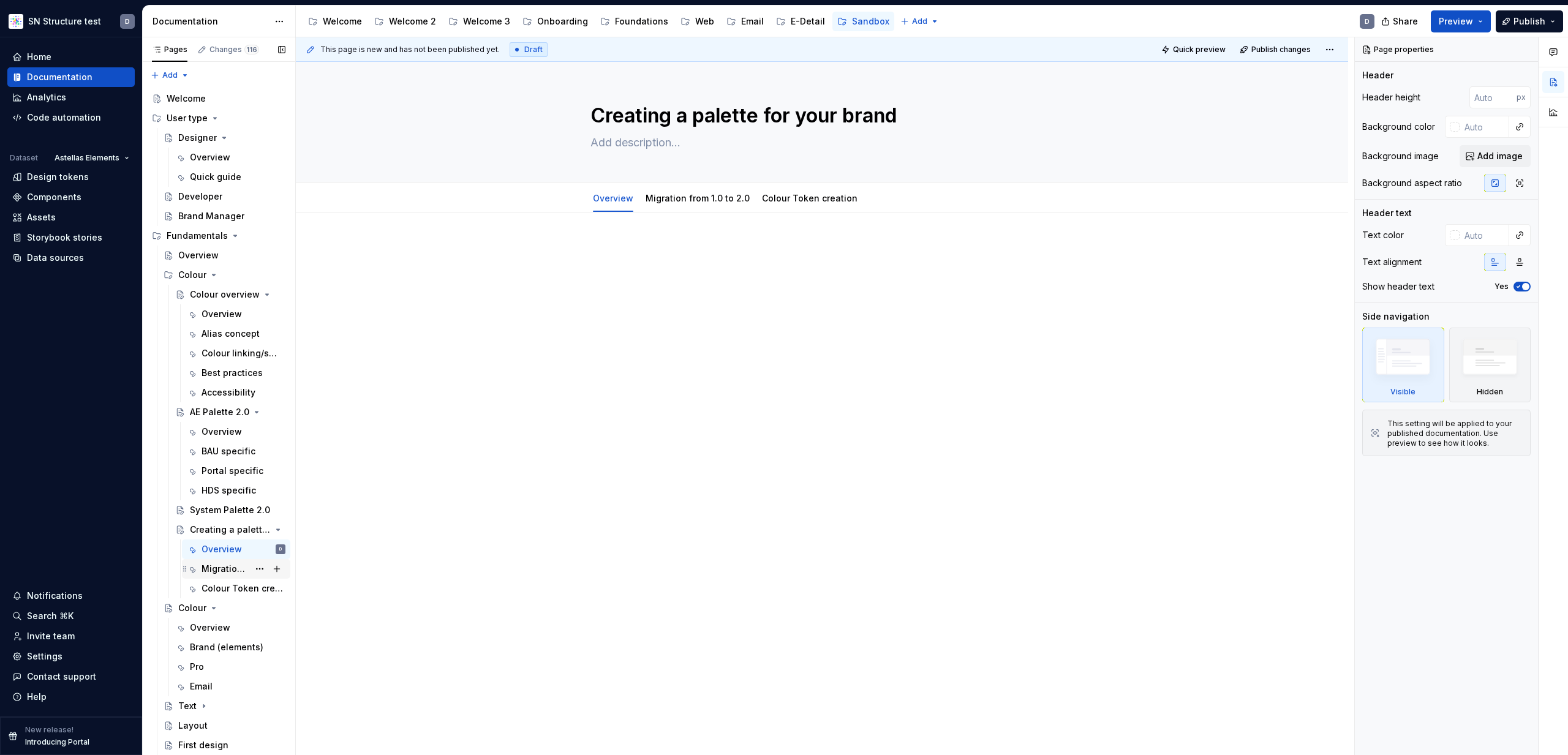
click at [216, 574] on div "Migration from 1.0 to 2.0" at bounding box center [225, 569] width 47 height 12
click at [226, 584] on div "Colour Token creation" at bounding box center [225, 588] width 47 height 12
drag, startPoint x: 814, startPoint y: 202, endPoint x: 709, endPoint y: 203, distance: 105.0
click at [611, 198] on link "Overview" at bounding box center [613, 198] width 40 height 10
click at [649, 256] on p at bounding box center [822, 249] width 463 height 15
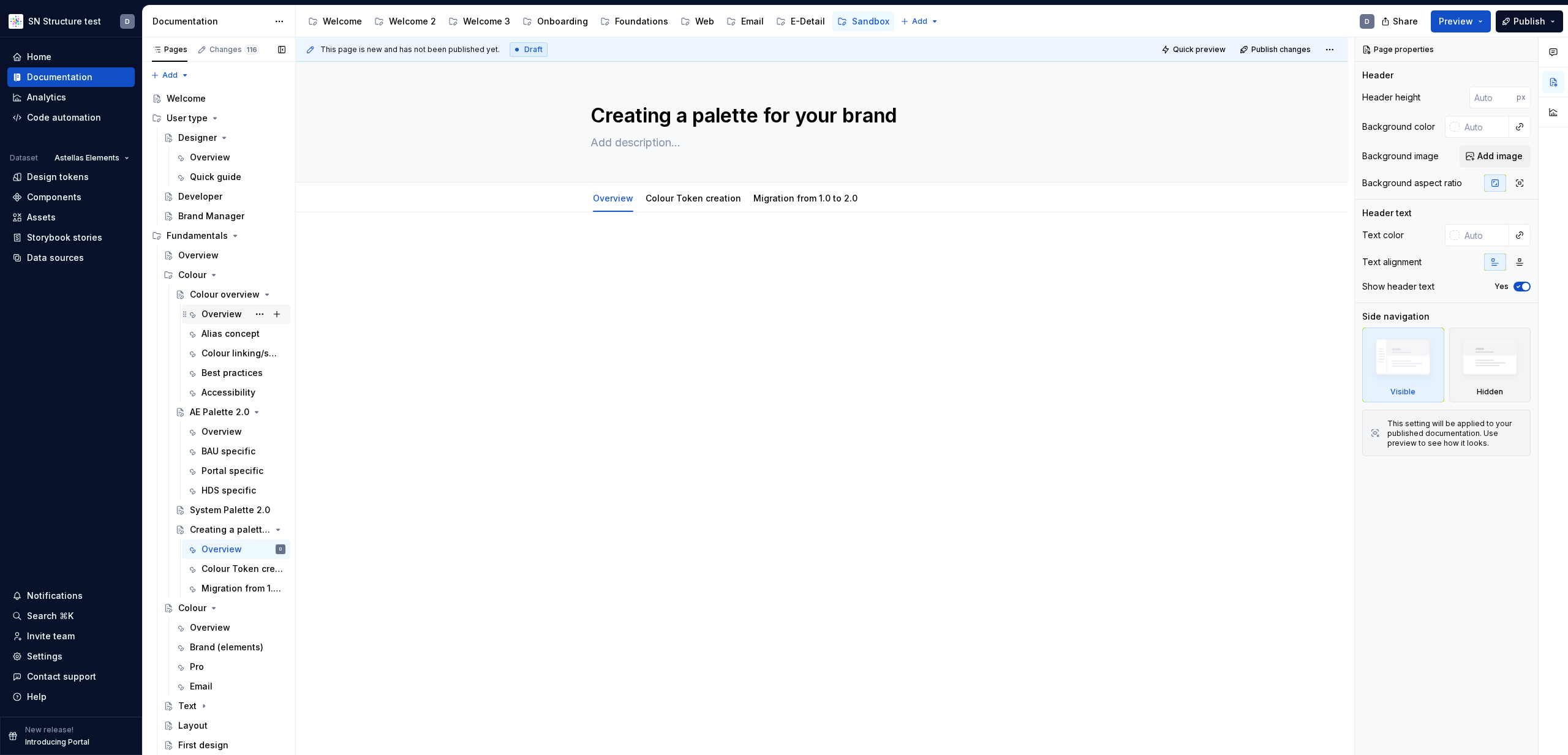
click at [223, 315] on div "Overview" at bounding box center [222, 314] width 40 height 12
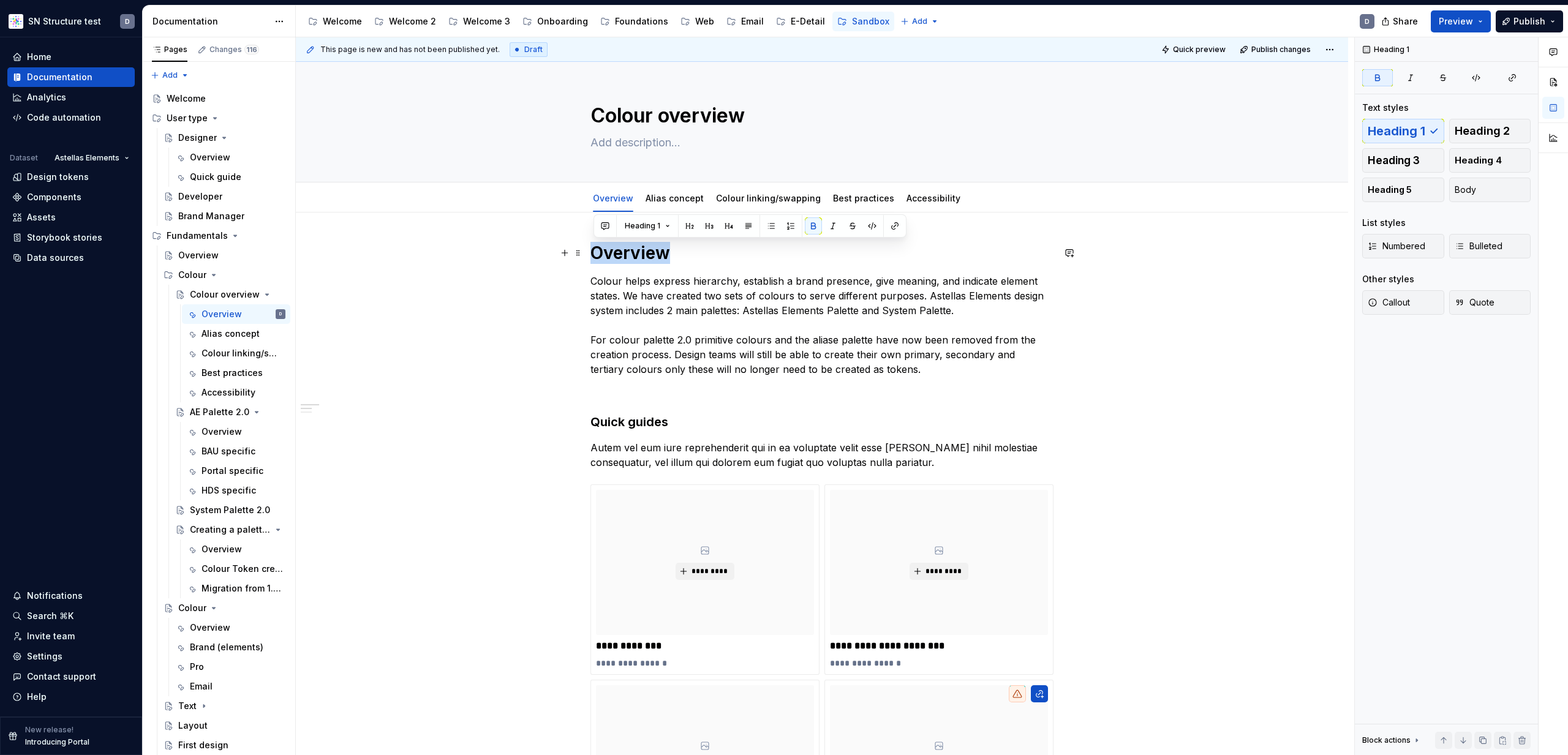
drag, startPoint x: 648, startPoint y: 254, endPoint x: 594, endPoint y: 257, distance: 54.1
click at [594, 257] on h1 "Overview" at bounding box center [822, 252] width 463 height 22
copy strong "Overview"
click at [208, 529] on div "Creating a palette for your brand" at bounding box center [213, 529] width 47 height 12
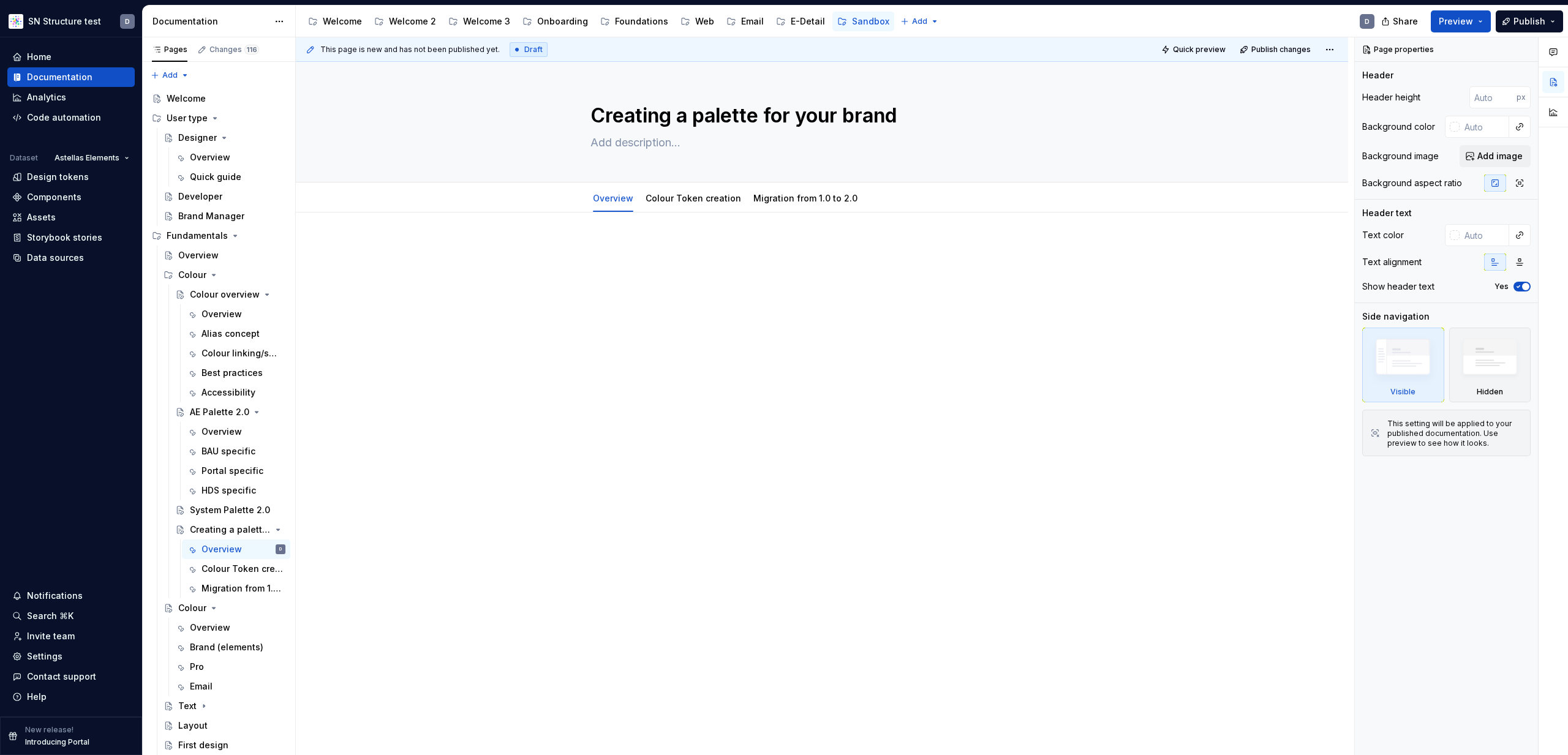
click at [647, 280] on div at bounding box center [822, 265] width 463 height 47
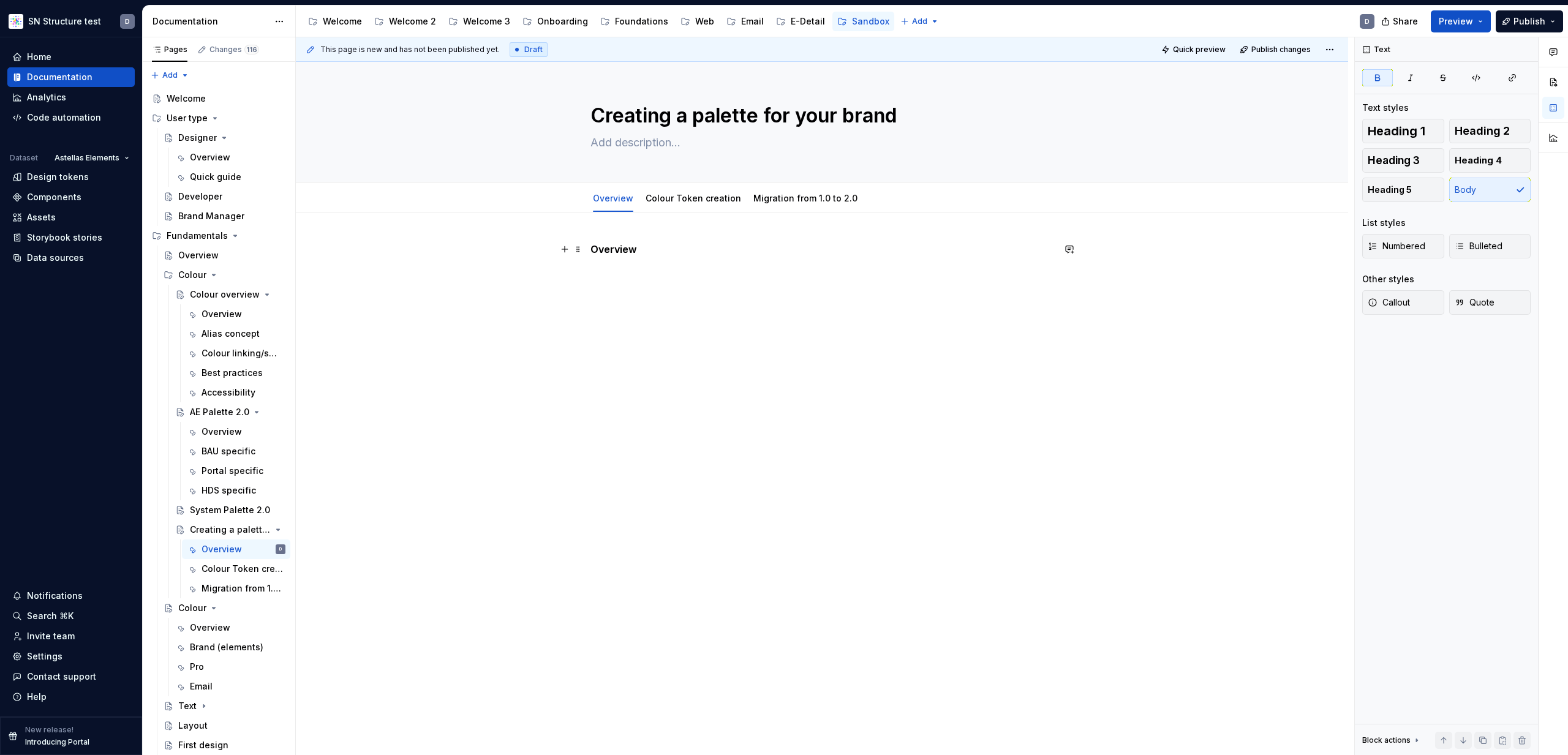
click at [624, 252] on strong "Overview" at bounding box center [614, 248] width 47 height 12
drag, startPoint x: 625, startPoint y: 250, endPoint x: 574, endPoint y: 250, distance: 51.0
click at [590, 250] on div "Overview" at bounding box center [822, 273] width 463 height 61
click at [674, 231] on button "button" at bounding box center [678, 226] width 17 height 17
click at [717, 294] on div "Overview" at bounding box center [822, 273] width 463 height 61
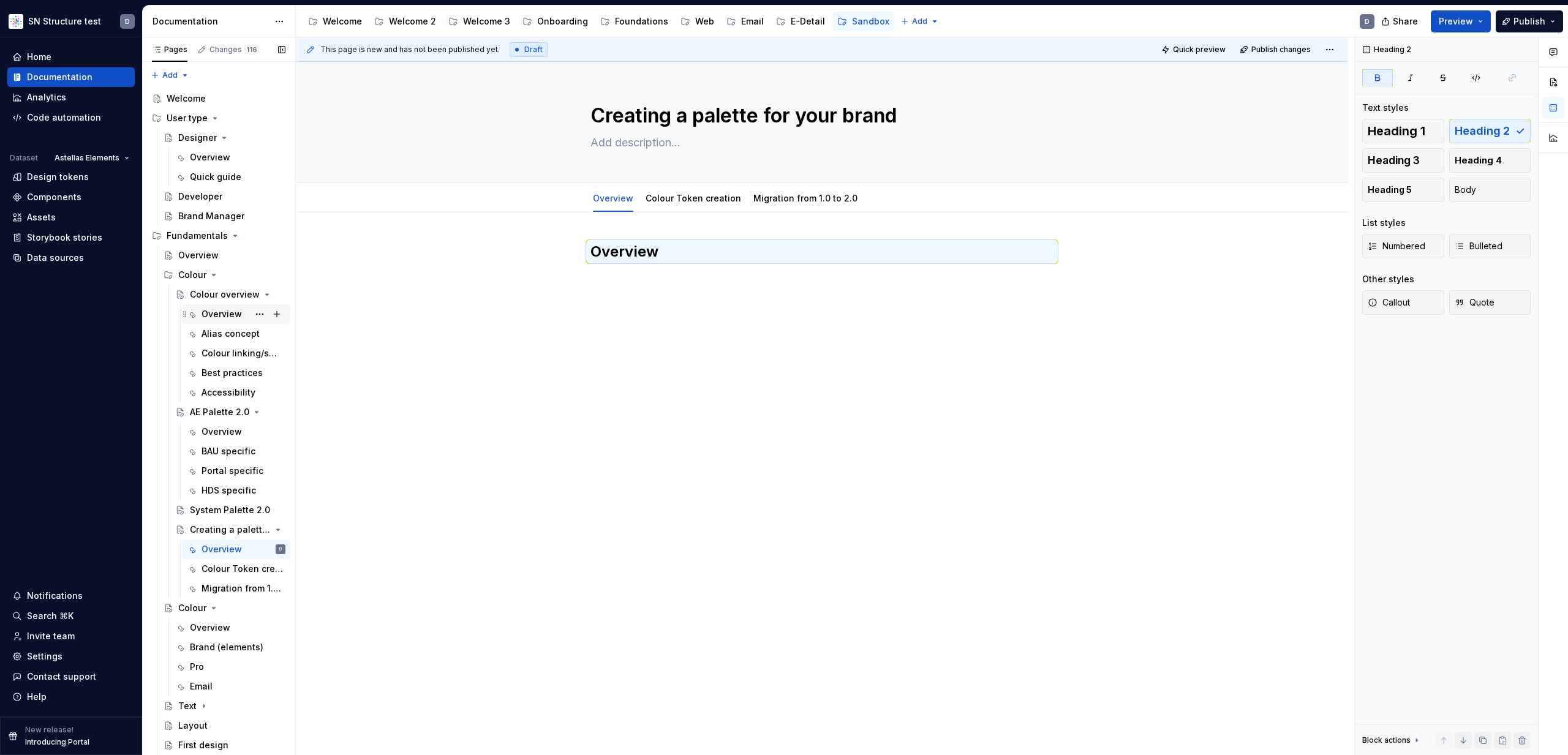
click at [215, 316] on div "Overview" at bounding box center [222, 314] width 40 height 12
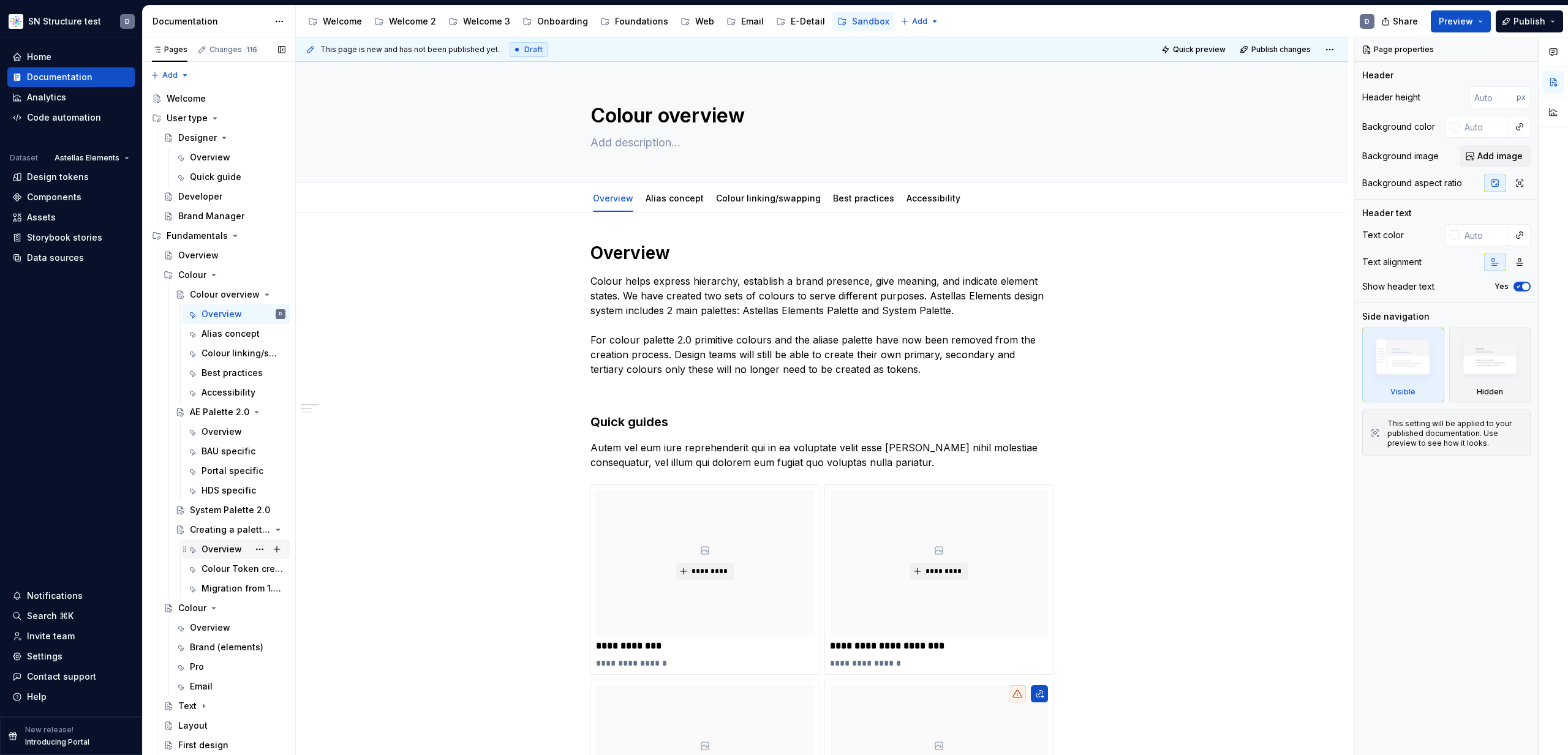
click at [211, 544] on div "Overview" at bounding box center [222, 549] width 40 height 12
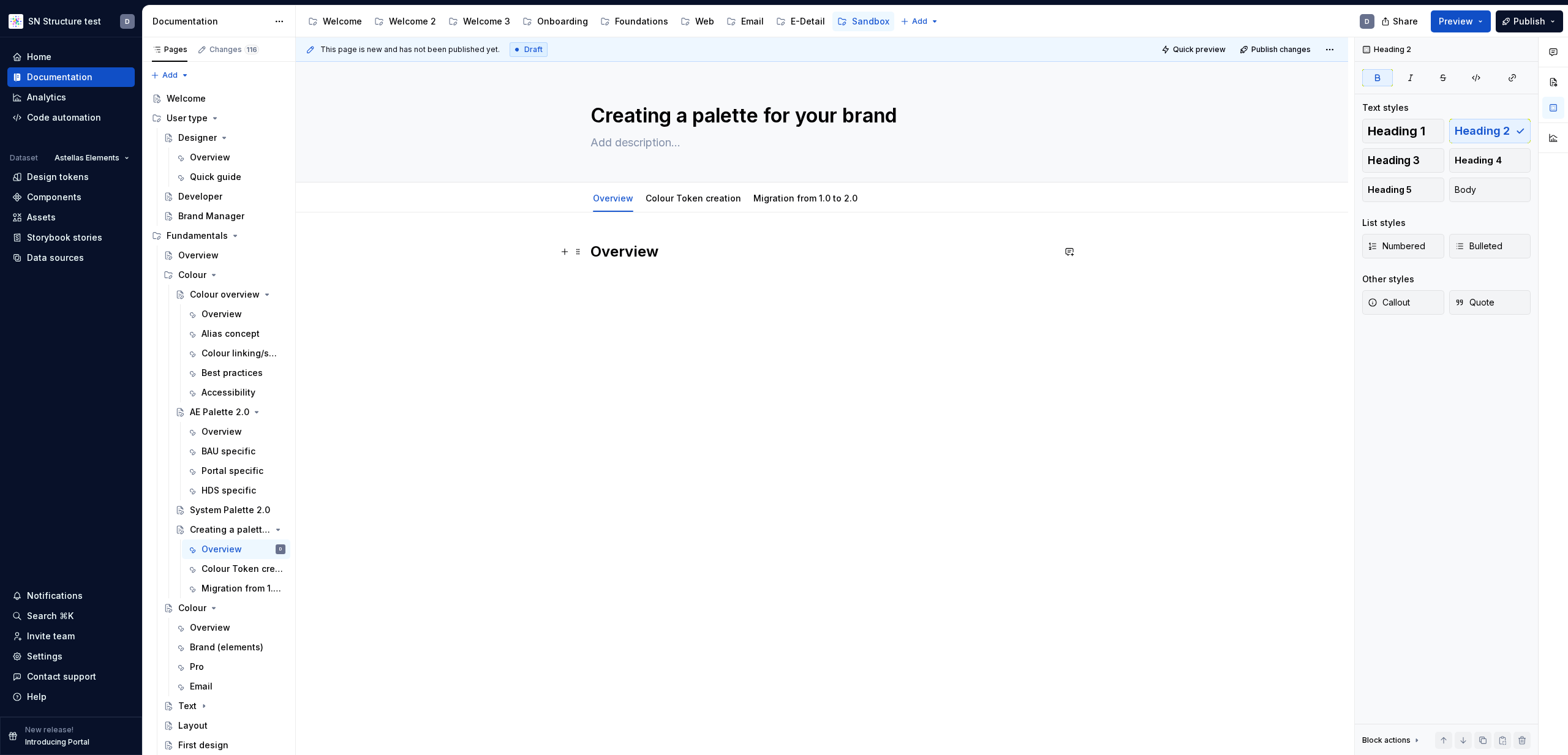
click at [657, 251] on strong "Overview" at bounding box center [624, 252] width 68 height 18
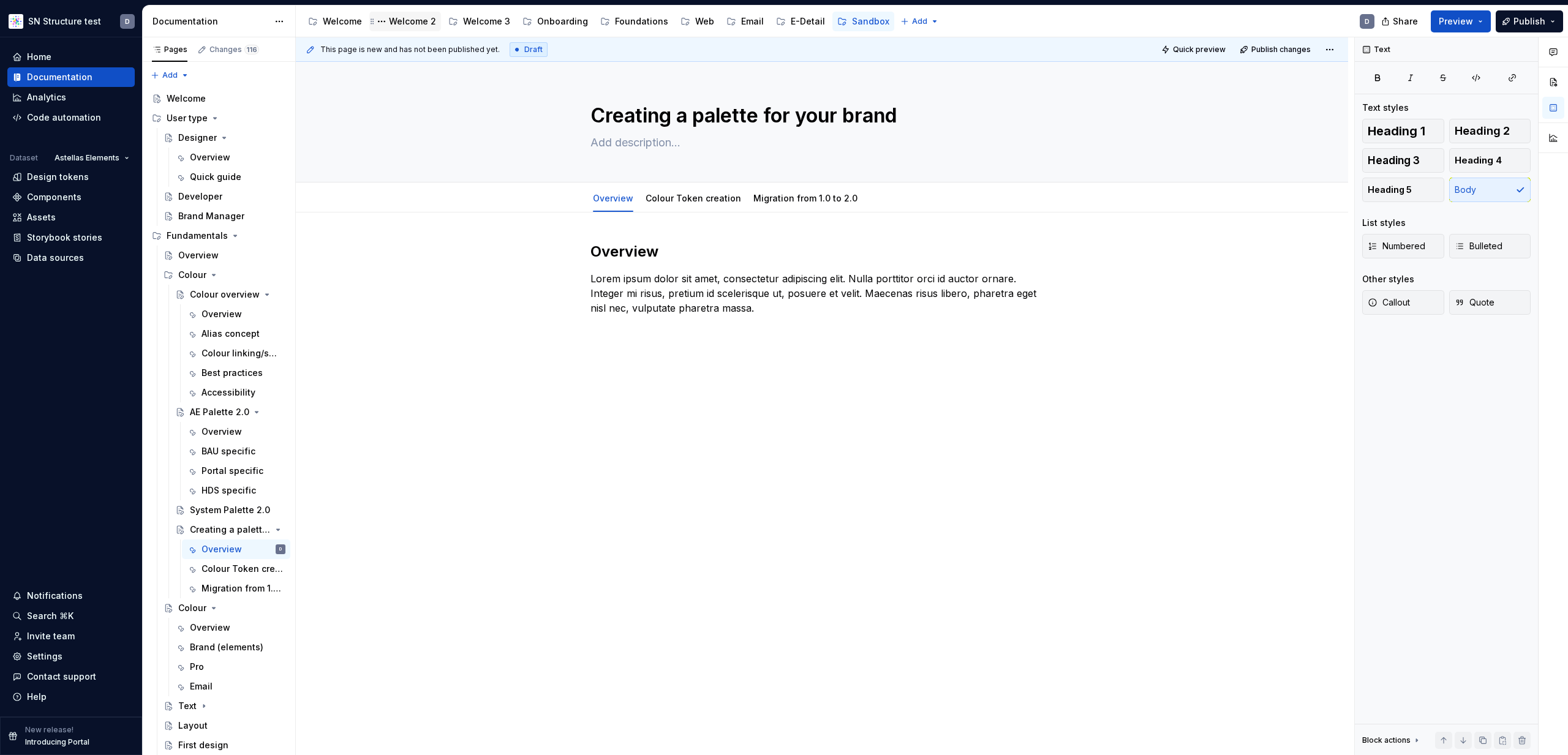
click at [412, 22] on div "Welcome 2" at bounding box center [412, 21] width 47 height 12
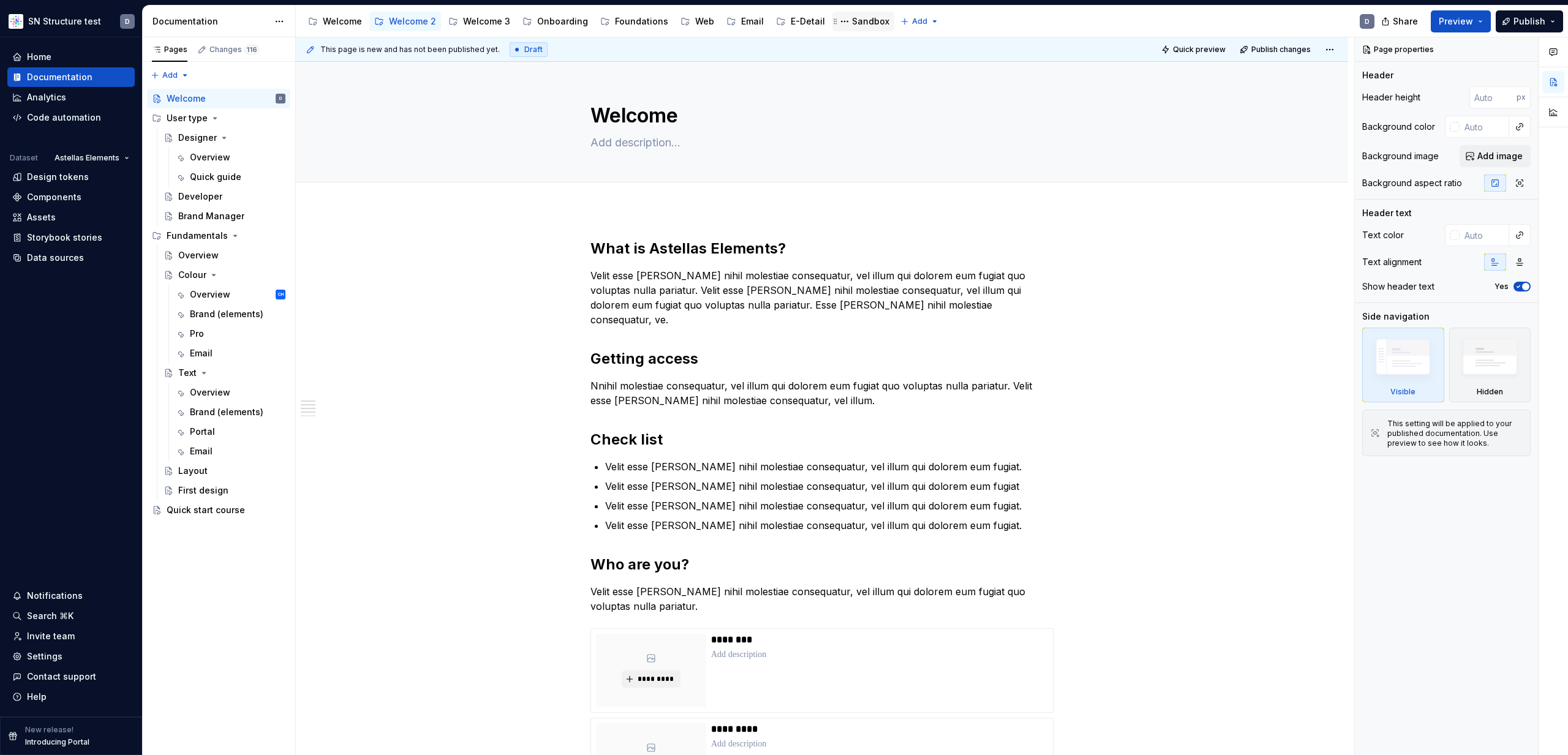
click at [859, 22] on div "Sandbox" at bounding box center [870, 21] width 37 height 12
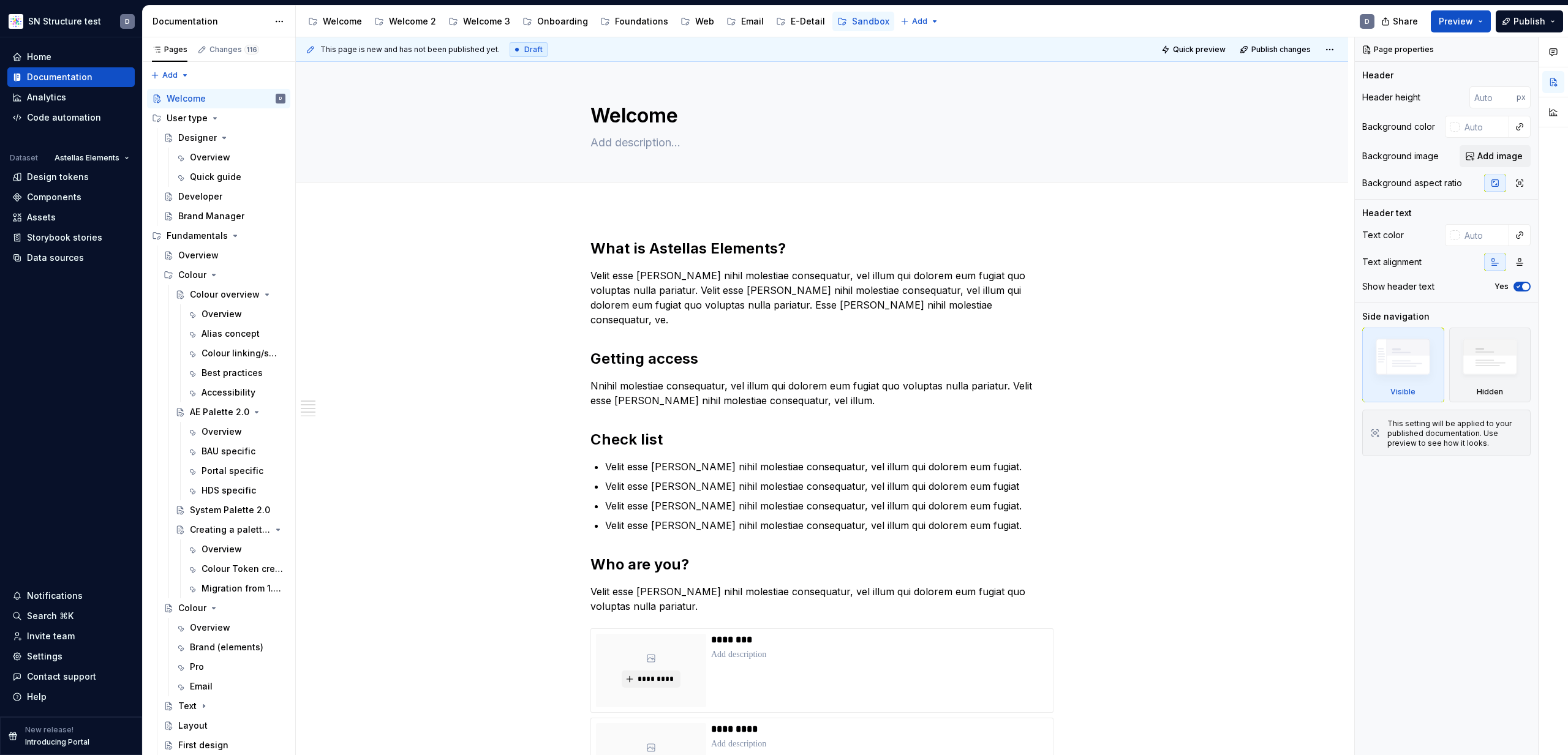
click at [0, 0] on button "Page tree" at bounding box center [0, 0] width 0 height 0
click at [398, 14] on html "SN Structure test D Home Documentation Analytics Code automation Dataset Astell…" at bounding box center [784, 378] width 1568 height 755
click at [409, 23] on div "Welcome 2" at bounding box center [412, 21] width 47 height 12
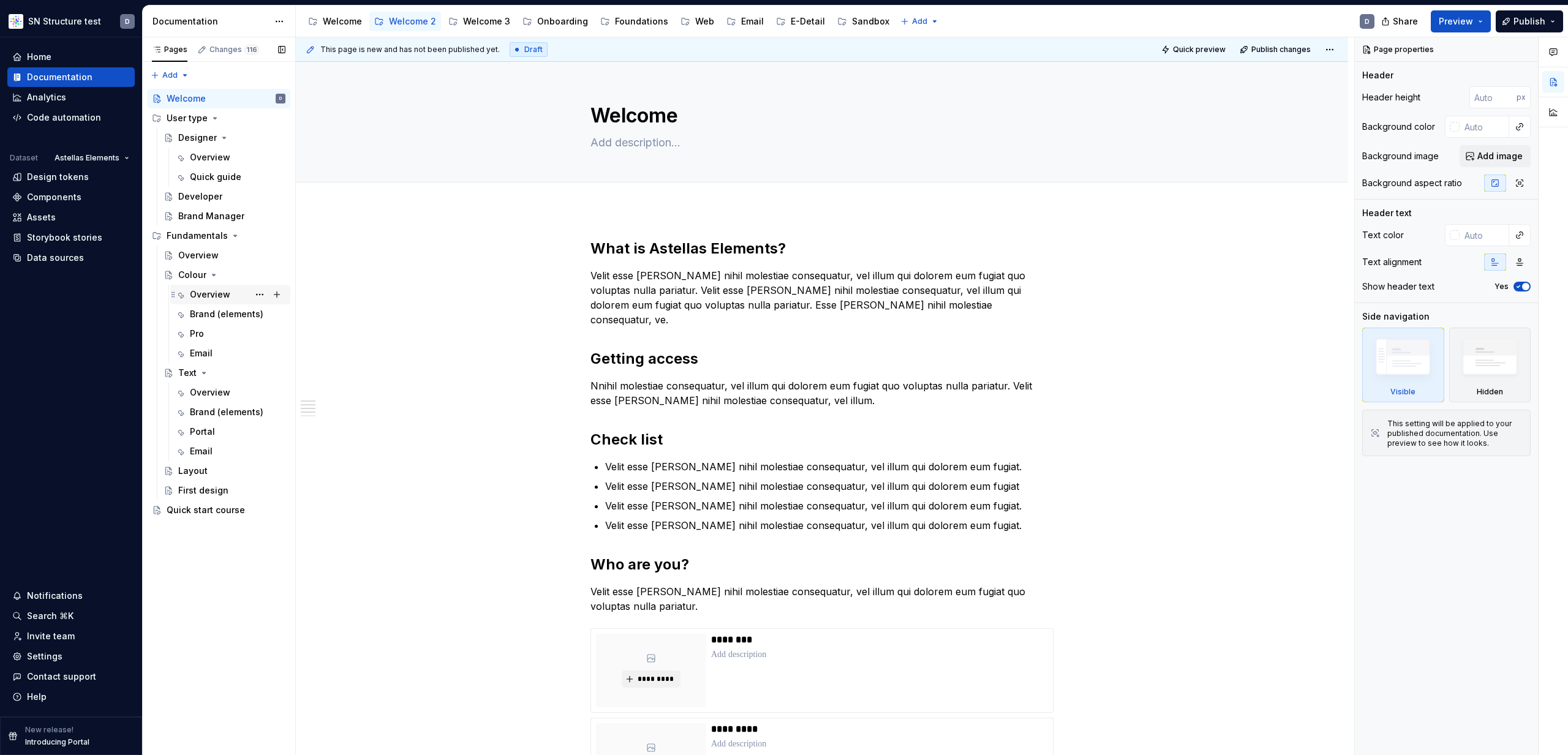
click at [219, 294] on div "Overview" at bounding box center [210, 294] width 40 height 12
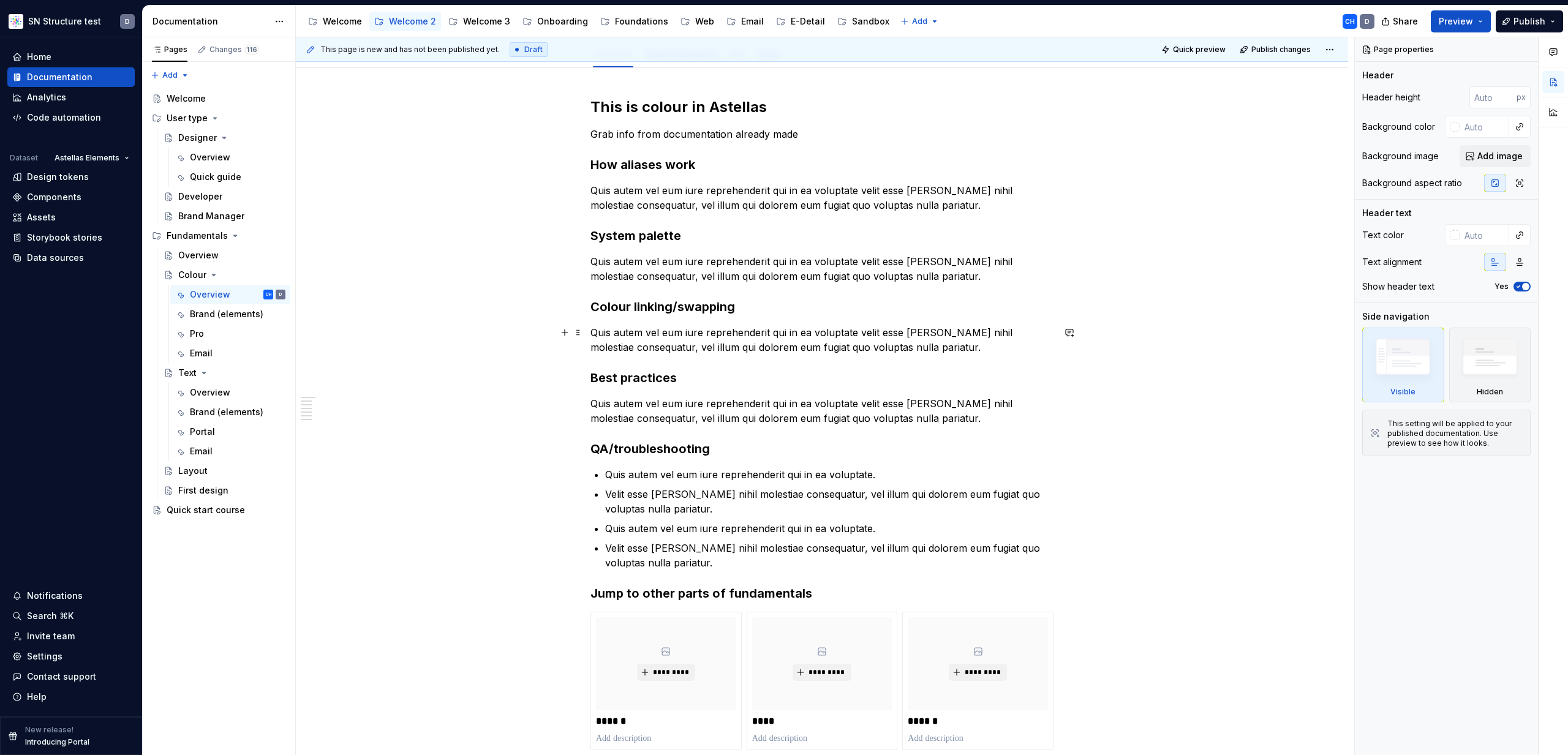
scroll to position [100, 0]
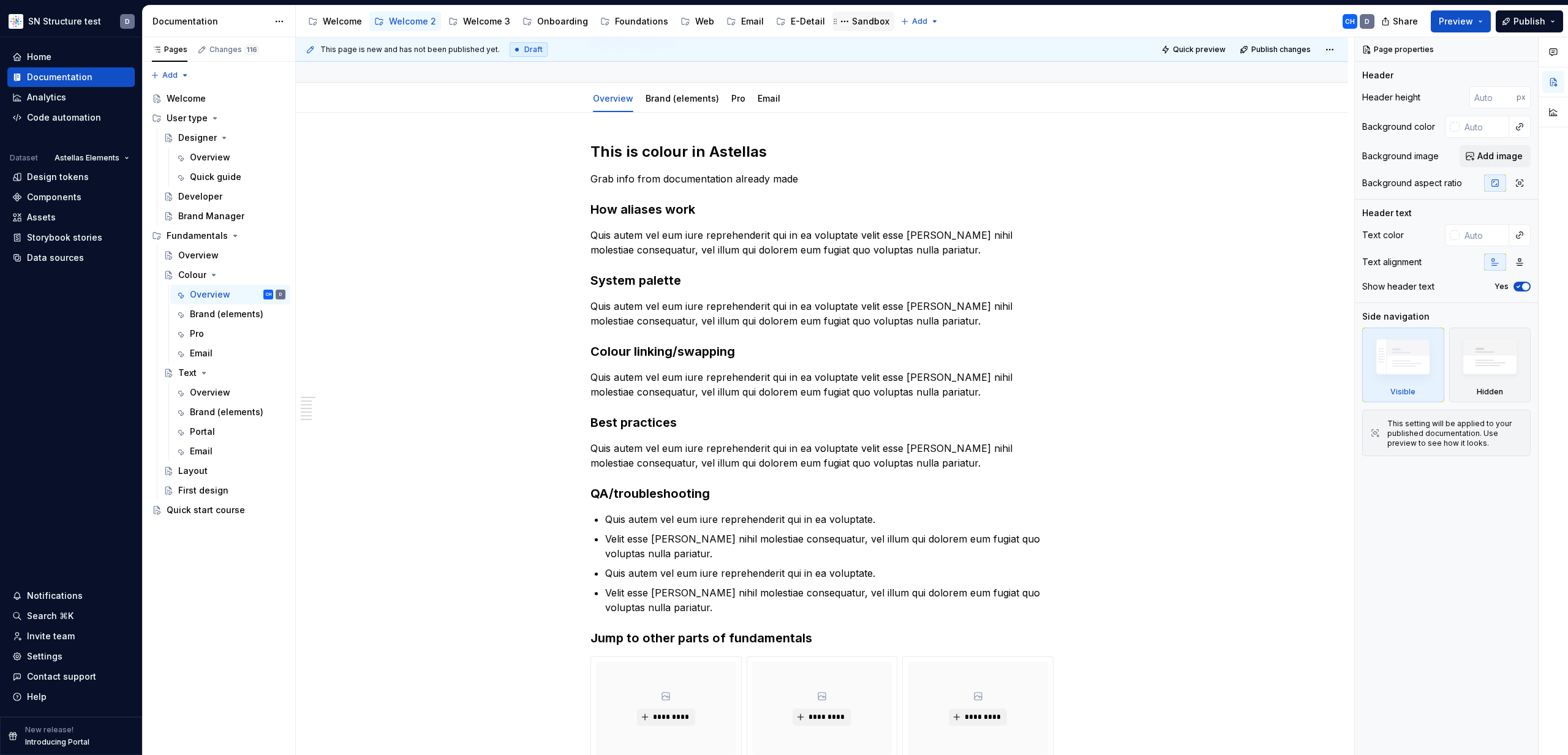
click at [854, 25] on div "Sandbox" at bounding box center [870, 21] width 37 height 12
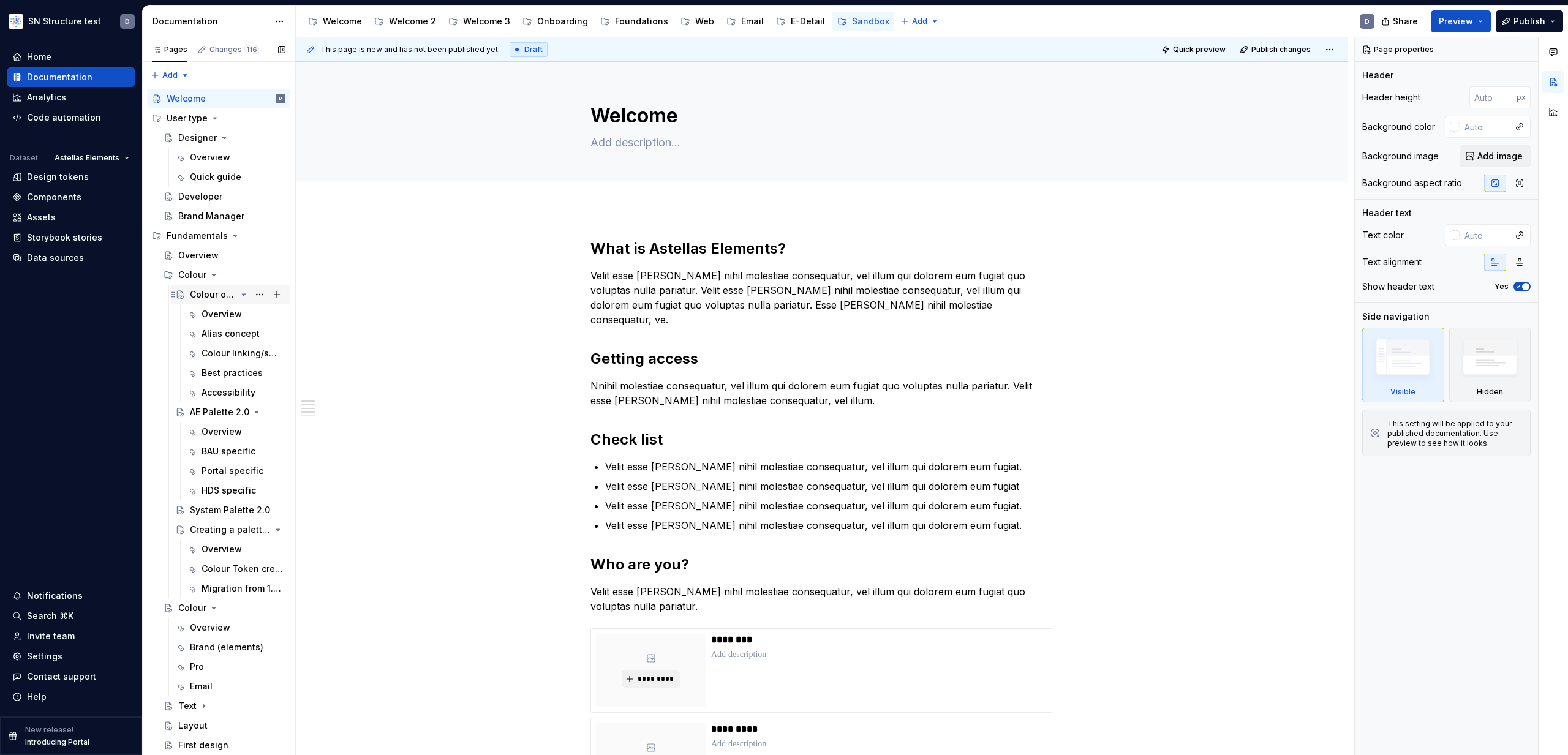
click at [210, 290] on div "Colour overview" at bounding box center [213, 294] width 47 height 12
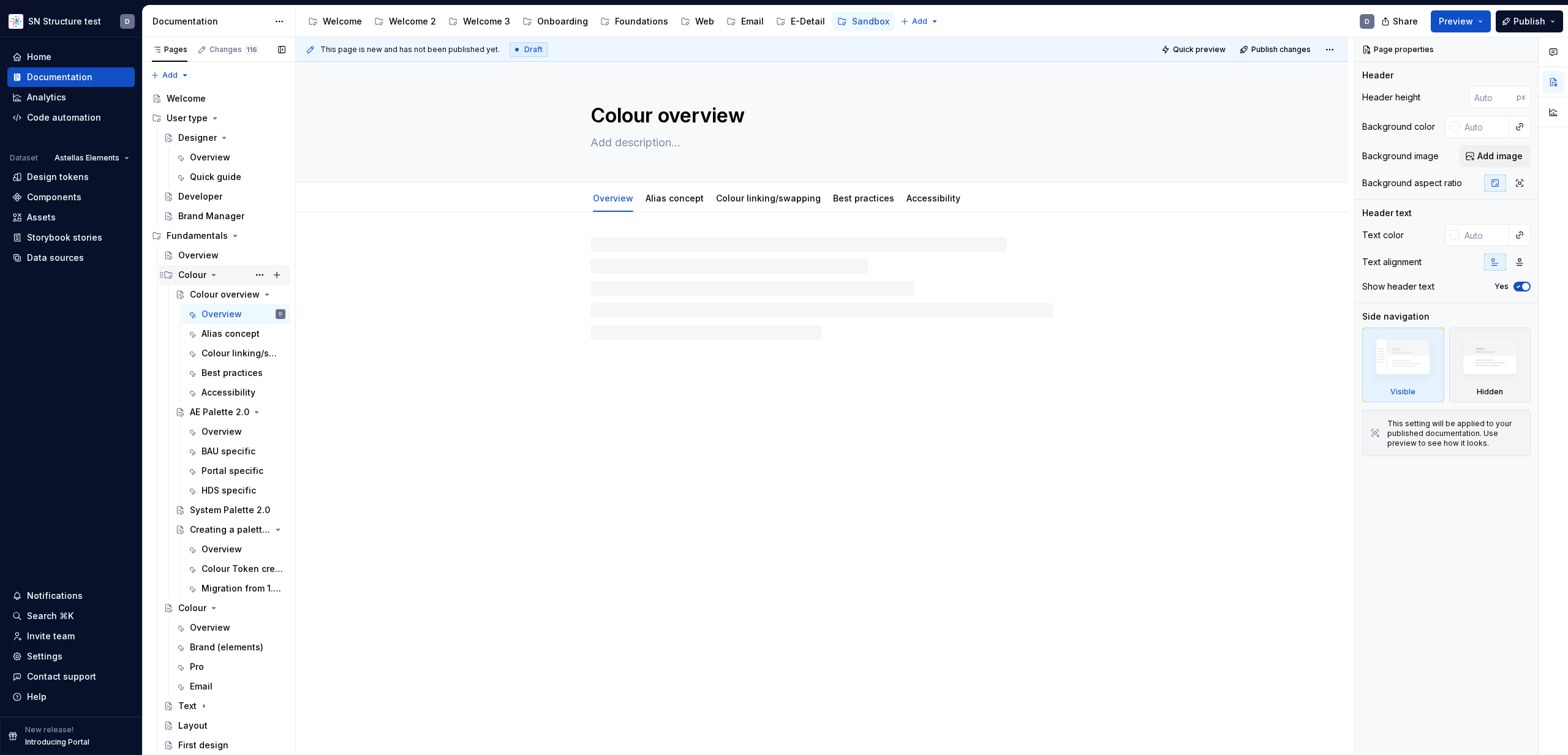
click at [188, 276] on div "Colour" at bounding box center [192, 274] width 28 height 12
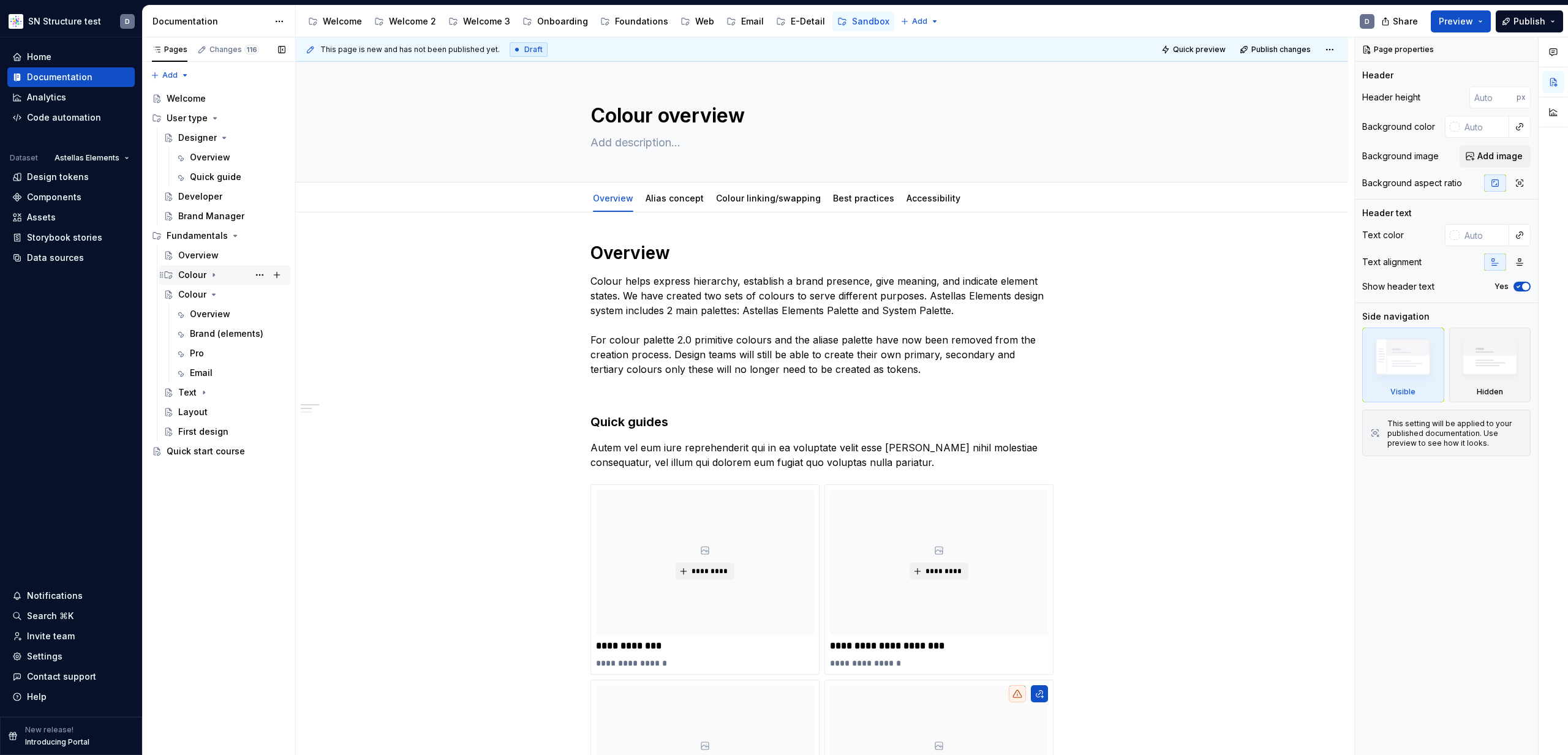
drag, startPoint x: 195, startPoint y: 273, endPoint x: 204, endPoint y: 276, distance: 9.5
click at [195, 273] on div "Colour" at bounding box center [192, 274] width 28 height 12
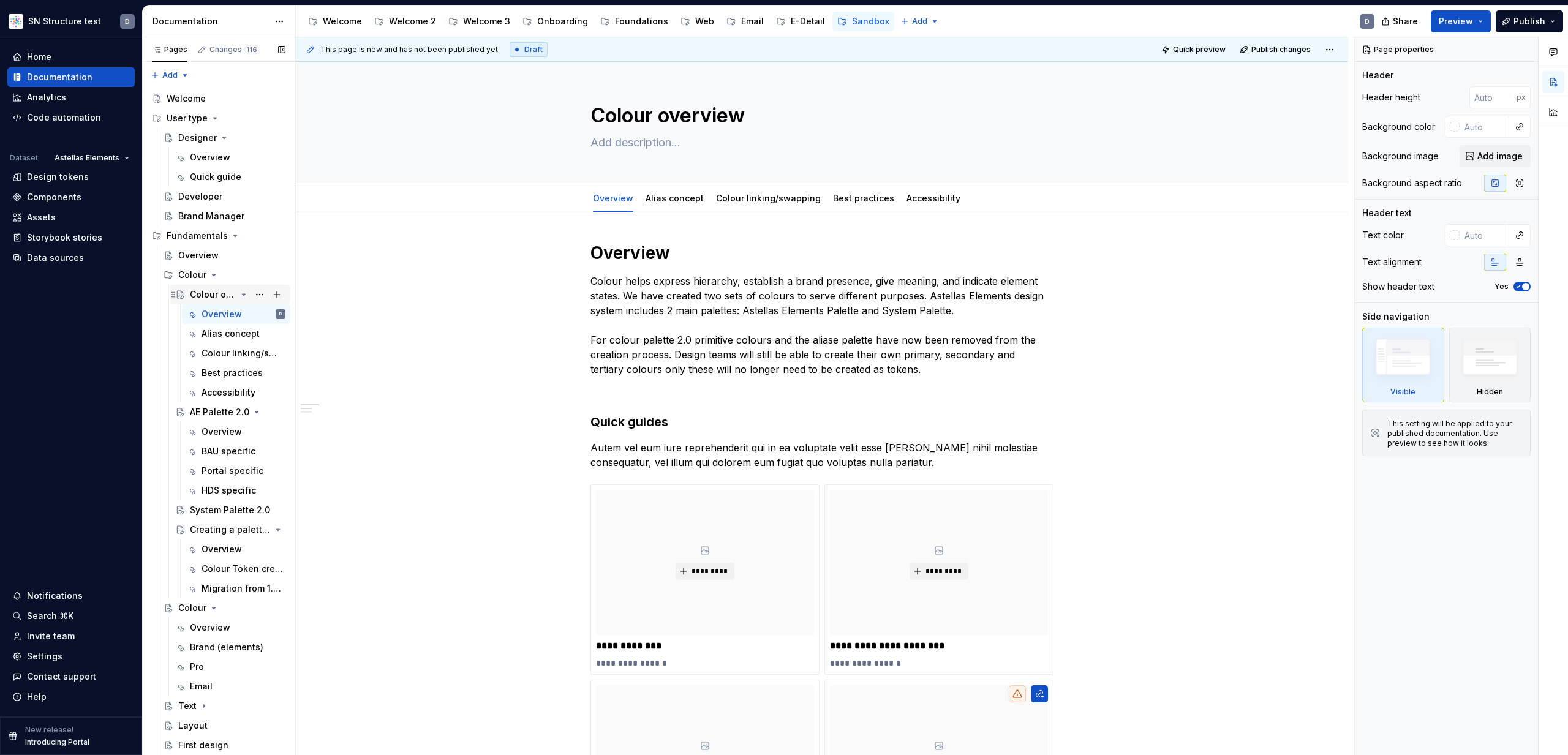
click at [208, 296] on div "Colour overview" at bounding box center [213, 294] width 47 height 12
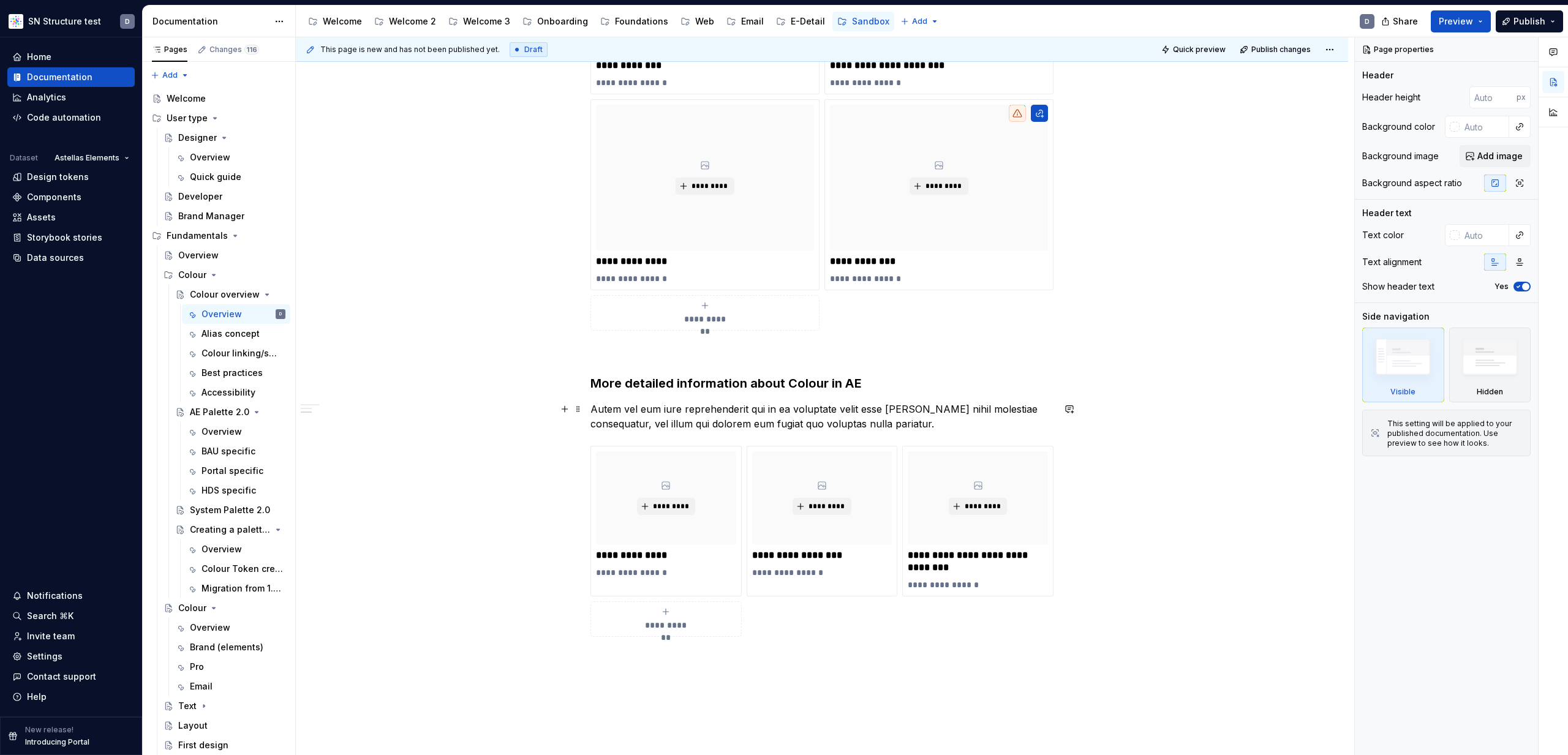
scroll to position [592, 0]
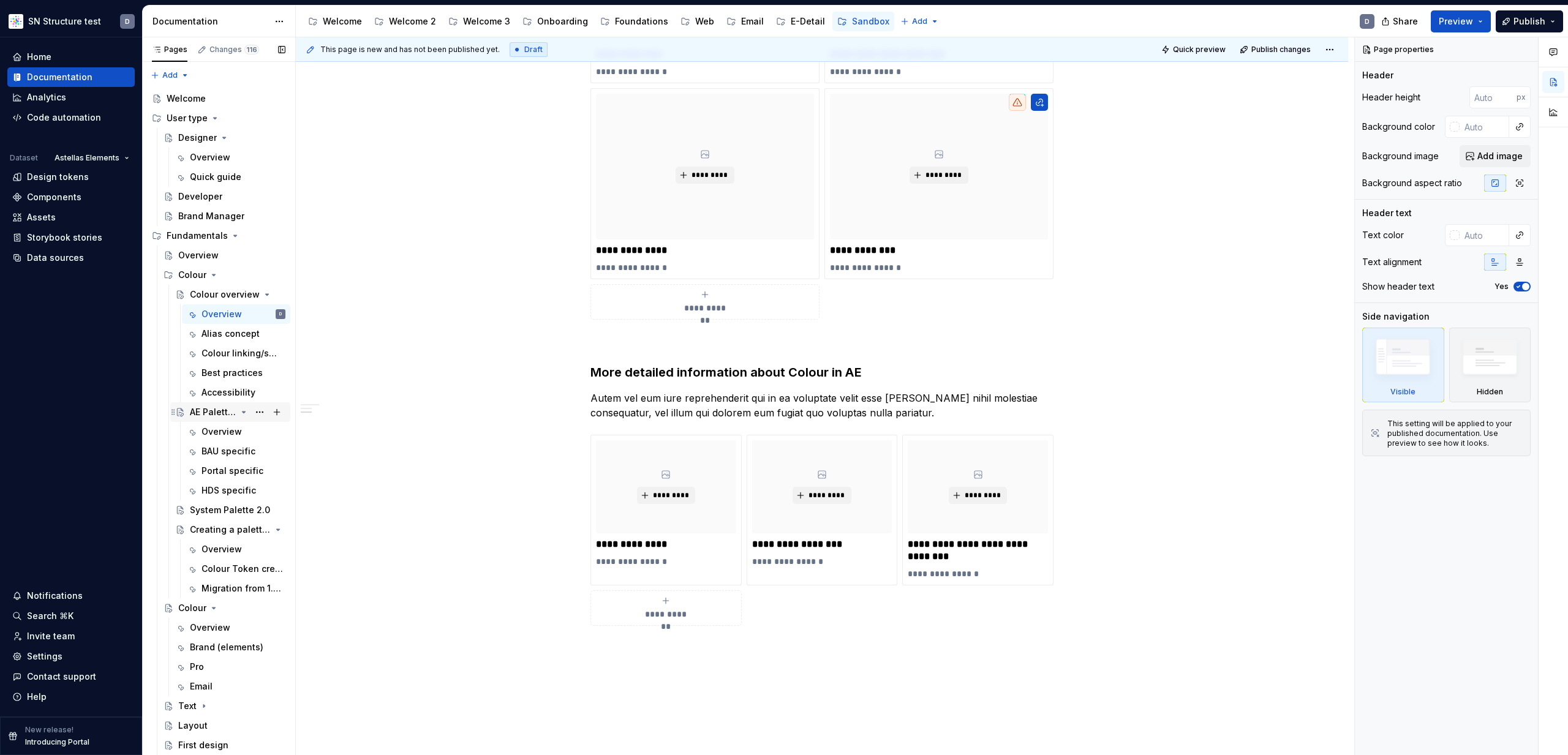
click at [207, 414] on div "AE Palette 2.0" at bounding box center [213, 411] width 47 height 12
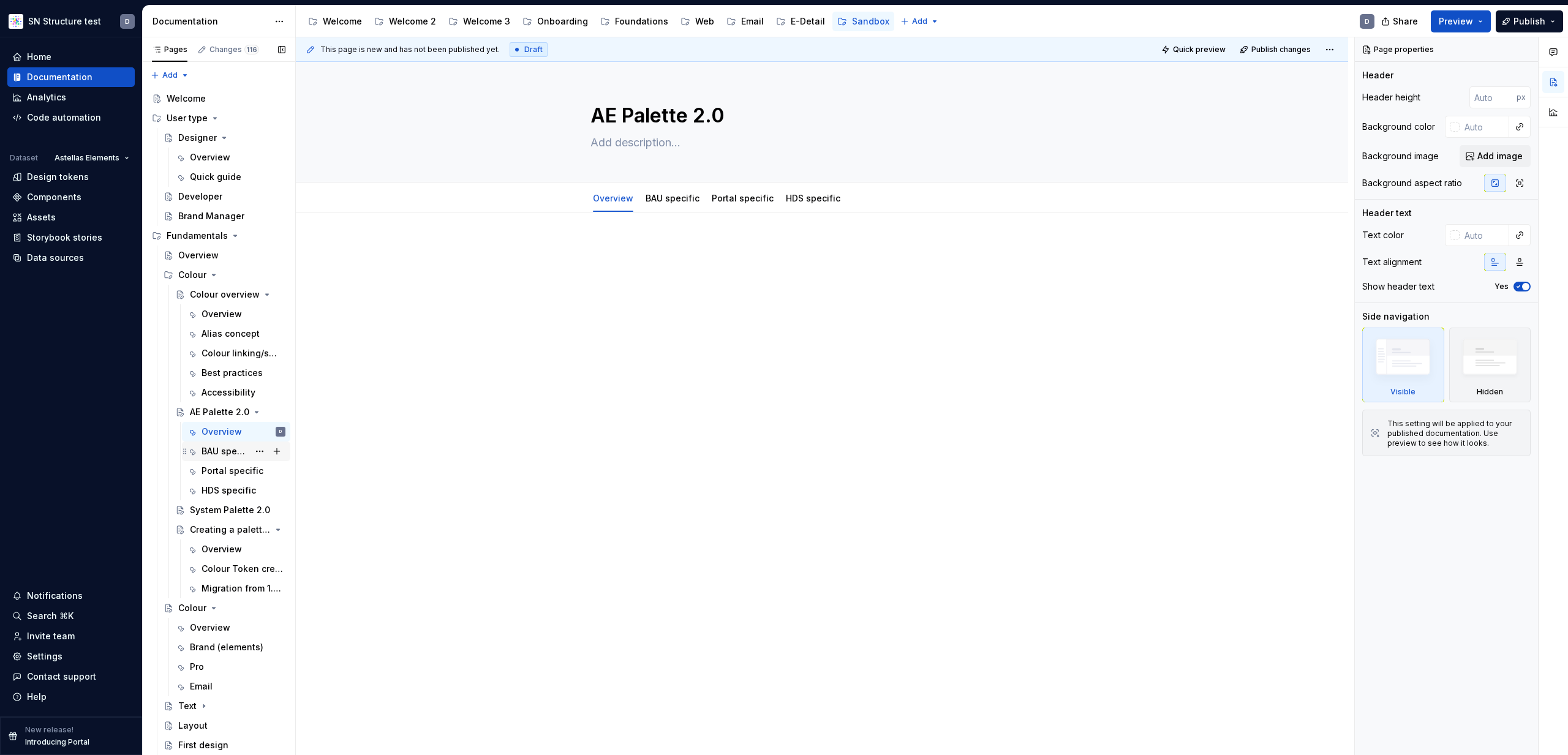
click at [233, 453] on div "BAU specific" at bounding box center [225, 451] width 47 height 12
click at [215, 473] on div "Portal specific" at bounding box center [225, 470] width 47 height 12
click at [211, 507] on div "System Palette 2.0" at bounding box center [219, 510] width 59 height 12
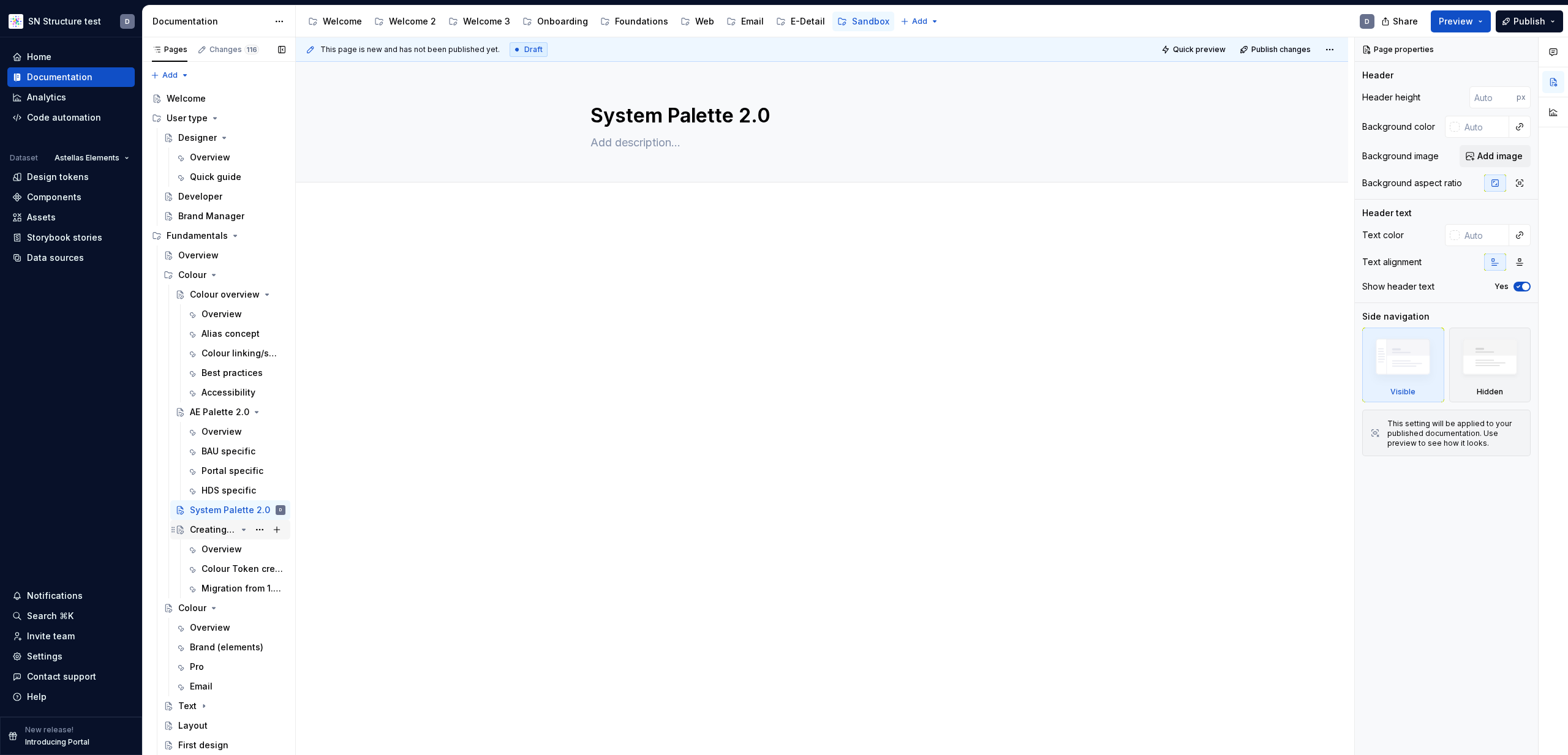
click at [207, 527] on div "Creating a palette for your brand" at bounding box center [213, 529] width 47 height 12
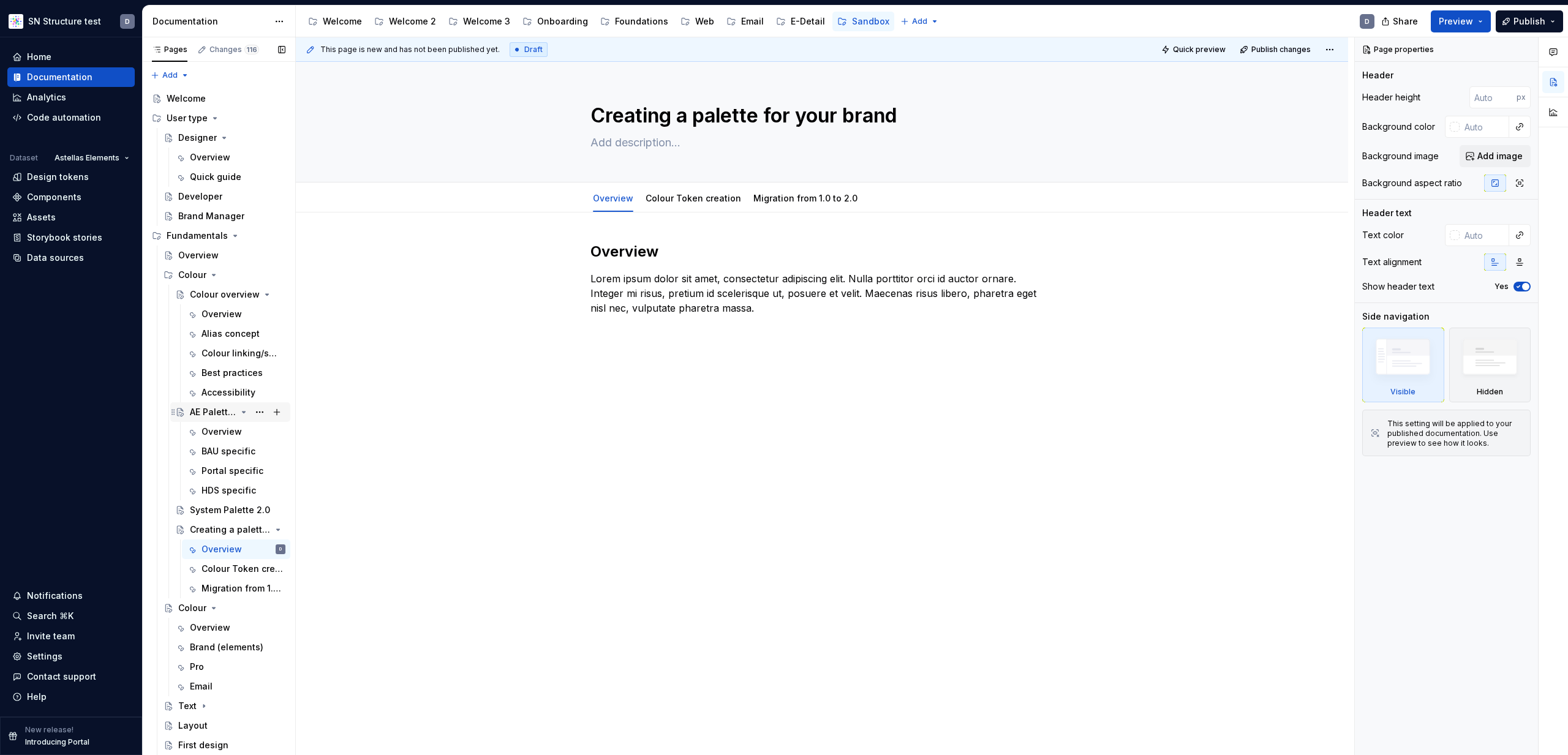
click at [213, 416] on div "AE Palette 2.0" at bounding box center [213, 411] width 47 height 12
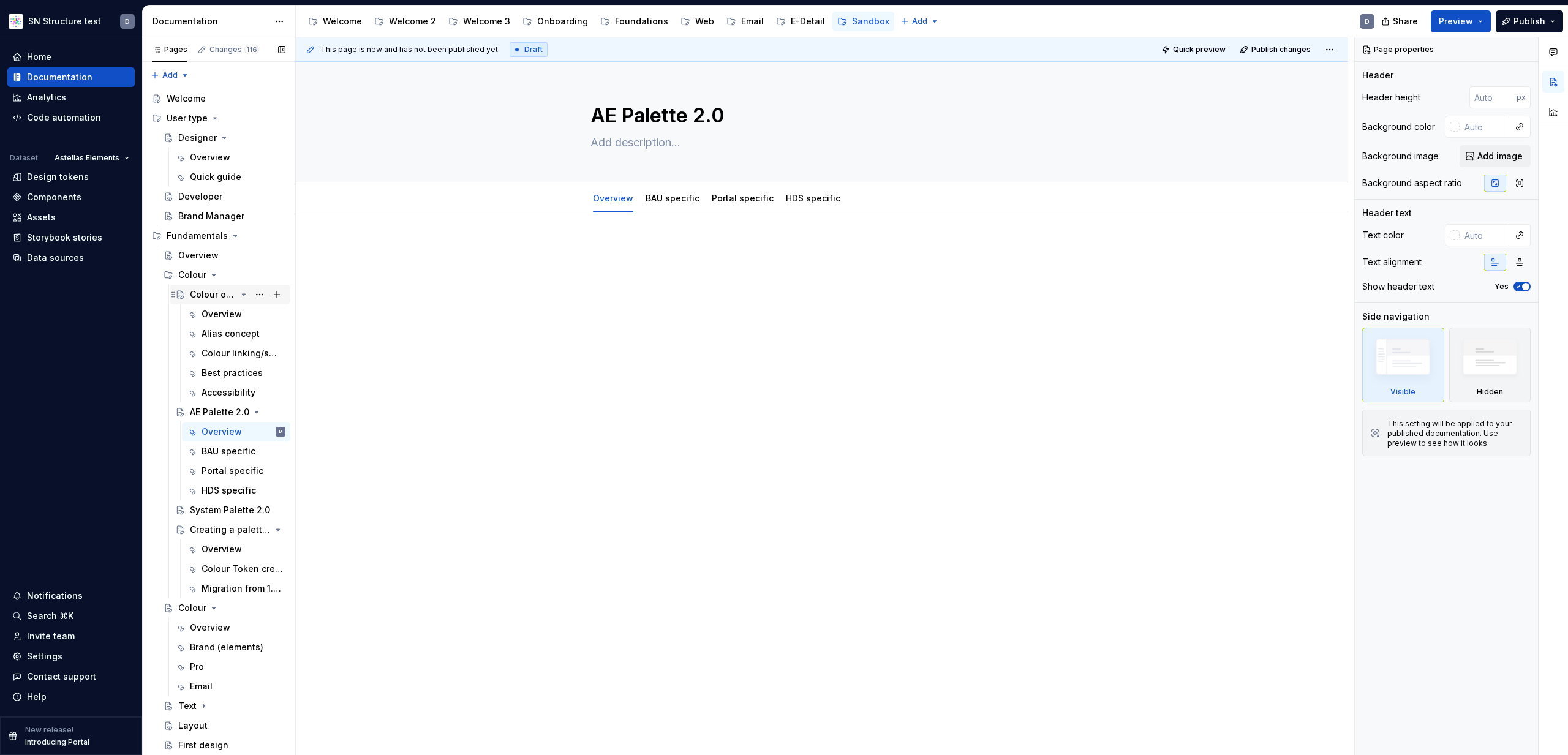
click at [219, 294] on div "Colour overview" at bounding box center [213, 294] width 47 height 12
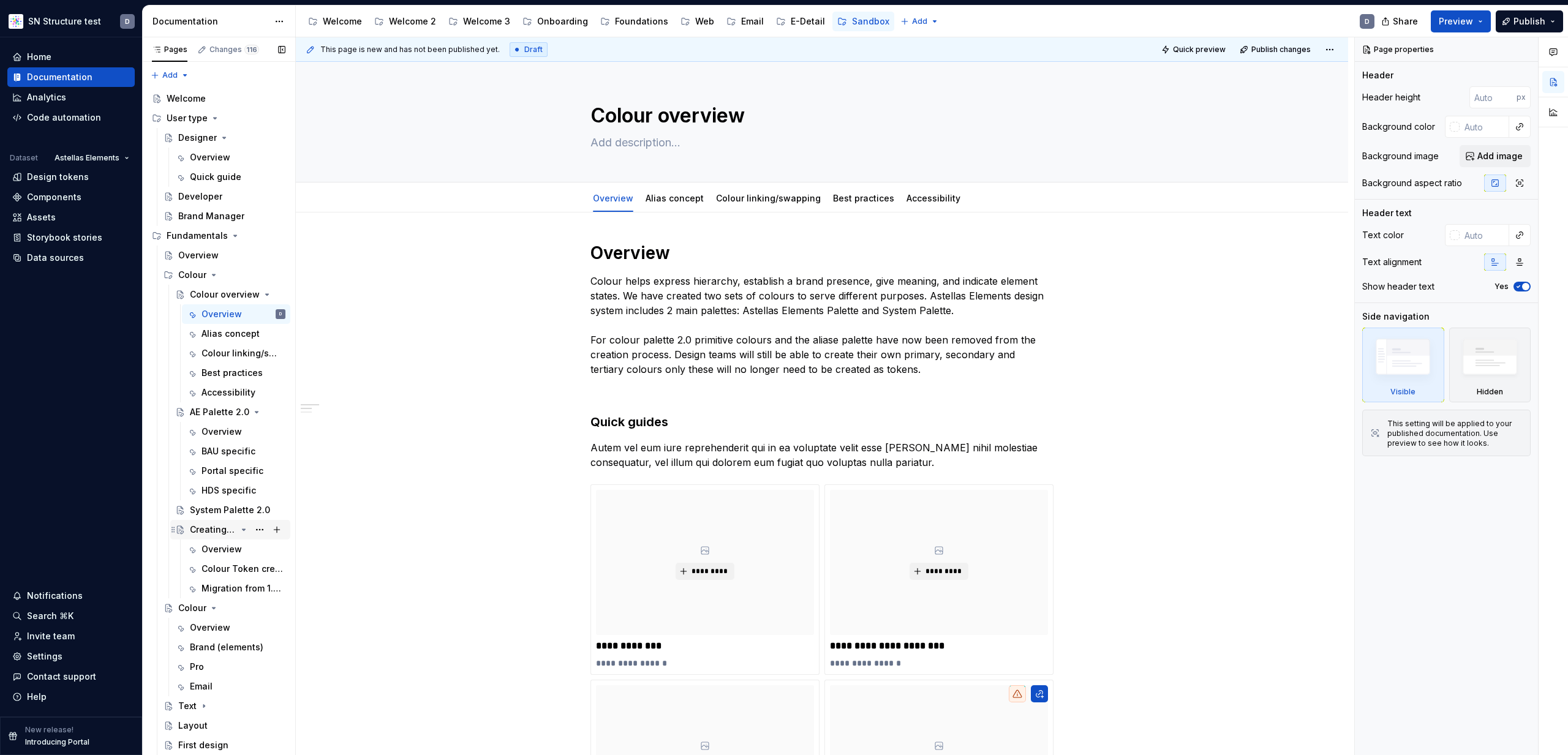
click at [223, 531] on div "Creating a palette for your brand" at bounding box center [213, 529] width 47 height 12
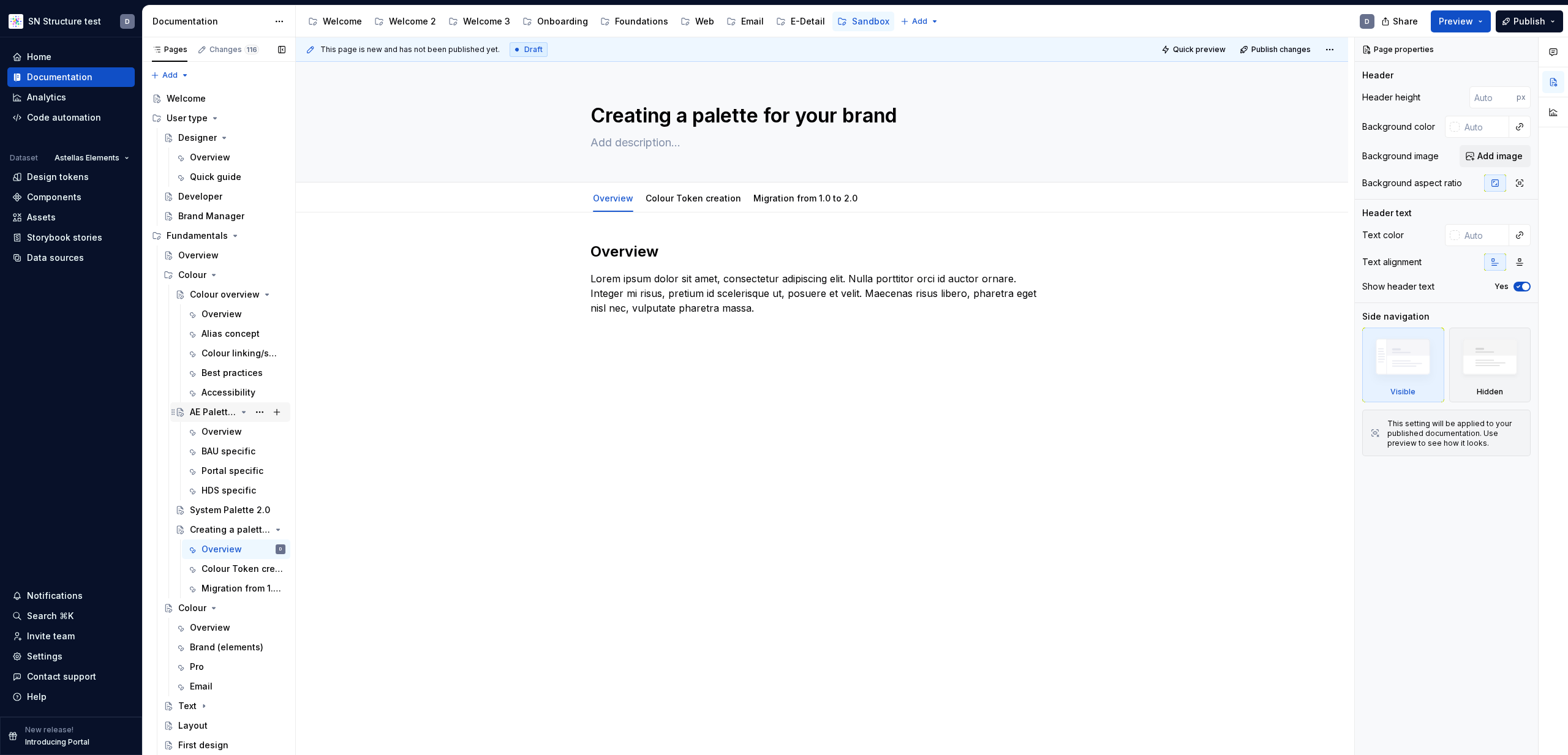
click at [223, 411] on div "AE Palette 2.0" at bounding box center [213, 411] width 47 height 12
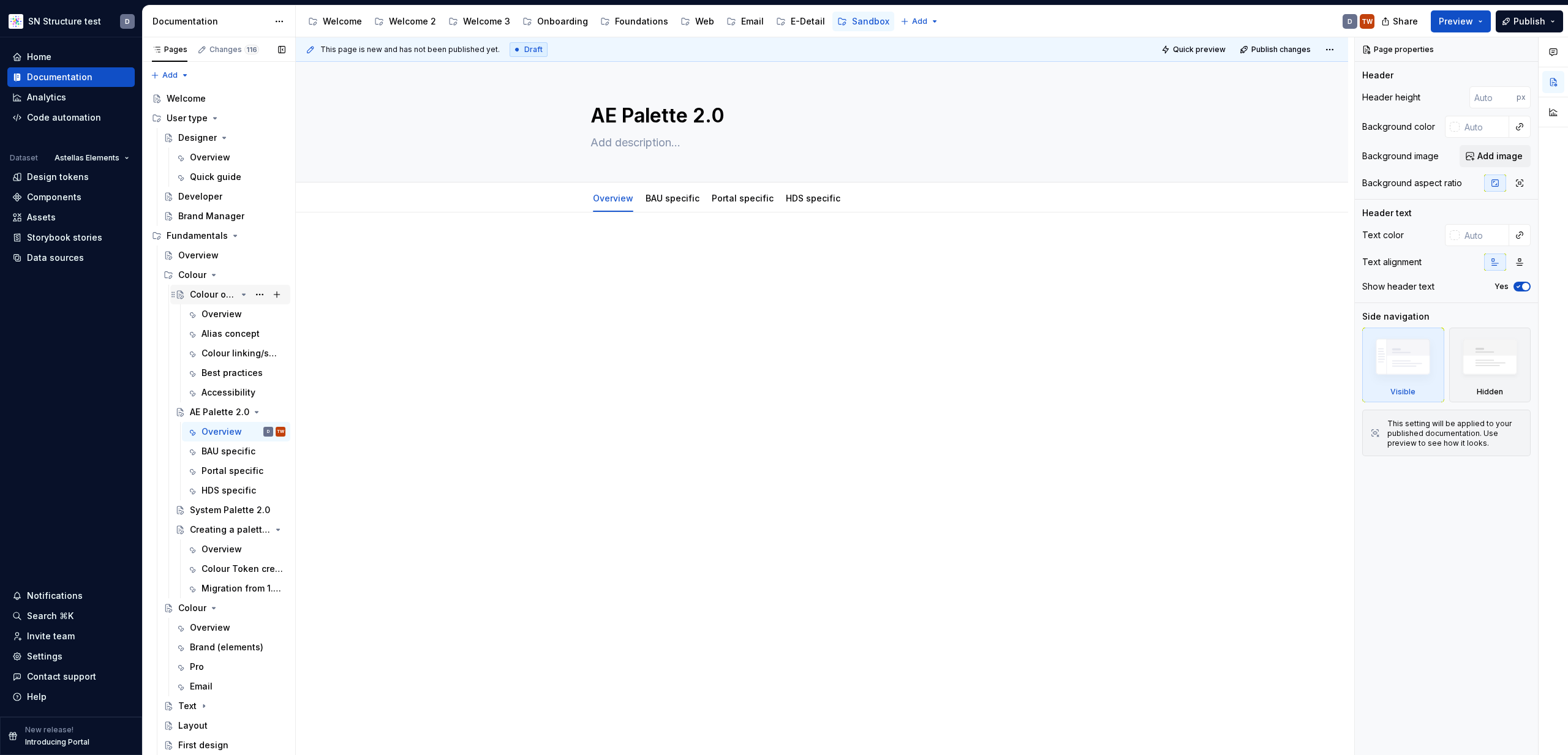
click at [223, 297] on div "Colour overview" at bounding box center [213, 294] width 47 height 12
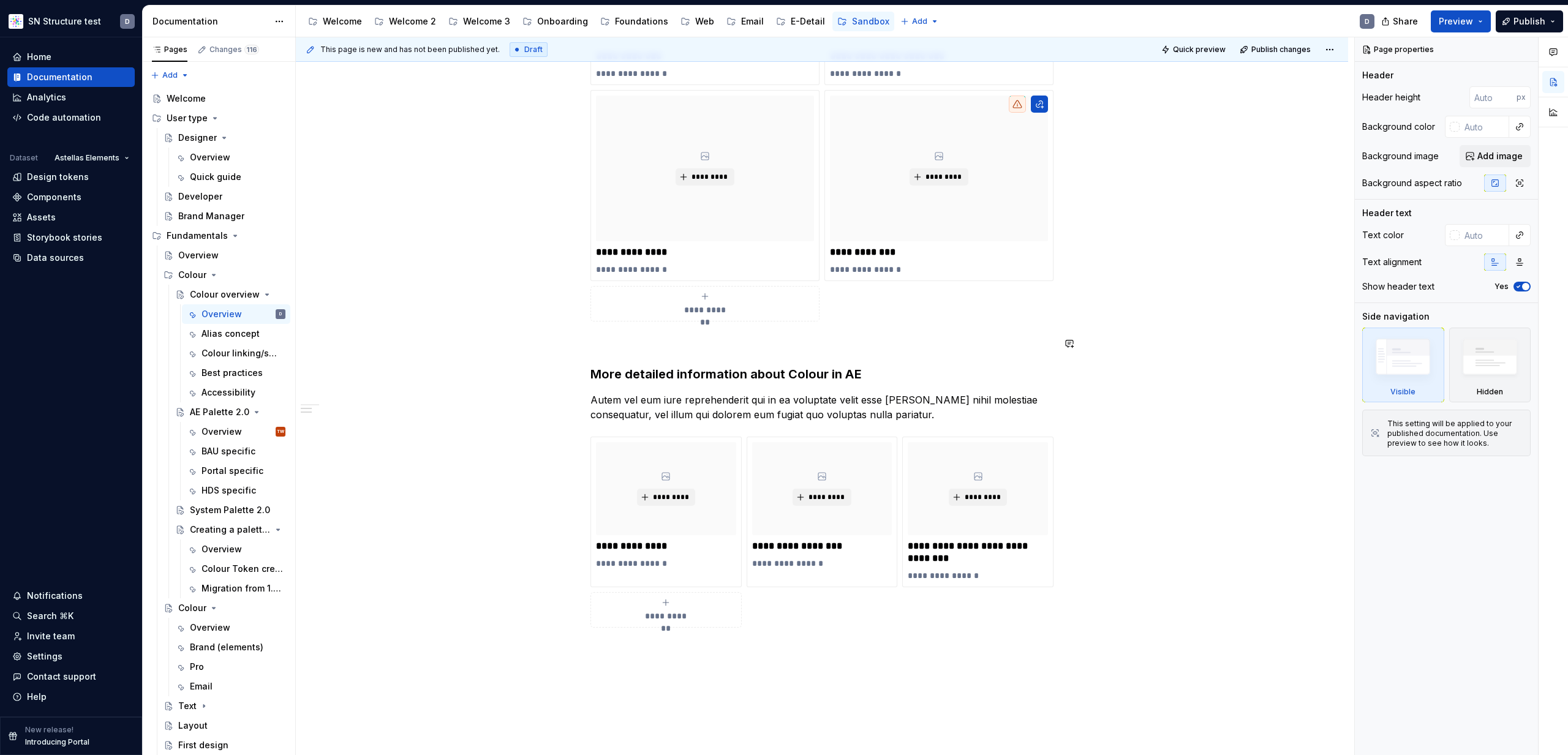
scroll to position [703, 0]
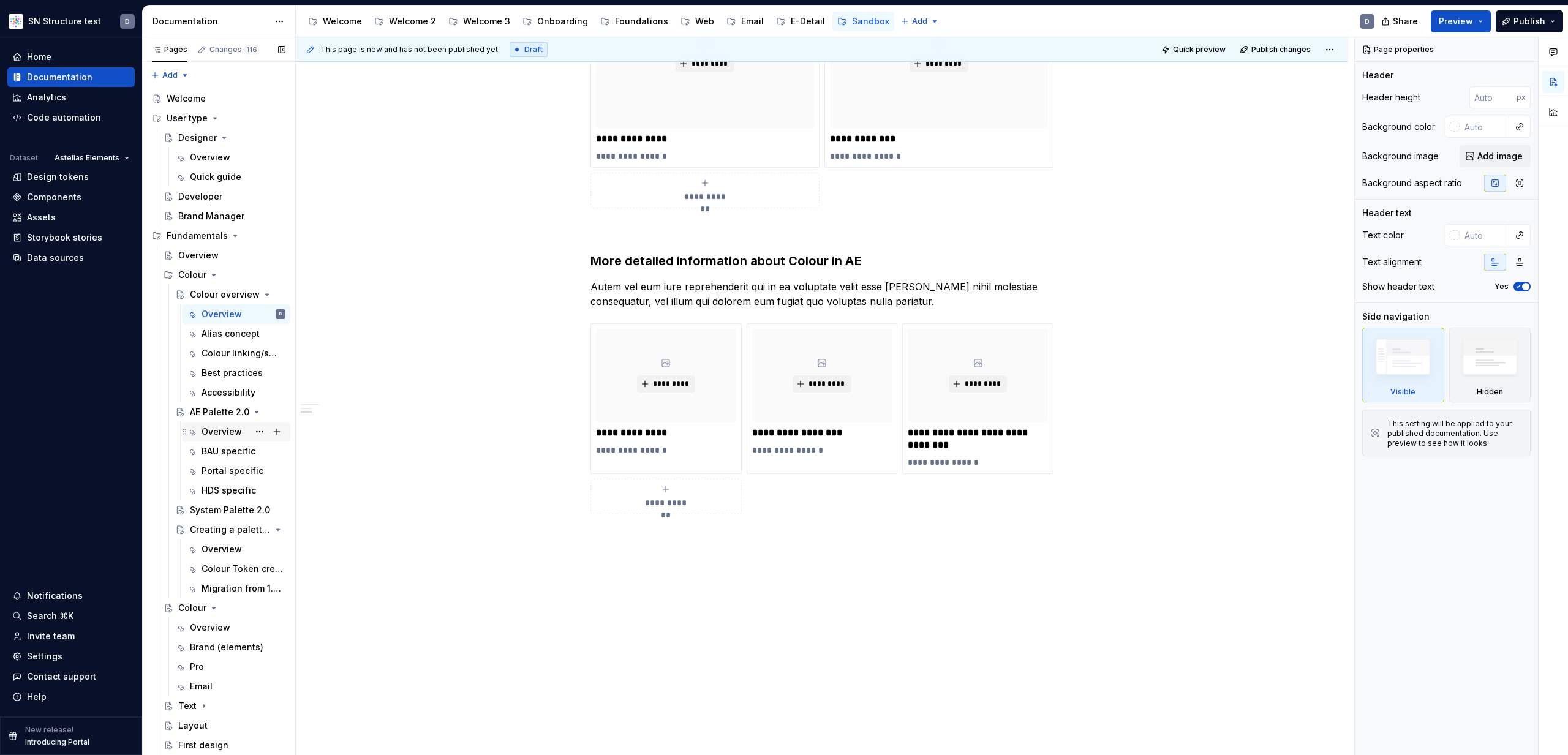
click at [222, 429] on div "Overview" at bounding box center [222, 432] width 40 height 12
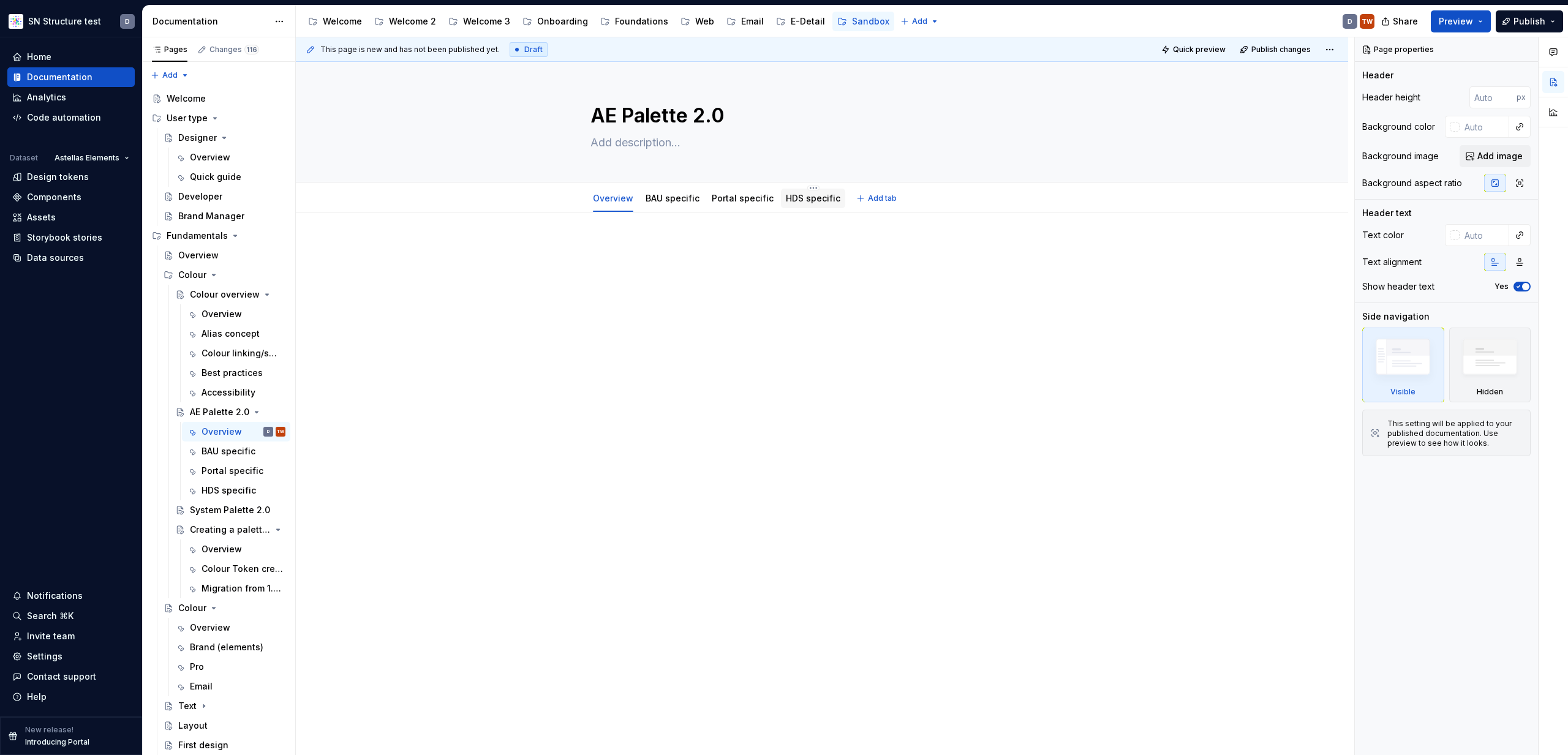
click at [817, 199] on link "HDS specific" at bounding box center [813, 198] width 55 height 10
click at [218, 530] on div "Creating a palette for your brand" at bounding box center [213, 529] width 47 height 12
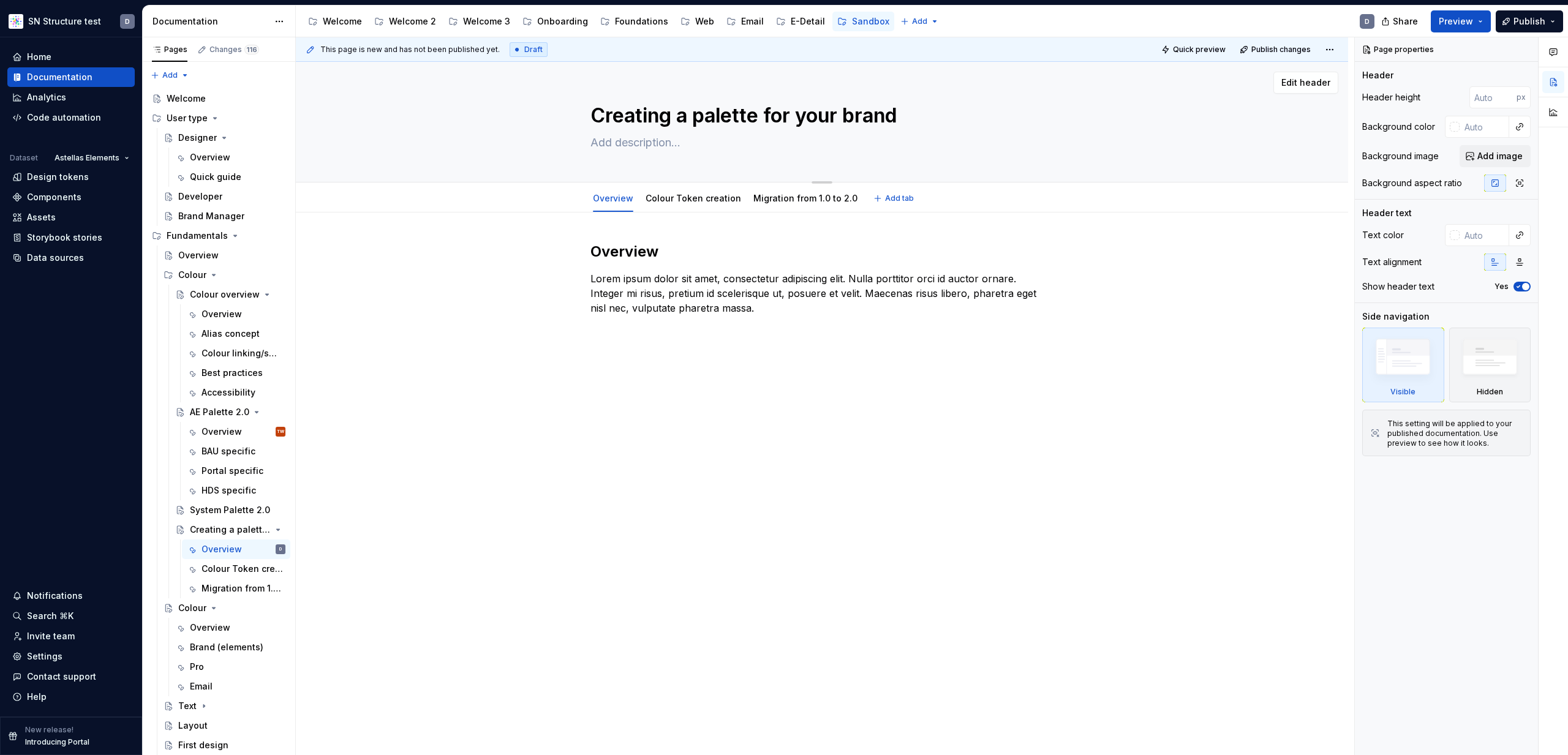
click at [659, 117] on textarea "Creating a palette for your brand" at bounding box center [819, 115] width 463 height 29
click at [656, 505] on div "Overview Lorem ipsum dolor sit amet, consectetur adipiscing elit. Nulla porttit…" at bounding box center [822, 396] width 1053 height 366
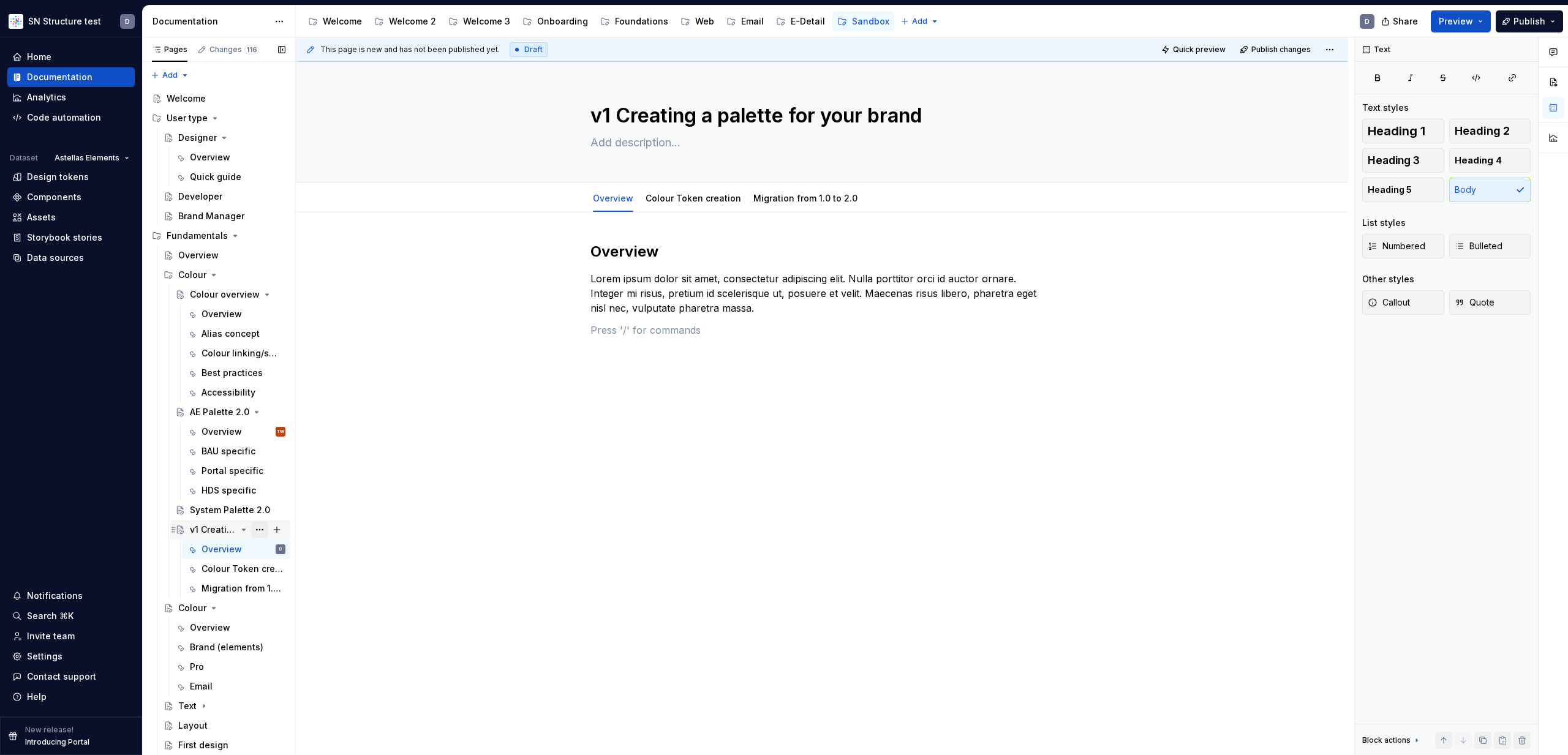
click at [264, 528] on button "Page tree" at bounding box center [259, 529] width 17 height 17
click at [301, 571] on div "Duplicate page" at bounding box center [333, 570] width 120 height 12
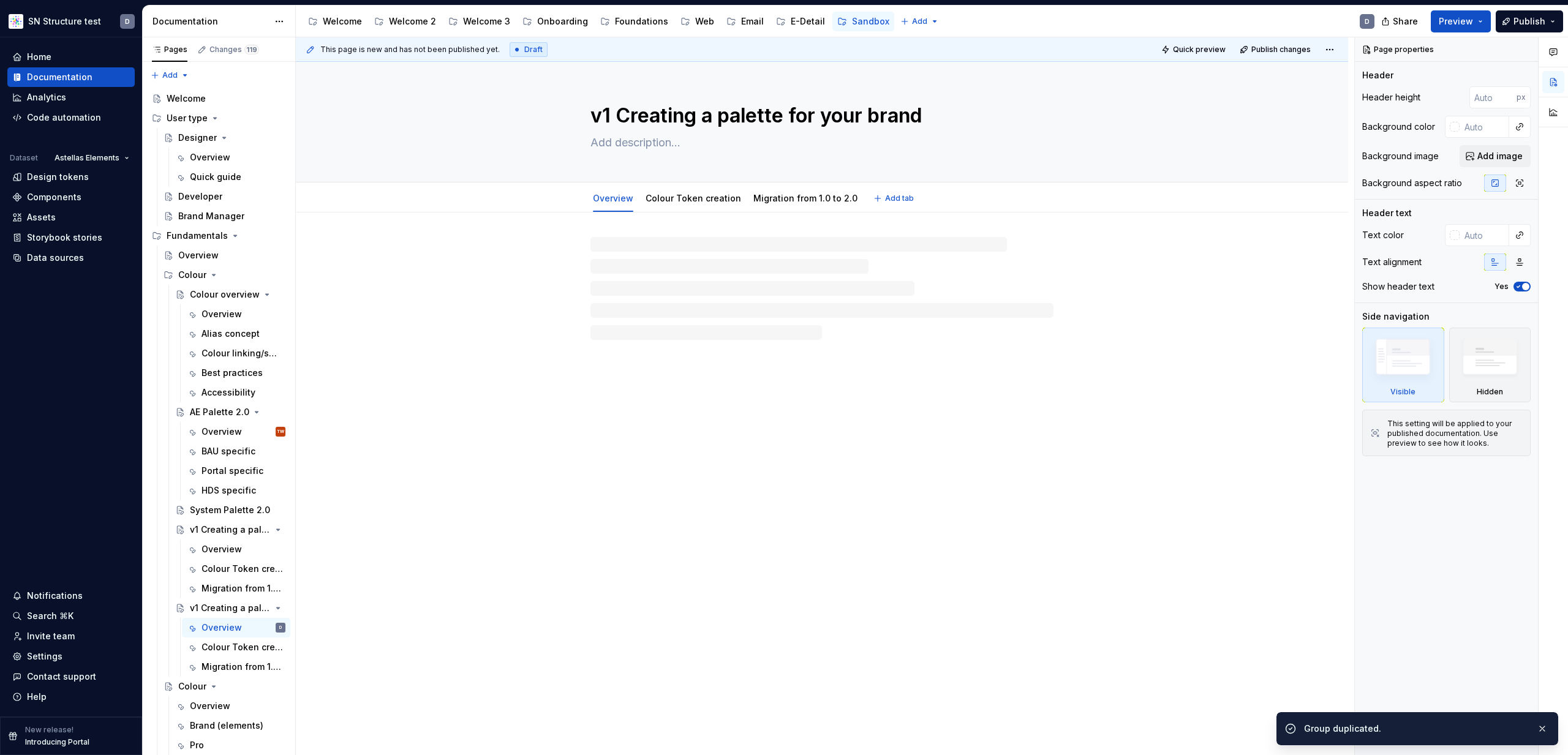
click at [616, 116] on textarea "v1 Creating a palette for your brand" at bounding box center [819, 115] width 463 height 29
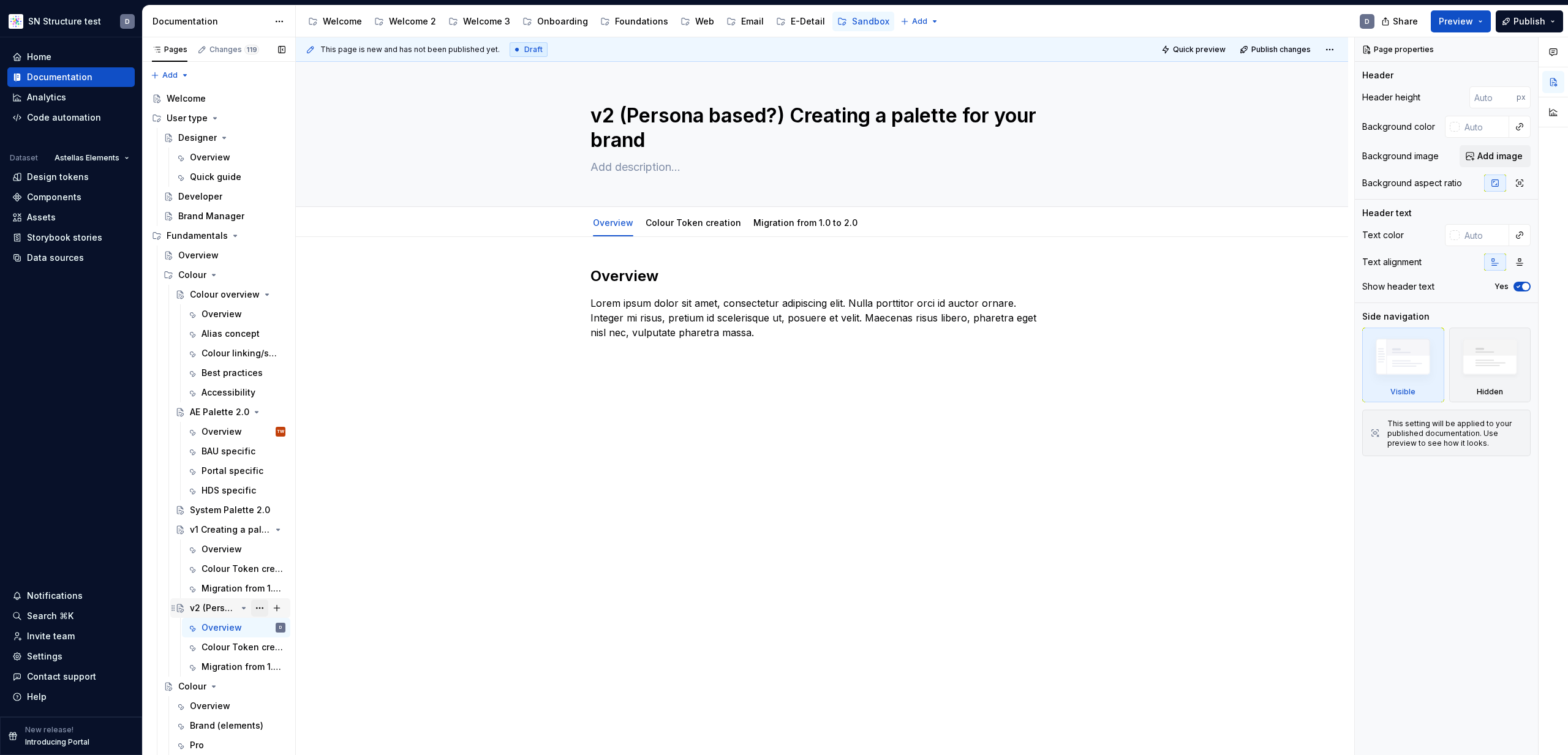
click at [262, 607] on button "Page tree" at bounding box center [259, 607] width 17 height 17
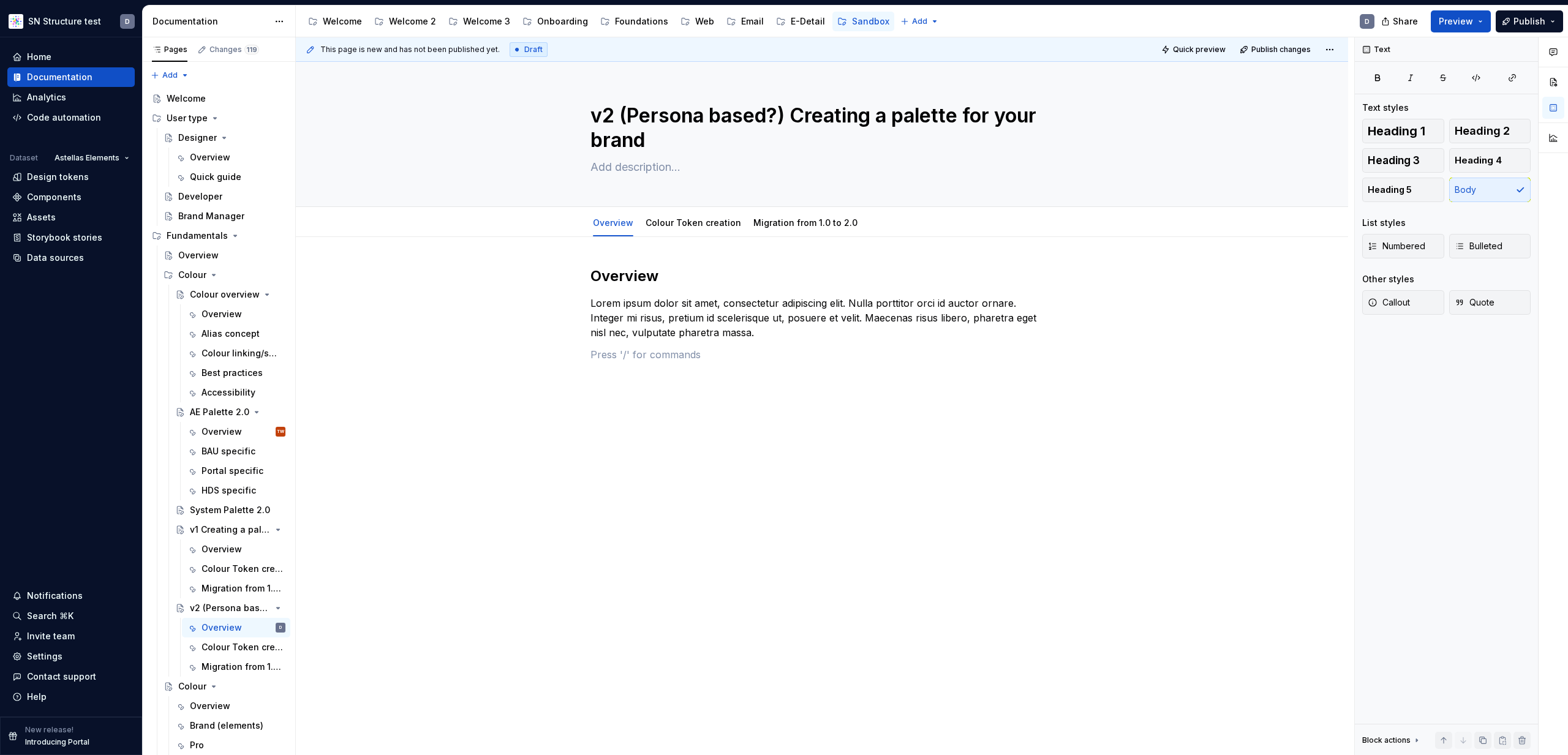
click at [650, 640] on html "SN Structure test D Home Documentation Analytics Code automation Dataset Astell…" at bounding box center [784, 378] width 1568 height 755
click at [277, 276] on button "Page tree" at bounding box center [277, 274] width 17 height 17
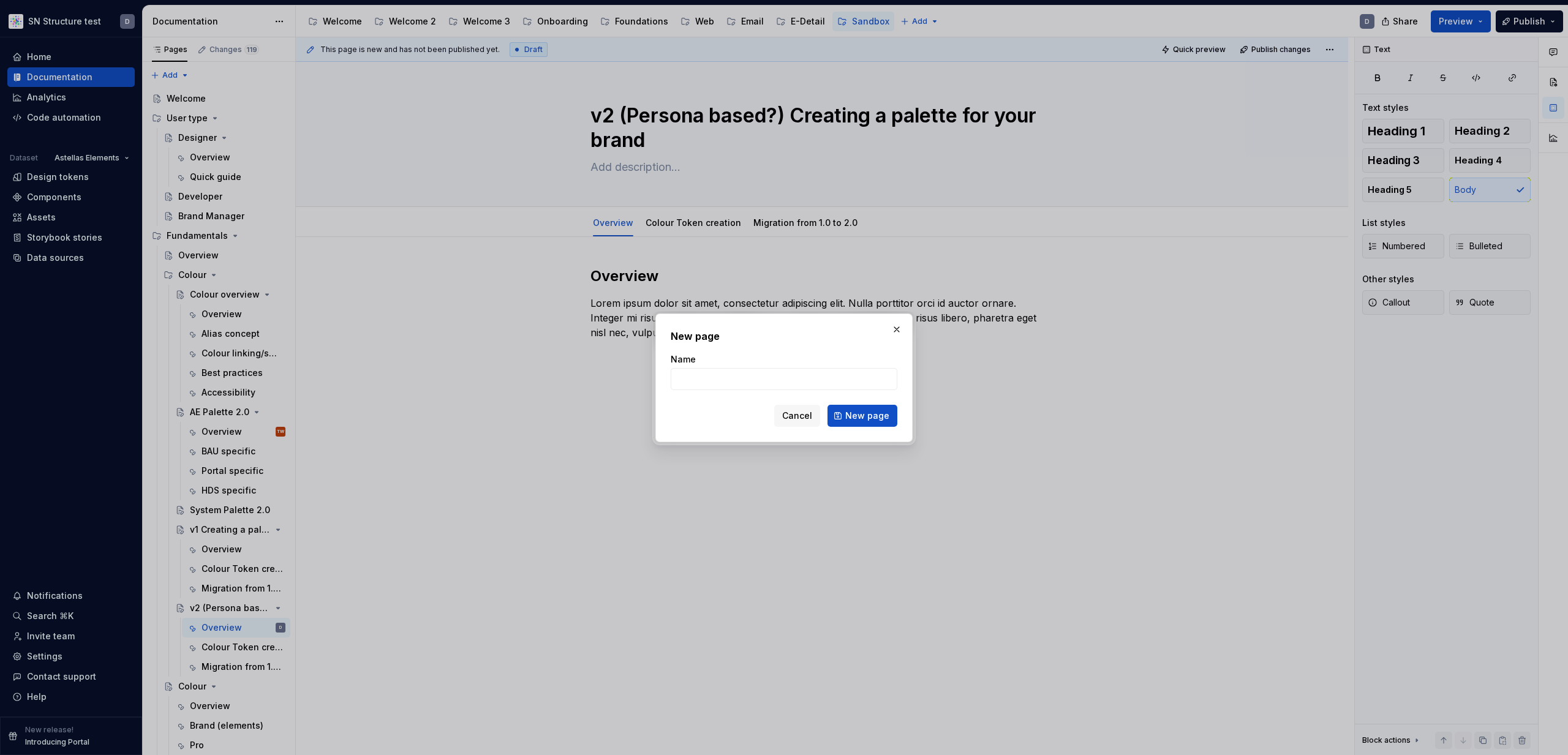
drag, startPoint x: 900, startPoint y: 331, endPoint x: 857, endPoint y: 327, distance: 43.2
click at [900, 332] on button "button" at bounding box center [896, 329] width 17 height 17
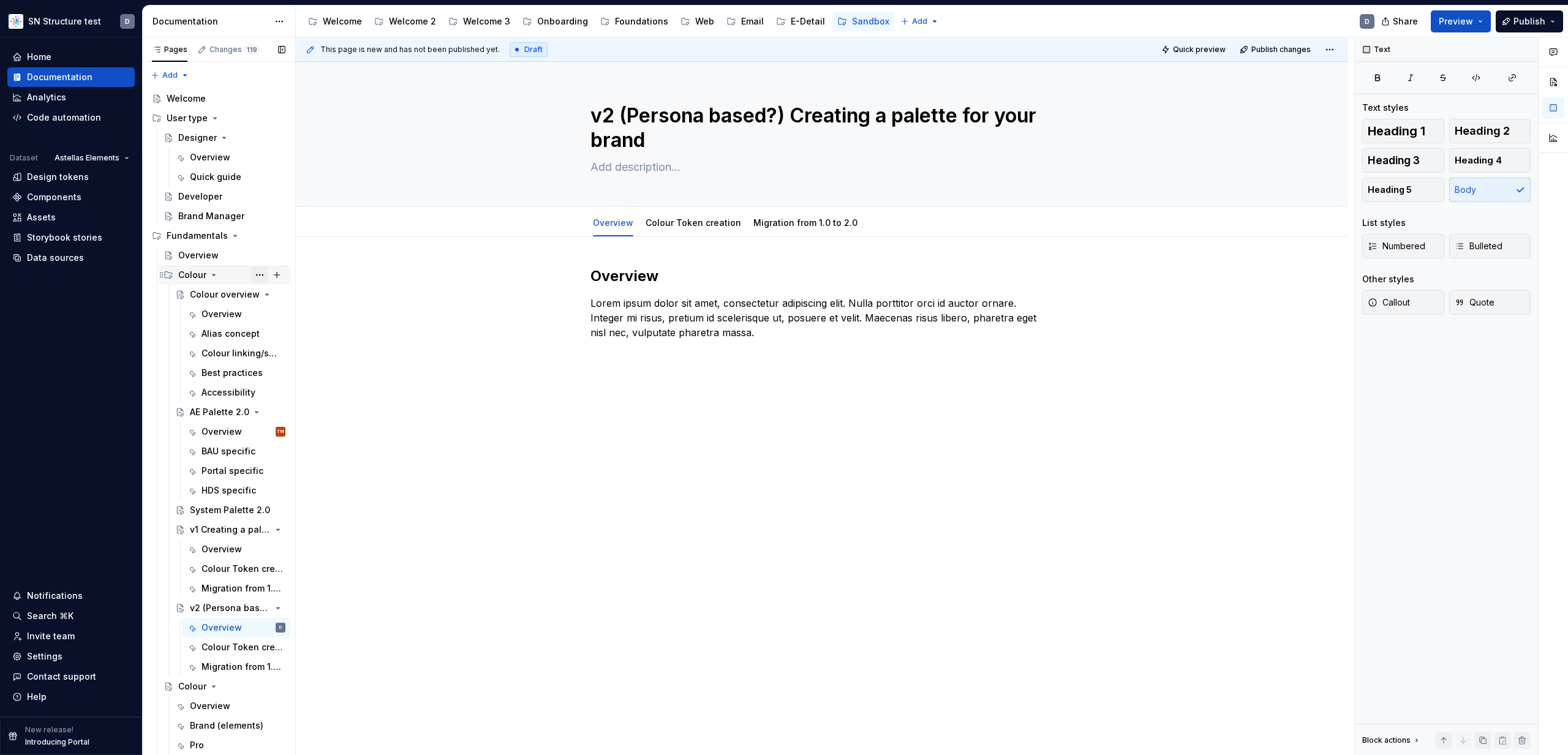
click at [265, 274] on button "Page tree" at bounding box center [259, 274] width 17 height 17
click at [265, 274] on div "Pages Changes 119 Add Accessibility guide for tree Page tree. Navigate the tree…" at bounding box center [219, 398] width 153 height 724
click at [172, 607] on icon "Page tree" at bounding box center [173, 608] width 10 height 10
click at [172, 526] on icon "Page tree" at bounding box center [173, 530] width 10 height 10
click at [241, 607] on icon "Page tree" at bounding box center [244, 608] width 10 height 10
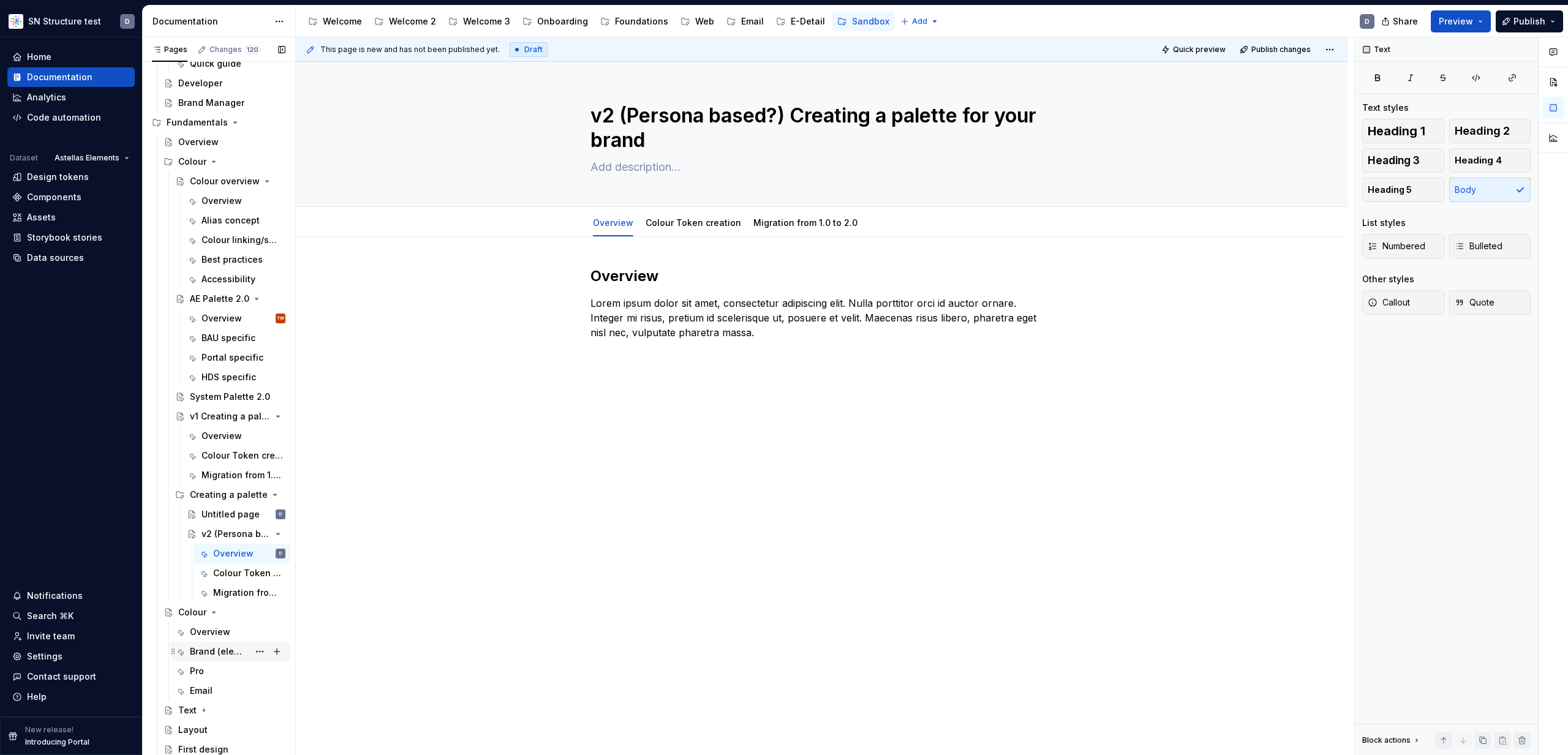
scroll to position [120, 0]
click at [689, 211] on html "SN Structure test D Home Documentation Analytics Code automation Dataset Astell…" at bounding box center [784, 378] width 1568 height 755
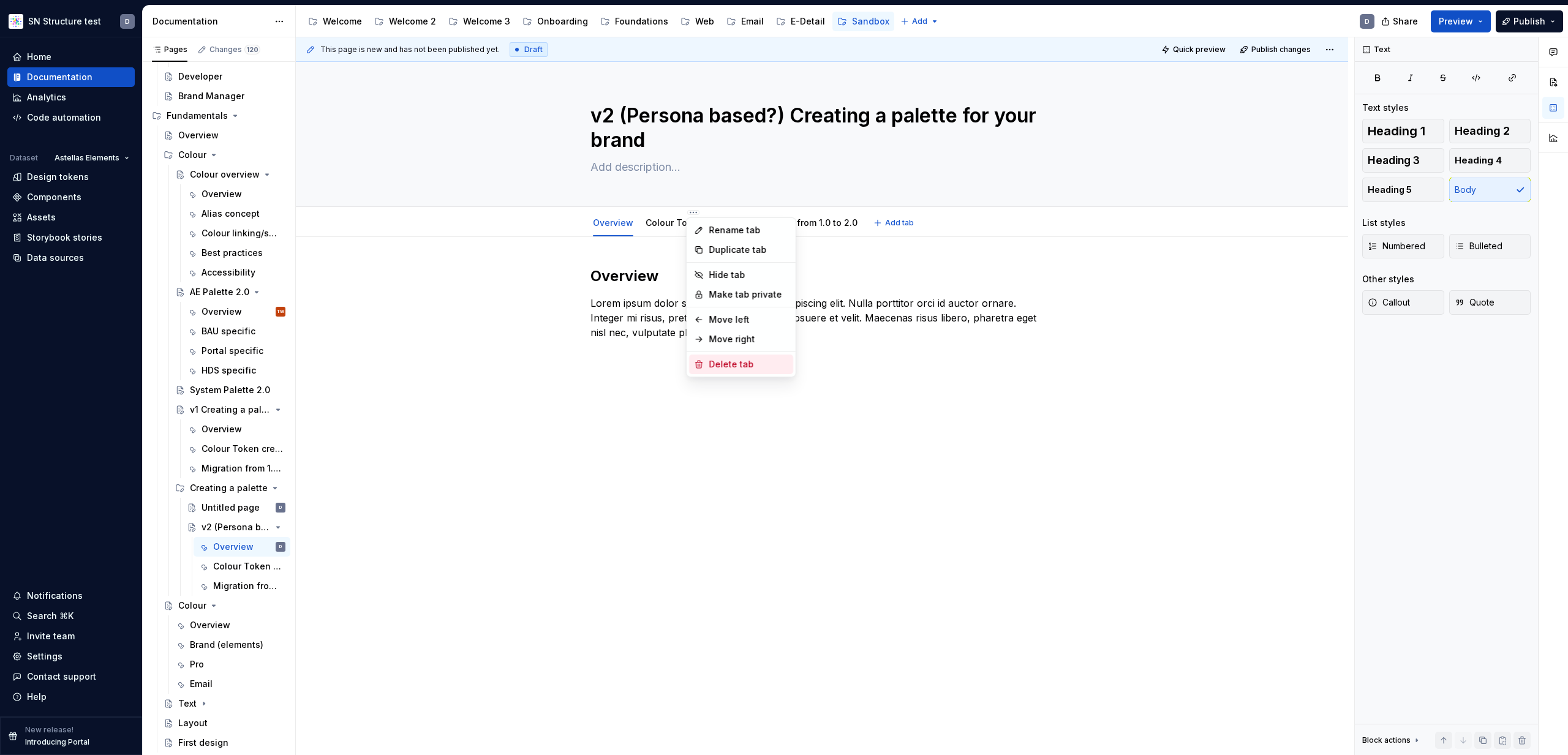
click at [725, 363] on div "Delete tab" at bounding box center [749, 364] width 80 height 12
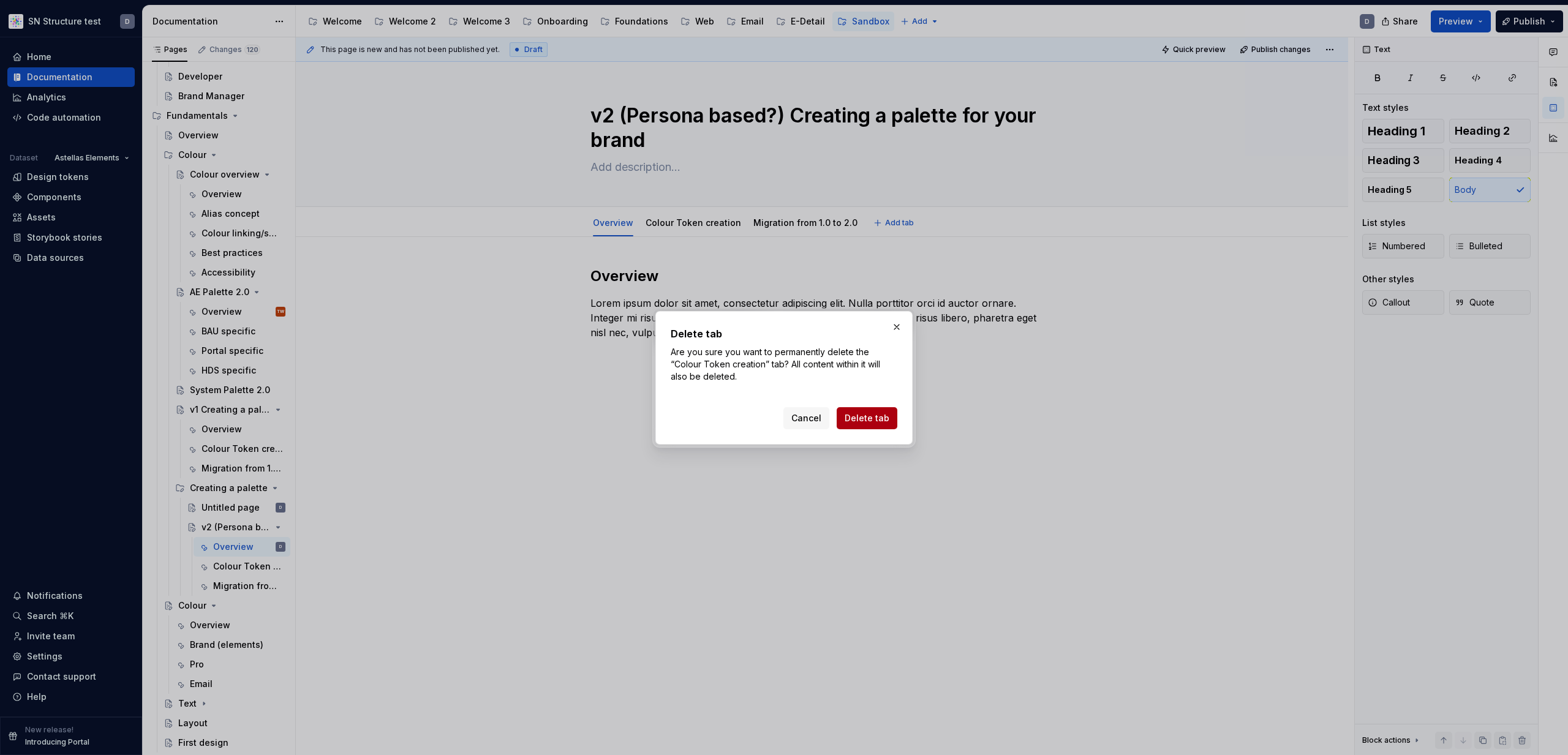
click at [866, 414] on span "Delete tab" at bounding box center [866, 418] width 44 height 12
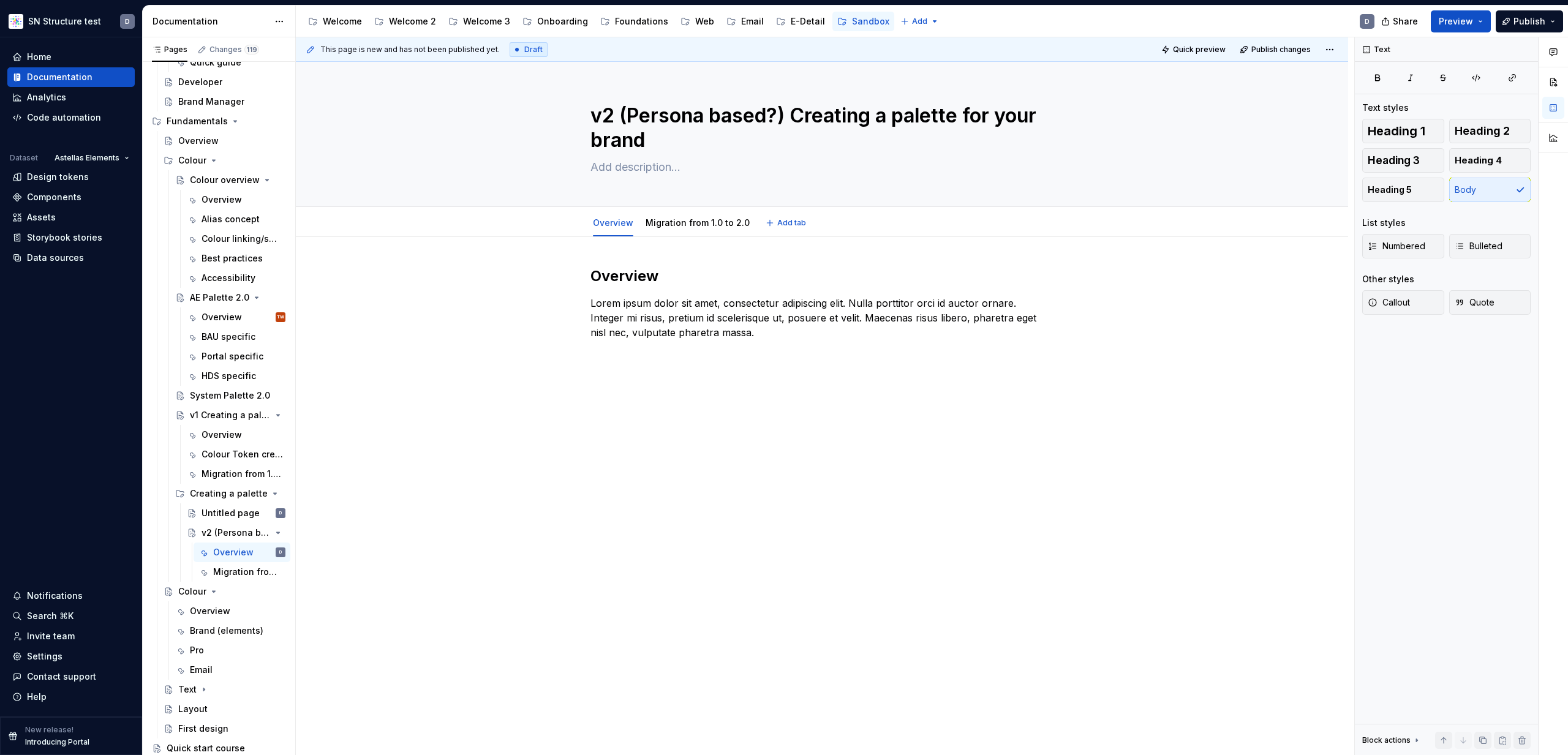
scroll to position [115, 0]
click at [696, 211] on html "SN Structure test D Home Documentation Analytics Code automation Dataset Astell…" at bounding box center [784, 378] width 1568 height 755
click at [744, 348] on div "Delete tab" at bounding box center [753, 344] width 80 height 12
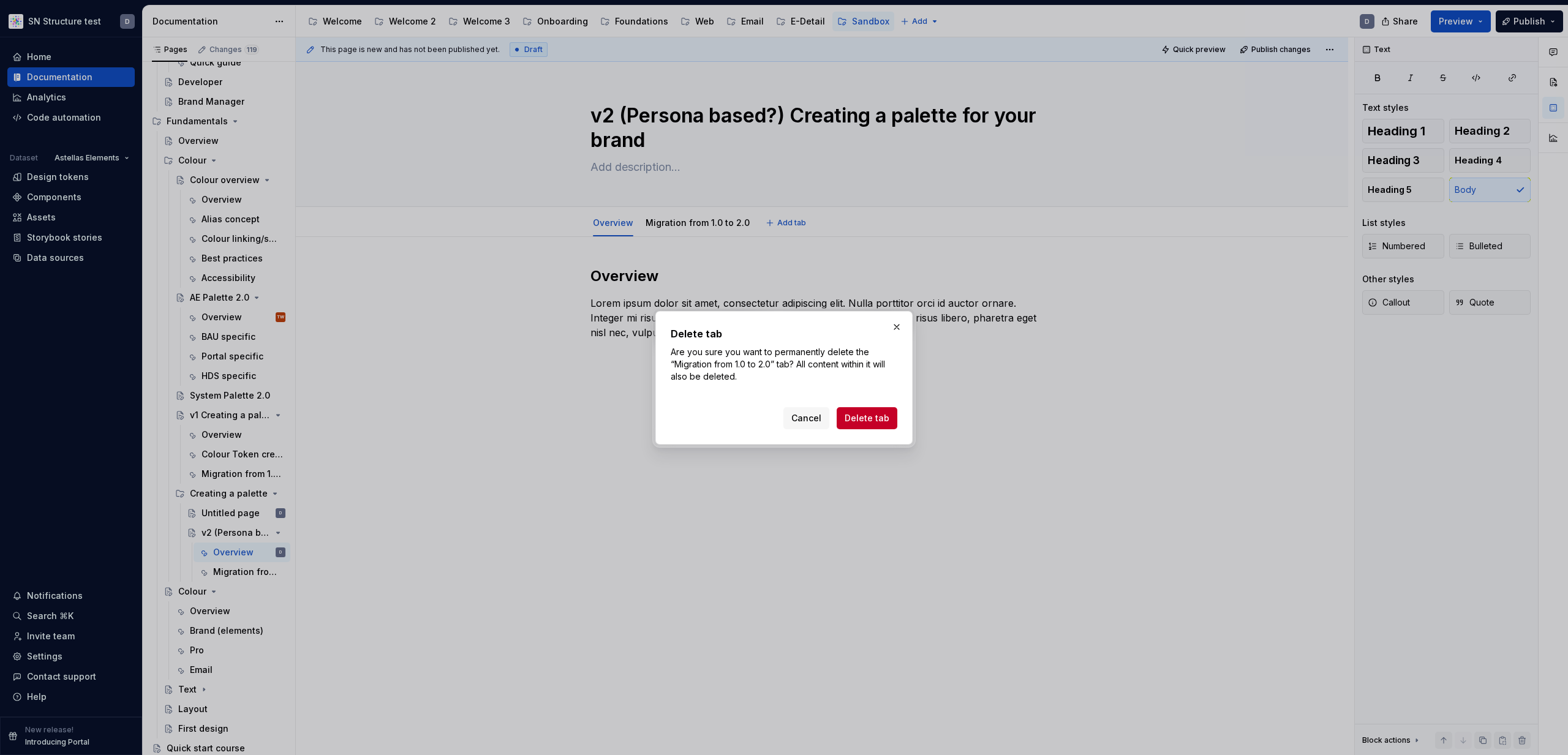
drag, startPoint x: 871, startPoint y: 416, endPoint x: 844, endPoint y: 408, distance: 28.2
click at [871, 416] on span "Delete tab" at bounding box center [866, 418] width 44 height 12
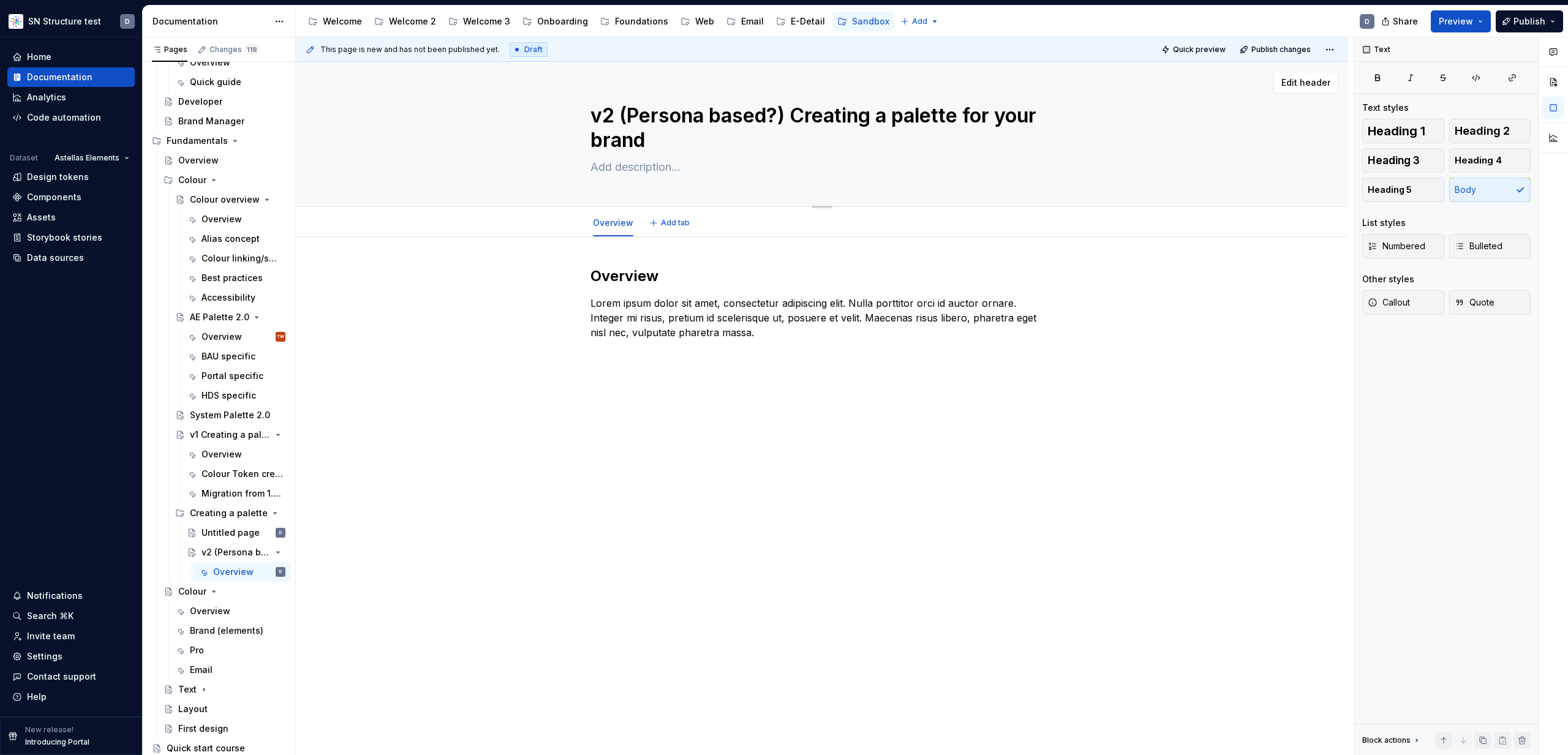
click at [803, 117] on textarea "v2 (Persona based?) Creating a palette for your brand" at bounding box center [819, 127] width 463 height 54
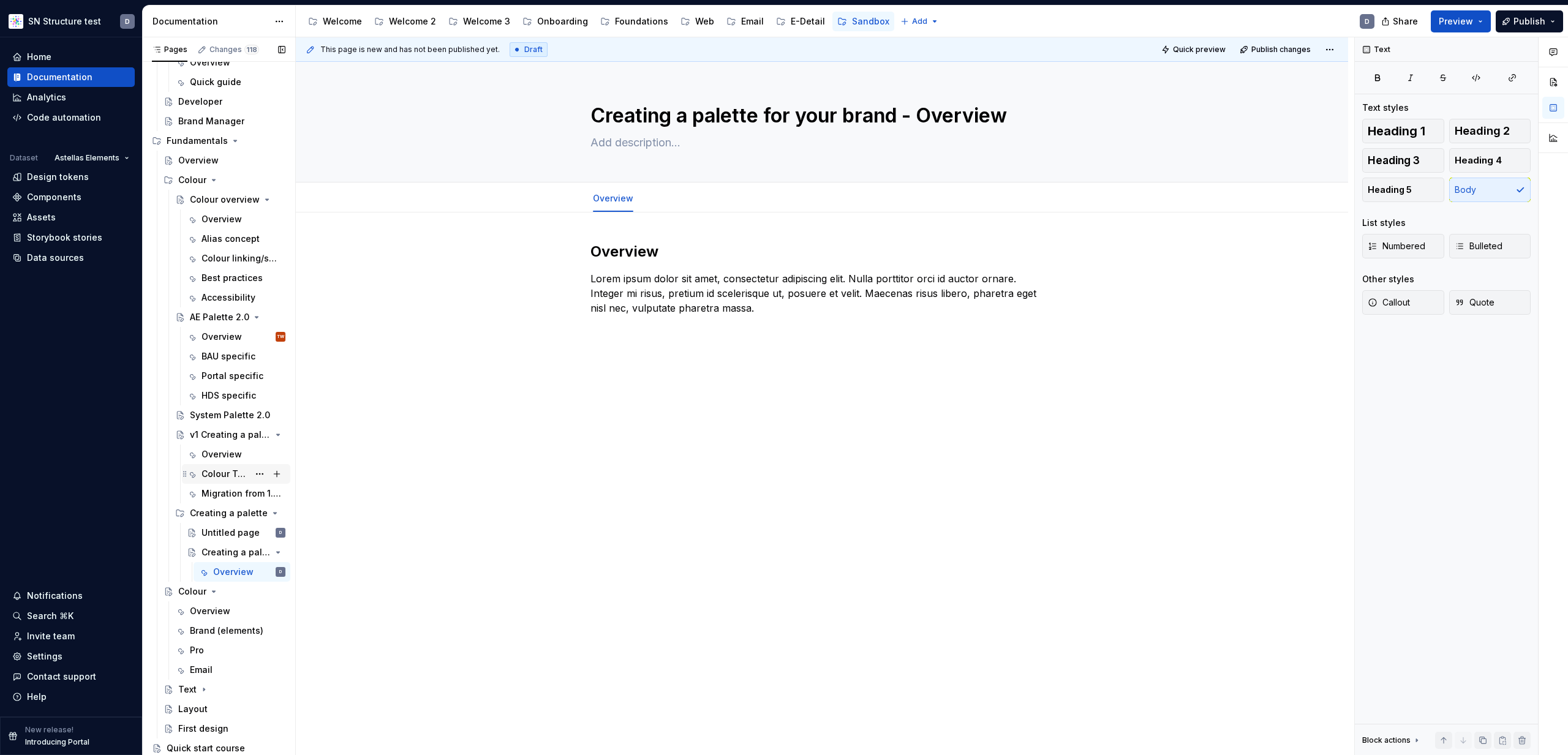
click at [218, 469] on div "Colour Token creation" at bounding box center [225, 473] width 47 height 12
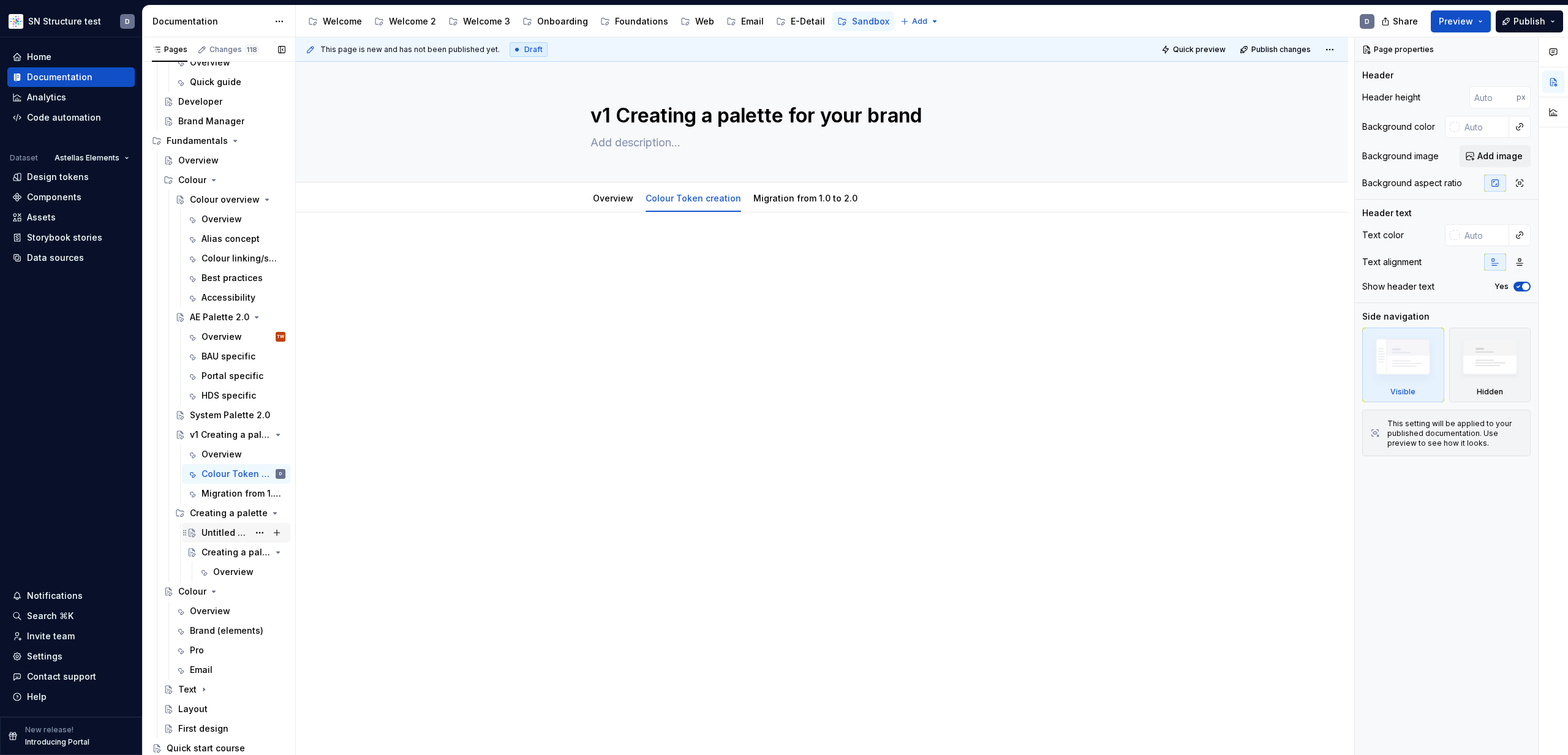
click at [211, 532] on div "Untitled page" at bounding box center [225, 532] width 47 height 12
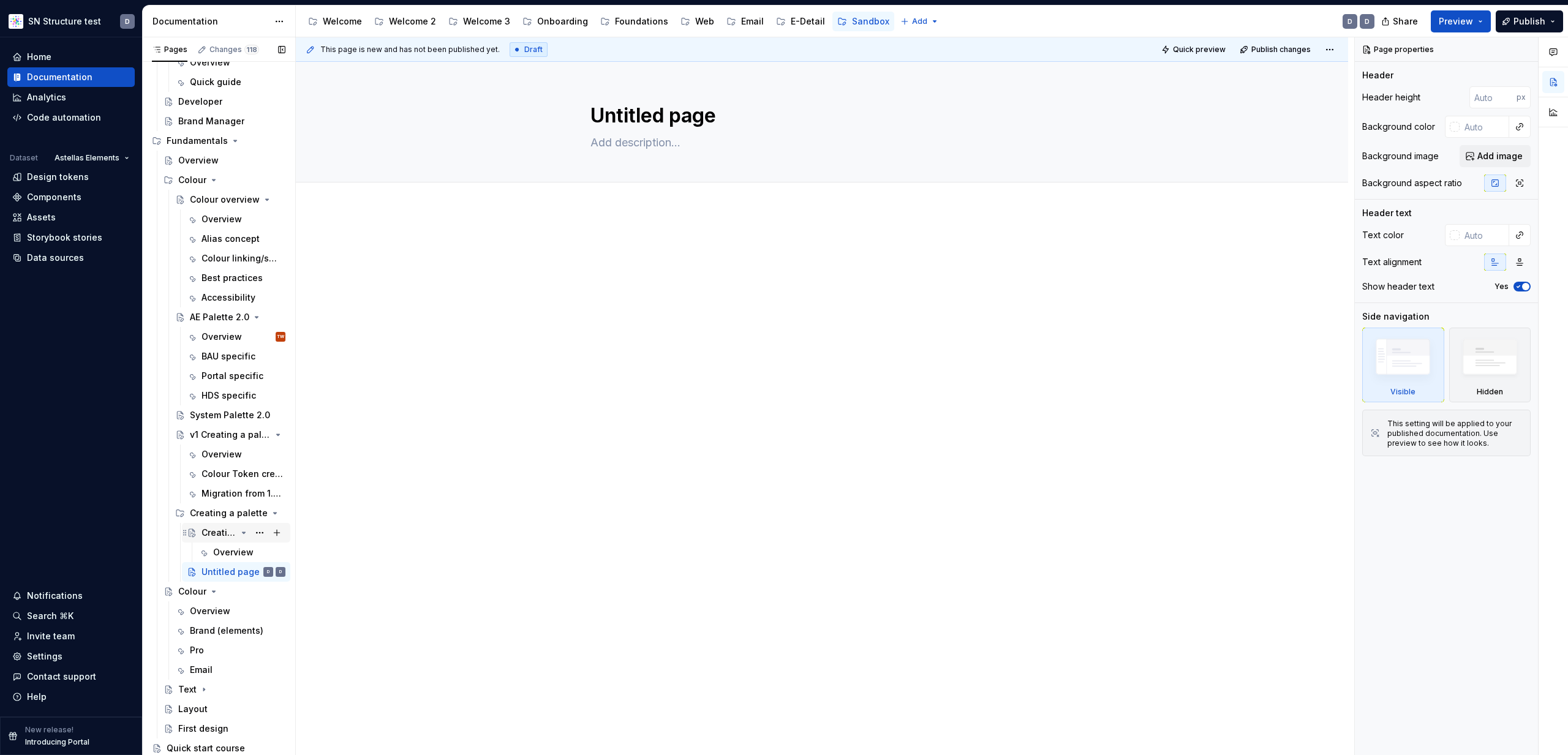
click at [211, 532] on div "Creating a palette for your brand - Overview" at bounding box center [219, 532] width 35 height 12
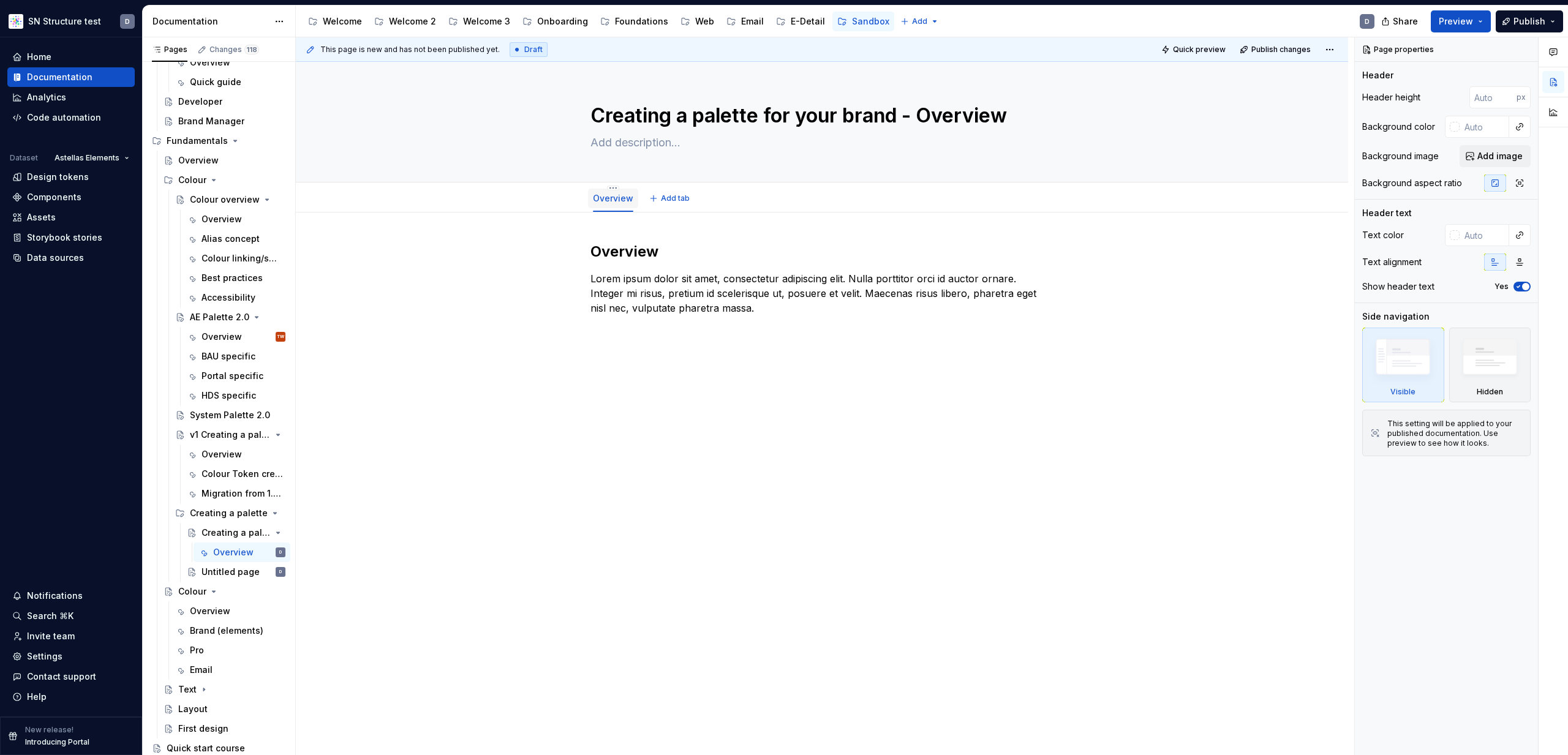
click at [615, 185] on div "Overview" at bounding box center [613, 198] width 50 height 26
click at [617, 187] on html "SN Structure test D Home Documentation Analytics Code automation Dataset Astell…" at bounding box center [784, 378] width 1568 height 755
click at [640, 251] on div "Hide tab" at bounding box center [682, 250] width 98 height 12
click at [281, 512] on button "Page tree" at bounding box center [277, 513] width 17 height 17
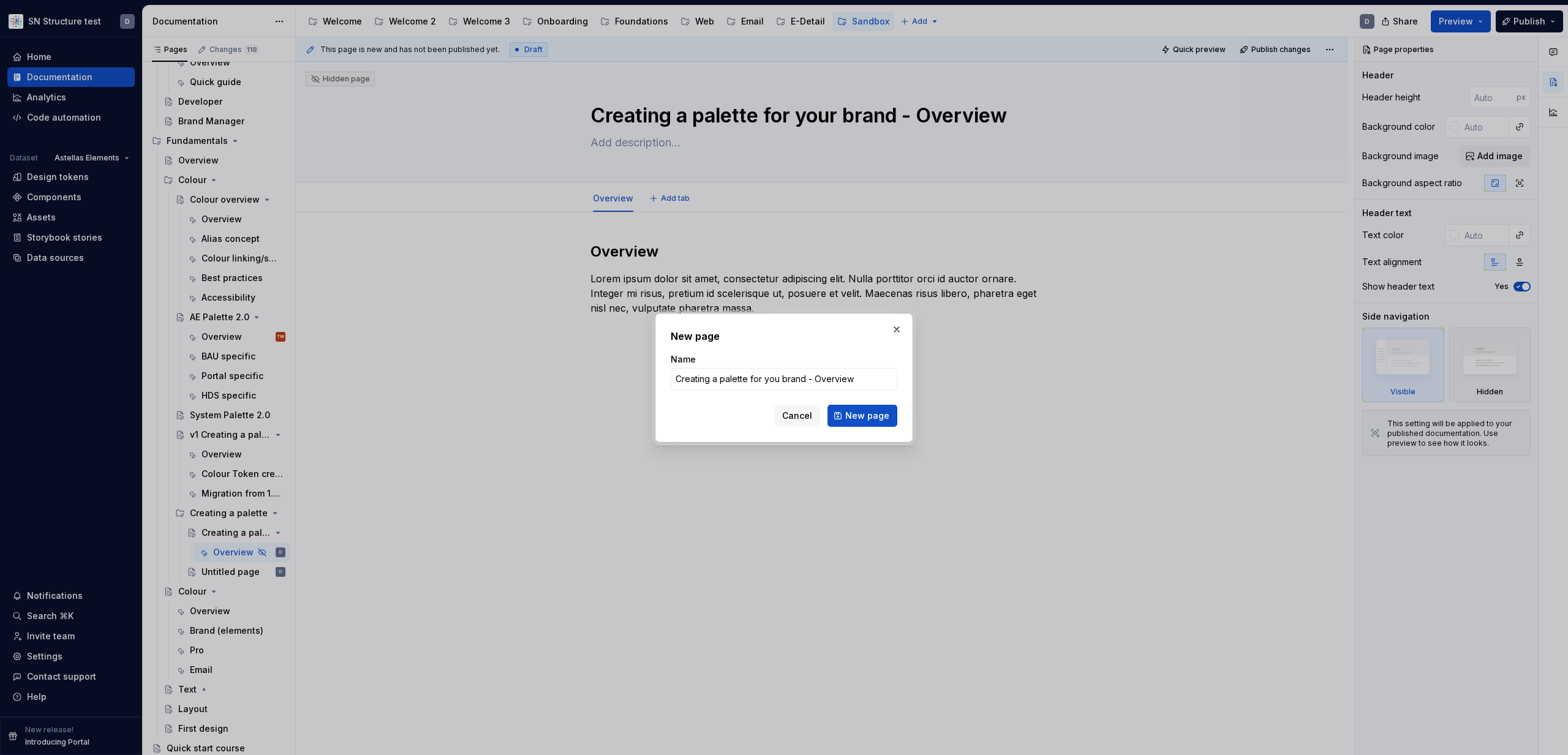
click at [869, 408] on button "New page" at bounding box center [862, 415] width 70 height 22
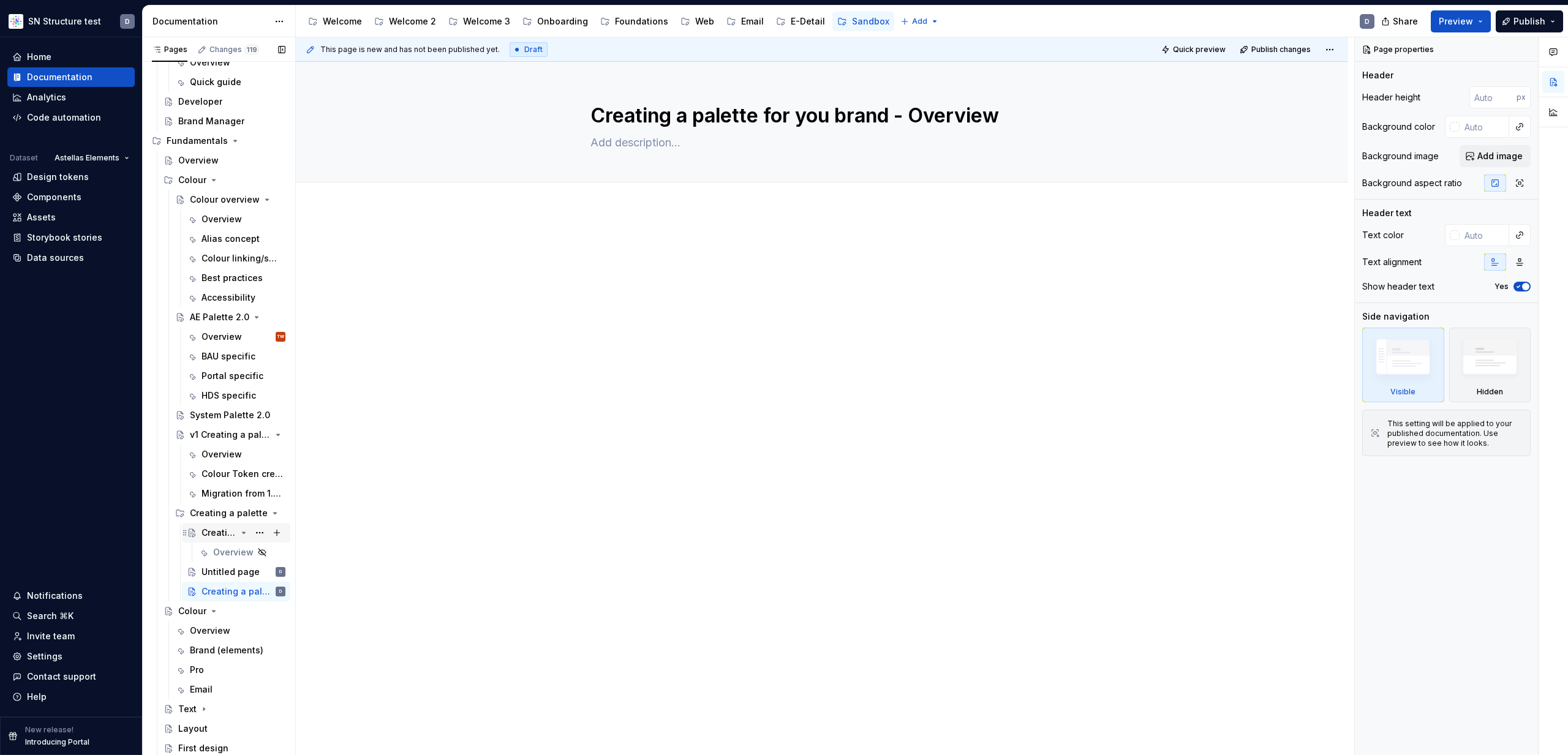
click at [199, 535] on div "Creating a palette for your brand - Overview" at bounding box center [236, 532] width 98 height 17
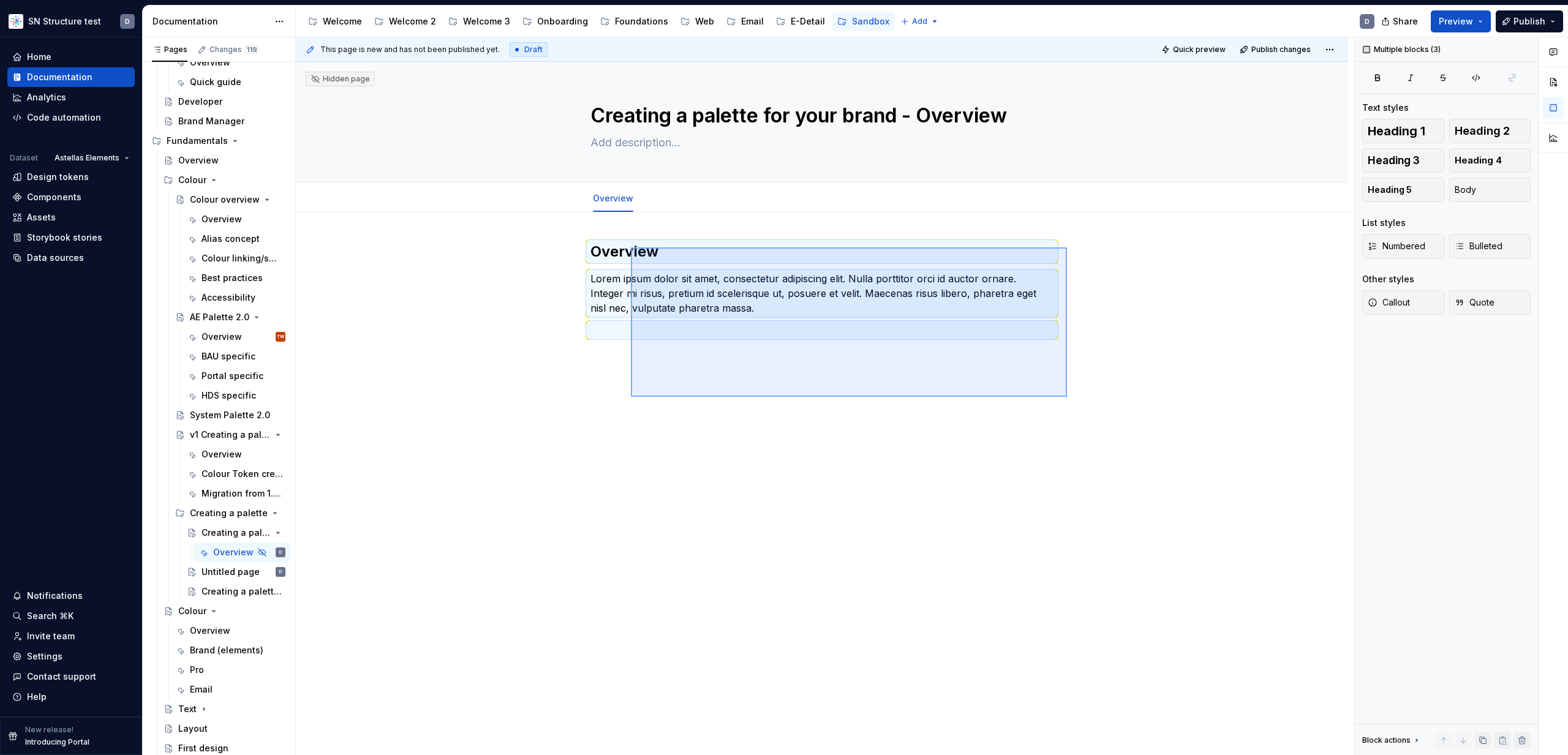
drag, startPoint x: 1067, startPoint y: 397, endPoint x: 615, endPoint y: 238, distance: 479.2
click at [615, 238] on div "This page is new and has not been published yet. Draft Quick preview Publish ch…" at bounding box center [825, 396] width 1058 height 719
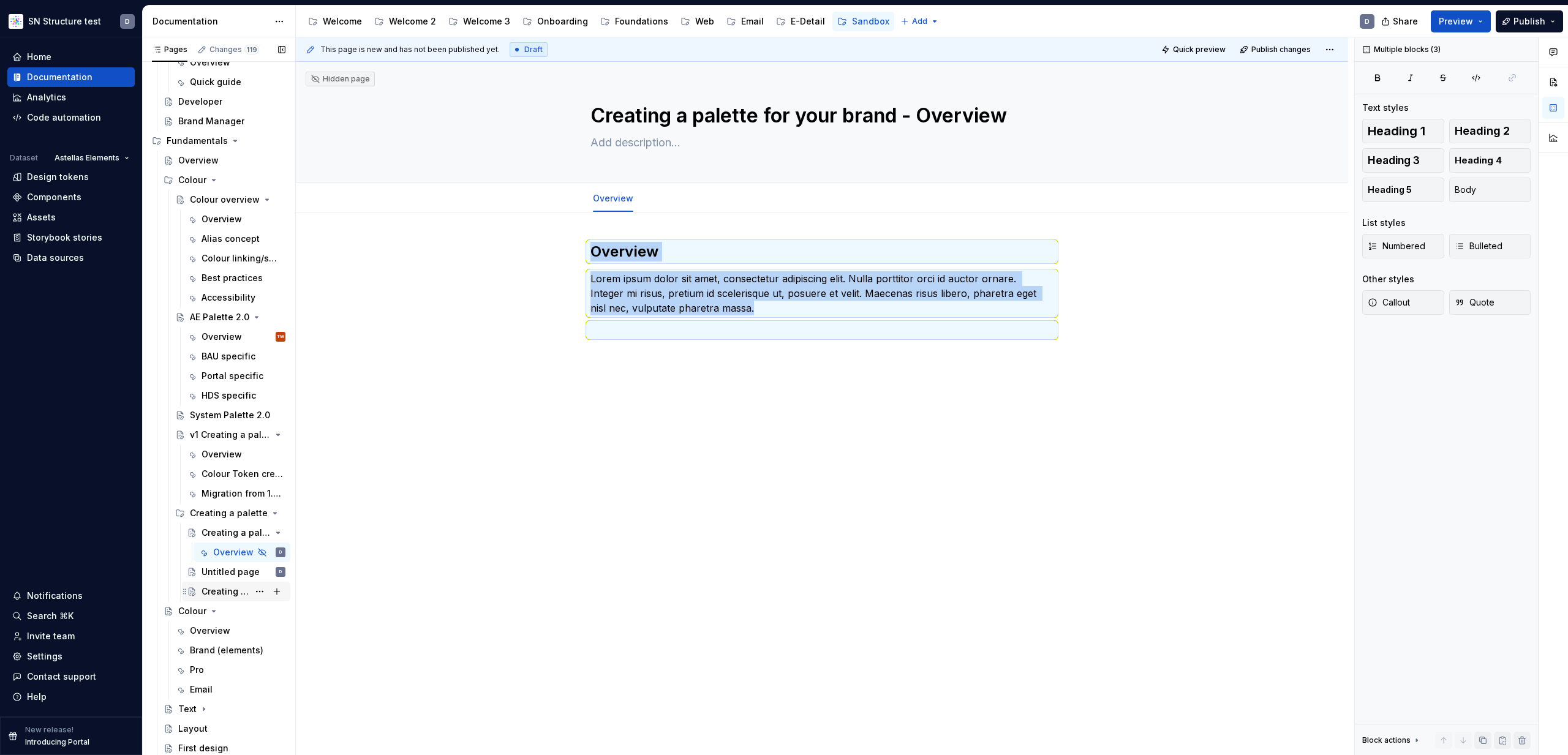
click at [215, 594] on div "Creating a palette for you brand - Overview" at bounding box center [225, 591] width 47 height 12
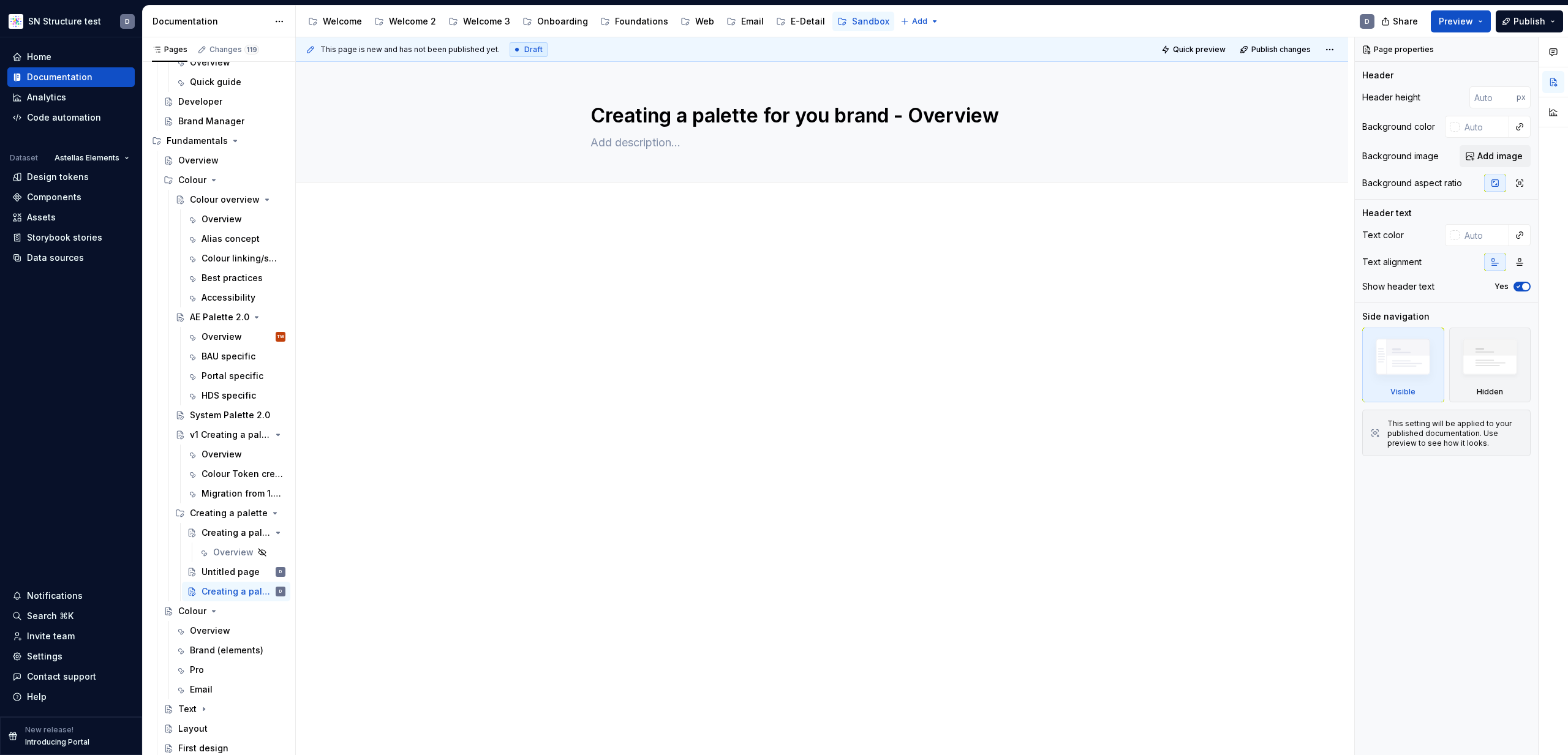
click at [730, 298] on div at bounding box center [822, 269] width 463 height 61
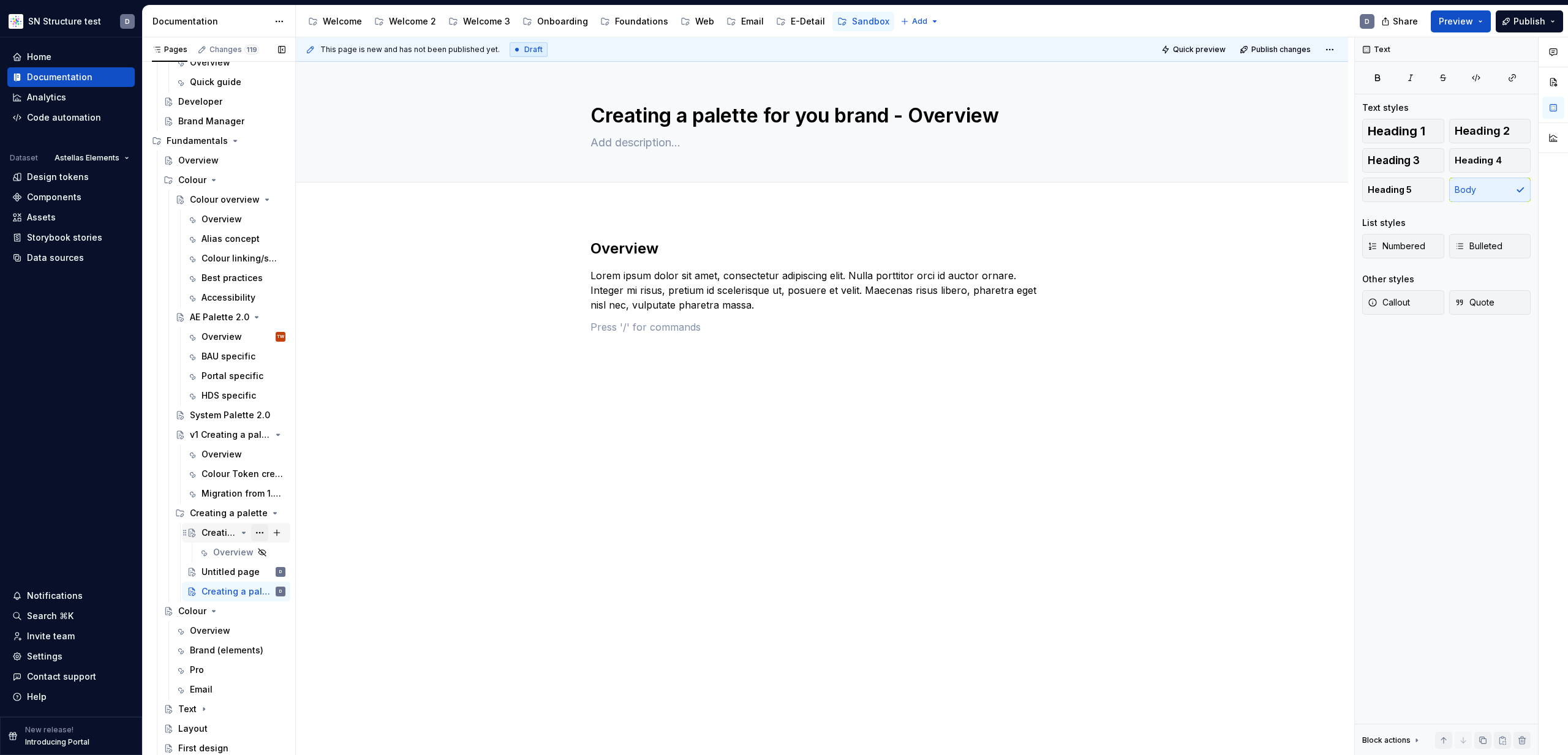
click at [263, 532] on button "Page tree" at bounding box center [259, 532] width 17 height 17
click at [317, 686] on div "Delete page" at bounding box center [333, 688] width 120 height 12
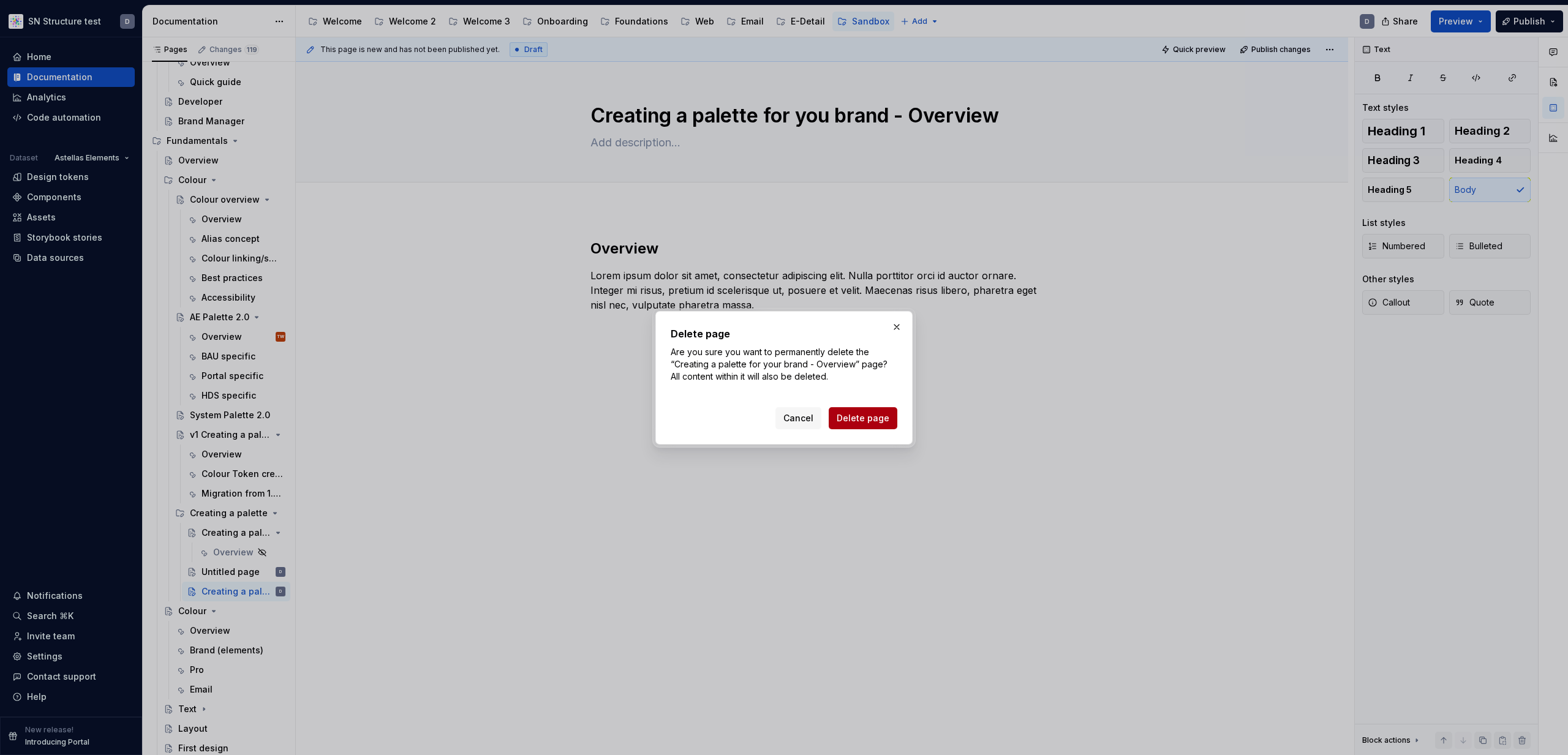
click at [861, 423] on span "Delete page" at bounding box center [862, 418] width 52 height 12
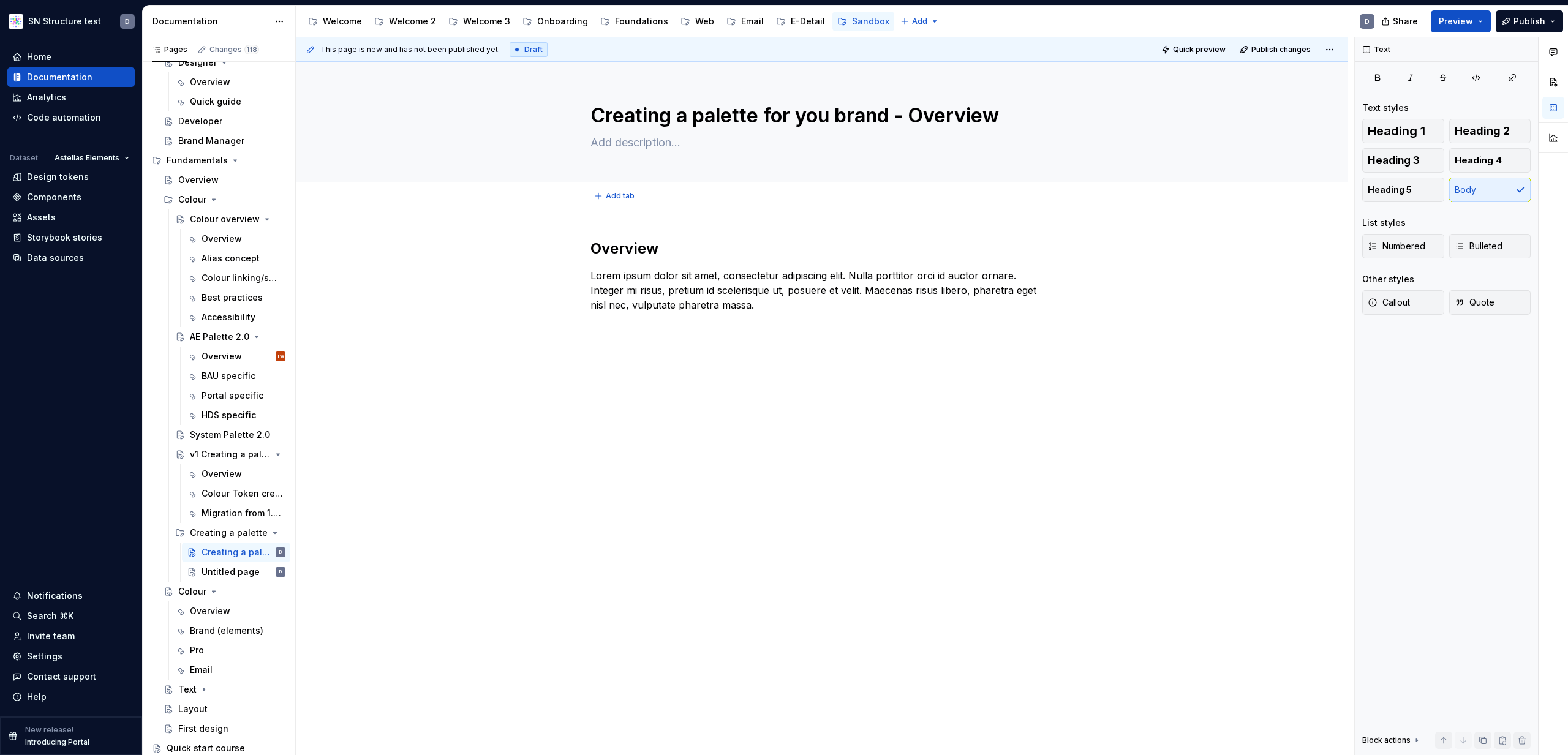
click at [646, 203] on div "Add tab" at bounding box center [822, 195] width 463 height 17
click at [639, 216] on div "Overview Lorem ipsum dolor sit amet, consectetur adipiscing elit. Nulla porttit…" at bounding box center [822, 393] width 1053 height 366
click at [228, 357] on div "Overview" at bounding box center [222, 356] width 40 height 12
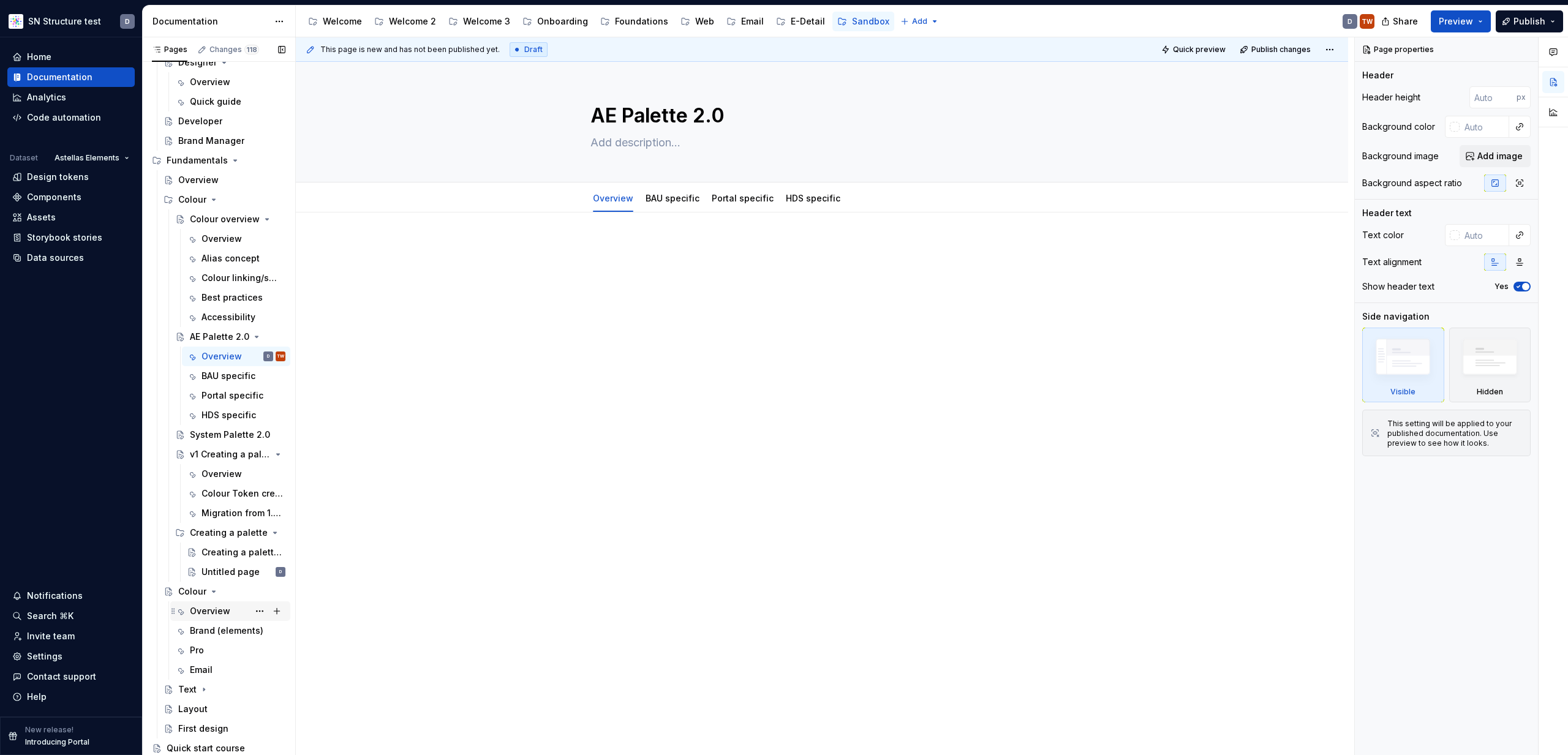
click at [211, 611] on div "Overview" at bounding box center [210, 611] width 40 height 12
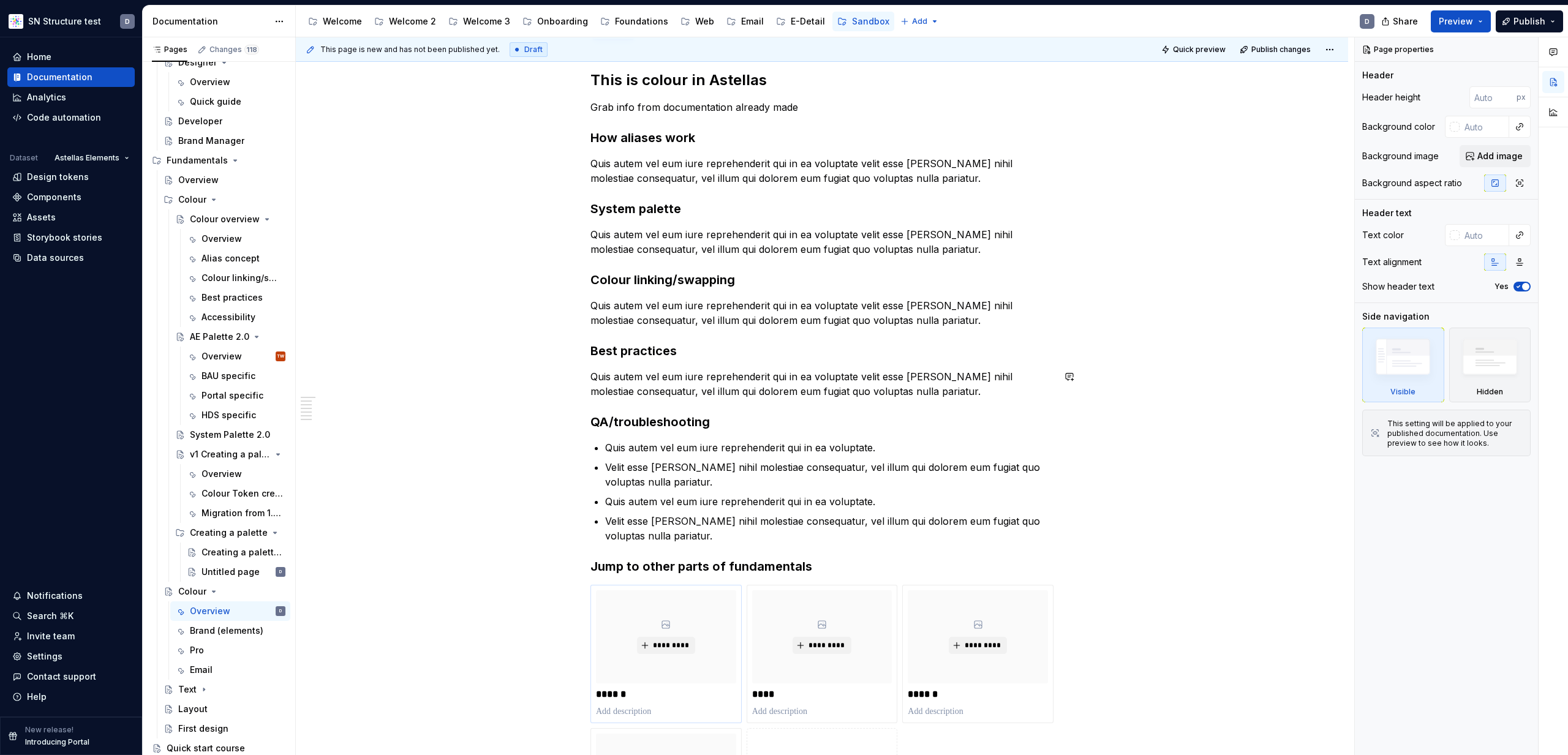
scroll to position [69, 0]
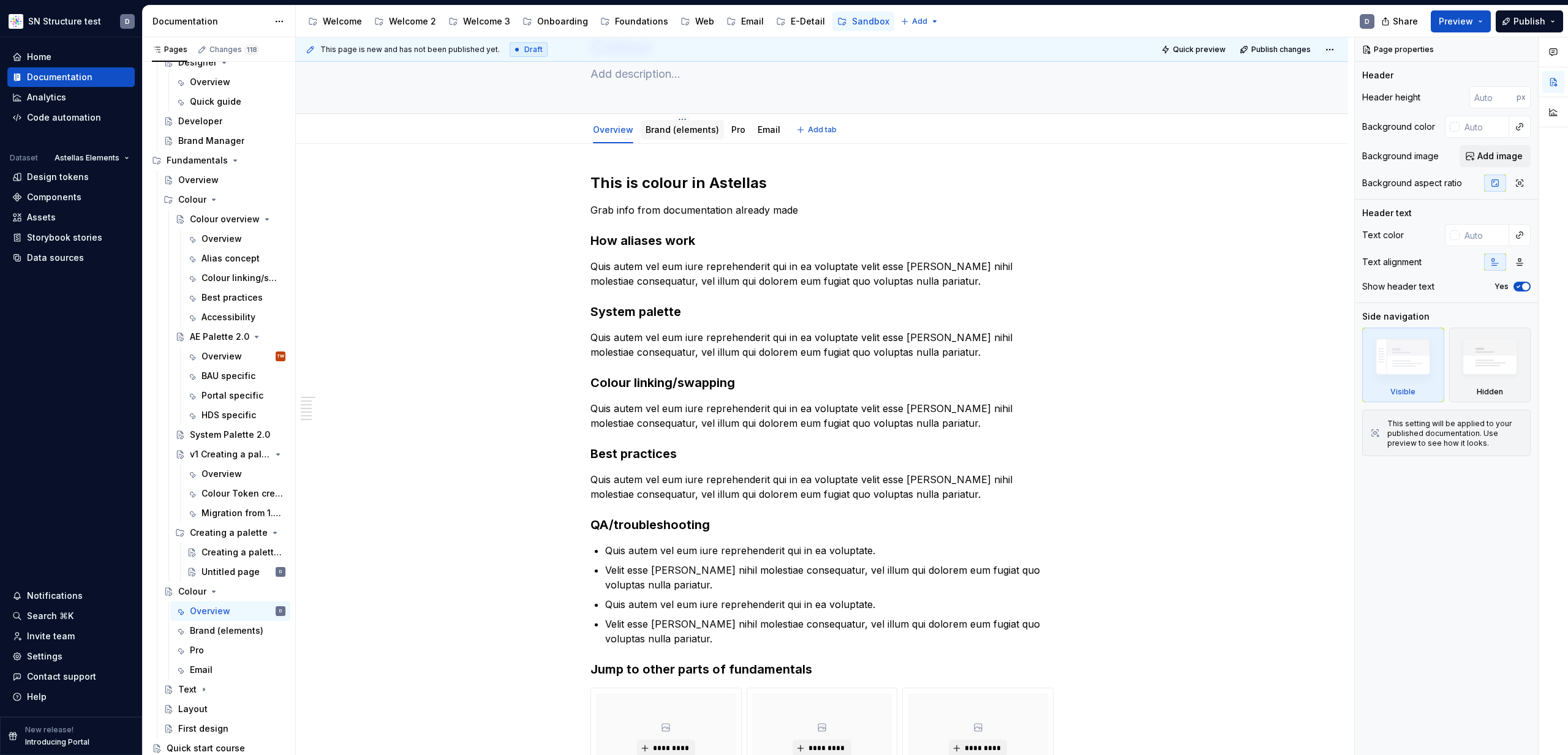
click at [662, 127] on link "Brand (elements)" at bounding box center [682, 129] width 73 height 10
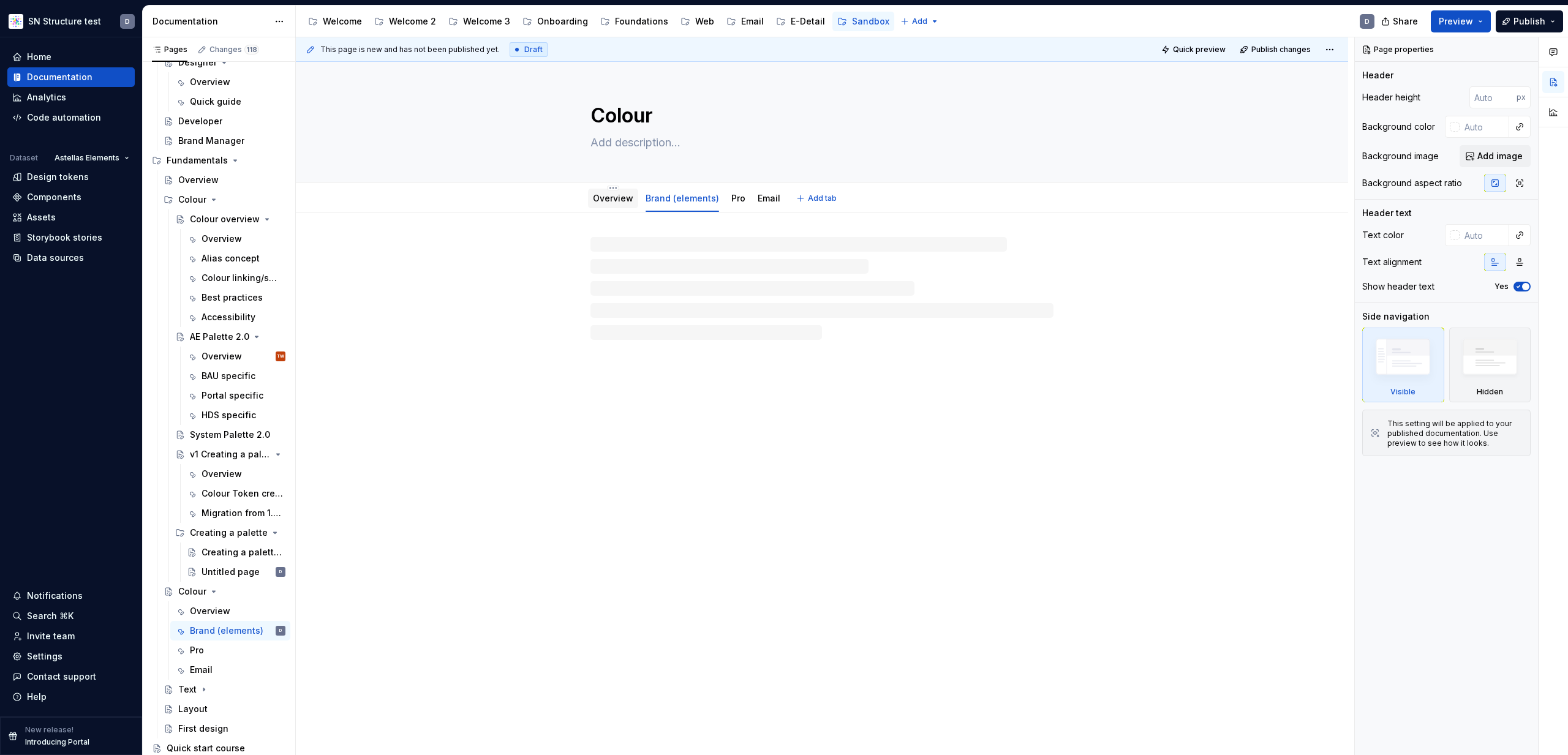
click at [619, 205] on div "Overview" at bounding box center [613, 198] width 40 height 15
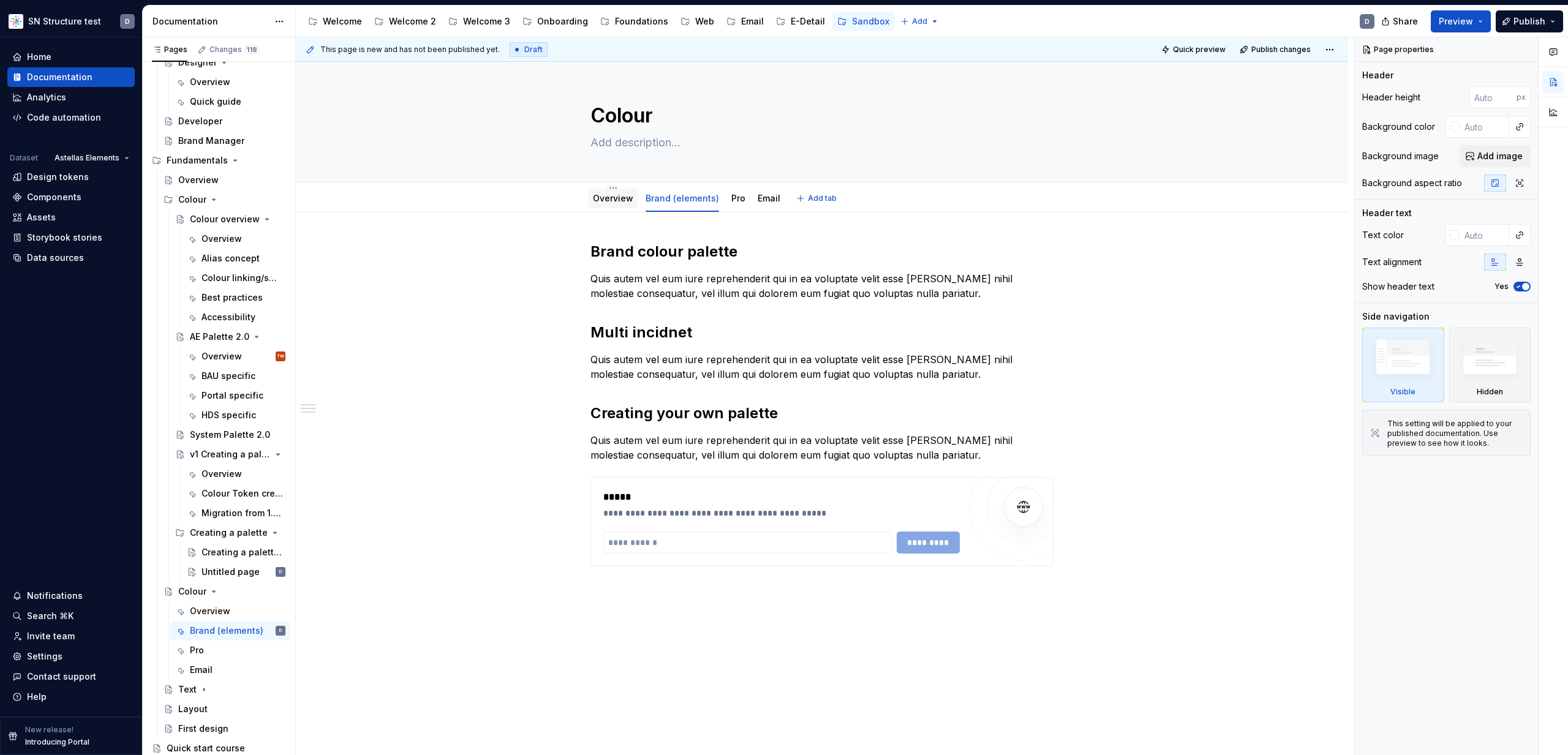
click at [616, 200] on link "Overview" at bounding box center [613, 198] width 40 height 10
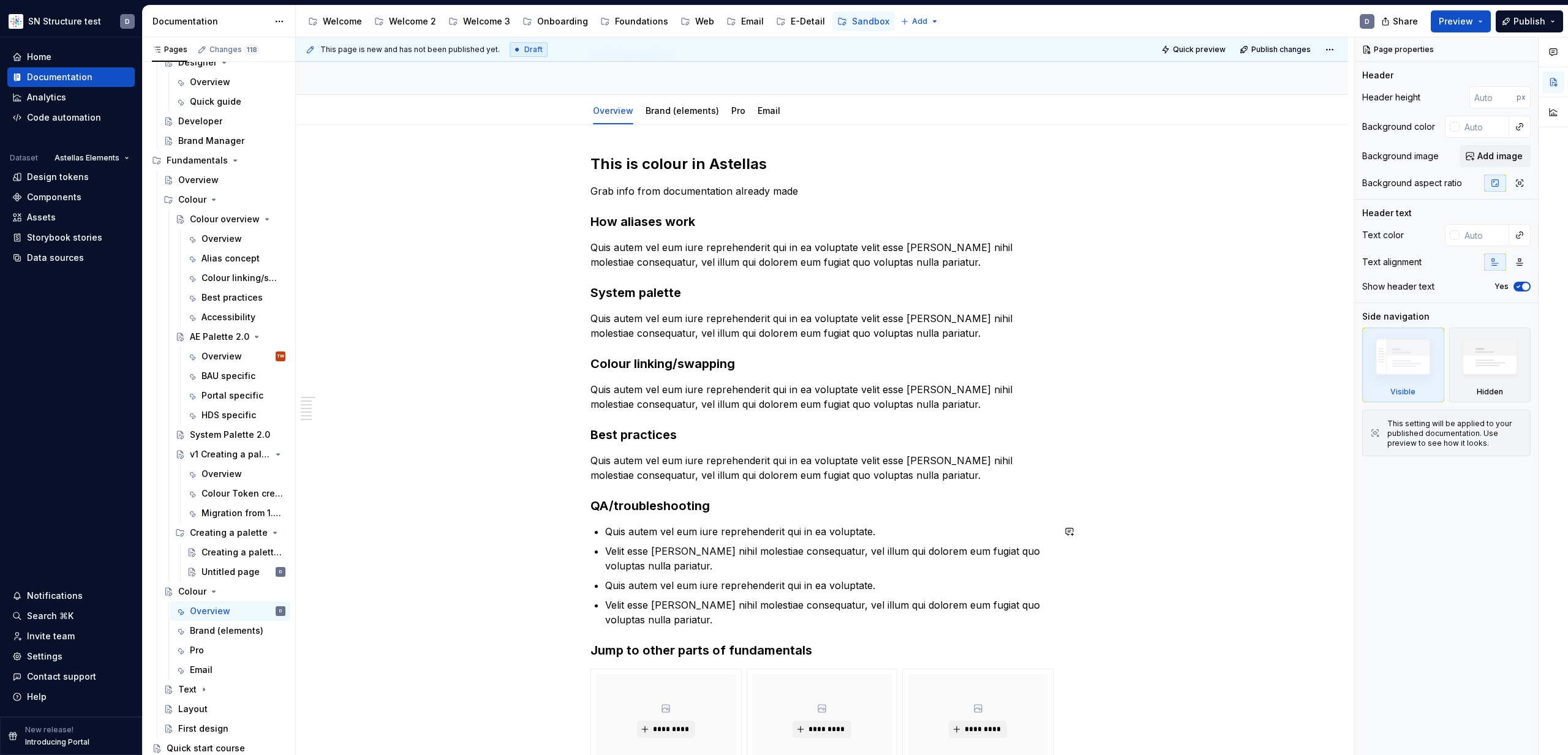
scroll to position [90, 0]
click at [207, 238] on div "Overview" at bounding box center [222, 239] width 40 height 12
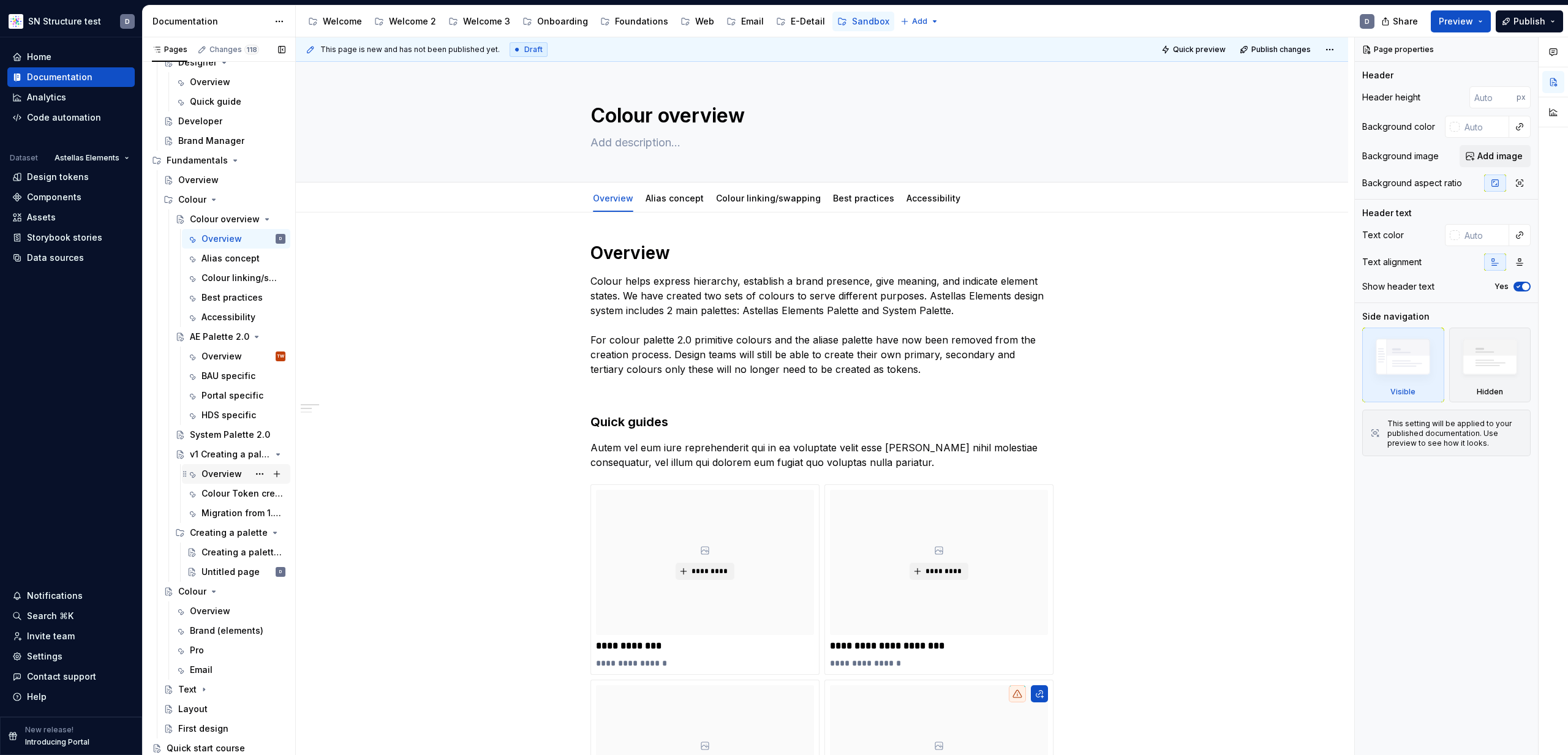
click at [219, 475] on div "Overview" at bounding box center [222, 473] width 40 height 12
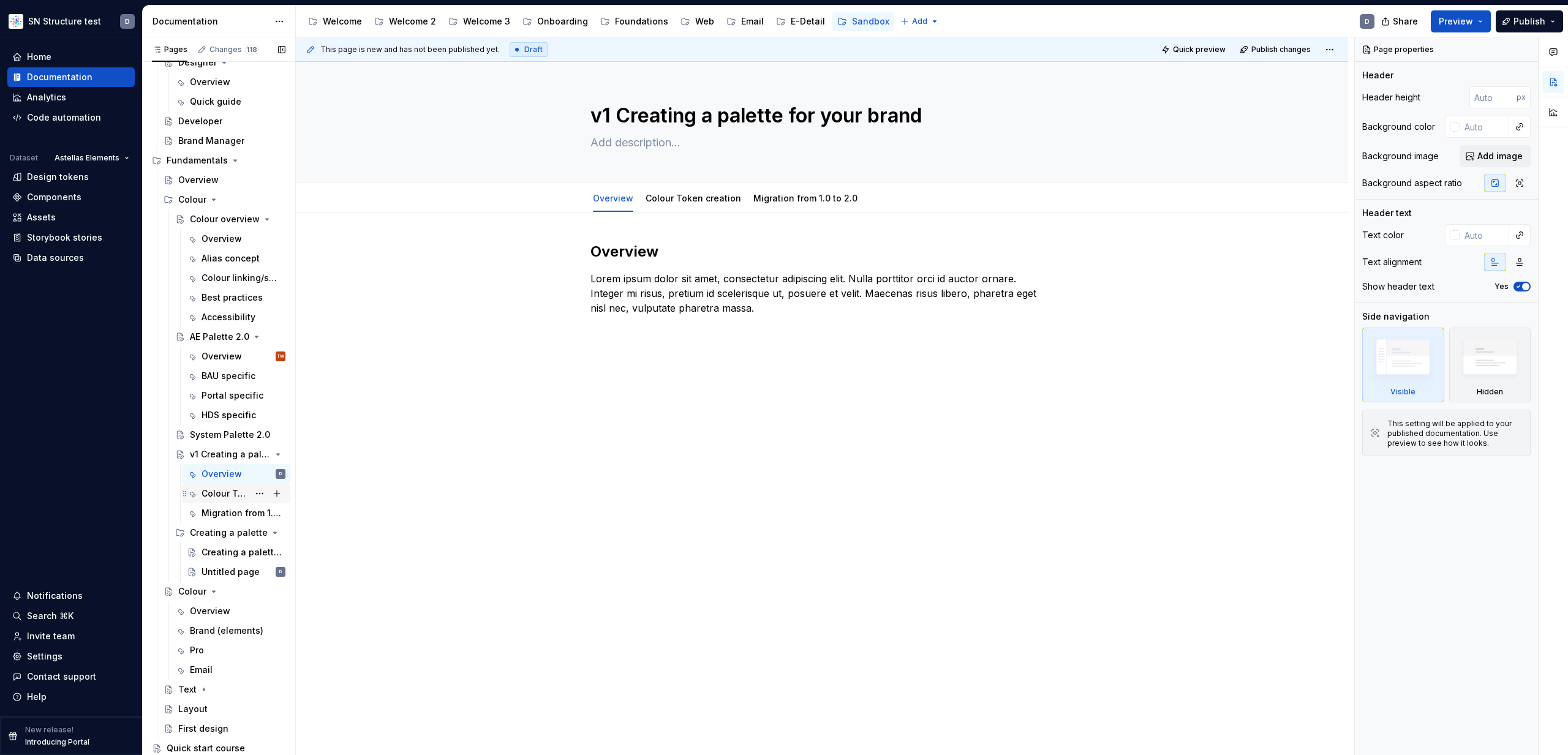
click at [220, 497] on div "Colour Token creation" at bounding box center [225, 493] width 47 height 12
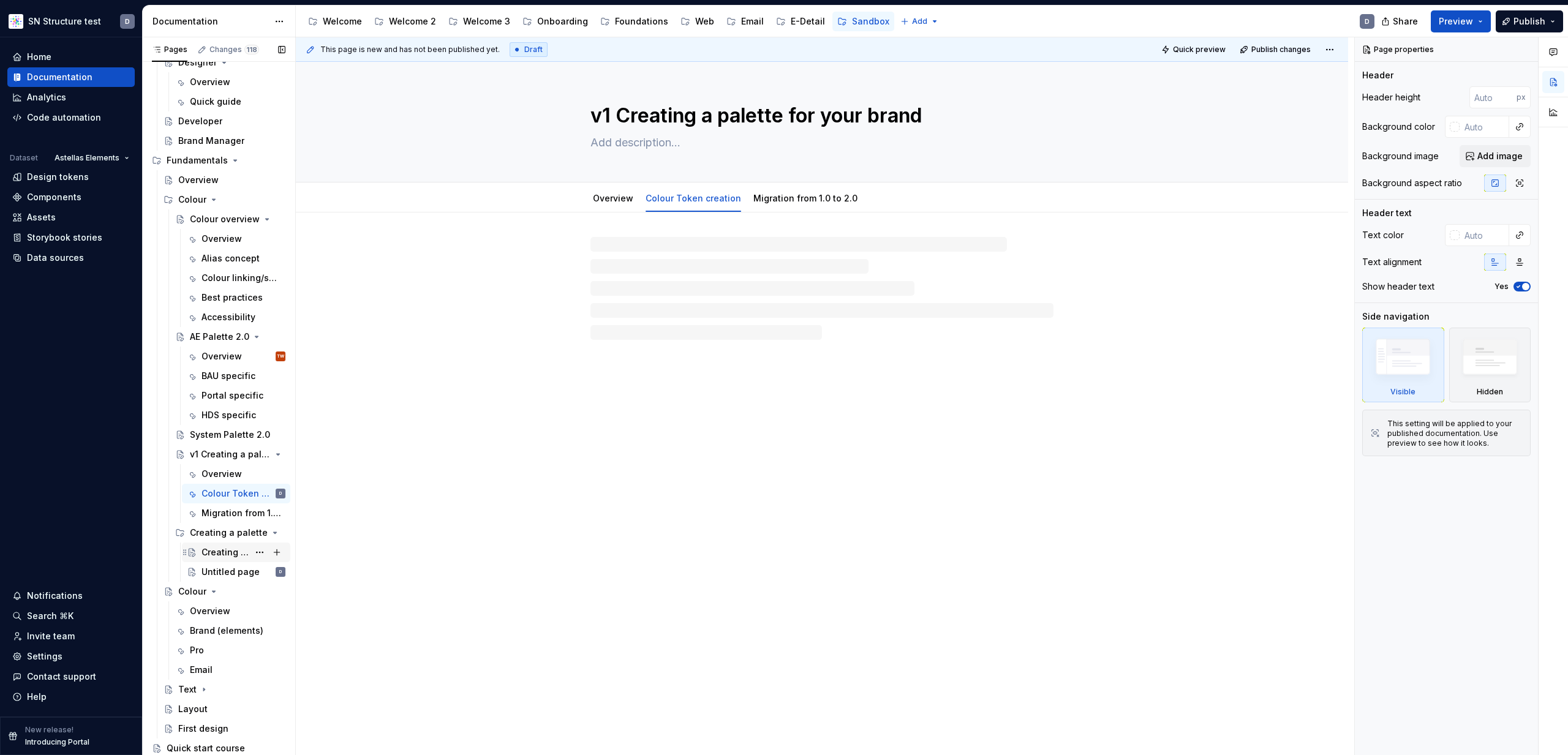
click at [227, 558] on div "Creating a palette for you brand - Overview" at bounding box center [225, 552] width 47 height 12
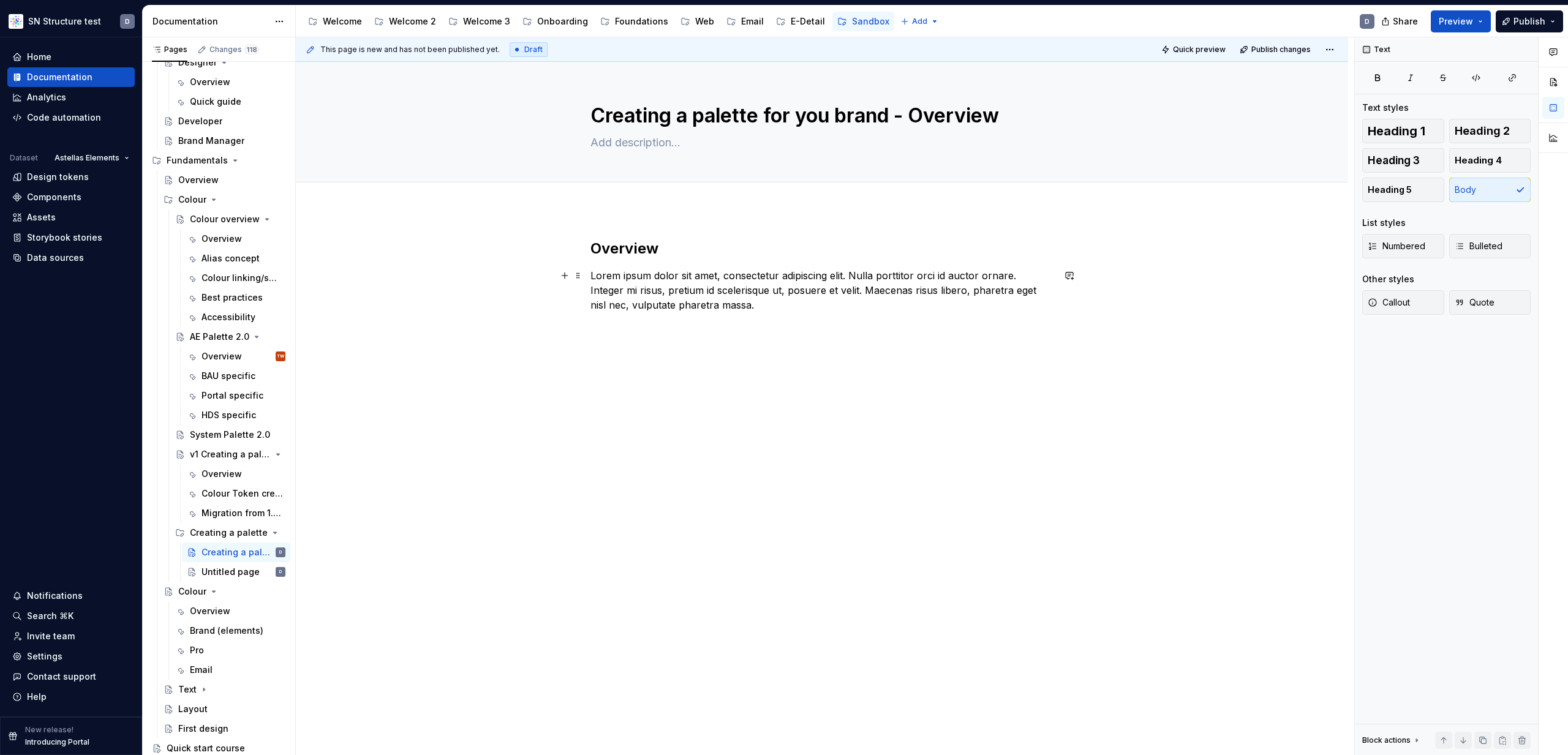
click at [753, 296] on p "Lorem ipsum dolor sit amet, consectetur adipiscing elit. Nulla porttitor orci i…" at bounding box center [822, 290] width 463 height 44
click at [748, 302] on p "Lorem ipsum dolor sit amet, consectetur adipiscing elit. Nulla porttitor orci i…" at bounding box center [822, 290] width 463 height 44
drag, startPoint x: 689, startPoint y: 324, endPoint x: 691, endPoint y: 340, distance: 16.1
click at [689, 324] on button "button" at bounding box center [690, 326] width 17 height 17
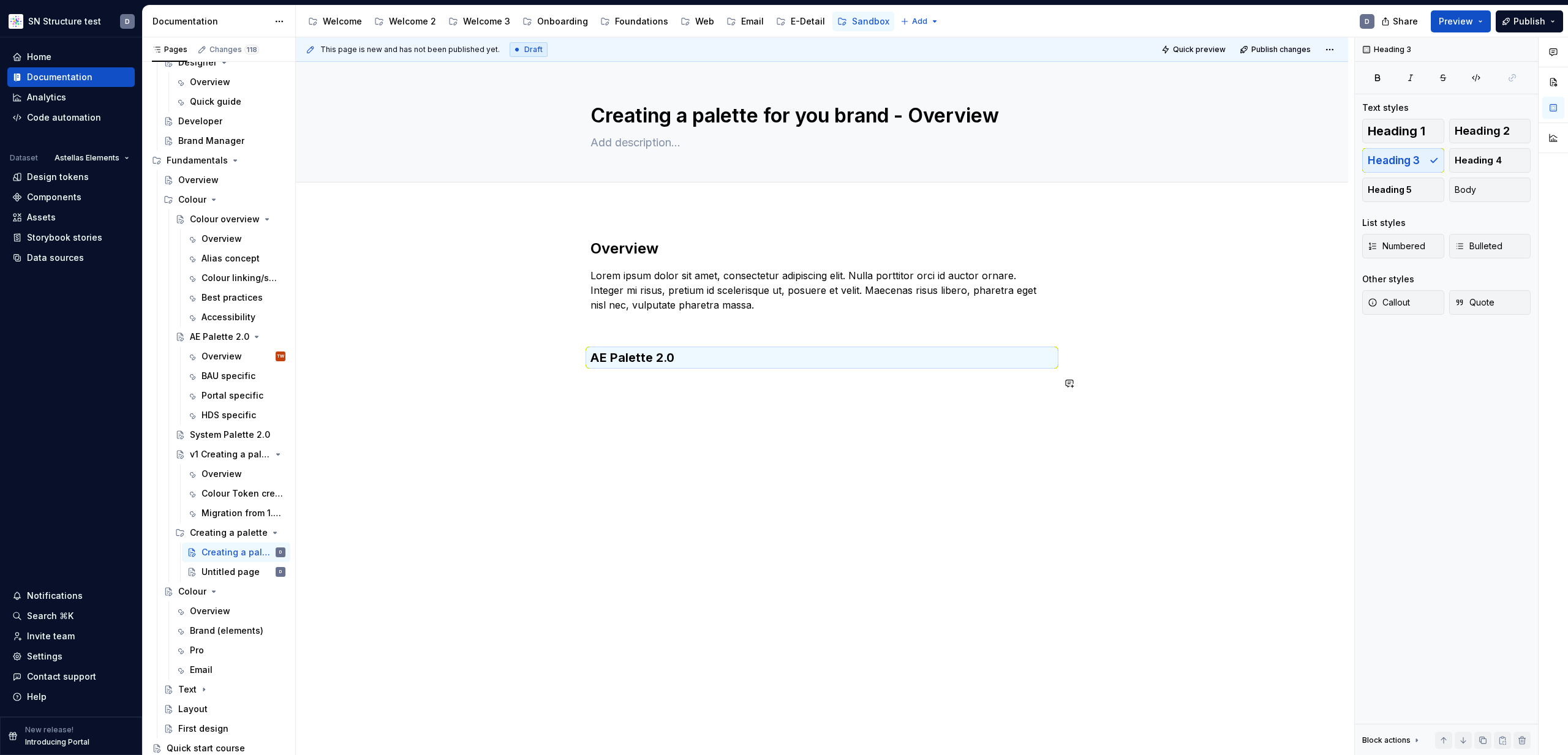
click at [702, 391] on div "Overview Lorem ipsum dolor sit amet, consectetur adipiscing elit. Nulla porttit…" at bounding box center [822, 322] width 463 height 167
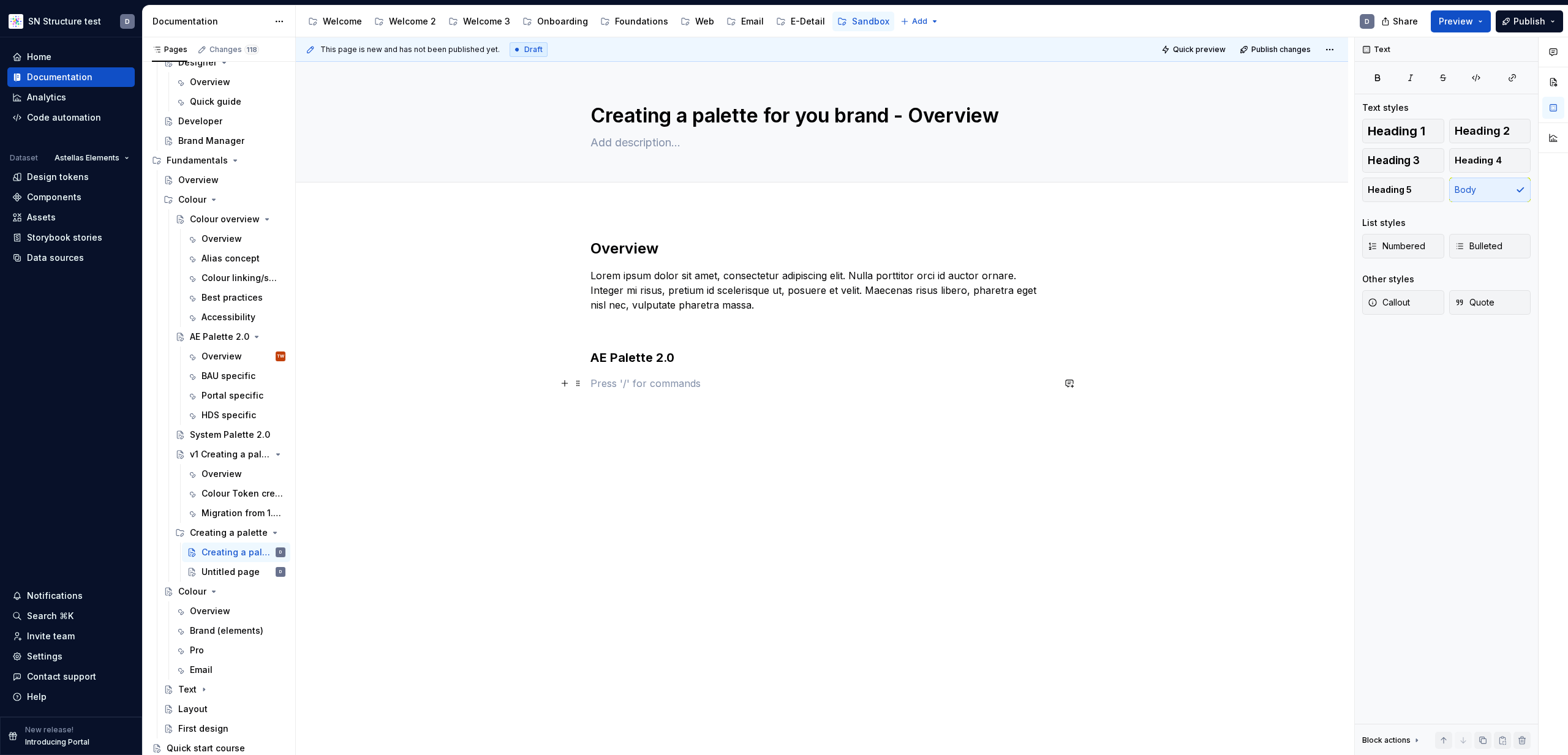
click at [717, 382] on p at bounding box center [822, 383] width 463 height 15
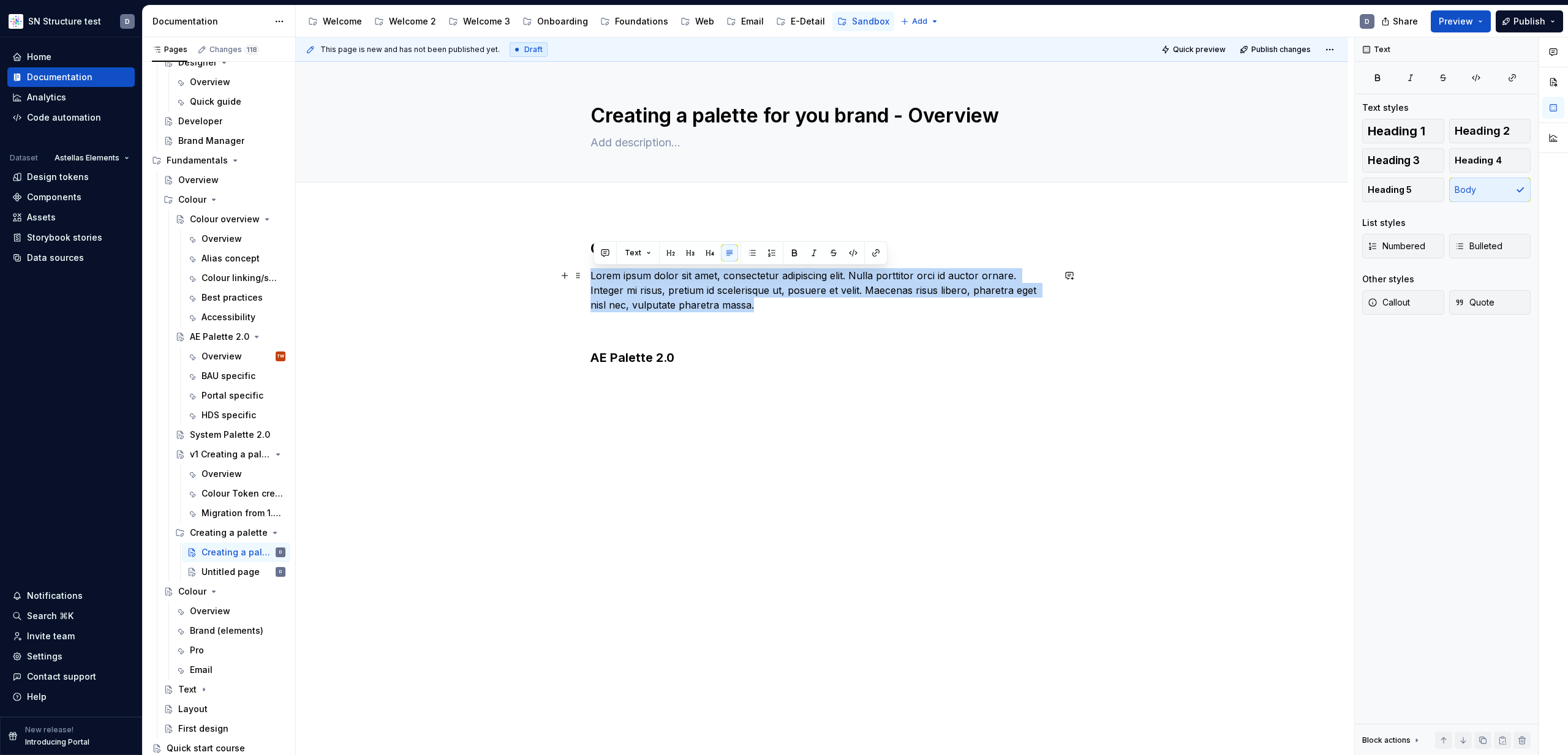
drag, startPoint x: 720, startPoint y: 308, endPoint x: 590, endPoint y: 277, distance: 133.6
click at [590, 277] on div "Overview Lorem ipsum dolor sit amet, consectetur adipiscing elit. Nulla porttit…" at bounding box center [822, 421] width 1053 height 423
copy p "Lorem ipsum dolor sit amet, consectetur adipiscing elit. Nulla porttitor orci i…"
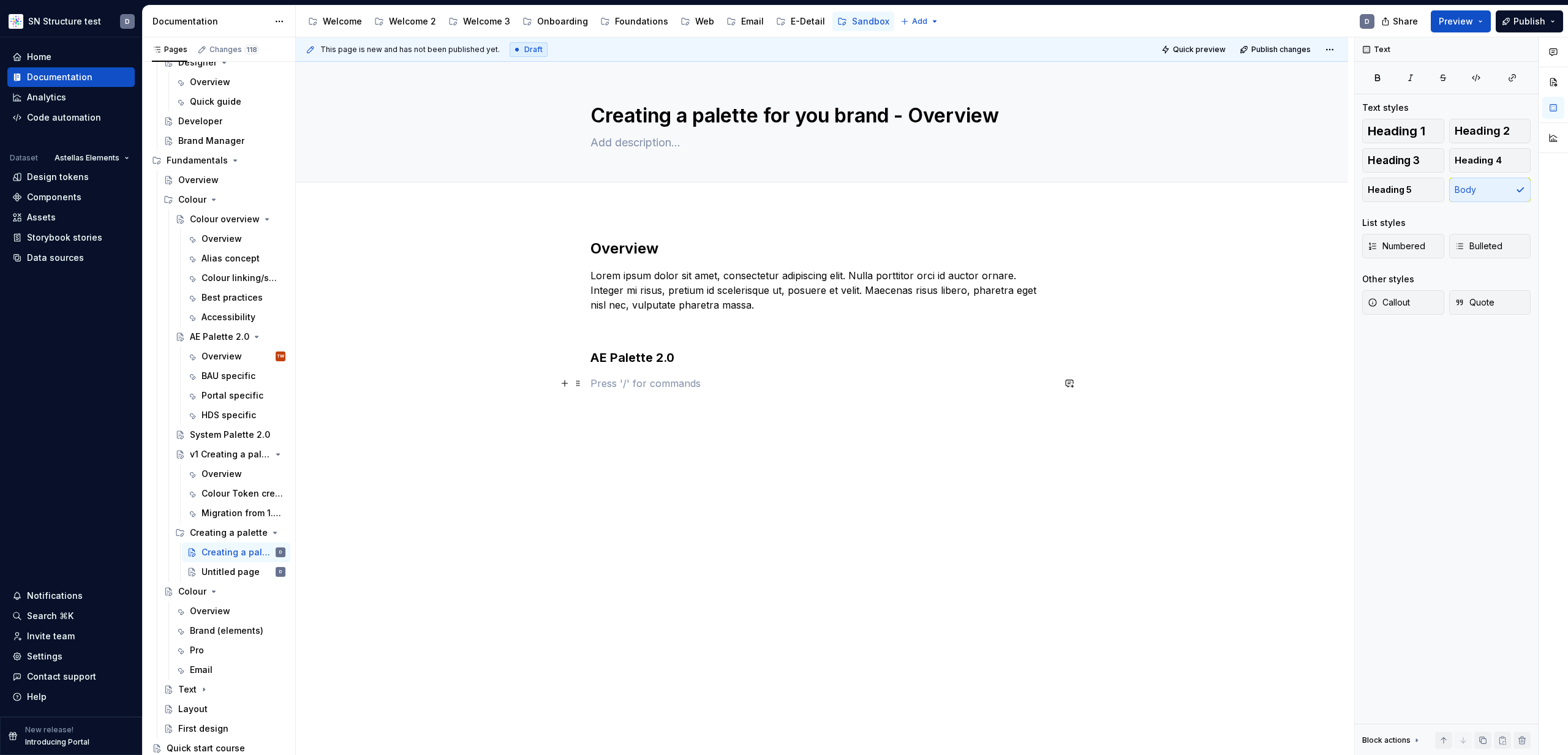
click at [628, 386] on p at bounding box center [822, 383] width 463 height 15
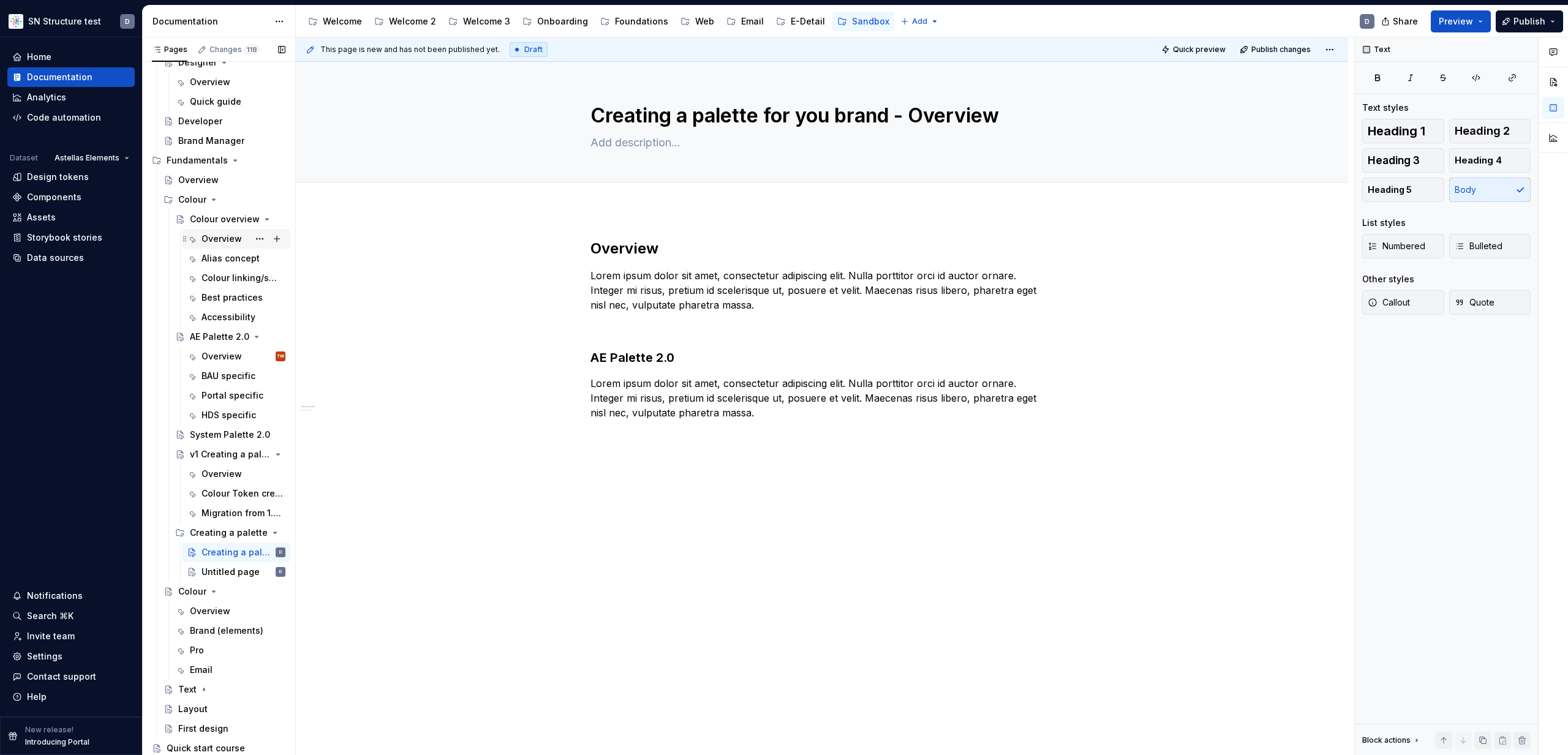
click at [225, 240] on div "Overview" at bounding box center [222, 239] width 40 height 12
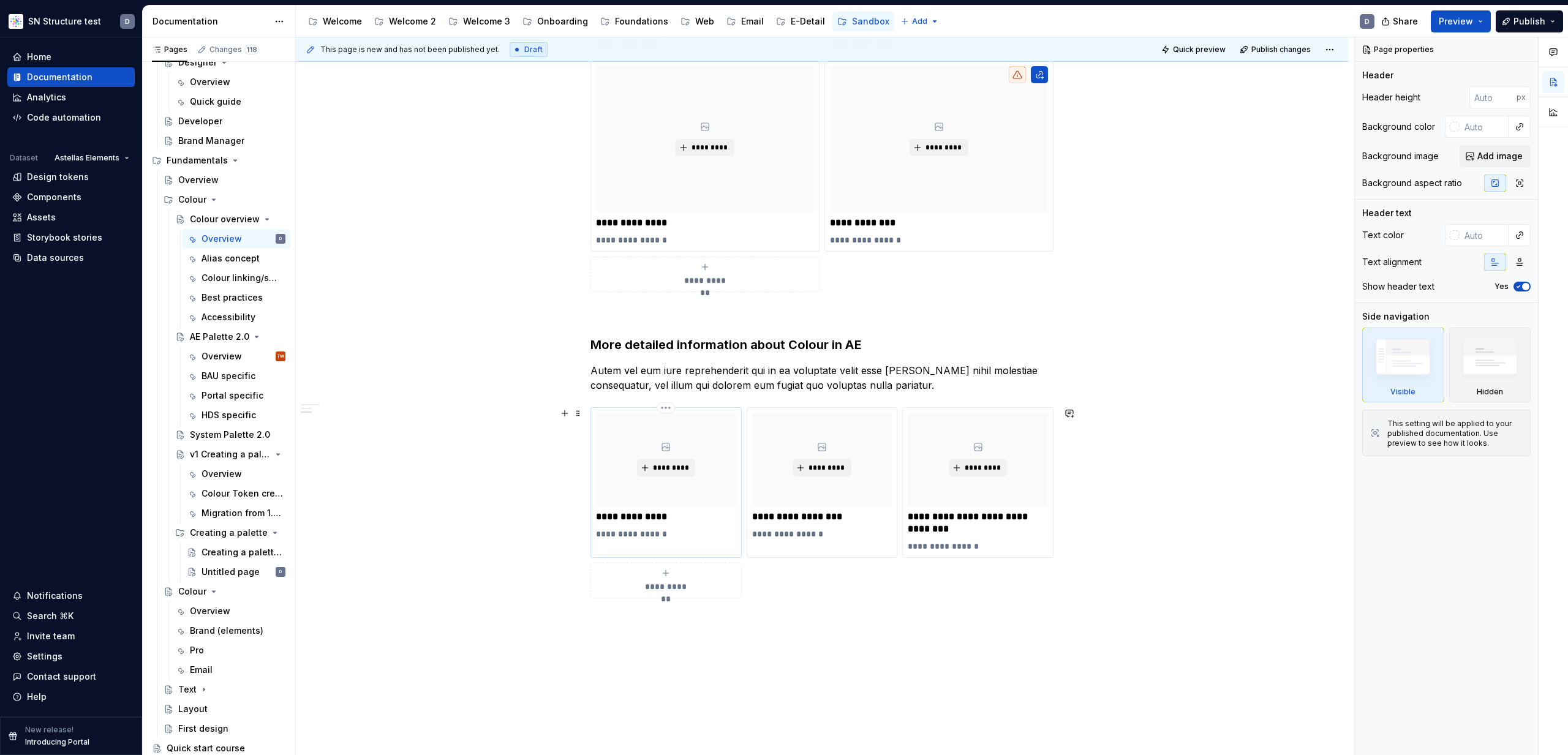
scroll to position [628, 0]
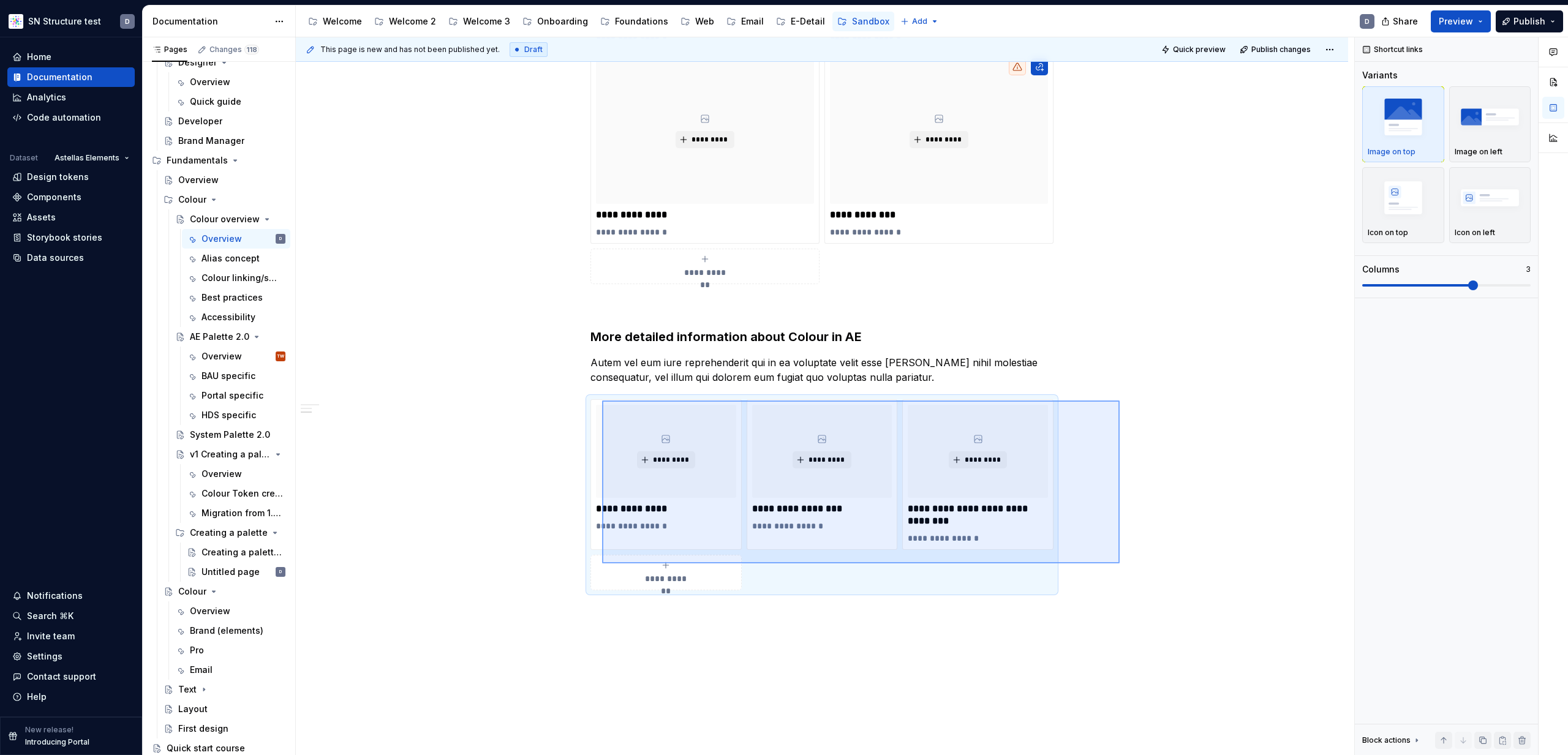
drag, startPoint x: 1114, startPoint y: 561, endPoint x: 603, endPoint y: 401, distance: 535.5
click at [603, 401] on div "**********" at bounding box center [825, 396] width 1058 height 719
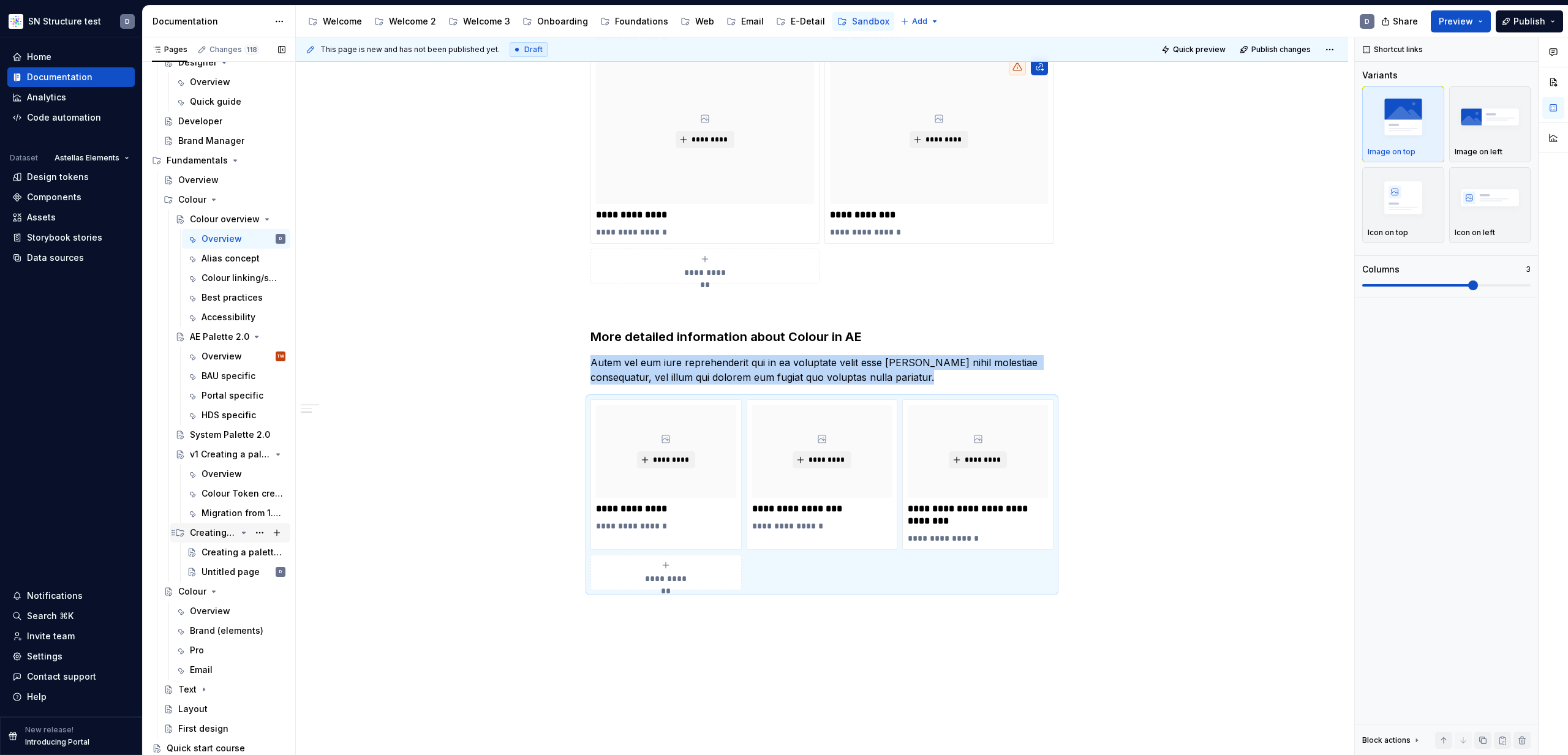
click at [213, 531] on div "Creating a palette" at bounding box center [213, 532] width 47 height 12
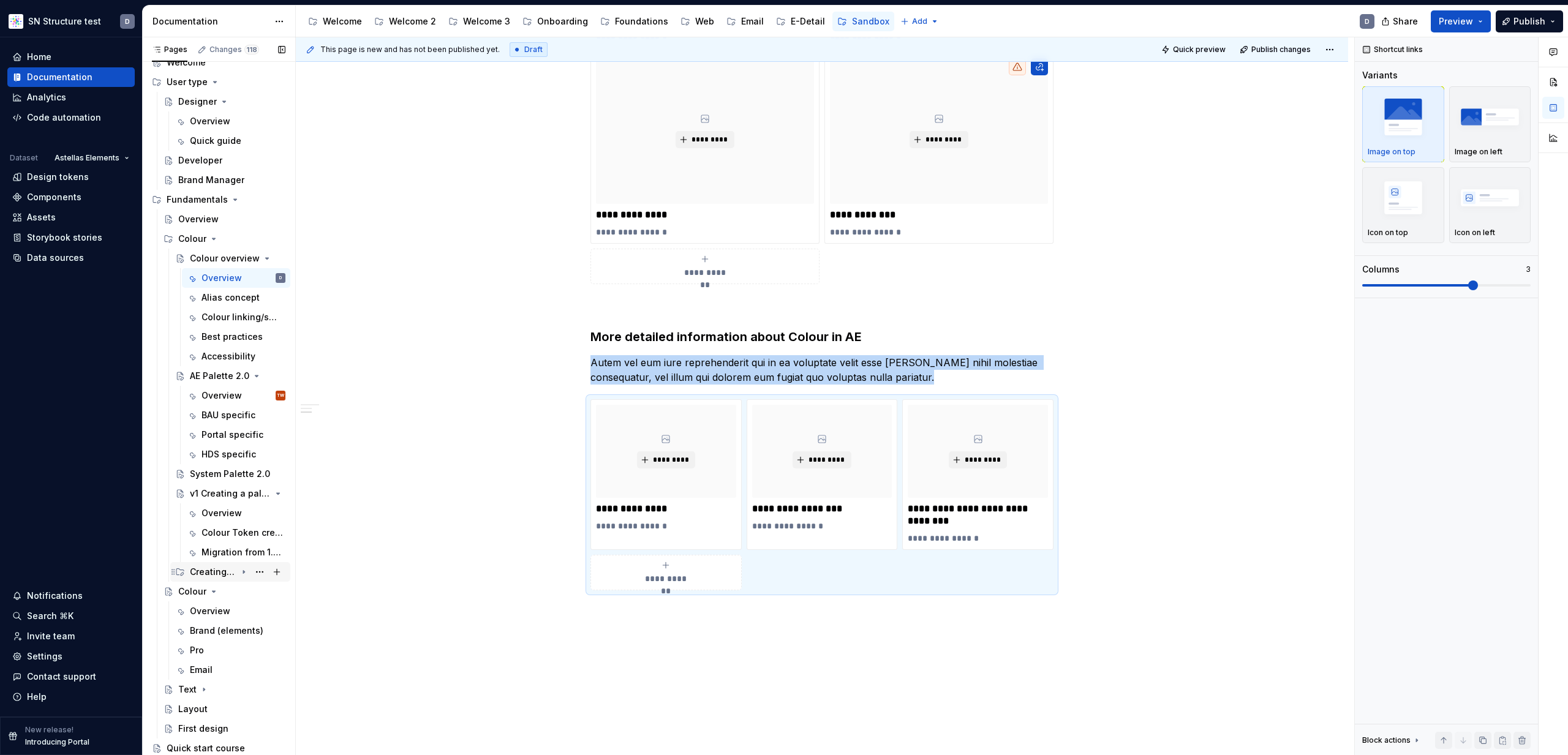
click at [202, 574] on div "Creating a palette" at bounding box center [213, 572] width 47 height 12
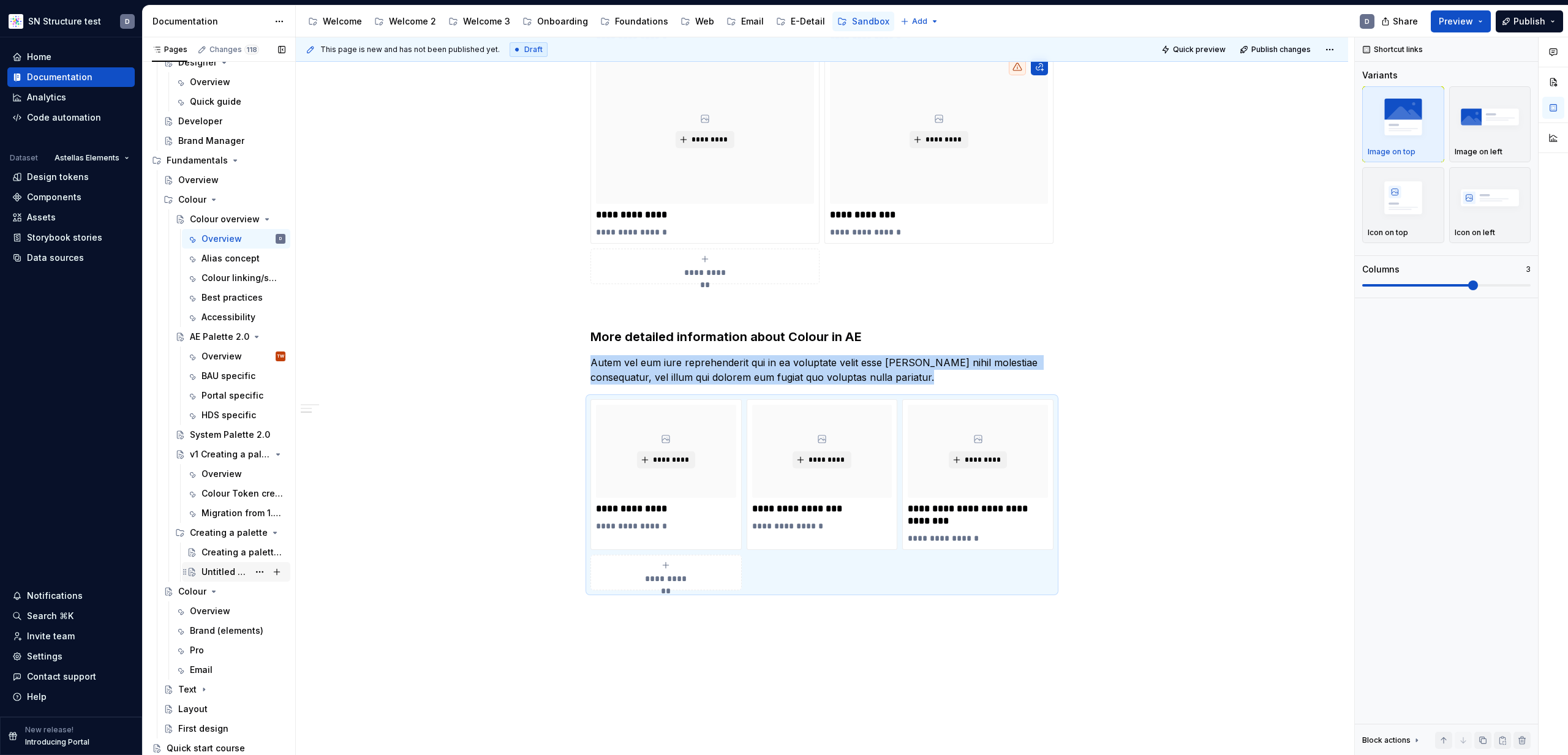
click at [211, 572] on div "Untitled page" at bounding box center [225, 572] width 47 height 12
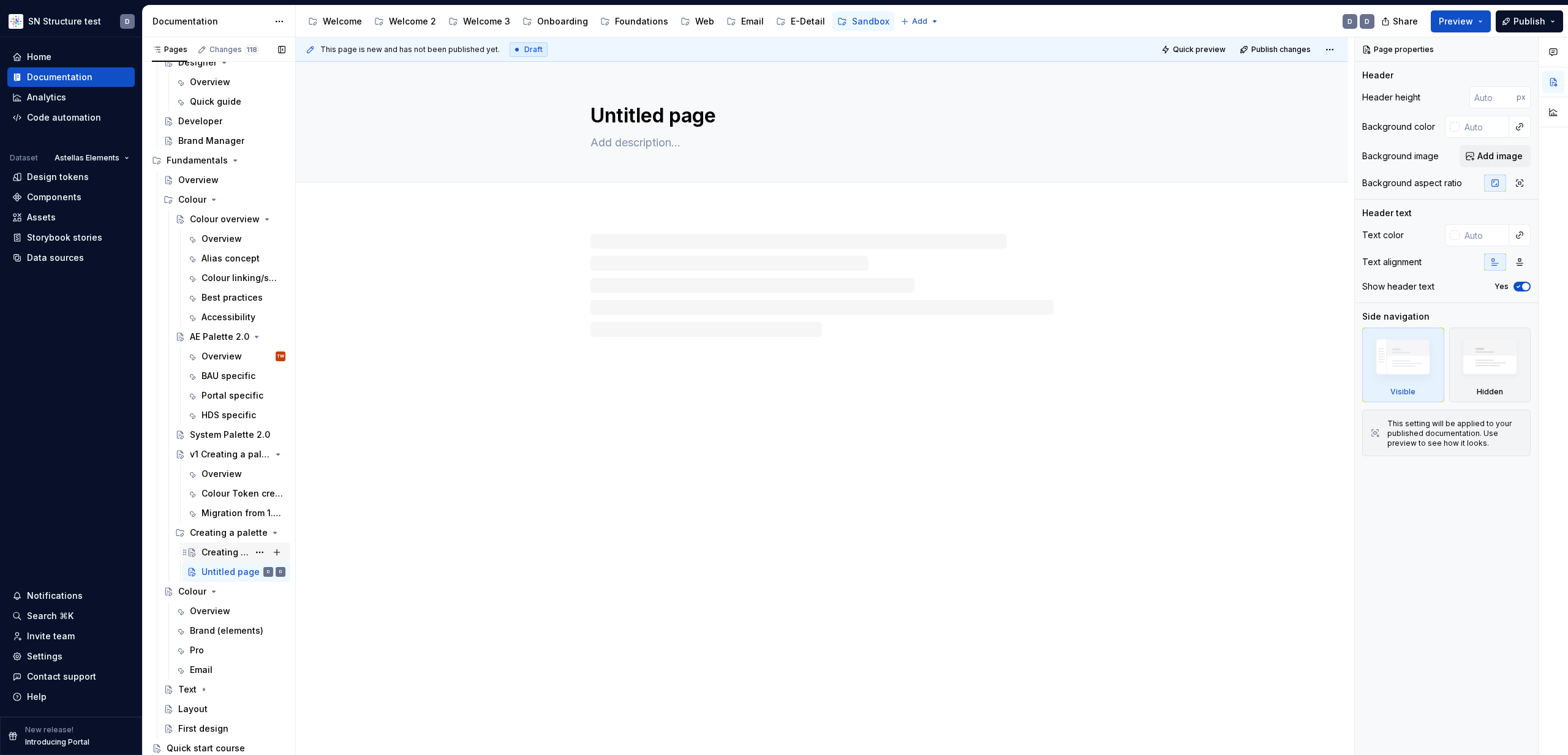
click at [217, 554] on div "Creating a palette for you brand - Overview" at bounding box center [225, 552] width 47 height 12
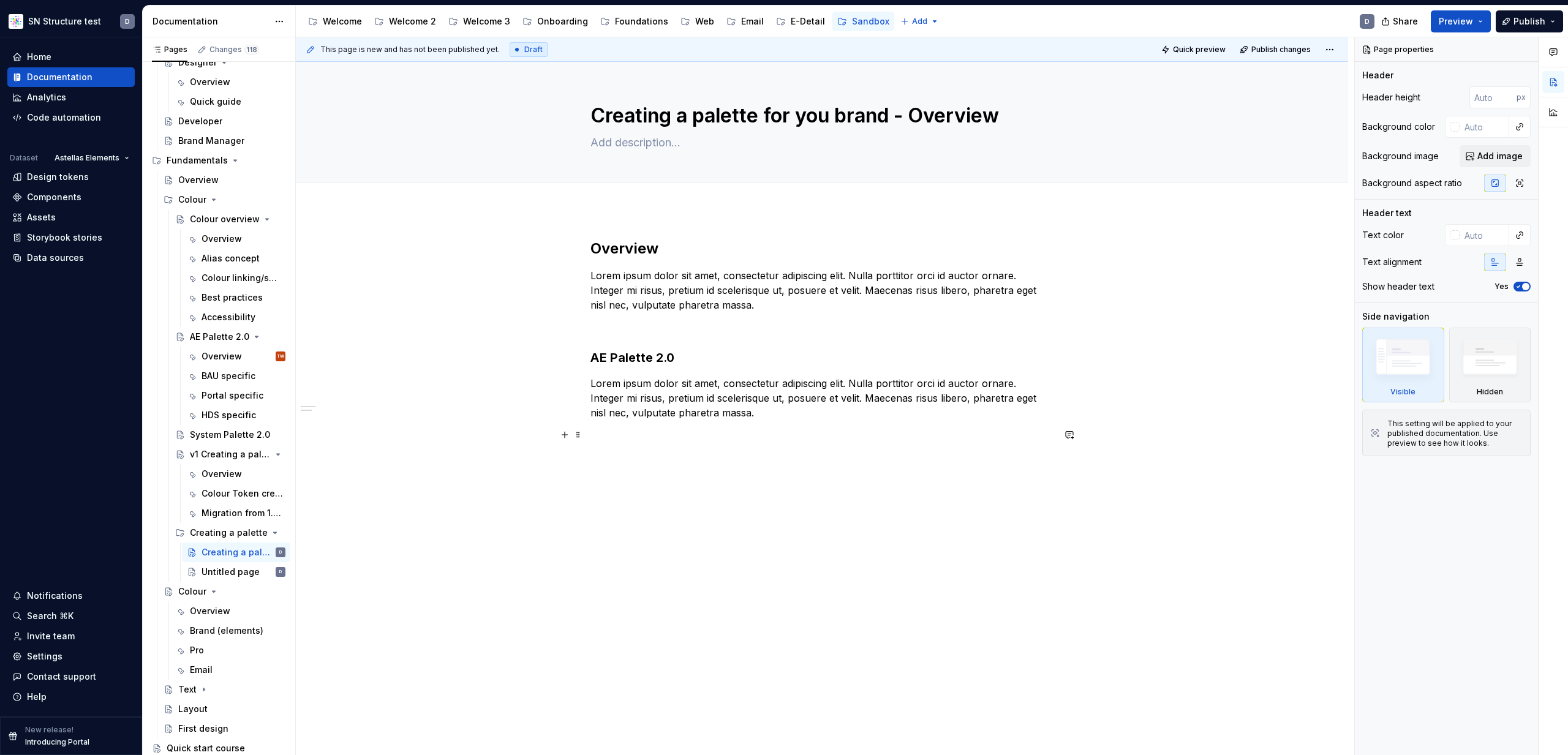
click at [730, 428] on p at bounding box center [822, 435] width 463 height 15
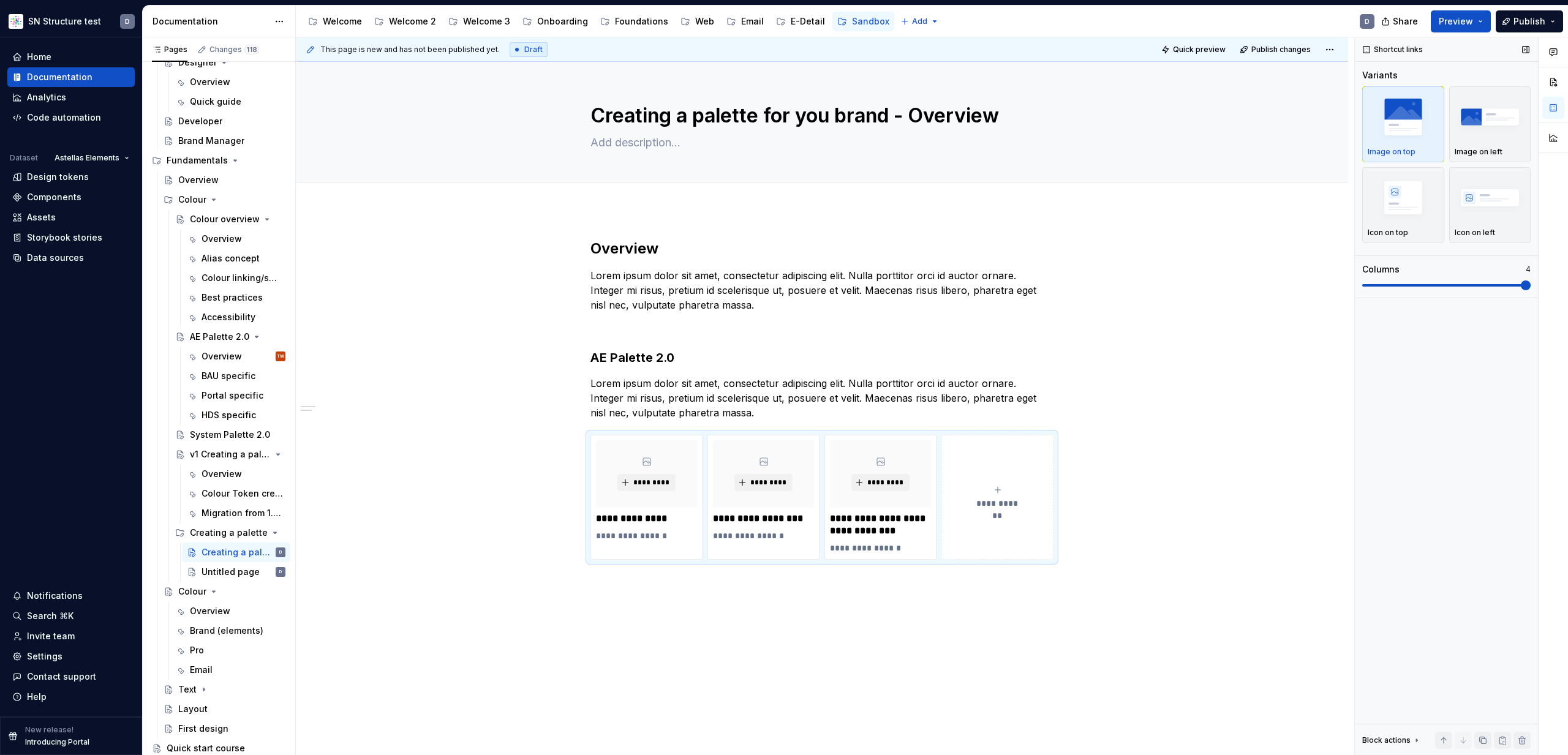
click at [1531, 286] on span at bounding box center [1526, 286] width 10 height 10
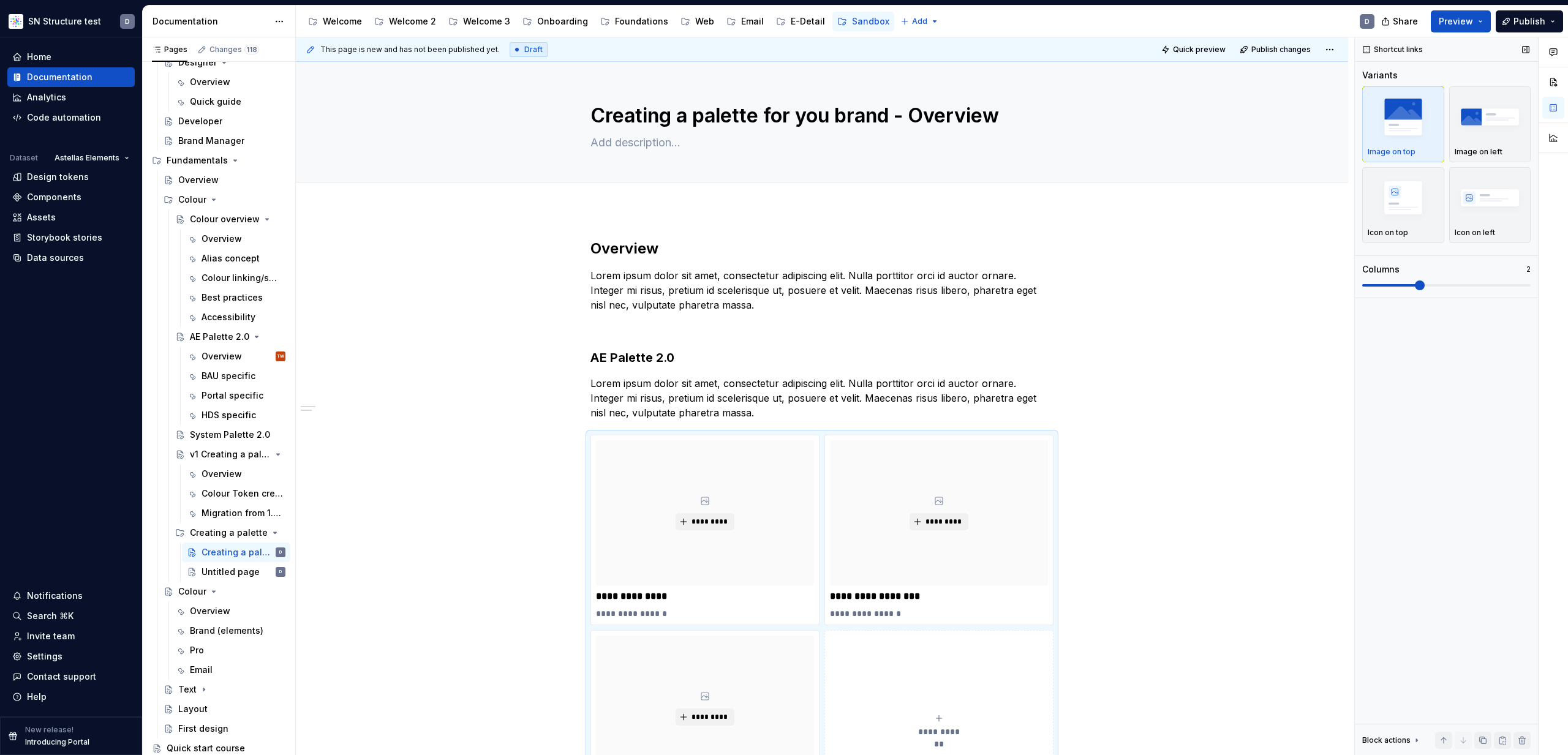
scroll to position [65, 0]
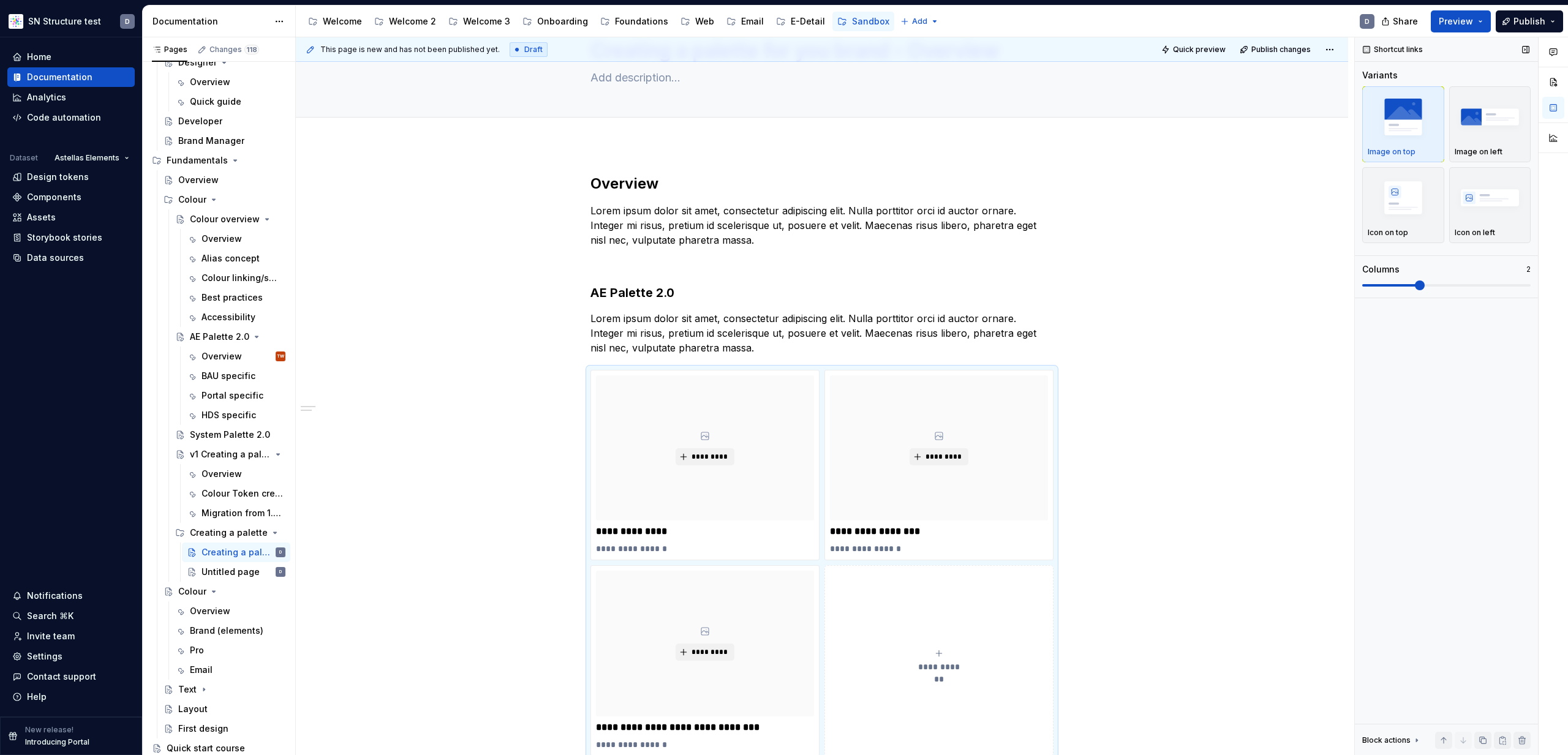
click at [1424, 290] on span at bounding box center [1420, 286] width 10 height 10
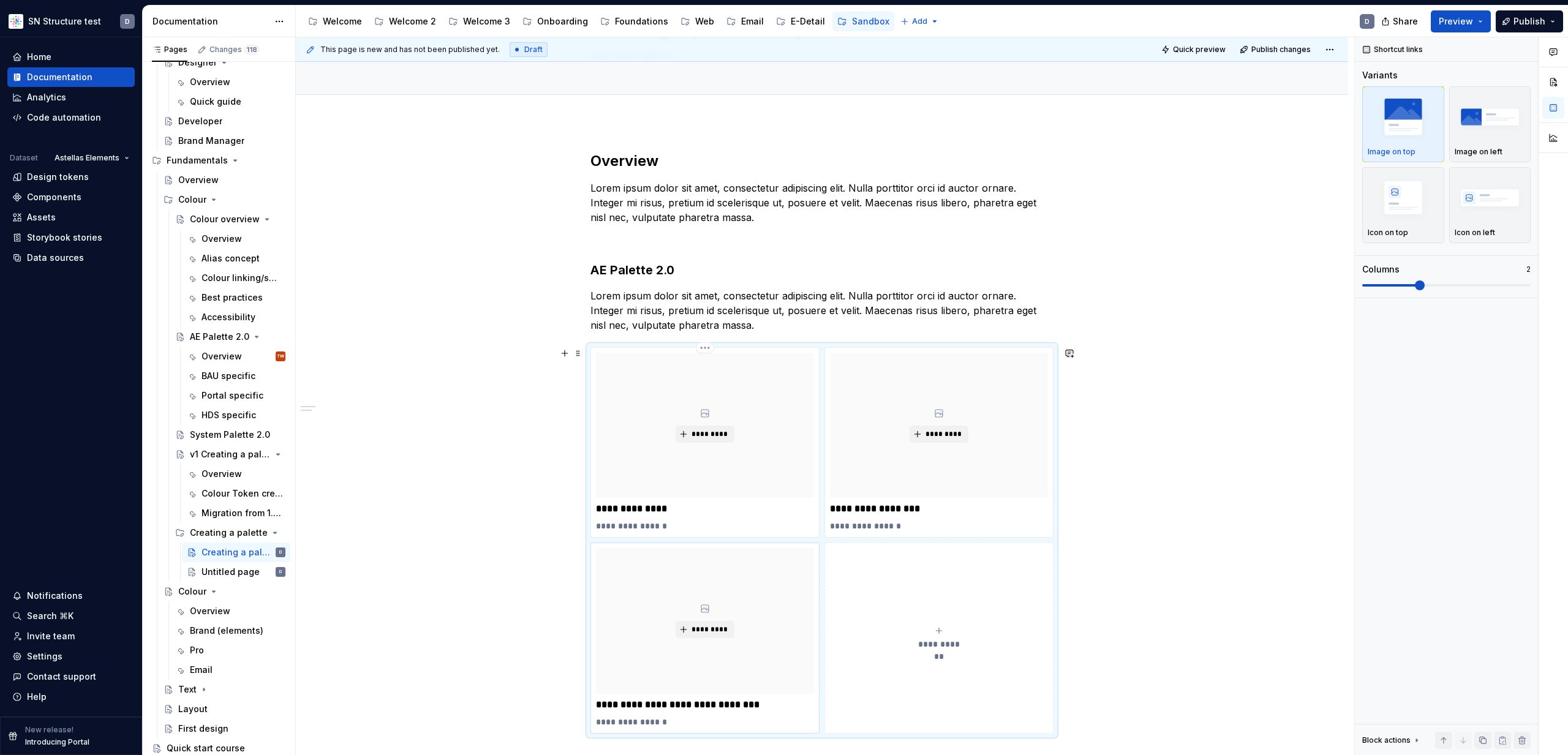
scroll to position [114, 0]
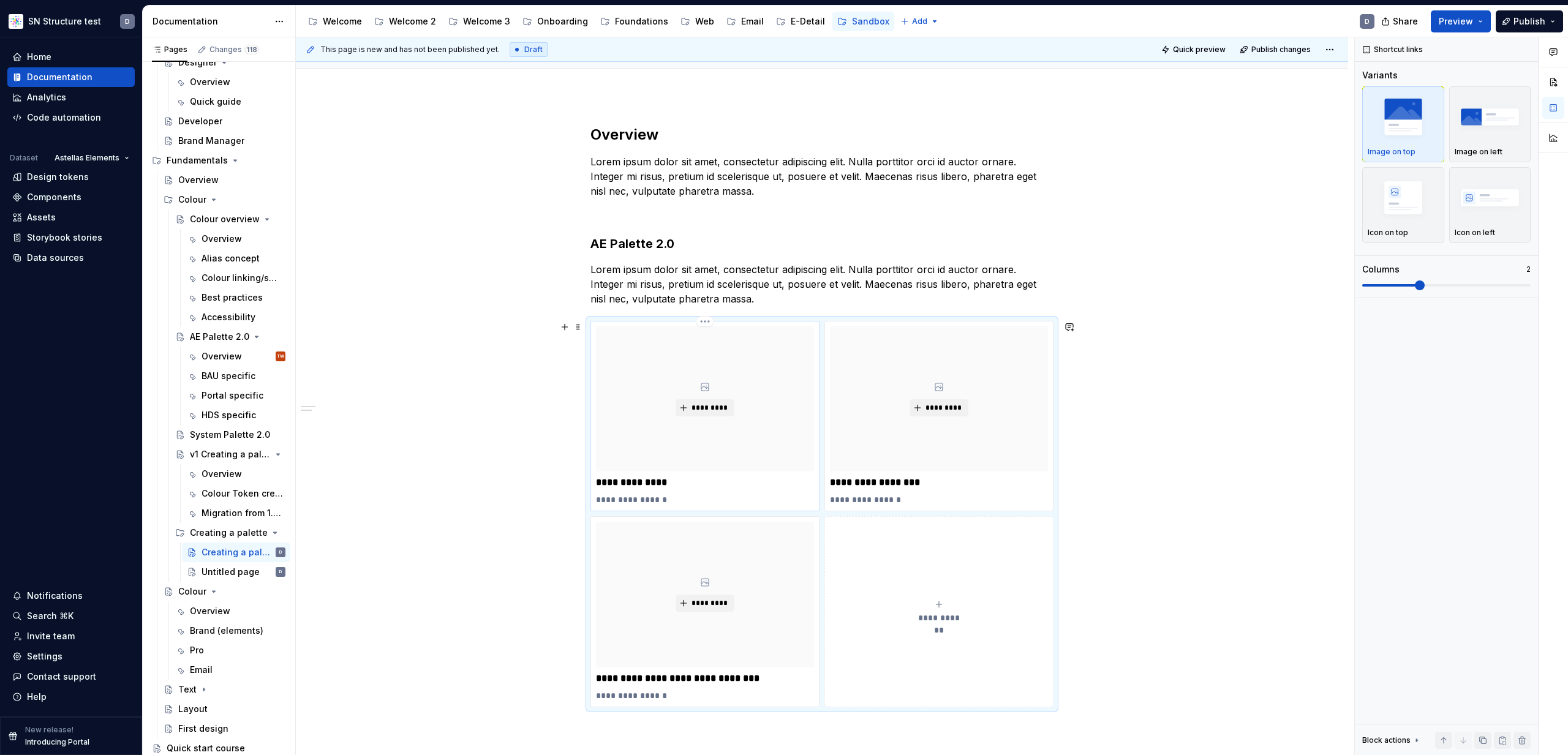
click at [663, 483] on p "**********" at bounding box center [705, 482] width 218 height 12
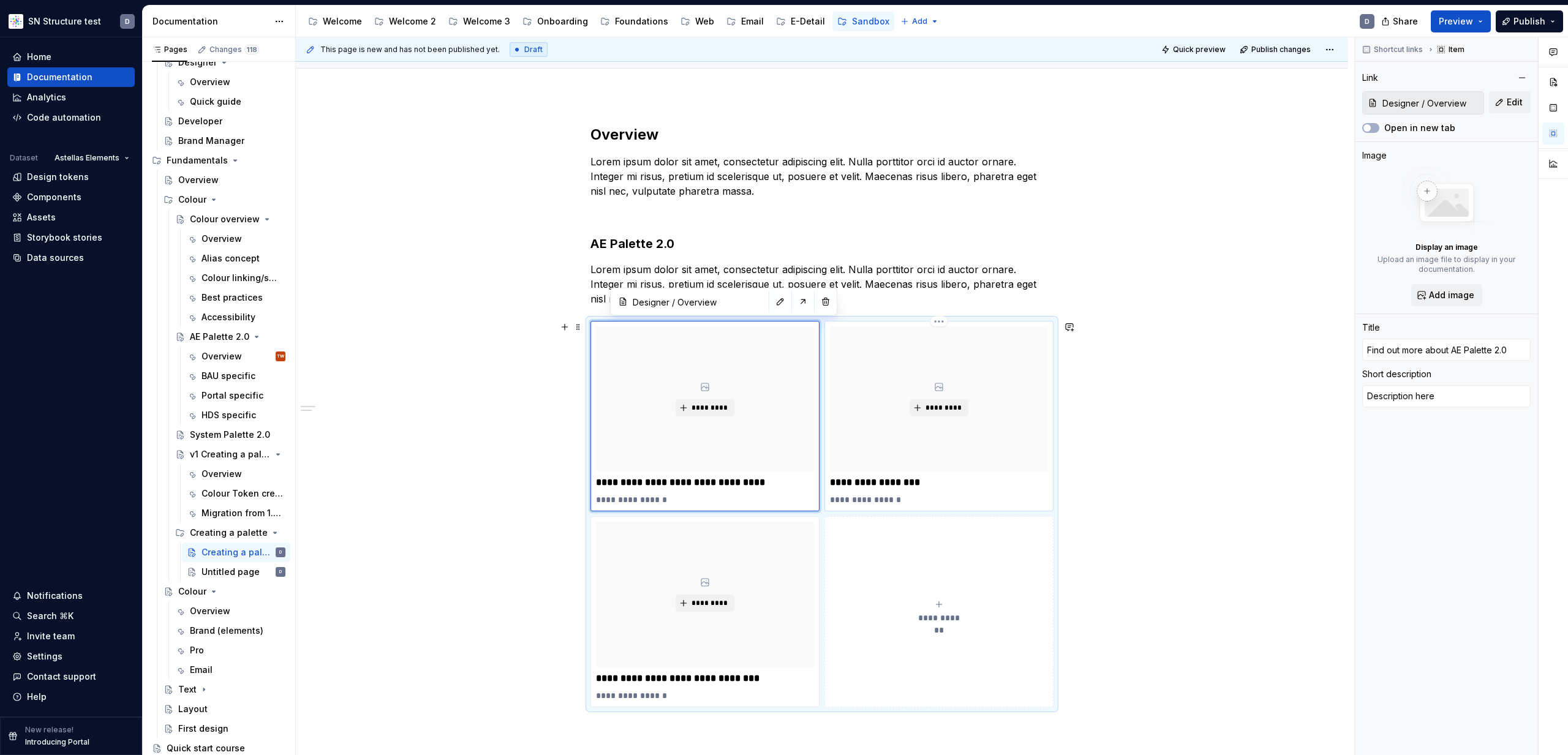
click at [882, 482] on p "**********" at bounding box center [939, 482] width 218 height 12
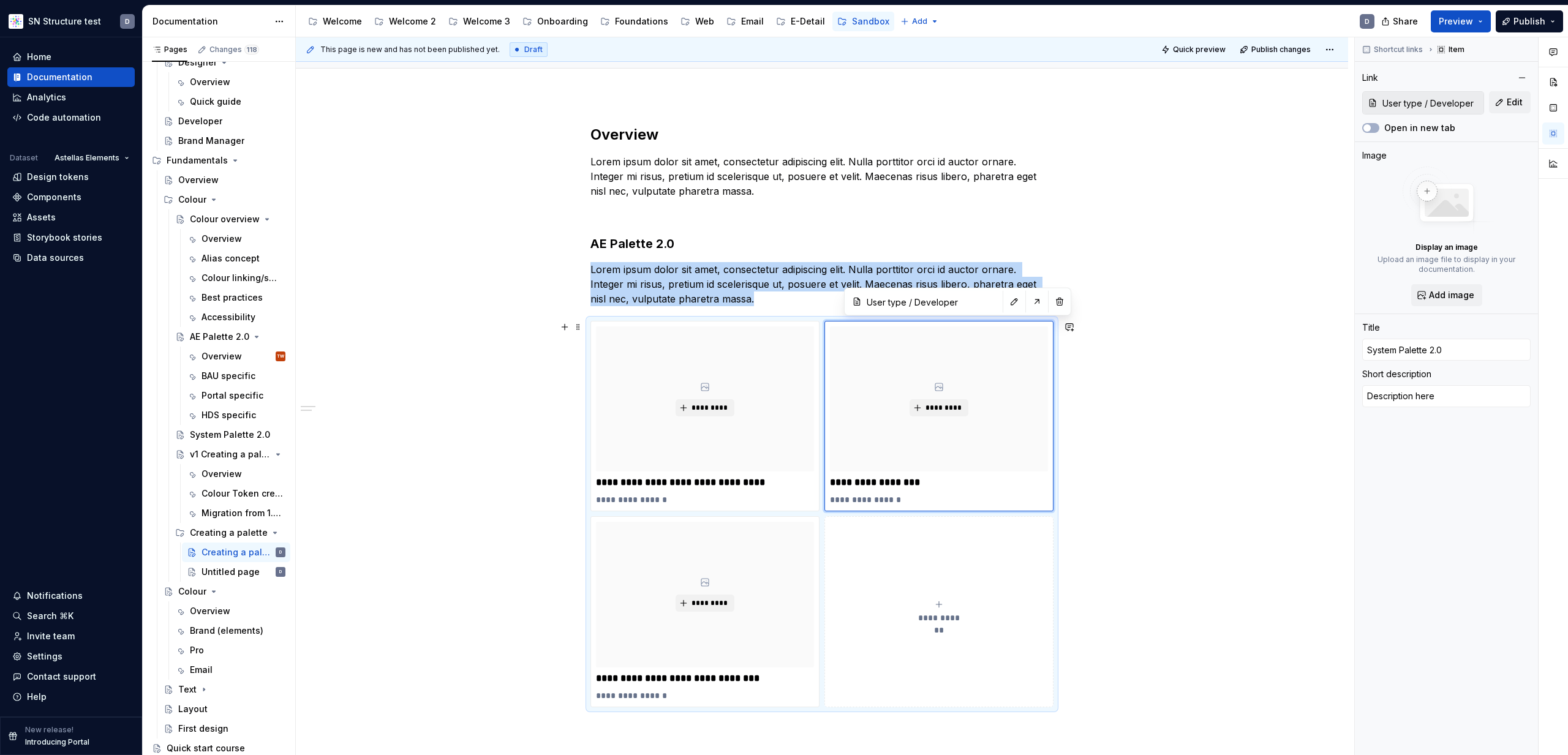
click at [911, 643] on button "**********" at bounding box center [939, 611] width 229 height 190
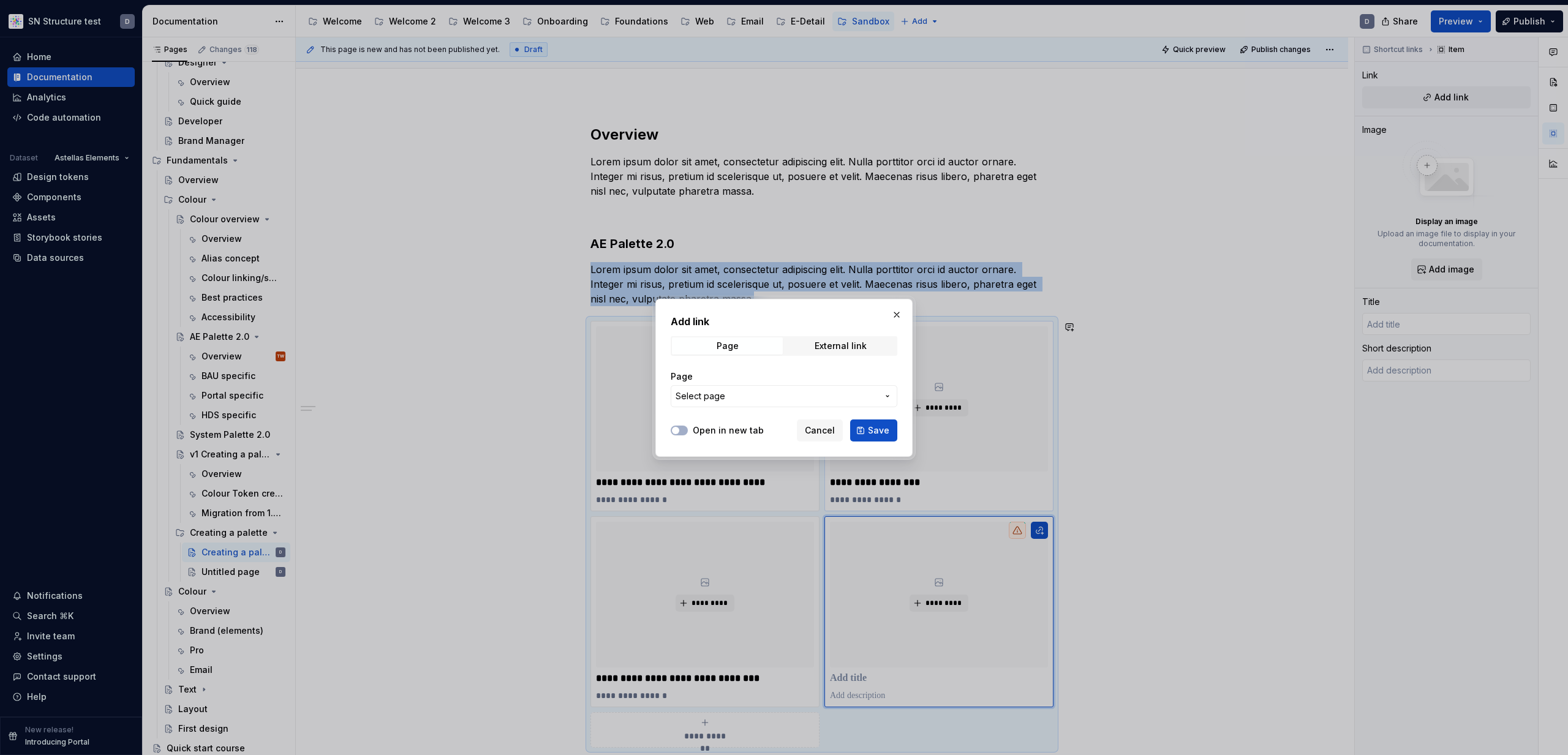
drag, startPoint x: 832, startPoint y: 429, endPoint x: 835, endPoint y: 451, distance: 22.2
click at [832, 429] on span "Cancel" at bounding box center [819, 430] width 30 height 12
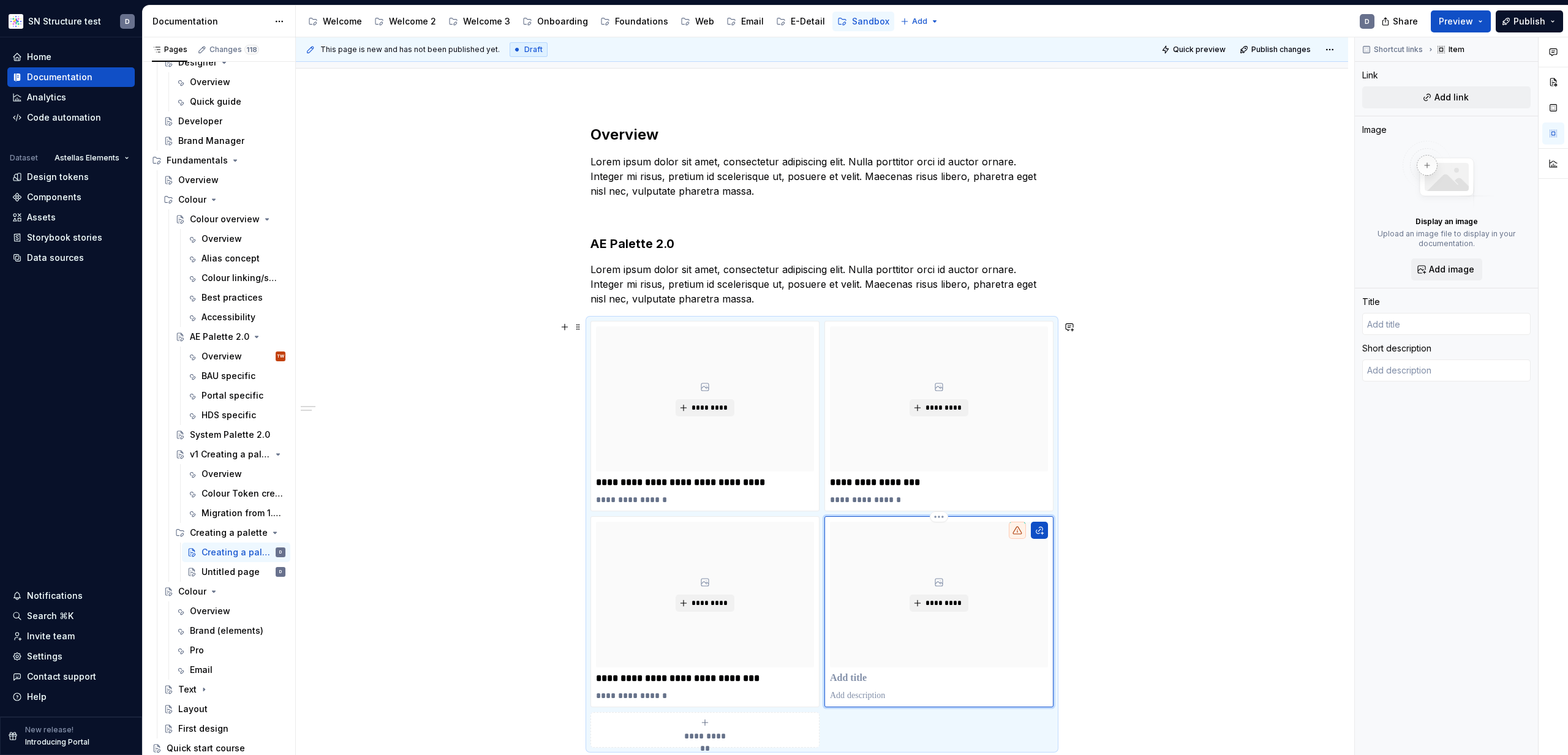
click at [869, 674] on p at bounding box center [939, 678] width 218 height 12
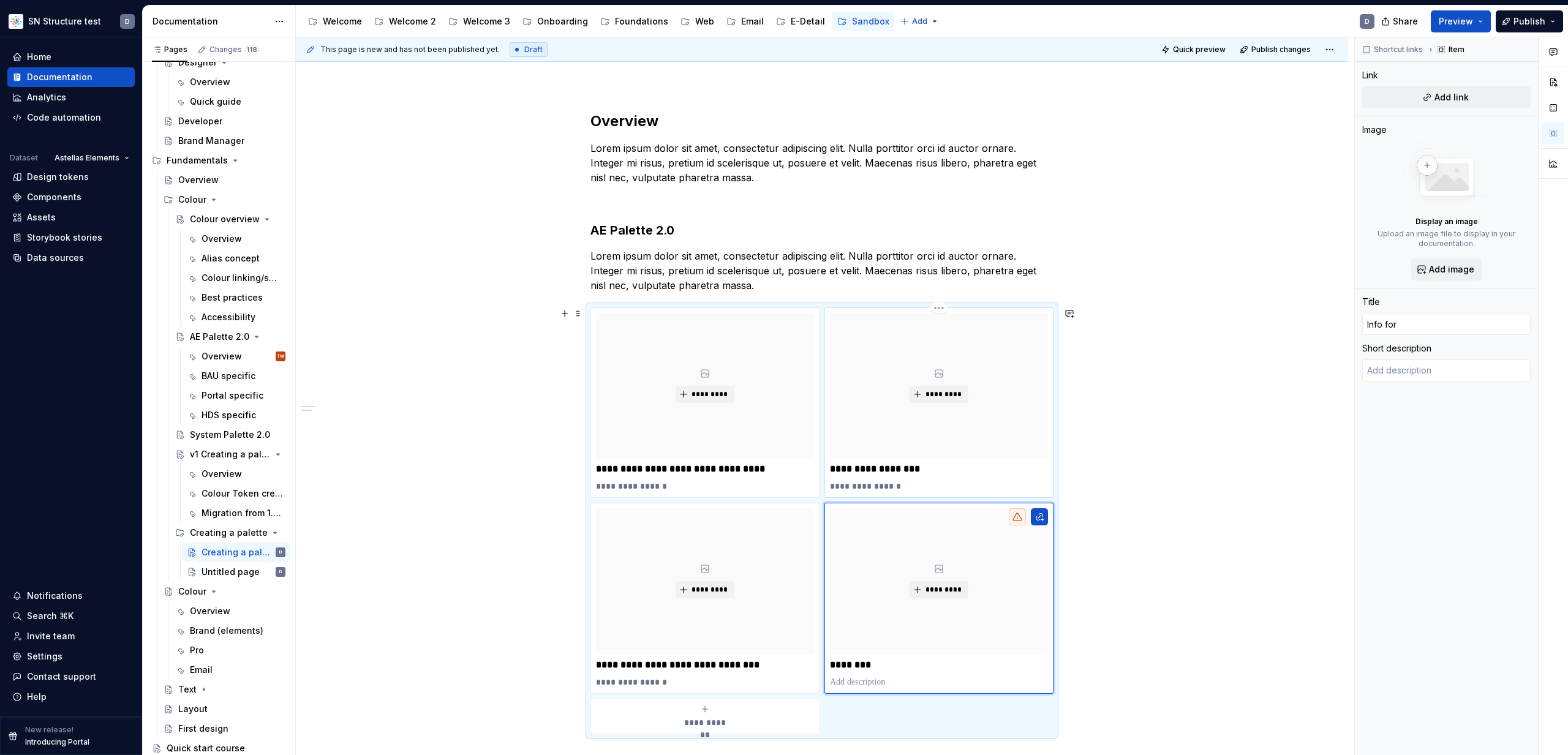
scroll to position [128, 0]
click at [729, 665] on p "**********" at bounding box center [705, 664] width 218 height 12
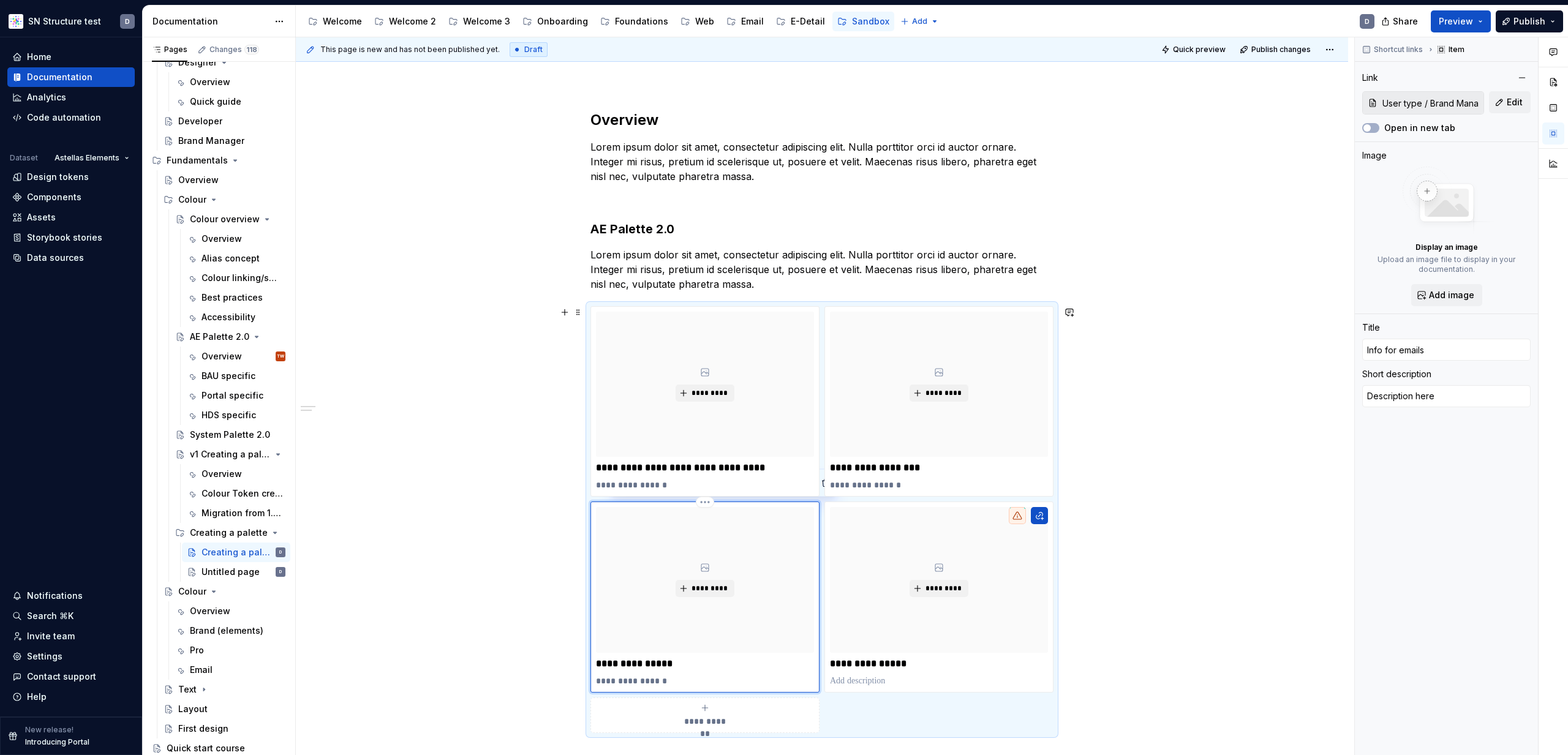
click at [711, 665] on p "**********" at bounding box center [705, 664] width 218 height 12
click at [901, 663] on p "**********" at bounding box center [939, 664] width 218 height 12
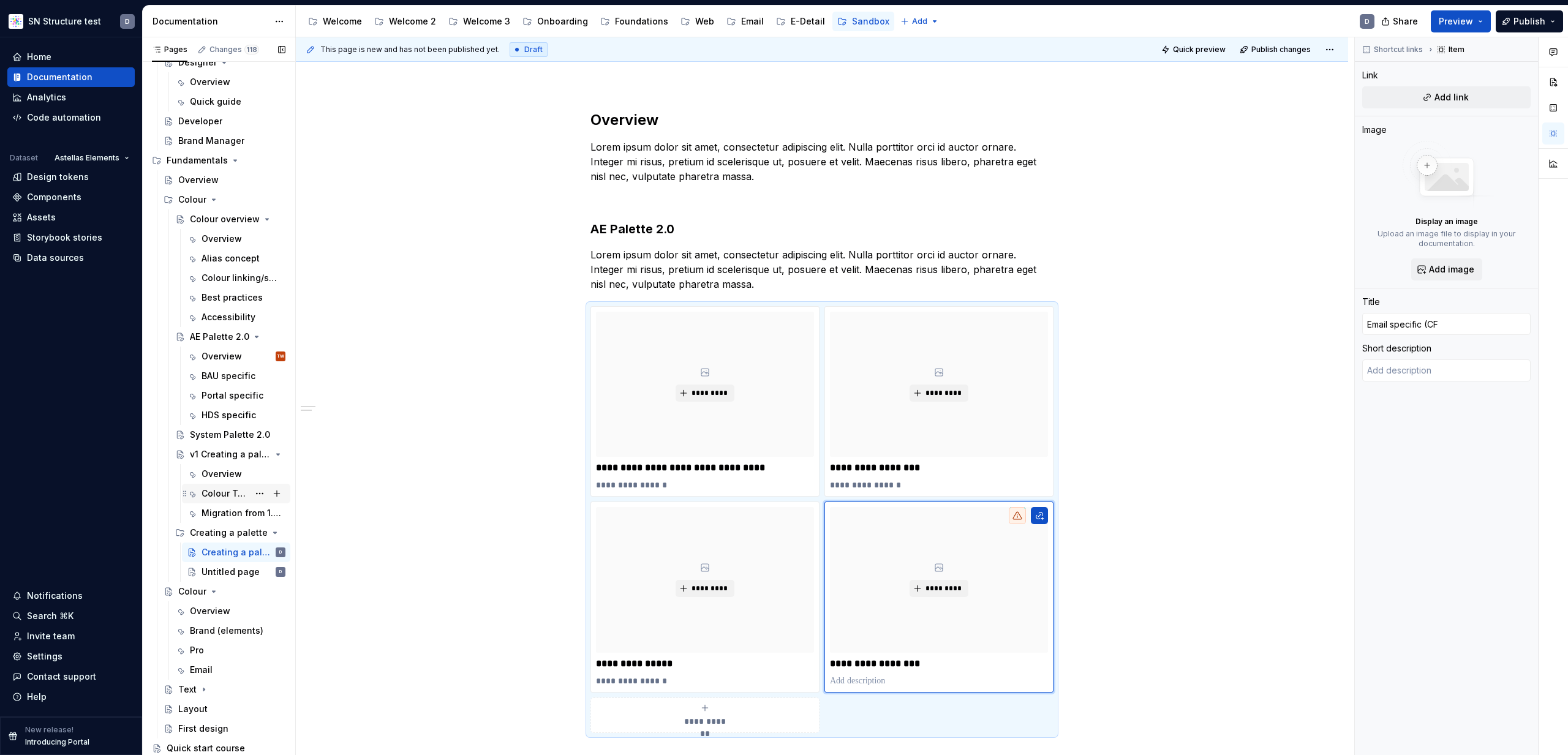
click at [217, 494] on div "Colour Token creation" at bounding box center [225, 493] width 47 height 12
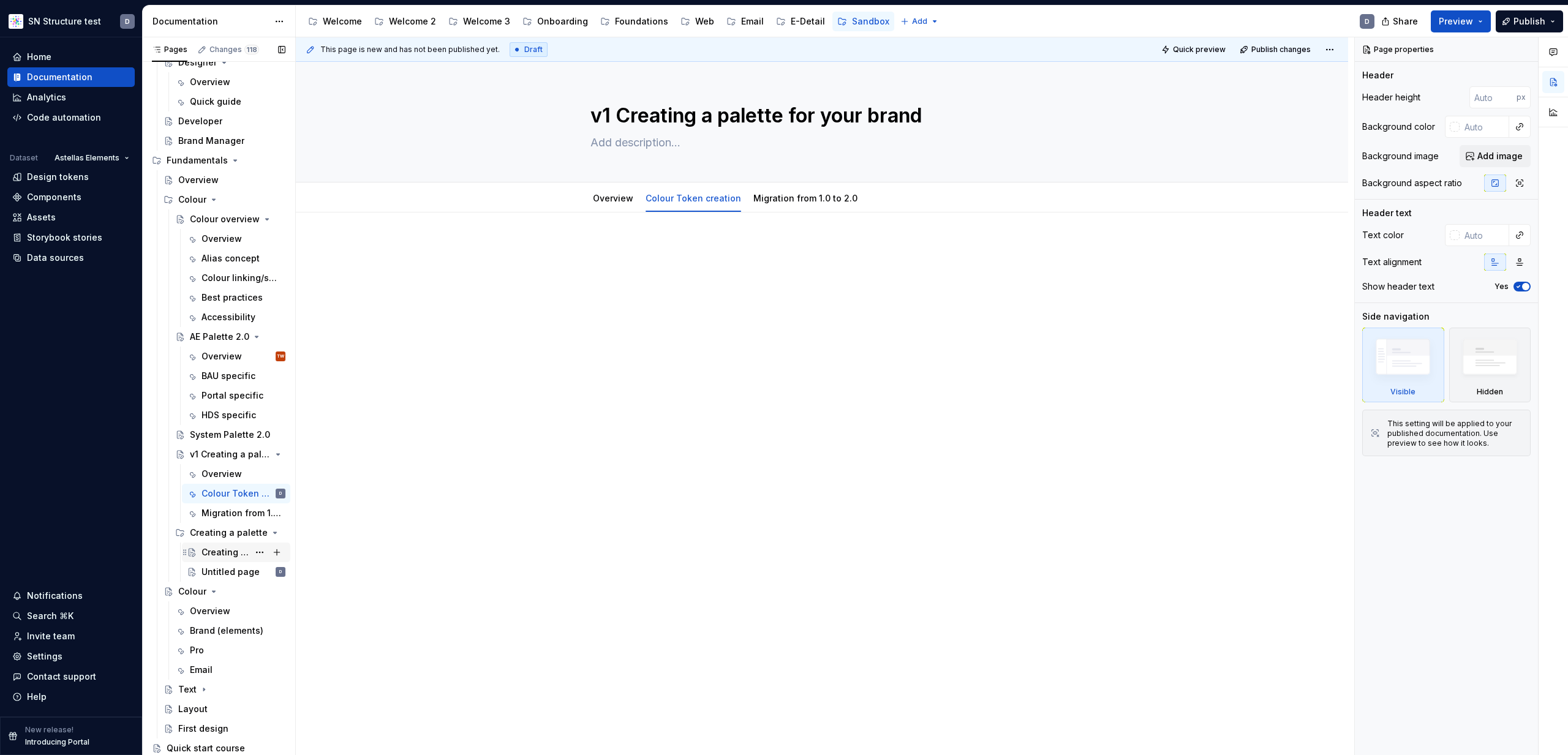
click at [215, 549] on div "Creating a palette for you brand - Overview" at bounding box center [225, 552] width 47 height 12
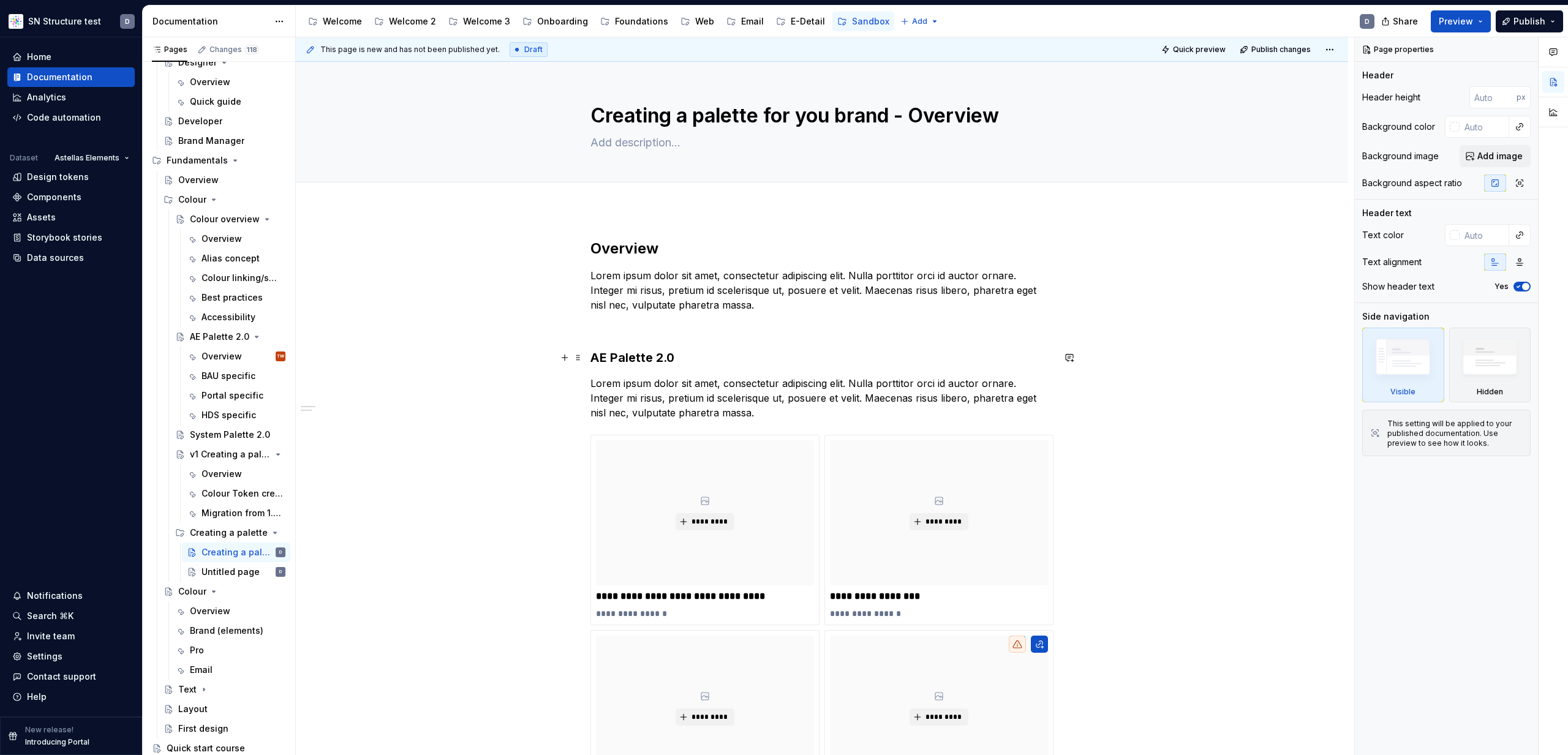
click at [673, 360] on h3 "AE Palette 2.0" at bounding box center [822, 357] width 463 height 17
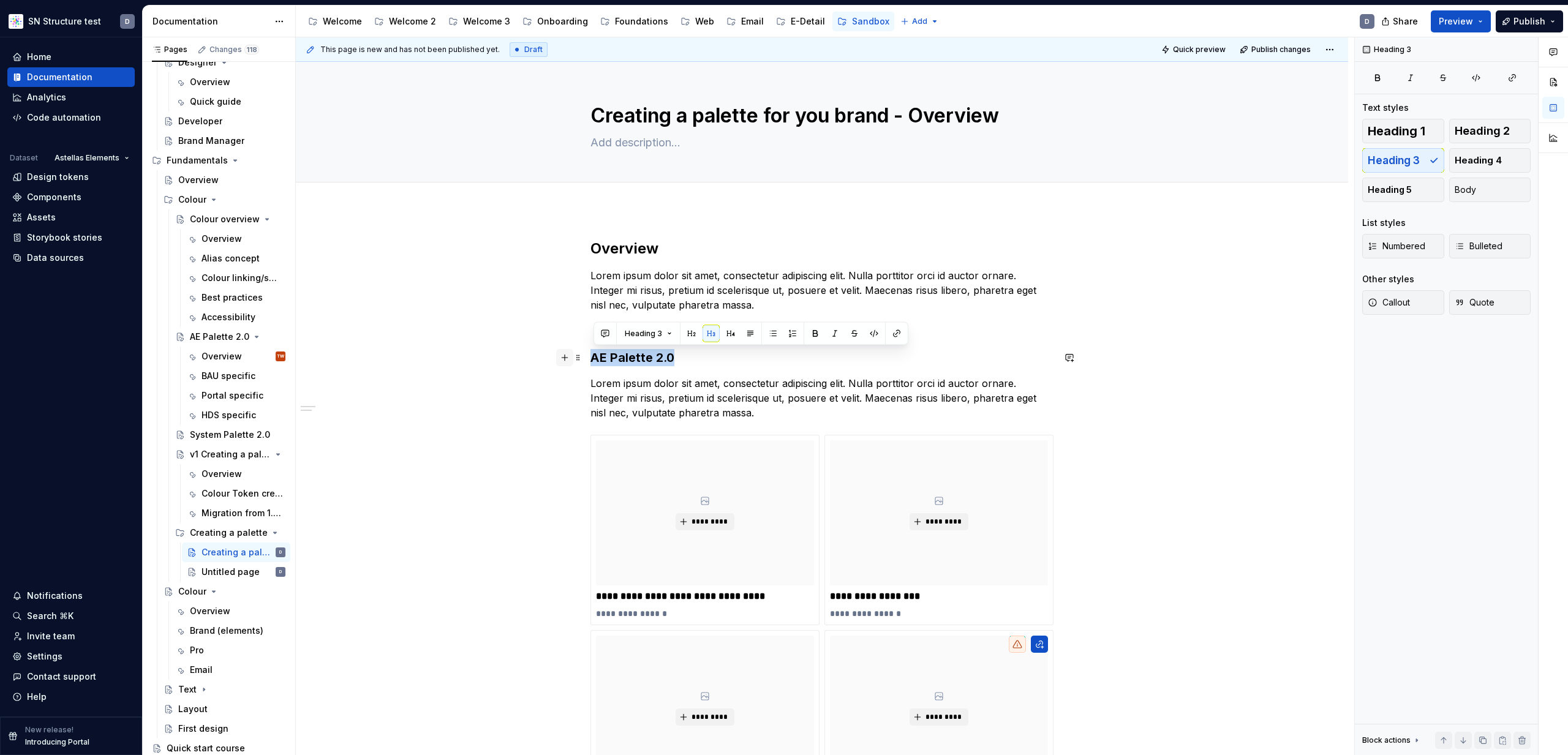
drag, startPoint x: 676, startPoint y: 357, endPoint x: 561, endPoint y: 352, distance: 115.1
click at [590, 352] on div "**********" at bounding box center [822, 557] width 463 height 638
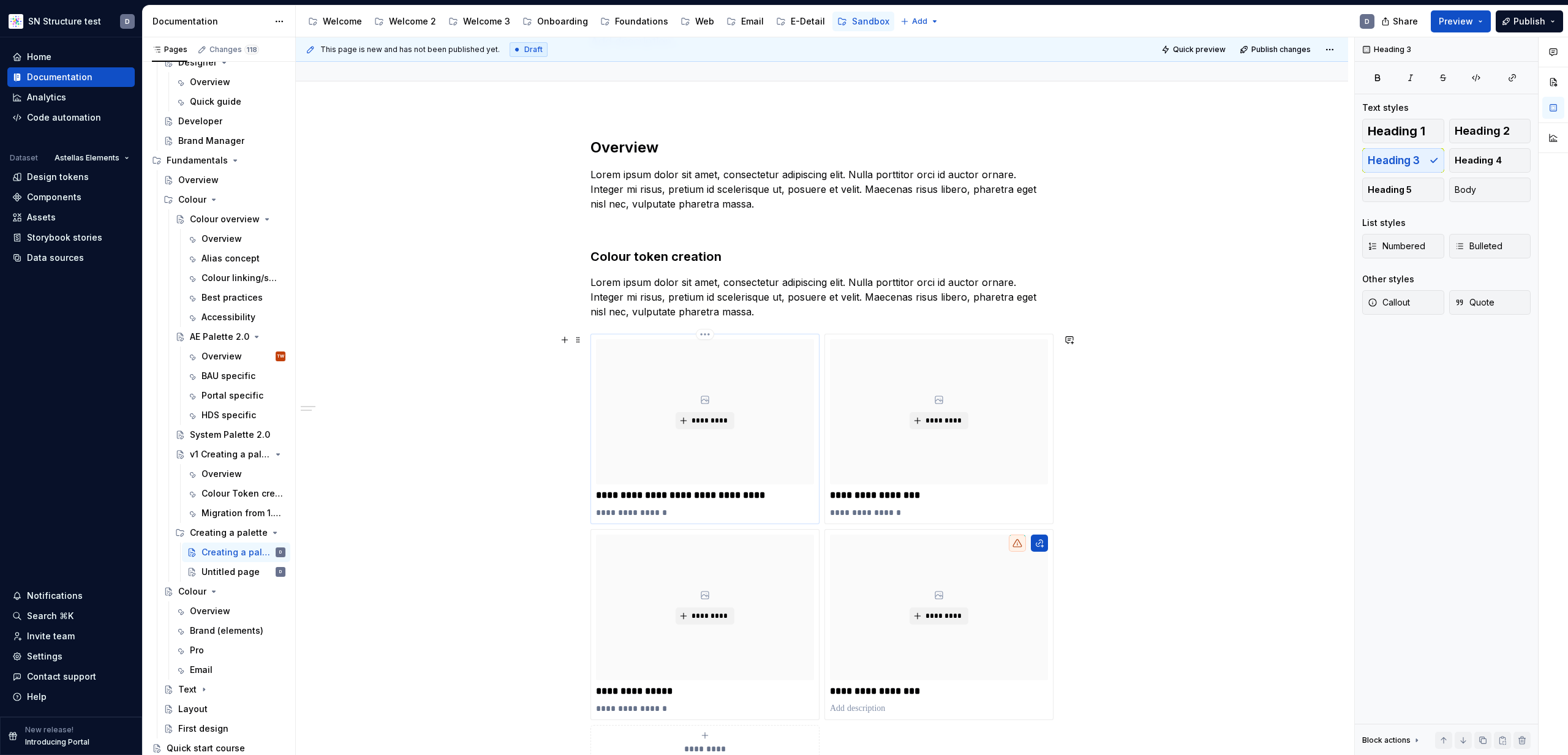
scroll to position [106, 0]
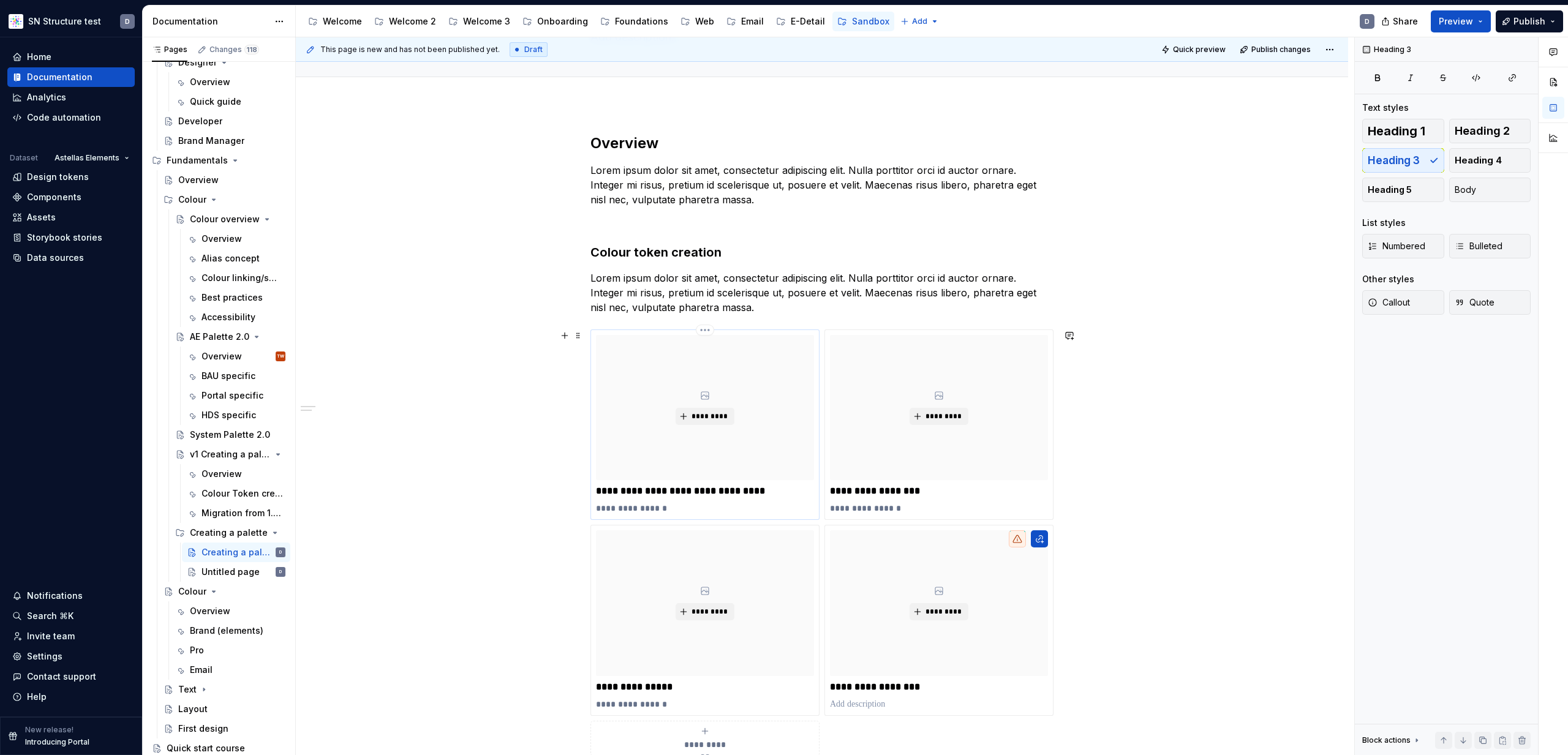
click at [762, 492] on p "**********" at bounding box center [705, 490] width 218 height 12
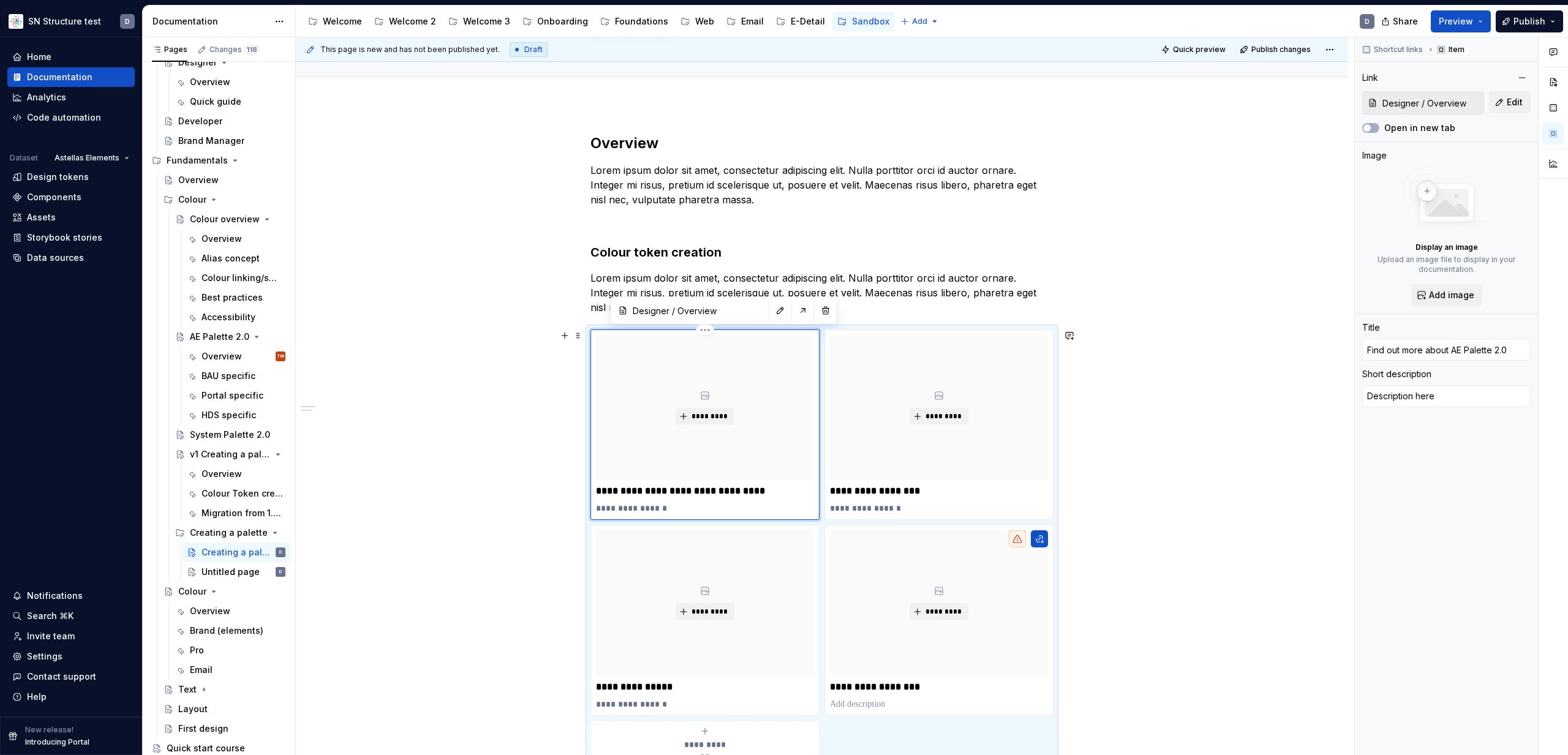
scroll to position [100, 0]
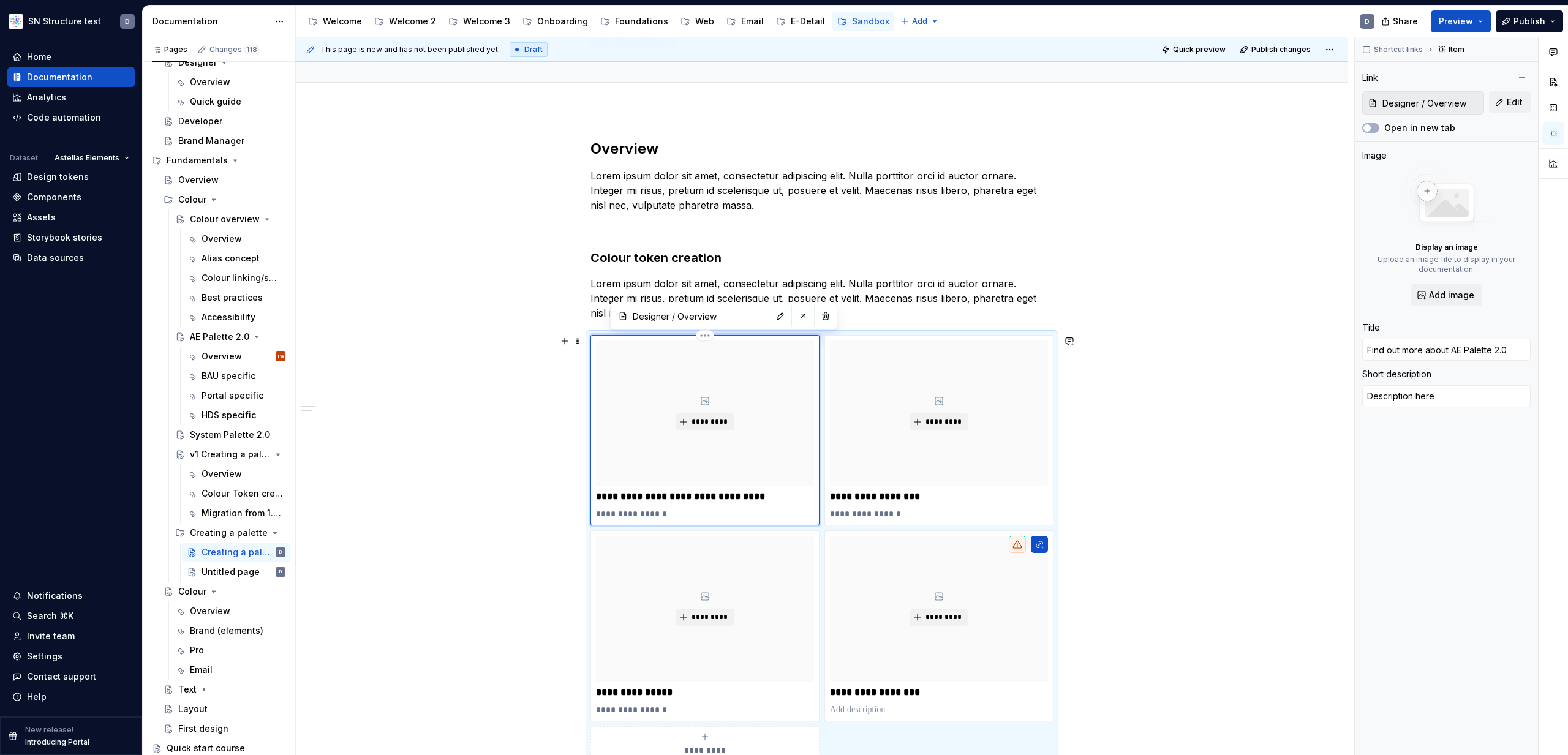
click at [695, 498] on p "**********" at bounding box center [705, 496] width 218 height 12
click at [487, 512] on div "**********" at bounding box center [822, 557] width 1053 height 894
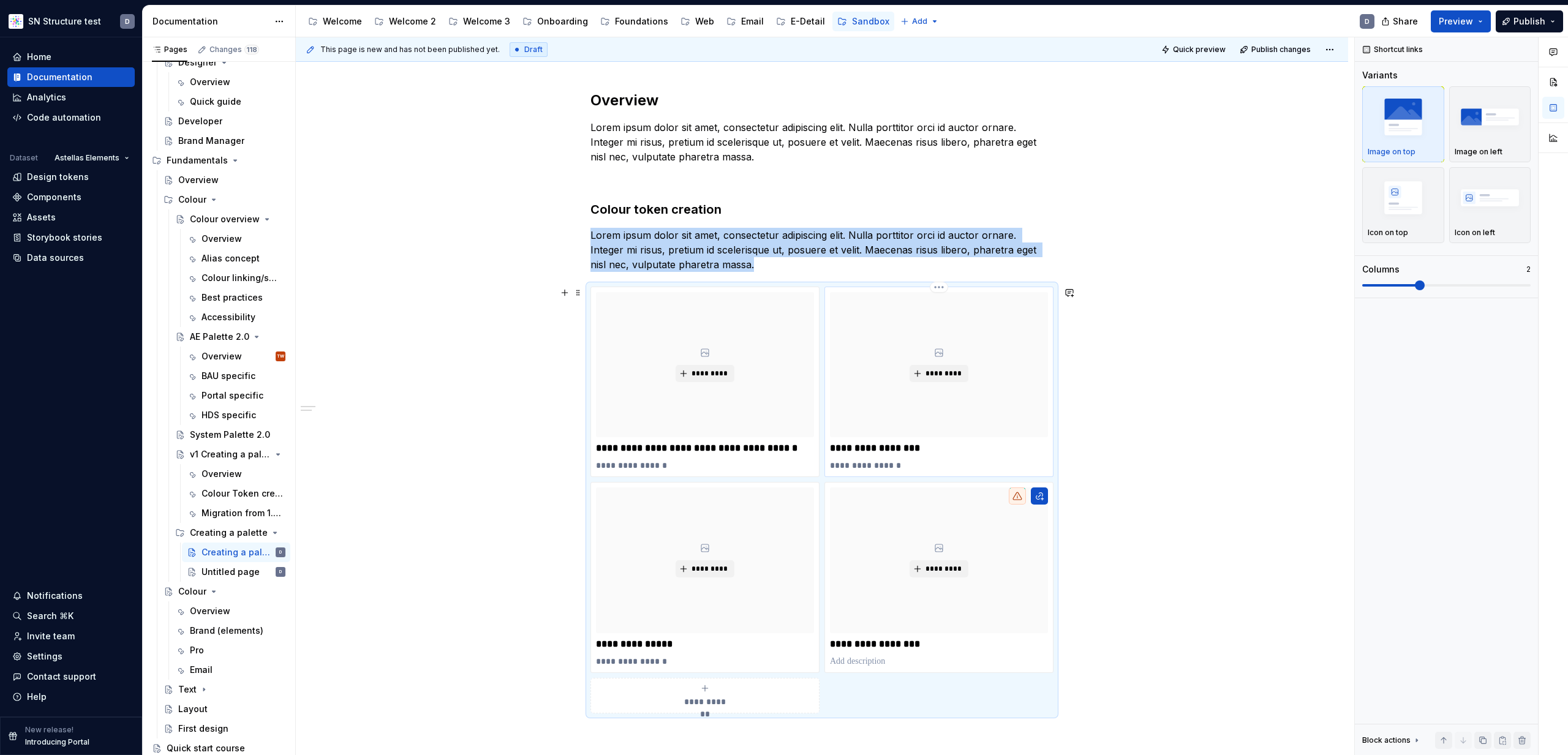
scroll to position [157, 0]
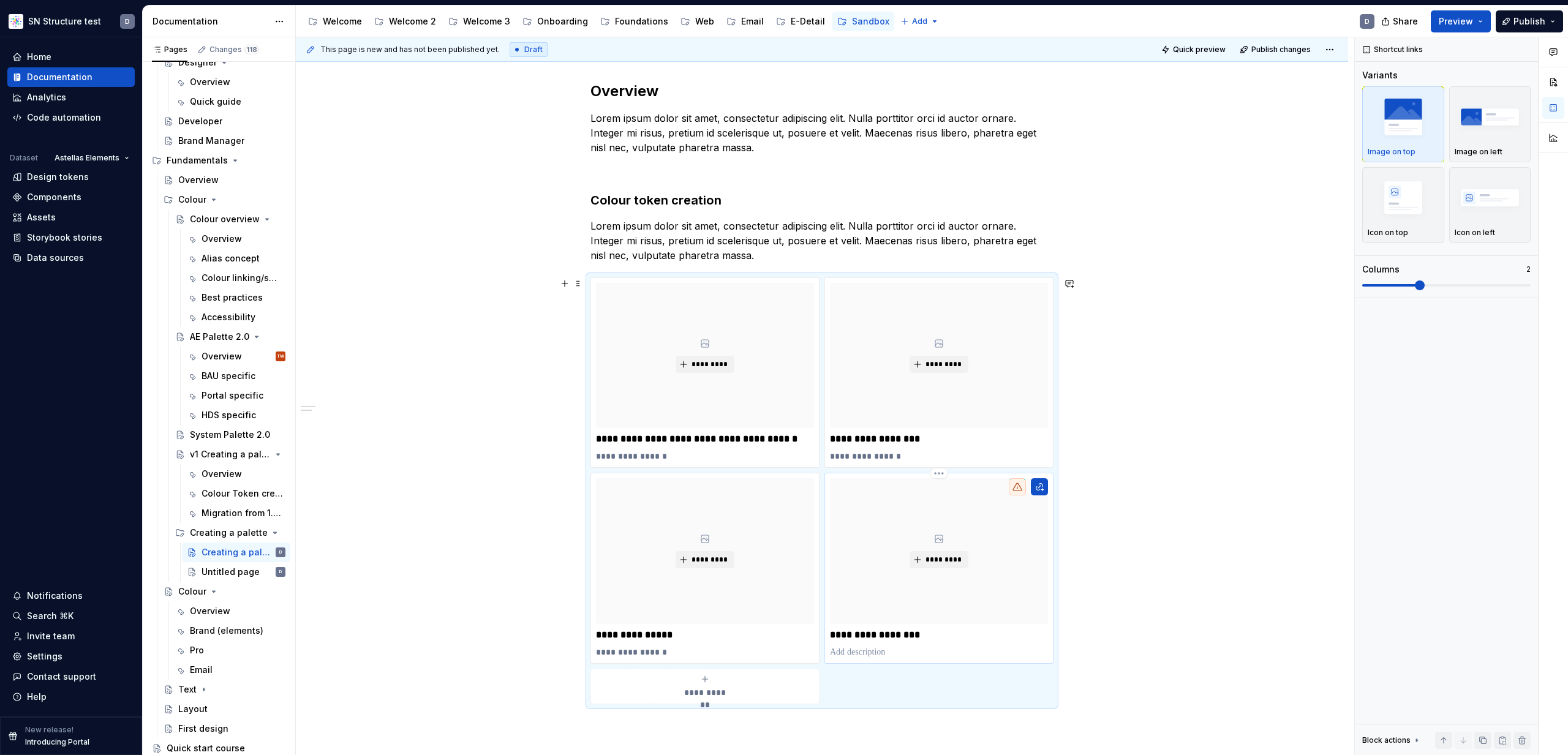
click at [924, 632] on p "**********" at bounding box center [939, 635] width 218 height 12
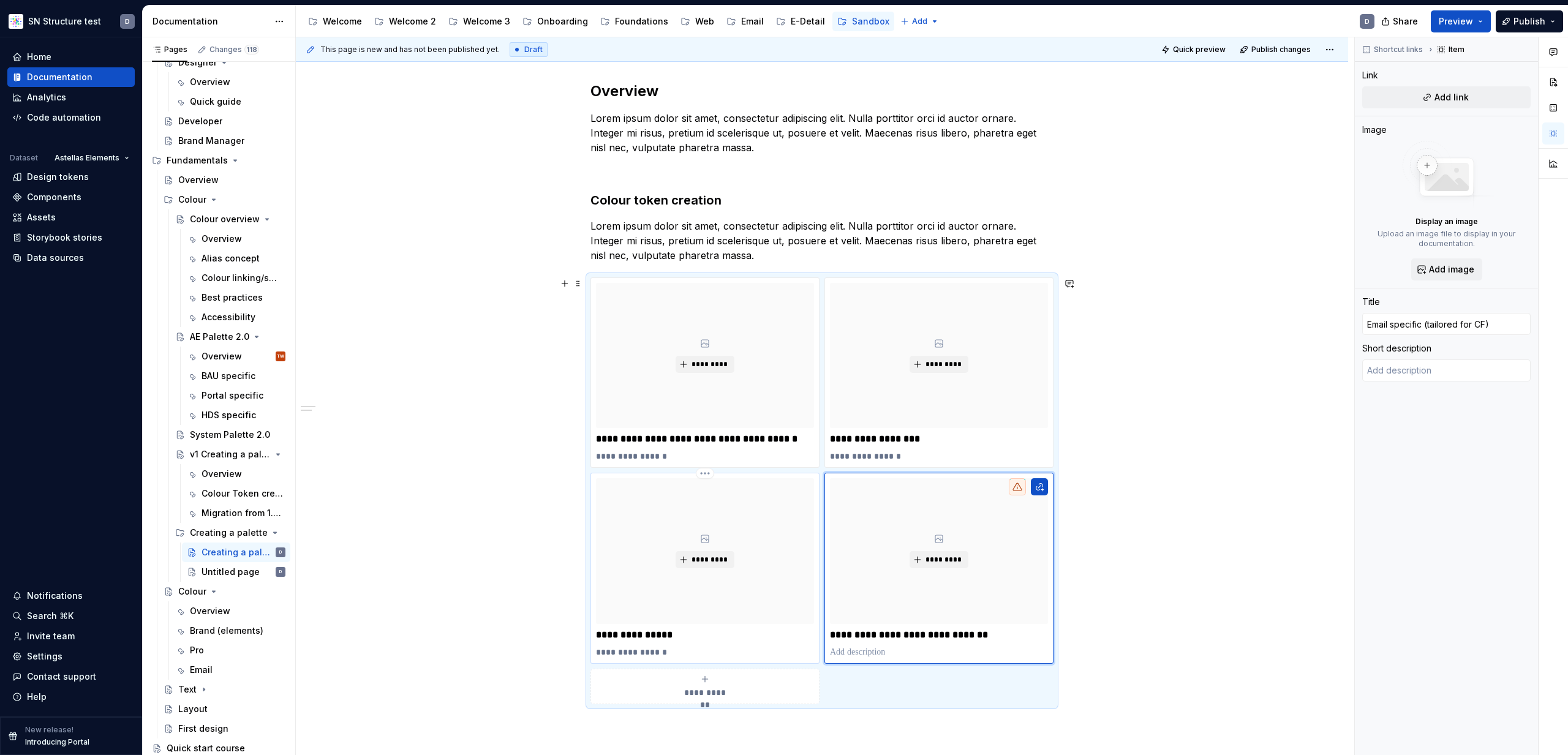
click at [682, 632] on p "**********" at bounding box center [705, 635] width 218 height 12
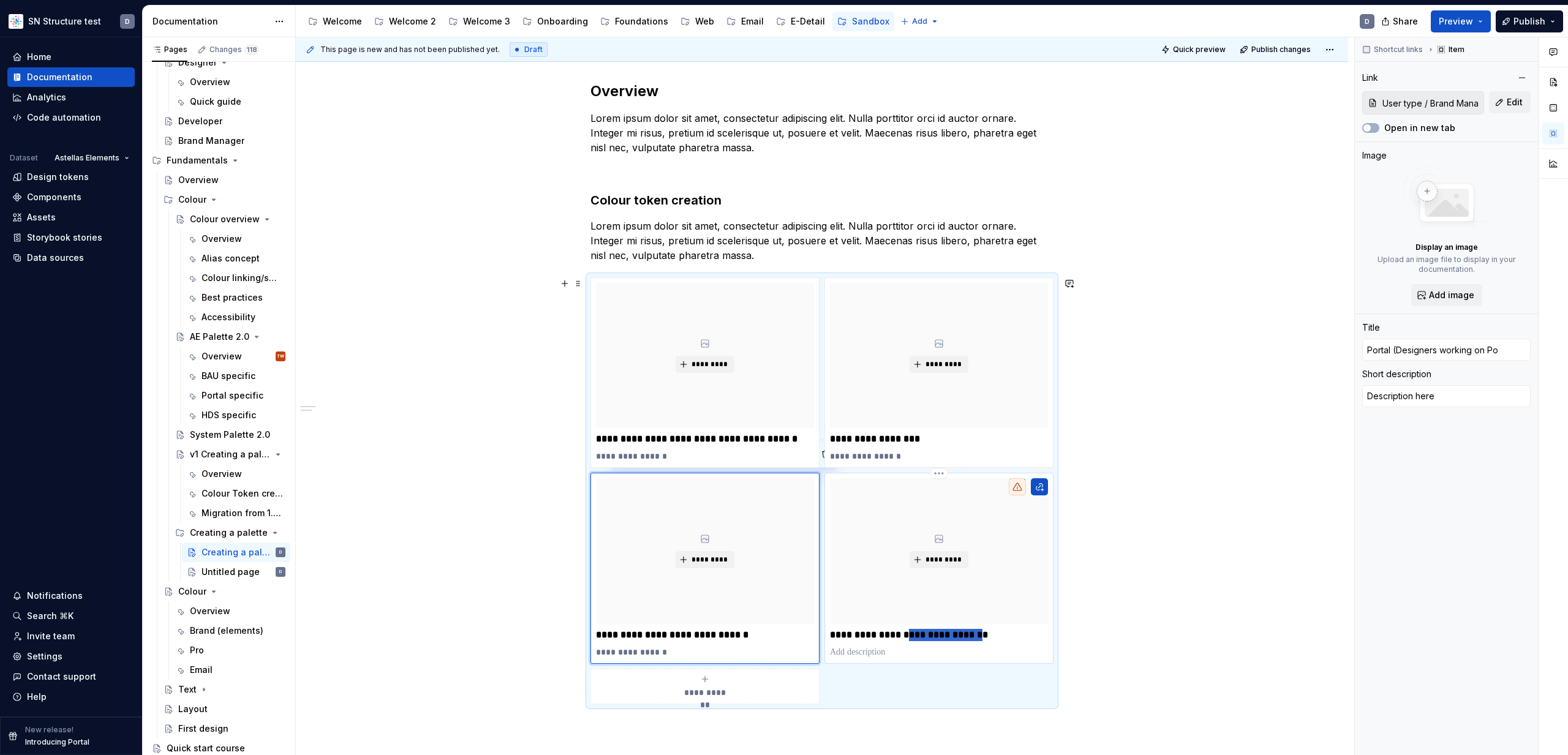
drag, startPoint x: 906, startPoint y: 633, endPoint x: 972, endPoint y: 632, distance: 66.0
click at [972, 632] on p "**********" at bounding box center [939, 635] width 218 height 12
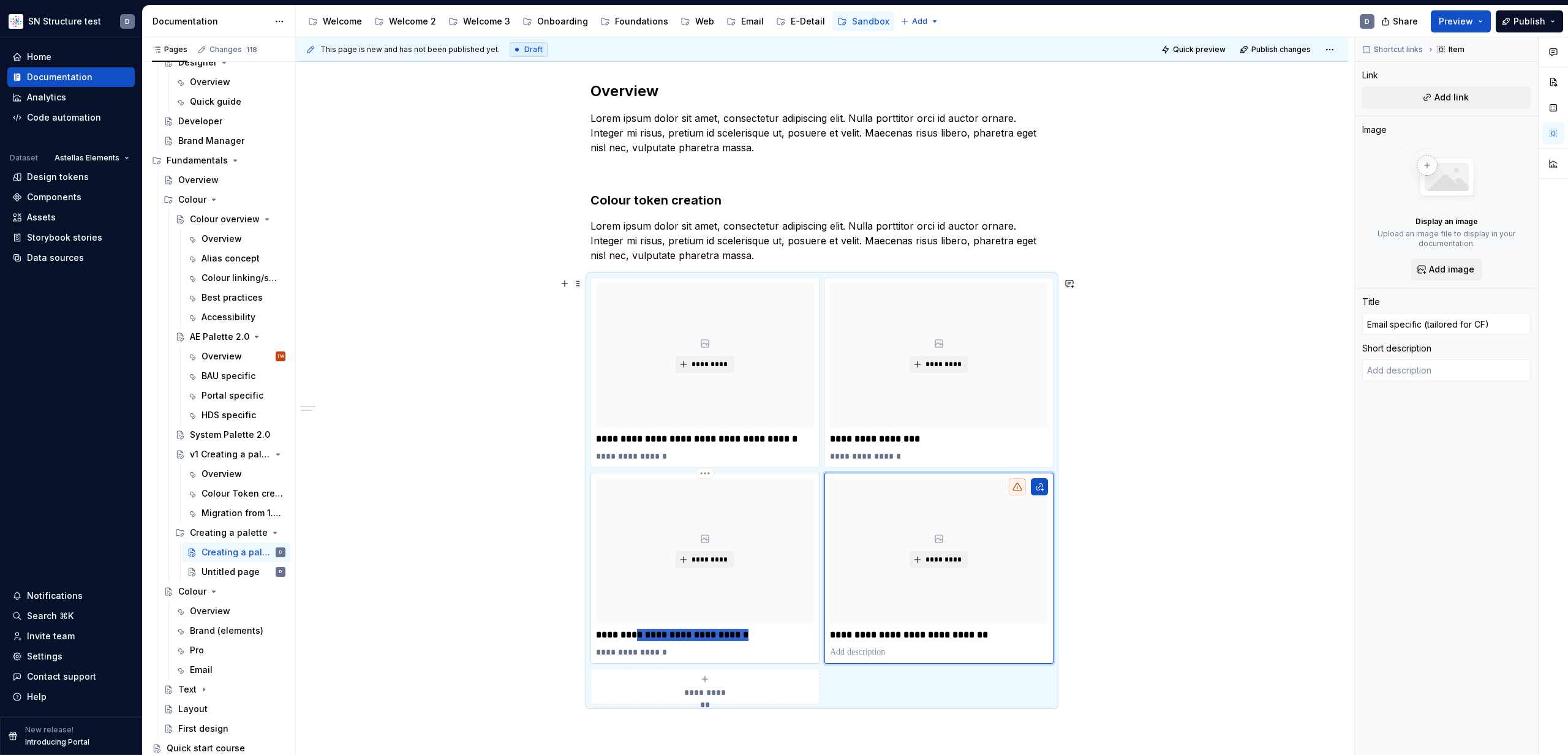
drag, startPoint x: 635, startPoint y: 632, endPoint x: 753, endPoint y: 632, distance: 118.0
click at [753, 632] on p "**********" at bounding box center [705, 635] width 218 height 12
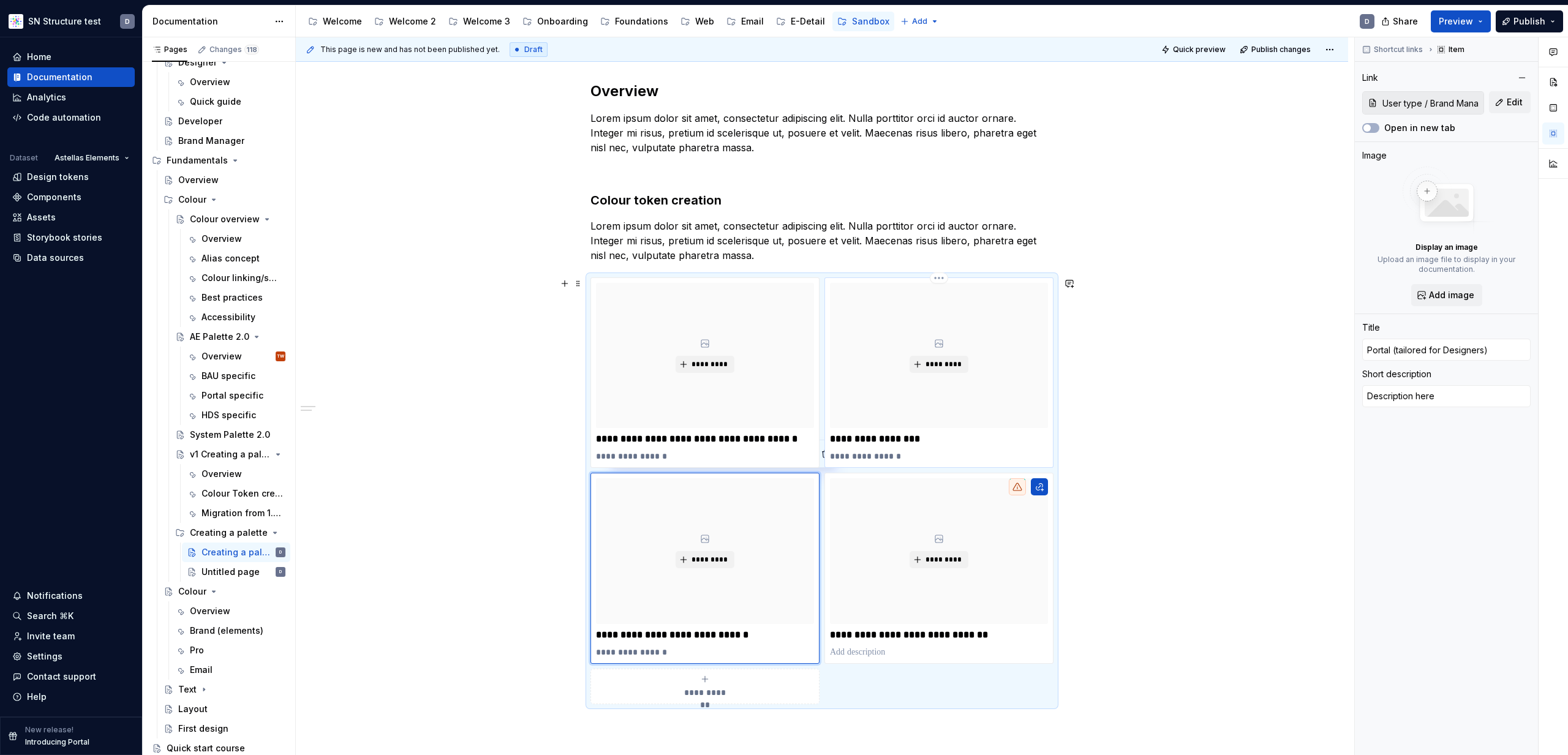
drag, startPoint x: 926, startPoint y: 436, endPoint x: 933, endPoint y: 435, distance: 7.1
click at [926, 436] on p "**********" at bounding box center [939, 439] width 218 height 12
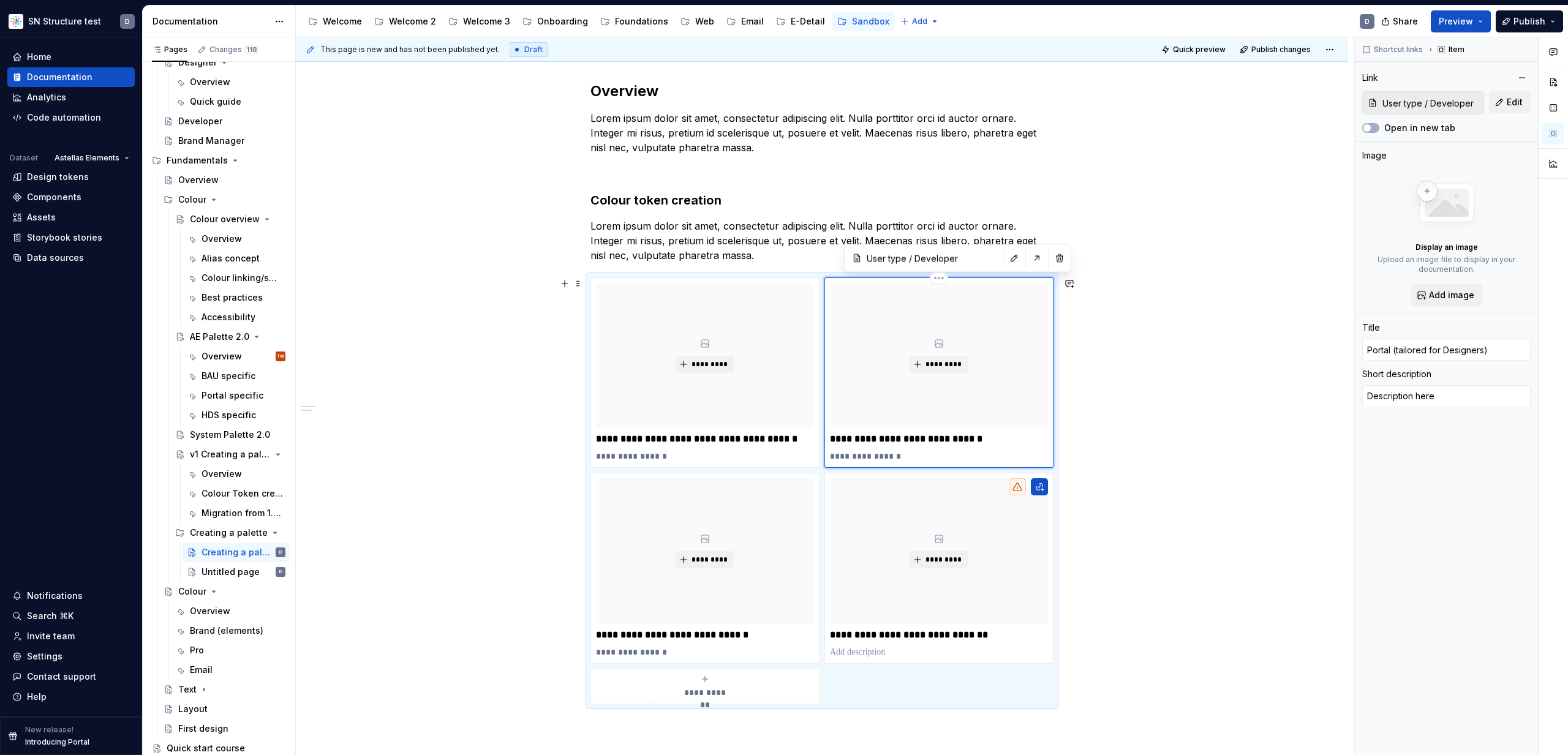
drag, startPoint x: 859, startPoint y: 436, endPoint x: 871, endPoint y: 437, distance: 12.0
click at [859, 436] on p "**********" at bounding box center [939, 439] width 218 height 12
click at [1117, 514] on div "**********" at bounding box center [822, 499] width 1053 height 894
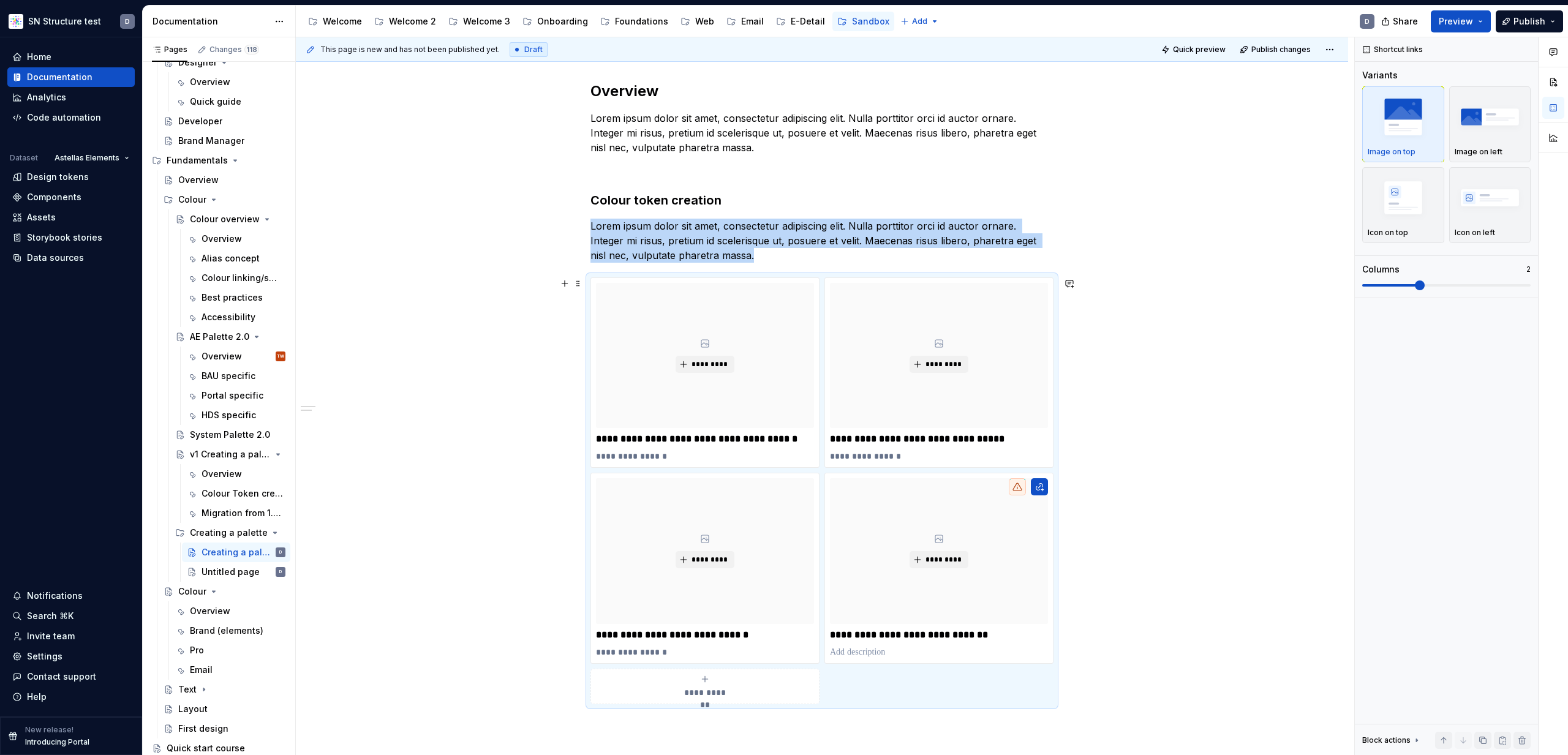
click at [1184, 494] on div "**********" at bounding box center [822, 499] width 1053 height 894
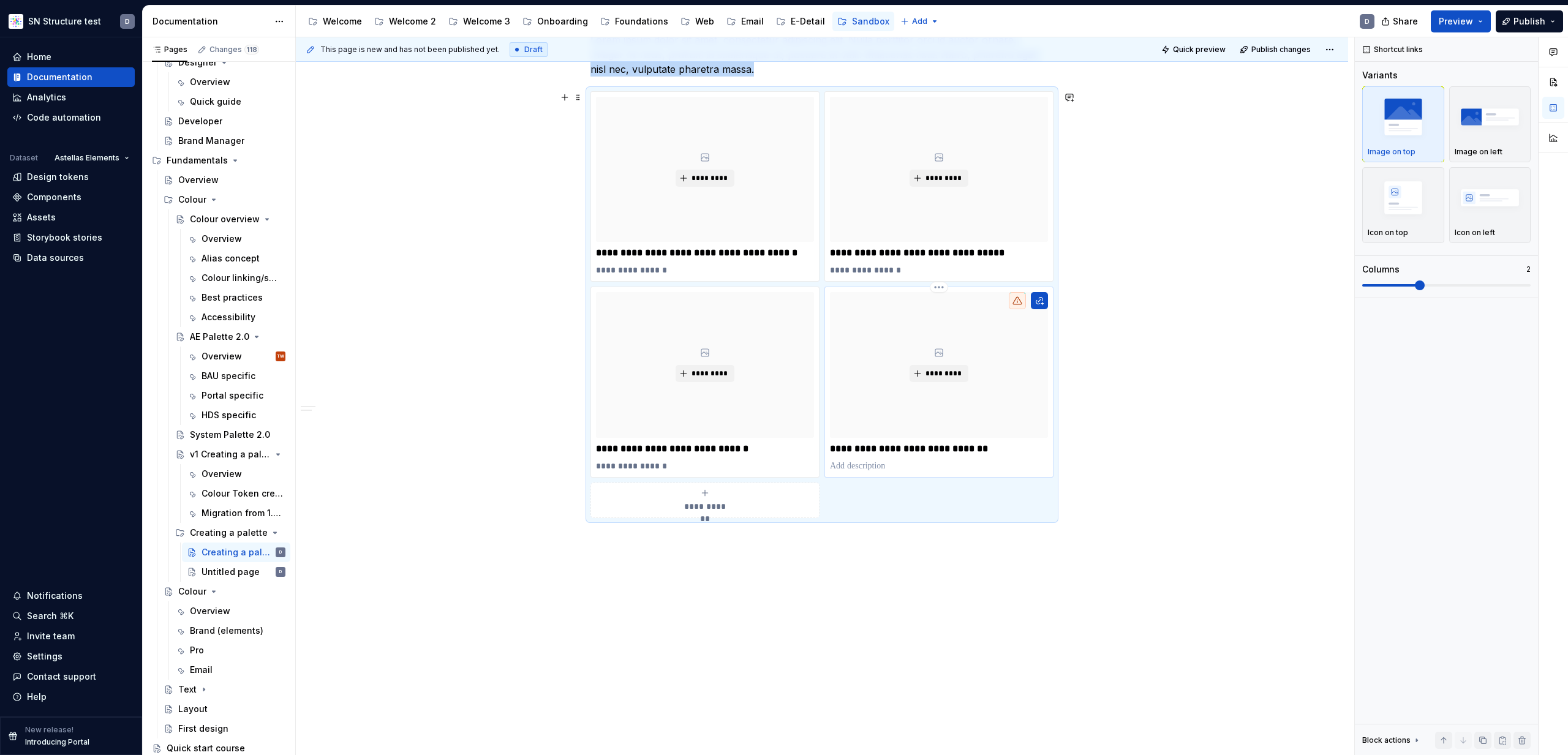
scroll to position [347, 0]
click at [218, 513] on div "Migration from 1.0 to 2.0" at bounding box center [225, 513] width 47 height 12
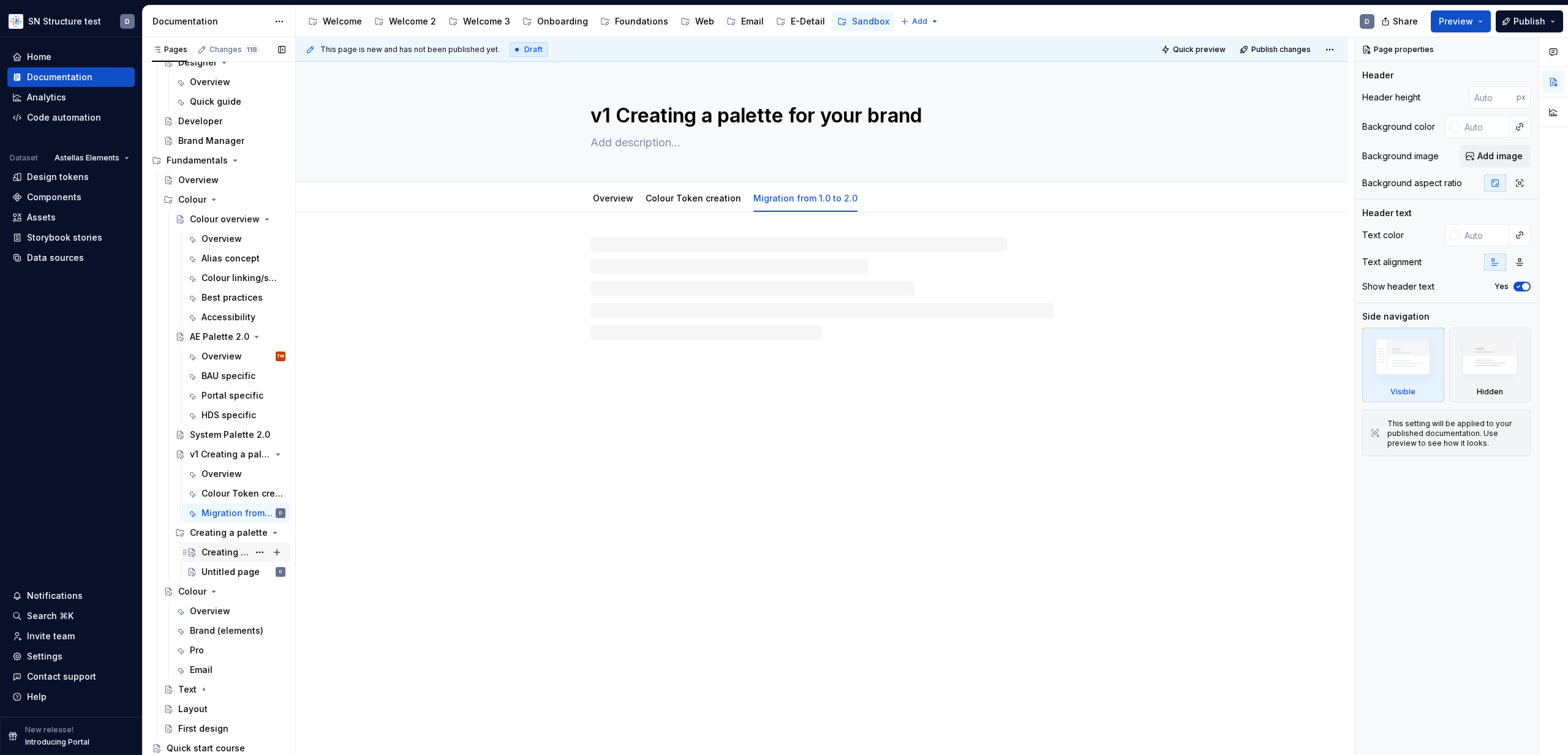
click at [215, 553] on div "Creating a palette for you brand - Overview" at bounding box center [225, 552] width 47 height 12
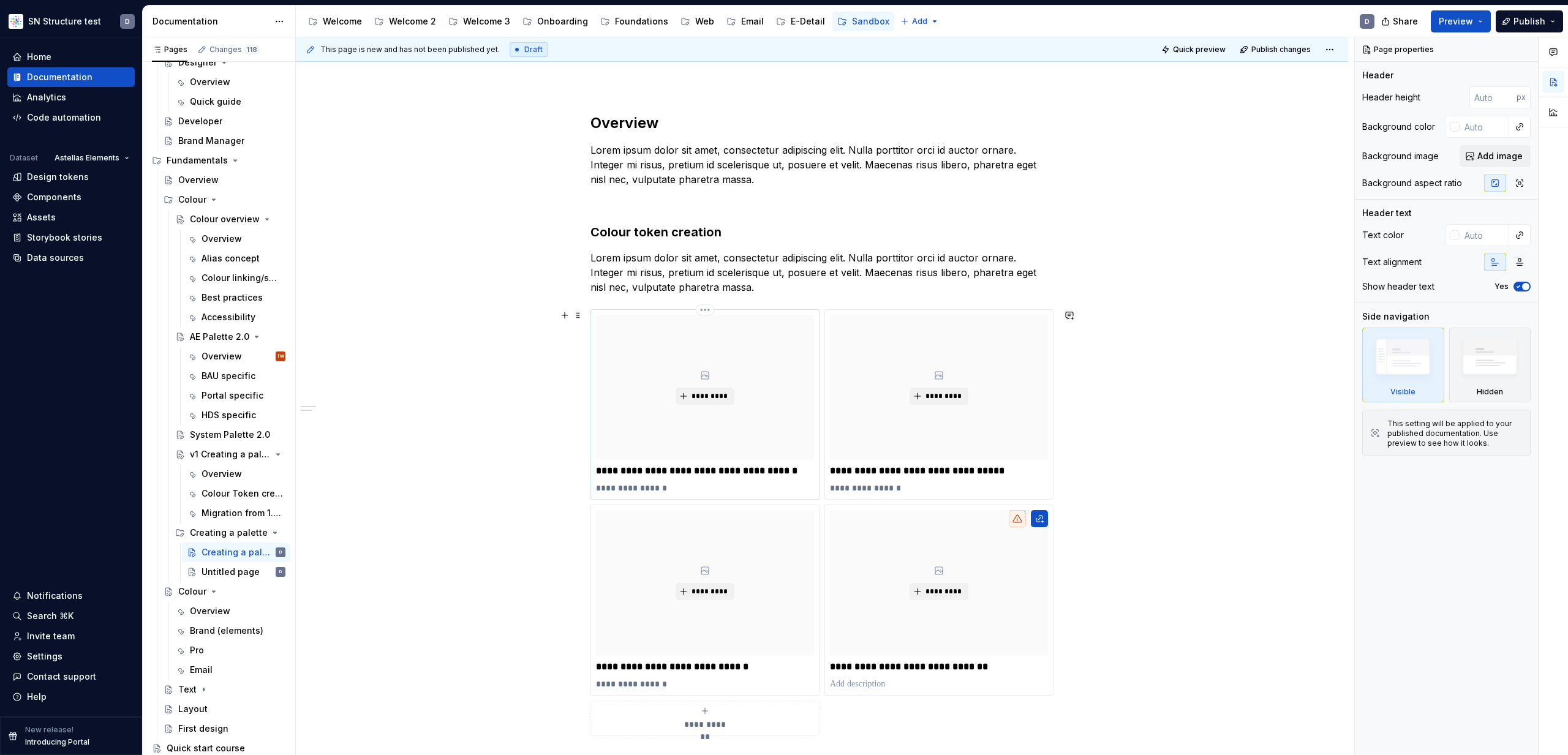
scroll to position [136, 0]
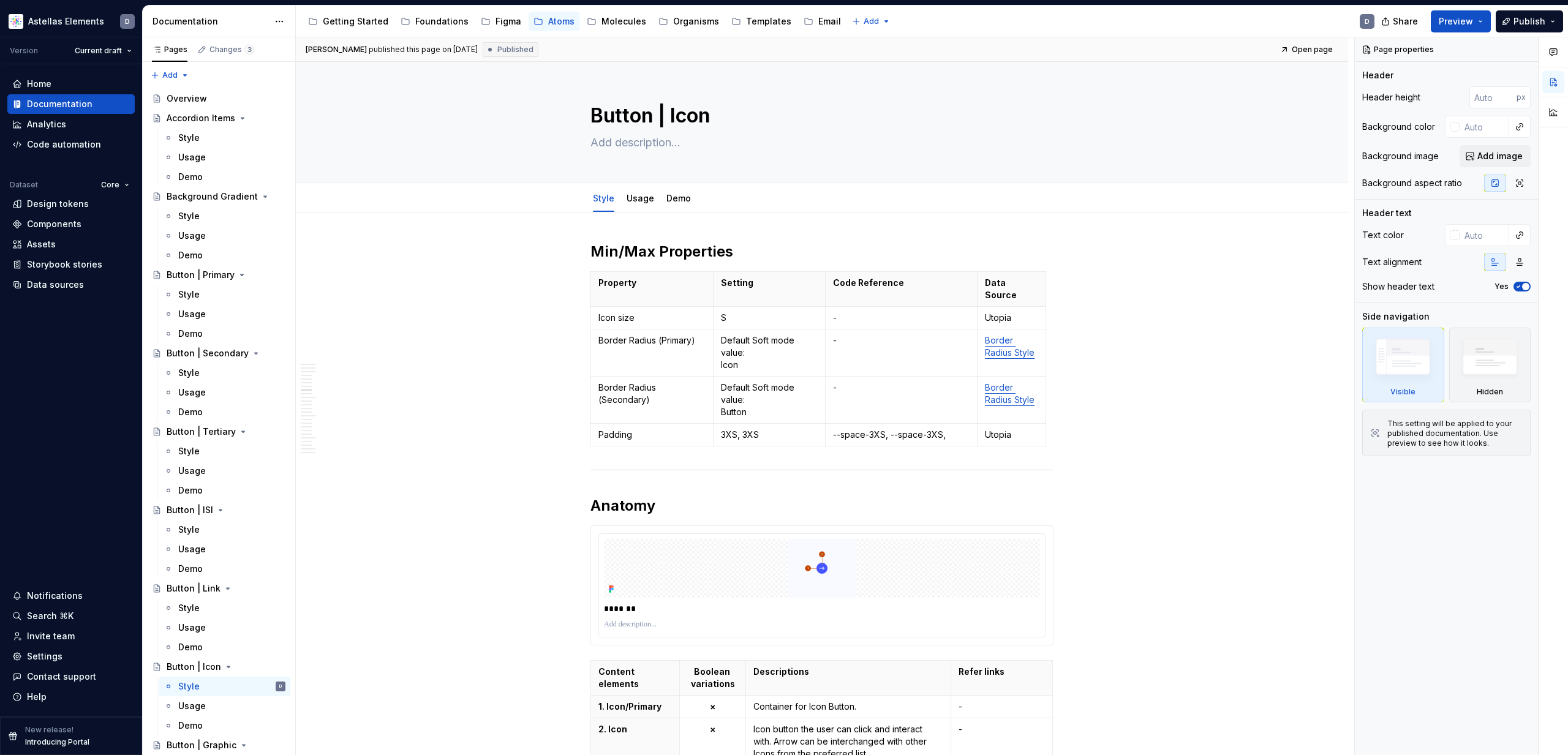
scroll to position [3895, 0]
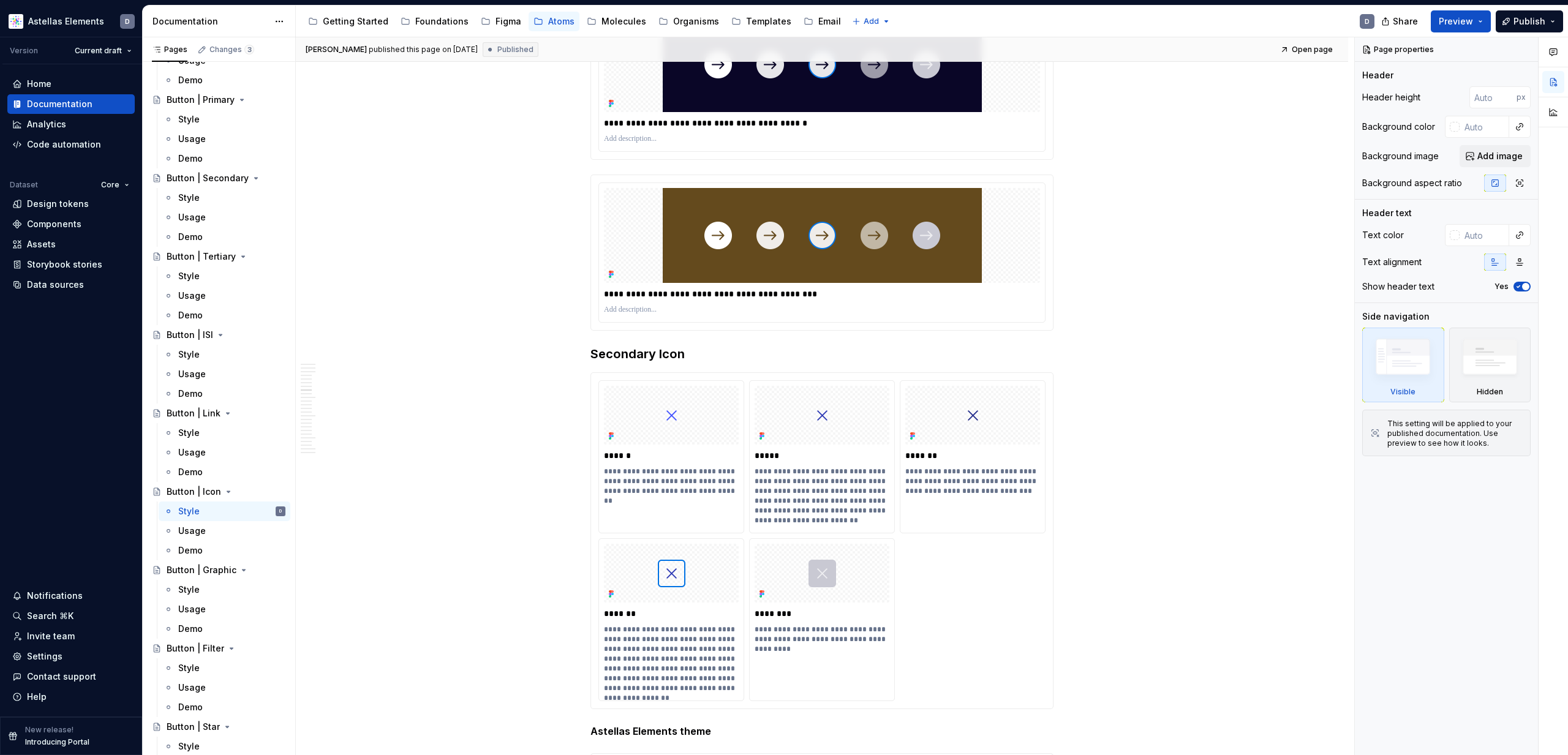
type textarea "*"
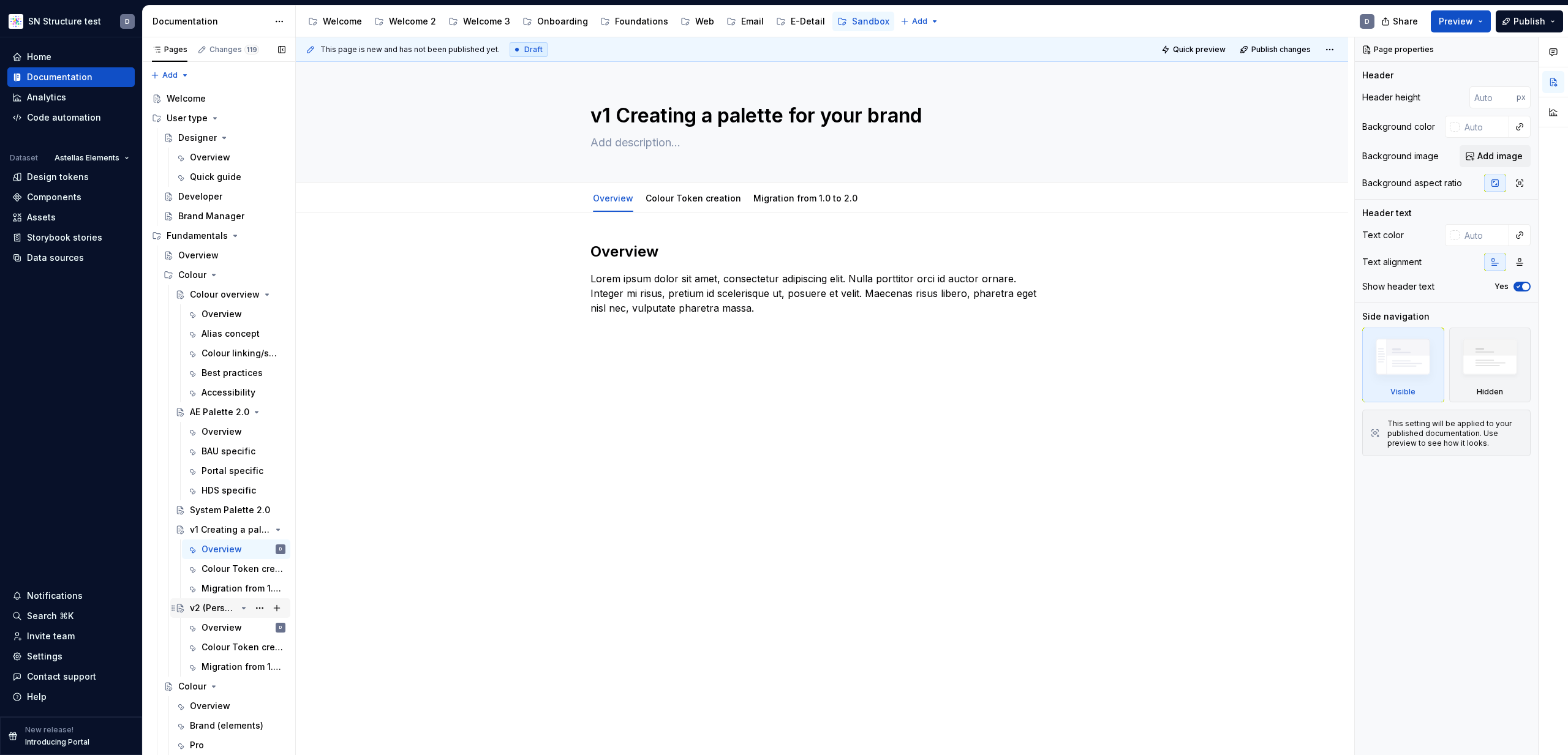
click at [213, 609] on div "v2 (Persona based?) Creating a palette for your brand" at bounding box center [213, 608] width 47 height 12
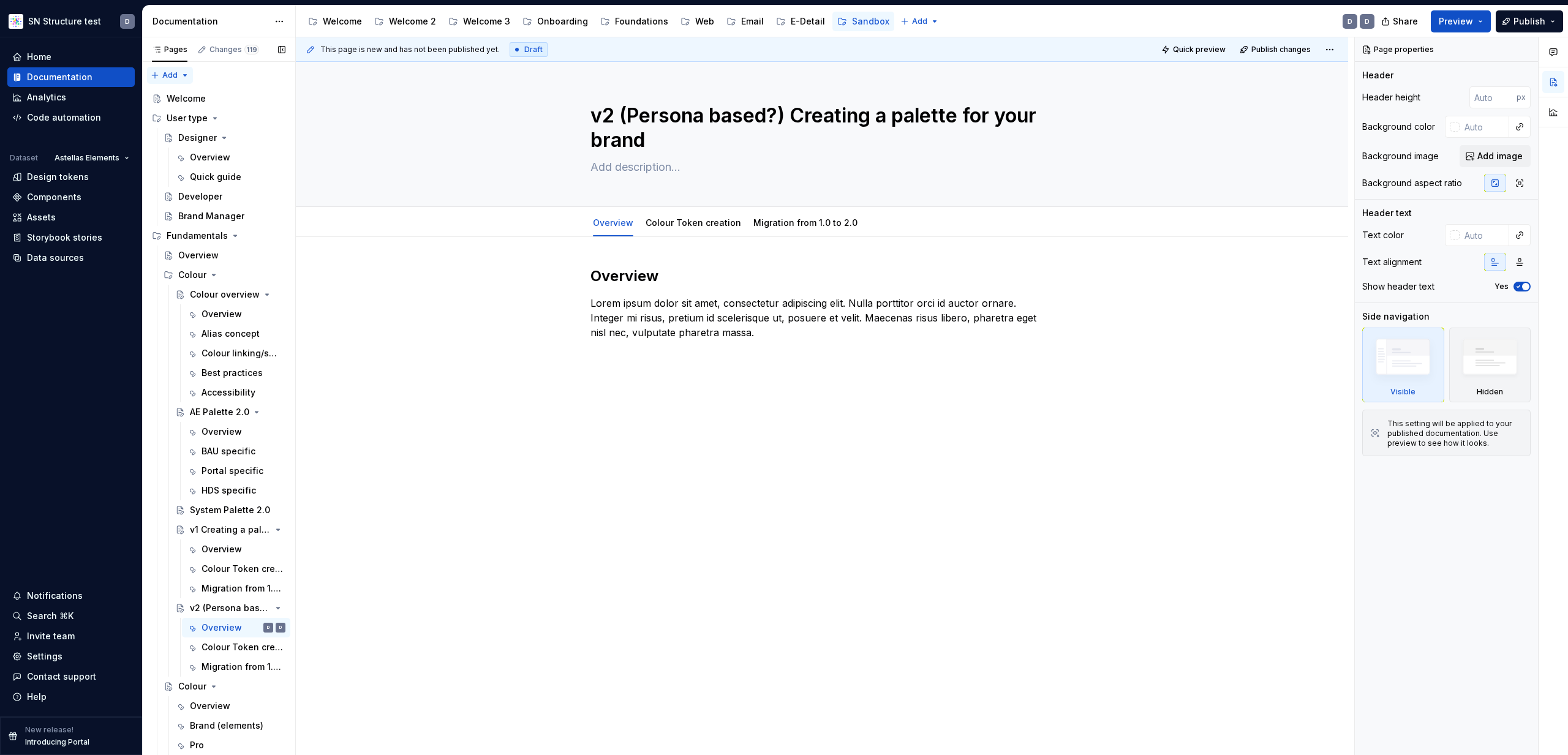
type textarea "*"
click at [181, 77] on div "Pages Changes 119 Add Accessibility guide for tree Page tree. Navigate the tree…" at bounding box center [219, 398] width 153 height 724
click at [195, 121] on div "New group" at bounding box center [209, 119] width 80 height 12
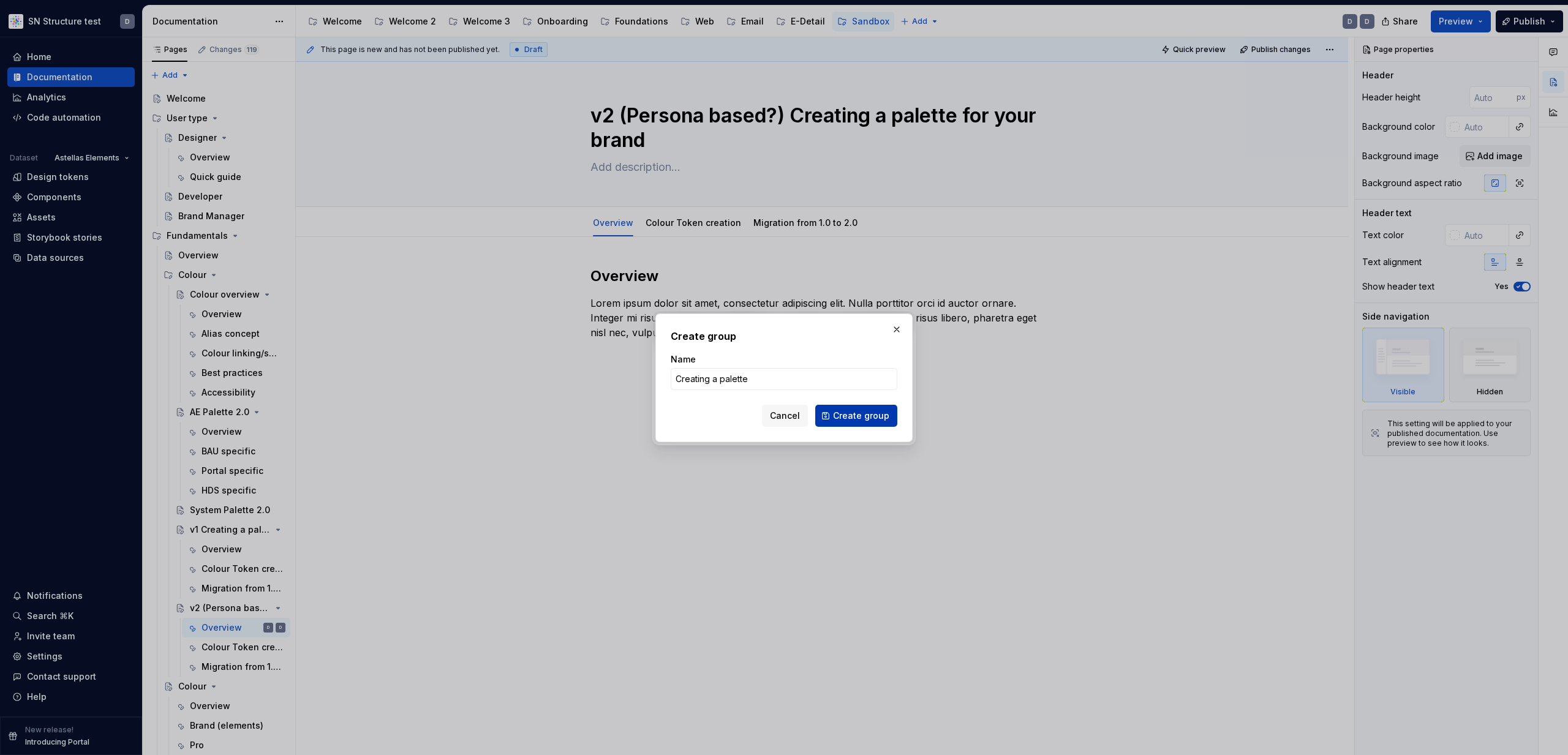
type input "Creating a palette"
click at [874, 420] on span "Create group" at bounding box center [861, 415] width 56 height 12
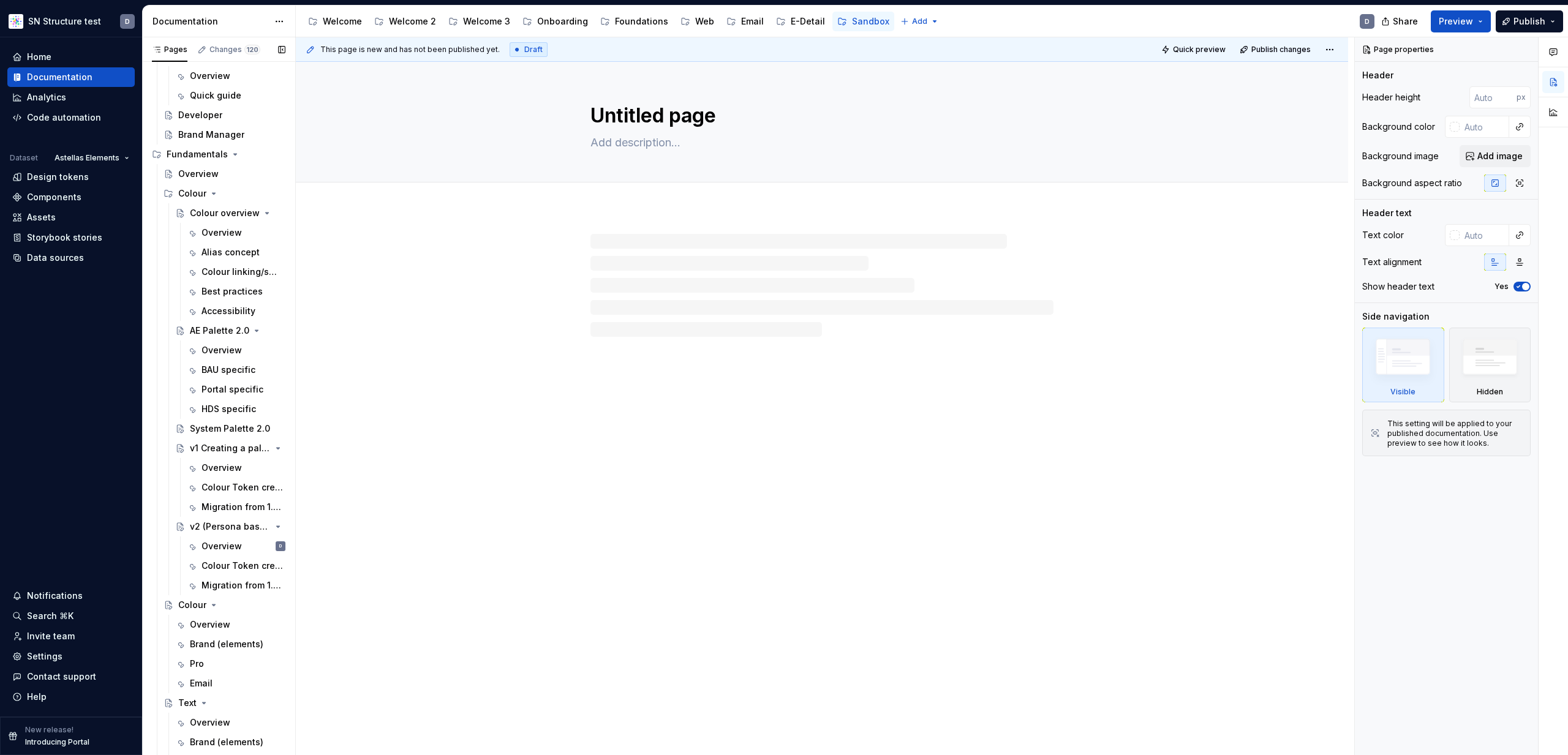
scroll to position [213, 0]
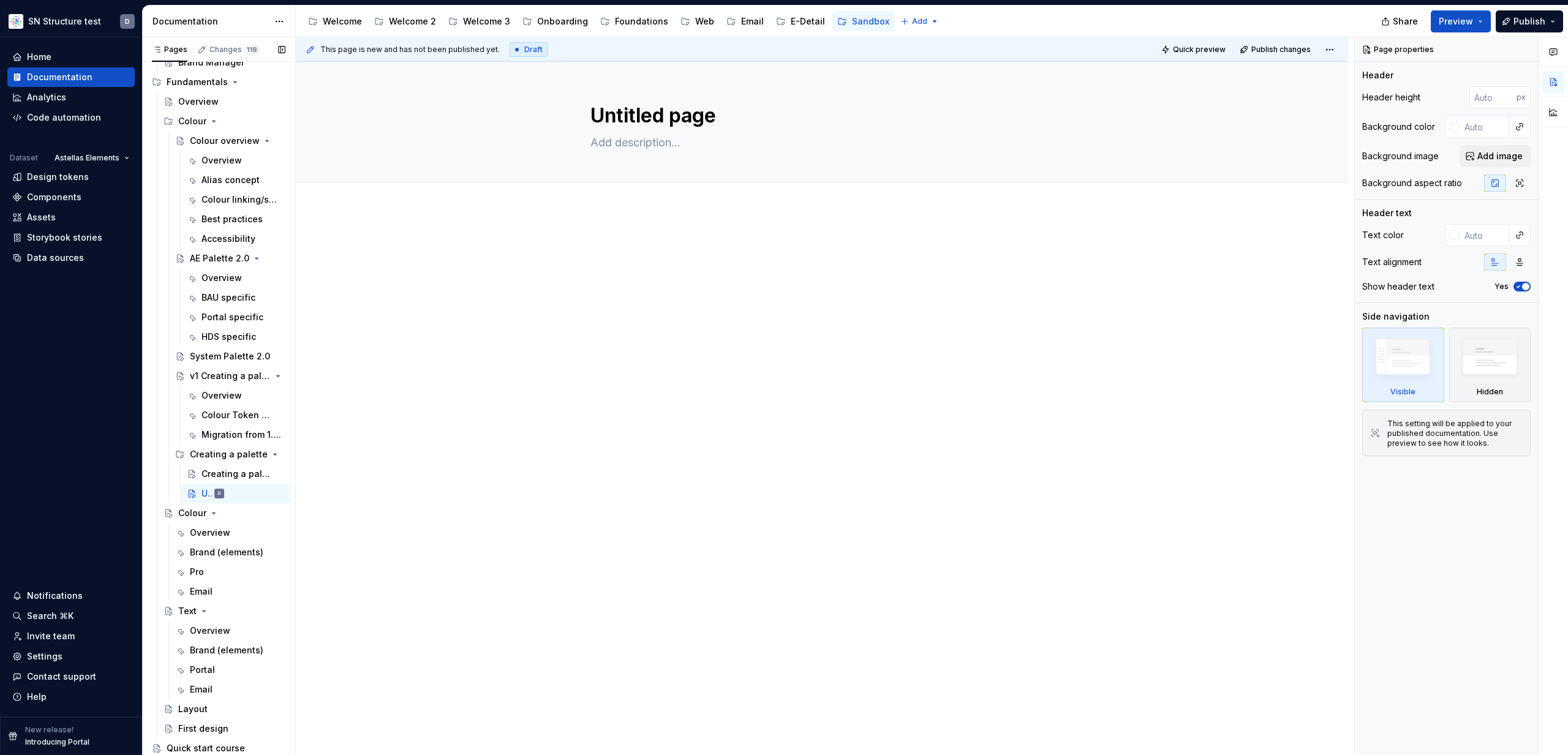
type textarea "*"
type textarea "Colour token creation"
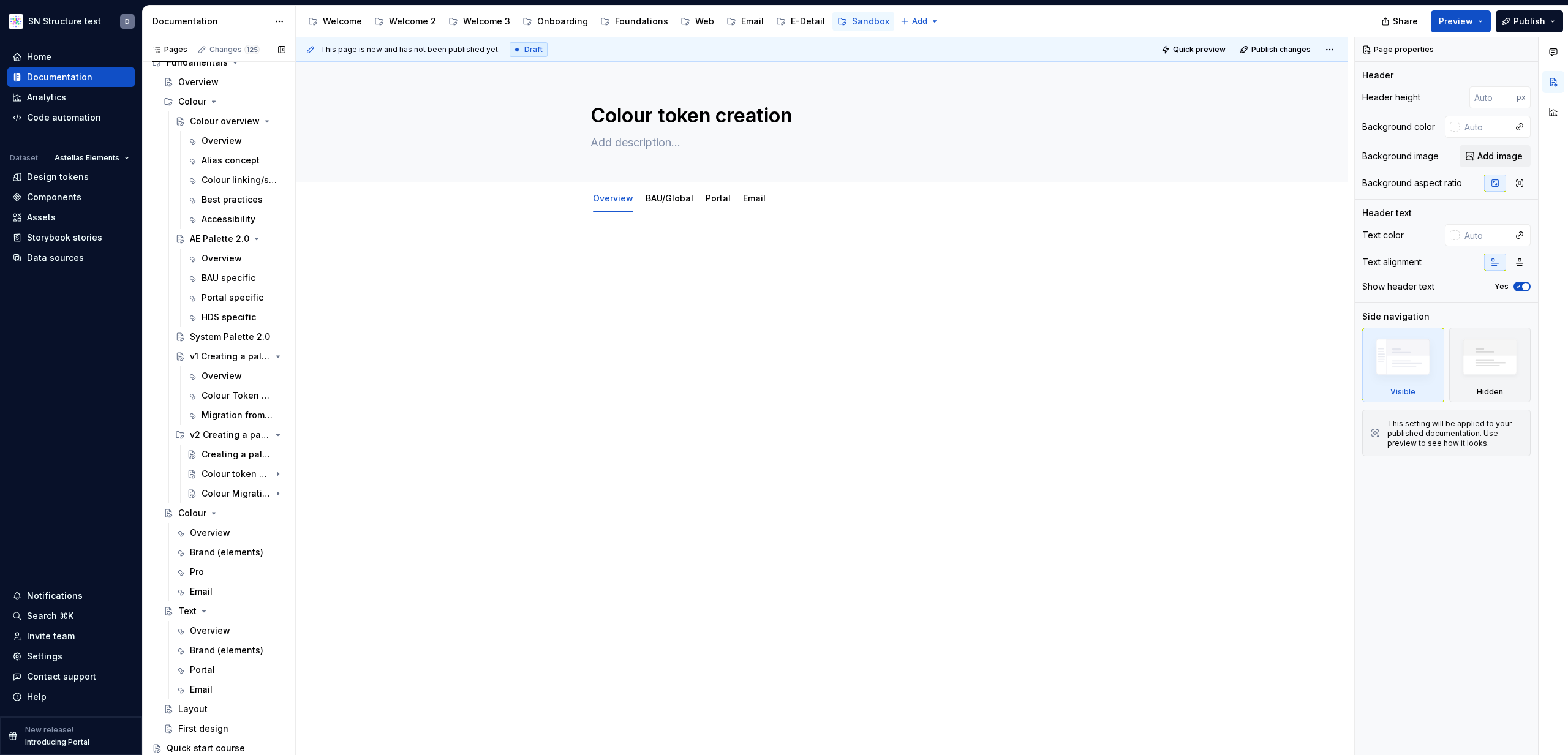
type textarea "*"
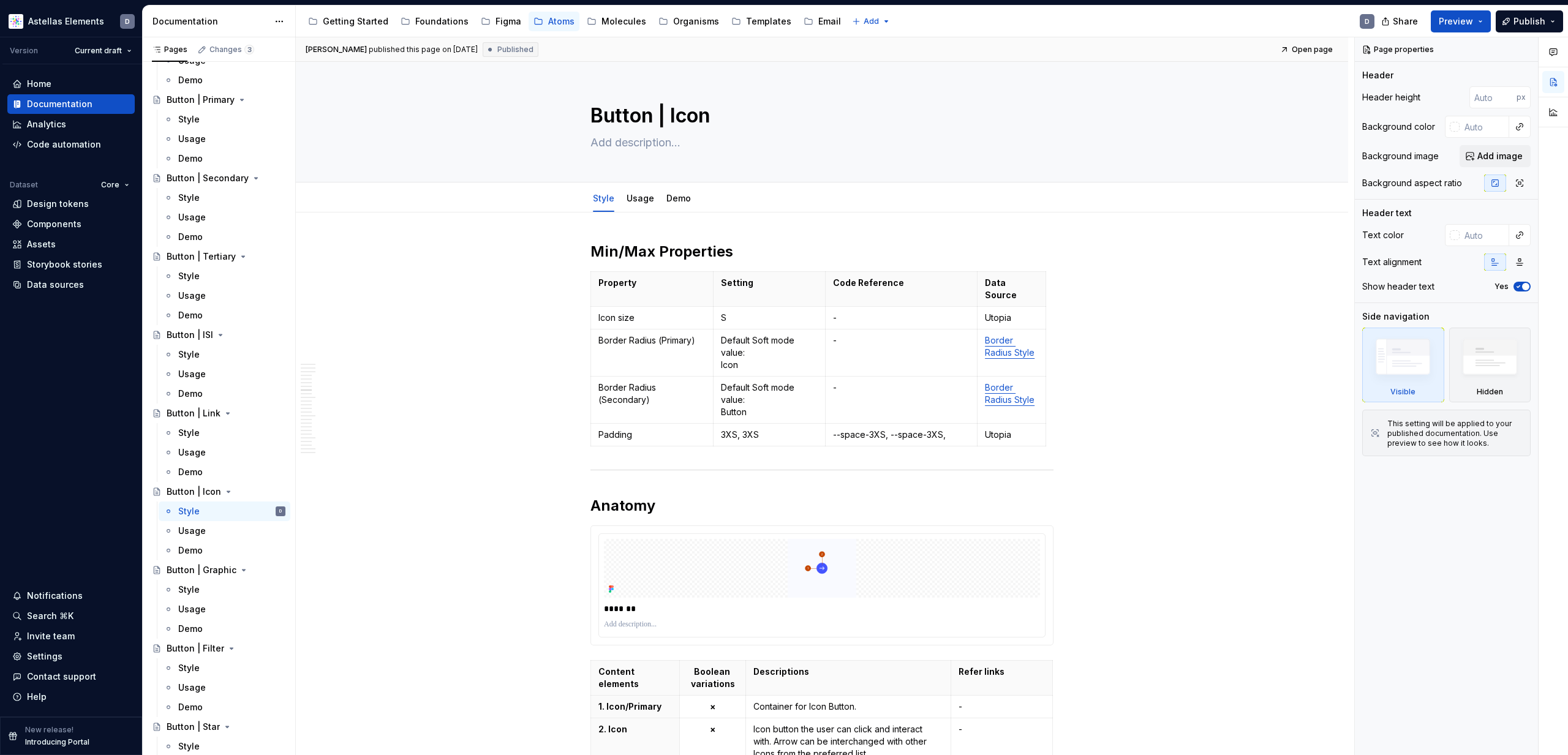
scroll to position [3895, 0]
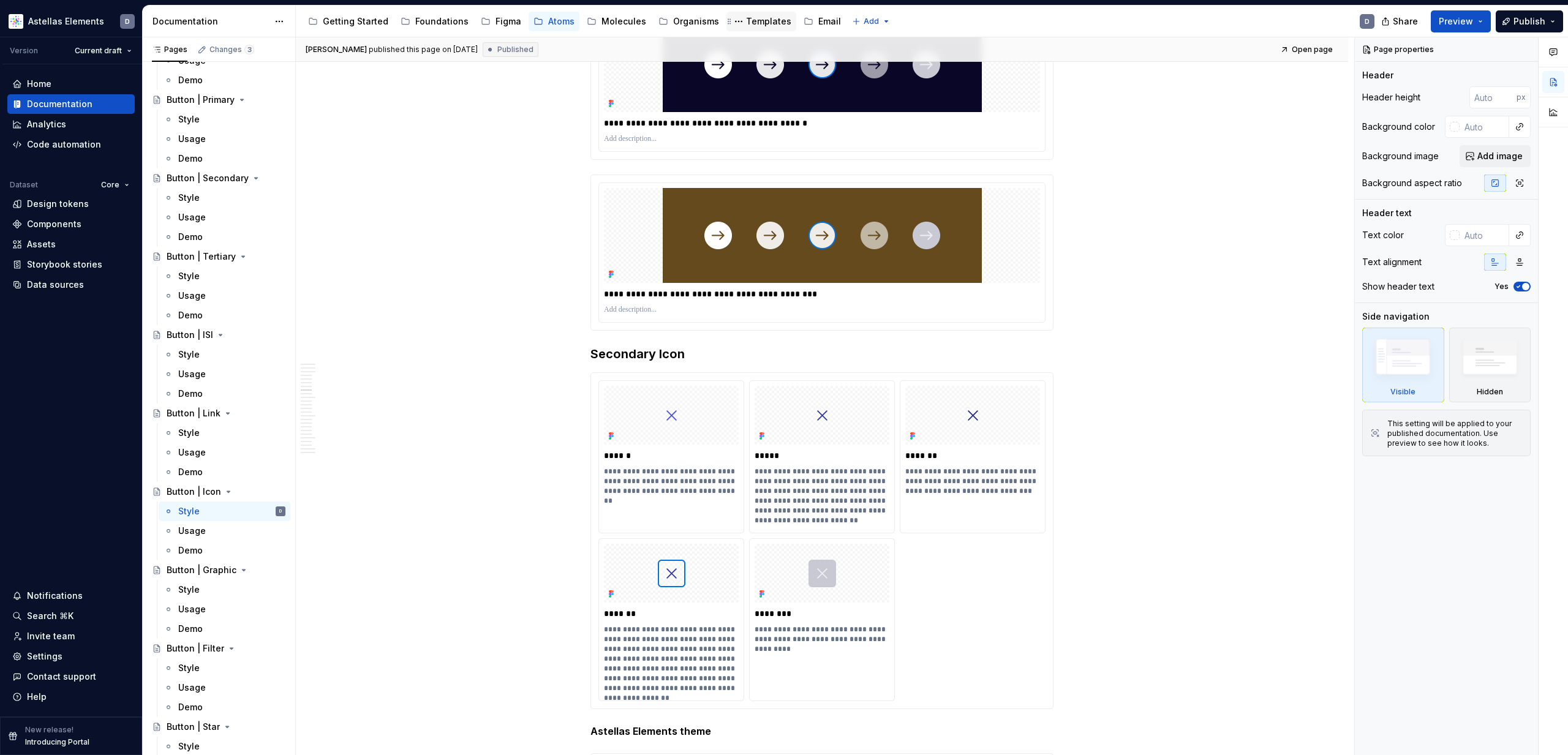
type textarea "*"
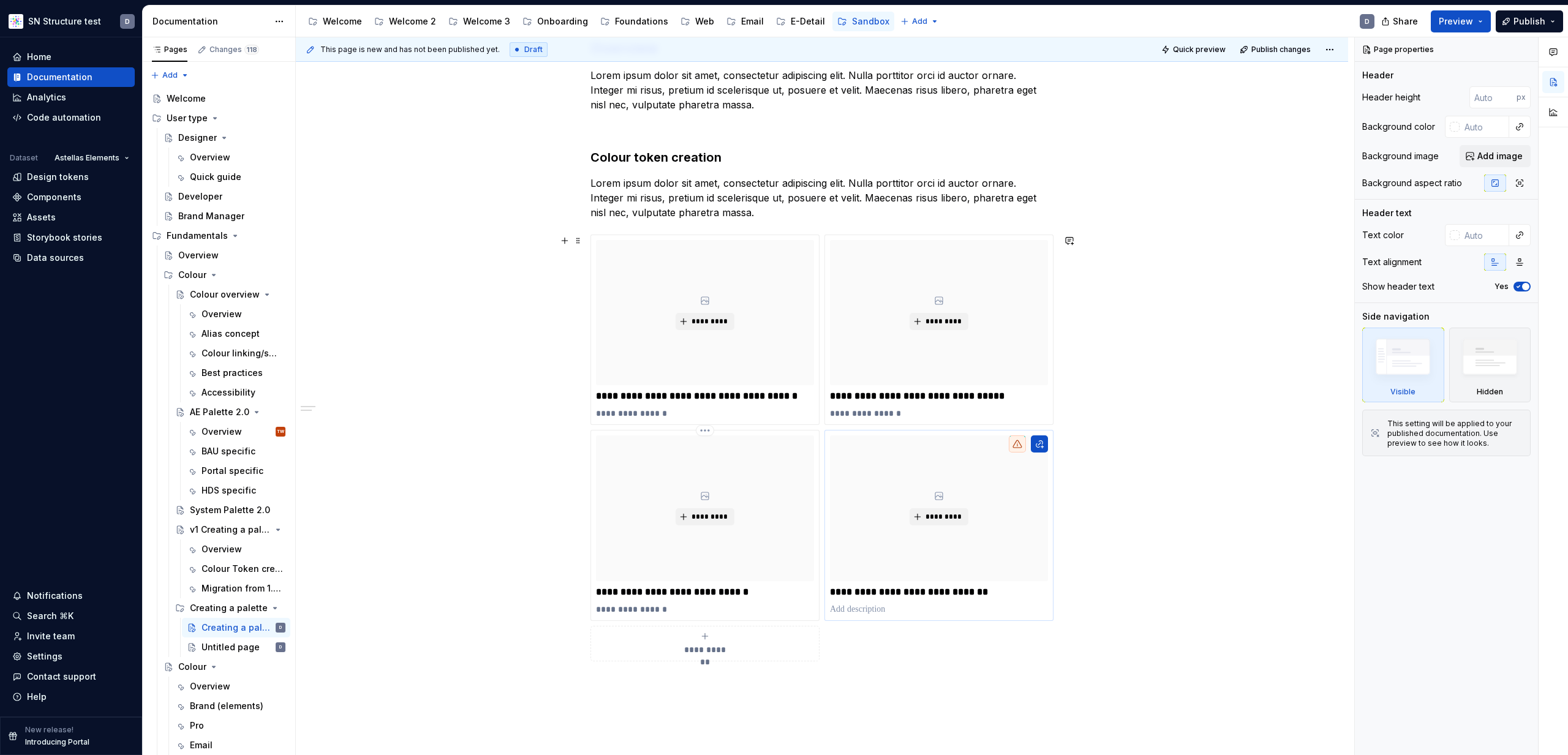
scroll to position [75, 0]
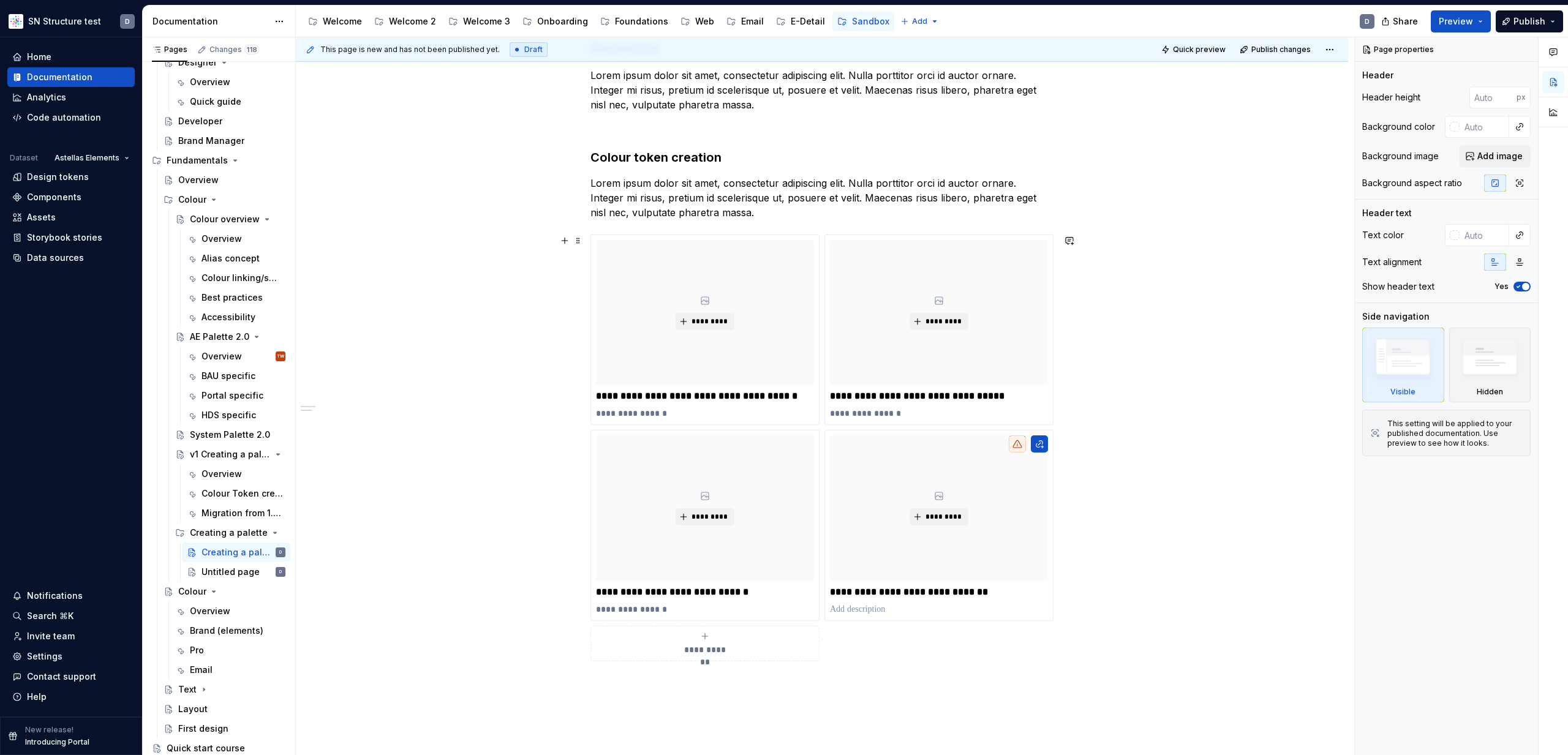
type textarea "*"
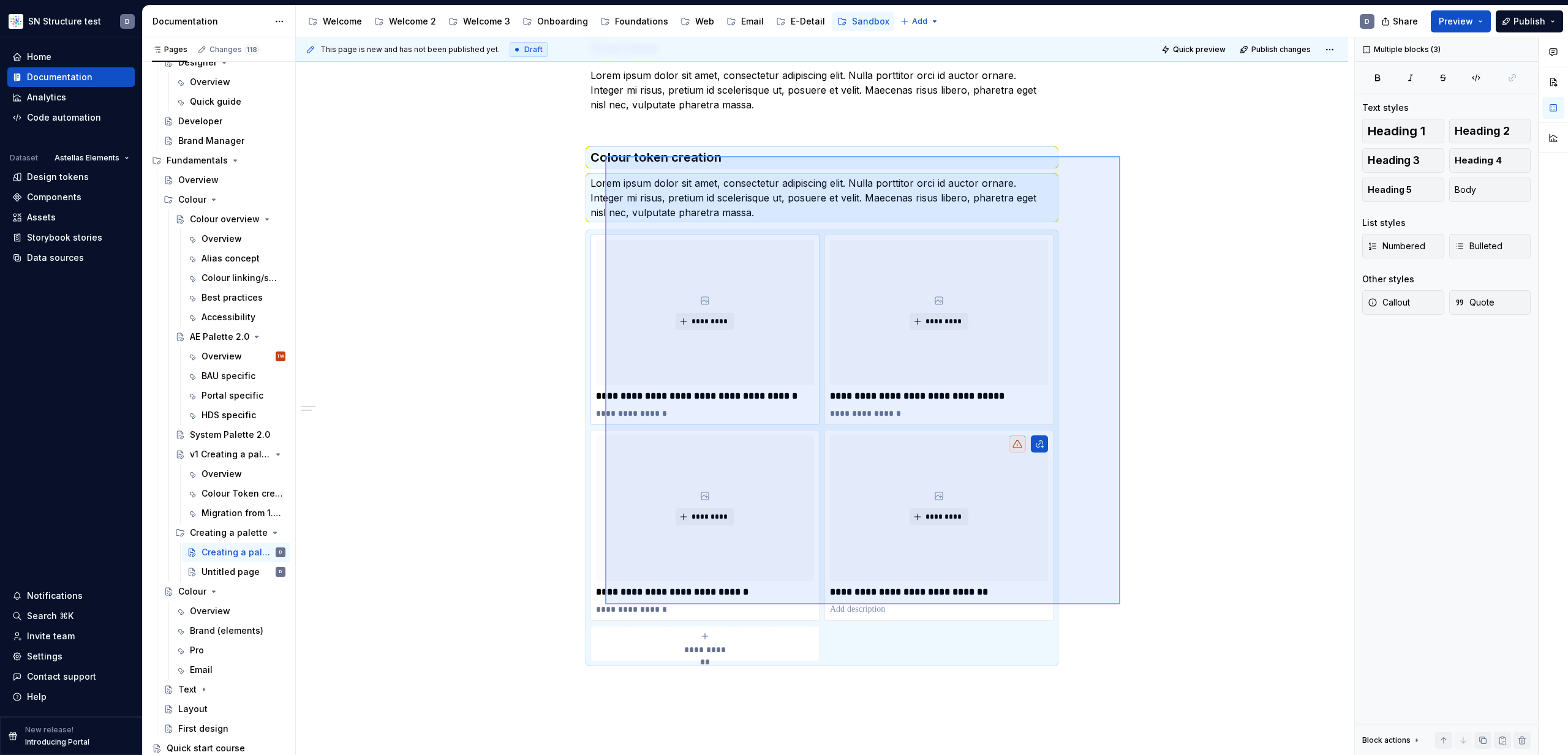
drag, startPoint x: 1120, startPoint y: 605, endPoint x: 688, endPoint y: 307, distance: 524.8
click at [605, 156] on div "**********" at bounding box center [825, 396] width 1058 height 719
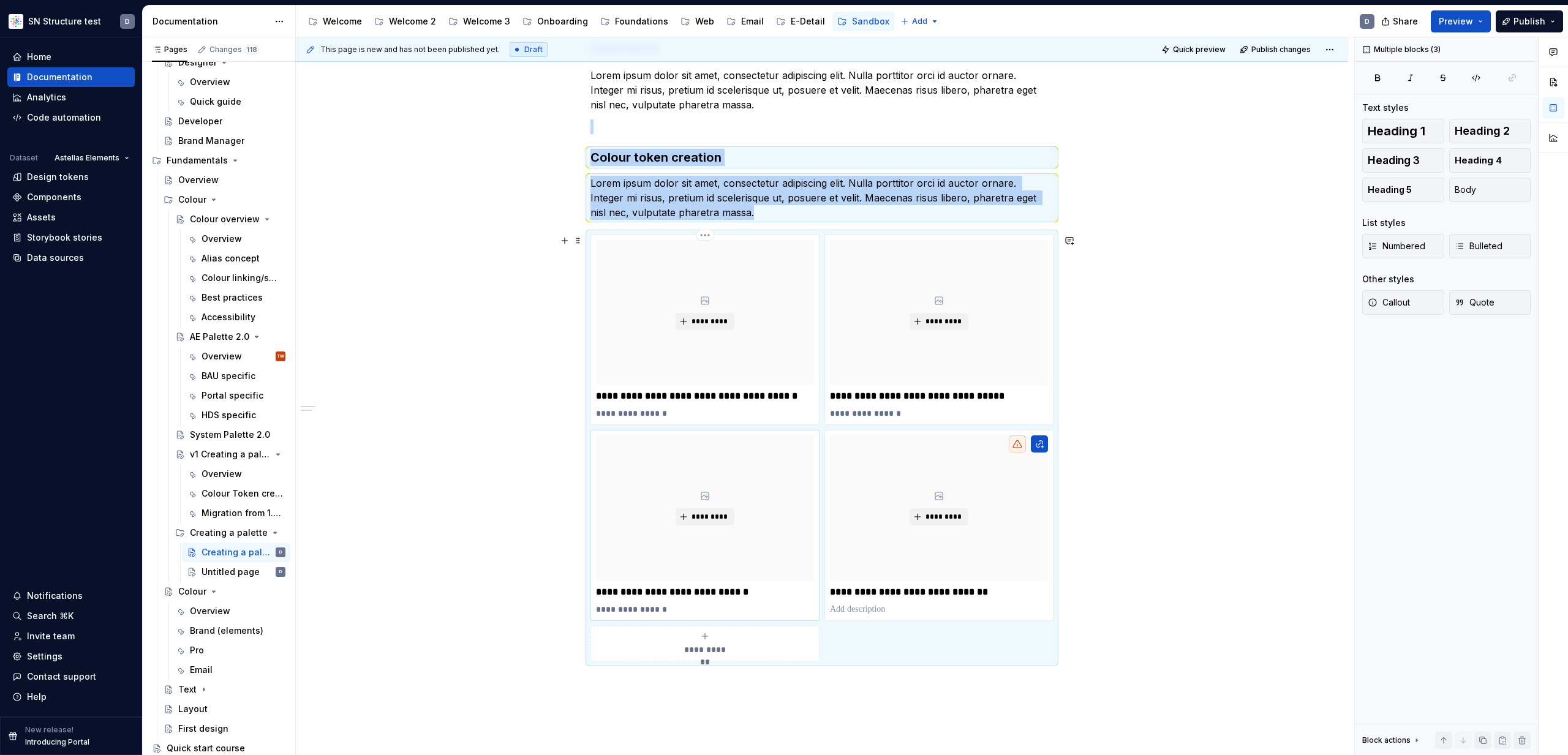
copy div "Colour token creation Lorem ipsum dolor sit amet, consectetur adipiscing elit. …"
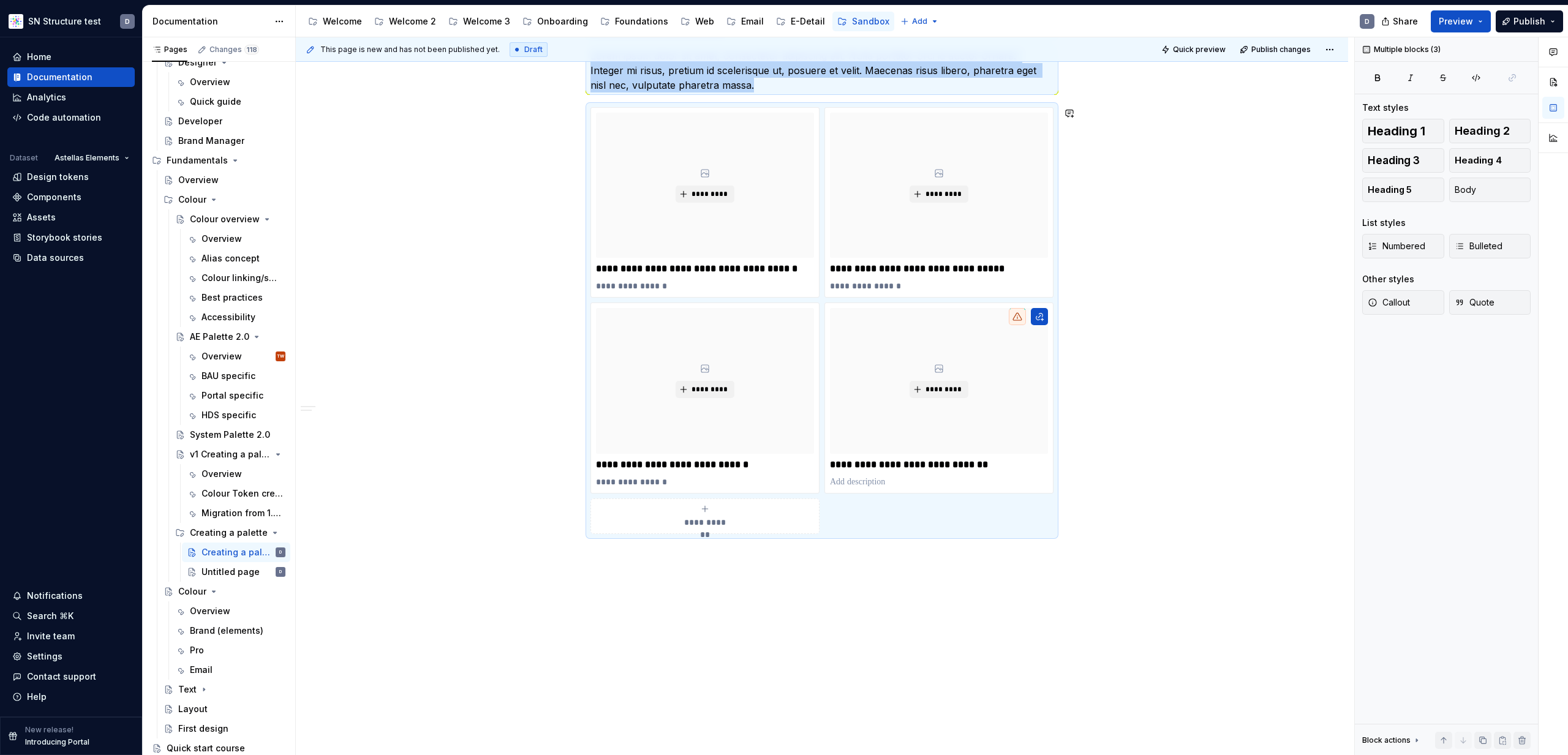
scroll to position [336, 0]
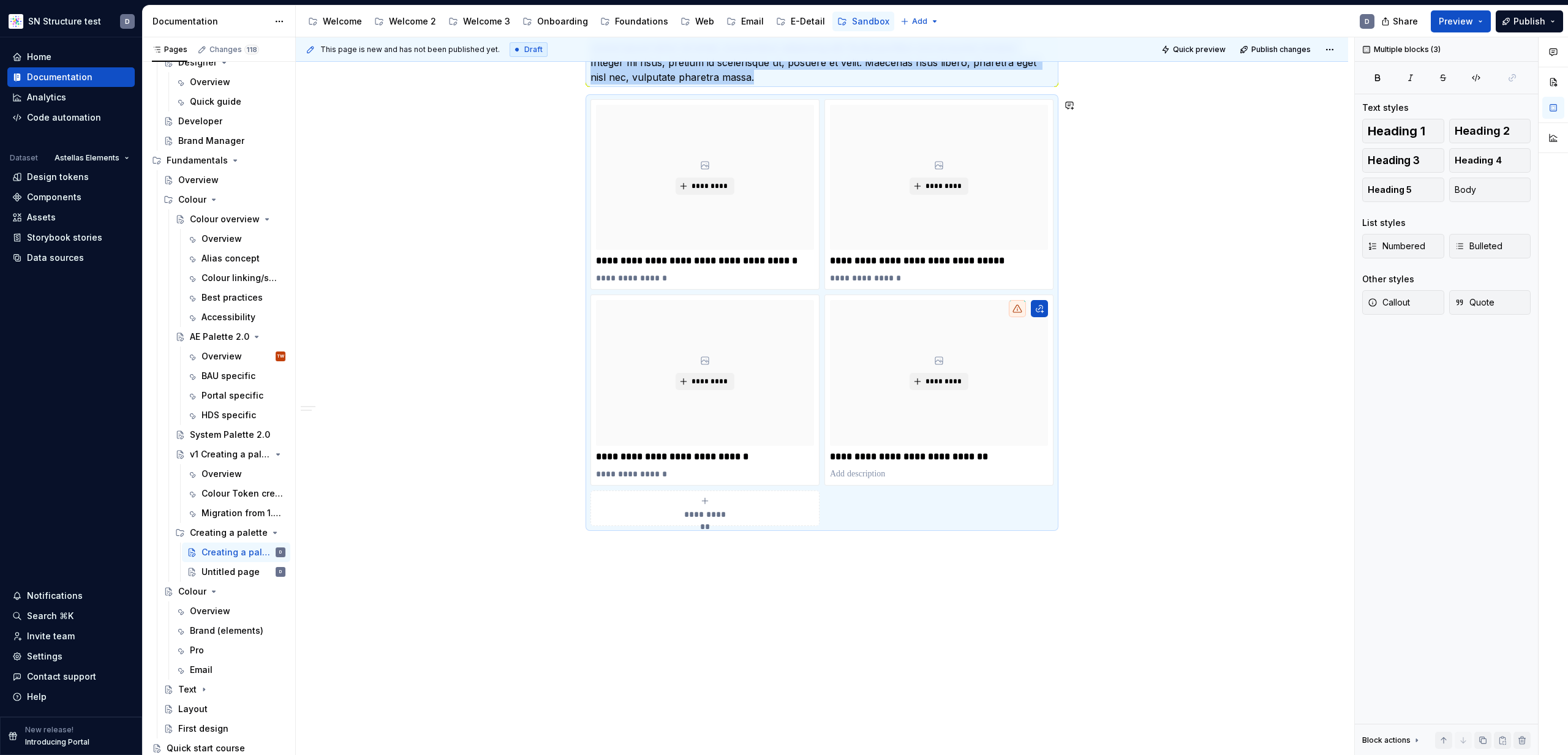
click at [740, 569] on div "**********" at bounding box center [822, 321] width 1053 height 894
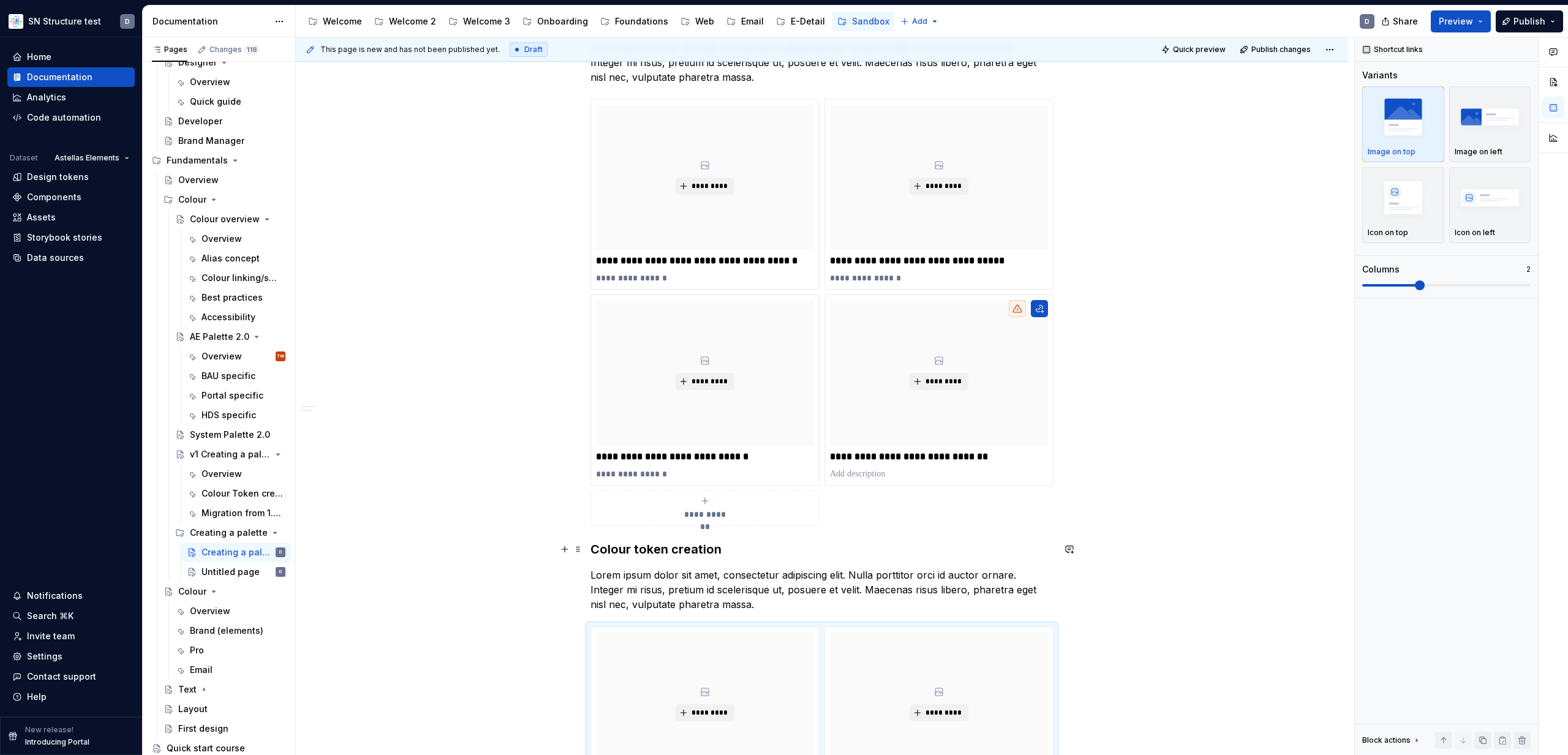
click at [599, 544] on h3 "Colour token creation" at bounding box center [822, 549] width 463 height 17
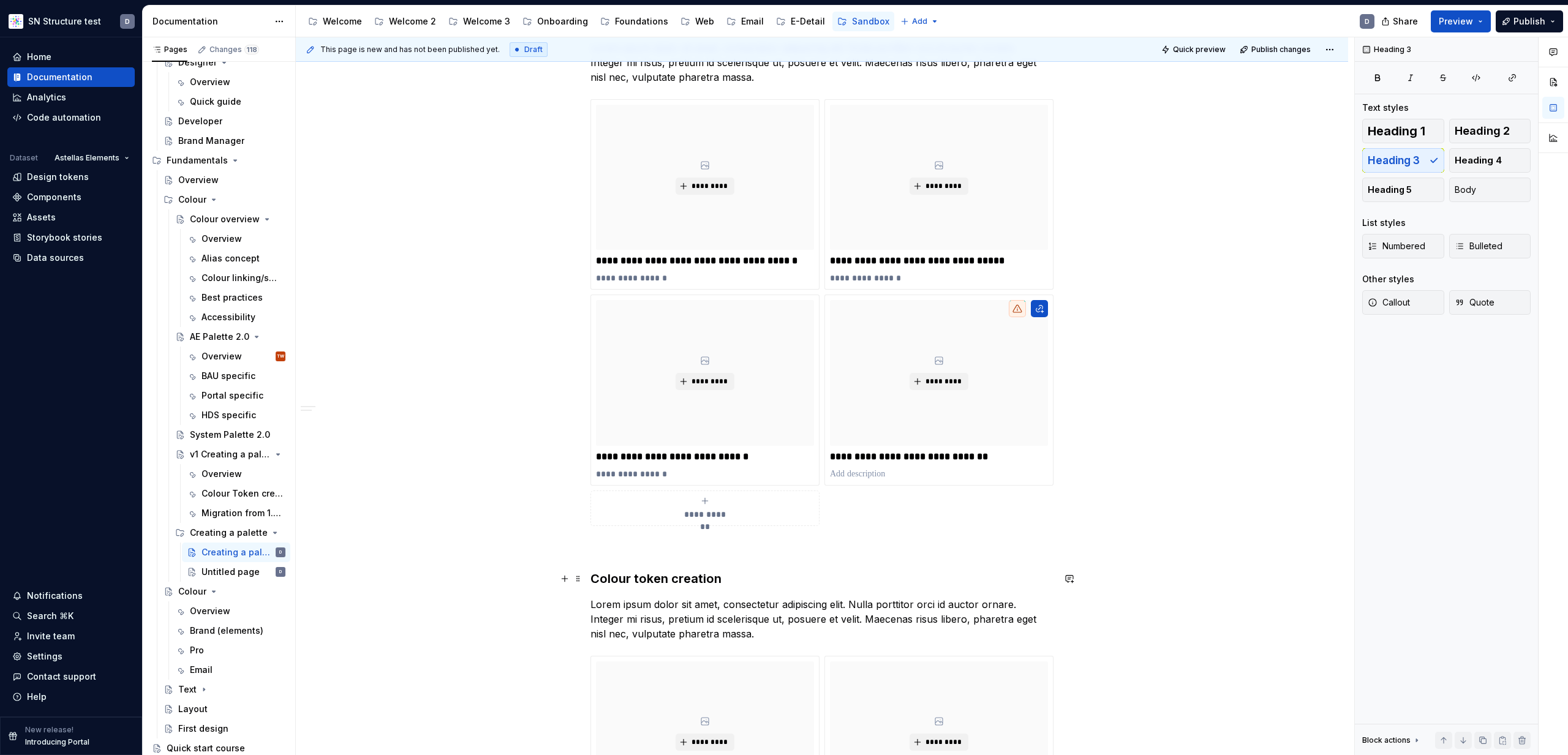
click at [642, 579] on h3 "Colour token creation" at bounding box center [822, 578] width 463 height 17
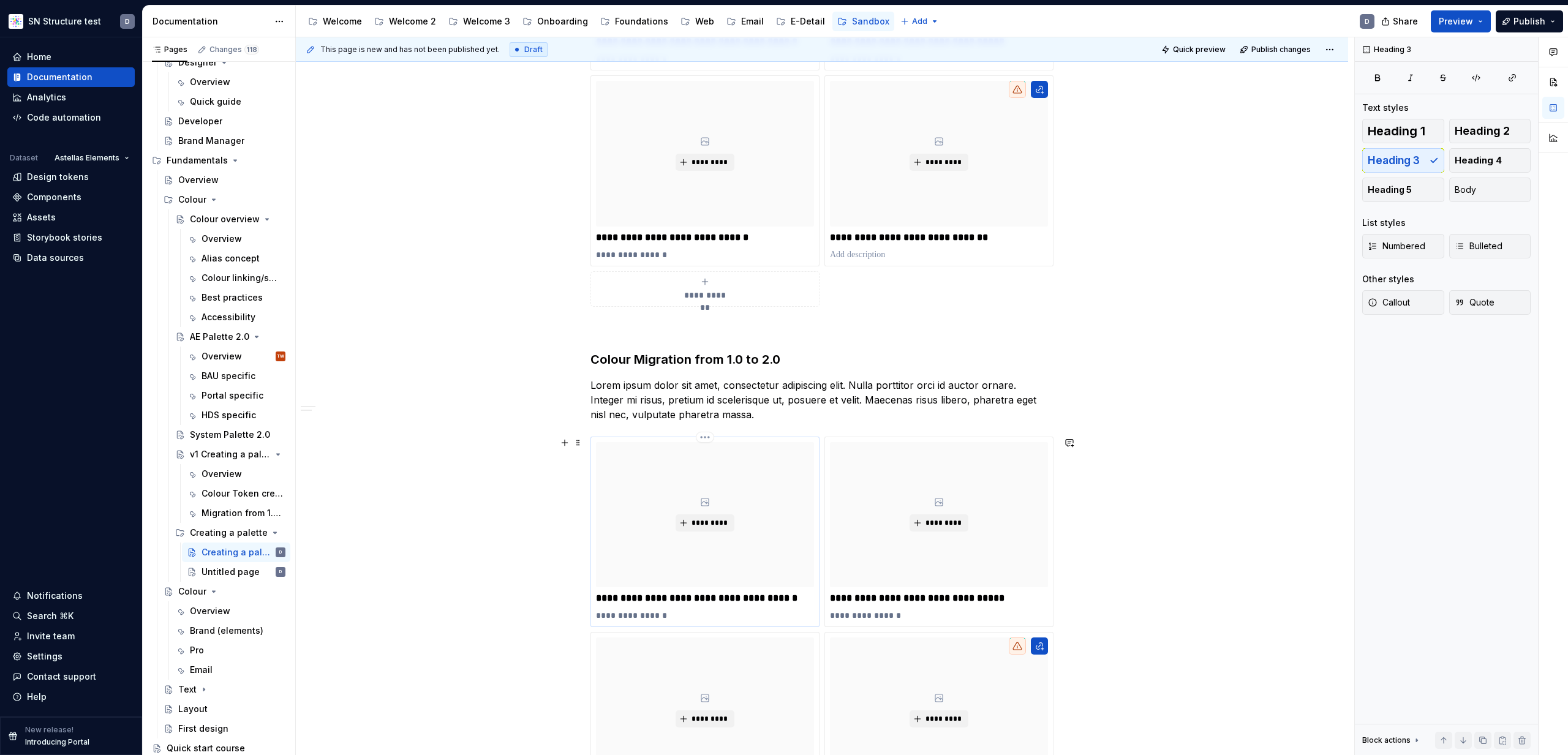
scroll to position [556, 0]
click at [696, 593] on p "**********" at bounding box center [705, 598] width 218 height 12
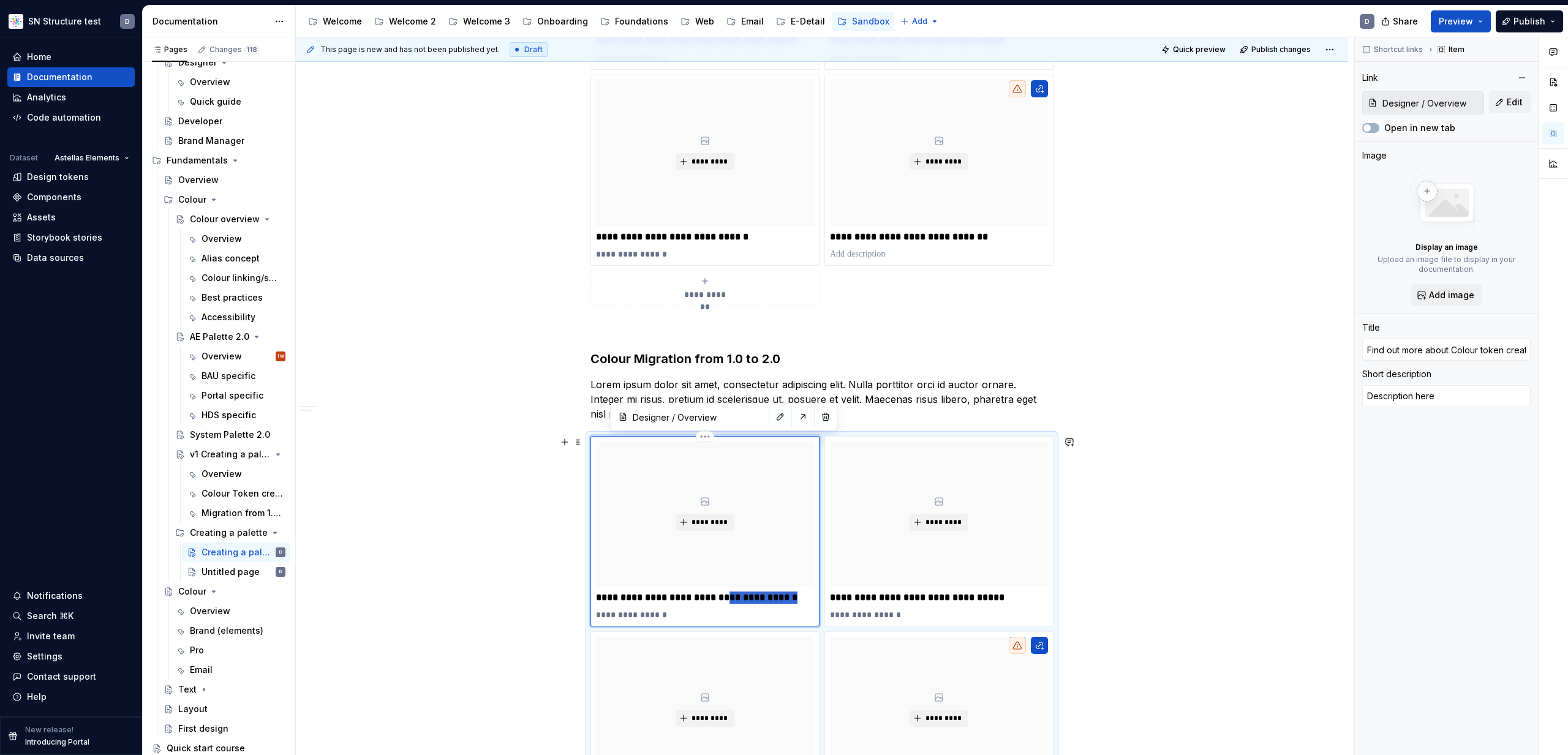
type textarea "*"
type input "Find out more about Colour M"
type textarea "*"
type input "Find out more about Colour Mi"
type textarea "*"
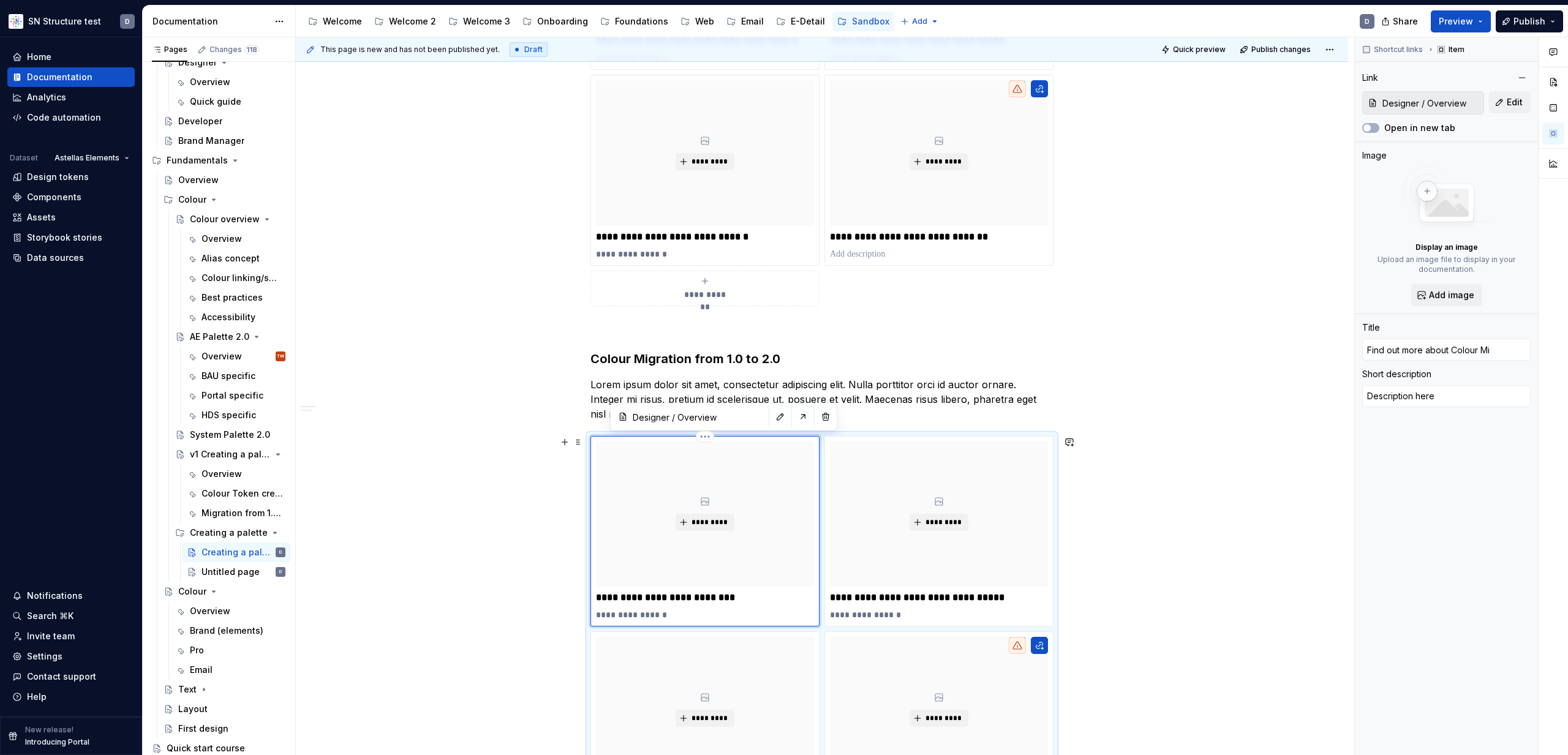
type input "Find out more about Colour Mig"
type textarea "*"
type input "Find out more about Colour Migr"
type textarea "*"
type input "Find out more about Colour Migra"
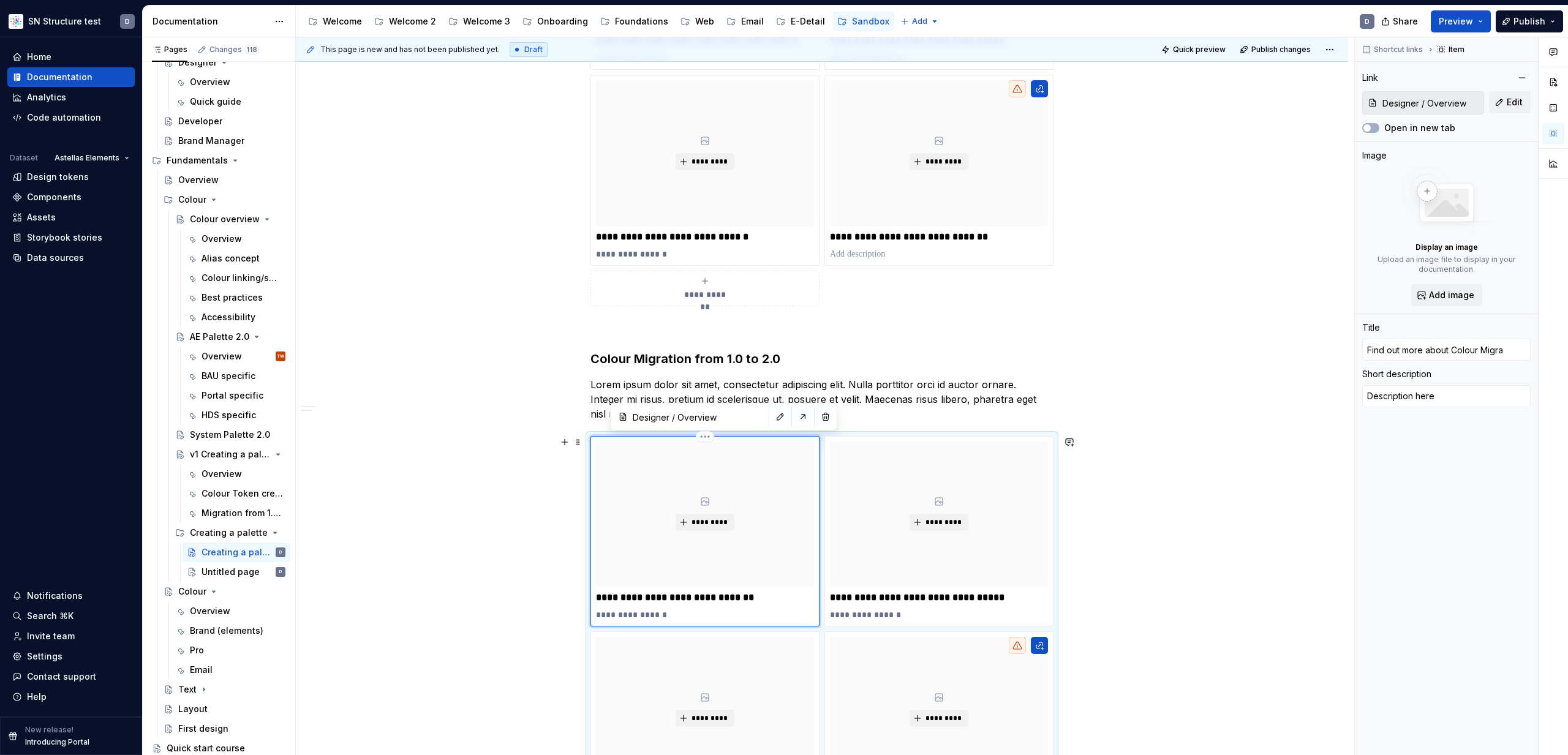
type textarea "*"
type input "Find out more about Colour Migrat"
type textarea "*"
type input "Find out more about Colour Migrati"
type textarea "*"
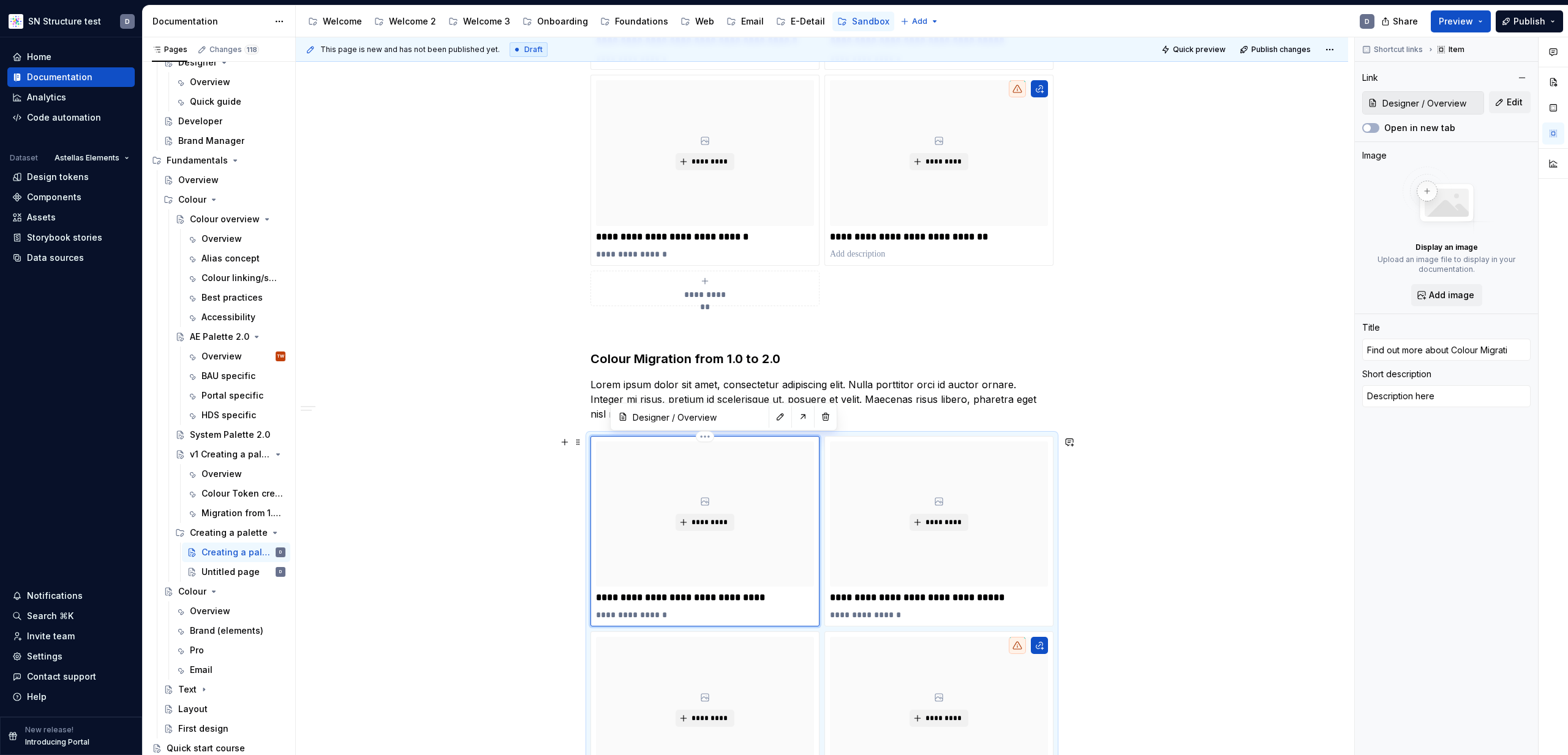
type input "Find out more about Colour Migratio"
type textarea "*"
type input "Find out more about Colour Migration"
click at [1194, 407] on div "**********" at bounding box center [822, 379] width 1053 height 1450
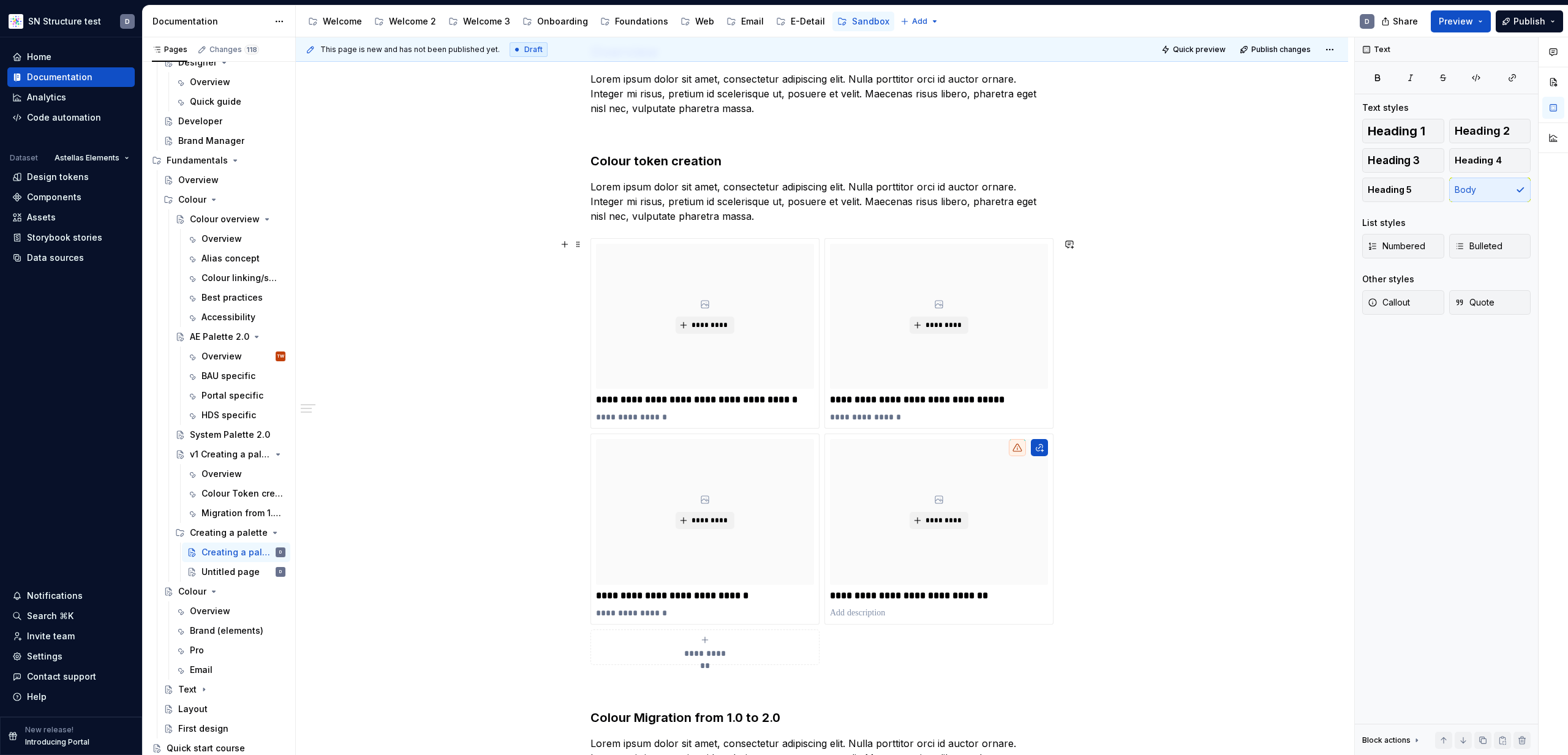
scroll to position [172, 0]
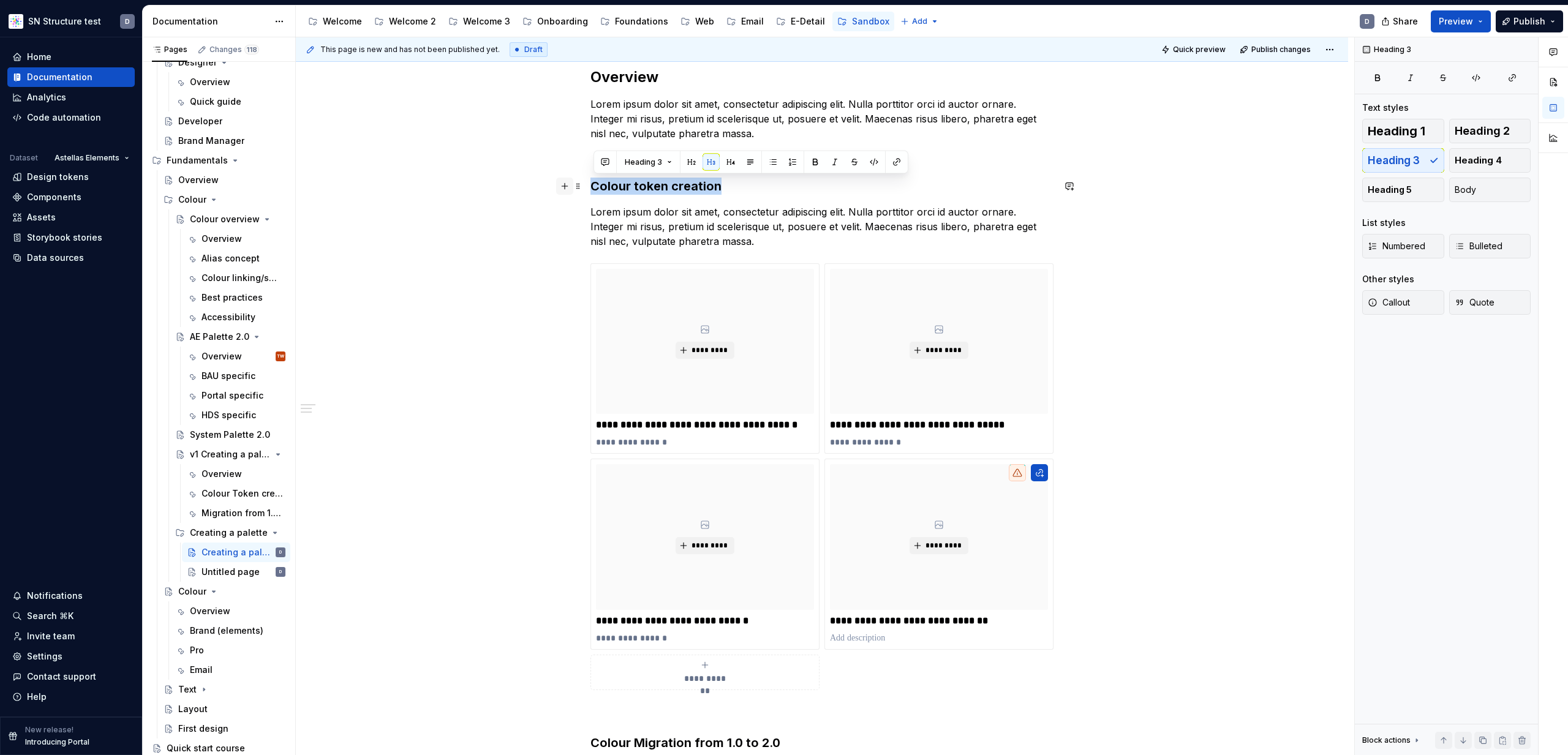
drag, startPoint x: 691, startPoint y: 187, endPoint x: 571, endPoint y: 182, distance: 120.1
click at [590, 182] on div "**********" at bounding box center [822, 665] width 463 height 1194
copy h3 "Colour token creation"
click at [220, 572] on div "Untitled page" at bounding box center [225, 572] width 47 height 12
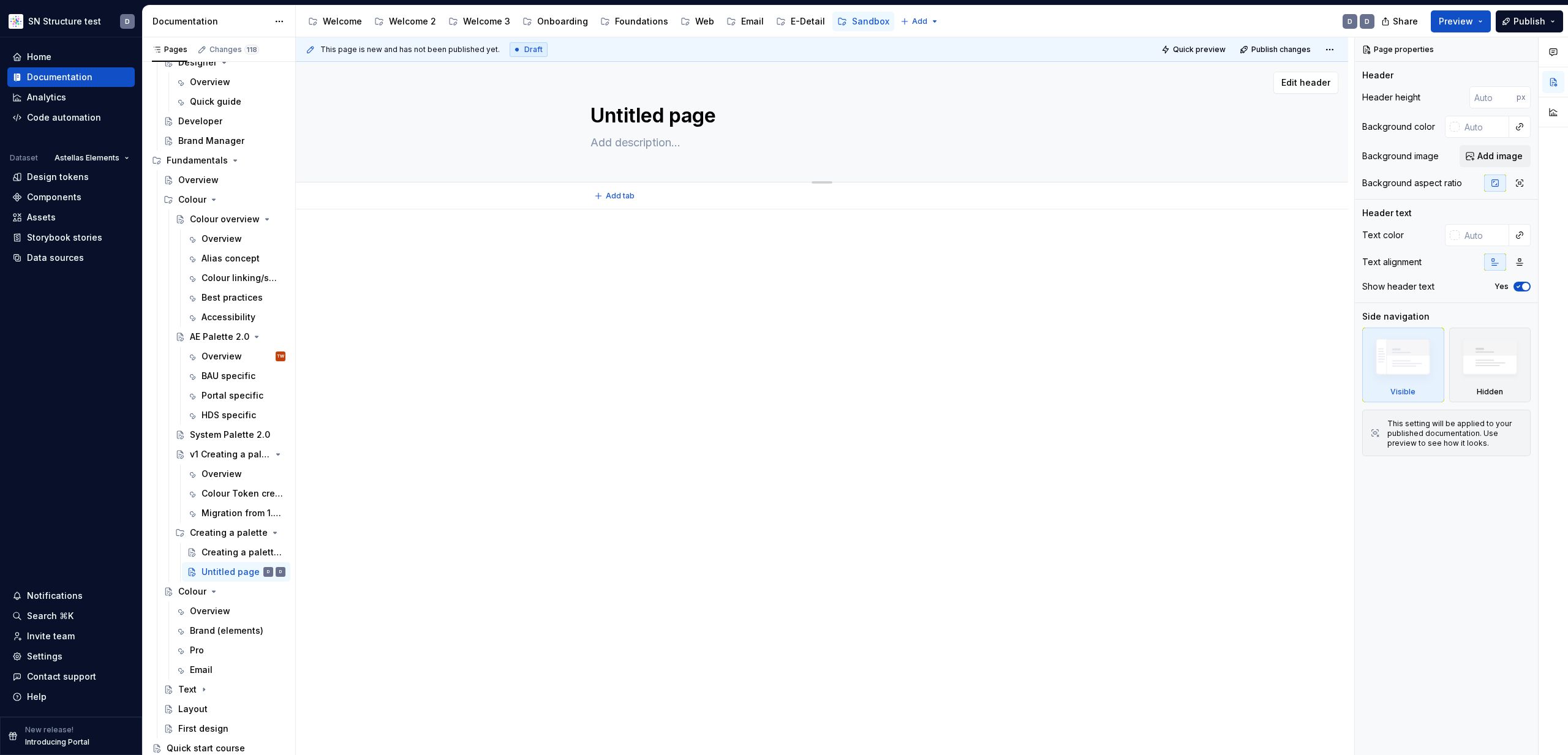
click at [703, 116] on textarea "Untitled page" at bounding box center [819, 115] width 463 height 29
paste textarea "Colour token creation"
type textarea "*"
type textarea "Colour token creation"
type textarea "*"
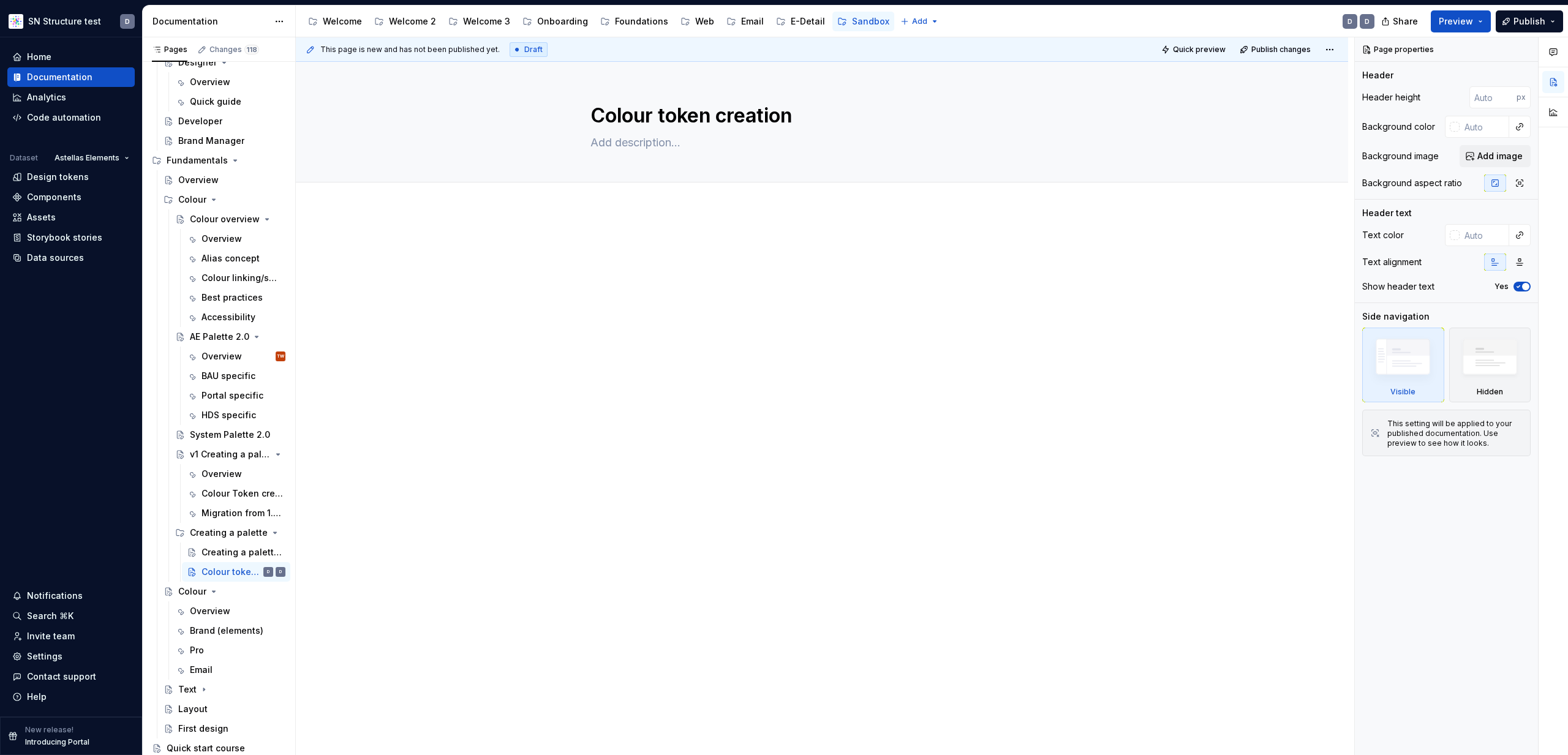
type textarea "Colour token creation"
click at [757, 382] on div at bounding box center [822, 368] width 1053 height 317
type textarea "*"
click at [627, 198] on span "Add tab" at bounding box center [620, 196] width 29 height 10
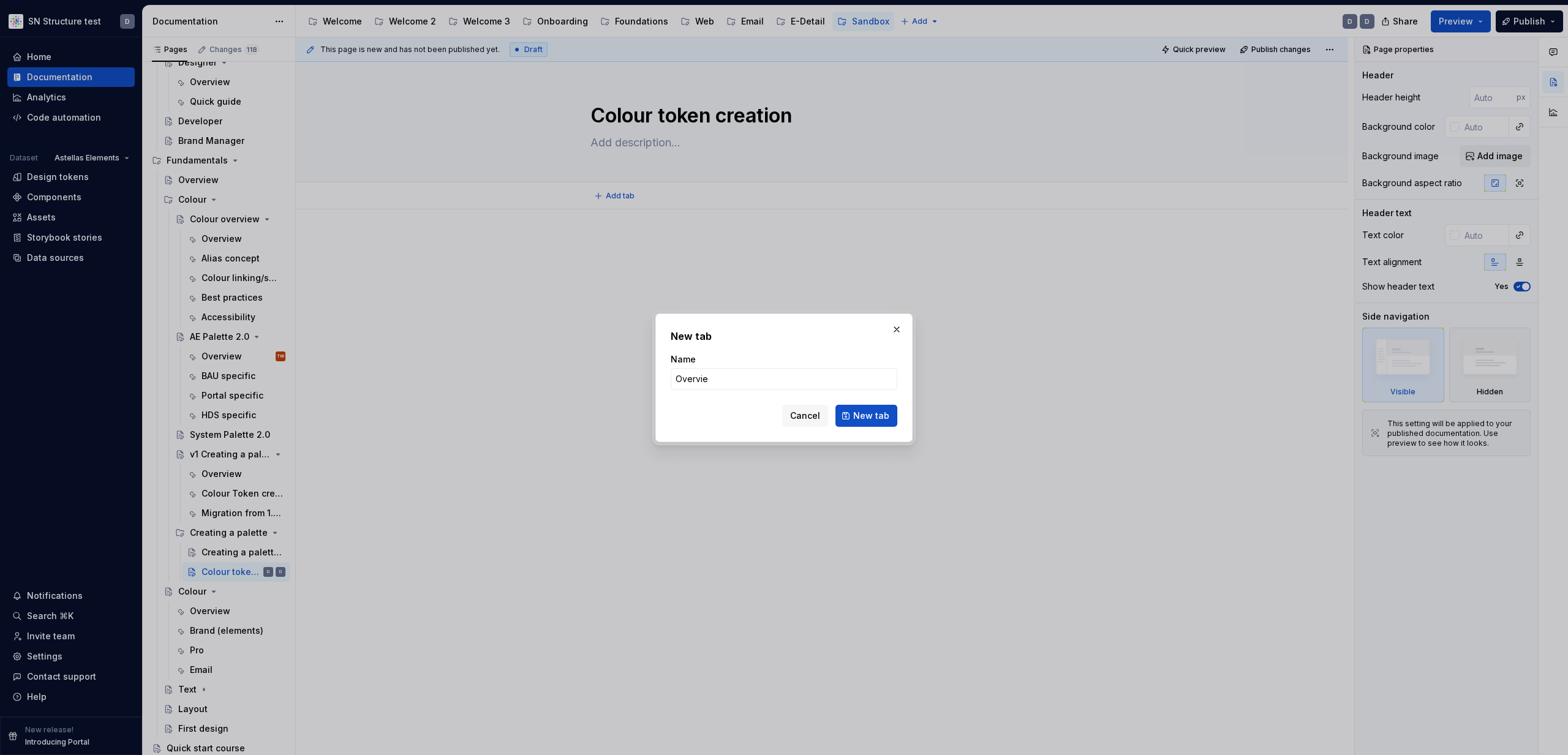
type input "Overview"
click button "New tab" at bounding box center [866, 415] width 62 height 22
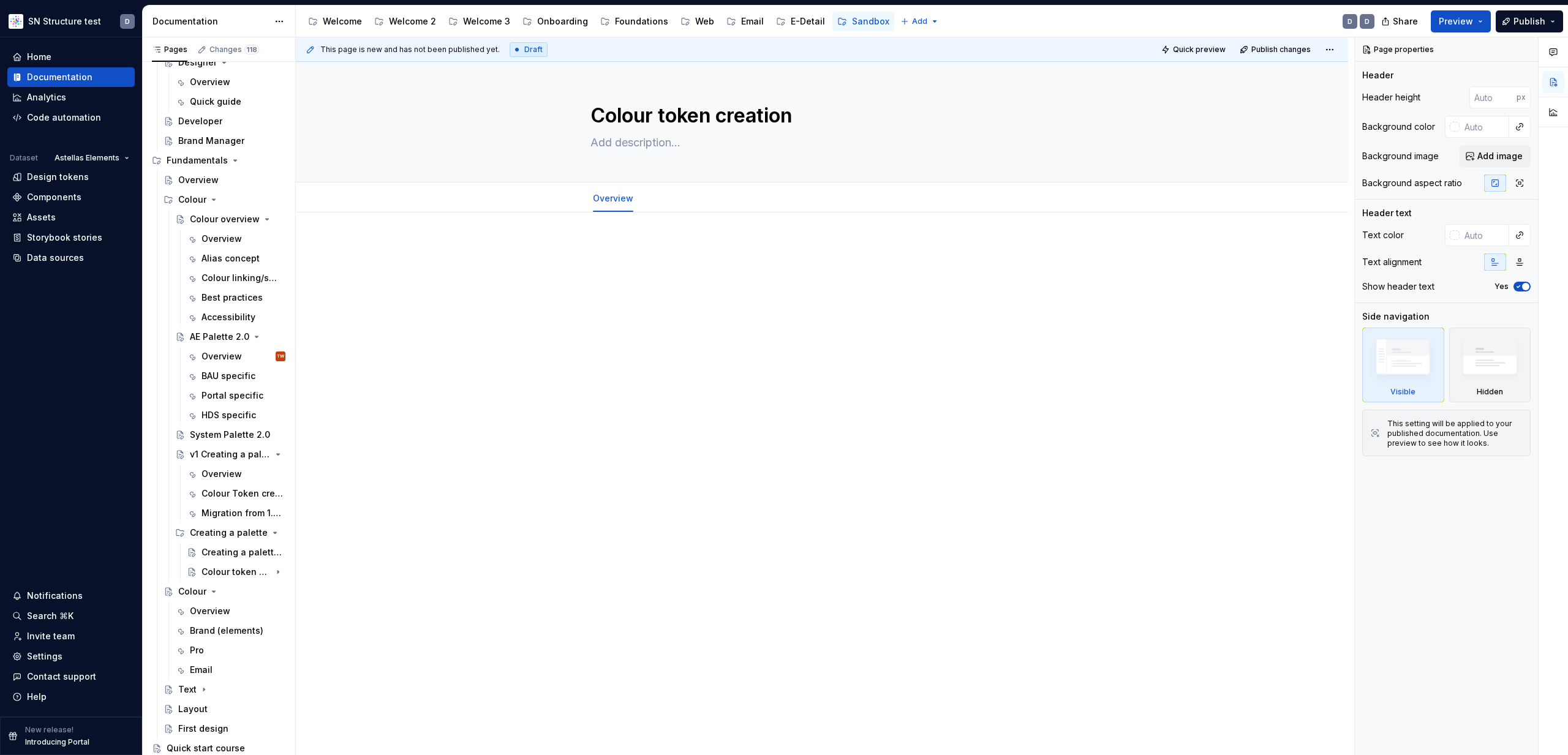
type textarea "*"
click at [665, 200] on span "Add tab" at bounding box center [675, 198] width 29 height 10
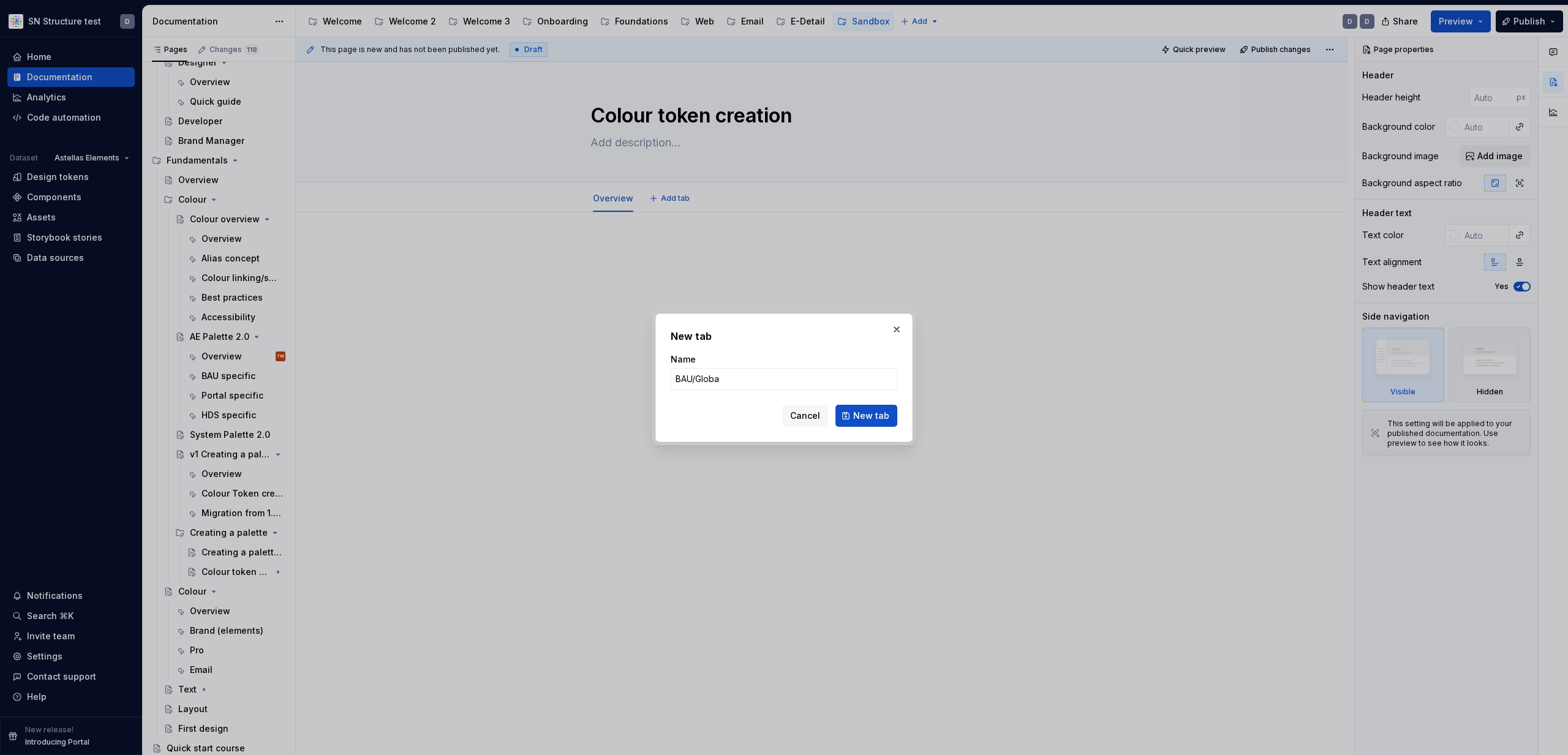
type input "BAU/Global"
click button "New tab" at bounding box center [866, 415] width 62 height 22
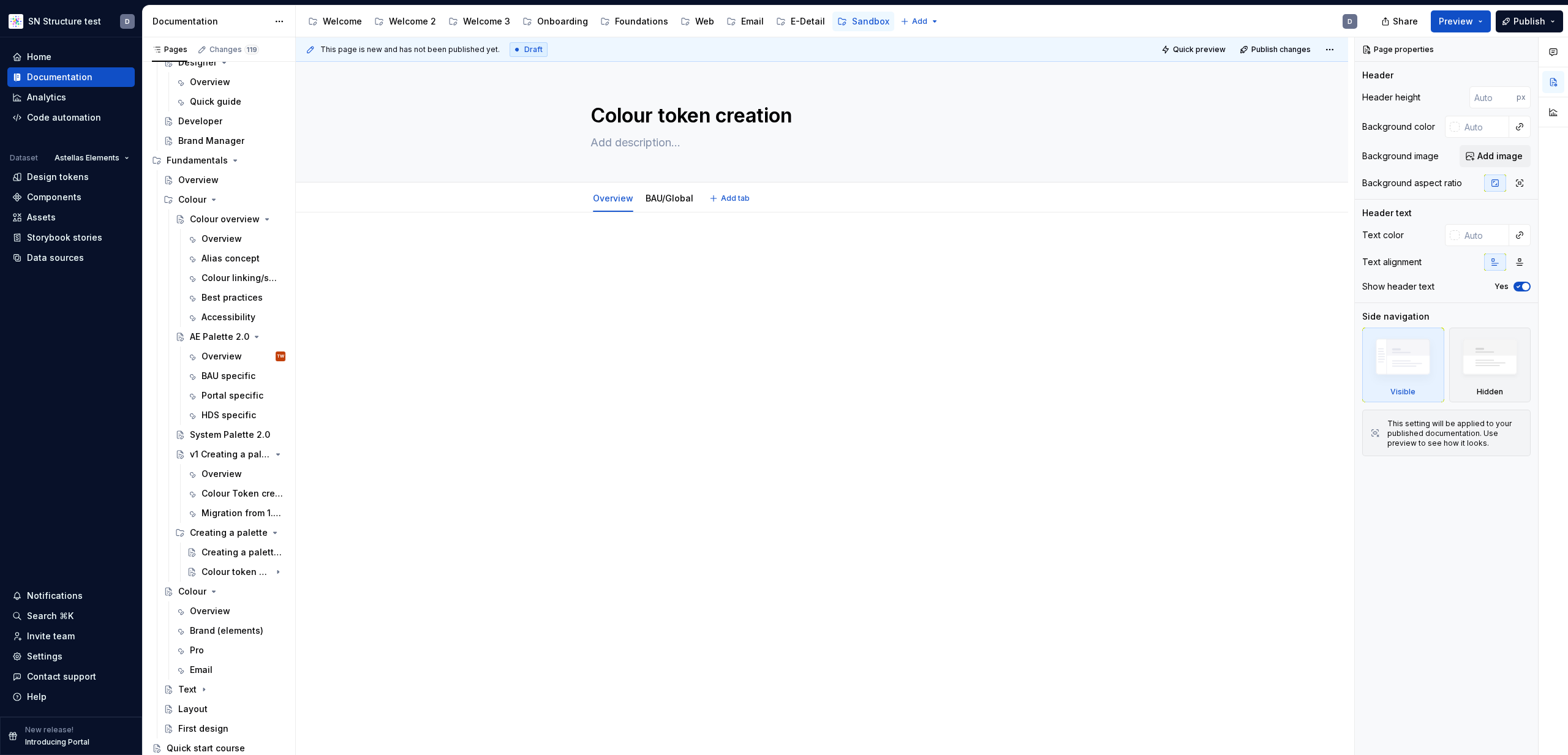
type textarea "*"
click at [729, 190] on button "Add tab" at bounding box center [731, 198] width 50 height 17
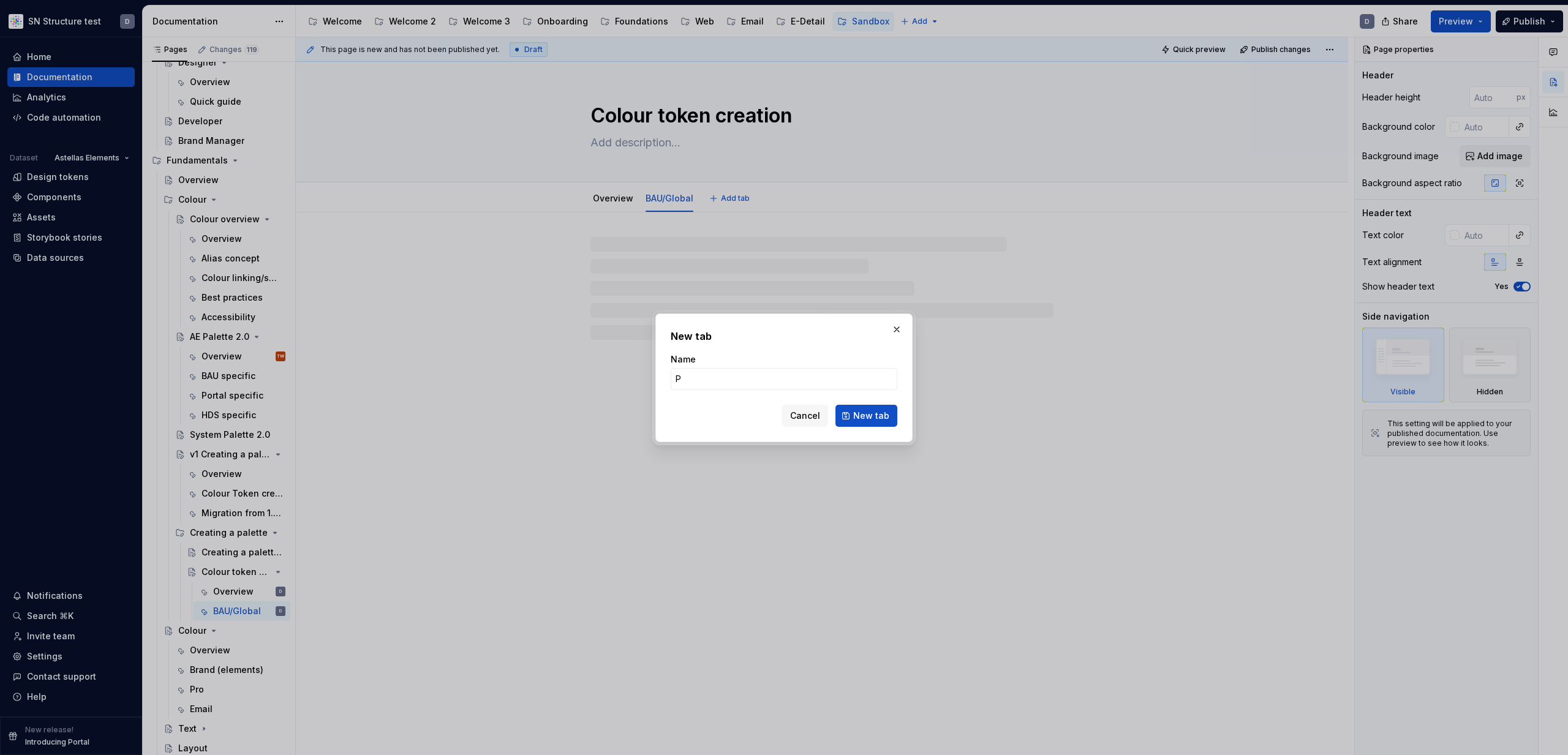
type input "Po"
type textarea "*"
type input "Poi"
type textarea "*"
type input "Po"
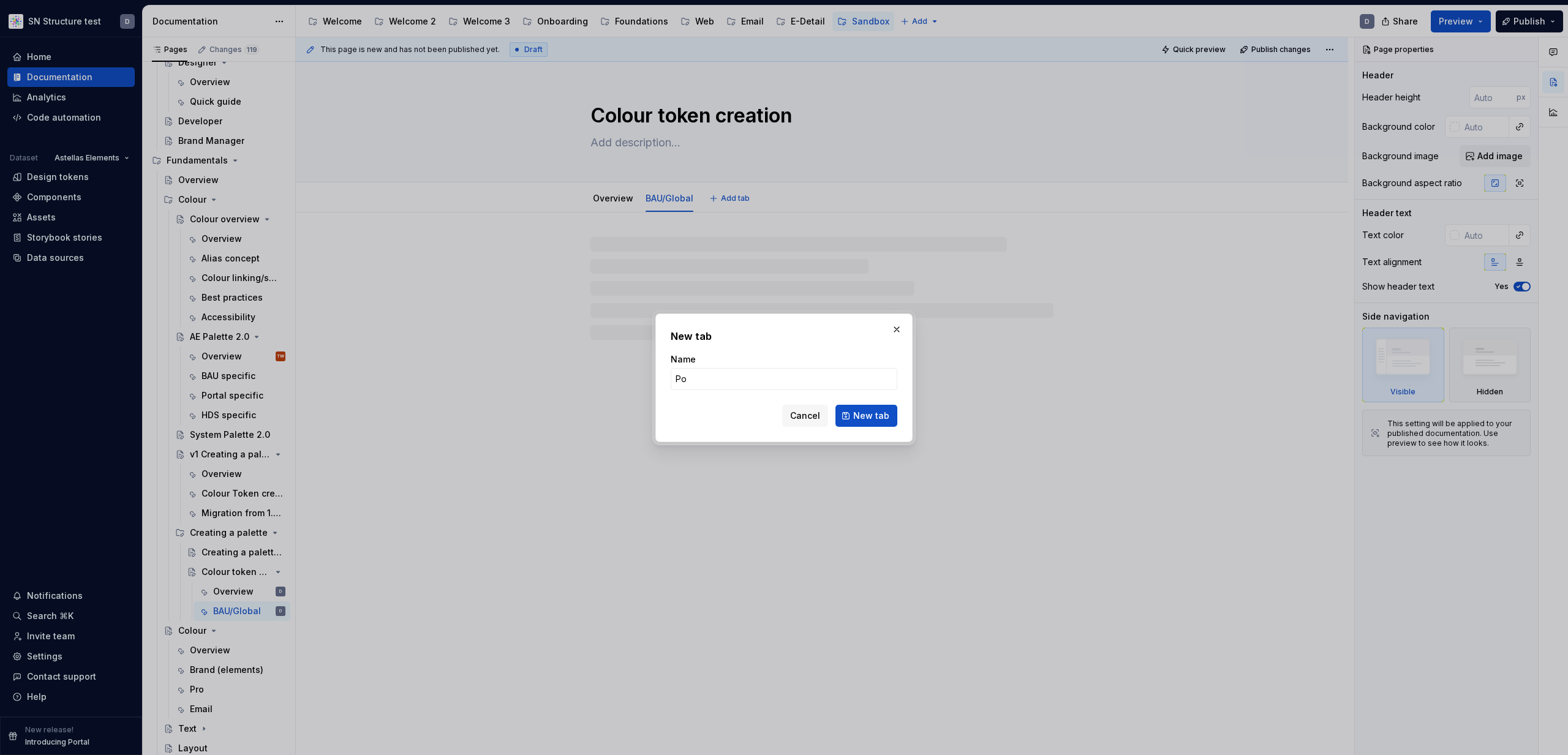
type textarea "*"
type input "Portal"
click button "New tab" at bounding box center [866, 415] width 62 height 22
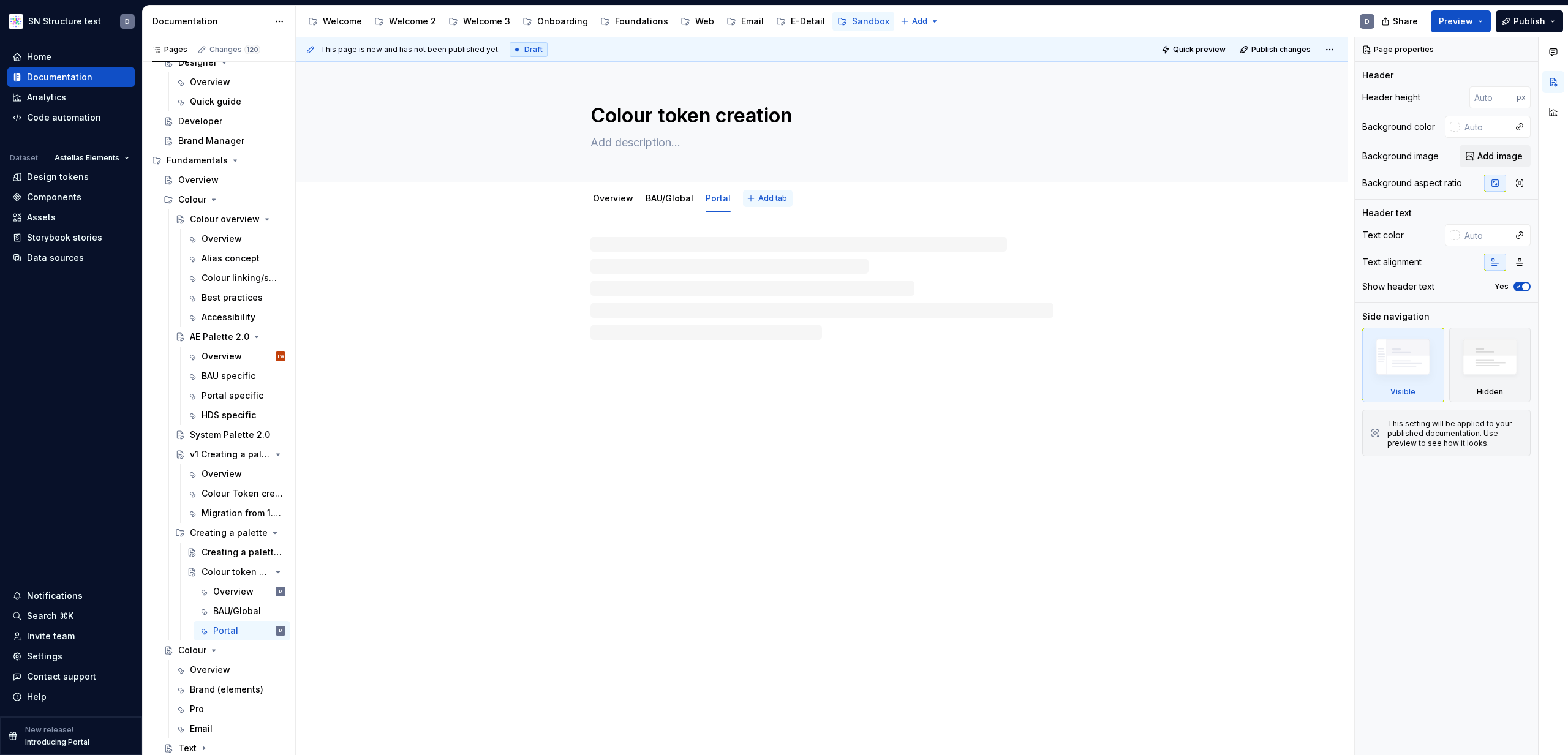
click at [778, 196] on span "Add tab" at bounding box center [773, 198] width 29 height 10
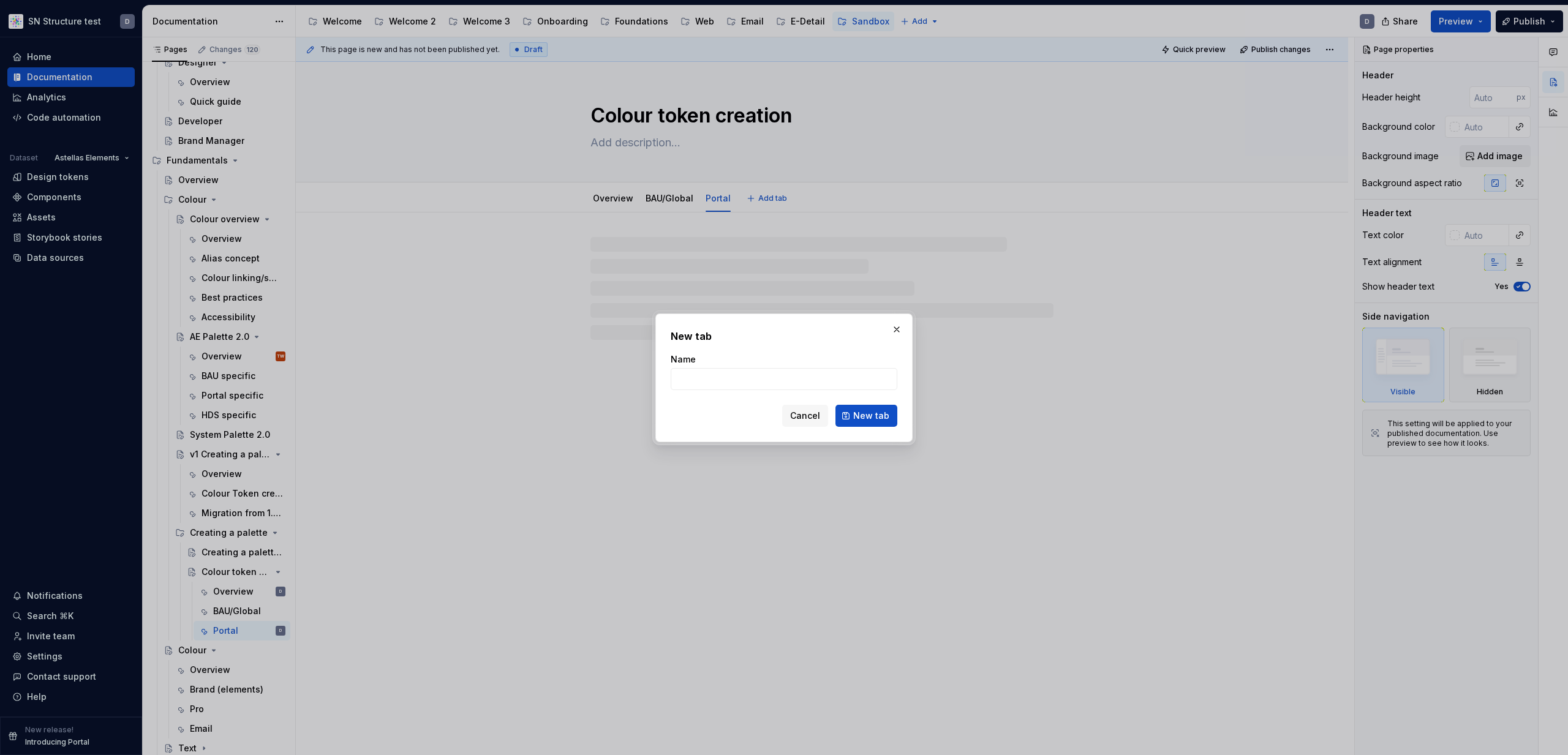
type textarea "*"
type input "Email"
click at [869, 417] on span "New tab" at bounding box center [871, 415] width 36 height 12
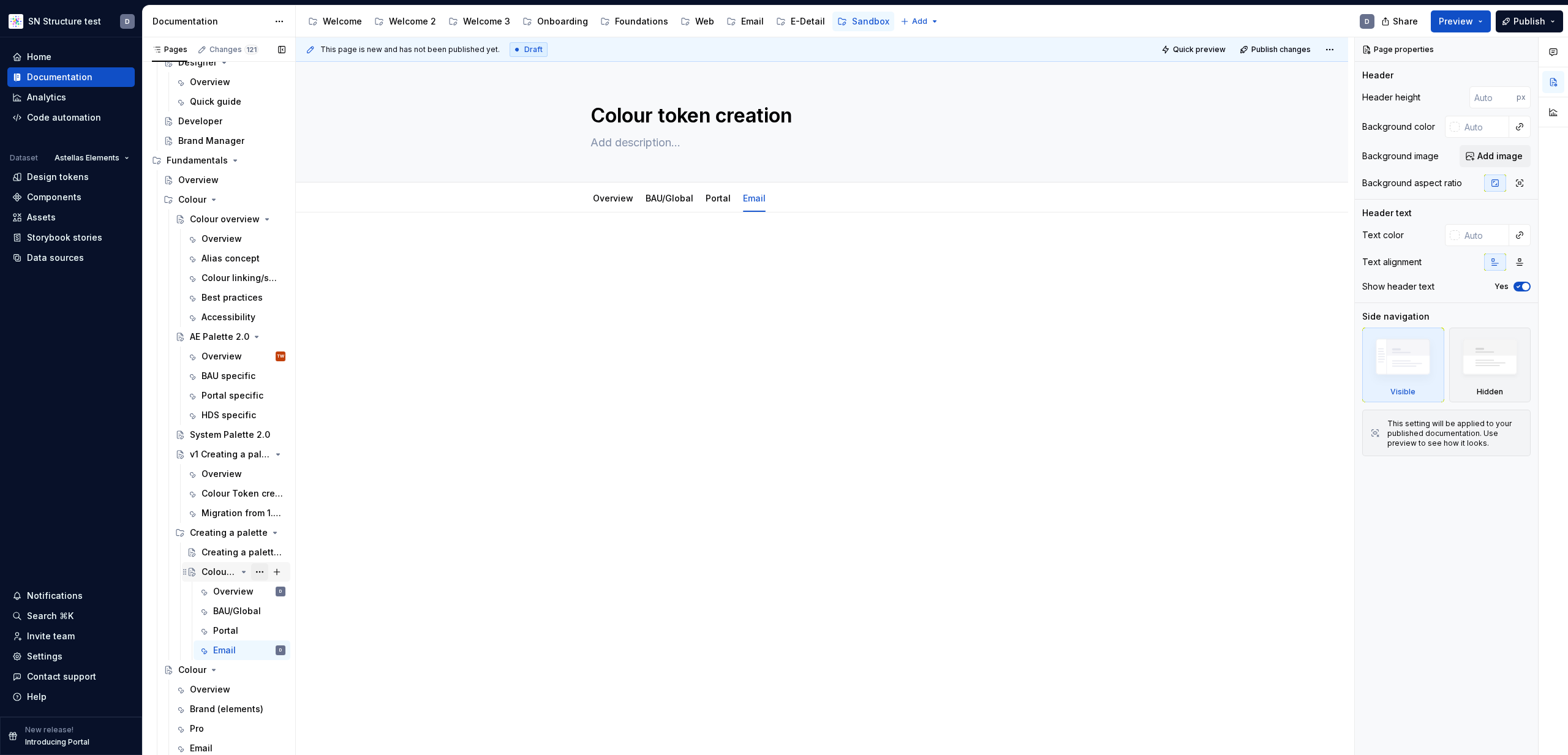
click at [260, 574] on button "Page tree" at bounding box center [259, 572] width 17 height 17
click at [308, 614] on div "Duplicate page" at bounding box center [333, 613] width 120 height 12
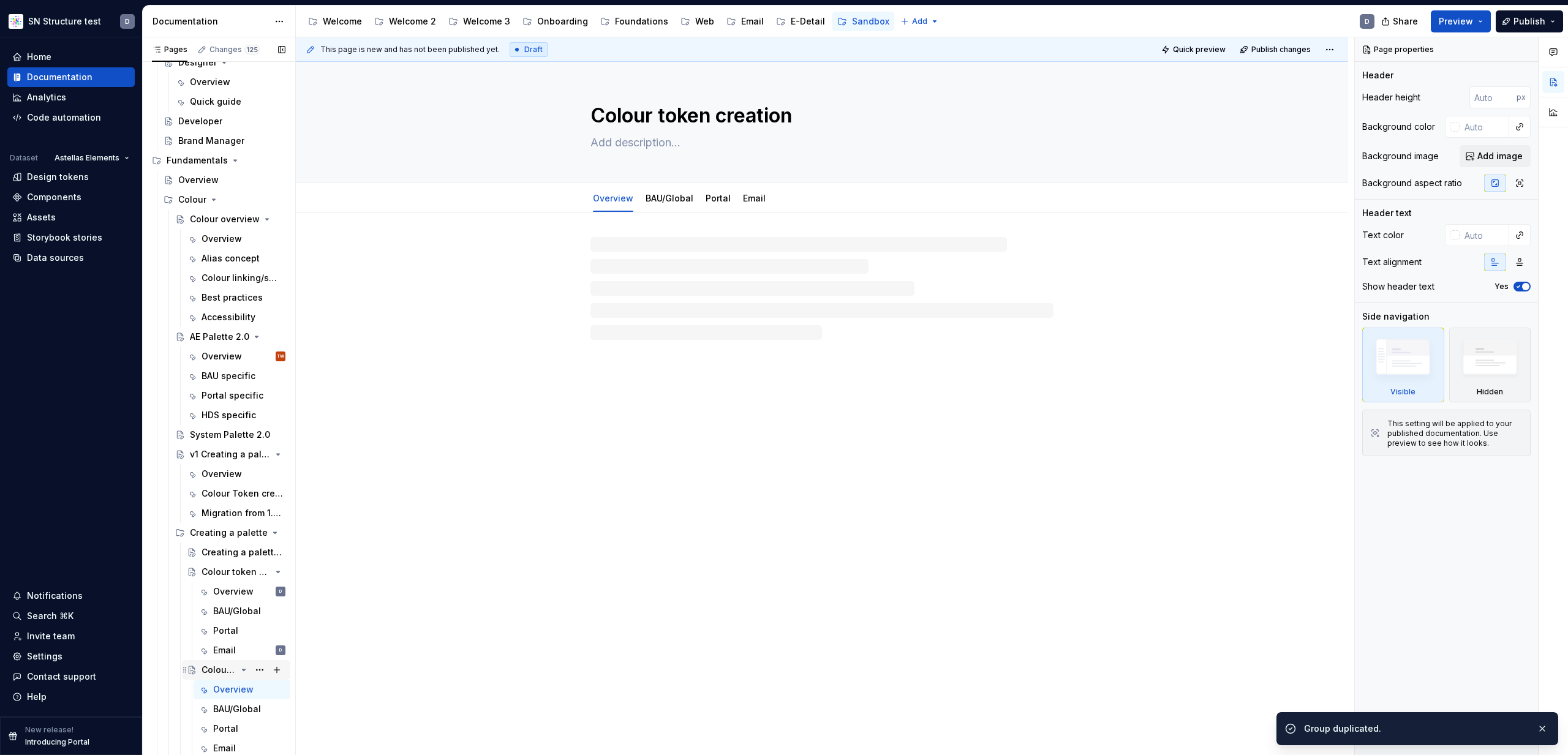
click at [214, 669] on div "Colour token creation" at bounding box center [219, 669] width 35 height 12
click at [793, 115] on textarea "Colour token creation" at bounding box center [819, 115] width 463 height 29
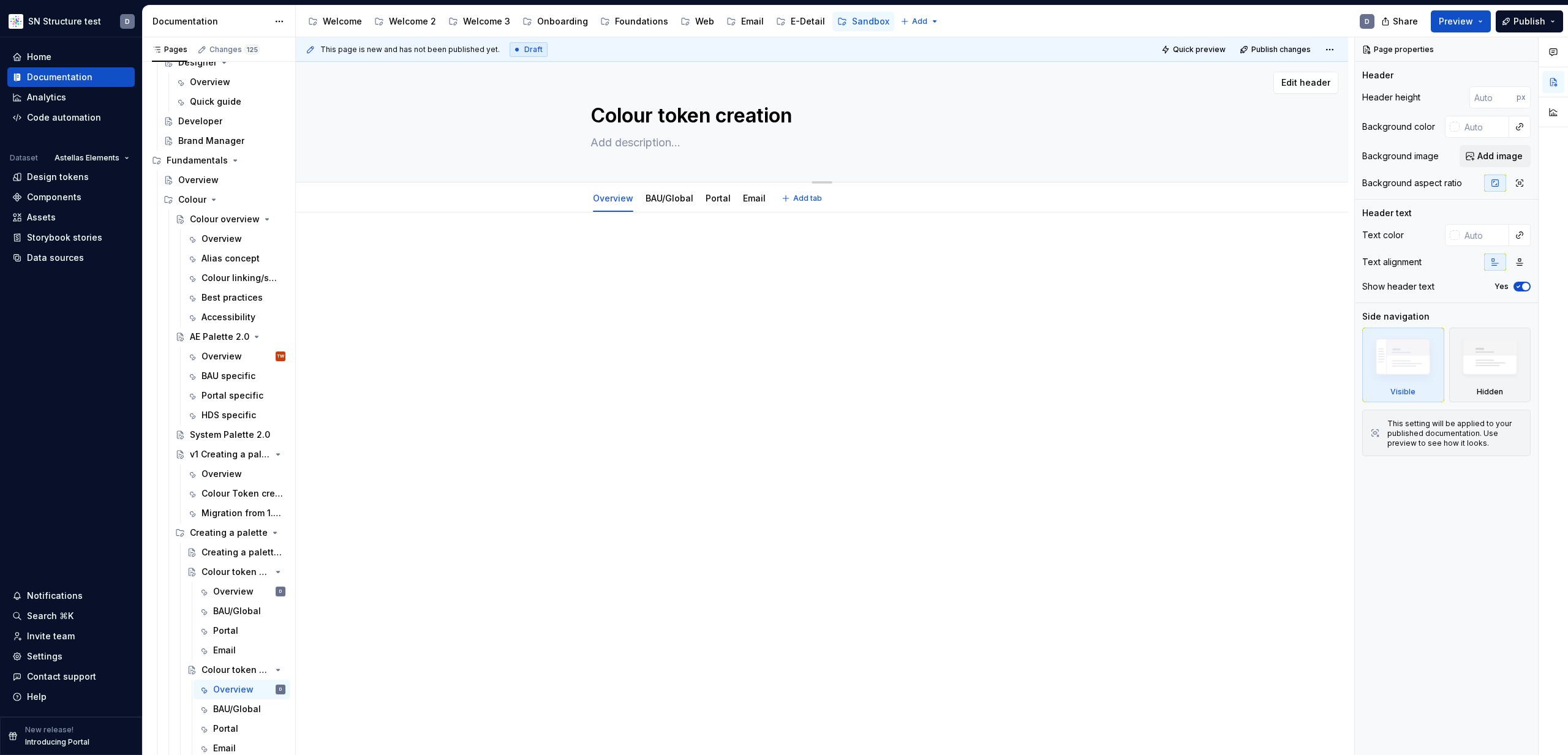
type textarea "*"
type textarea "C"
type textarea "*"
type textarea "Co"
type textarea "*"
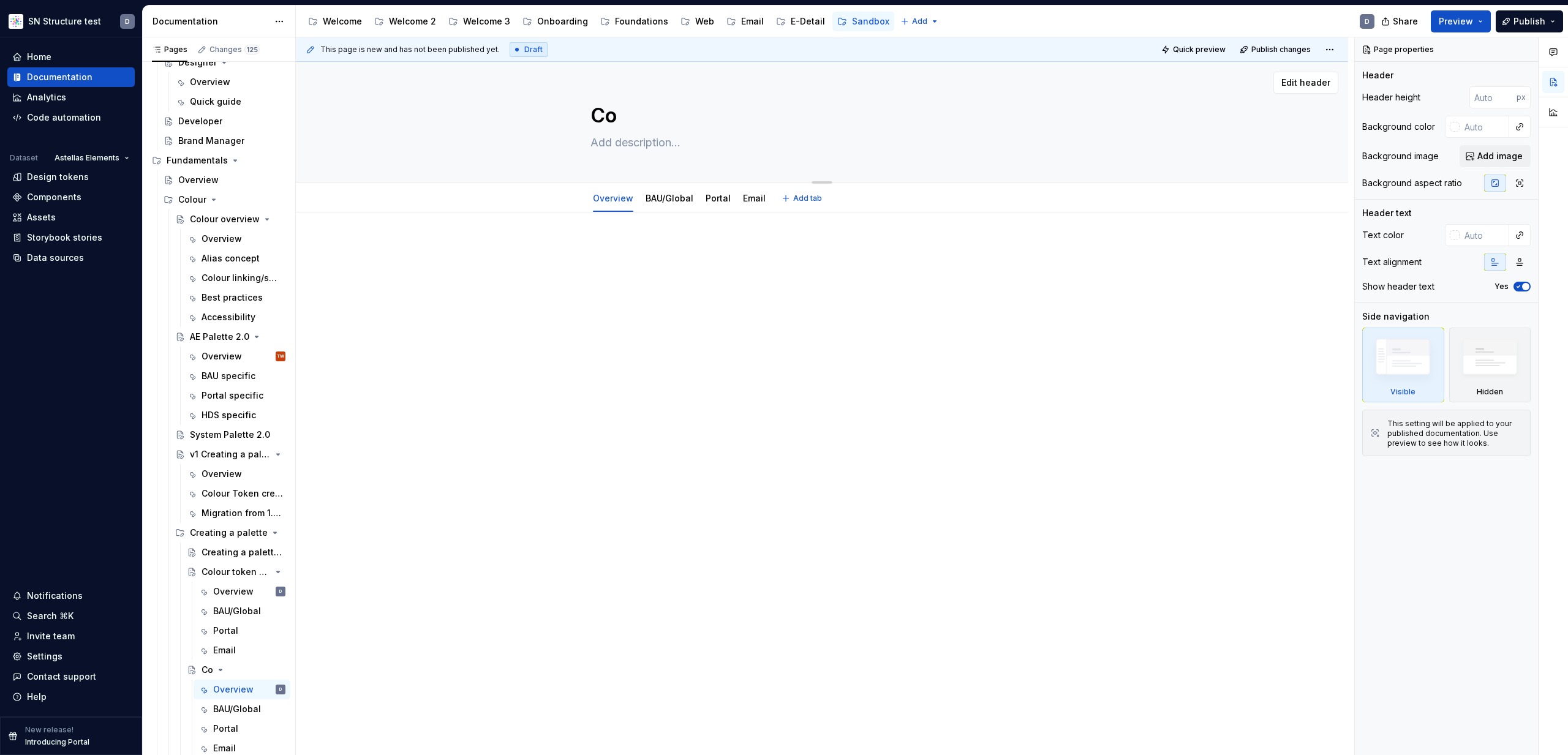
type textarea "Col"
type textarea "*"
type textarea "Colo"
type textarea "*"
type textarea "Colou"
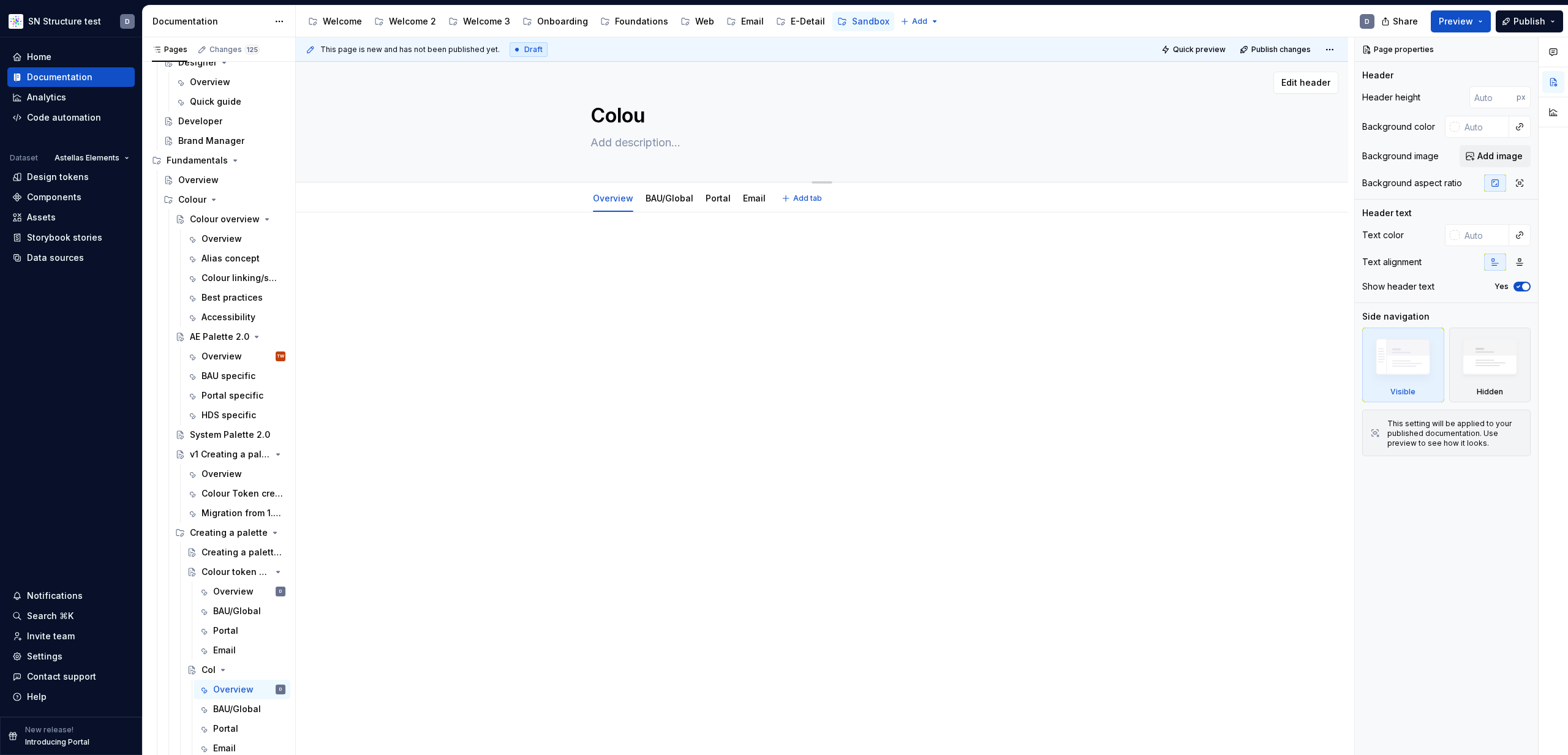
type textarea "*"
type textarea "Colour"
type textarea "*"
type textarea "Colour"
type textarea "*"
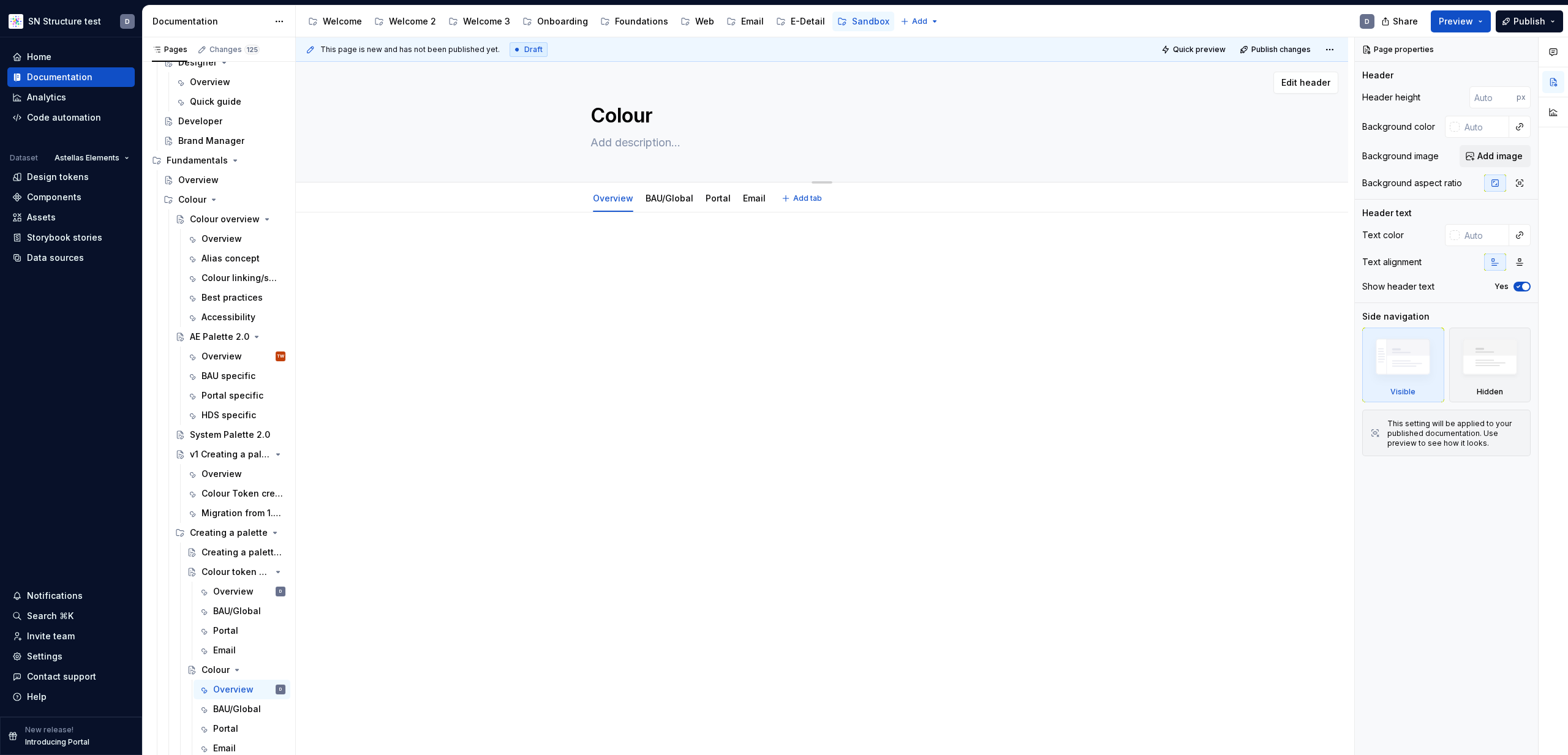
type textarea "Colour m"
type textarea "*"
type textarea "Colour mi"
type textarea "*"
type textarea "Colour m"
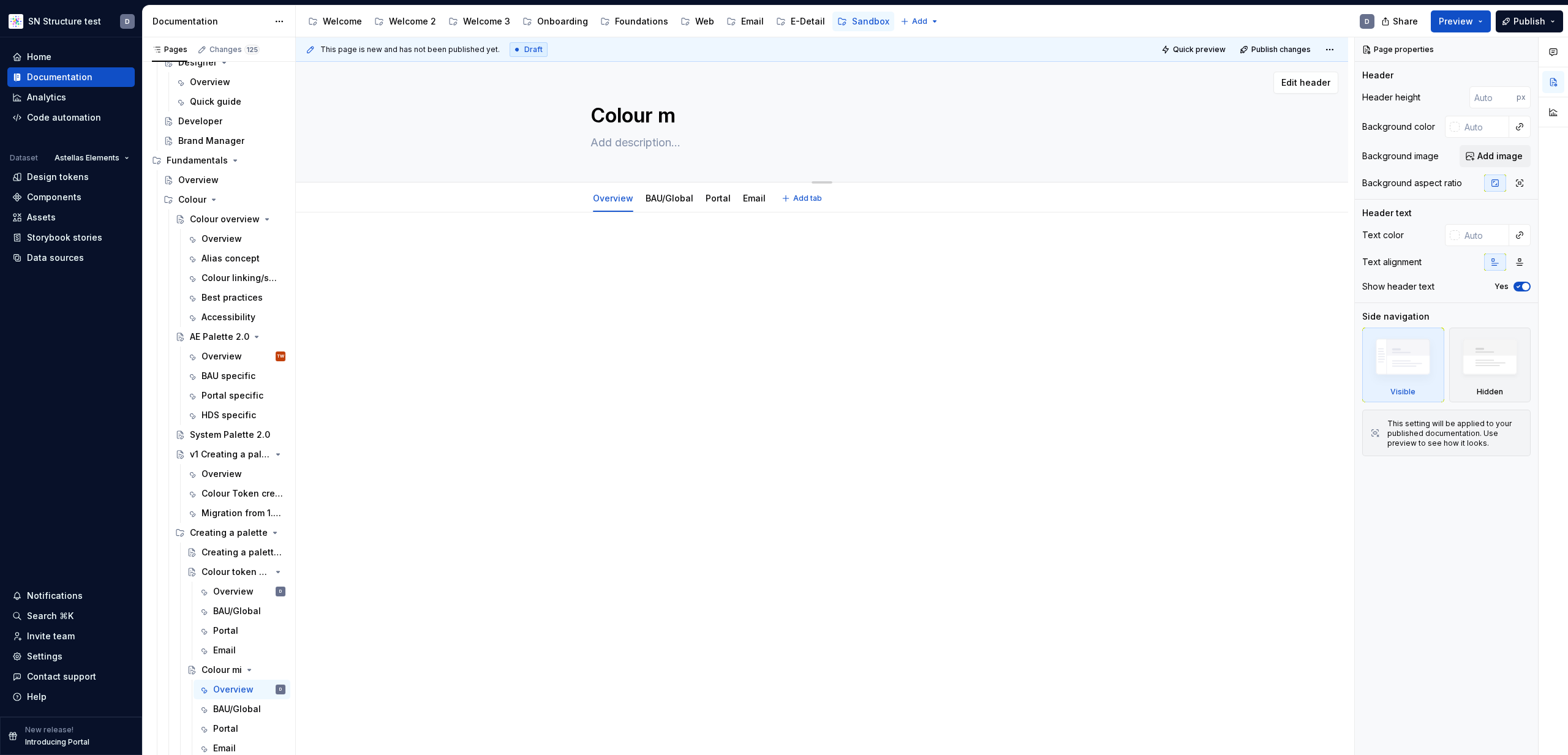
type textarea "*"
type textarea "Colour"
type textarea "*"
type textarea "Colour M"
type textarea "*"
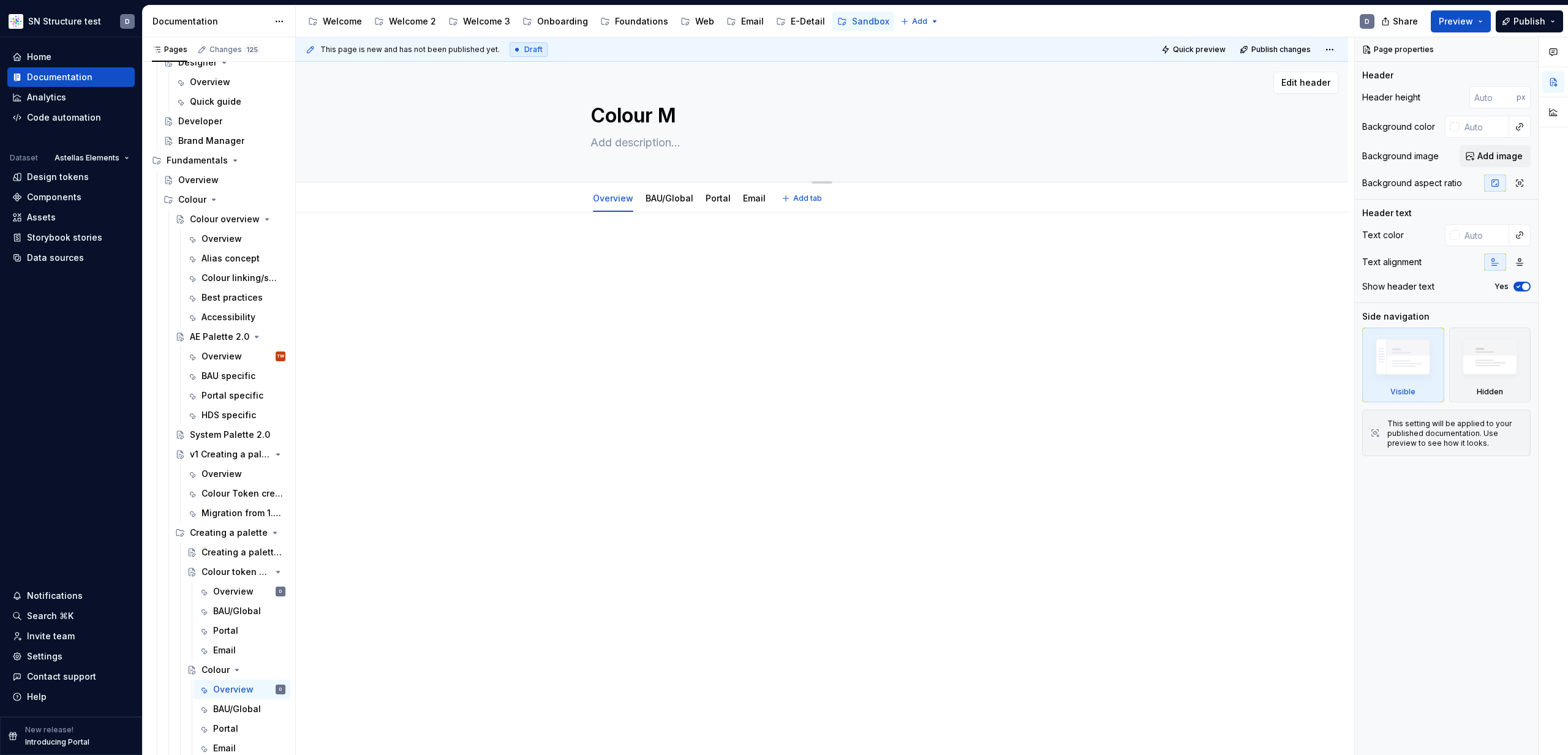
type textarea "Colour Mi"
type textarea "*"
type textarea "Colour Mig"
type textarea "*"
type textarea "Colour Migr"
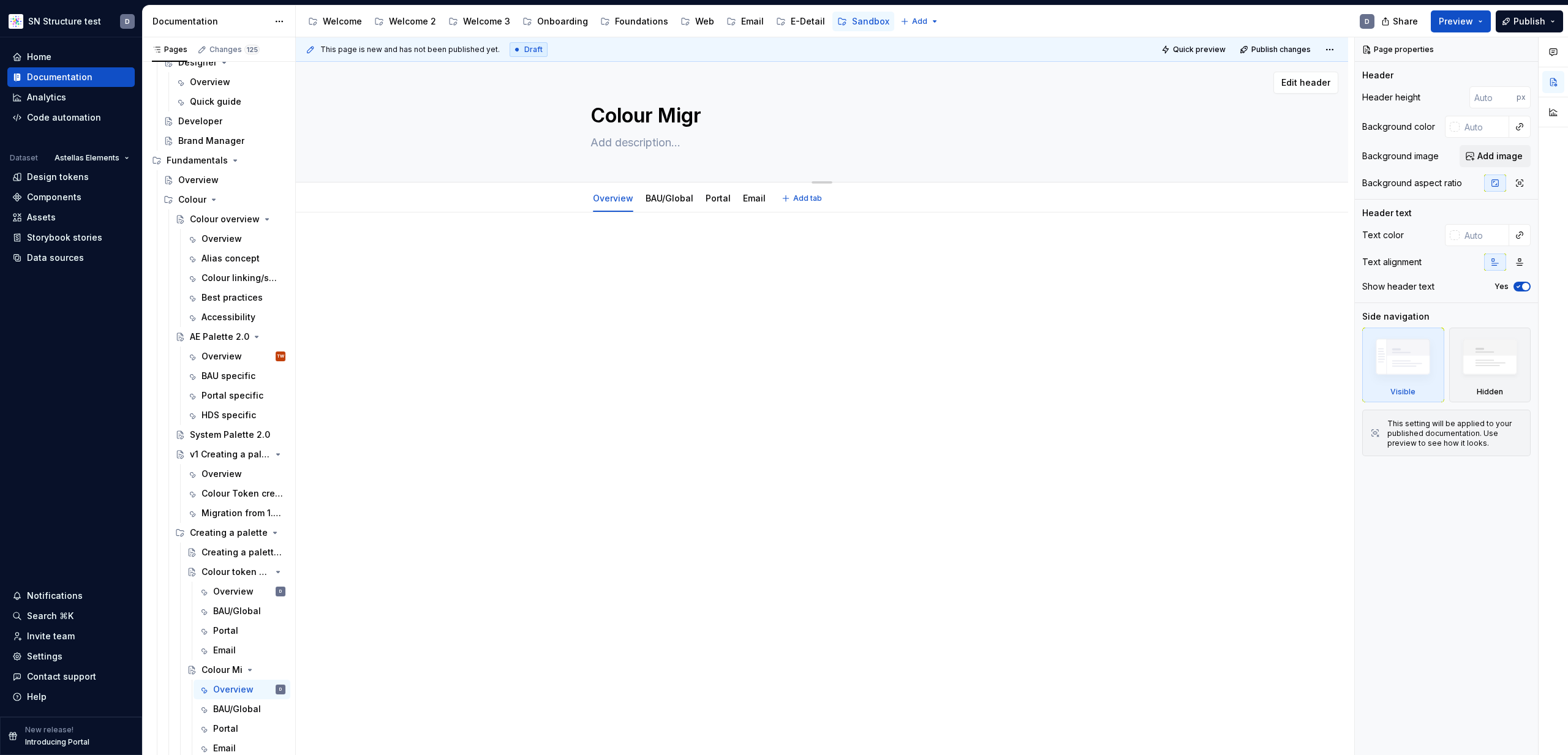
type textarea "*"
type textarea "Colour Migra"
type textarea "*"
type textarea "Colour Migrat"
type textarea "*"
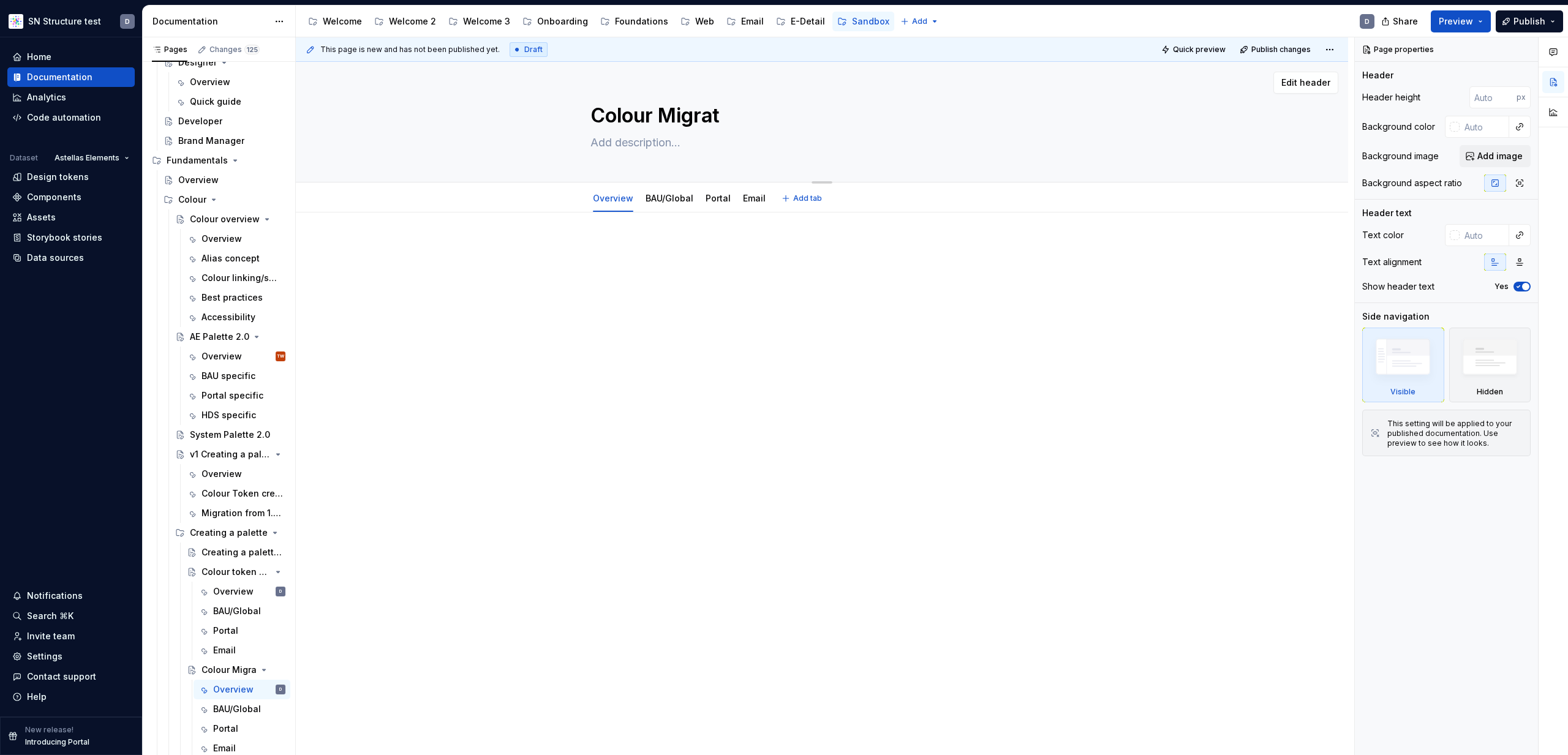
type textarea "Colour Migrati"
type textarea "*"
type textarea "Colour Migratio"
type textarea "*"
type textarea "Colour Migration"
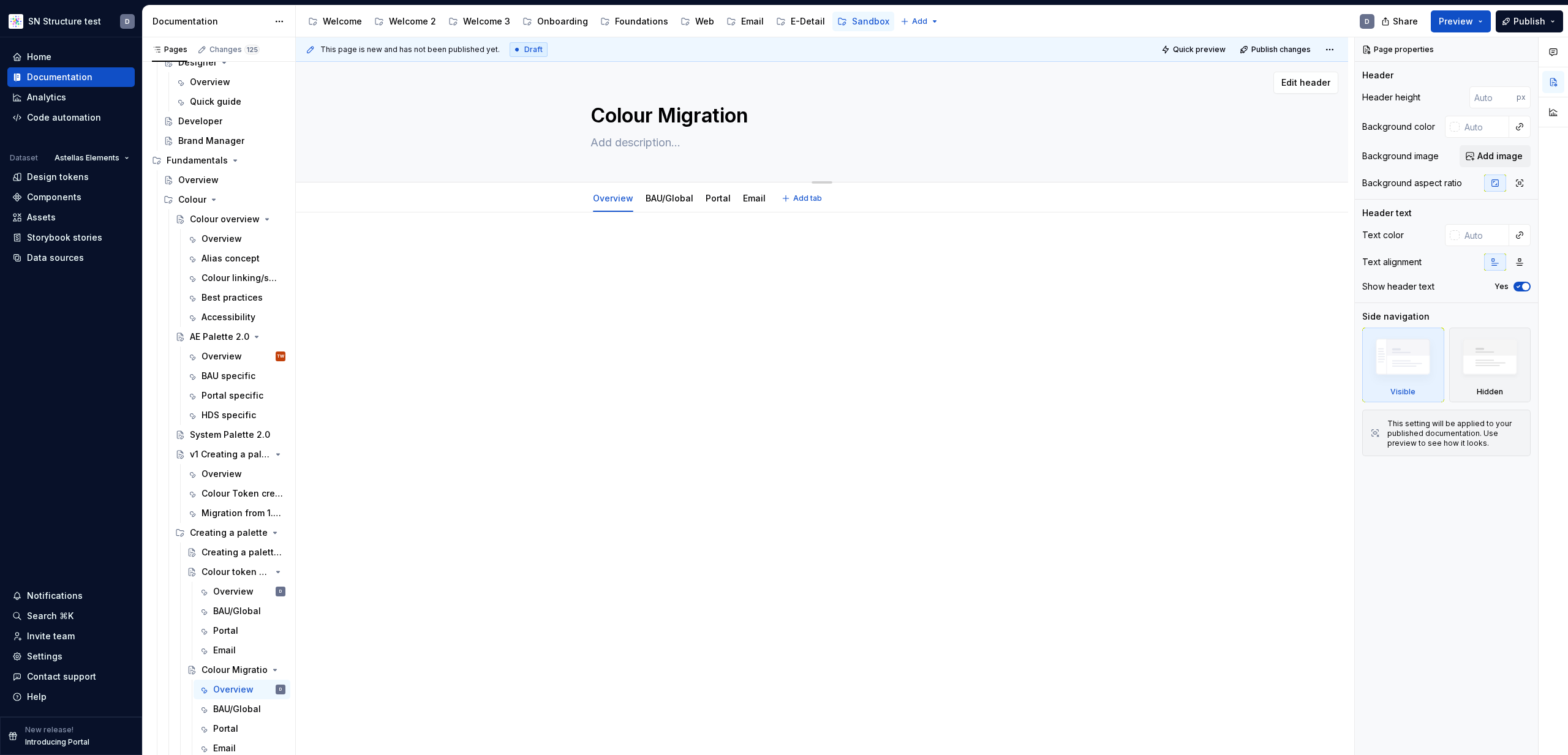
type textarea "*"
type textarea "Colour Migration"
type textarea "*"
type textarea "Colour Migration f"
type textarea "*"
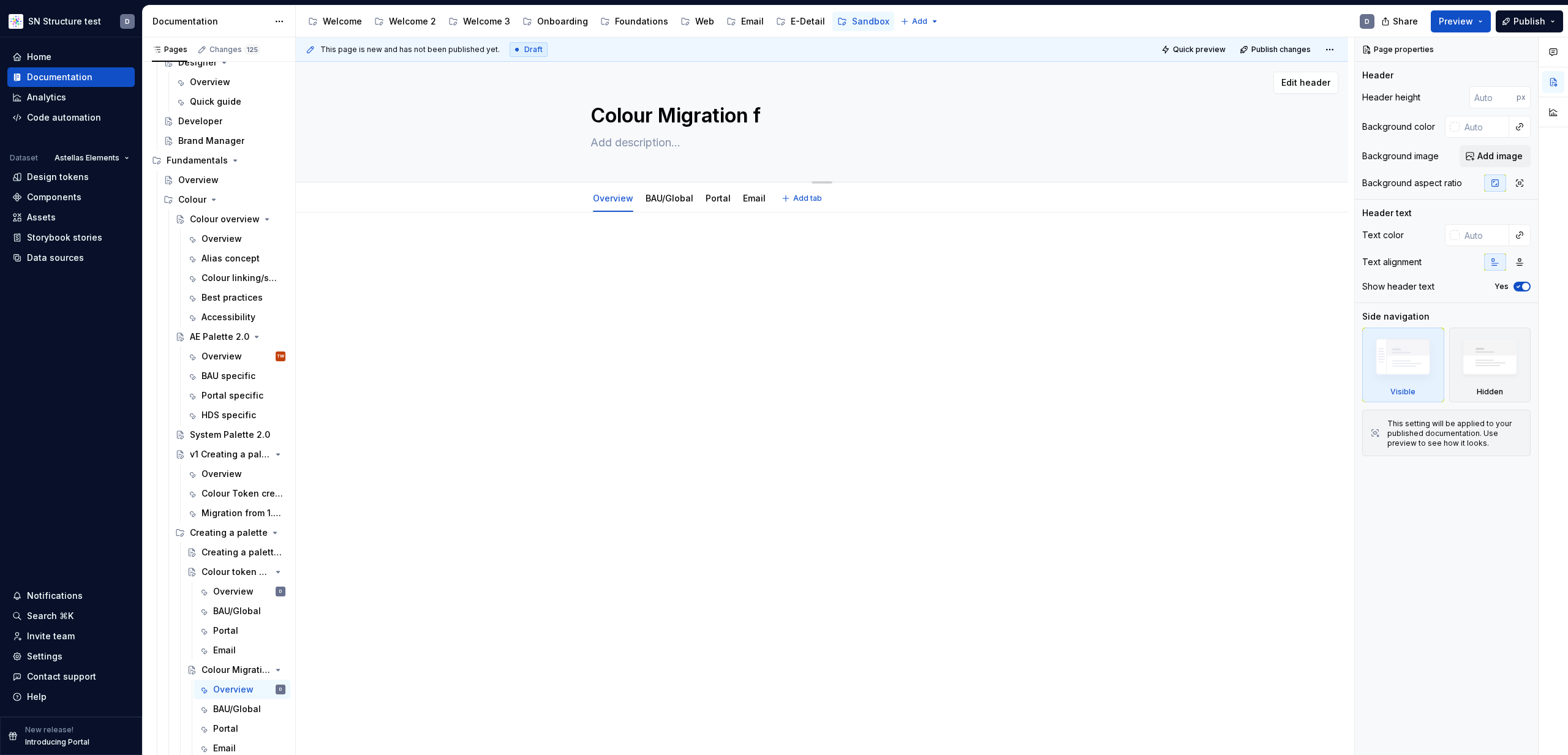
type textarea "Colour Migration fr"
type textarea "*"
type textarea "Colour Migration fro"
type textarea "*"
type textarea "Colour Migration from"
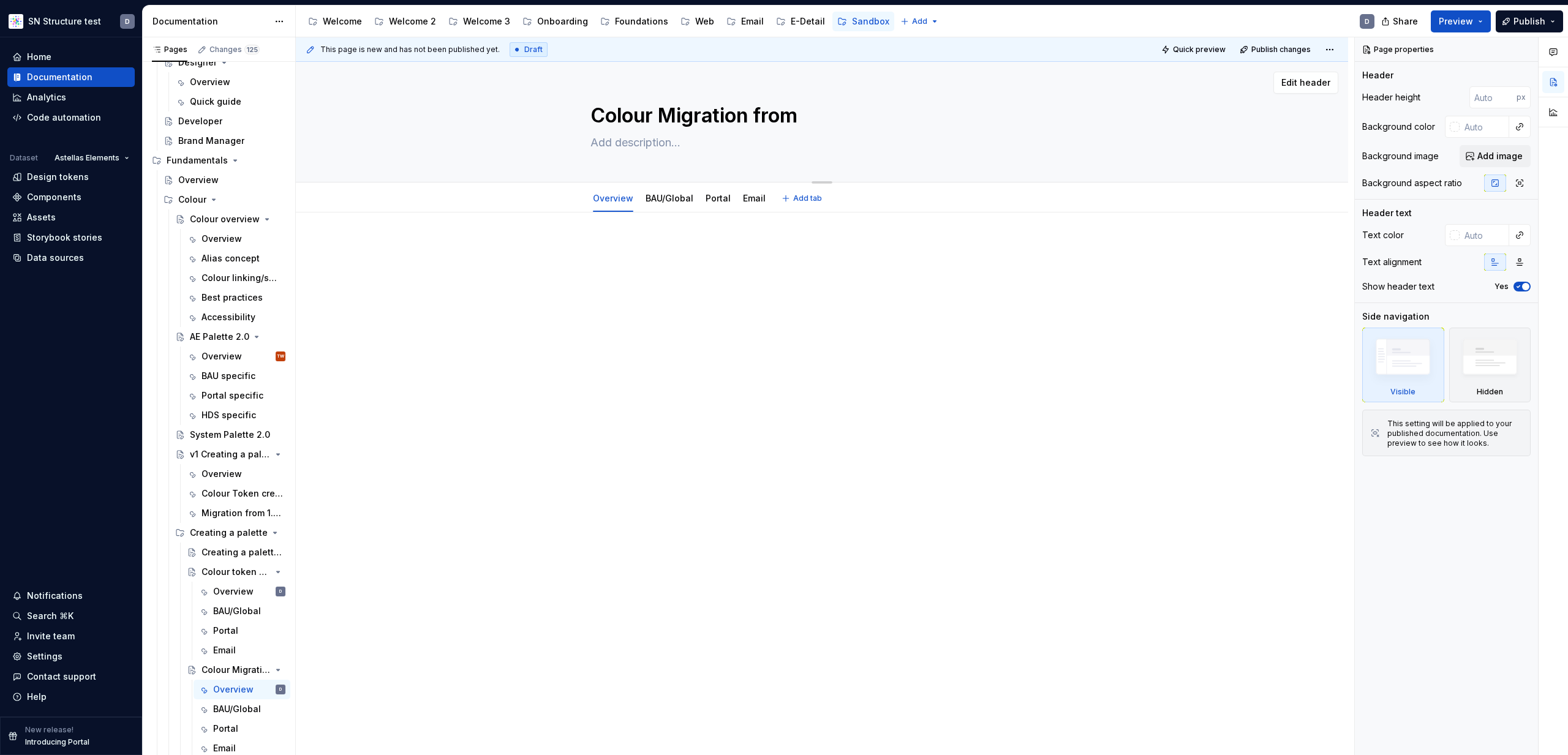
type textarea "*"
type textarea "Colour Migration from 1"
type textarea "*"
type textarea "Colour Migration from 1."
type textarea "*"
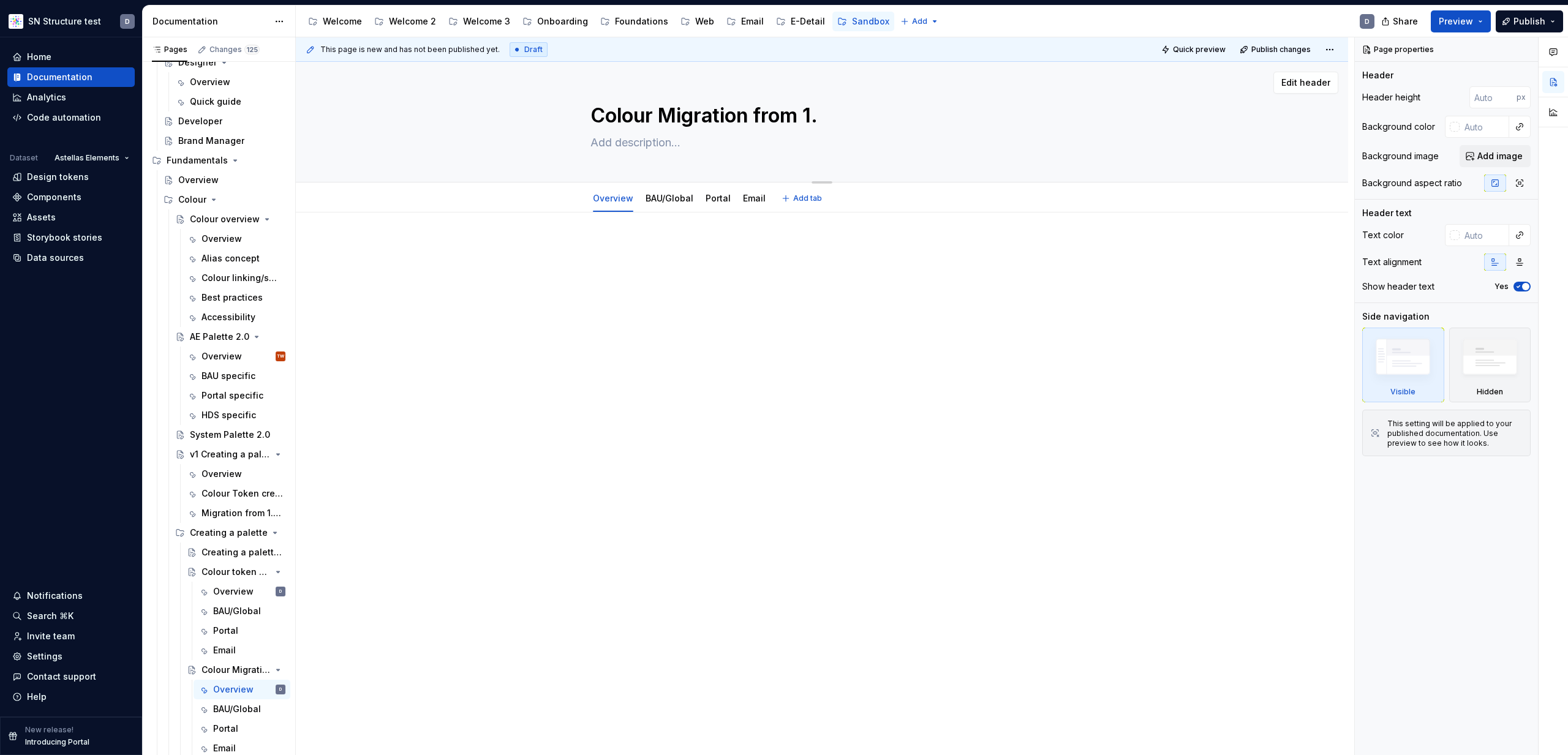
type textarea "Colour Migration from 1.0"
type textarea "*"
type textarea "Colour Migration from 1.0"
type textarea "*"
type textarea "Colour Migration from 1.0 t"
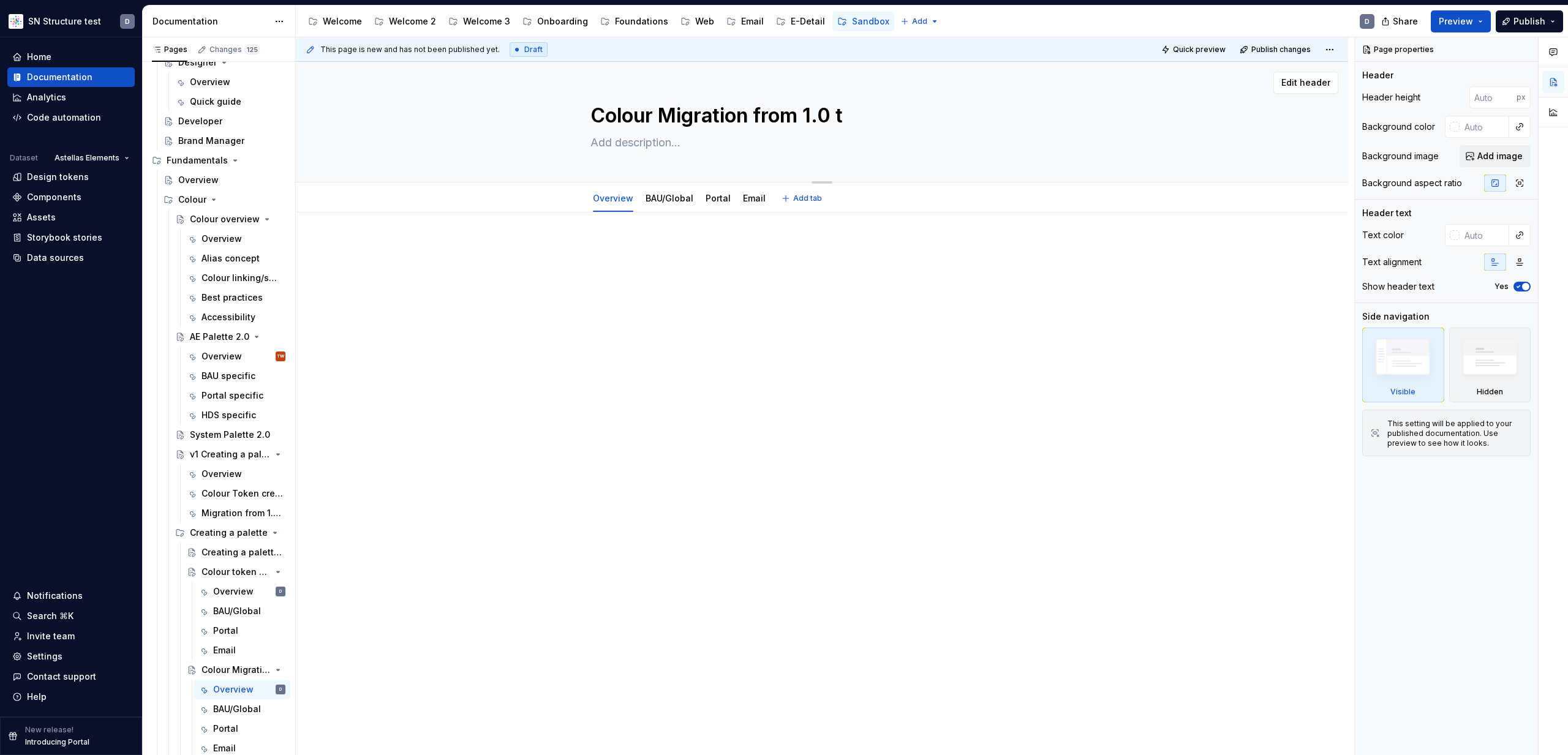
type textarea "*"
type textarea "Colour Migration from 1.0 to"
type textarea "*"
type textarea "Colour Migration from 1.0 to"
type textarea "*"
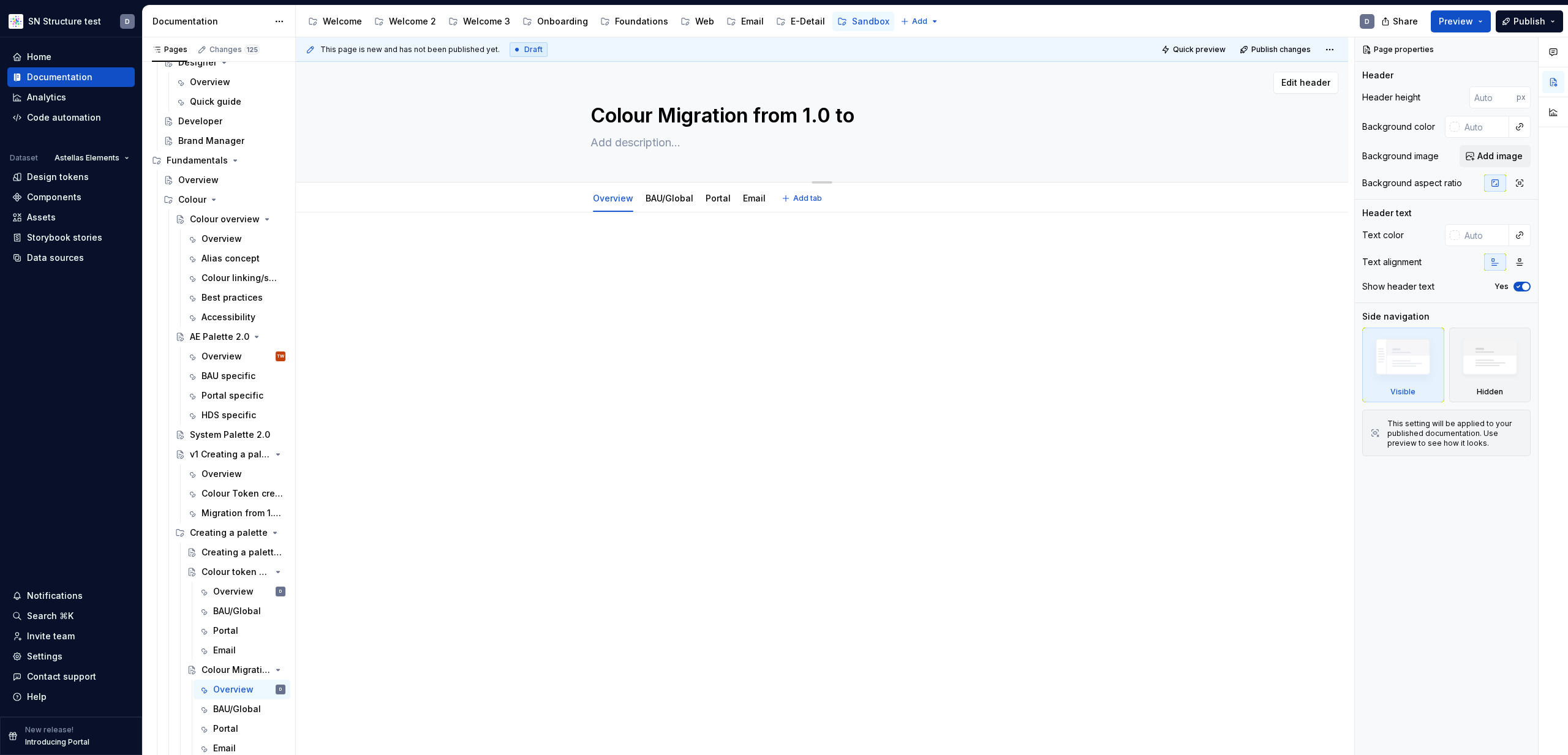
type textarea "Colour Migration from 1.0 to 2"
type textarea "*"
type textarea "Colour Migration from 1.0 to 2."
type textarea "*"
type textarea "Colour Migration from 1.0 to 2.0"
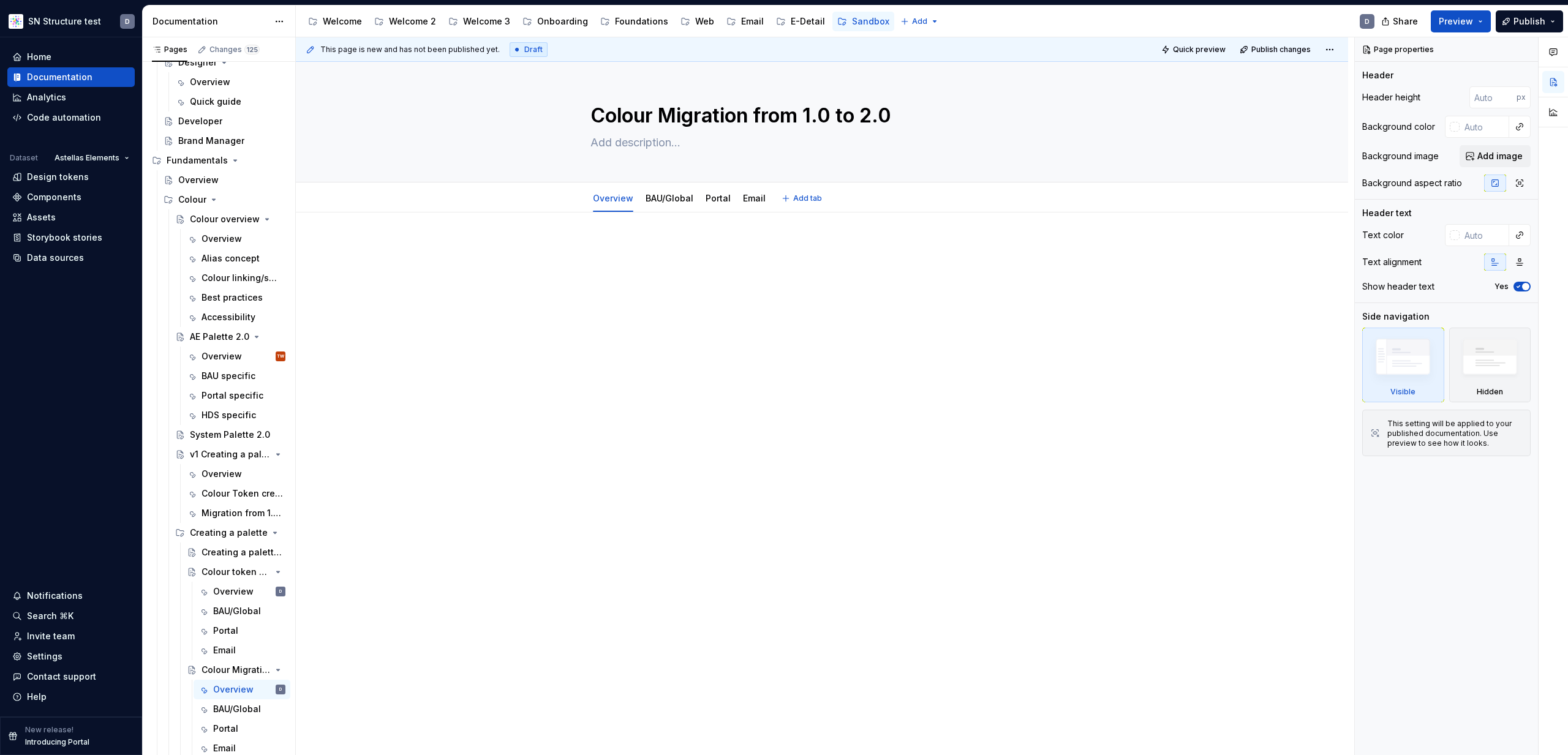
type textarea "*"
type textarea "Colour Migration from 1.0 to 2.0"
click at [824, 373] on div at bounding box center [822, 371] width 1053 height 317
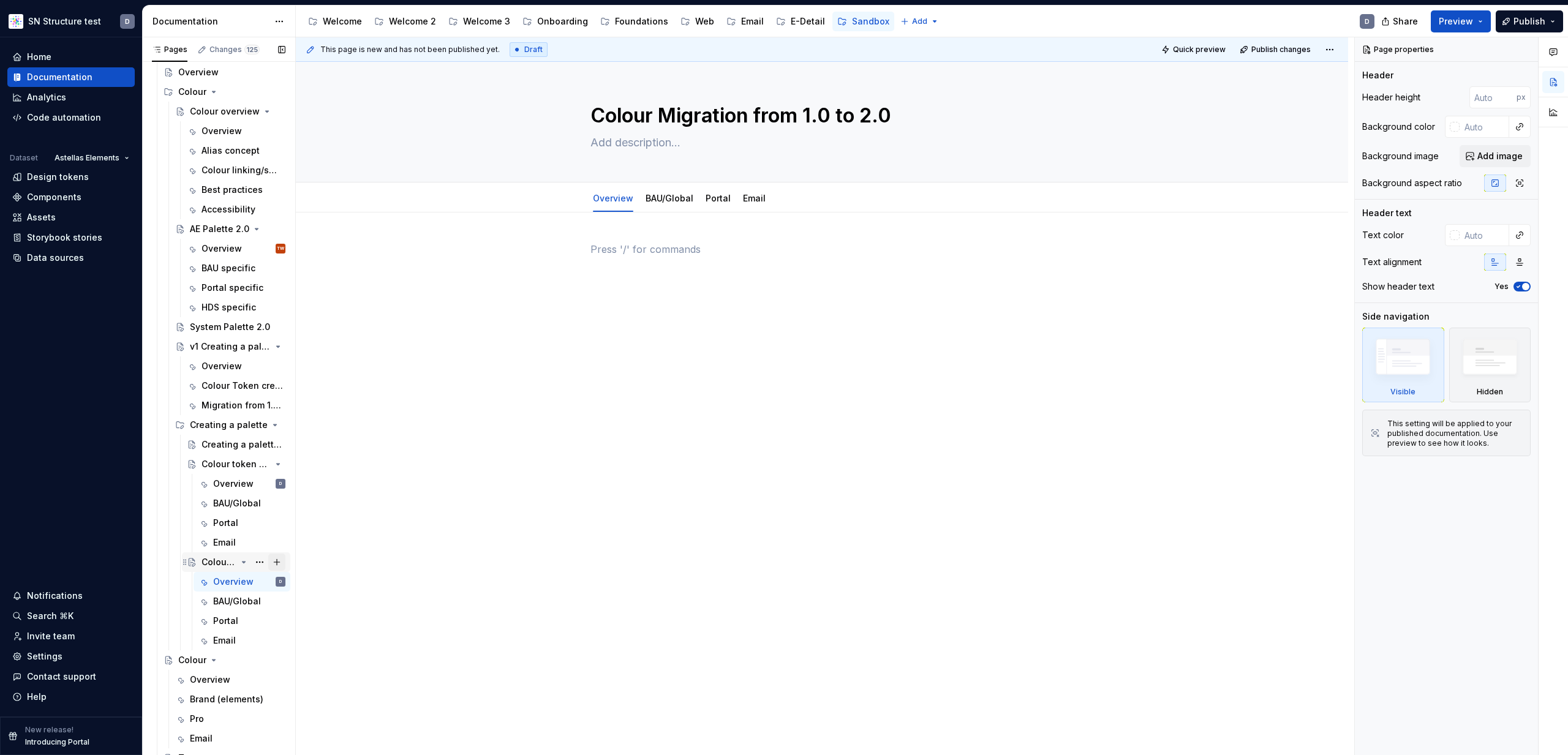
scroll to position [192, 0]
click at [1482, 19] on button "Preview" at bounding box center [1461, 21] width 60 height 22
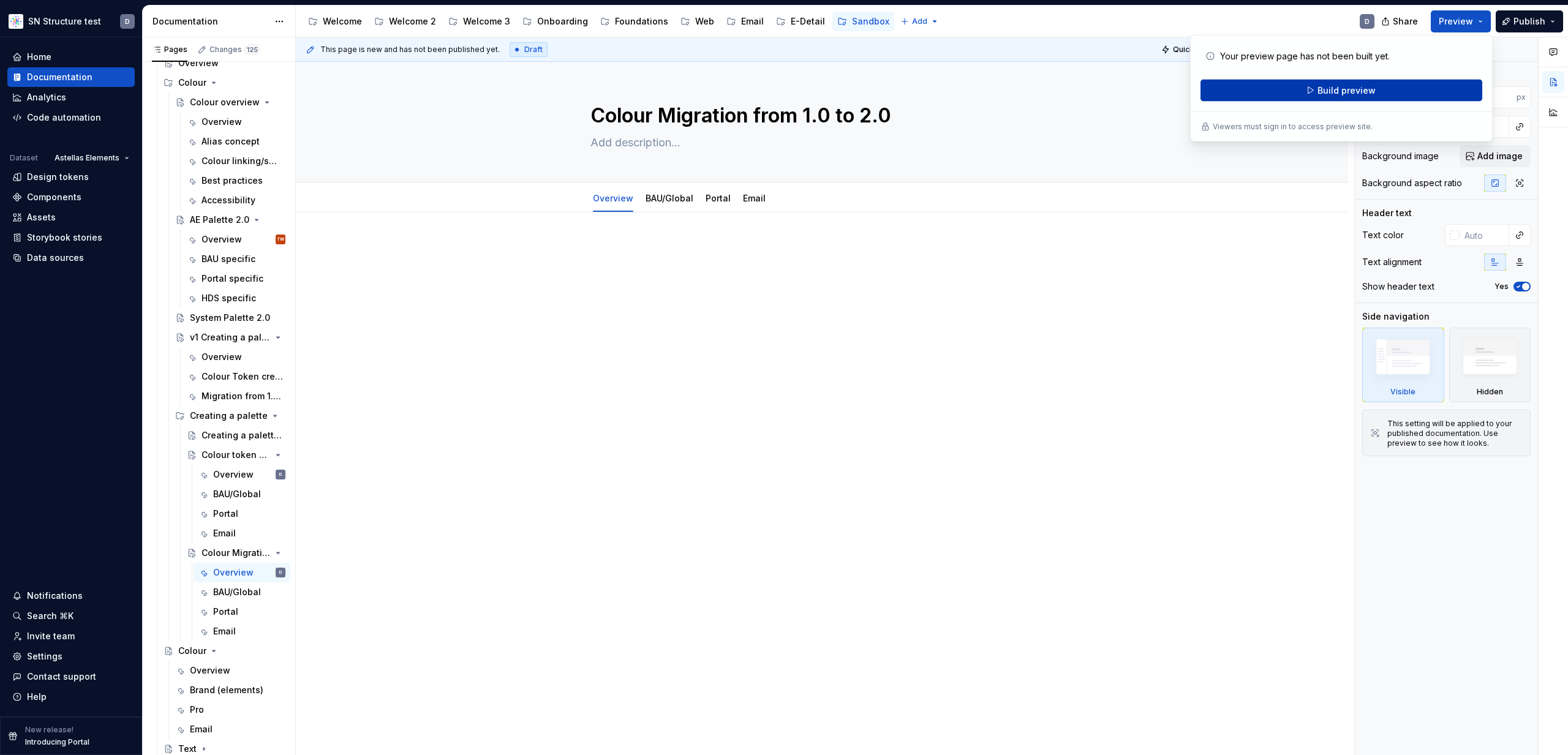
click at [1376, 93] on button "Build preview" at bounding box center [1341, 90] width 281 height 22
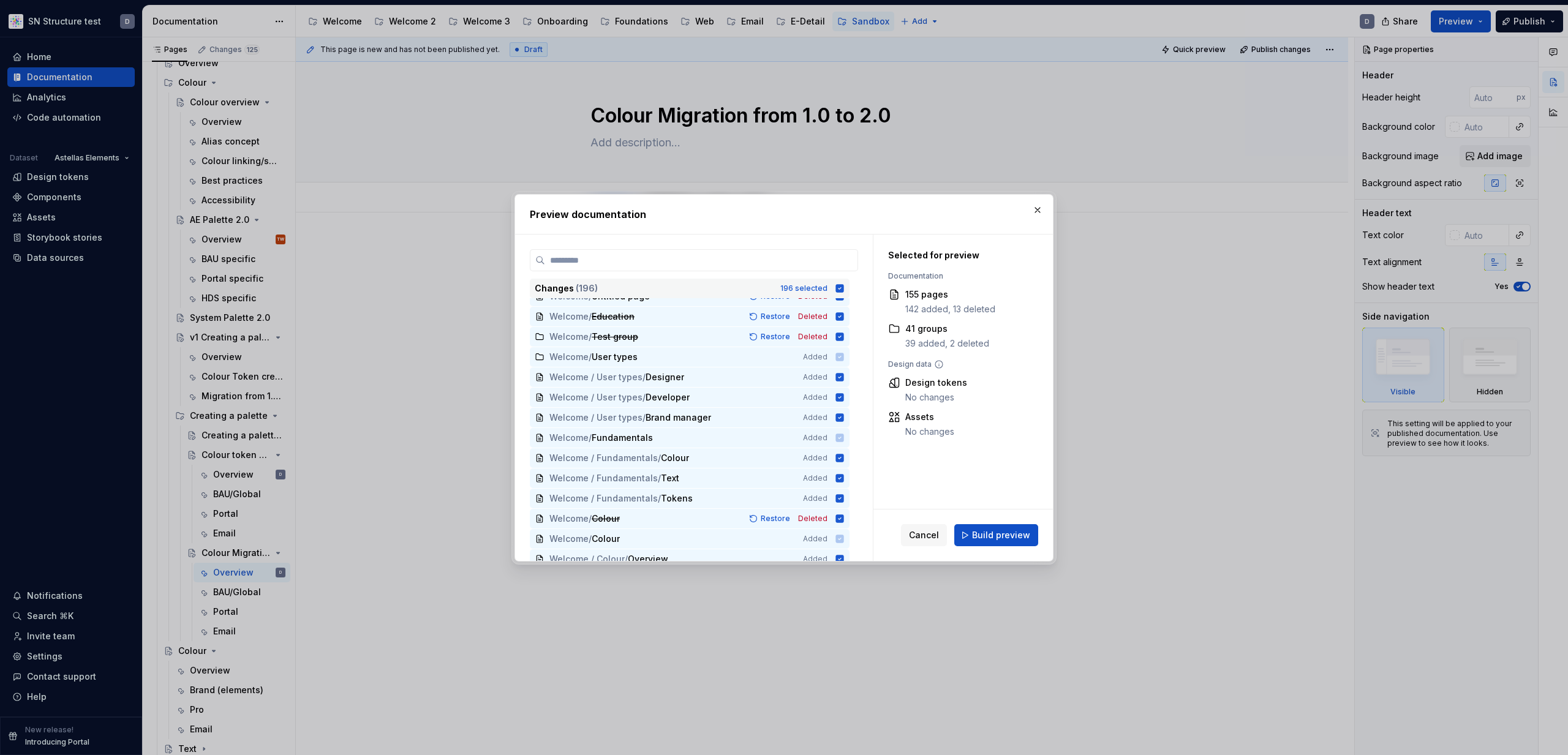
scroll to position [96, 0]
click at [844, 289] on icon at bounding box center [840, 288] width 8 height 8
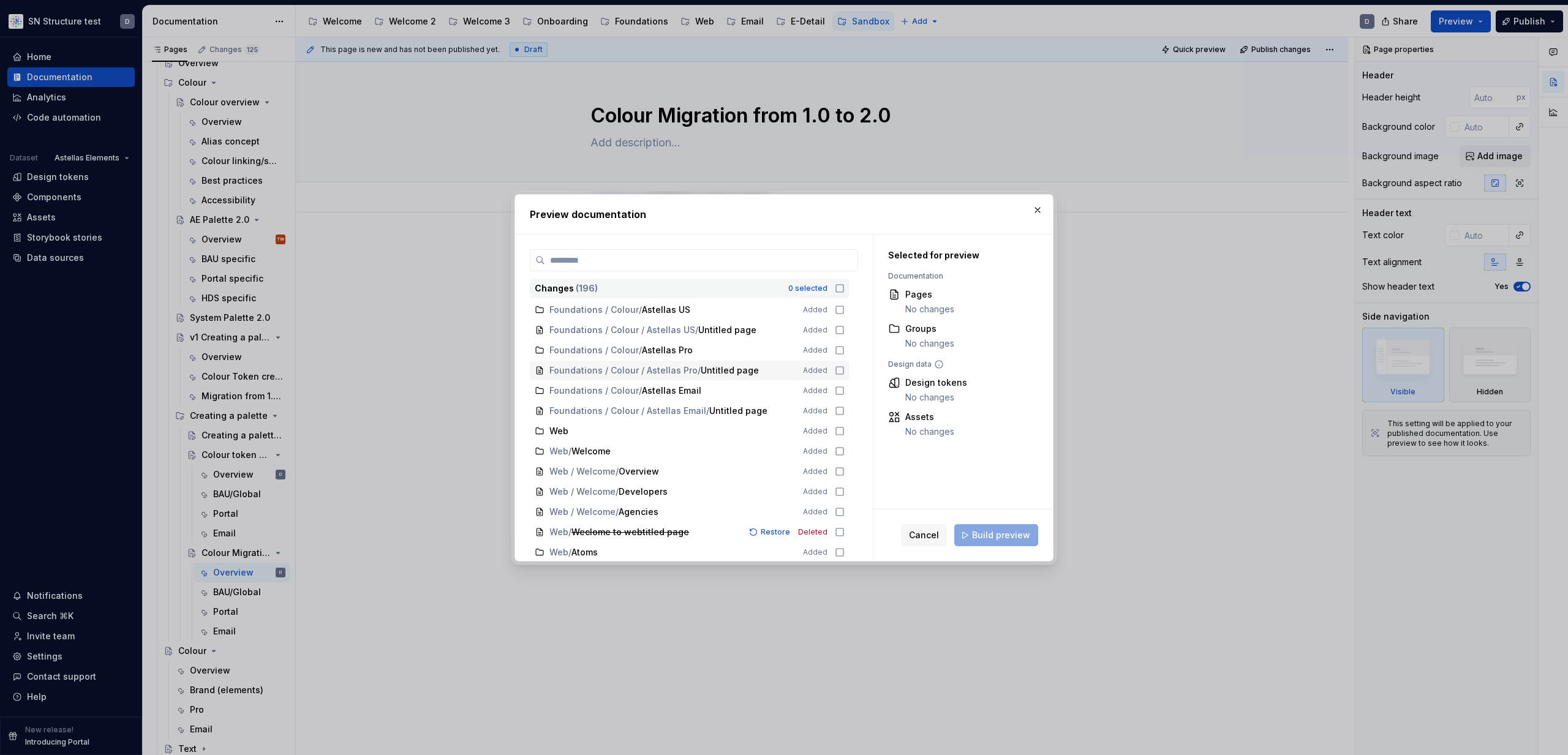
type textarea "*"
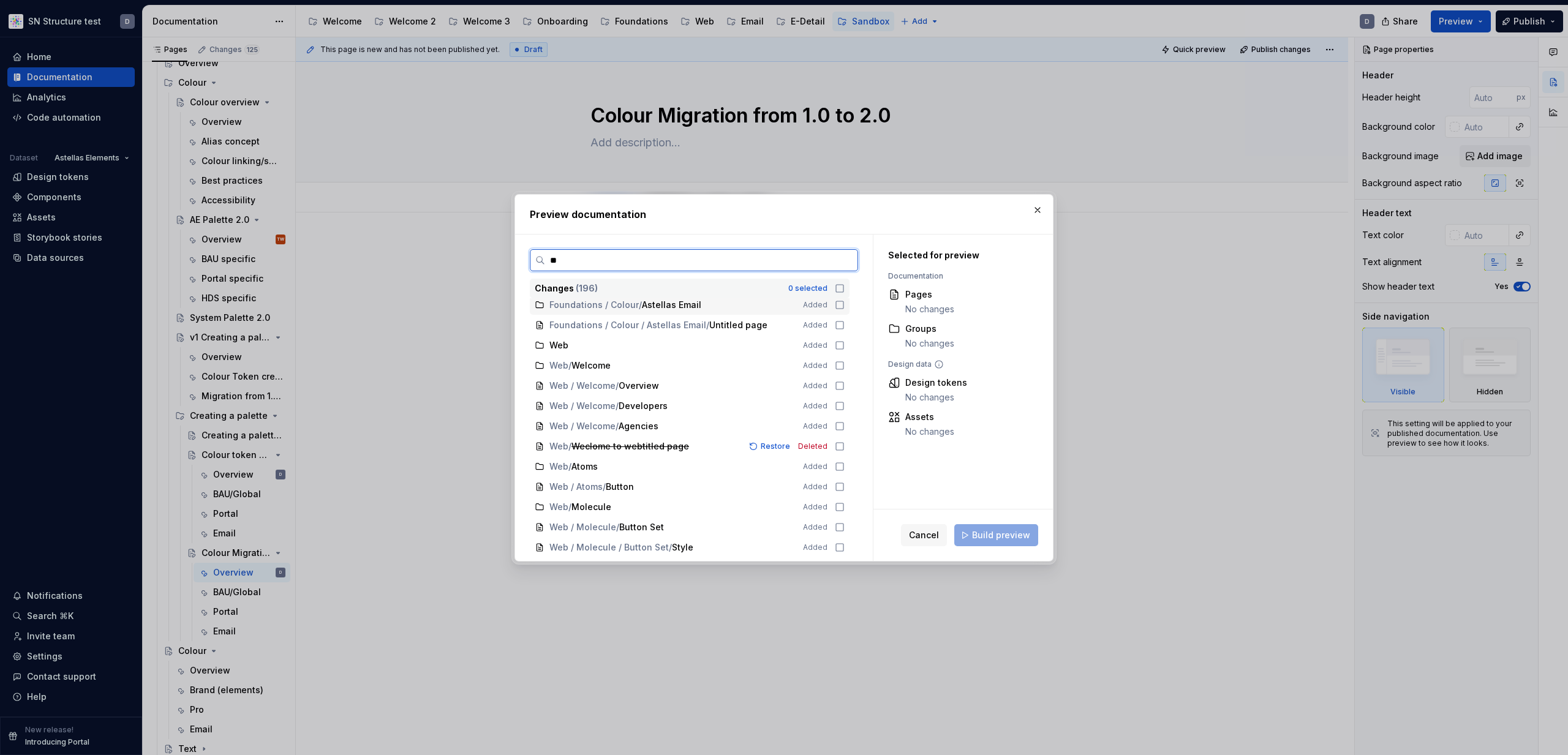
scroll to position [0, 0]
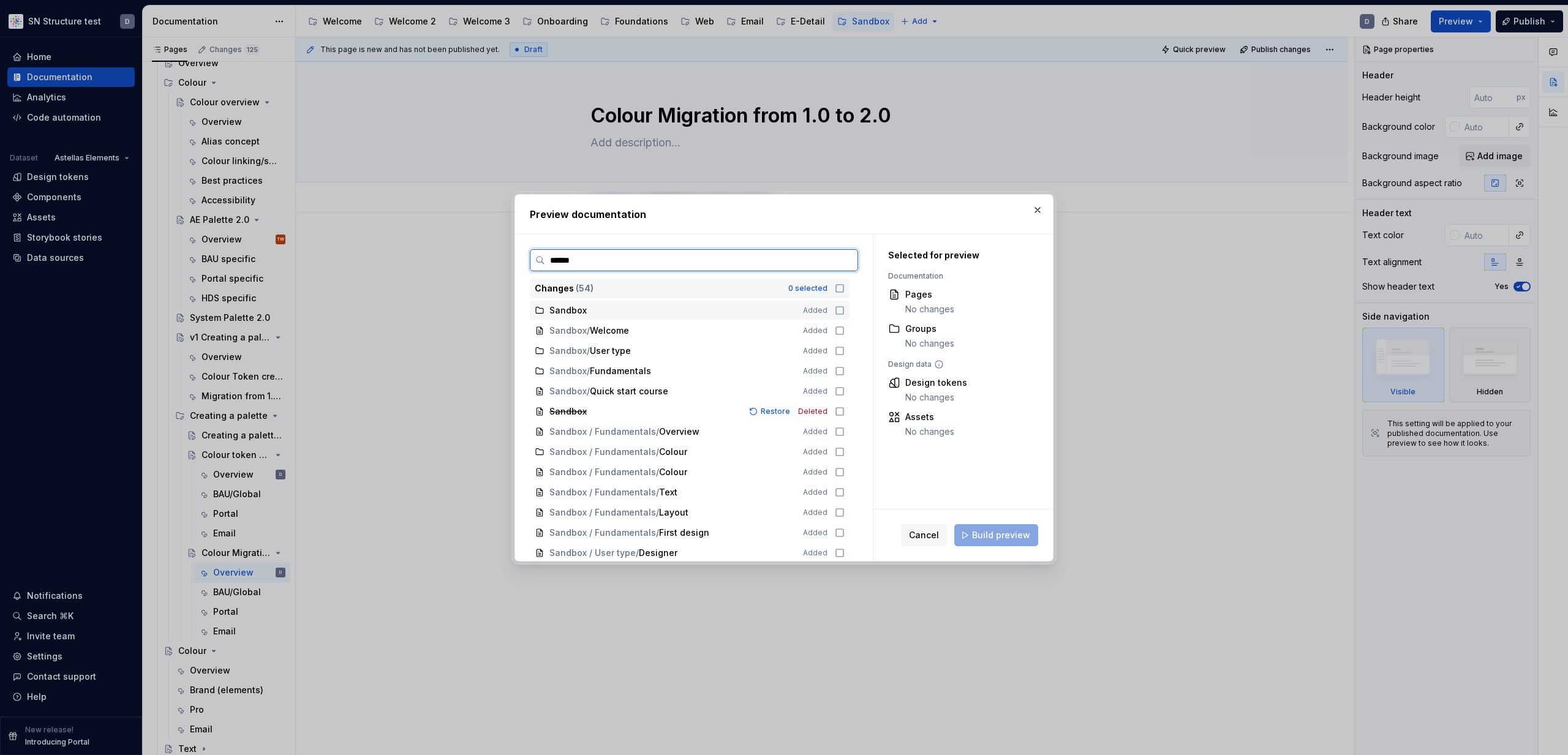
type input "*******"
click at [844, 311] on icon at bounding box center [840, 311] width 10 height 10
click at [842, 335] on div "Sandbox / Welcome Added" at bounding box center [690, 331] width 319 height 19
click at [844, 350] on icon at bounding box center [840, 351] width 10 height 10
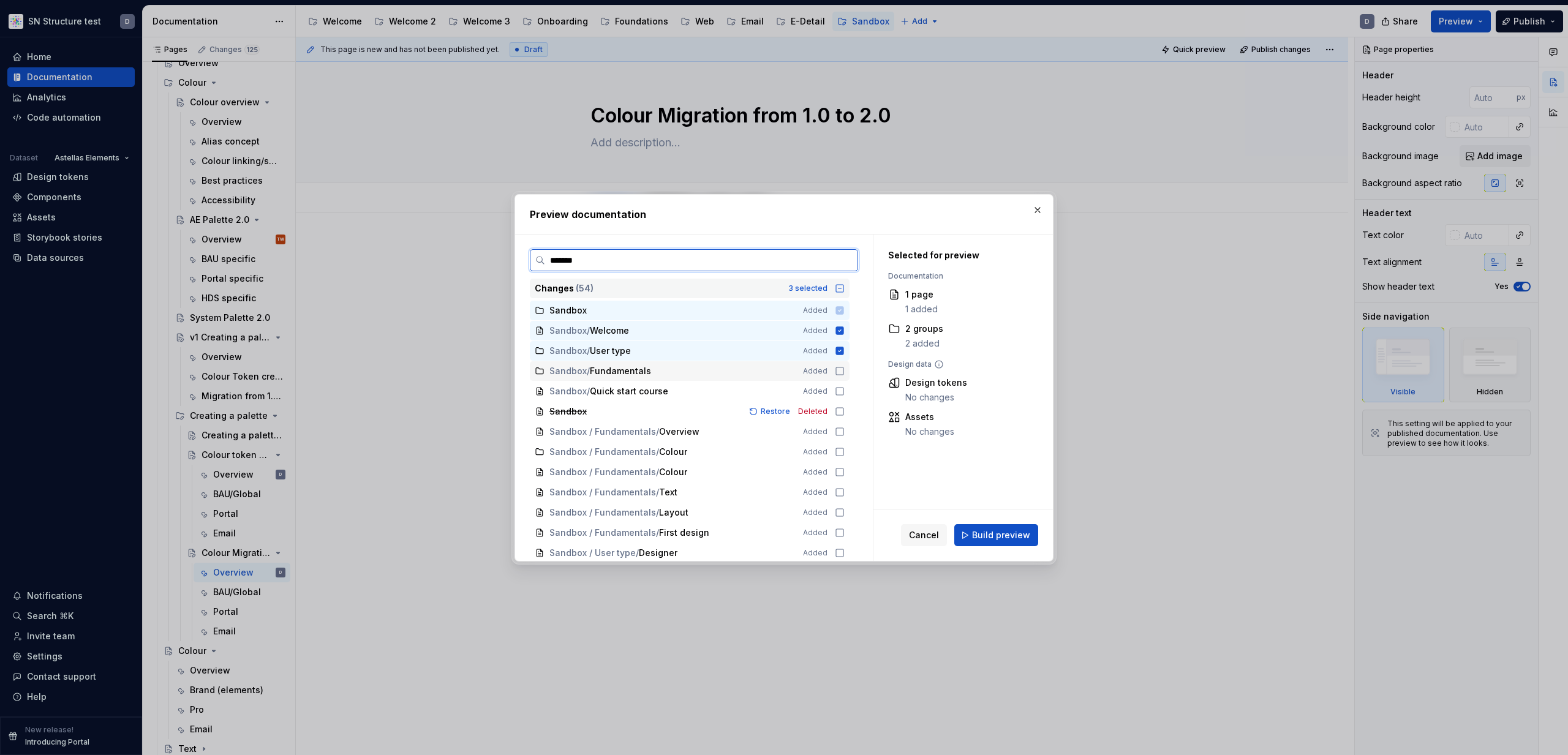
click at [844, 366] on icon at bounding box center [840, 371] width 10 height 10
click at [844, 391] on icon at bounding box center [840, 391] width 10 height 10
click at [844, 289] on icon at bounding box center [840, 289] width 10 height 10
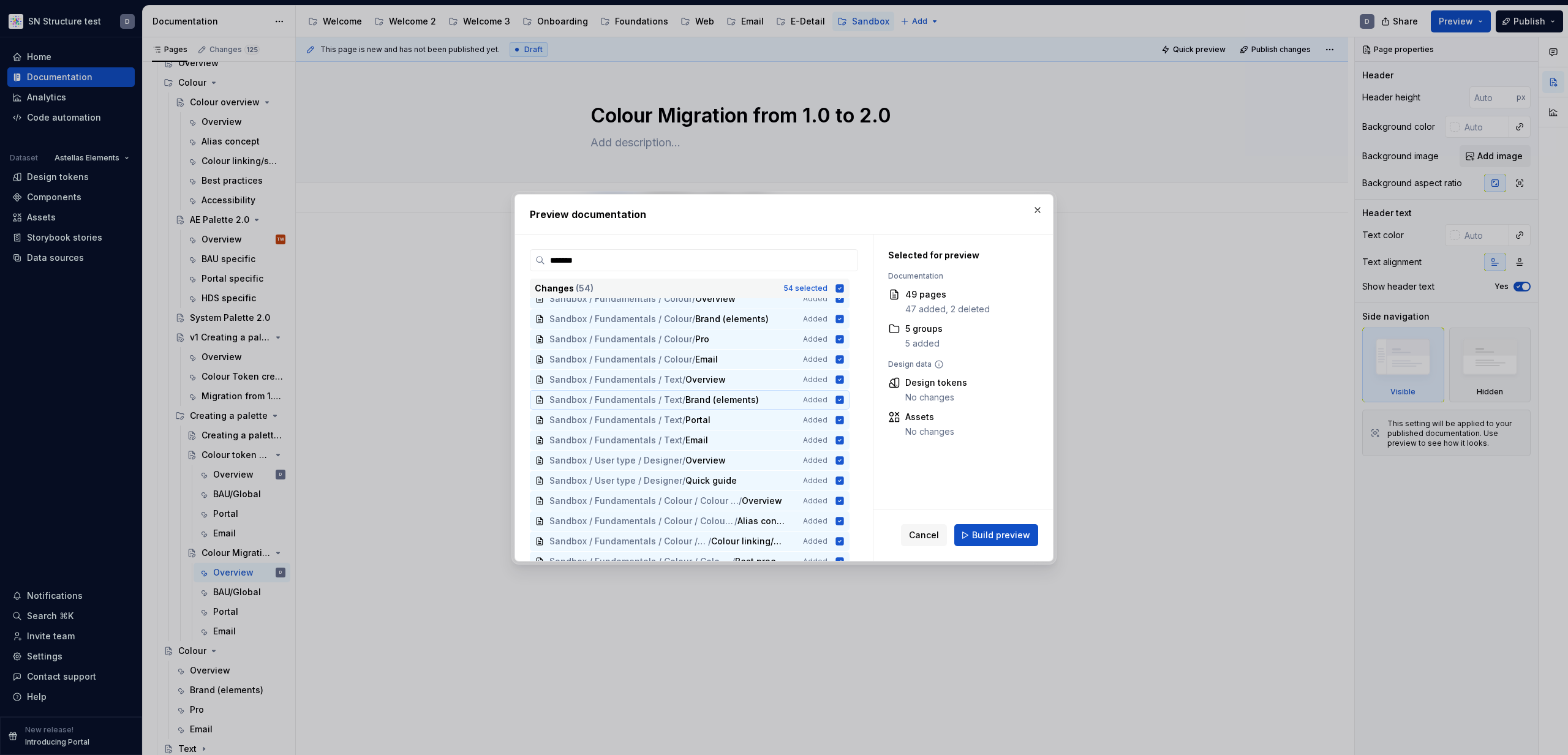
scroll to position [832, 0]
click at [982, 533] on span "Build preview" at bounding box center [1001, 535] width 58 height 12
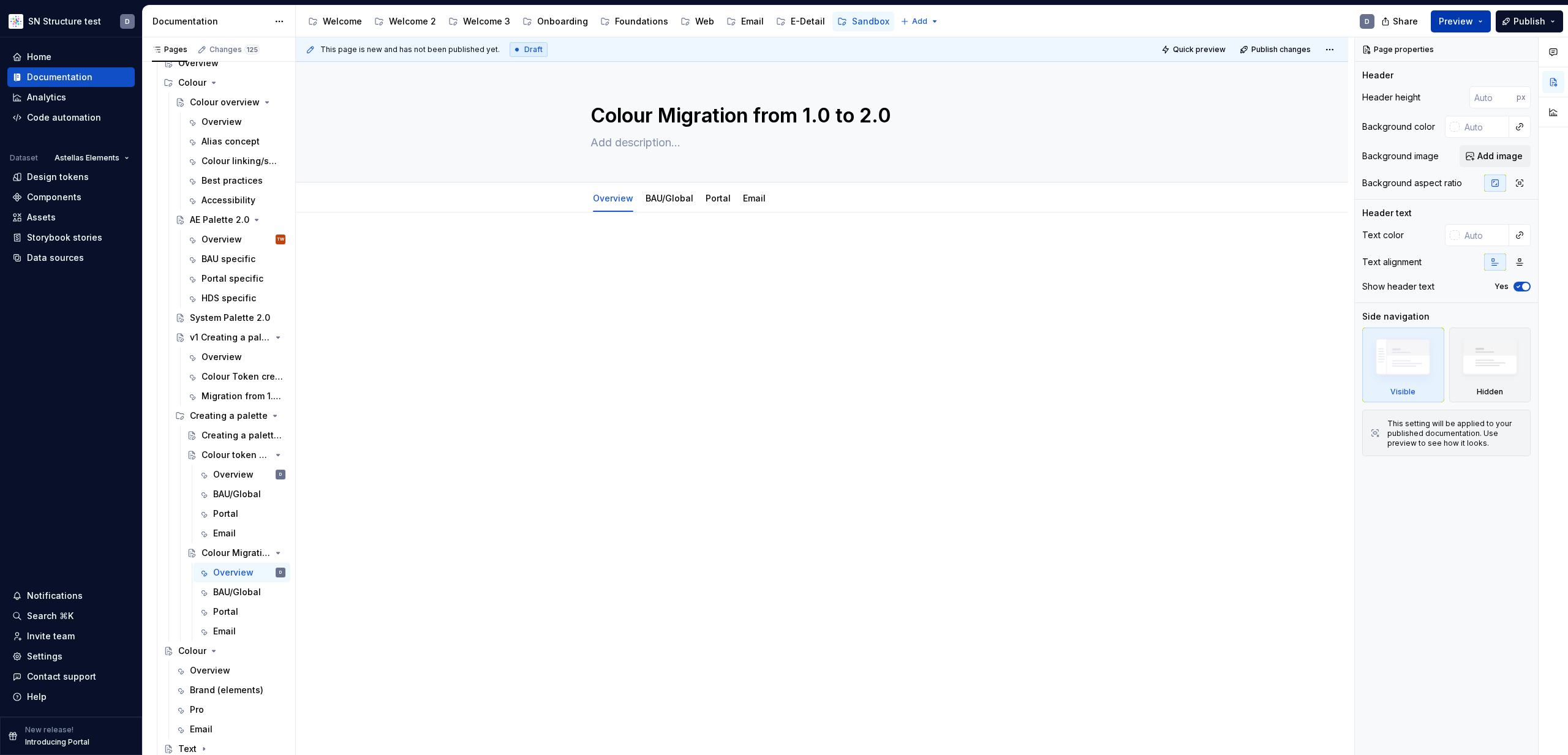
click at [1473, 22] on span "Preview" at bounding box center [1456, 21] width 35 height 12
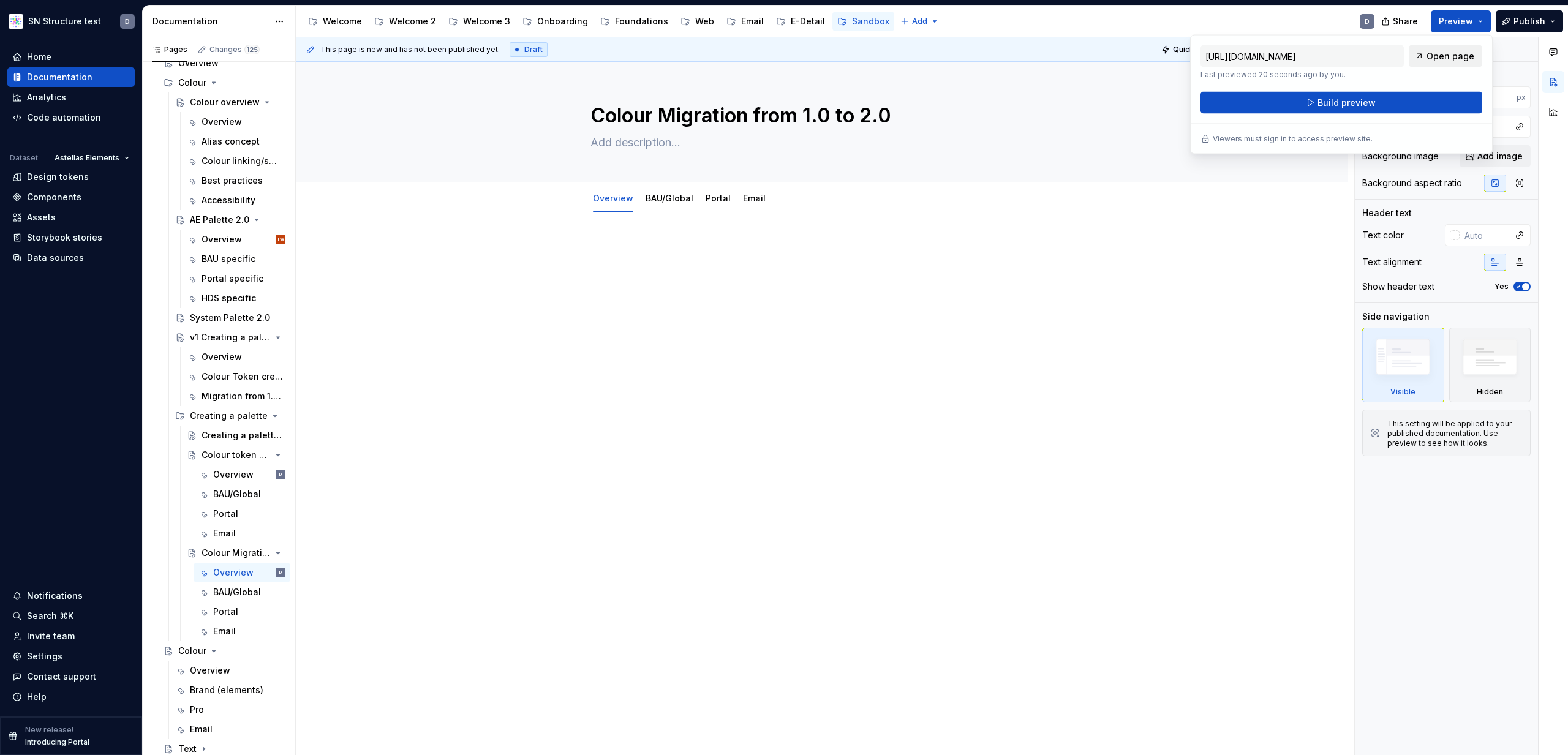
click at [1450, 57] on span "Open page" at bounding box center [1450, 56] width 48 height 12
click at [205, 414] on div "Creating a palette" at bounding box center [213, 415] width 47 height 12
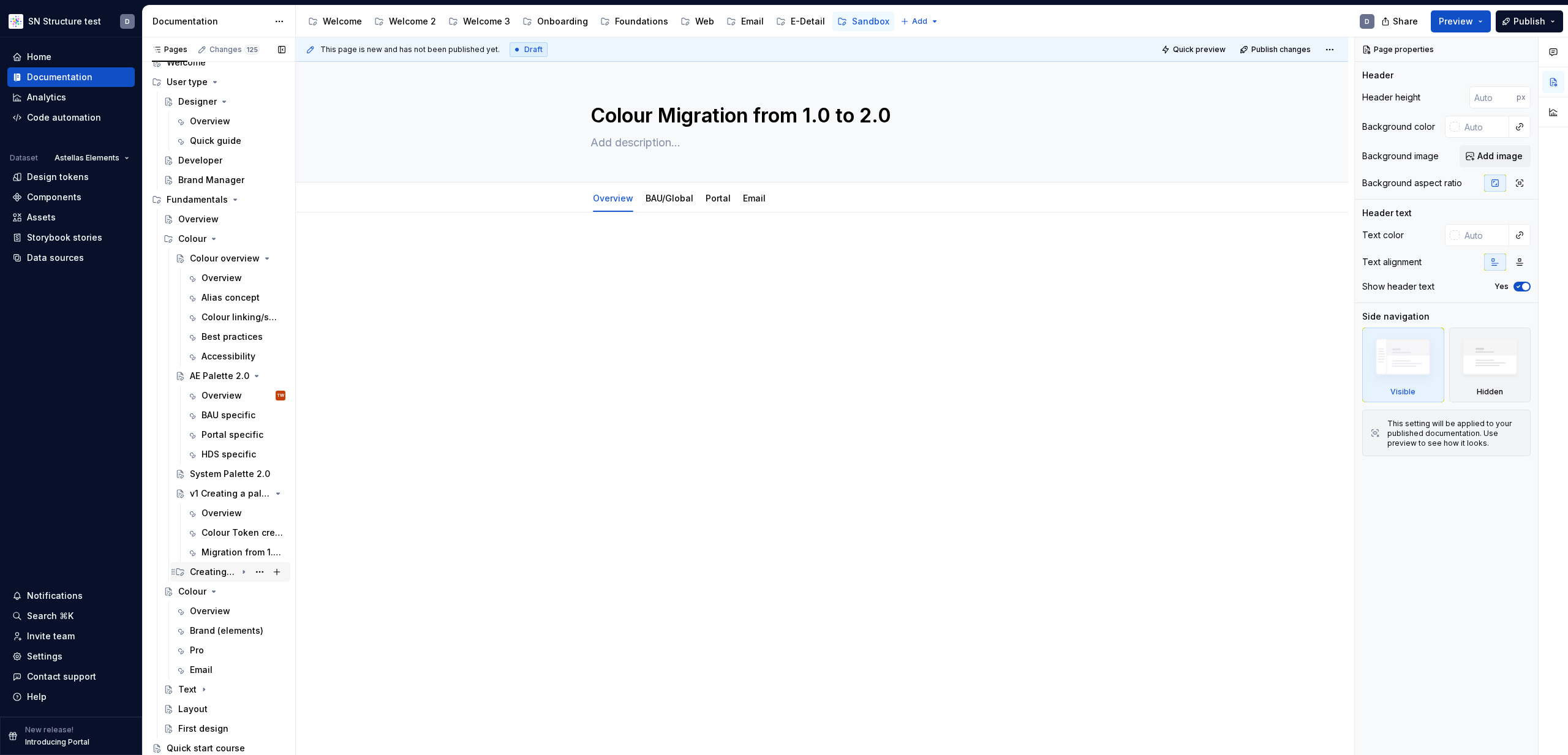
scroll to position [36, 0]
click at [205, 414] on div "BAU specific" at bounding box center [228, 415] width 54 height 12
click at [198, 574] on div "Creating a palette" at bounding box center [213, 572] width 47 height 12
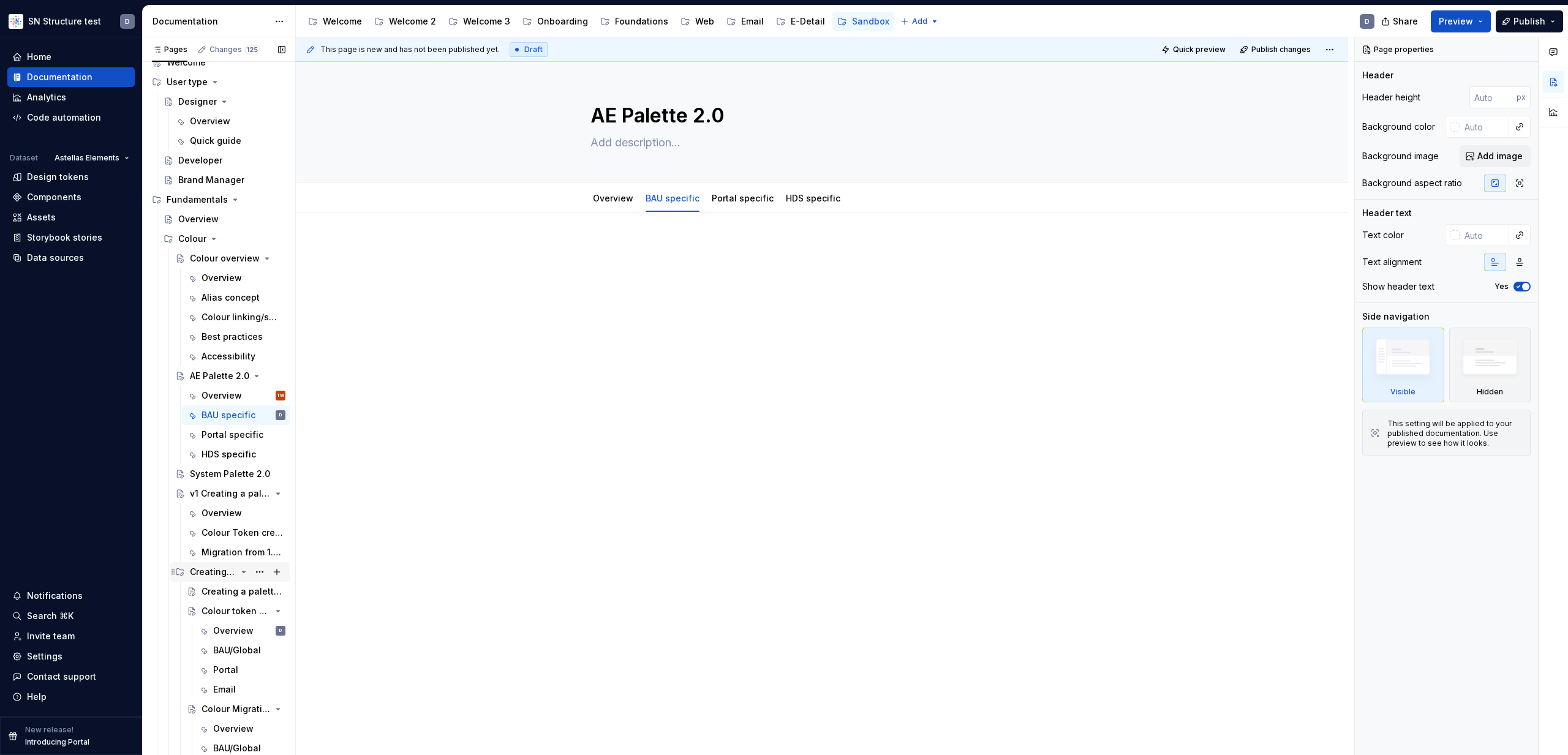
click at [198, 574] on div "Creating a palette" at bounding box center [213, 572] width 47 height 12
click at [265, 574] on button "Page tree" at bounding box center [259, 572] width 17 height 17
type textarea "*"
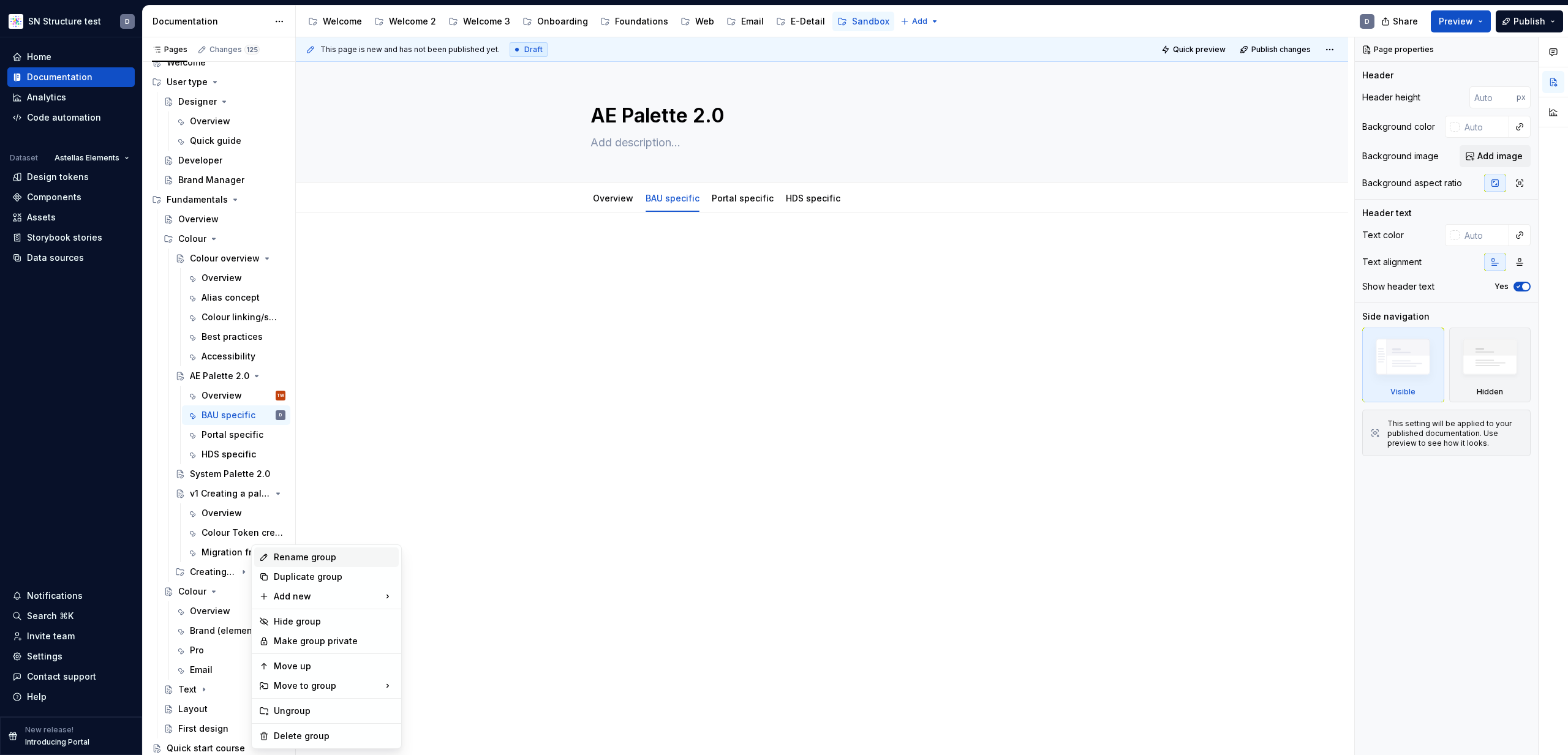
click at [315, 560] on div "Rename group" at bounding box center [333, 557] width 120 height 12
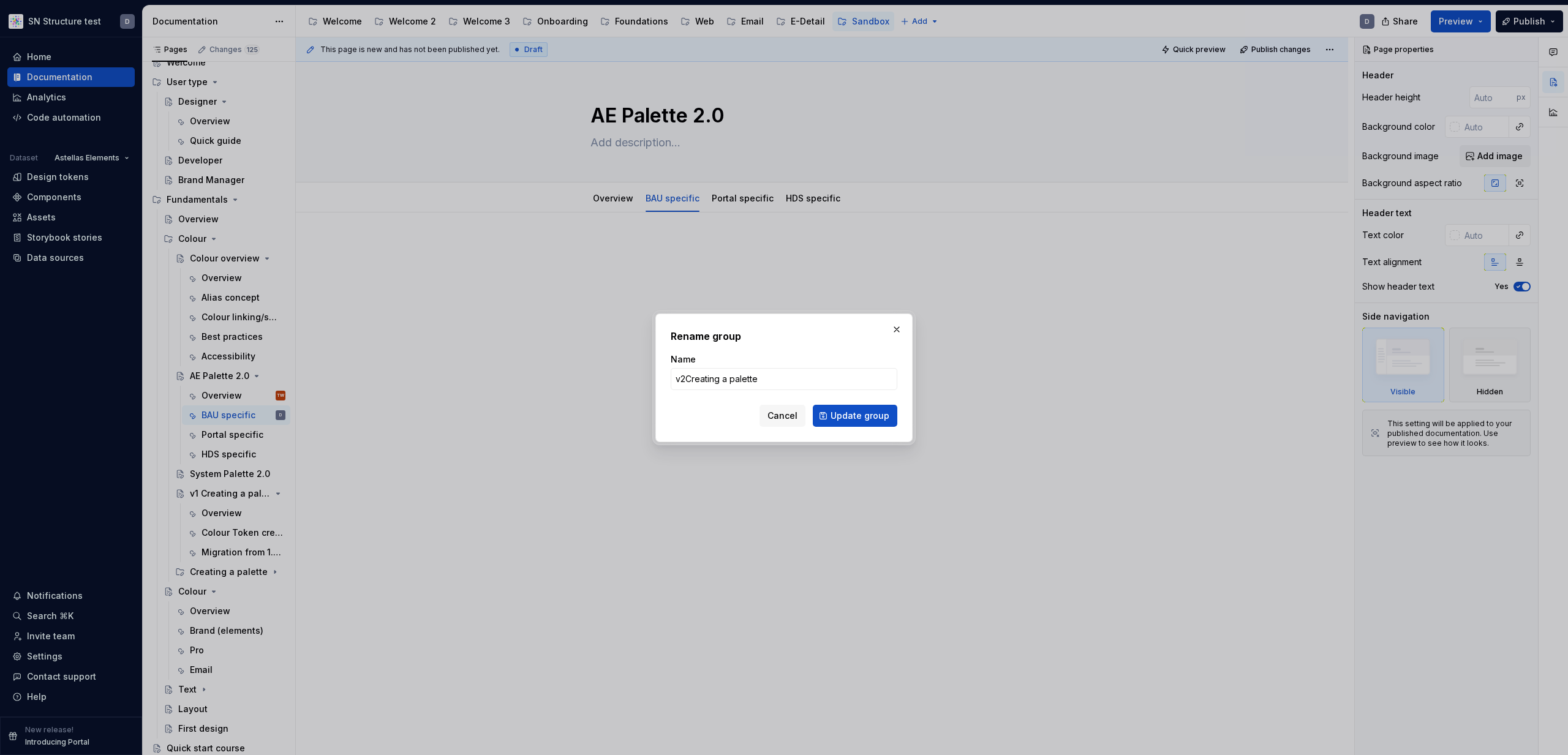
type input "v2 Creating a palette"
click button "Update group" at bounding box center [855, 415] width 85 height 22
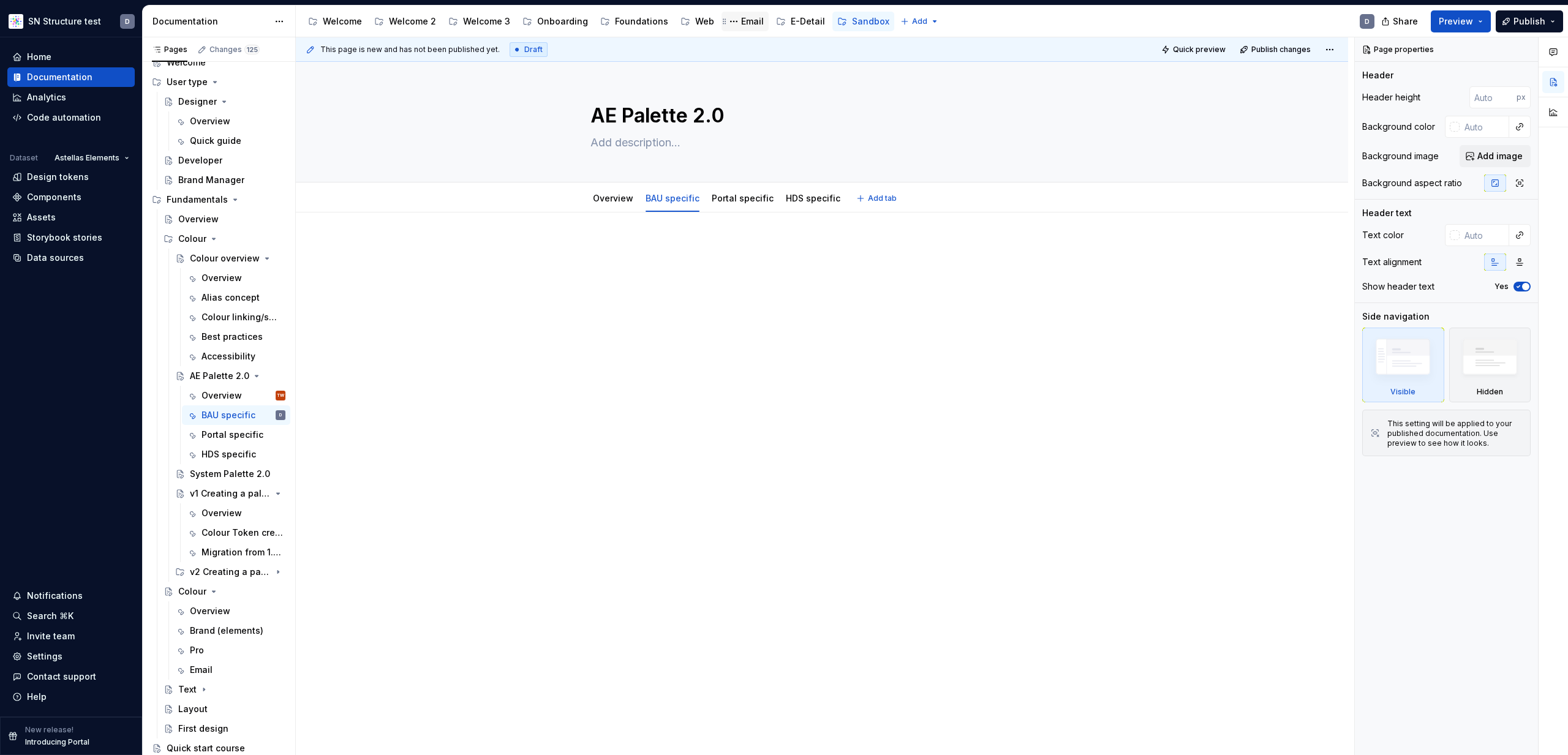
type textarea "*"
click at [1482, 23] on button "Preview" at bounding box center [1461, 21] width 60 height 22
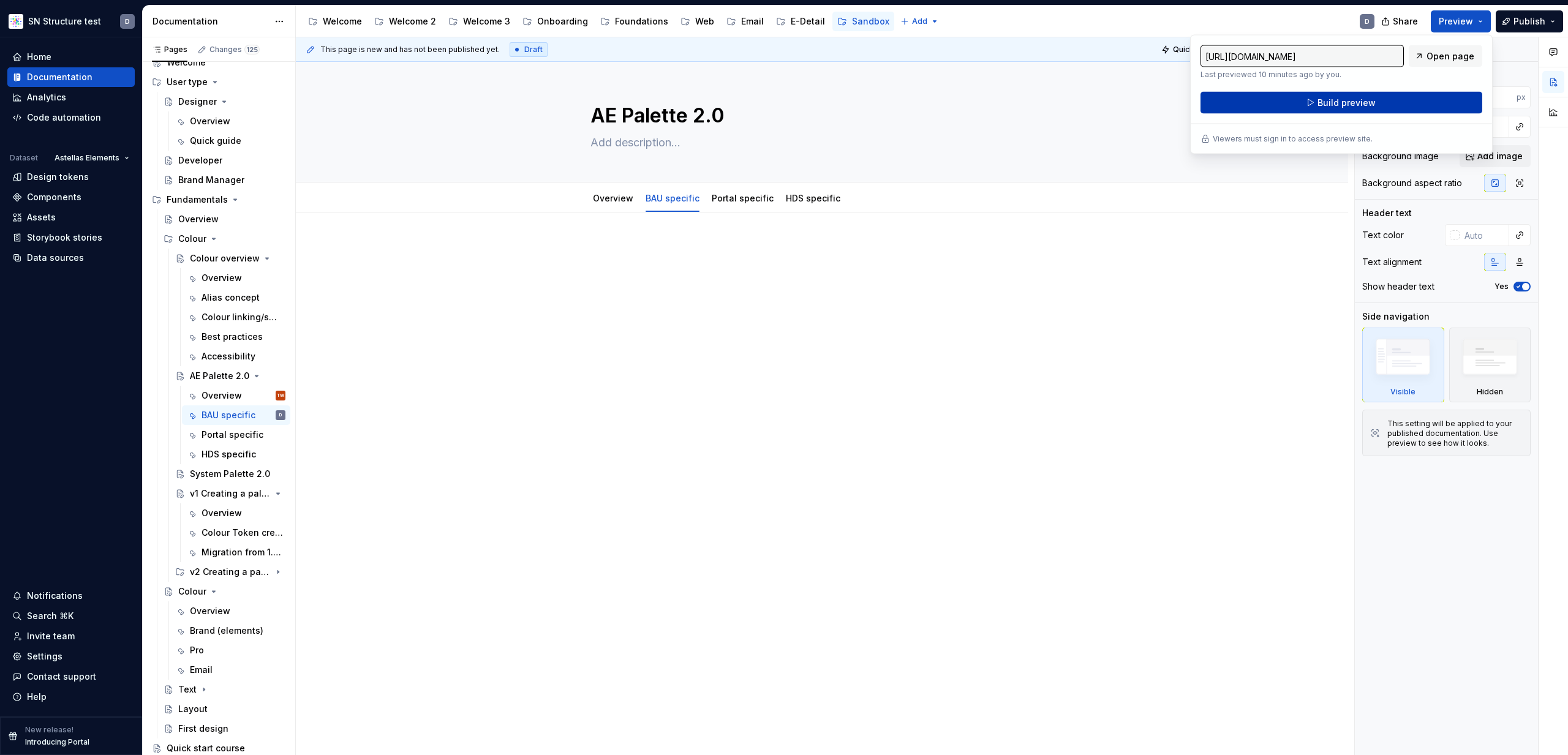
click at [1435, 96] on button "Build preview" at bounding box center [1341, 102] width 281 height 22
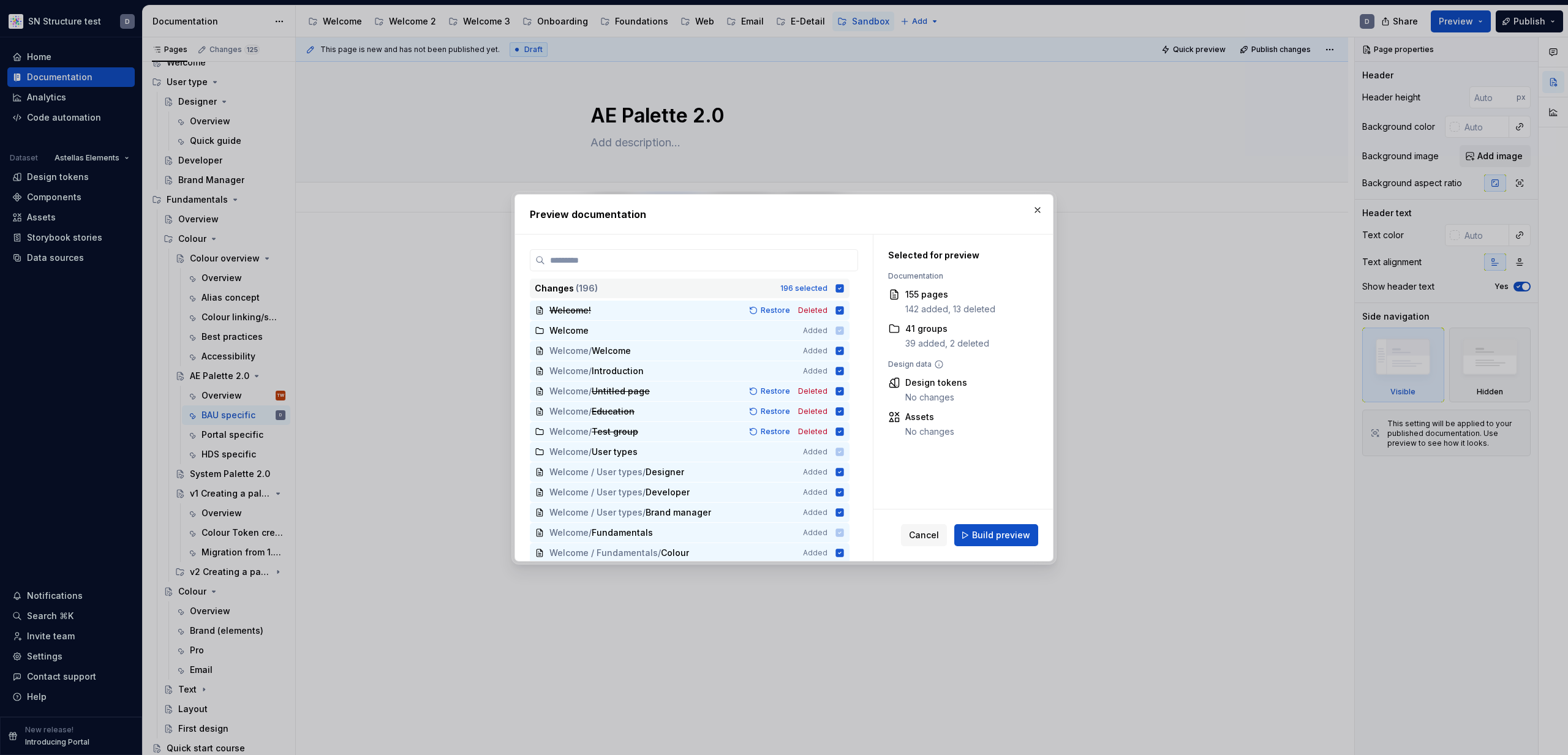
click at [844, 286] on icon at bounding box center [840, 288] width 8 height 8
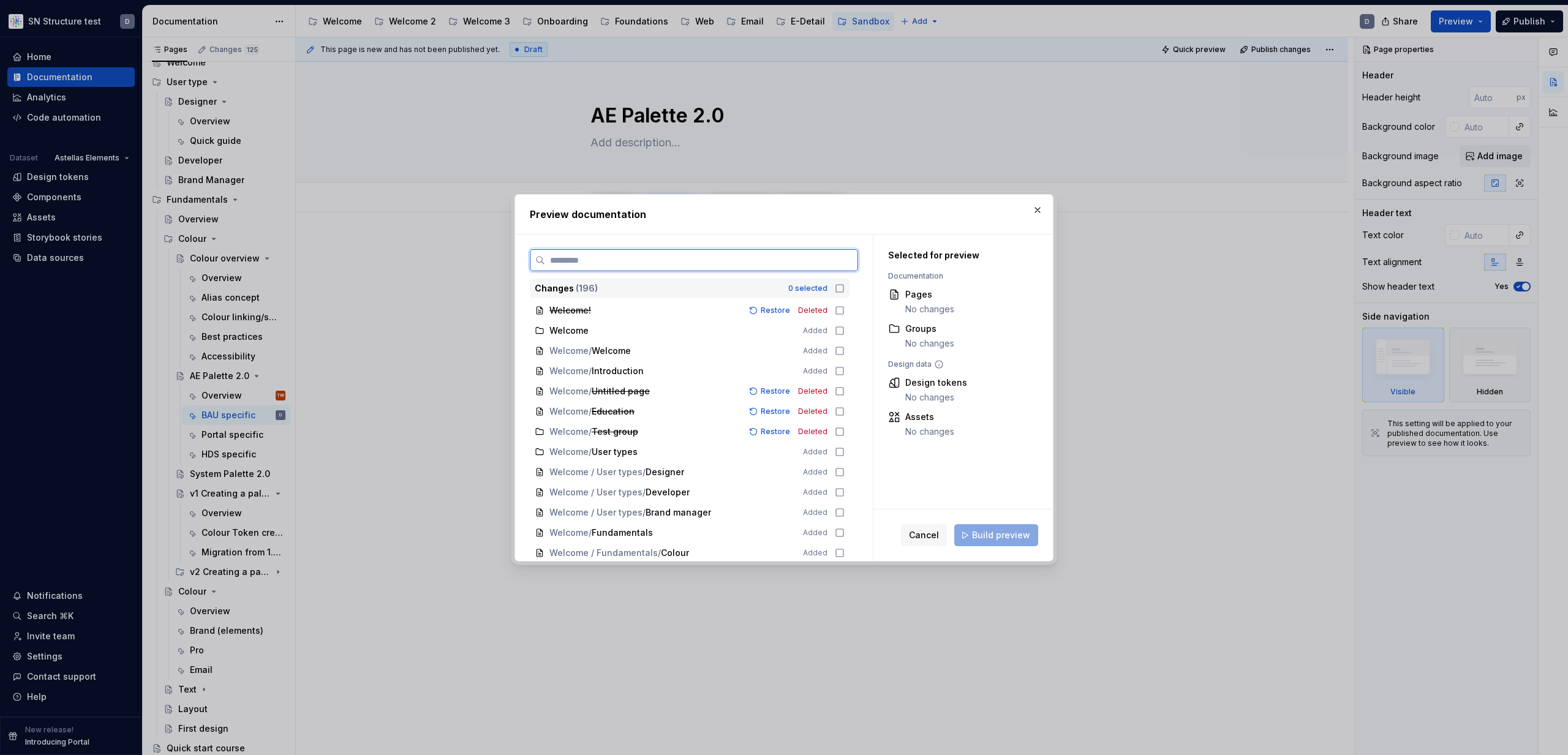
click at [774, 263] on input "search" at bounding box center [701, 260] width 312 height 12
type input "****"
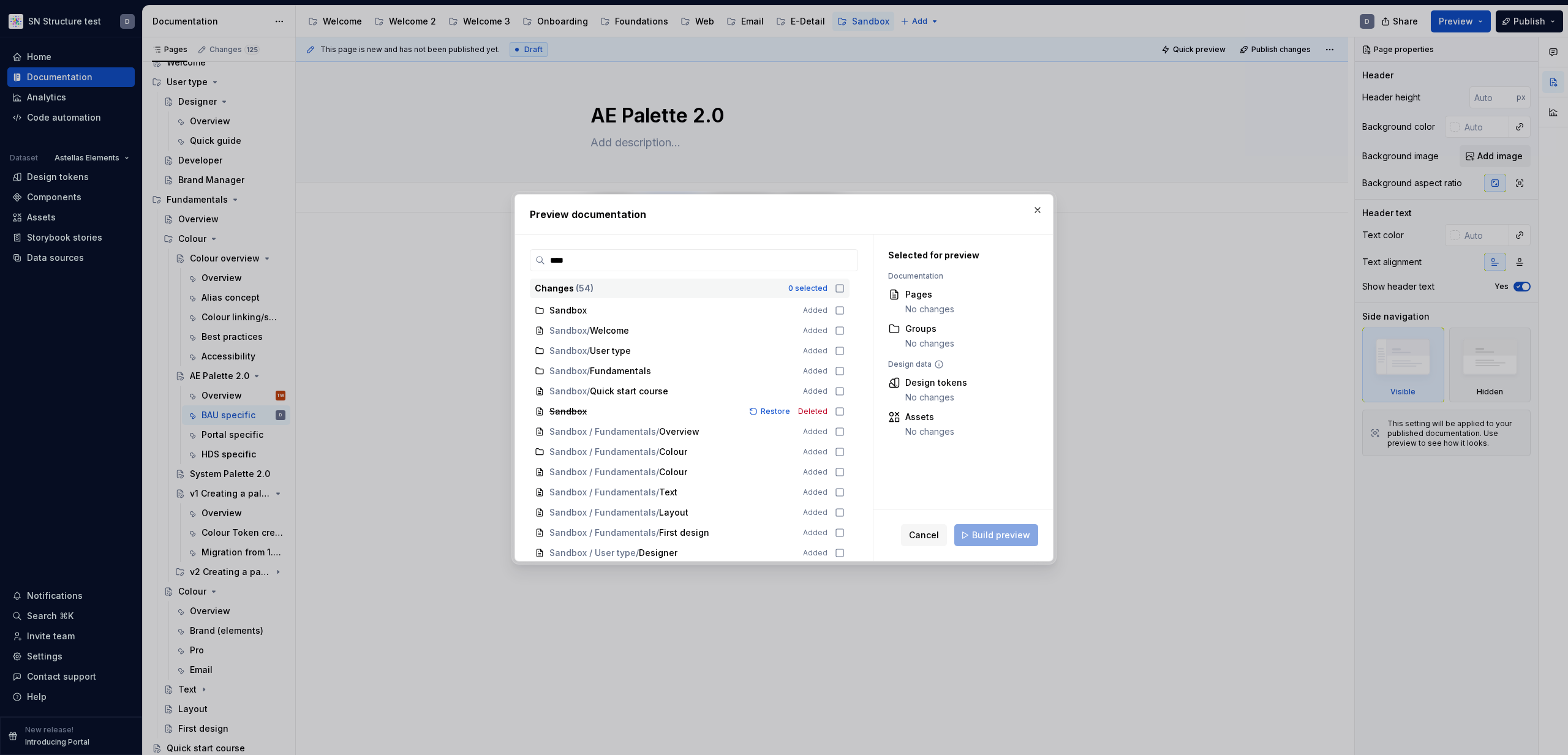
click at [844, 286] on icon at bounding box center [840, 289] width 10 height 10
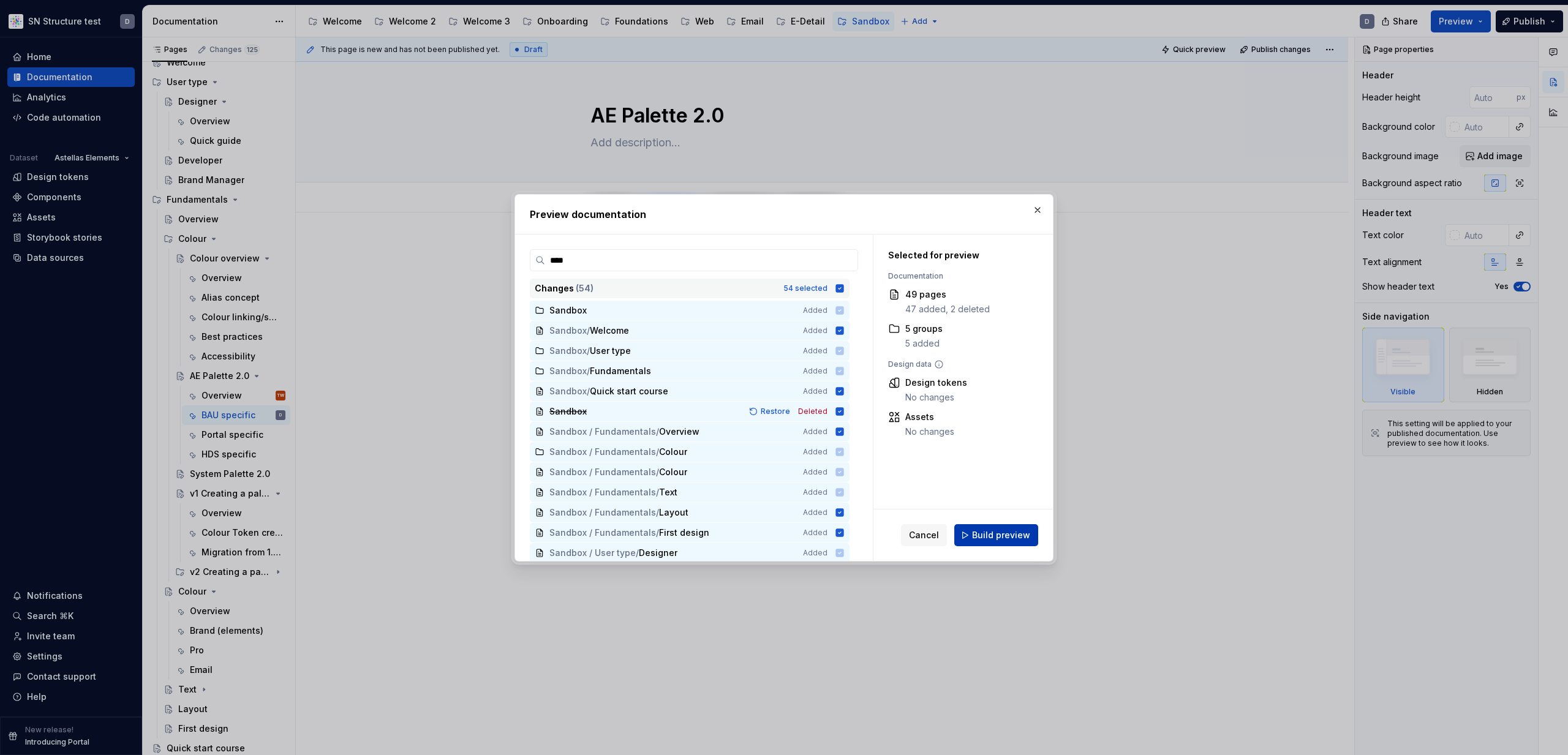
click at [997, 539] on span "Build preview" at bounding box center [1001, 535] width 58 height 12
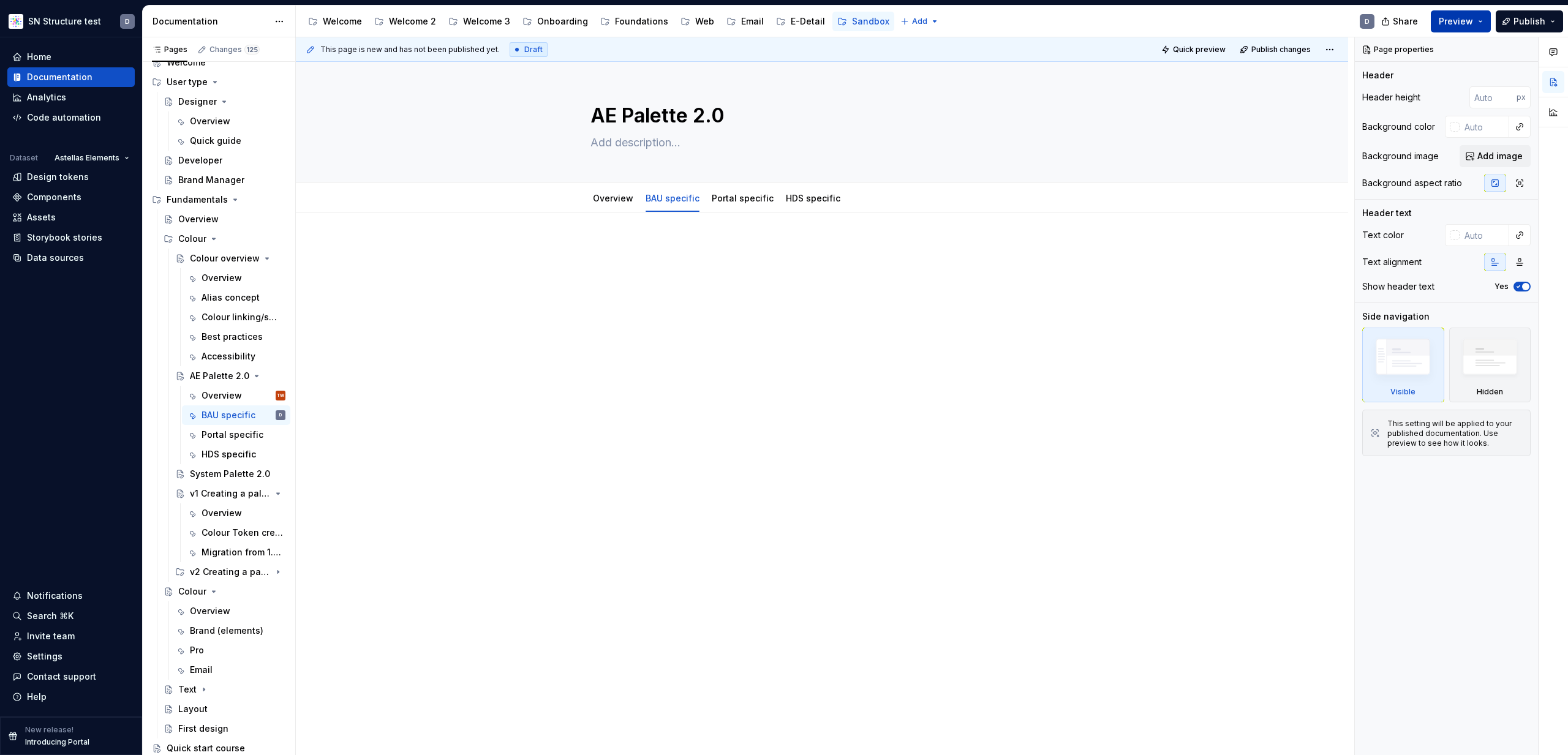
click at [1487, 22] on button "Preview" at bounding box center [1461, 21] width 60 height 22
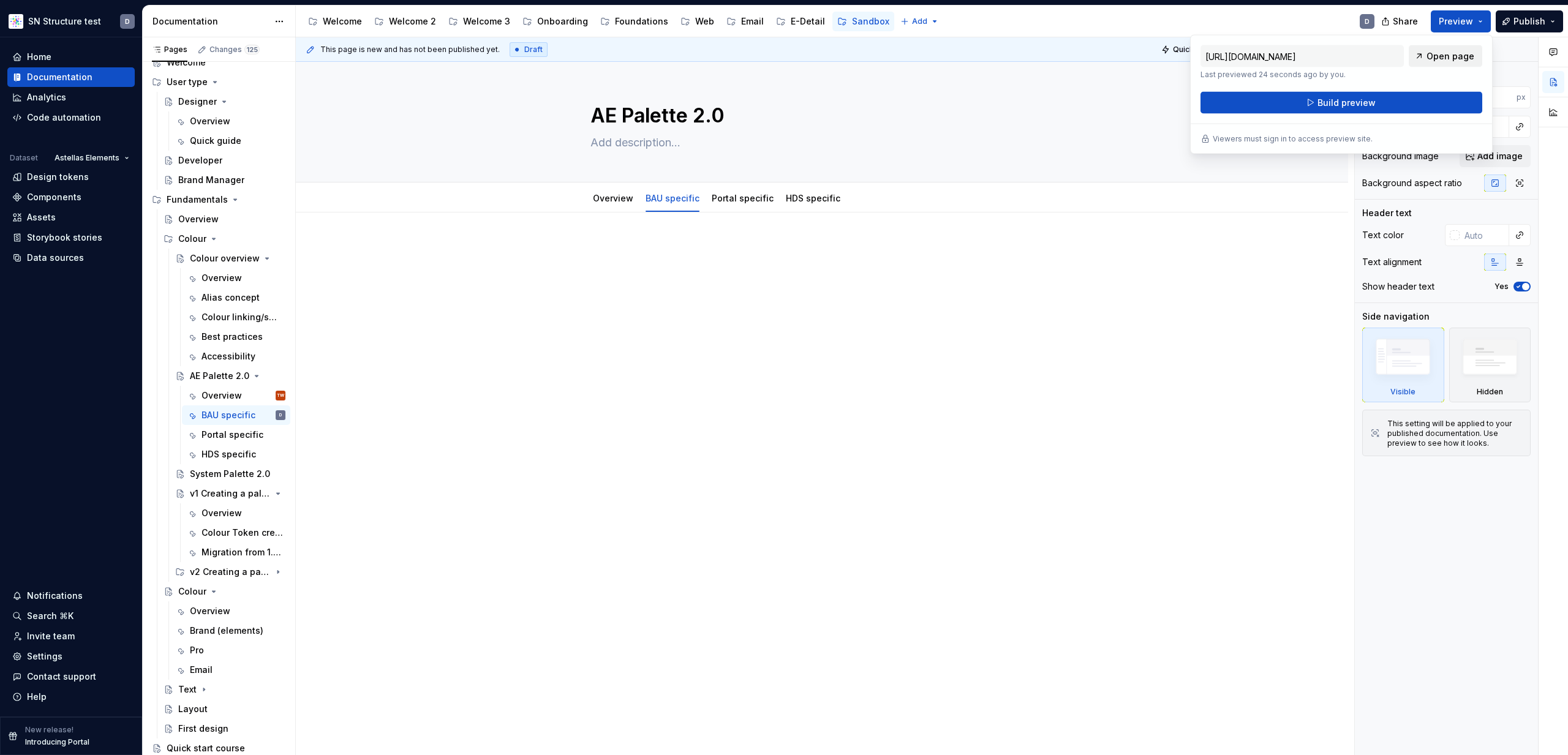
click at [1468, 52] on span "Open page" at bounding box center [1450, 56] width 48 height 12
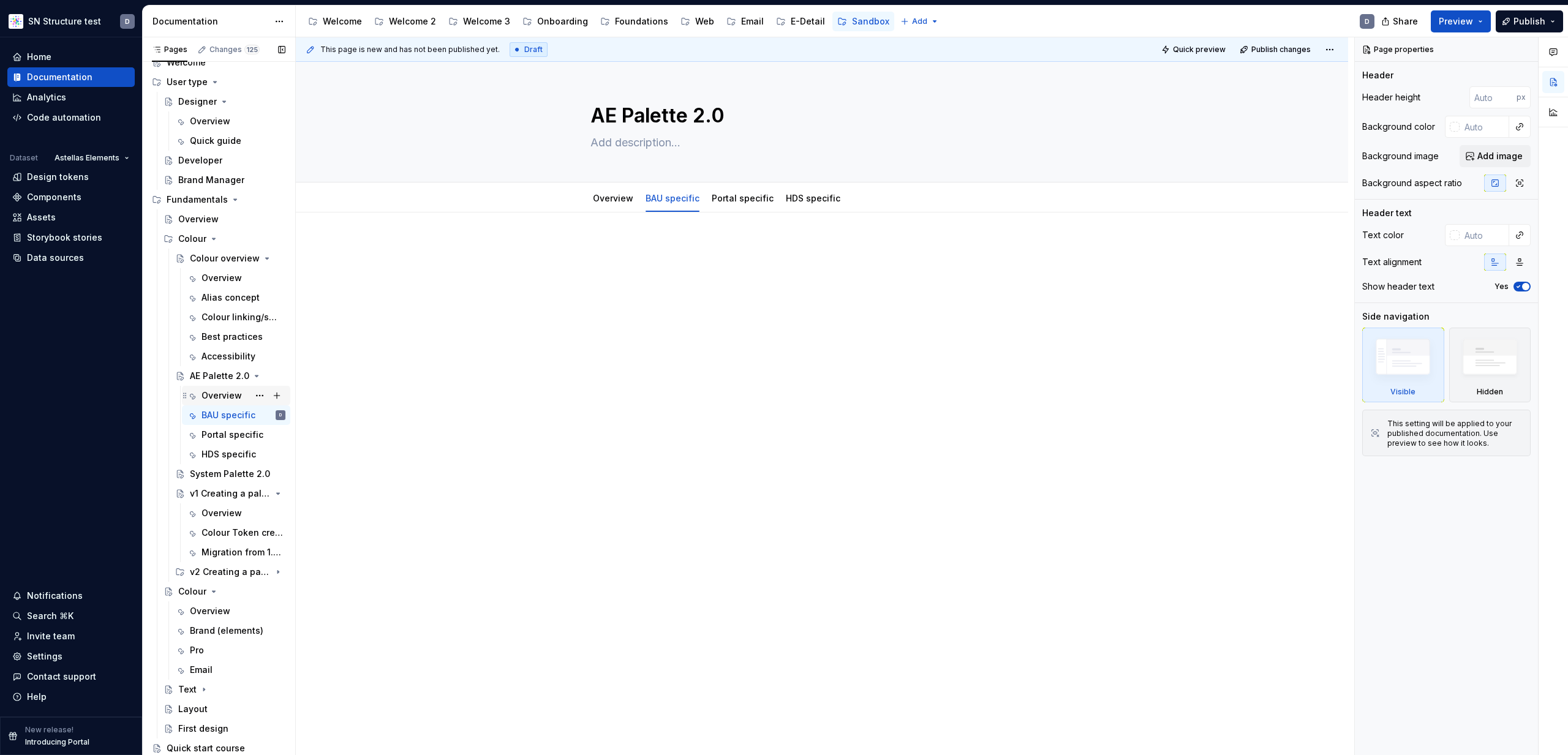
click at [223, 396] on div "Overview" at bounding box center [222, 395] width 40 height 12
click at [225, 414] on div "BAU specific" at bounding box center [225, 415] width 47 height 12
click at [223, 430] on div "Portal specific" at bounding box center [225, 435] width 47 height 12
click at [227, 453] on div "HDS specific" at bounding box center [225, 454] width 47 height 12
click at [231, 394] on div "Overview" at bounding box center [222, 395] width 40 height 12
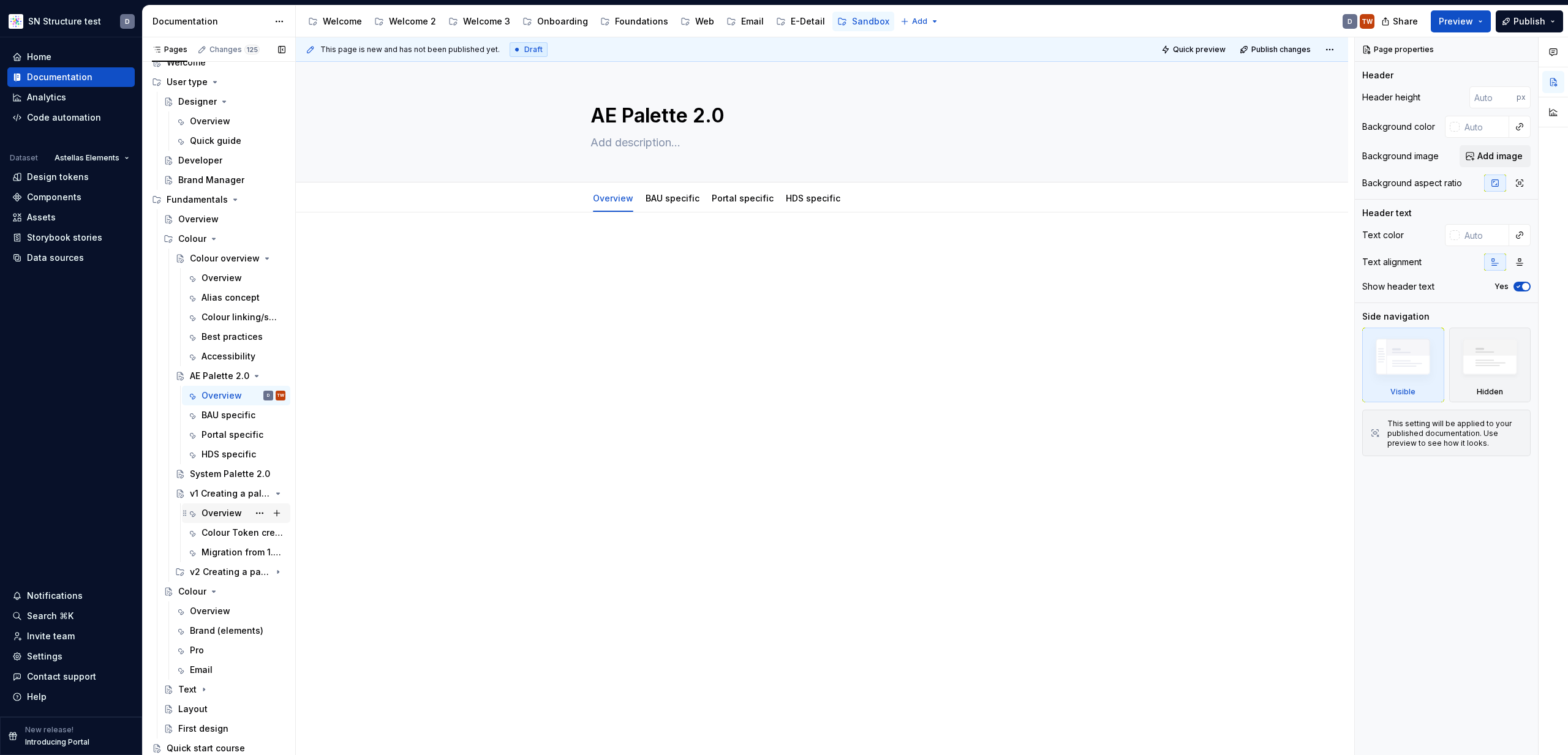
click at [223, 515] on div "Overview" at bounding box center [222, 513] width 40 height 12
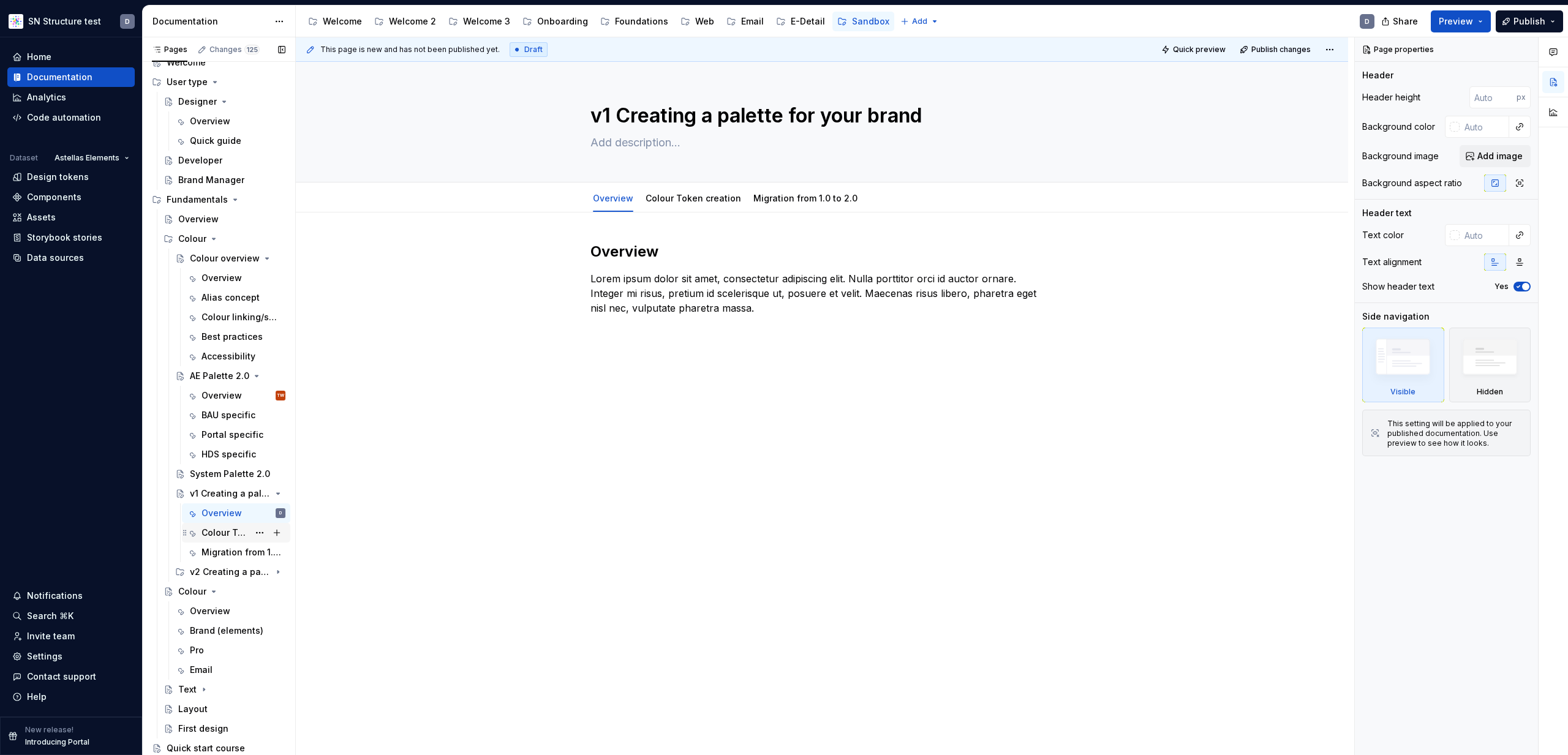
click at [212, 535] on div "Colour Token creation" at bounding box center [225, 532] width 47 height 12
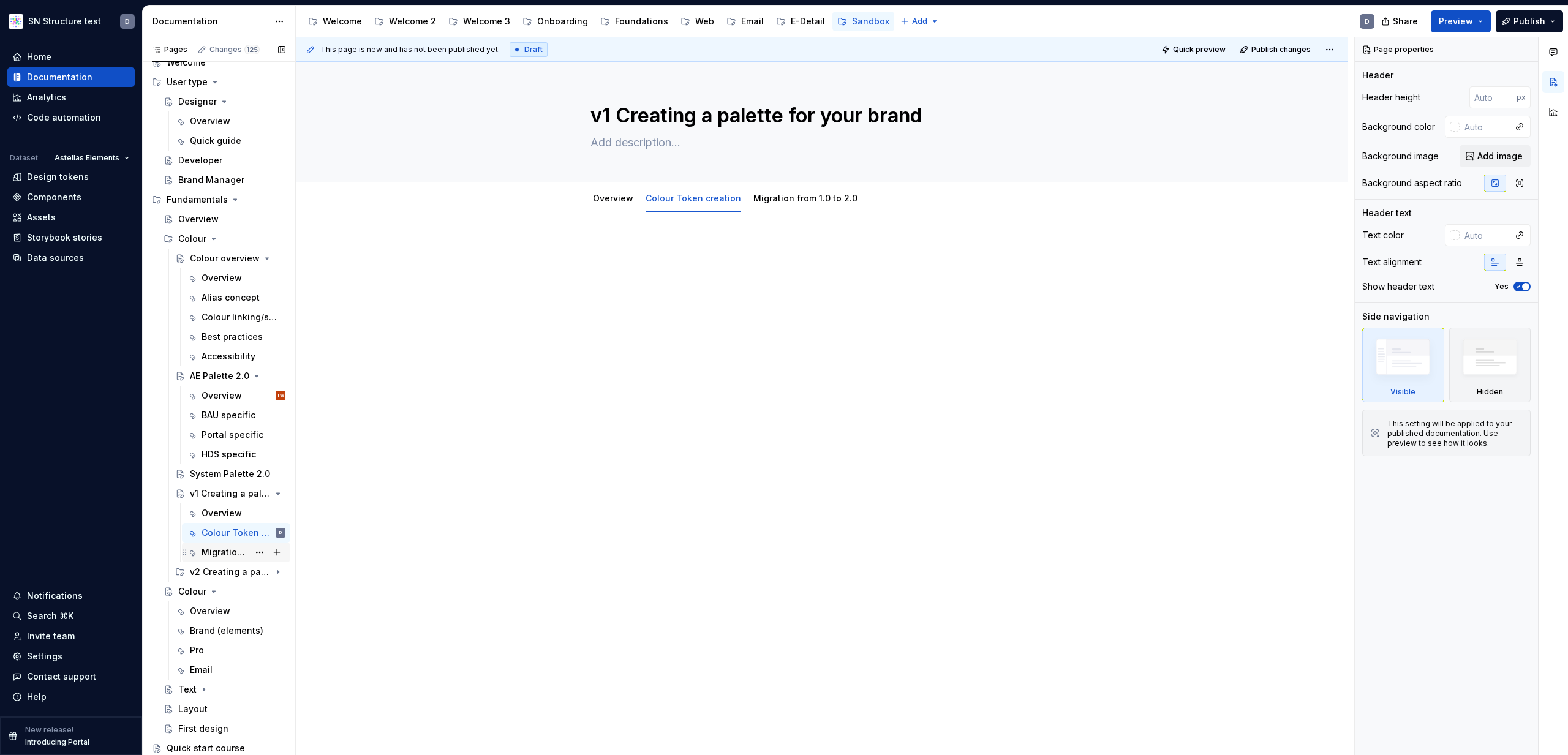
click at [215, 551] on div "Migration from 1.0 to 2.0" at bounding box center [225, 552] width 47 height 12
click at [213, 575] on div "v2 Creating a palette" at bounding box center [213, 572] width 47 height 12
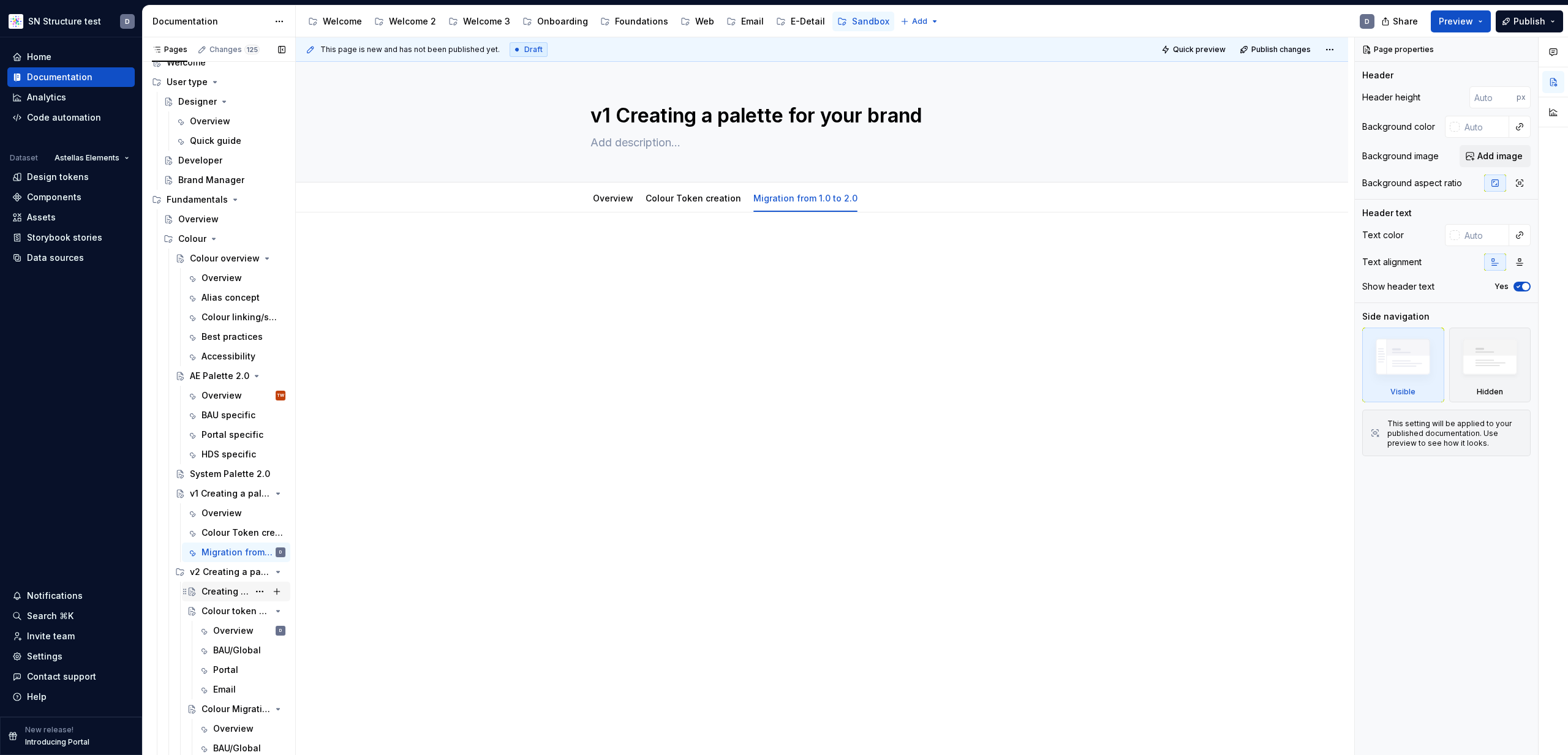
click at [220, 590] on div "Creating a palette for you brand - Overview" at bounding box center [225, 591] width 47 height 12
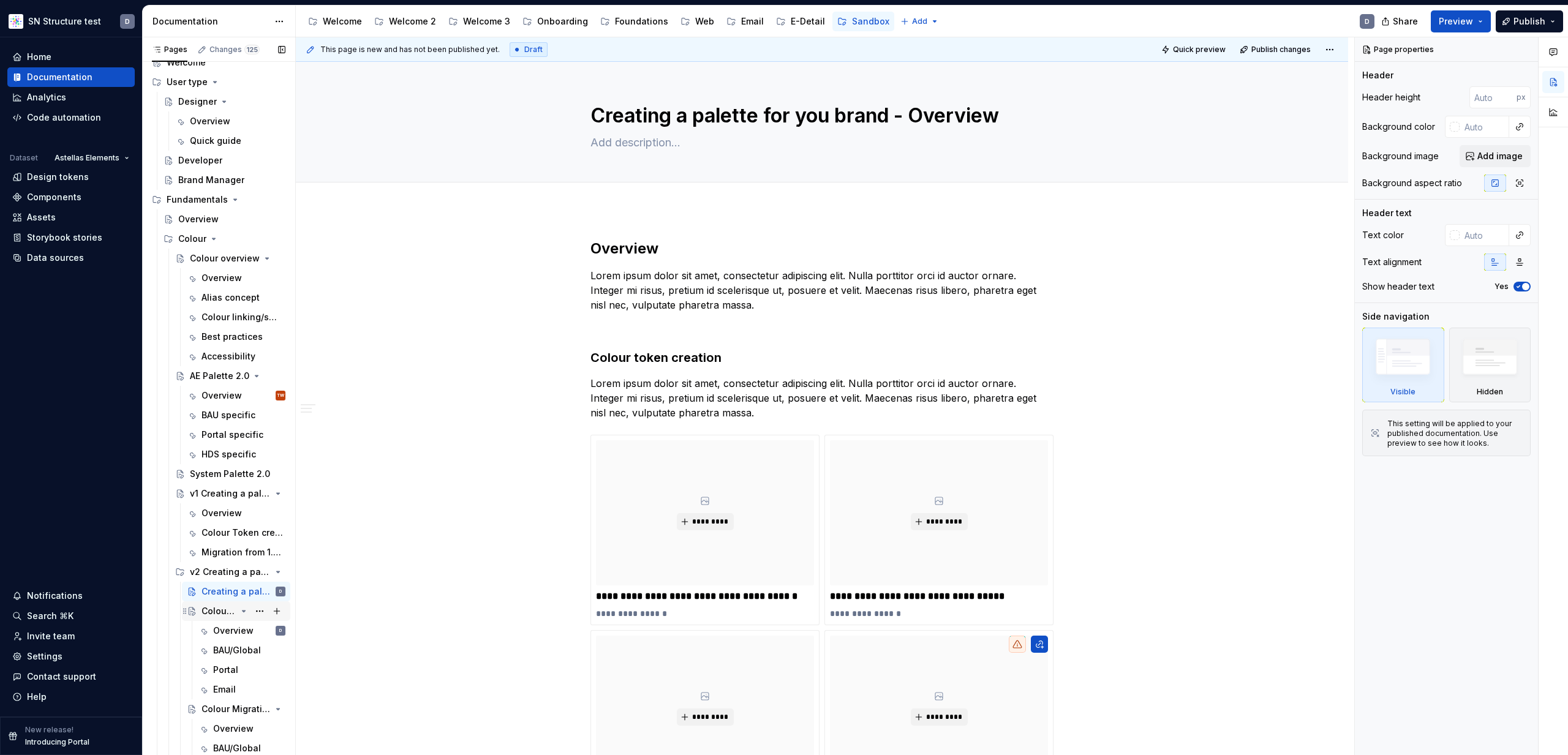
click at [215, 610] on div "Colour token creation" at bounding box center [219, 611] width 35 height 12
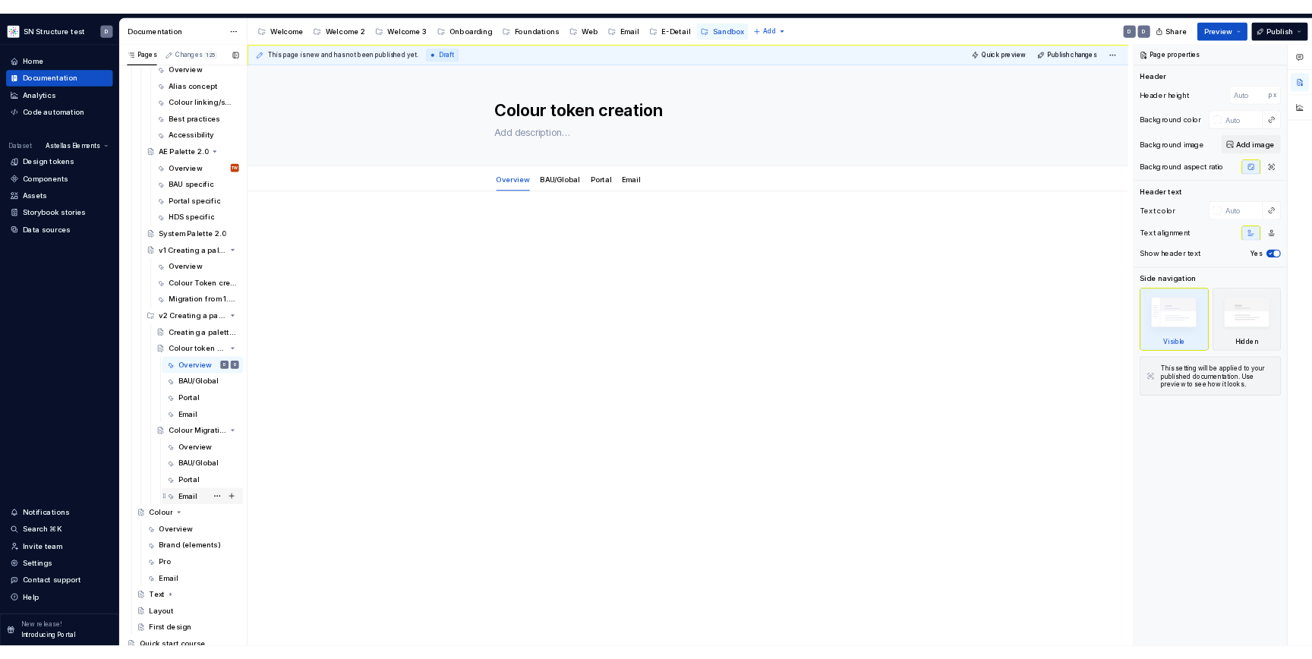
scroll to position [312, 0]
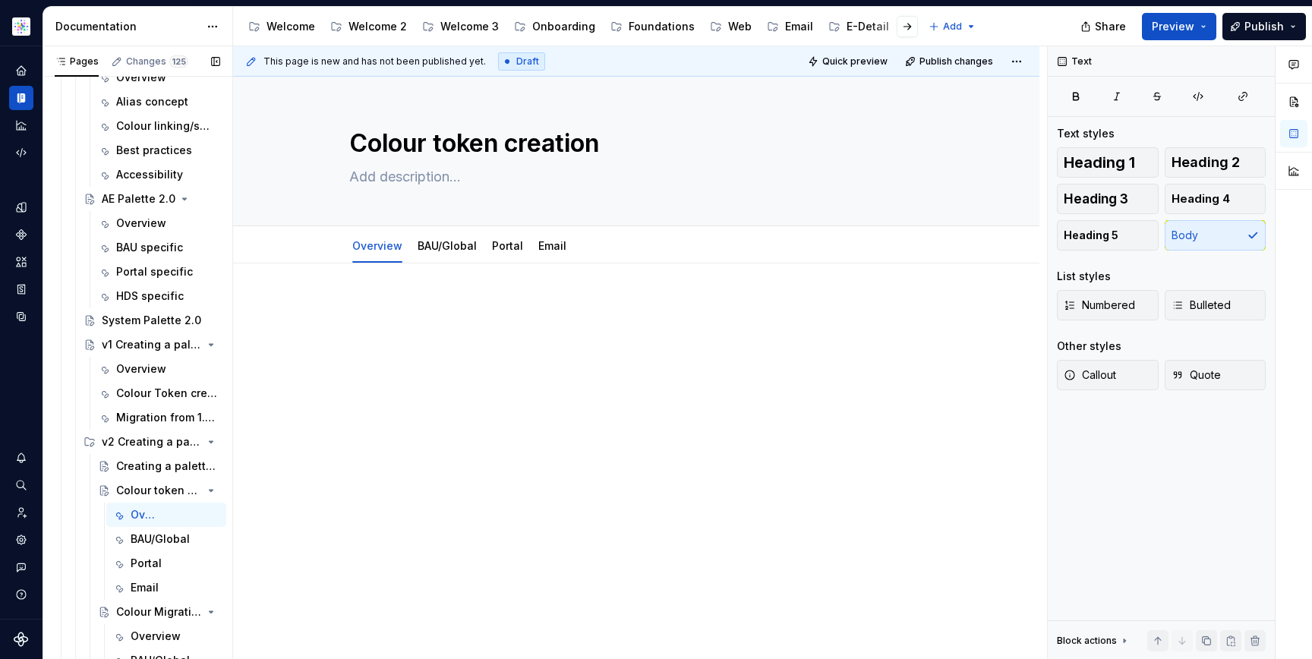
type textarea "*"
